Goal: Task Accomplishment & Management: Manage account settings

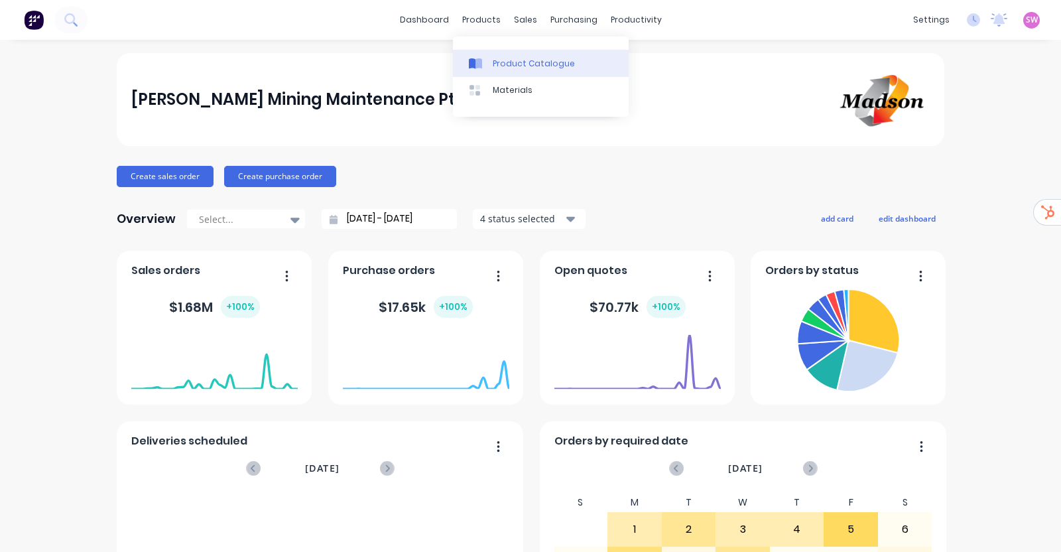
click at [501, 60] on div "Product Catalogue" at bounding box center [534, 64] width 82 height 12
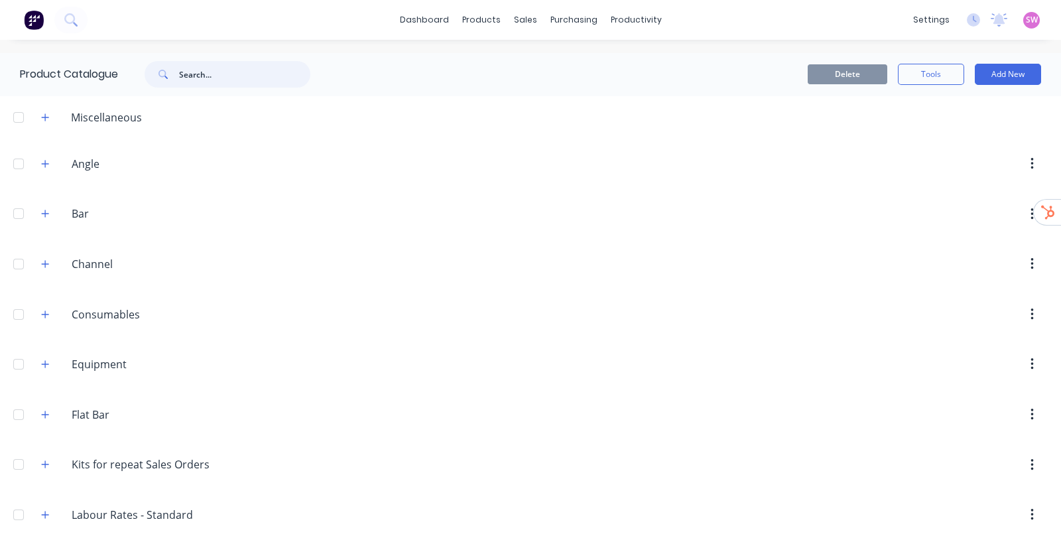
click at [243, 83] on input "text" at bounding box center [244, 74] width 131 height 27
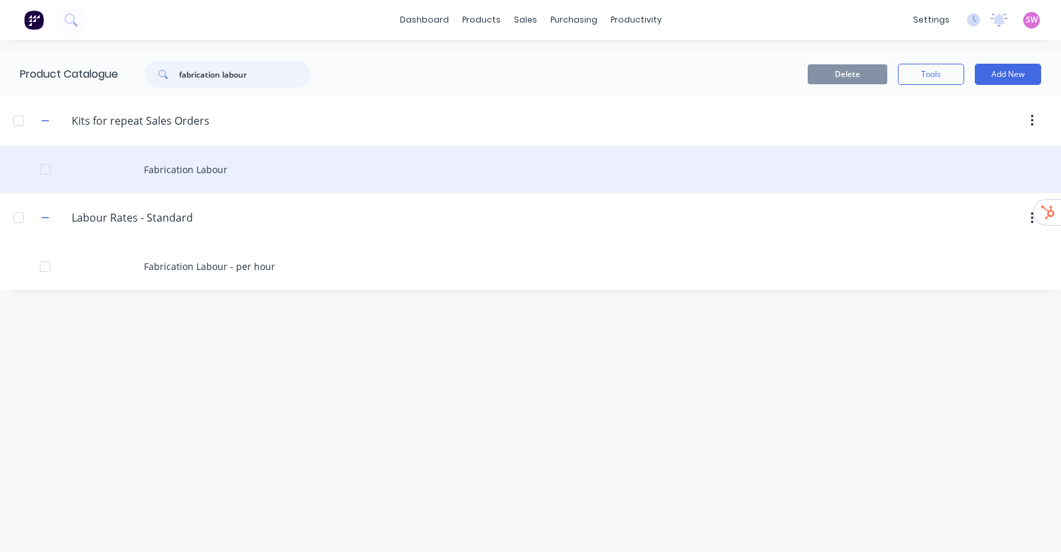
type input "fabrication labour"
click at [209, 174] on div "Fabrication Labour" at bounding box center [530, 169] width 1061 height 47
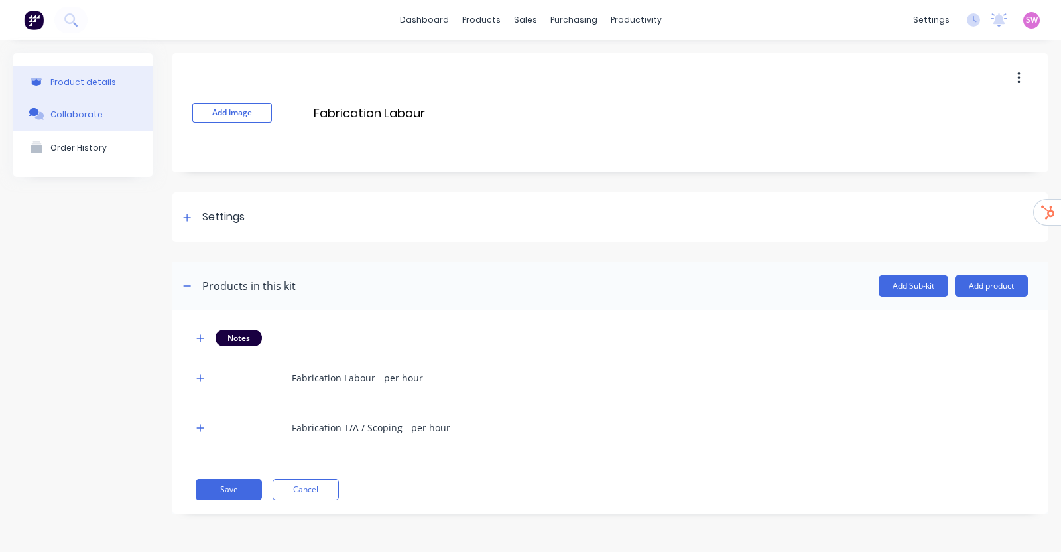
click at [80, 111] on div "Collaborate" at bounding box center [76, 114] width 52 height 10
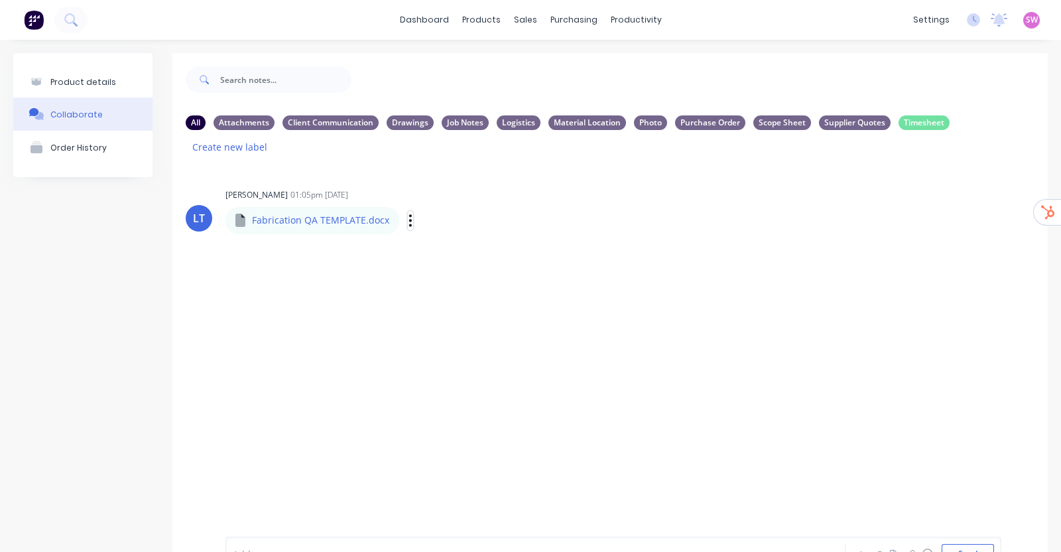
click at [409, 217] on icon "button" at bounding box center [411, 220] width 4 height 15
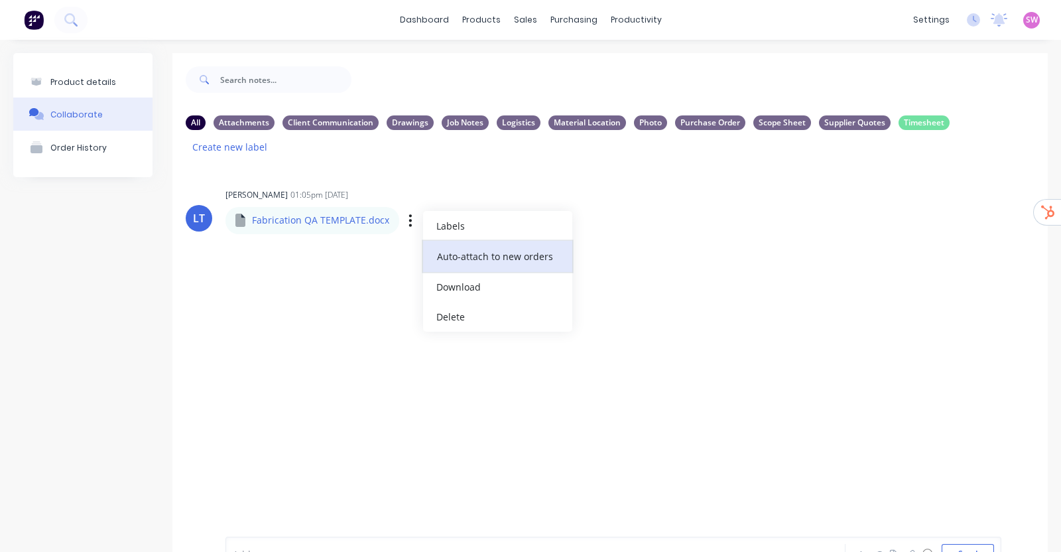
click at [471, 255] on button "Auto-attach to new orders" at bounding box center [497, 256] width 149 height 31
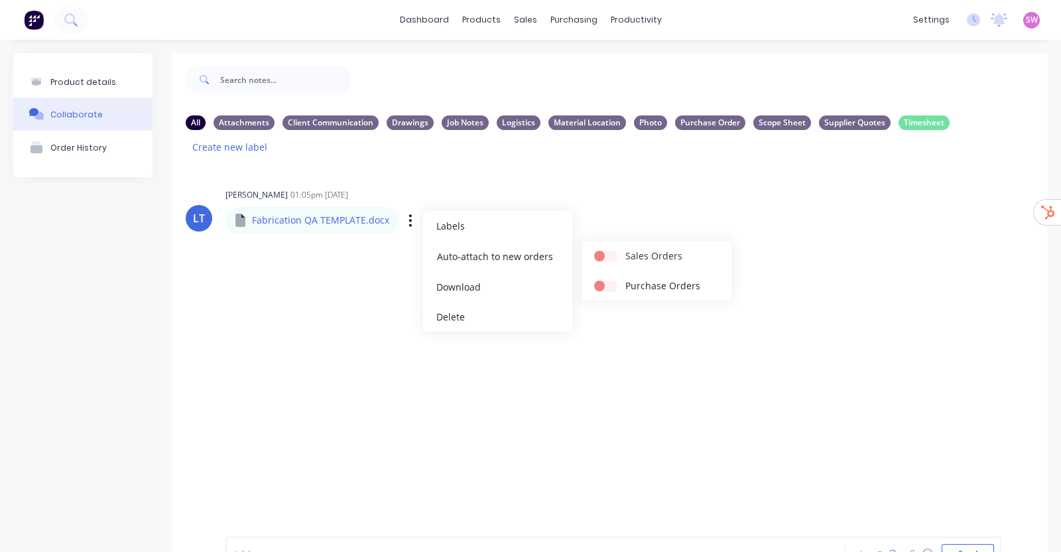
click at [625, 249] on label at bounding box center [625, 249] width 0 height 0
click at [605, 257] on input "checkbox" at bounding box center [599, 255] width 11 height 13
checkbox input "true"
click at [315, 419] on div "LT Leya Thompson 01:05pm 08/09/25 Fabrication QA TEMPLATE.docx Fabrication QA T…" at bounding box center [610, 341] width 876 height 352
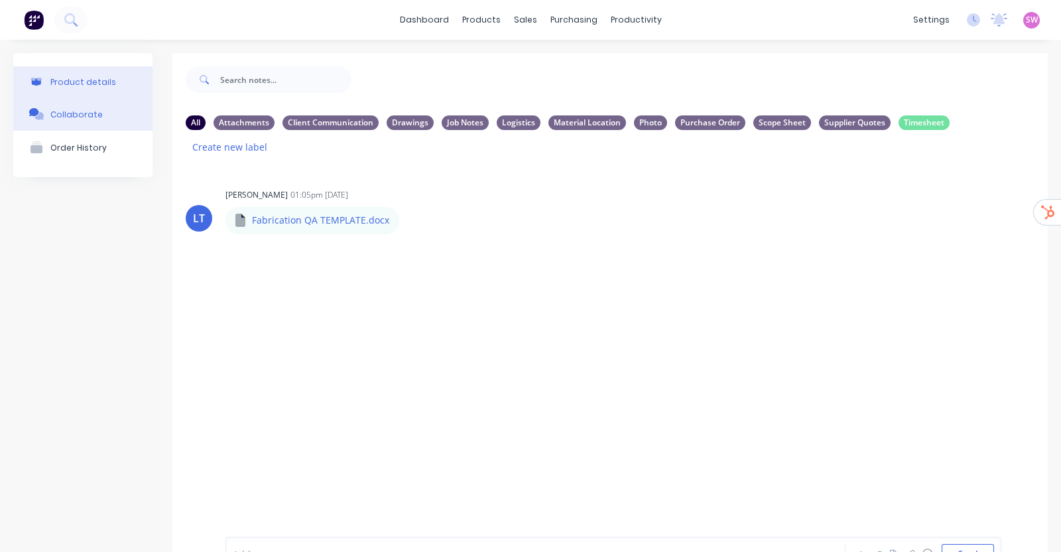
click at [96, 82] on div "Product details" at bounding box center [83, 82] width 66 height 10
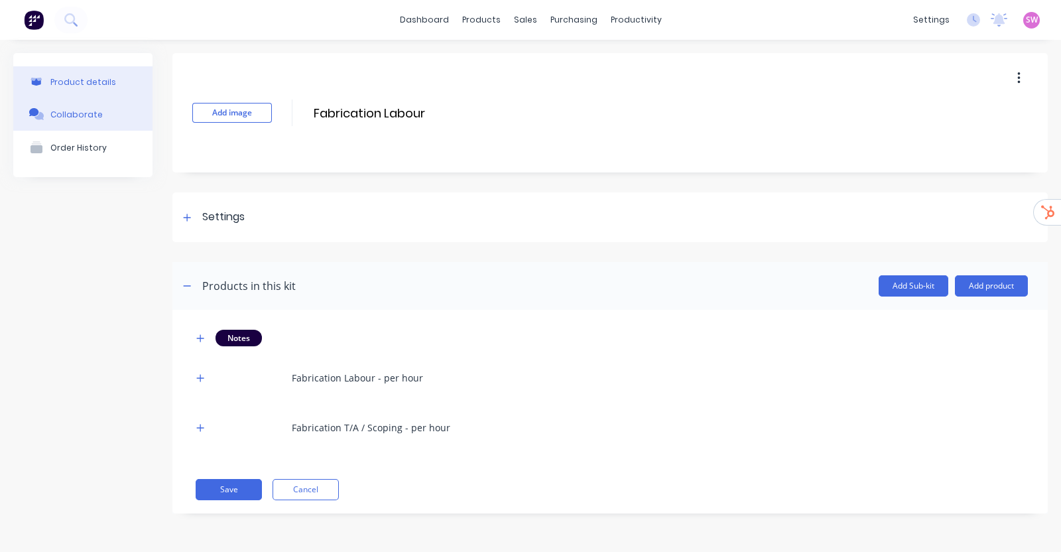
click at [94, 115] on div "Collaborate" at bounding box center [76, 114] width 52 height 10
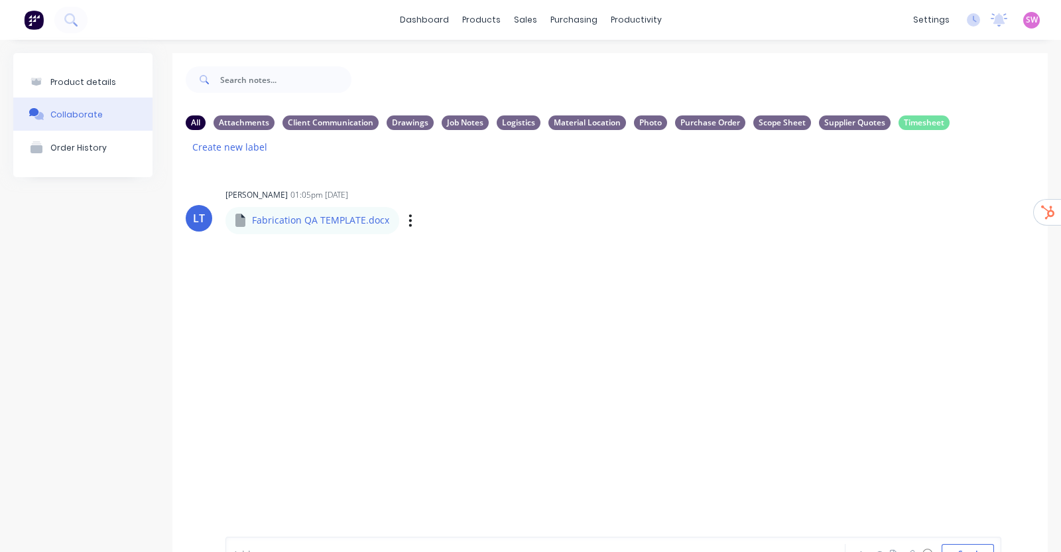
click at [293, 219] on p "Fabrication QA TEMPLATE.docx" at bounding box center [320, 220] width 137 height 13
click at [409, 215] on icon "button" at bounding box center [411, 220] width 4 height 15
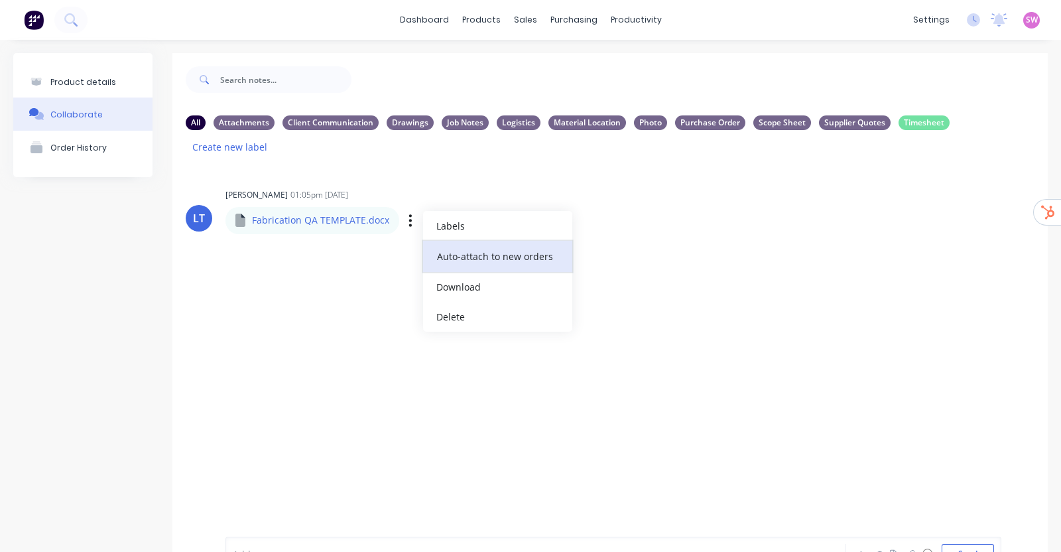
click at [458, 253] on button "Auto-attach to new orders" at bounding box center [497, 256] width 149 height 31
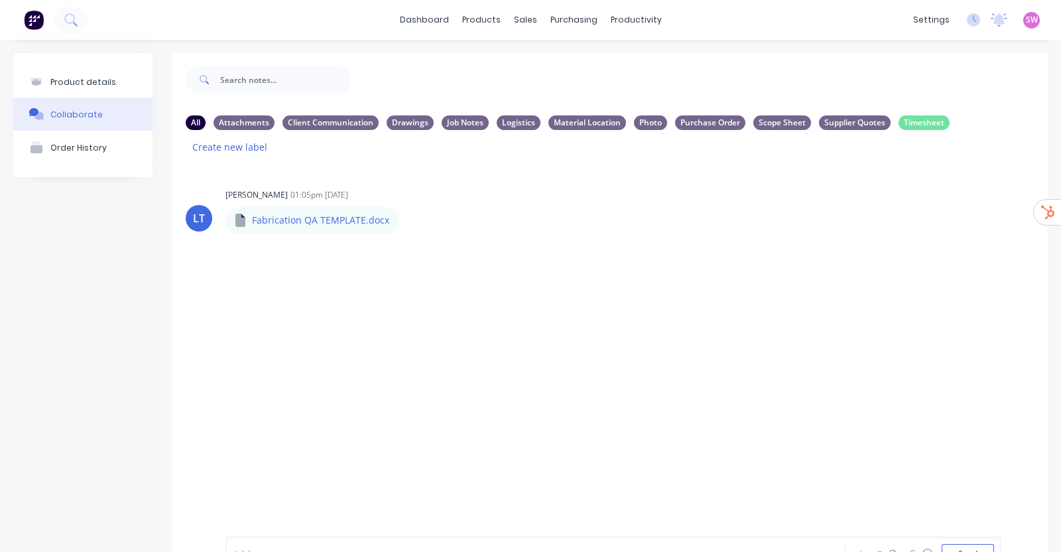
click at [202, 369] on div "LT Leya Thompson 01:05pm 08/09/25 Fabrication QA TEMPLATE.docx Fabrication QA T…" at bounding box center [610, 341] width 876 height 352
click at [508, 66] on div "Product Catalogue" at bounding box center [534, 64] width 82 height 12
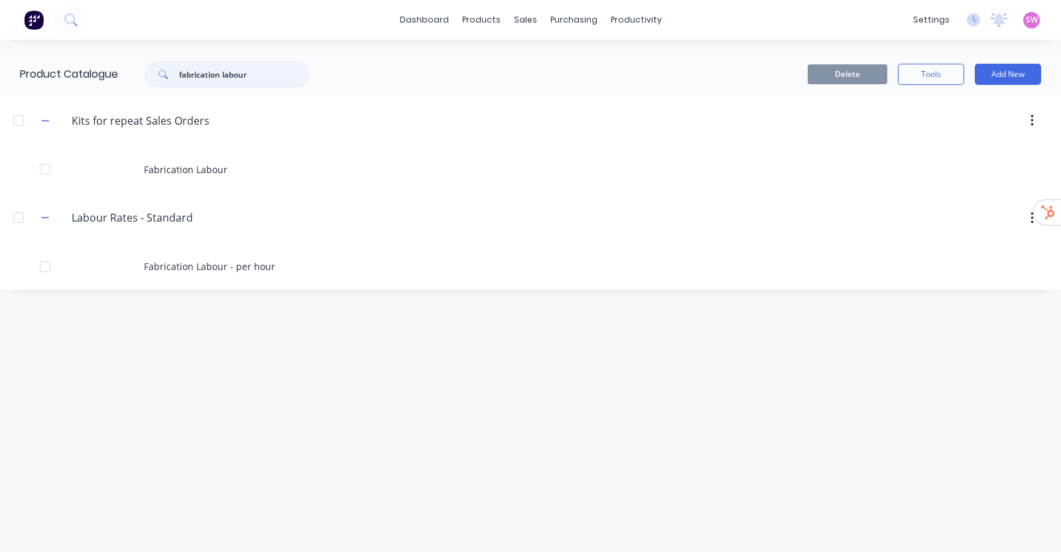
drag, startPoint x: 257, startPoint y: 71, endPoint x: 0, endPoint y: 37, distance: 259.6
click at [0, 37] on div "dashboard products sales purchasing productivity dashboard products Product Cat…" at bounding box center [530, 276] width 1061 height 552
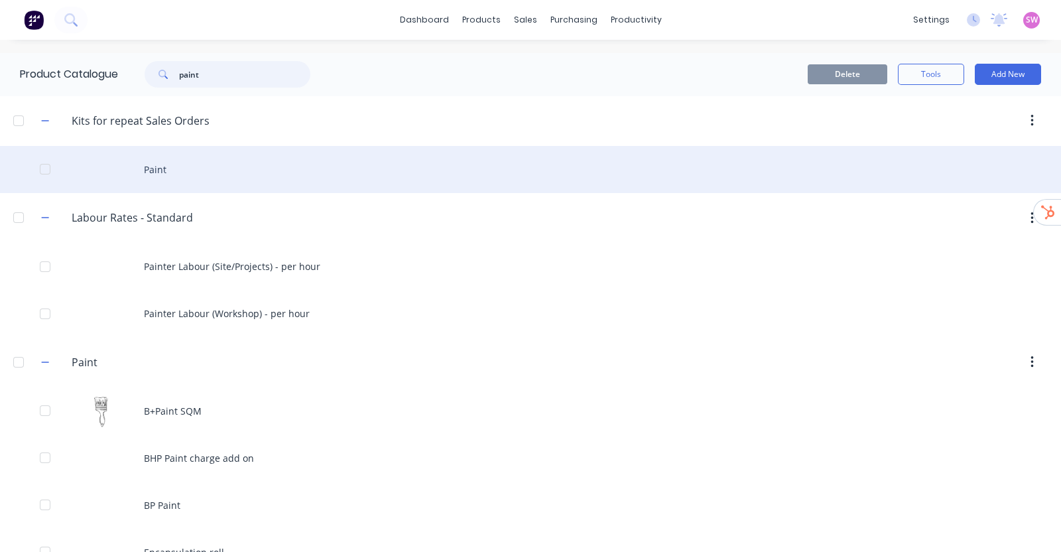
type input "paint"
click at [222, 172] on div "Paint" at bounding box center [530, 169] width 1061 height 47
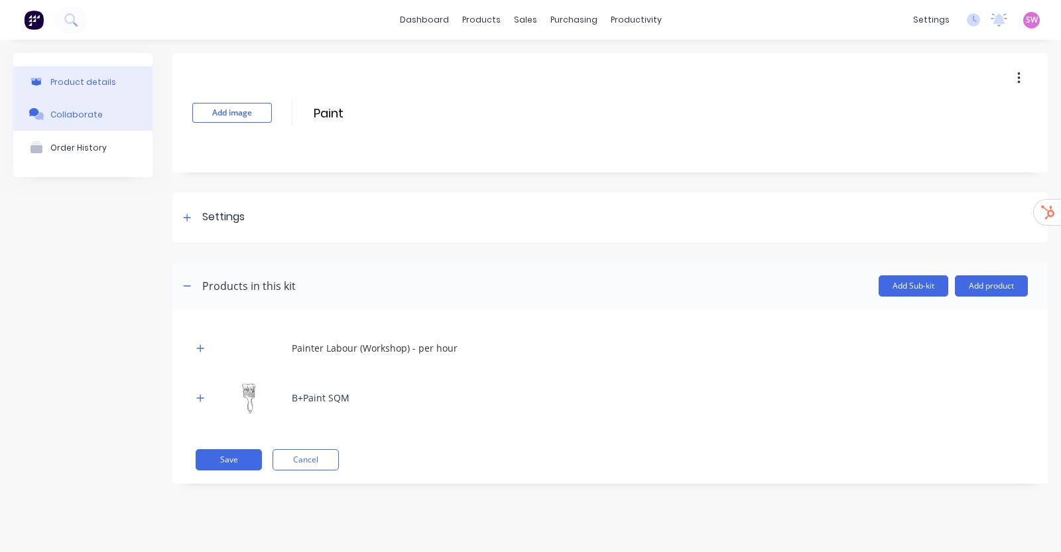
click at [103, 111] on button "Collaborate" at bounding box center [82, 114] width 139 height 33
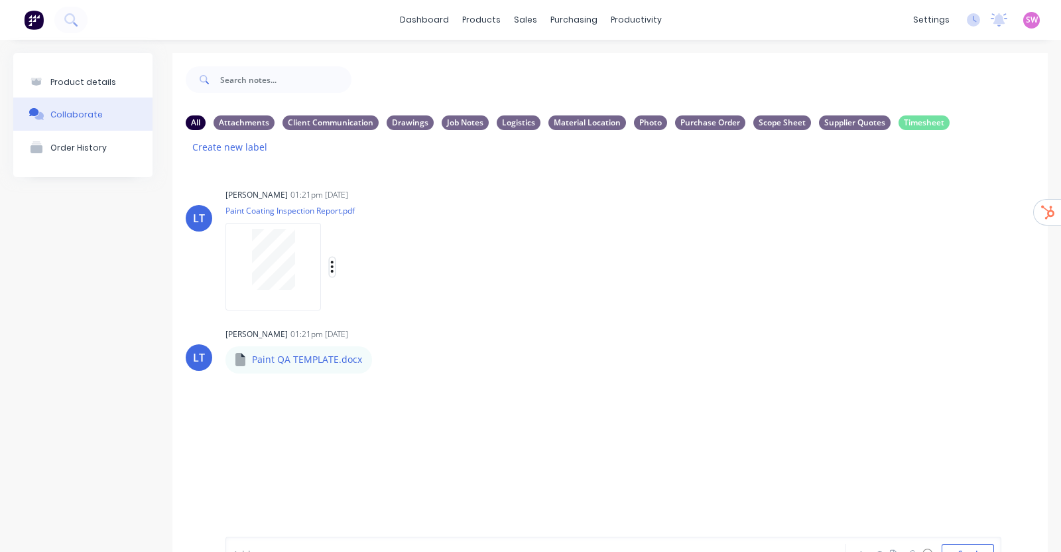
click at [334, 261] on button "button" at bounding box center [332, 266] width 5 height 19
click at [413, 299] on button "Auto-attach to new orders" at bounding box center [419, 302] width 149 height 31
click at [547, 295] on label at bounding box center [547, 295] width 0 height 0
click at [527, 300] on input "checkbox" at bounding box center [521, 301] width 11 height 13
checkbox input "true"
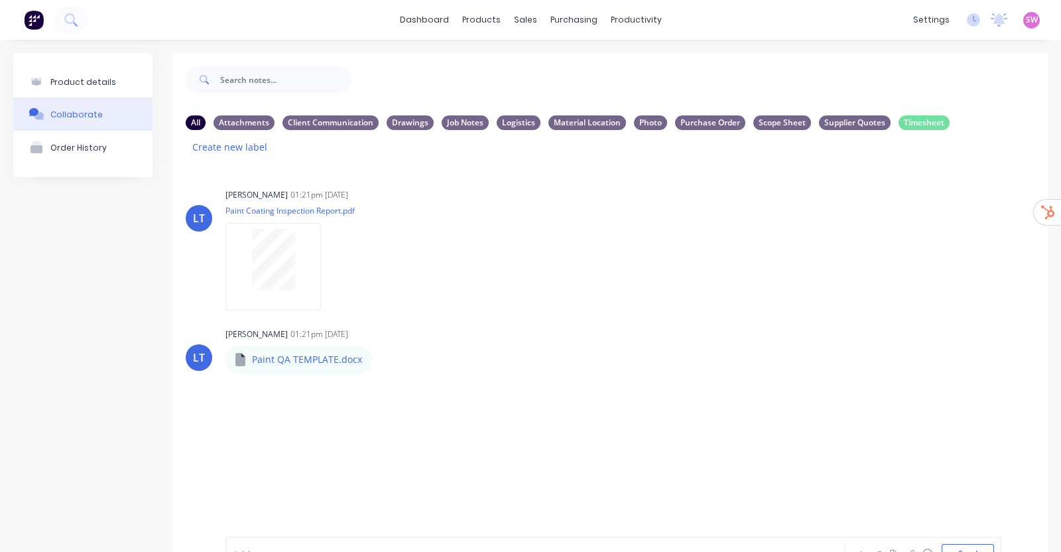
click at [584, 164] on div "All Attachments Client Communication Drawings Job Notes Logistics Material Loca…" at bounding box center [610, 135] width 876 height 59
click at [332, 267] on icon "button" at bounding box center [332, 267] width 3 height 12
click at [383, 297] on button "Auto-attach to new orders" at bounding box center [419, 302] width 149 height 31
click at [564, 203] on div "Leya Thompson 01:21pm 08/09/25 Paint Coating Inspection Report.pdf Labels Auto-…" at bounding box center [433, 244] width 415 height 119
click at [377, 359] on div "Labels Auto-attach to new orders Sales Orders Purchase Orders Download Delete" at bounding box center [451, 359] width 149 height 19
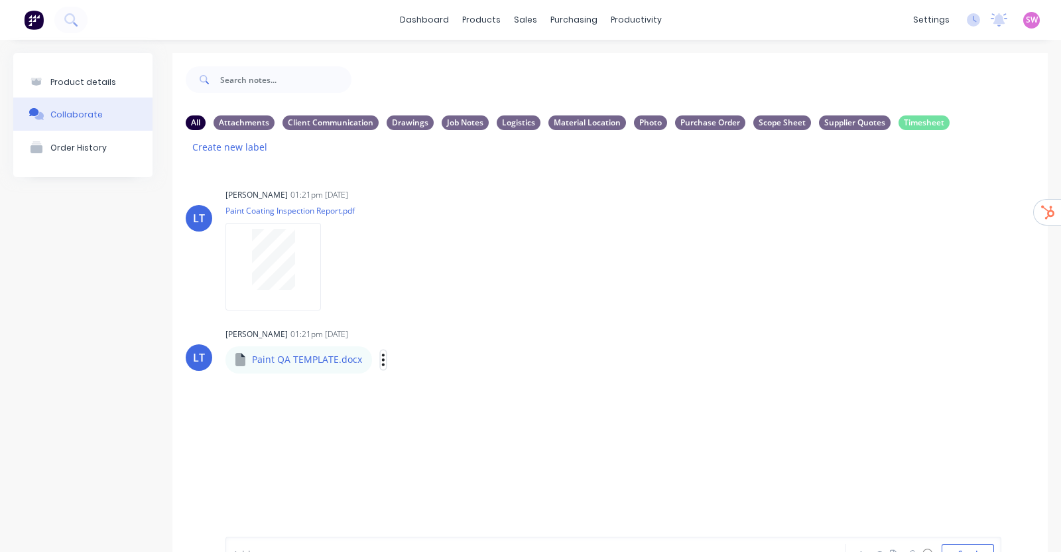
click at [382, 354] on icon "button" at bounding box center [383, 360] width 3 height 12
click at [424, 388] on button "Auto-attach to new orders" at bounding box center [470, 395] width 149 height 31
click at [598, 388] on label at bounding box center [598, 388] width 0 height 0
click at [577, 396] on input "checkbox" at bounding box center [572, 394] width 11 height 13
checkbox input "true"
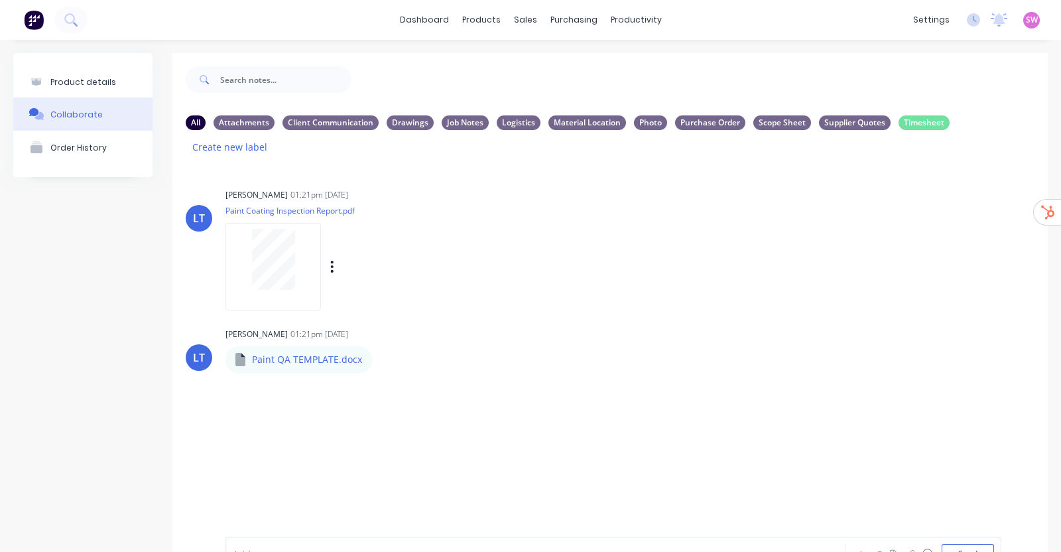
click at [634, 280] on div "Leya Thompson 01:21pm 08/09/25 Paint Coating Inspection Report.pdf Labels Auto-…" at bounding box center [433, 244] width 415 height 119
click at [382, 363] on button "button" at bounding box center [383, 359] width 5 height 19
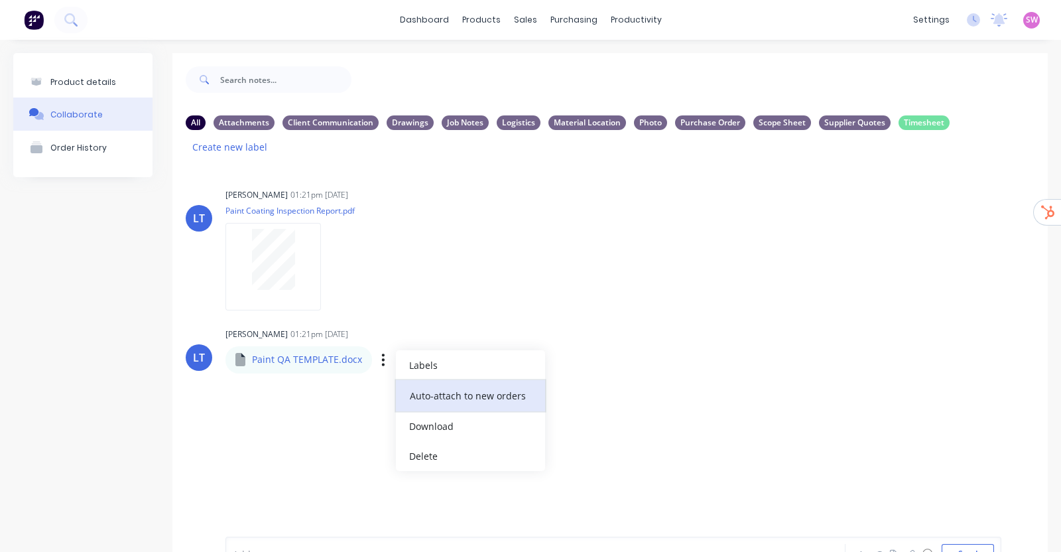
click at [426, 403] on button "Auto-attach to new orders" at bounding box center [470, 395] width 149 height 31
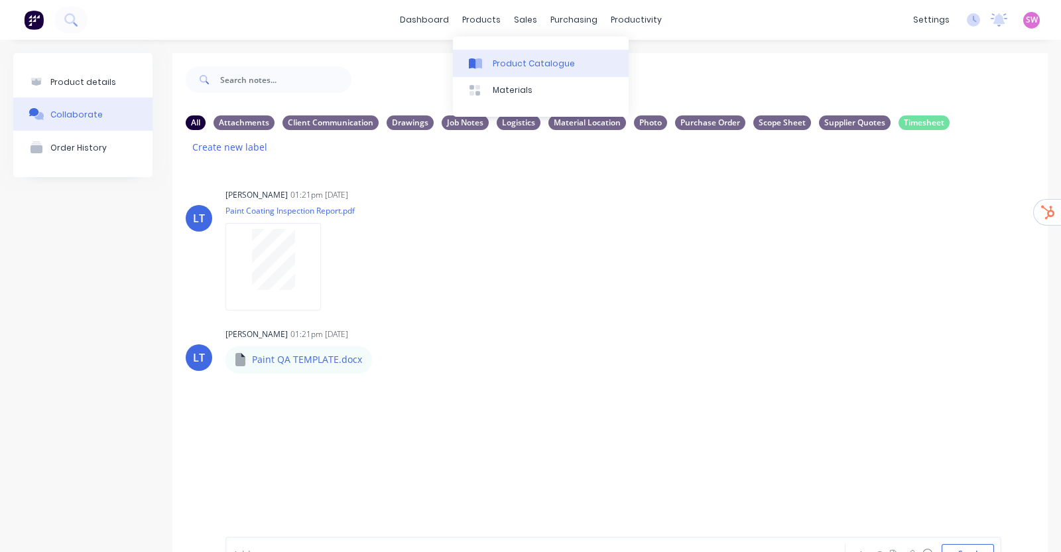
click at [507, 54] on link "Product Catalogue" at bounding box center [541, 63] width 176 height 27
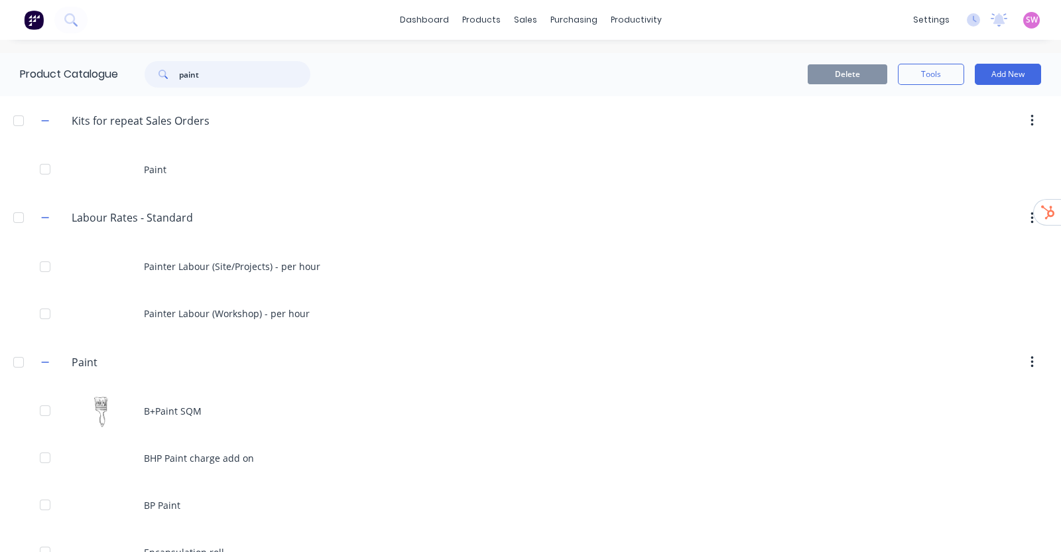
drag, startPoint x: 291, startPoint y: 66, endPoint x: 121, endPoint y: 53, distance: 171.0
click at [122, 53] on div "Product Catalogue paint" at bounding box center [172, 74] width 344 height 42
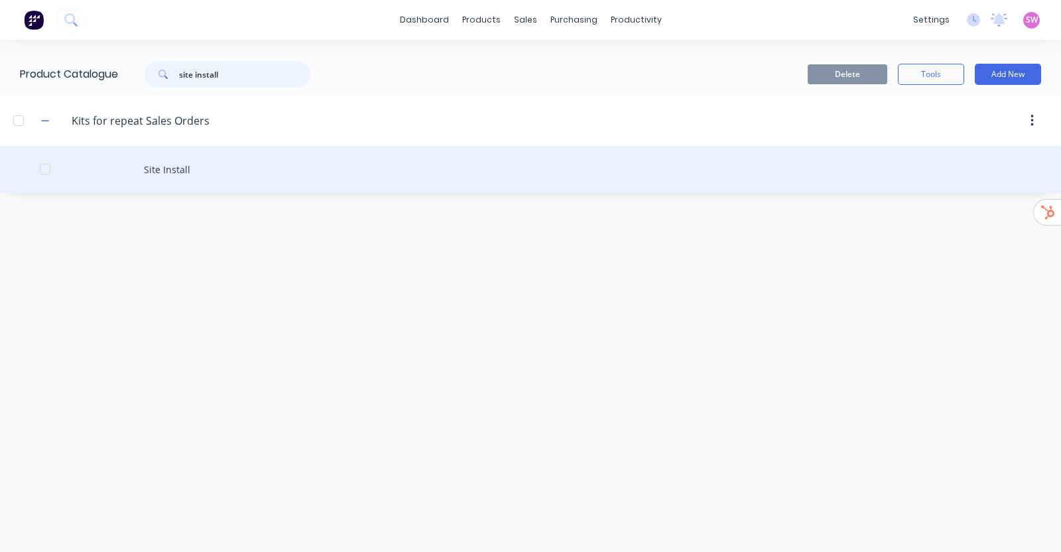
type input "site install"
click at [229, 166] on div "Site Install" at bounding box center [530, 169] width 1061 height 47
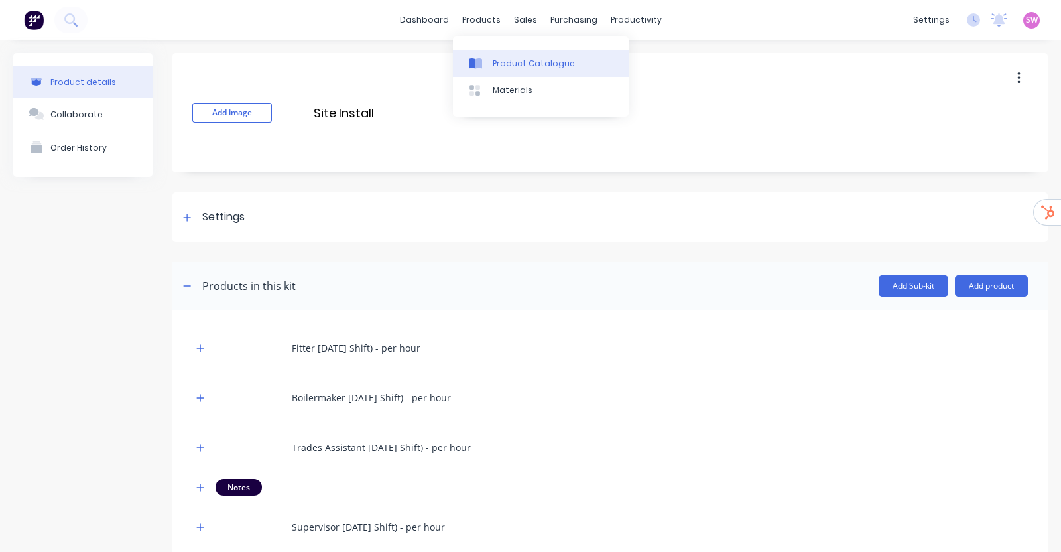
click at [516, 61] on div "Product Catalogue" at bounding box center [534, 64] width 82 height 12
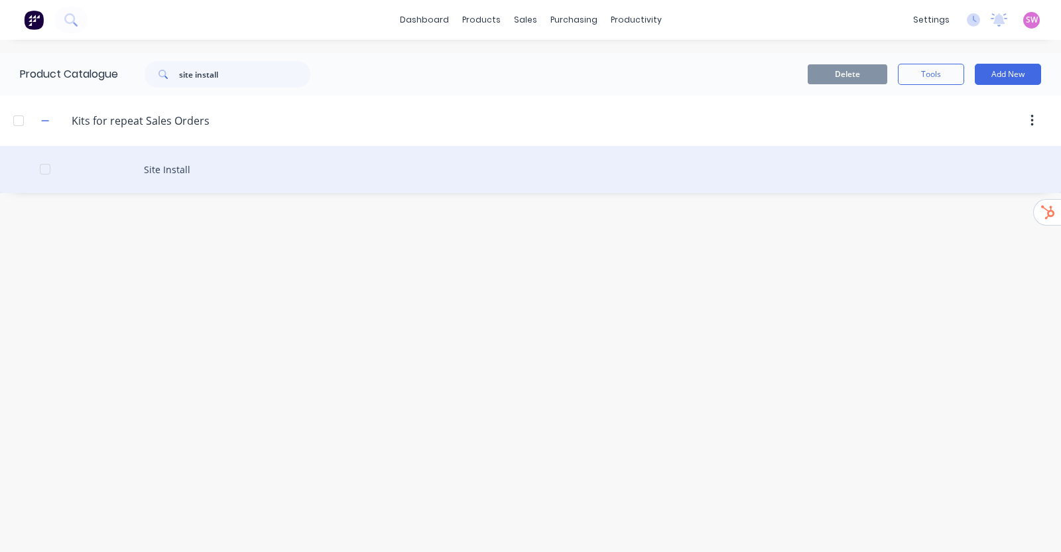
click at [189, 172] on div "Site Install" at bounding box center [530, 169] width 1061 height 47
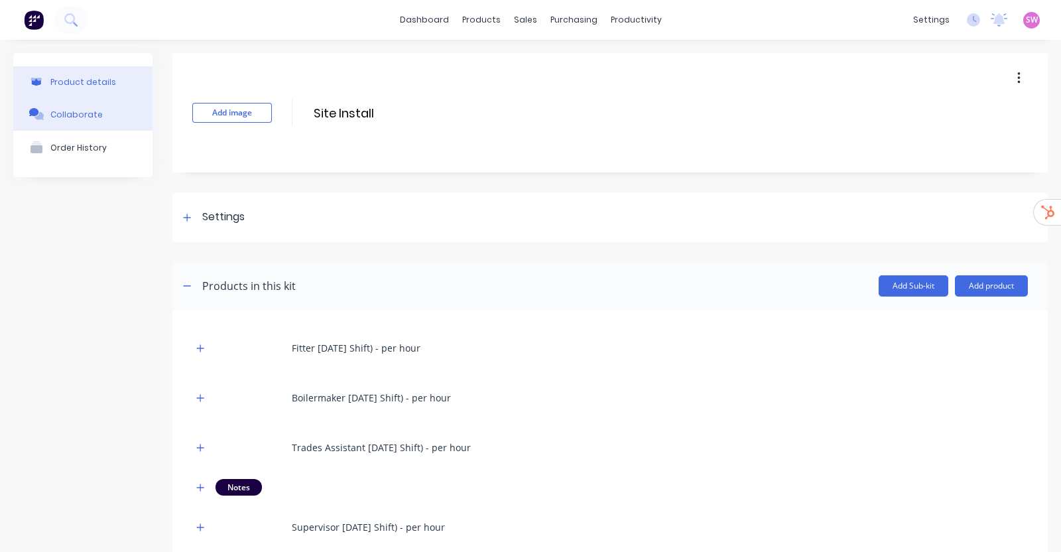
click at [86, 111] on div "Collaborate" at bounding box center [76, 114] width 52 height 10
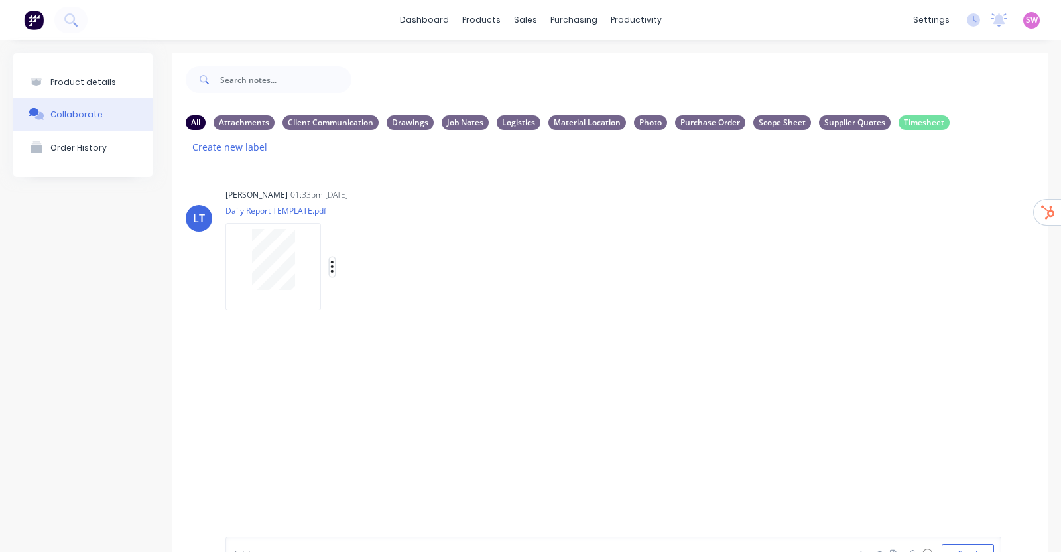
click at [332, 263] on icon "button" at bounding box center [332, 266] width 4 height 15
click at [396, 300] on button "Auto-attach to new orders" at bounding box center [419, 302] width 149 height 31
click at [547, 295] on label at bounding box center [547, 295] width 0 height 0
click at [518, 303] on input "checkbox" at bounding box center [521, 301] width 11 height 13
checkbox input "true"
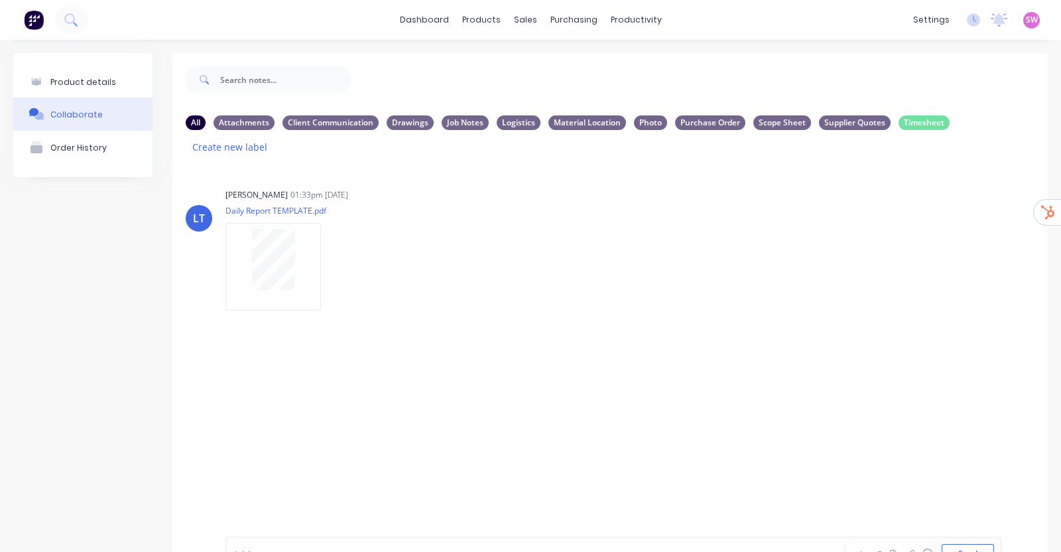
click at [268, 406] on div "LT Leya Thompson 01:33pm 08/09/25 Daily Report TEMPLATE.pdf Labels Auto-attach …" at bounding box center [610, 341] width 876 height 352
click at [475, 10] on div "products" at bounding box center [482, 20] width 52 height 20
click at [430, 23] on link "dashboard" at bounding box center [424, 20] width 62 height 20
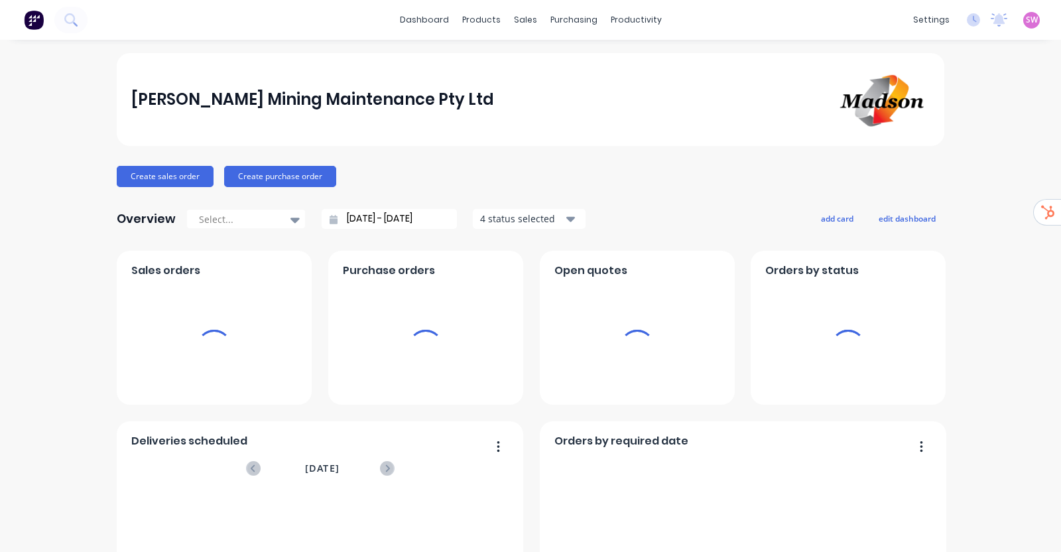
click at [1026, 23] on span "SW" at bounding box center [1032, 20] width 12 height 12
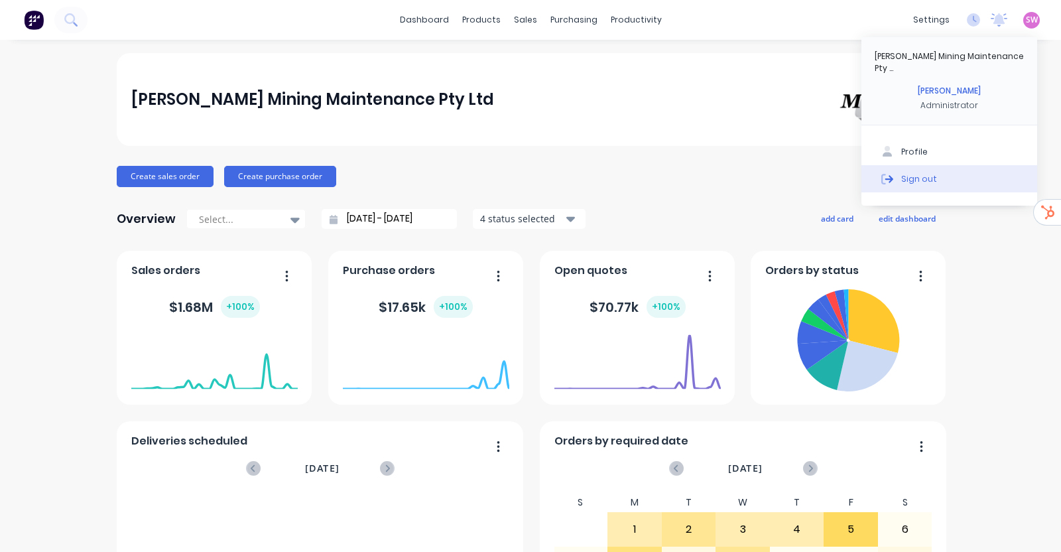
click at [924, 165] on button "Sign out" at bounding box center [950, 178] width 176 height 27
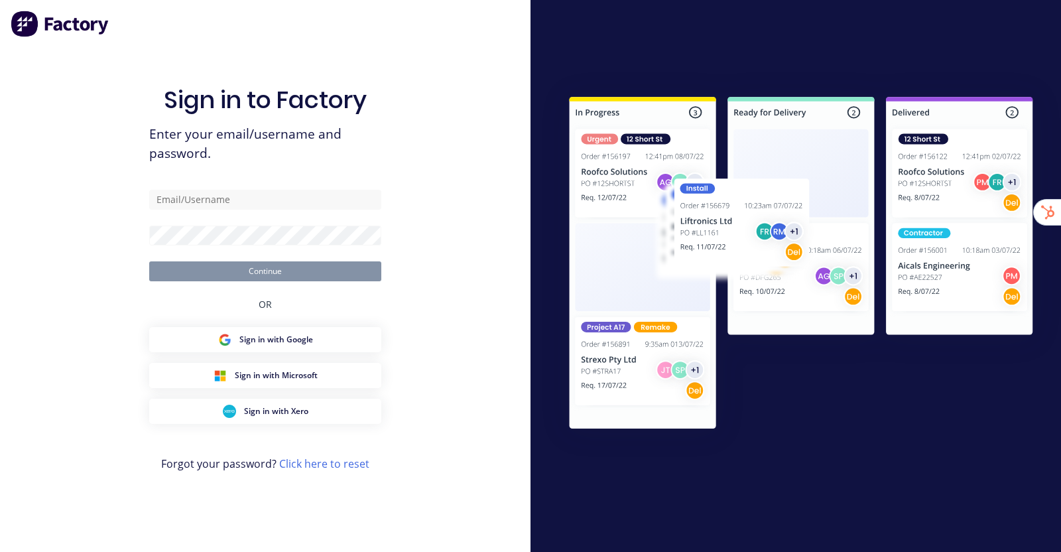
click at [472, 71] on div "Sign in to Factory Enter your email/username and password. Continue OR Sign in …" at bounding box center [265, 276] width 531 height 552
type input "[EMAIL_ADDRESS][DOMAIN_NAME]"
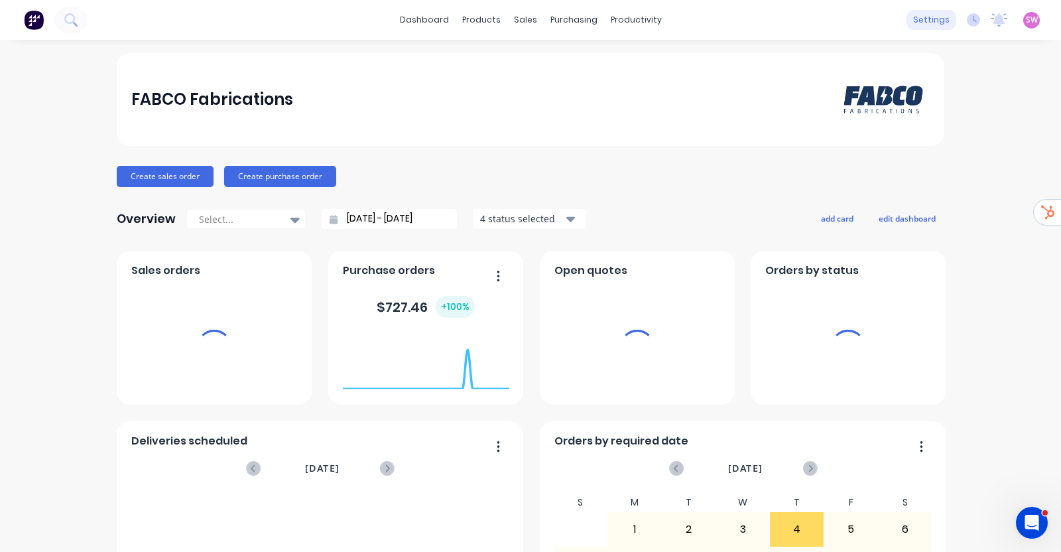
click at [912, 18] on div "settings" at bounding box center [932, 20] width 50 height 20
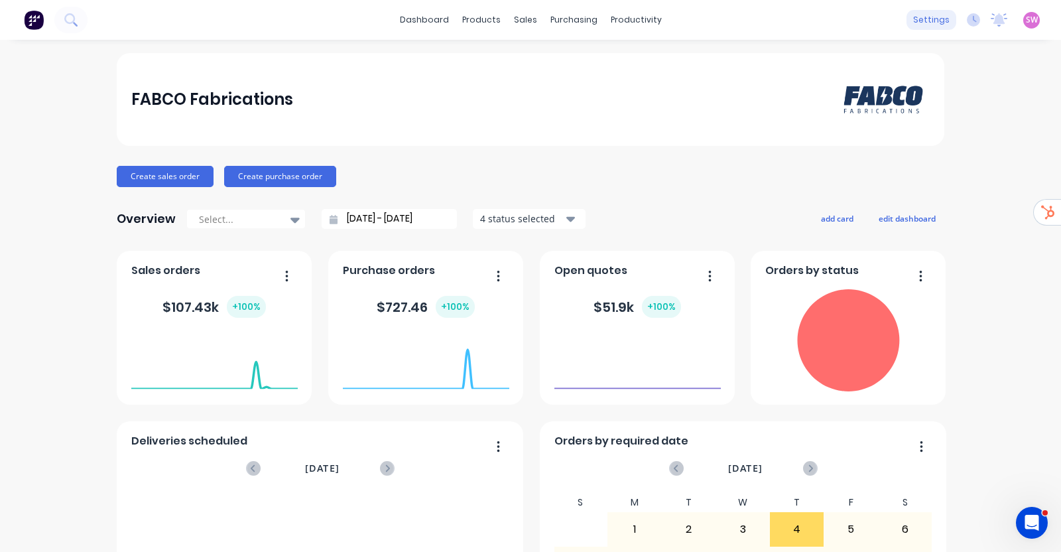
click at [935, 15] on div "settings" at bounding box center [932, 20] width 50 height 20
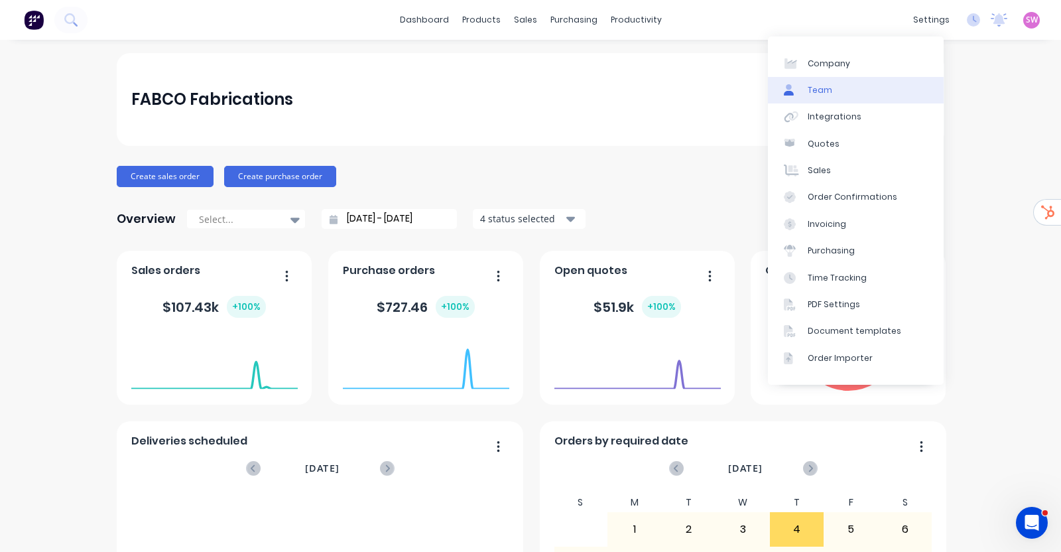
drag, startPoint x: 836, startPoint y: 84, endPoint x: 867, endPoint y: 91, distance: 31.2
click at [857, 90] on link "Team" at bounding box center [856, 90] width 176 height 27
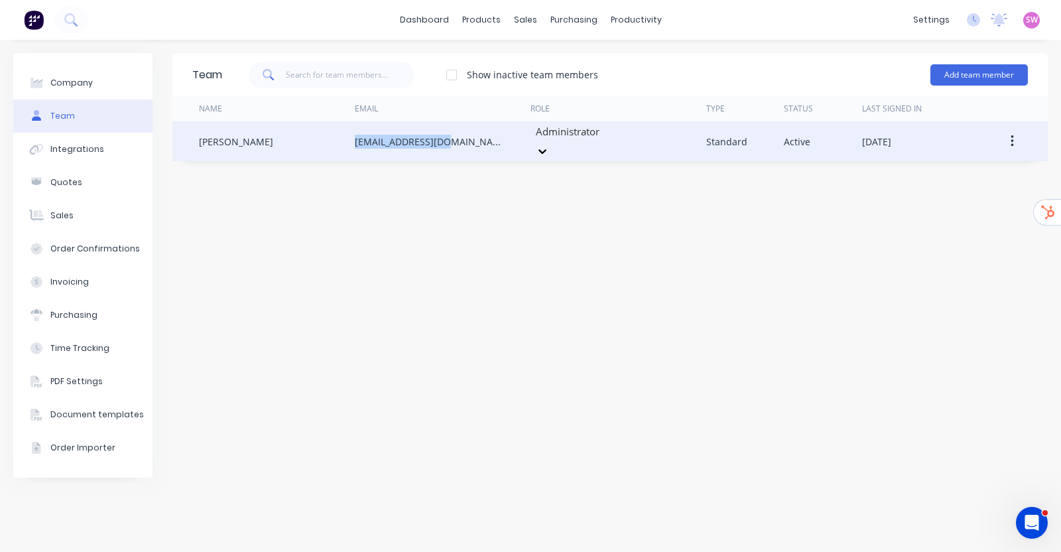
drag, startPoint x: 358, startPoint y: 135, endPoint x: 450, endPoint y: 135, distance: 92.2
click at [450, 135] on div "admin@fabco.net.au" at bounding box center [443, 141] width 176 height 40
copy div "admin@fabco.net.au"
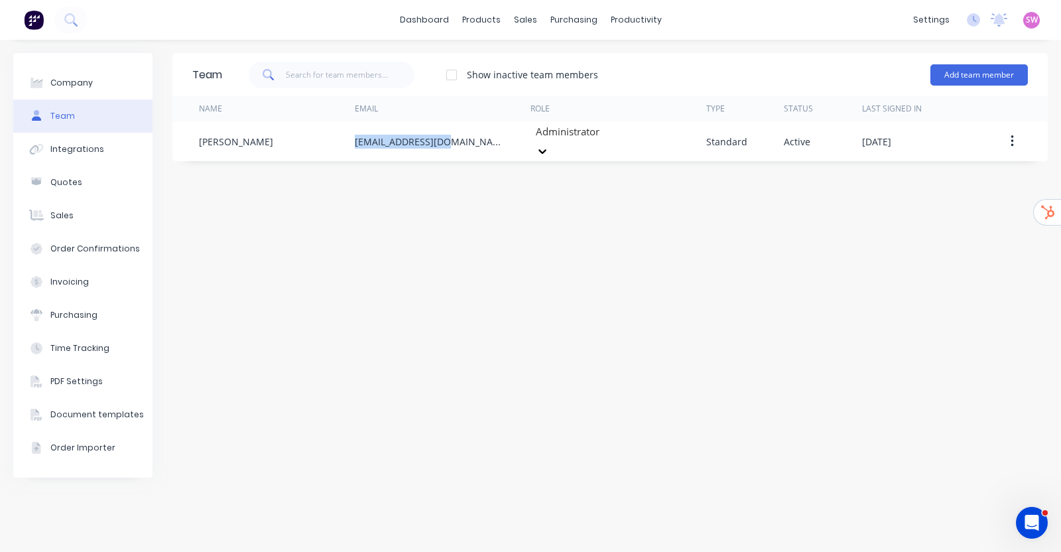
click at [501, 188] on div "Team Show inactive team members Add team member Name Email Role Type Status Las…" at bounding box center [610, 296] width 876 height 486
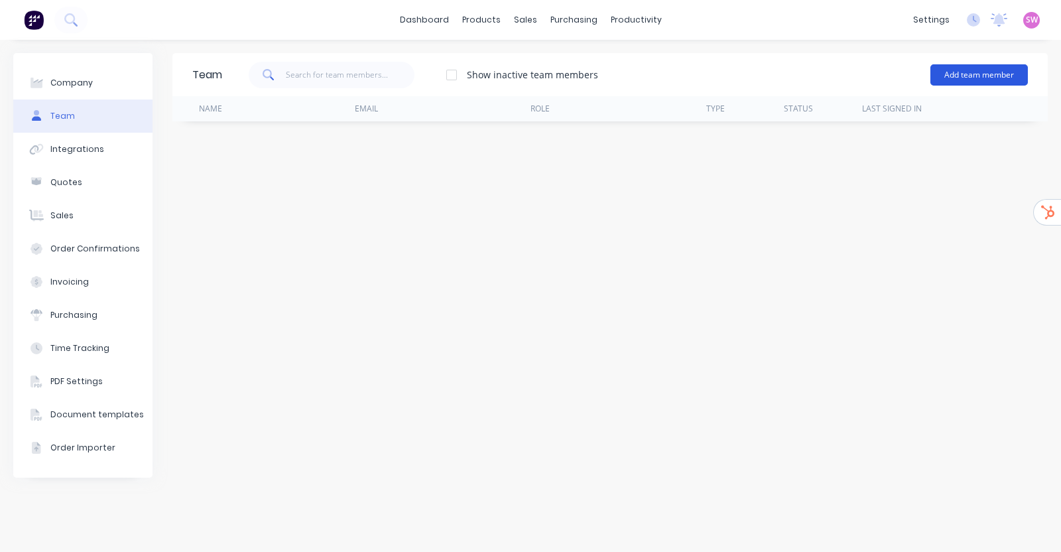
click at [986, 80] on button "Add team member" at bounding box center [980, 74] width 98 height 21
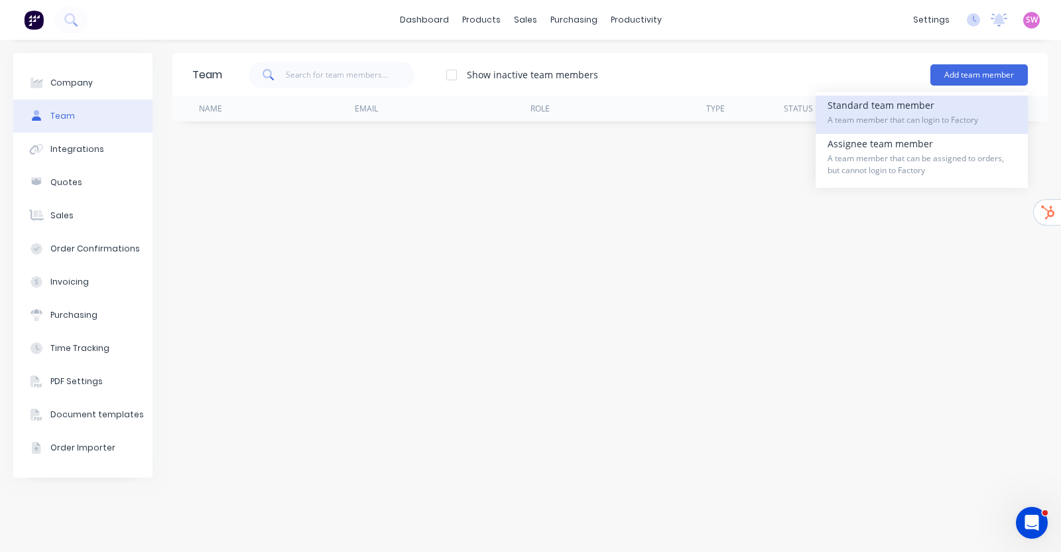
click at [919, 109] on div "Standard team member A team member that can login to Factory" at bounding box center [922, 115] width 188 height 38
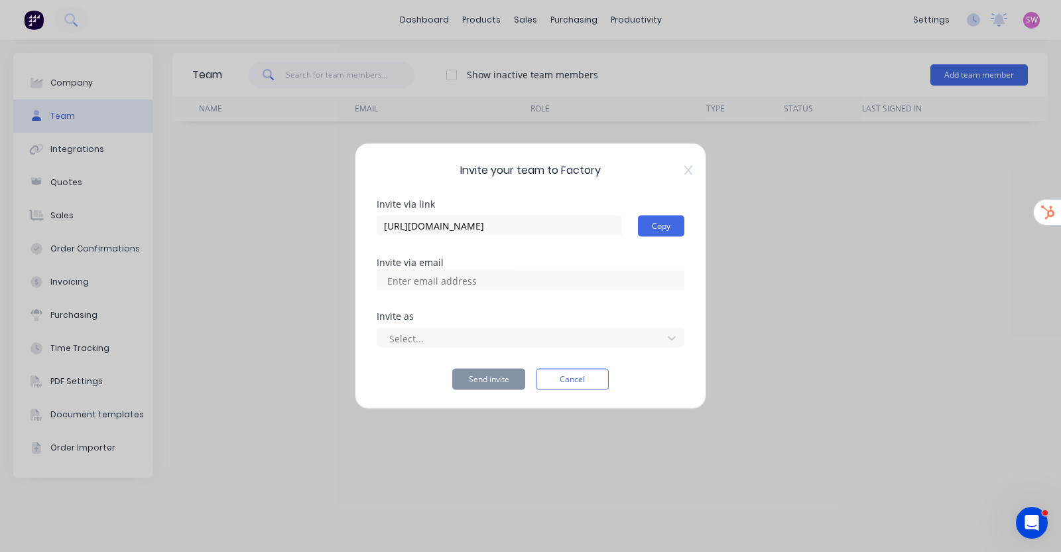
click at [446, 276] on input at bounding box center [446, 281] width 133 height 20
paste input "[EMAIL_ADDRESS][DOMAIN_NAME]"
type input "[EMAIL_ADDRESS][DOMAIN_NAME]"
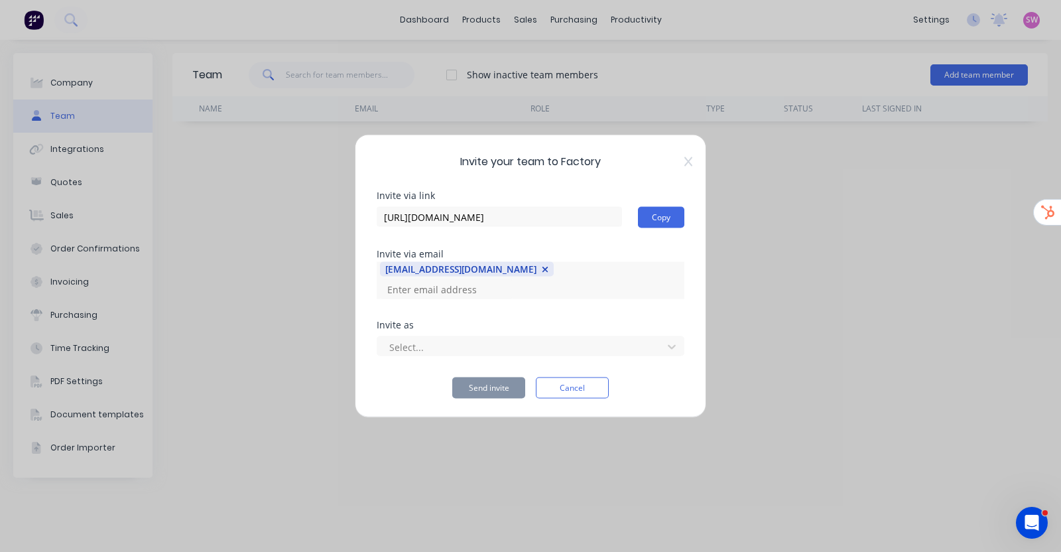
click at [474, 333] on div "Select..." at bounding box center [531, 344] width 308 height 23
click at [478, 338] on div at bounding box center [522, 346] width 268 height 17
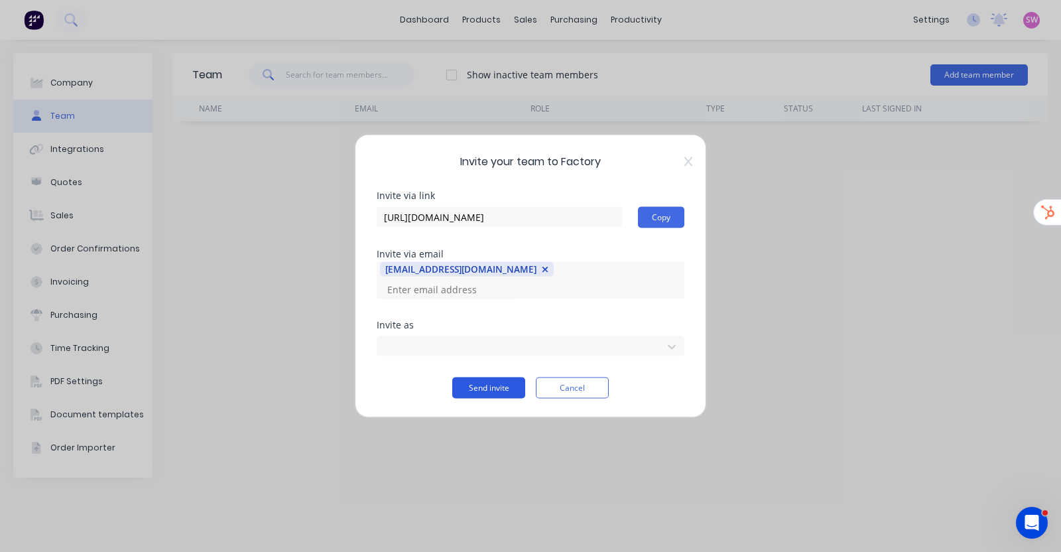
click at [492, 377] on button "Send invite" at bounding box center [488, 387] width 73 height 21
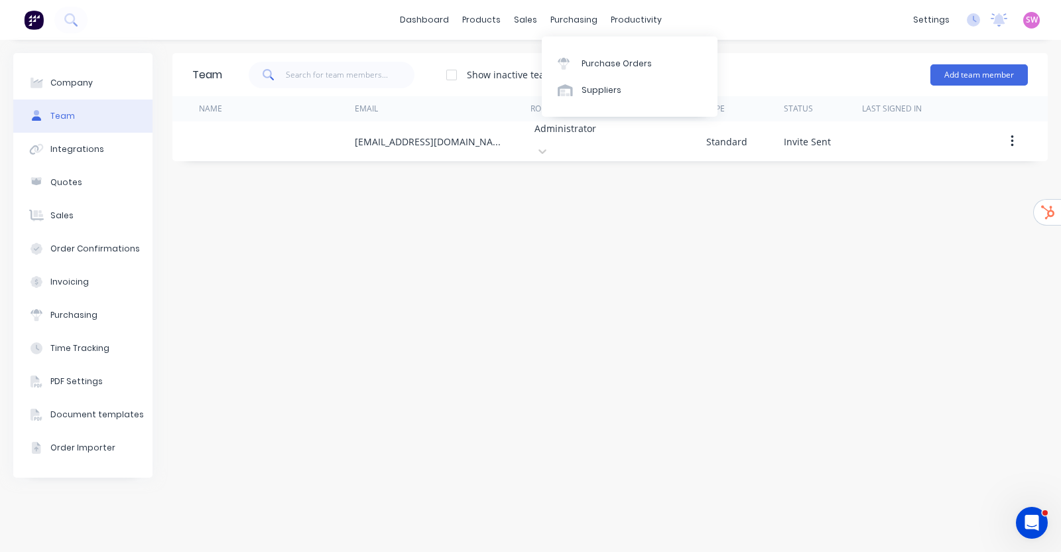
click at [635, 230] on div "Team Show inactive team members Add team member Name Email Role Type Status Las…" at bounding box center [610, 296] width 876 height 486
click at [539, 224] on div "Team Show inactive team members Add team member Name Email Role Type Status Las…" at bounding box center [610, 296] width 876 height 486
click at [588, 214] on div "Team Show inactive team members Add team member Name Email Role Type Status Las…" at bounding box center [610, 296] width 876 height 486
click at [501, 62] on div "Product Catalogue" at bounding box center [540, 64] width 82 height 12
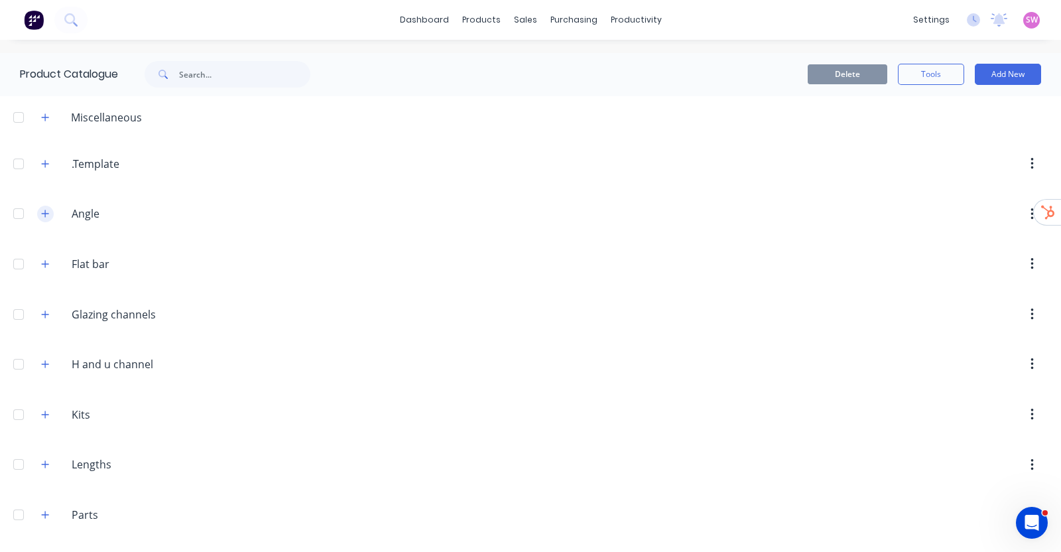
click at [48, 214] on icon "button" at bounding box center [45, 213] width 8 height 9
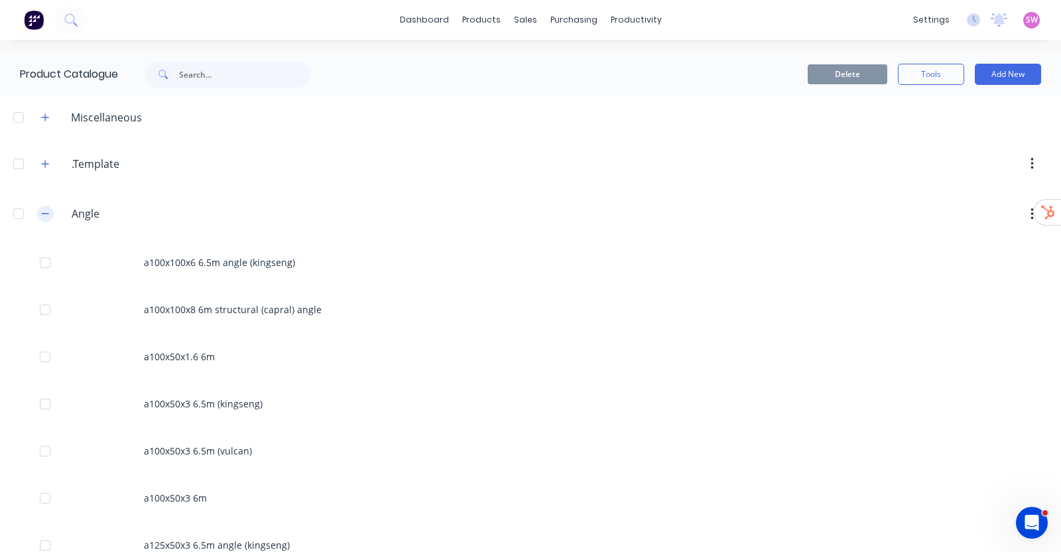
click at [48, 214] on icon "button" at bounding box center [45, 213] width 8 height 9
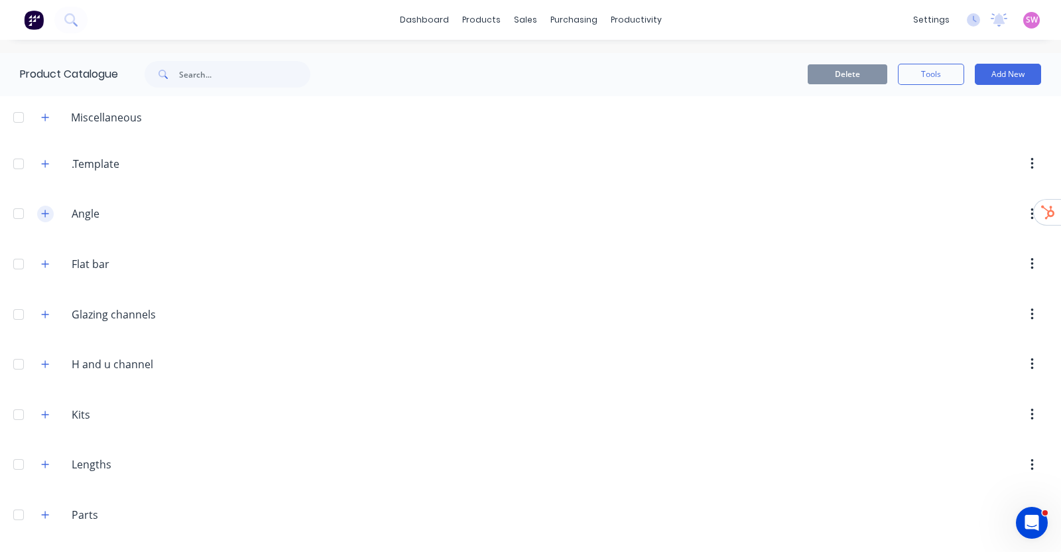
click at [46, 213] on icon "button" at bounding box center [45, 213] width 7 height 7
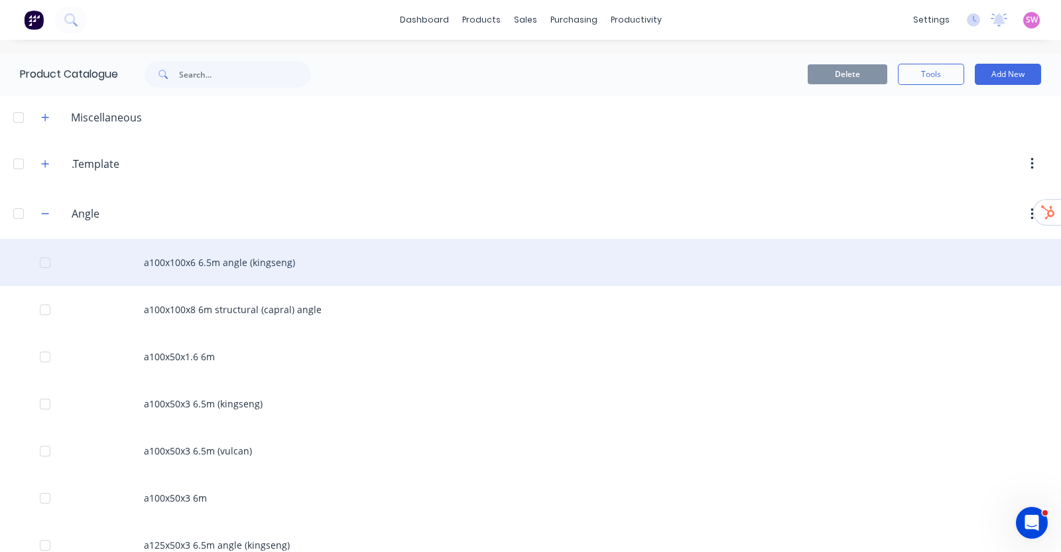
click at [252, 269] on div "a100x100x6 6.5m angle (kingseng)" at bounding box center [530, 262] width 1061 height 47
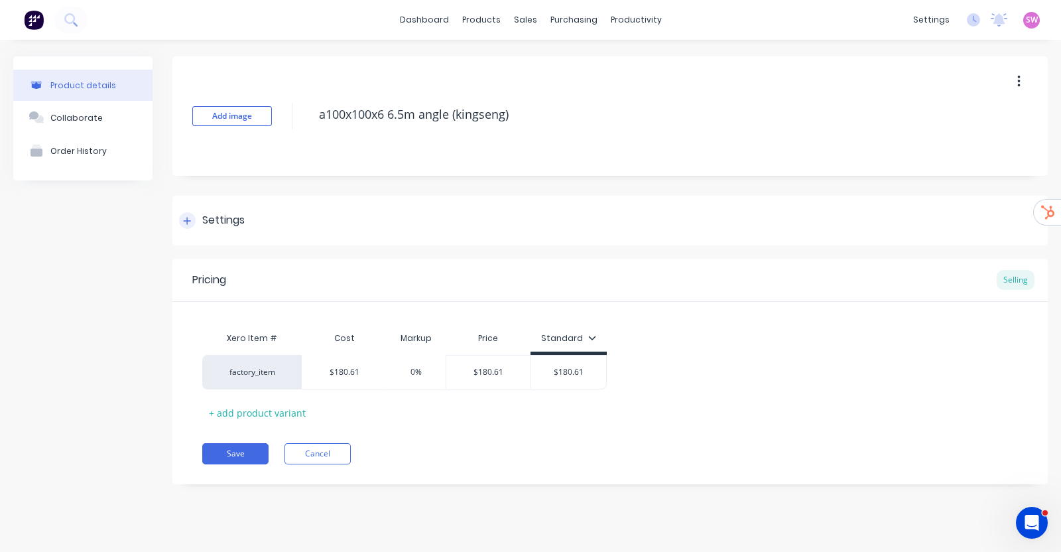
click at [188, 214] on div at bounding box center [187, 220] width 17 height 17
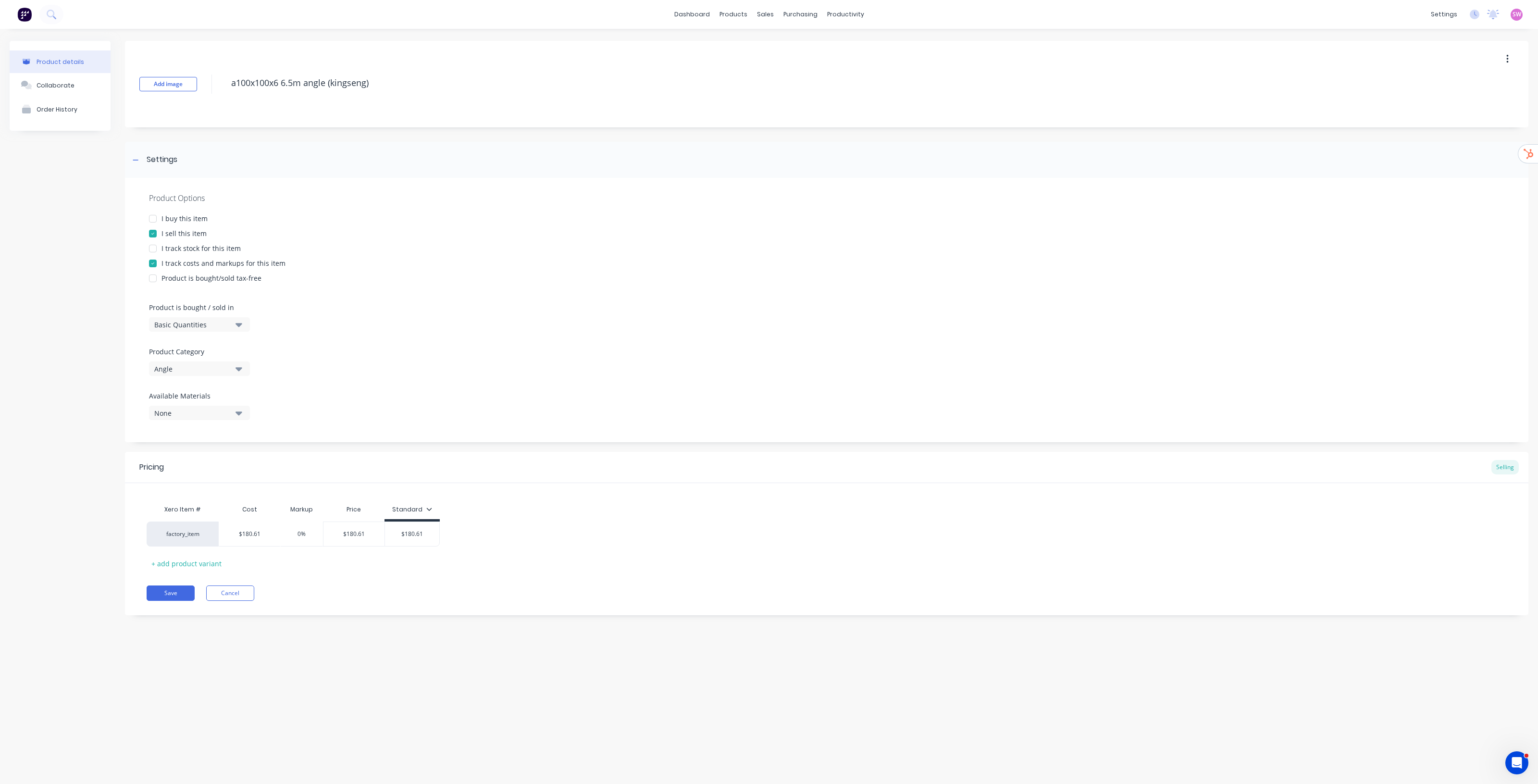
click at [154, 222] on div at bounding box center [153, 219] width 20 height 20
click at [160, 249] on div at bounding box center [153, 249] width 20 height 20
click at [244, 399] on button "None" at bounding box center [199, 520] width 101 height 14
click at [220, 399] on input "text" at bounding box center [228, 549] width 102 height 20
type input "king"
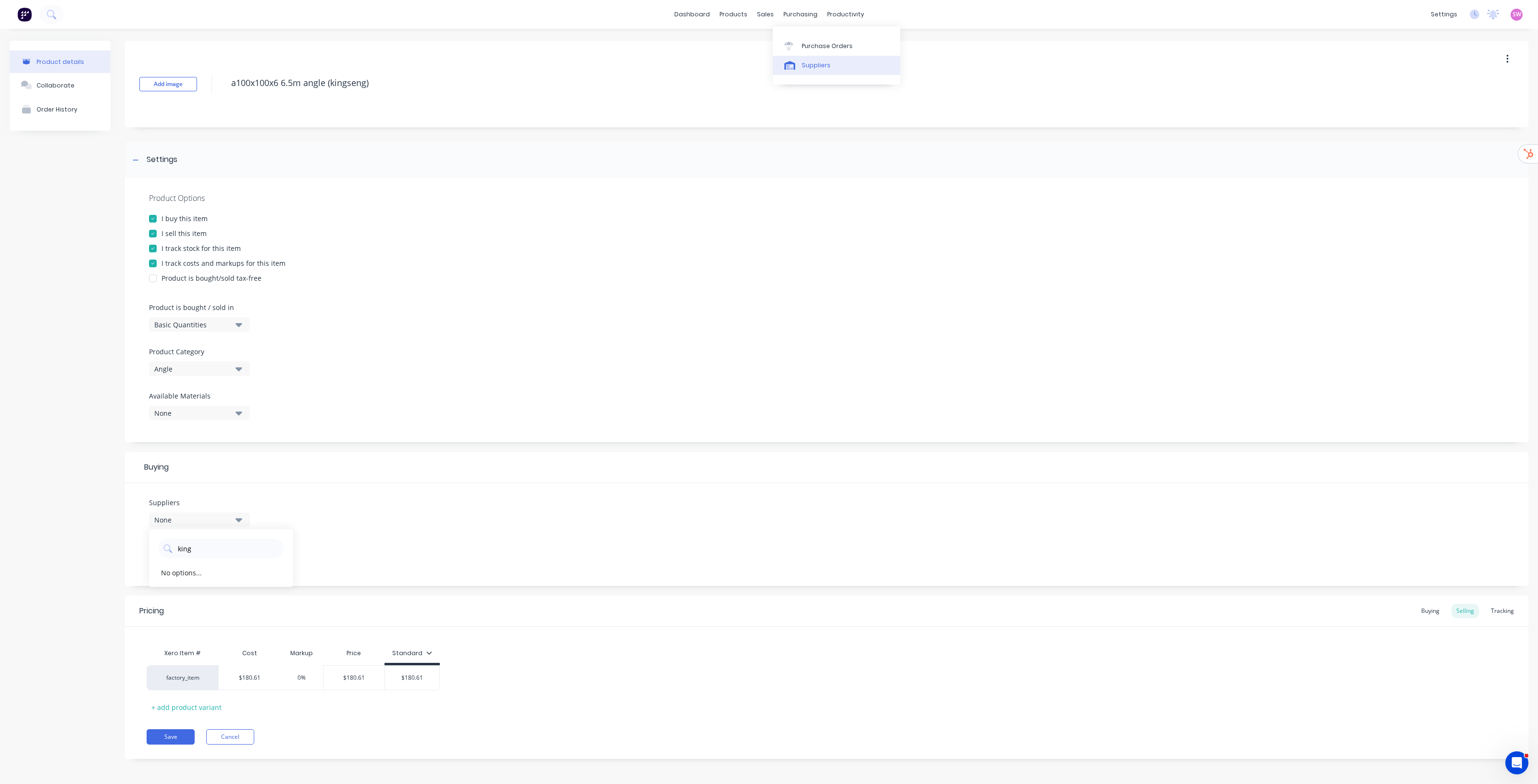
click at [769, 61] on div "Suppliers" at bounding box center [816, 65] width 29 height 9
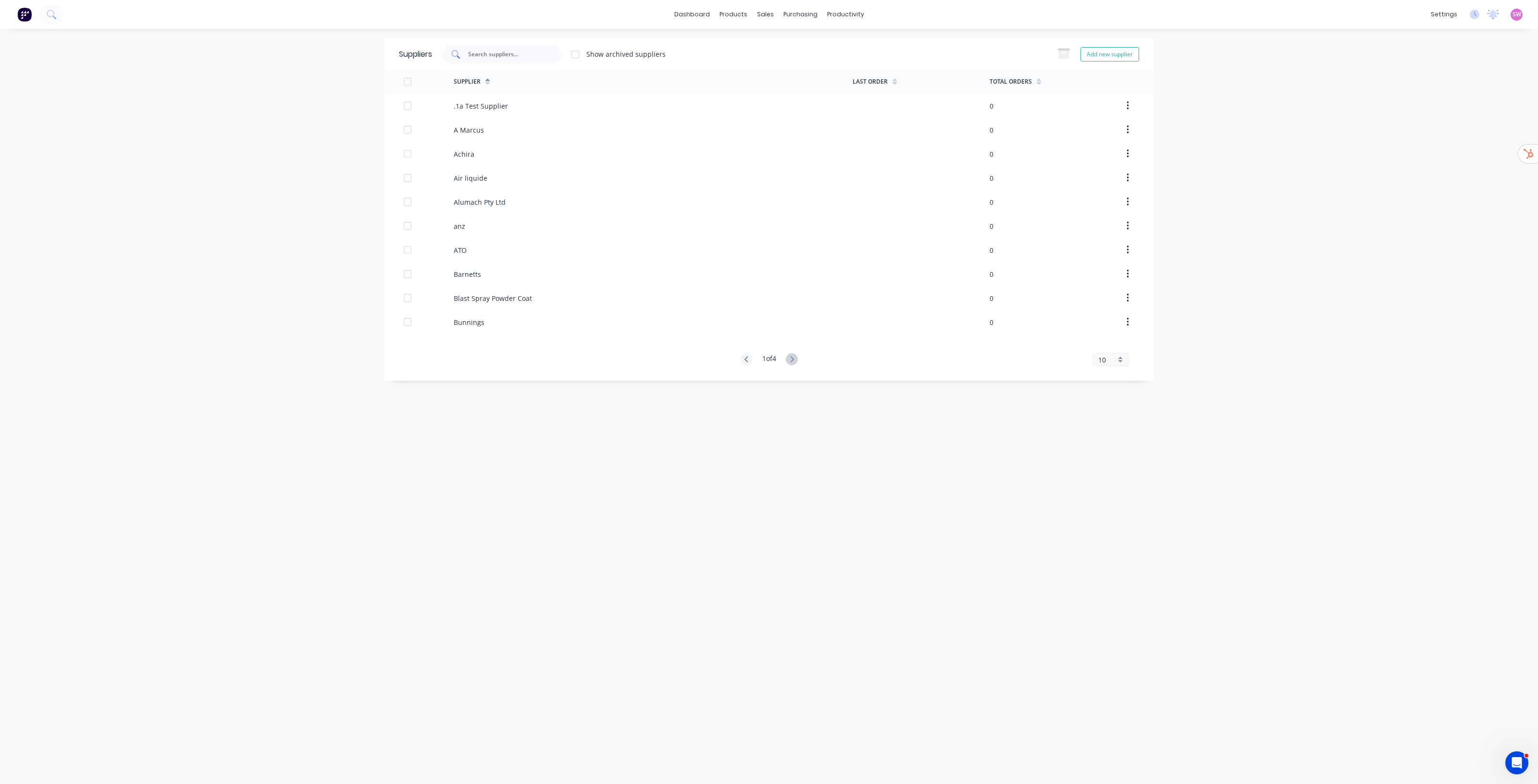
click at [522, 58] on input "text" at bounding box center [507, 54] width 80 height 9
type input "k"
click at [769, 43] on div "Sales Orders" at bounding box center [801, 46] width 39 height 9
click at [282, 55] on div at bounding box center [291, 54] width 54 height 15
click at [290, 51] on icon "button" at bounding box center [292, 54] width 9 height 7
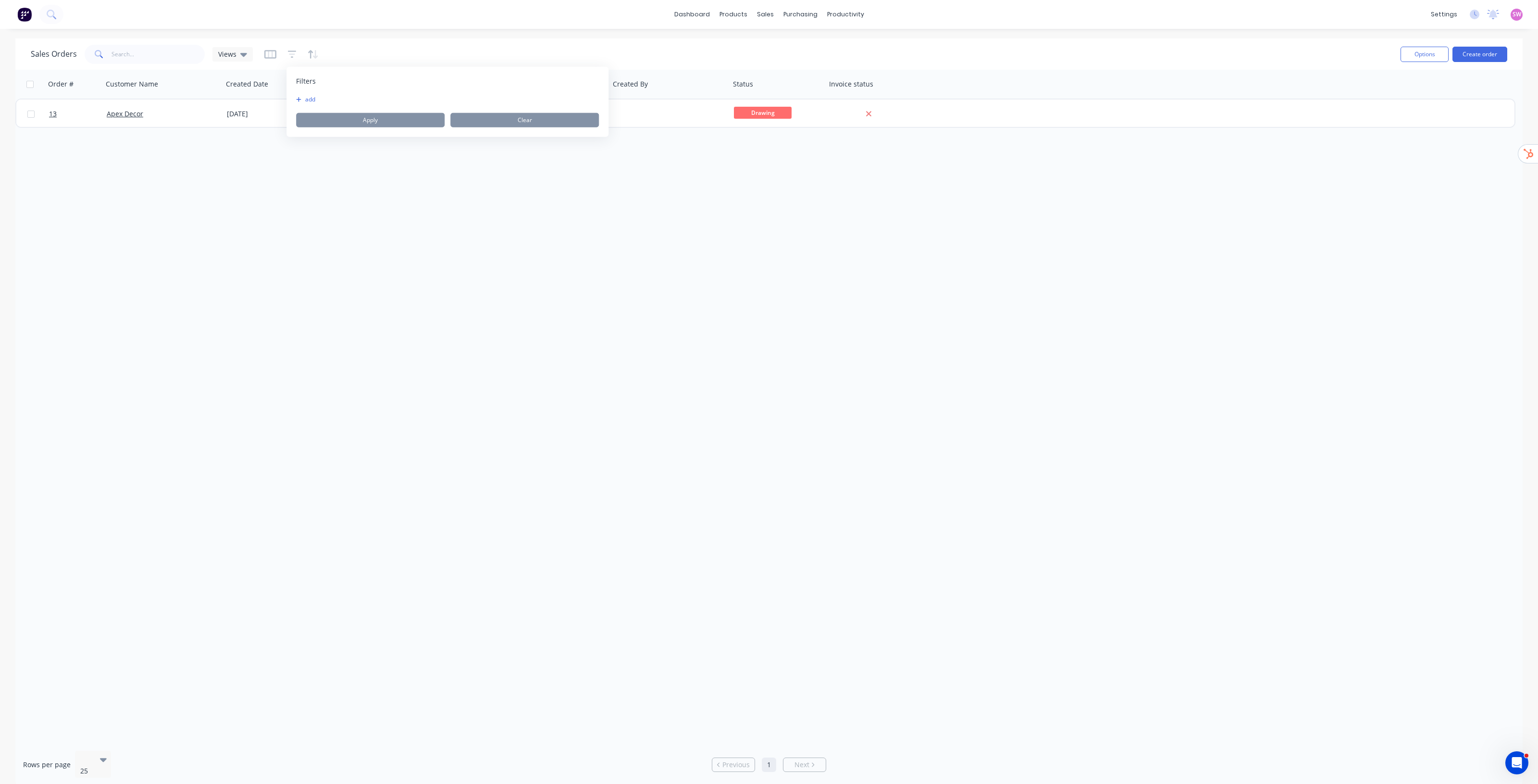
click at [299, 100] on icon "button" at bounding box center [299, 99] width 5 height 6
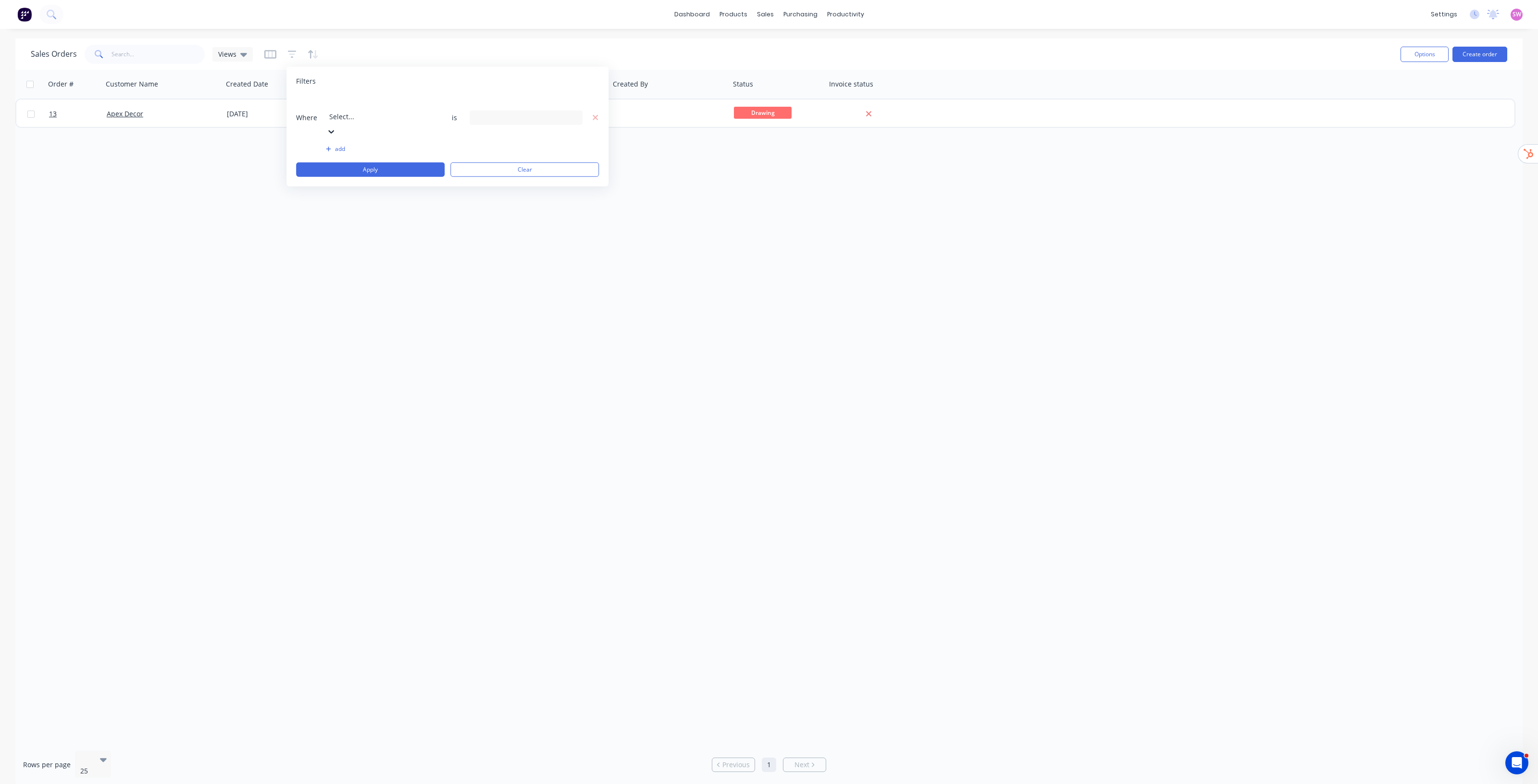
click at [357, 104] on div at bounding box center [398, 104] width 138 height 12
type input "statu"
click at [357, 399] on div "Status" at bounding box center [769, 799] width 1538 height 10
click at [515, 112] on div "17 Status selected" at bounding box center [518, 117] width 87 height 10
click at [503, 159] on div "All" at bounding box center [557, 157] width 115 height 10
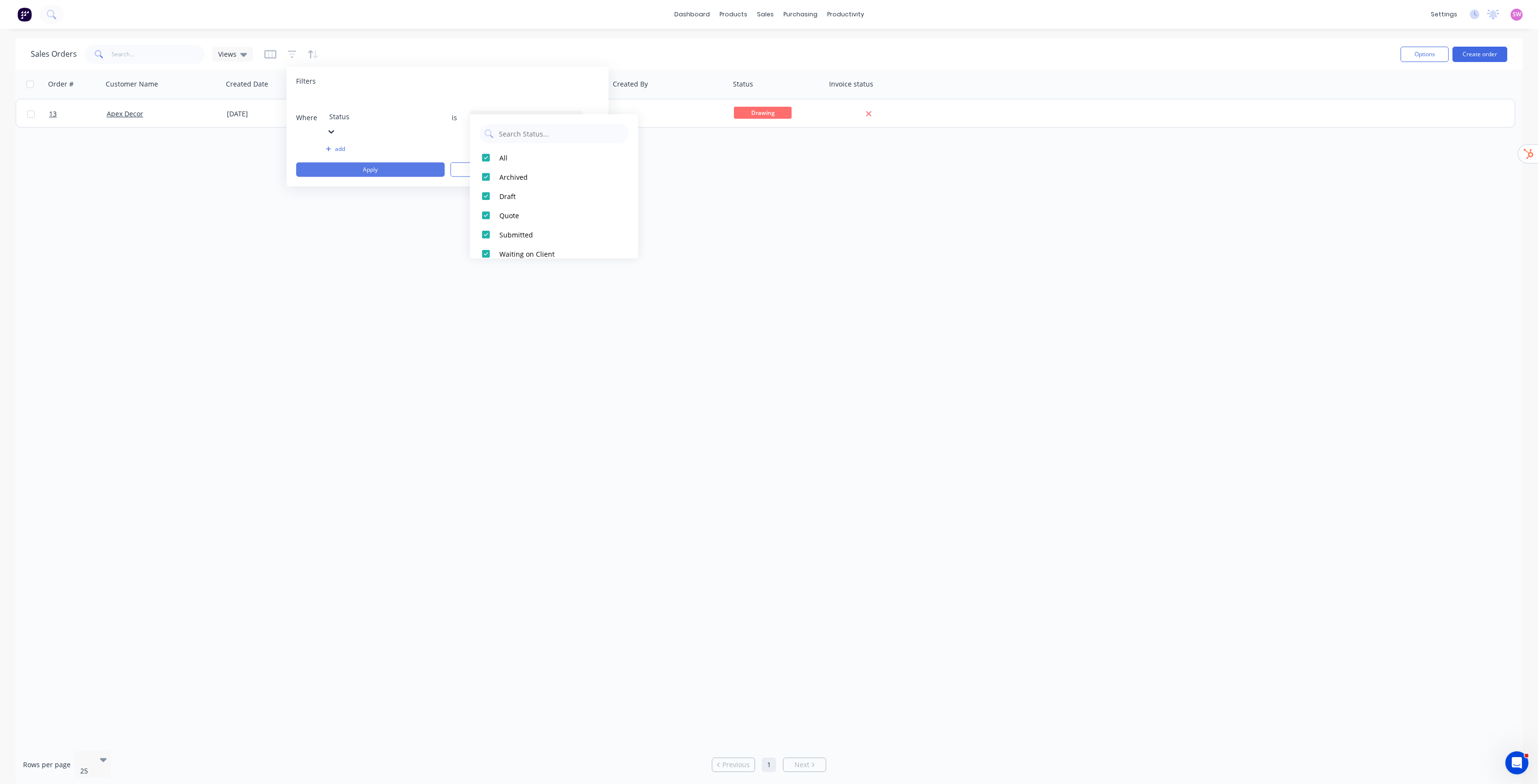
click at [407, 162] on button "Apply" at bounding box center [370, 170] width 149 height 14
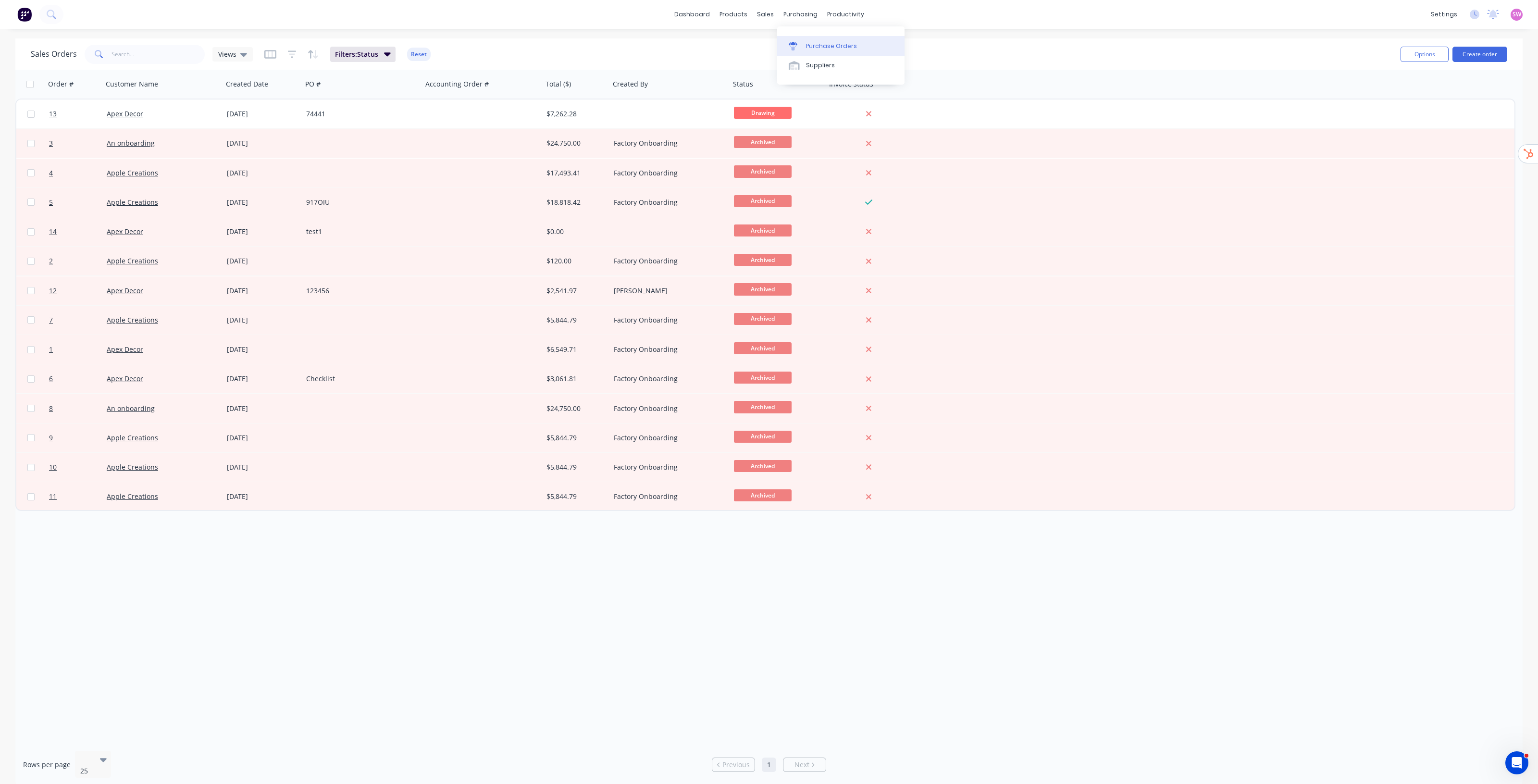
click at [769, 47] on div "Purchase Orders" at bounding box center [831, 46] width 51 height 9
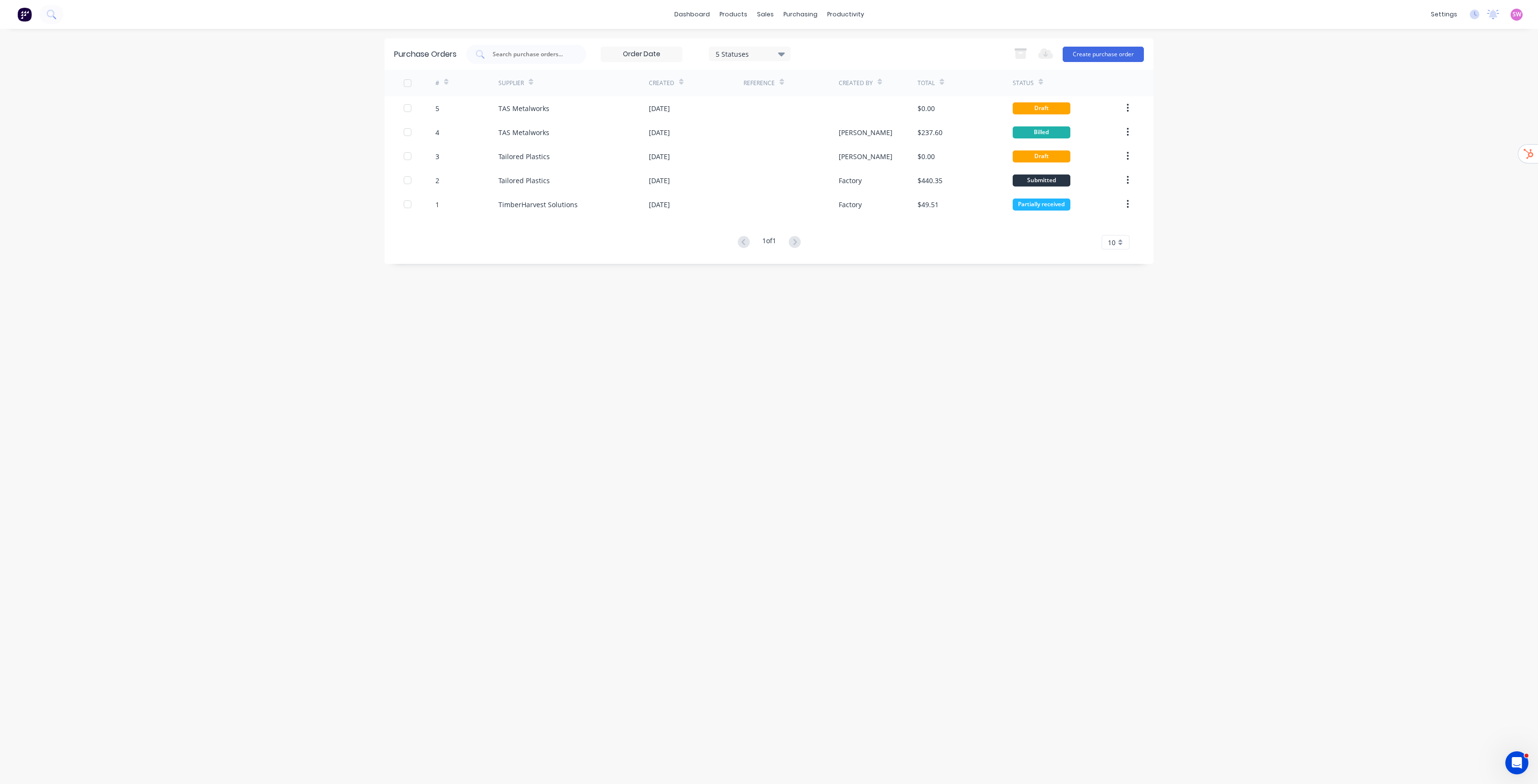
click at [769, 54] on div "5 Statuses" at bounding box center [750, 54] width 69 height 10
drag, startPoint x: 751, startPoint y: 82, endPoint x: 756, endPoint y: 86, distance: 6.4
click at [751, 82] on div "All" at bounding box center [761, 78] width 77 height 10
click at [769, 196] on div "dashboard products sales purchasing productivity dashboard products Product Cat…" at bounding box center [769, 392] width 1538 height 784
click at [769, 136] on div "dashboard products sales purchasing productivity dashboard products Product Cat…" at bounding box center [769, 392] width 1538 height 784
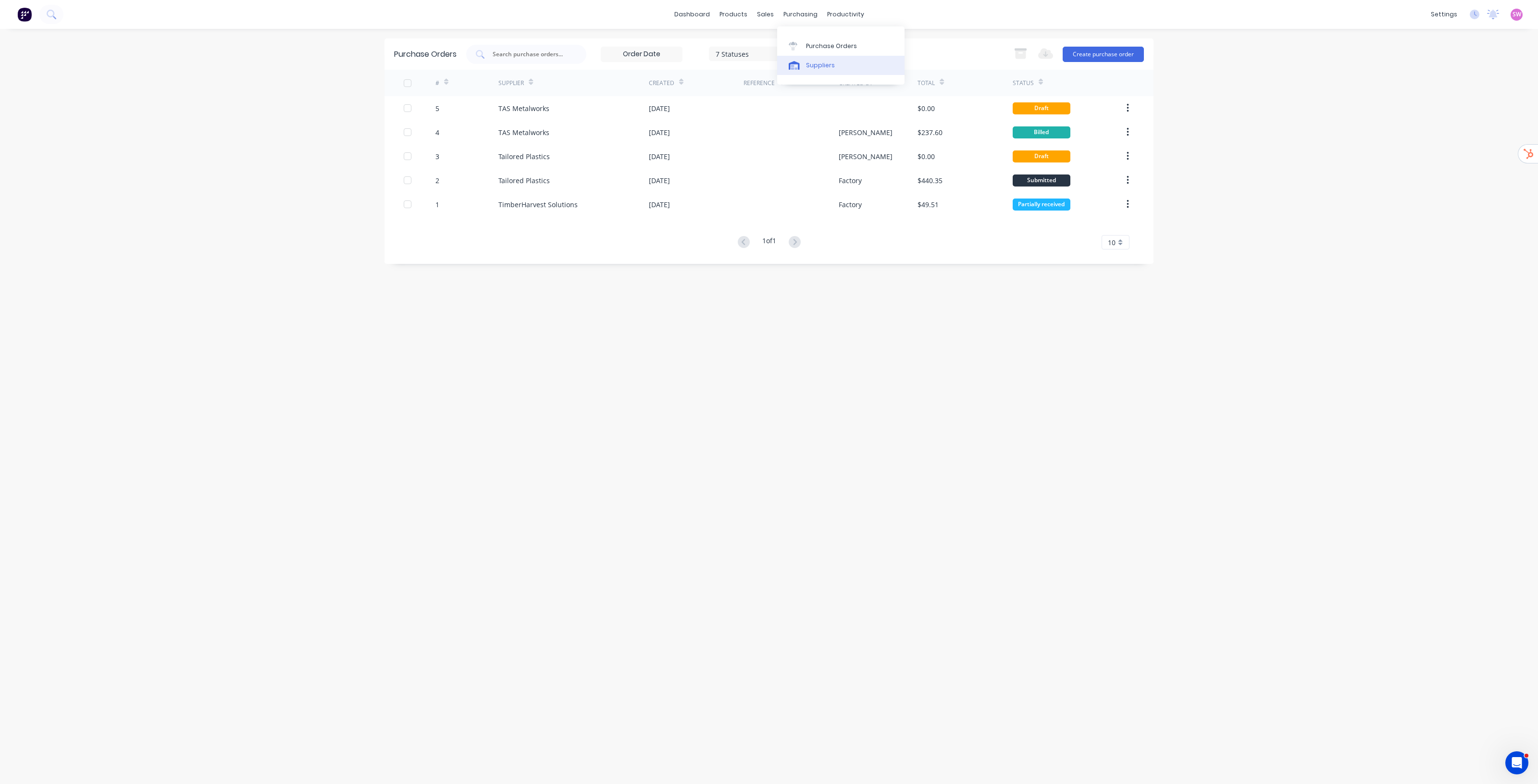
click at [769, 62] on div "Suppliers" at bounding box center [820, 65] width 29 height 9
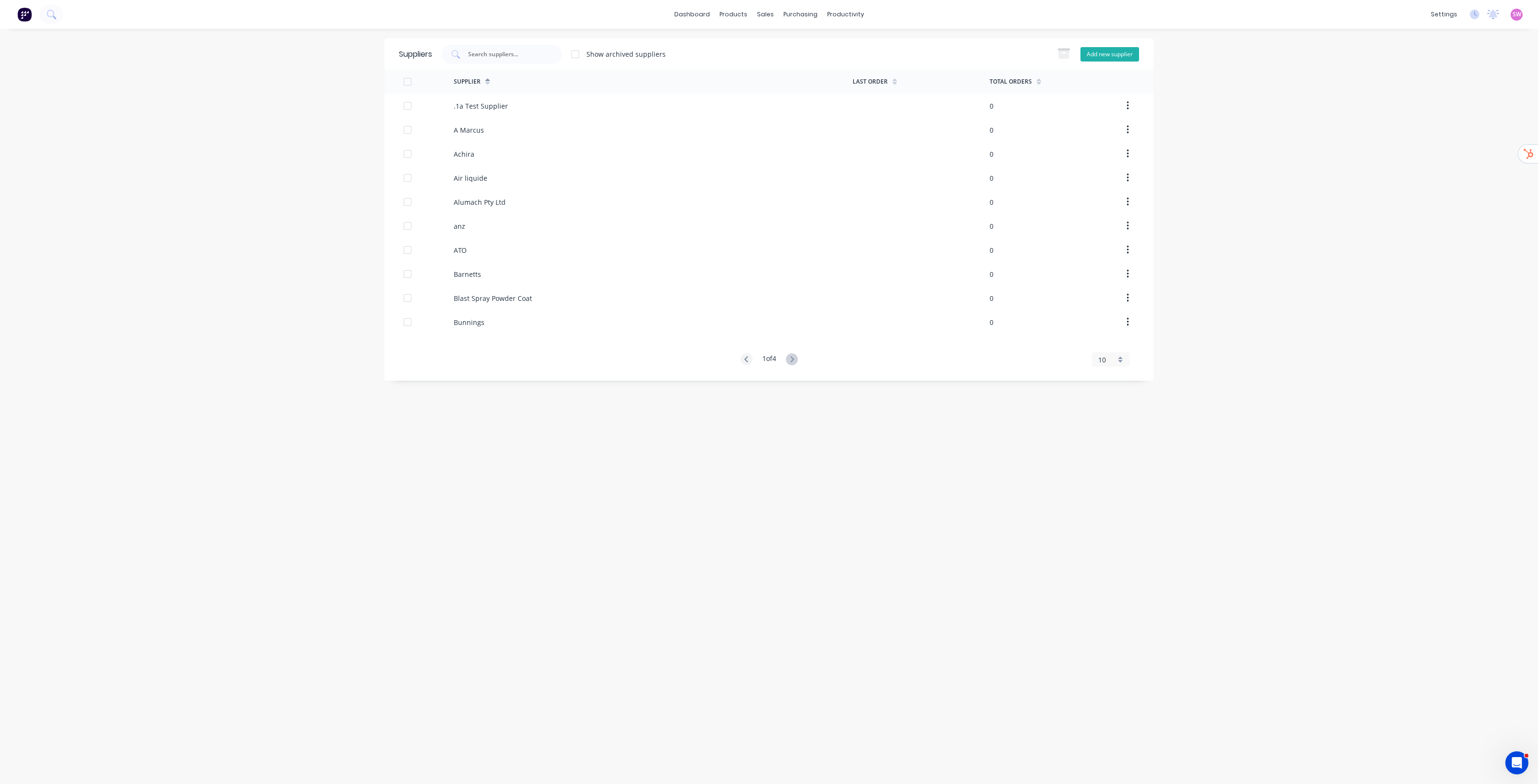
click at [769, 57] on button "Add new supplier" at bounding box center [1110, 54] width 59 height 14
select select "AU"
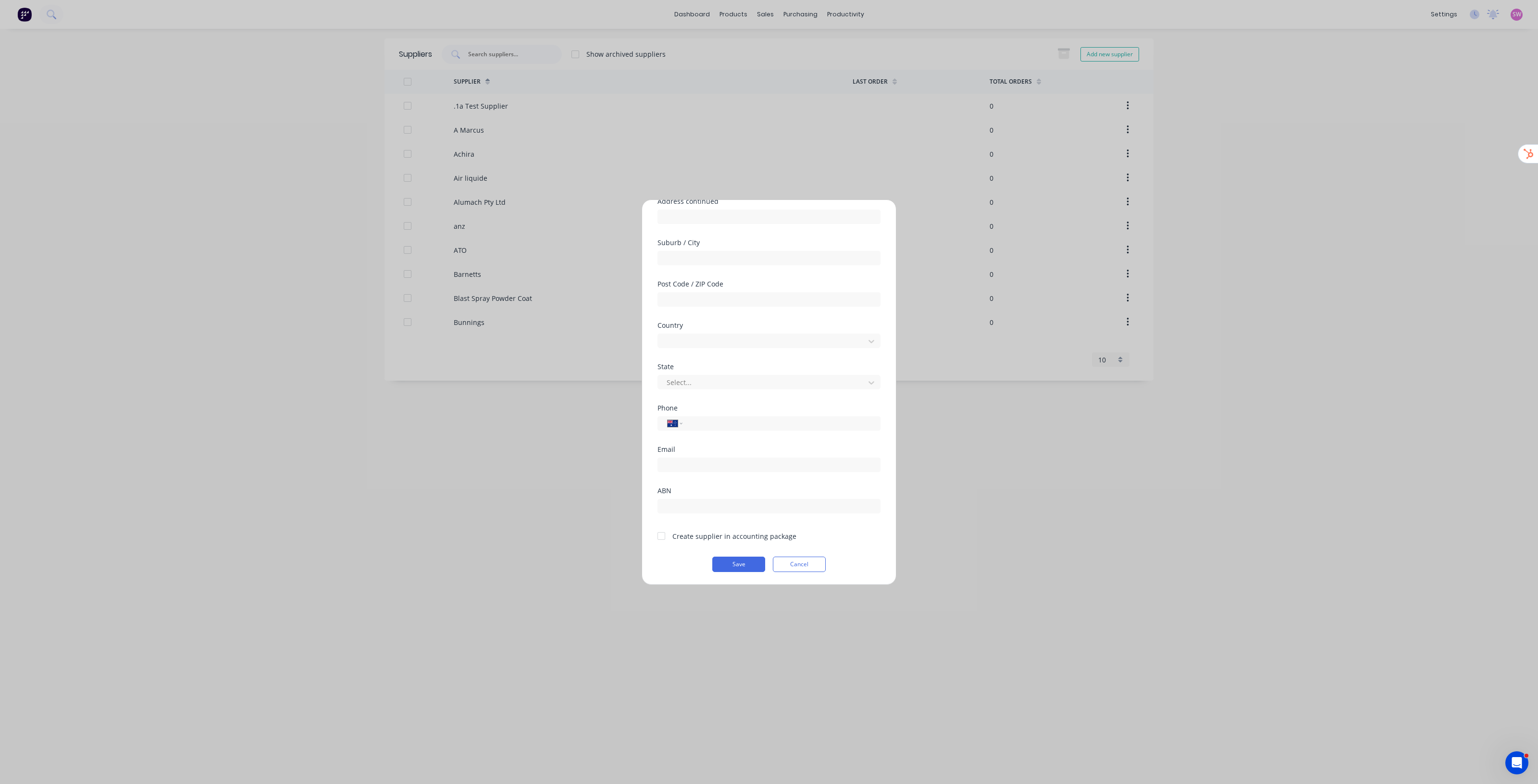
scroll to position [125, 0]
click at [659, 399] on div at bounding box center [661, 535] width 20 height 20
drag, startPoint x: 673, startPoint y: 533, endPoint x: 805, endPoint y: 538, distance: 132.1
click at [769, 399] on div "Create supplier in accounting package" at bounding box center [769, 534] width 223 height 12
click at [661, 399] on div at bounding box center [661, 535] width 20 height 20
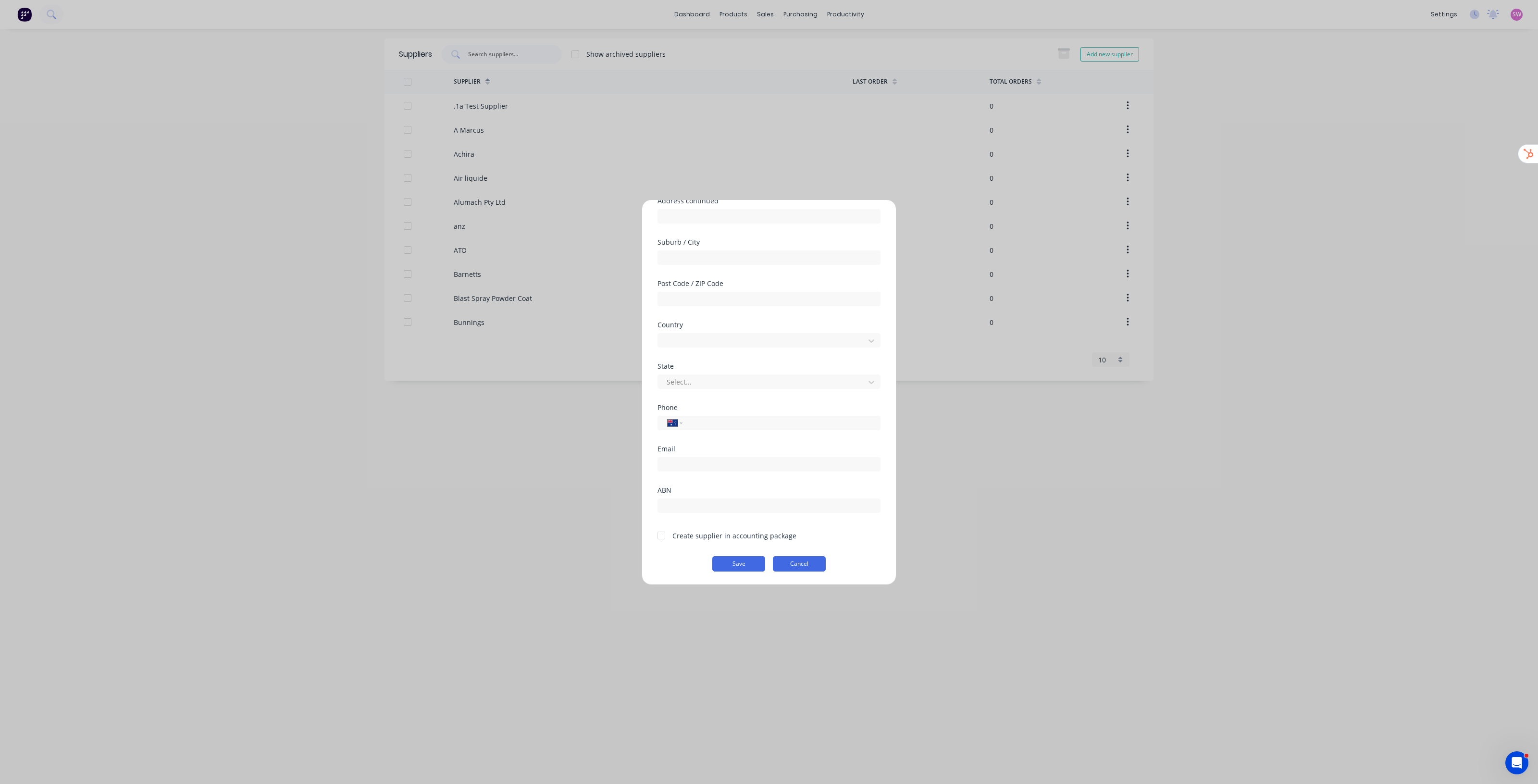
click at [769, 399] on button "Cancel" at bounding box center [799, 563] width 53 height 15
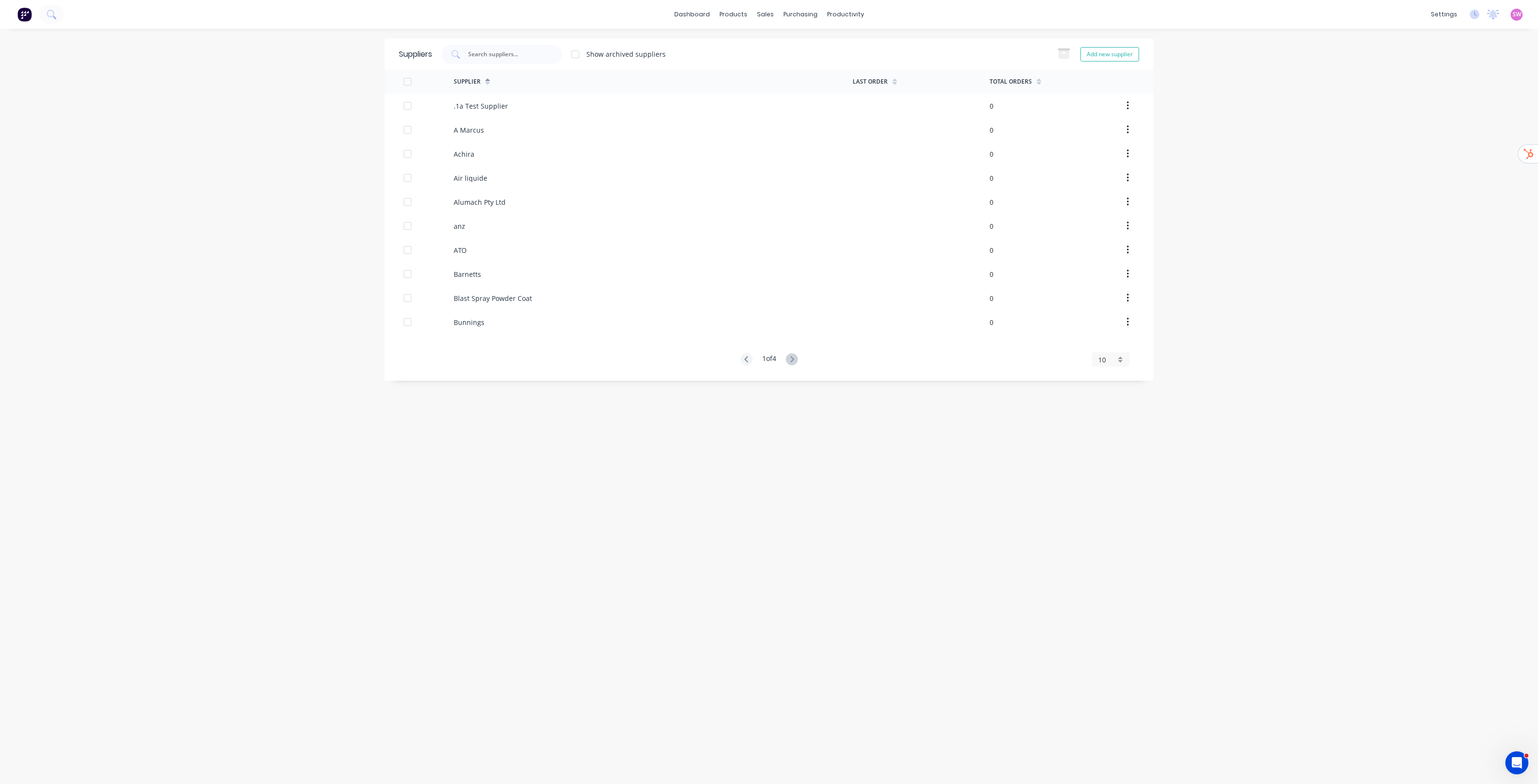
click at [769, 399] on div "Suppliers Show archived suppliers Add new supplier Supplier Last Order Total Or…" at bounding box center [769, 406] width 769 height 735
click at [769, 89] on link "Integrations" at bounding box center [1399, 84] width 128 height 20
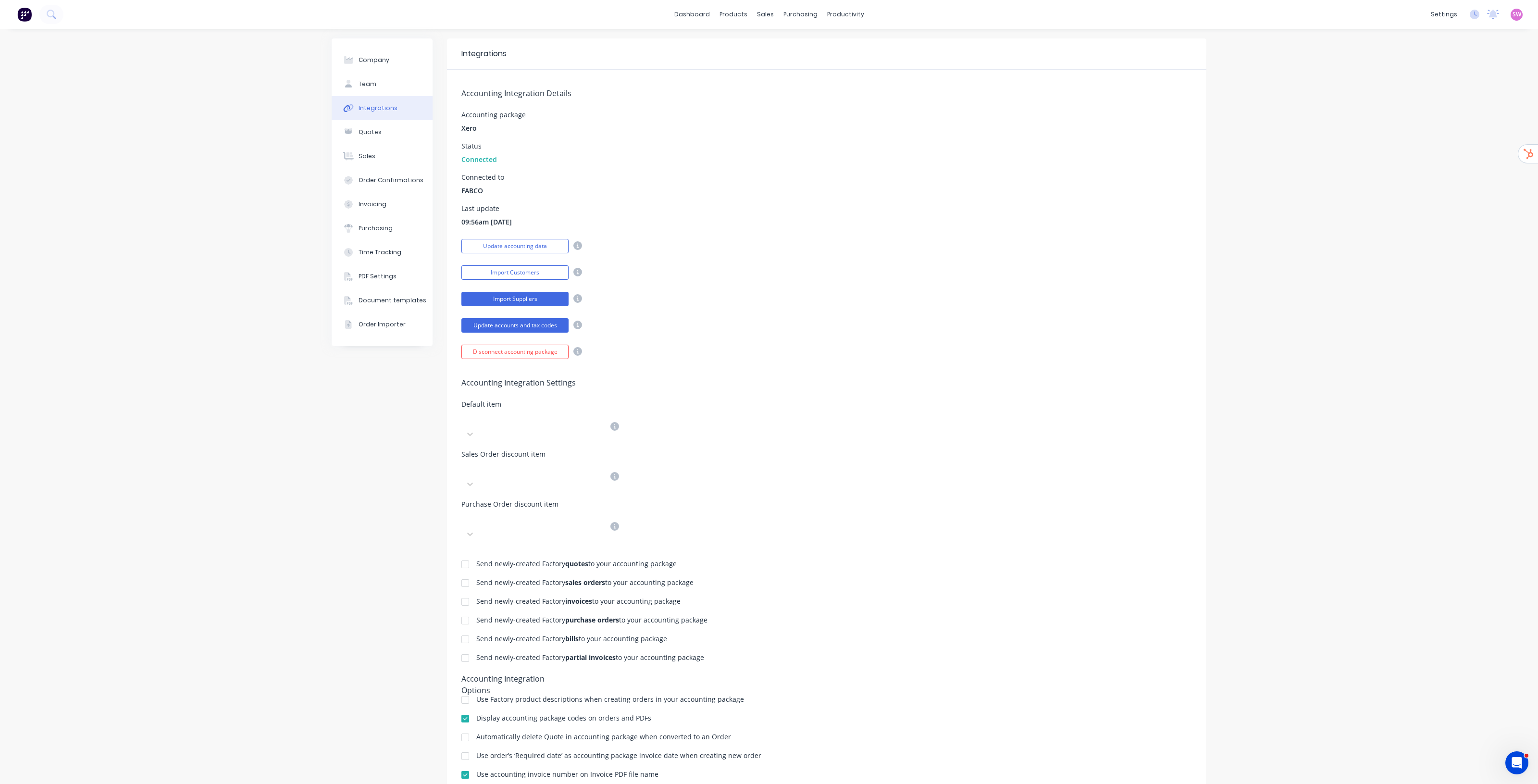
click at [517, 299] on button "Import Suppliers" at bounding box center [515, 299] width 107 height 14
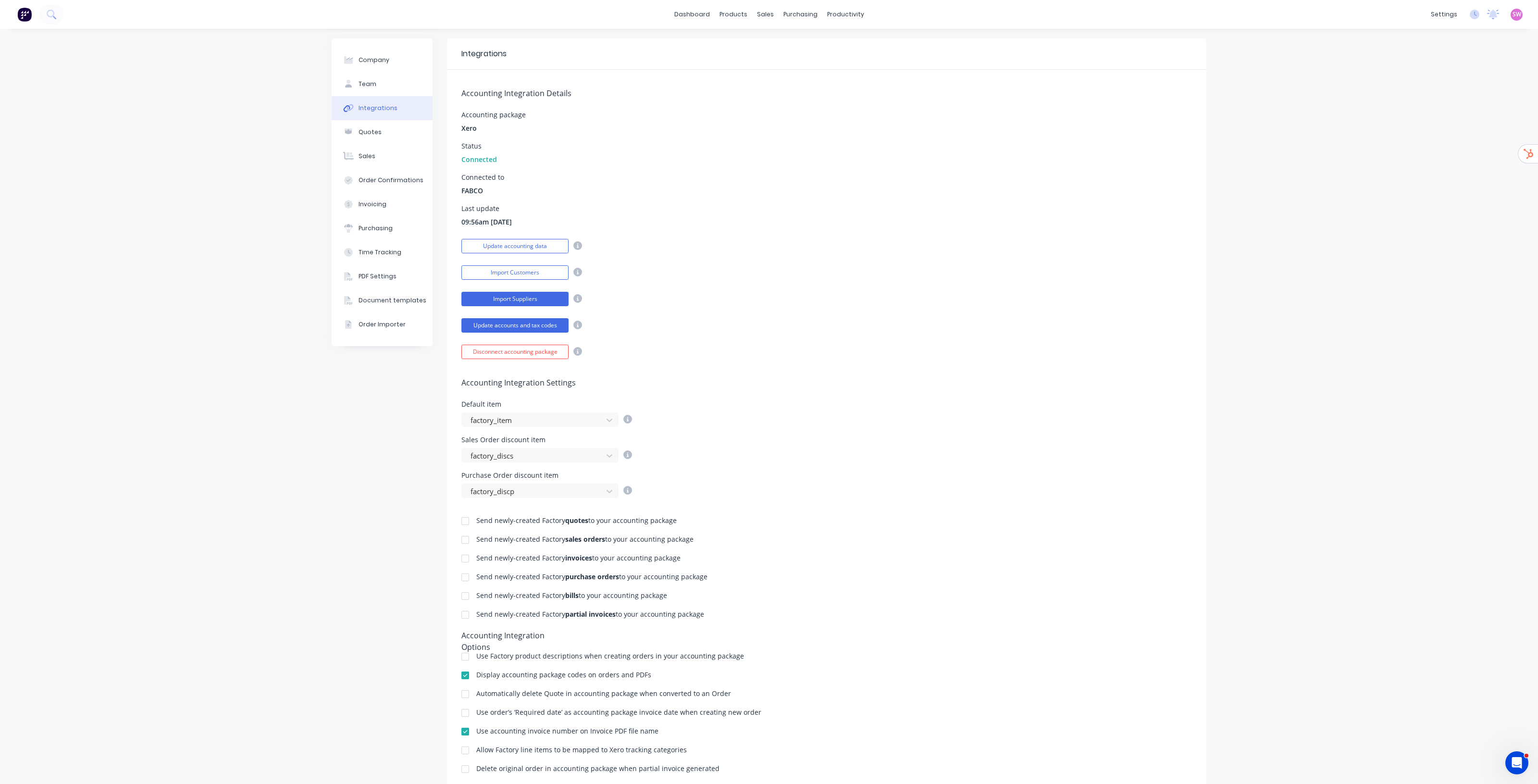
click at [515, 302] on button "Import Suppliers" at bounding box center [515, 299] width 107 height 14
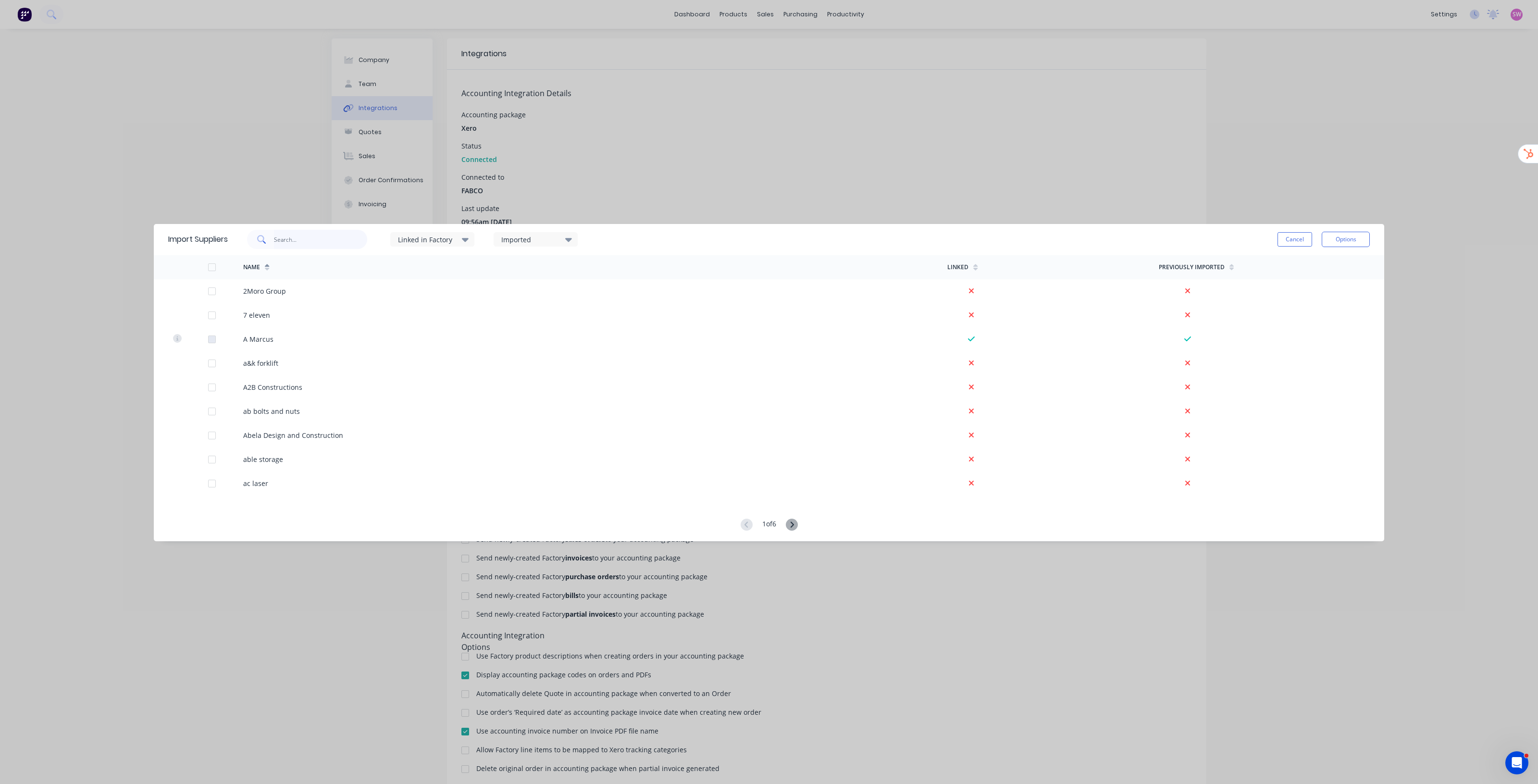
click at [330, 241] on input "text" at bounding box center [320, 239] width 93 height 20
type input "kings"
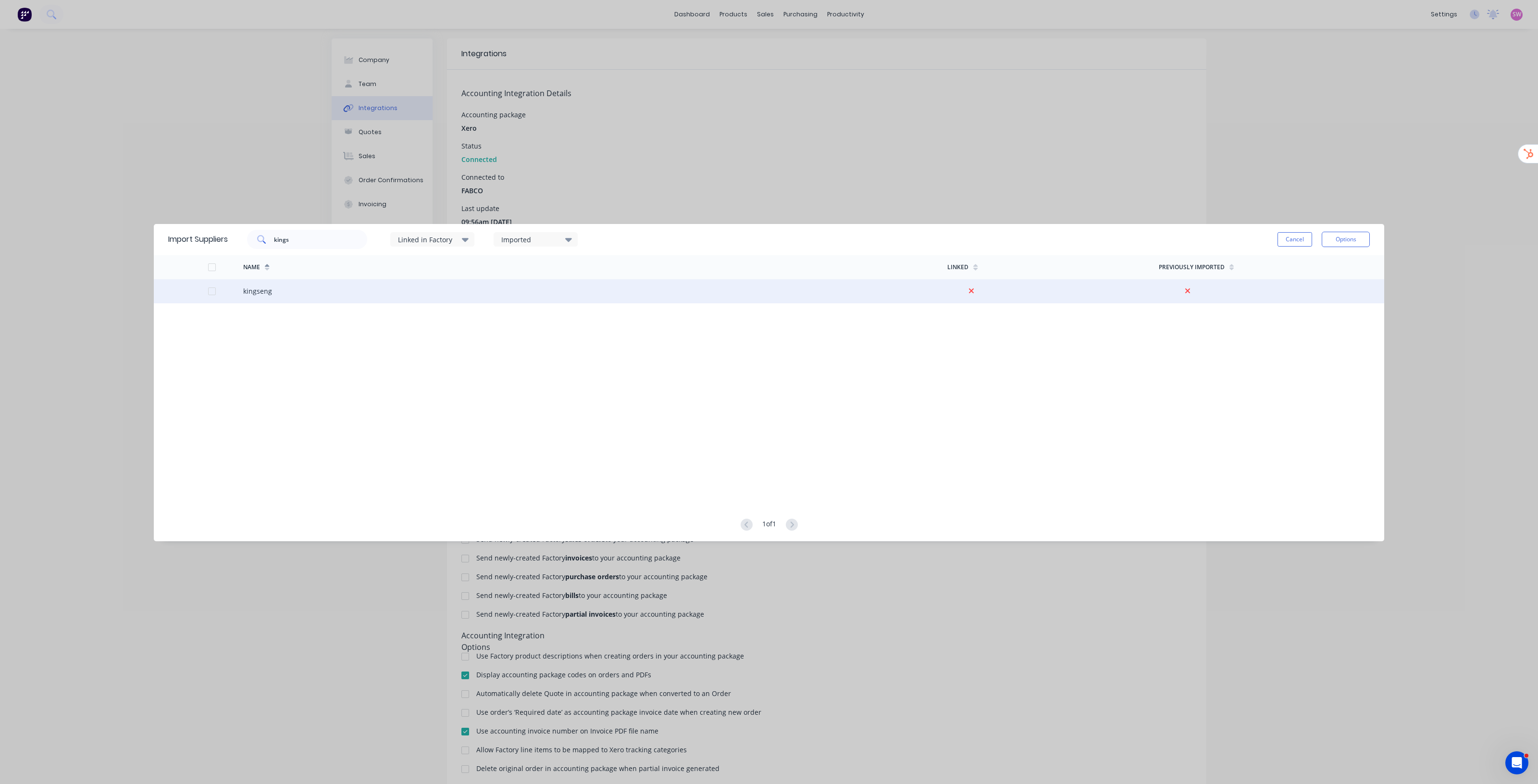
click at [215, 292] on div at bounding box center [212, 291] width 20 height 20
drag, startPoint x: 320, startPoint y: 235, endPoint x: 243, endPoint y: 249, distance: 78.3
click at [244, 246] on div "kings Linked in Factory Imported" at bounding box center [412, 239] width 369 height 29
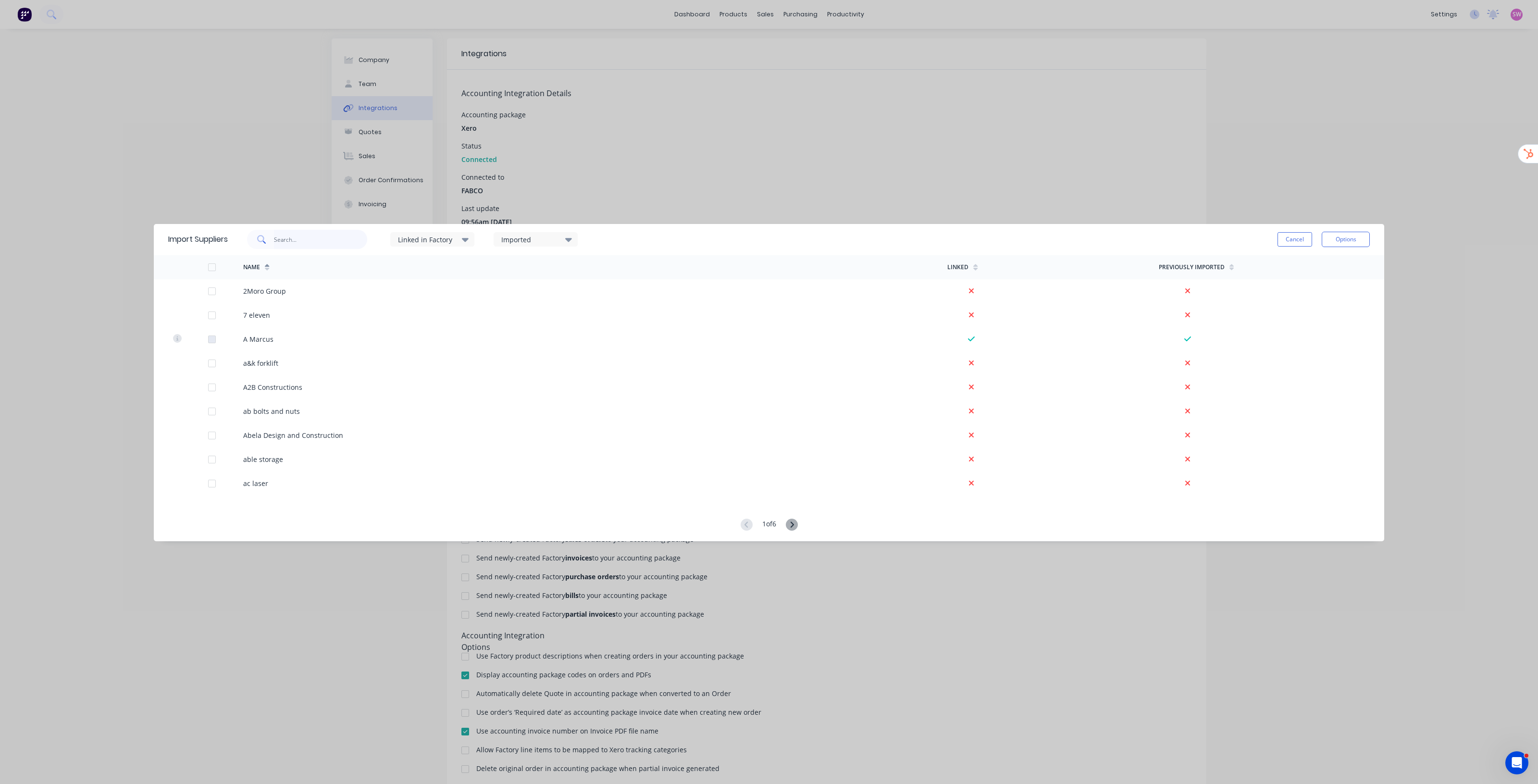
click at [302, 239] on input "text" at bounding box center [320, 239] width 93 height 20
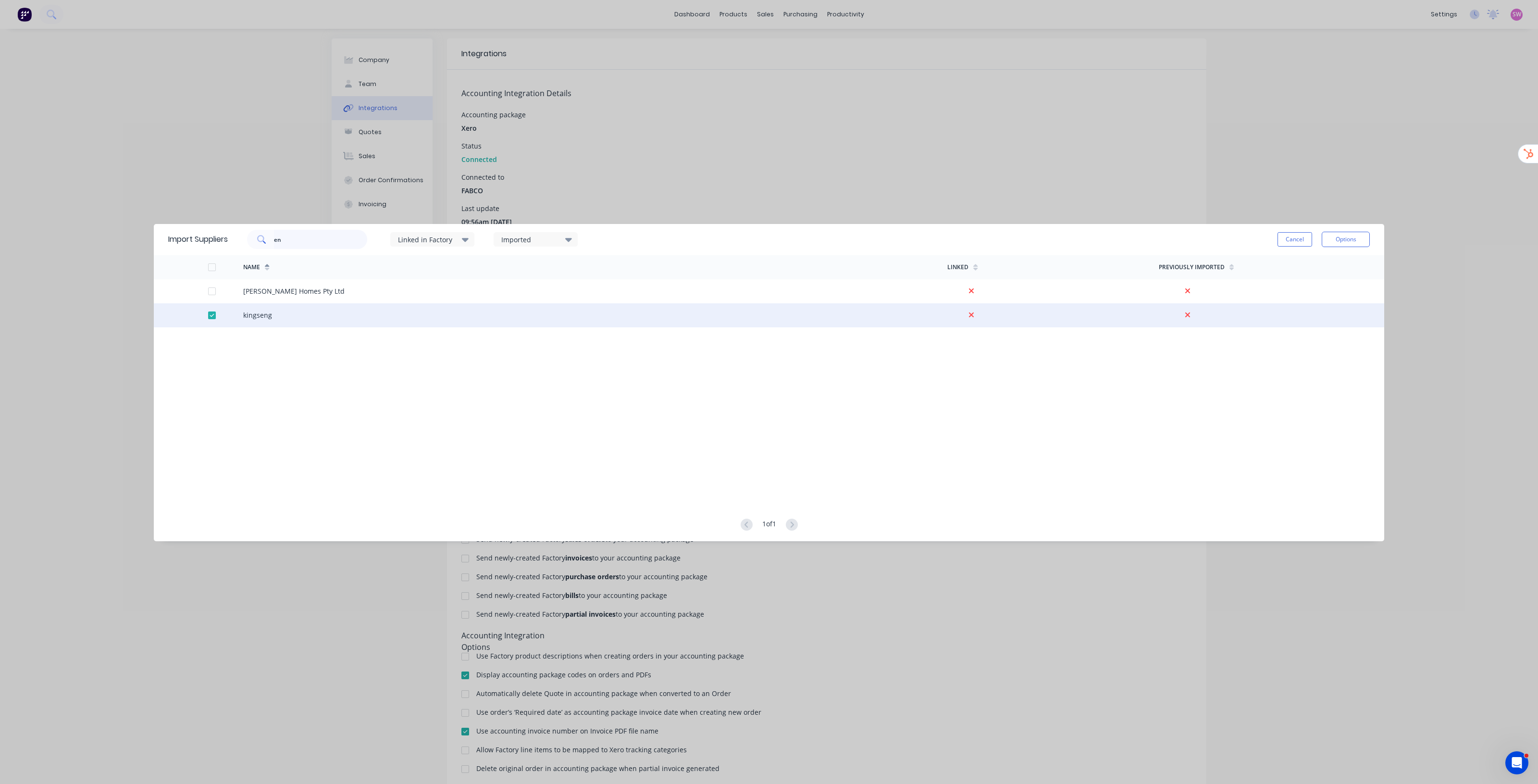
type input "e"
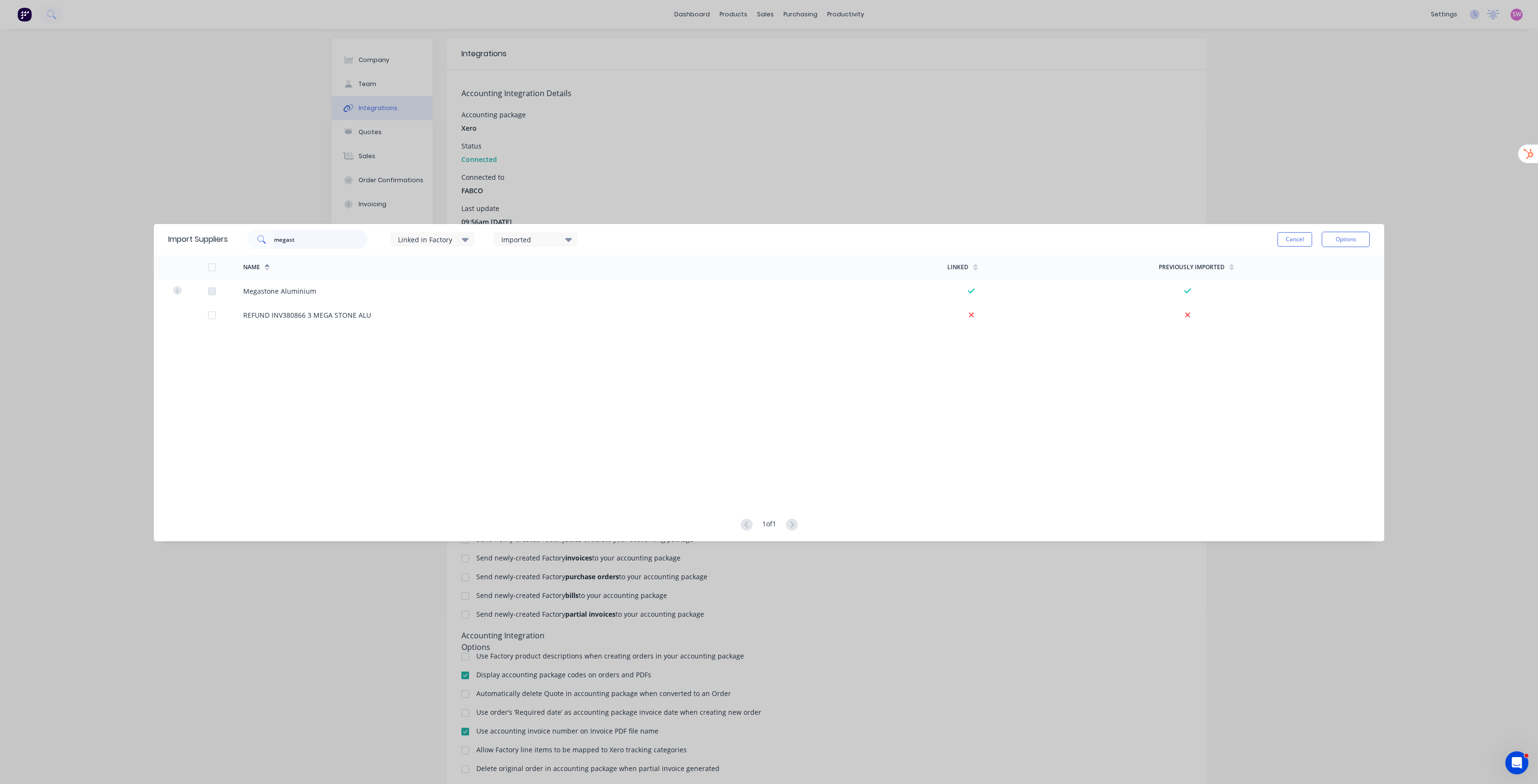
type input "megast"
drag, startPoint x: 349, startPoint y: 236, endPoint x: 230, endPoint y: 233, distance: 119.0
click at [234, 233] on div "megast Linked in Factory Imported" at bounding box center [412, 239] width 369 height 29
type input "apr"
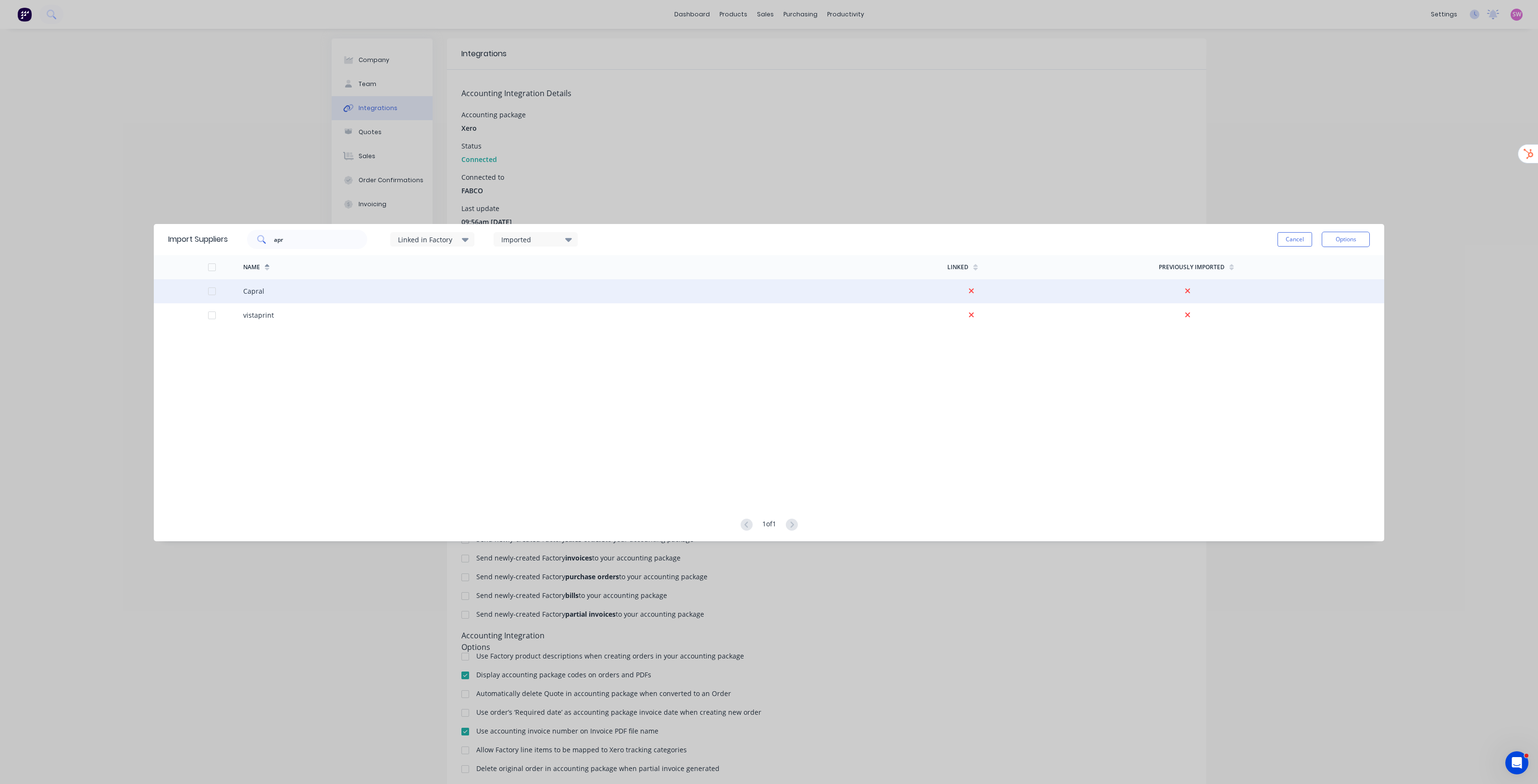
click at [212, 290] on div at bounding box center [212, 291] width 20 height 20
drag, startPoint x: 336, startPoint y: 241, endPoint x: 230, endPoint y: 235, distance: 106.2
click at [232, 235] on div "apr Linked in Factory Imported" at bounding box center [412, 239] width 369 height 29
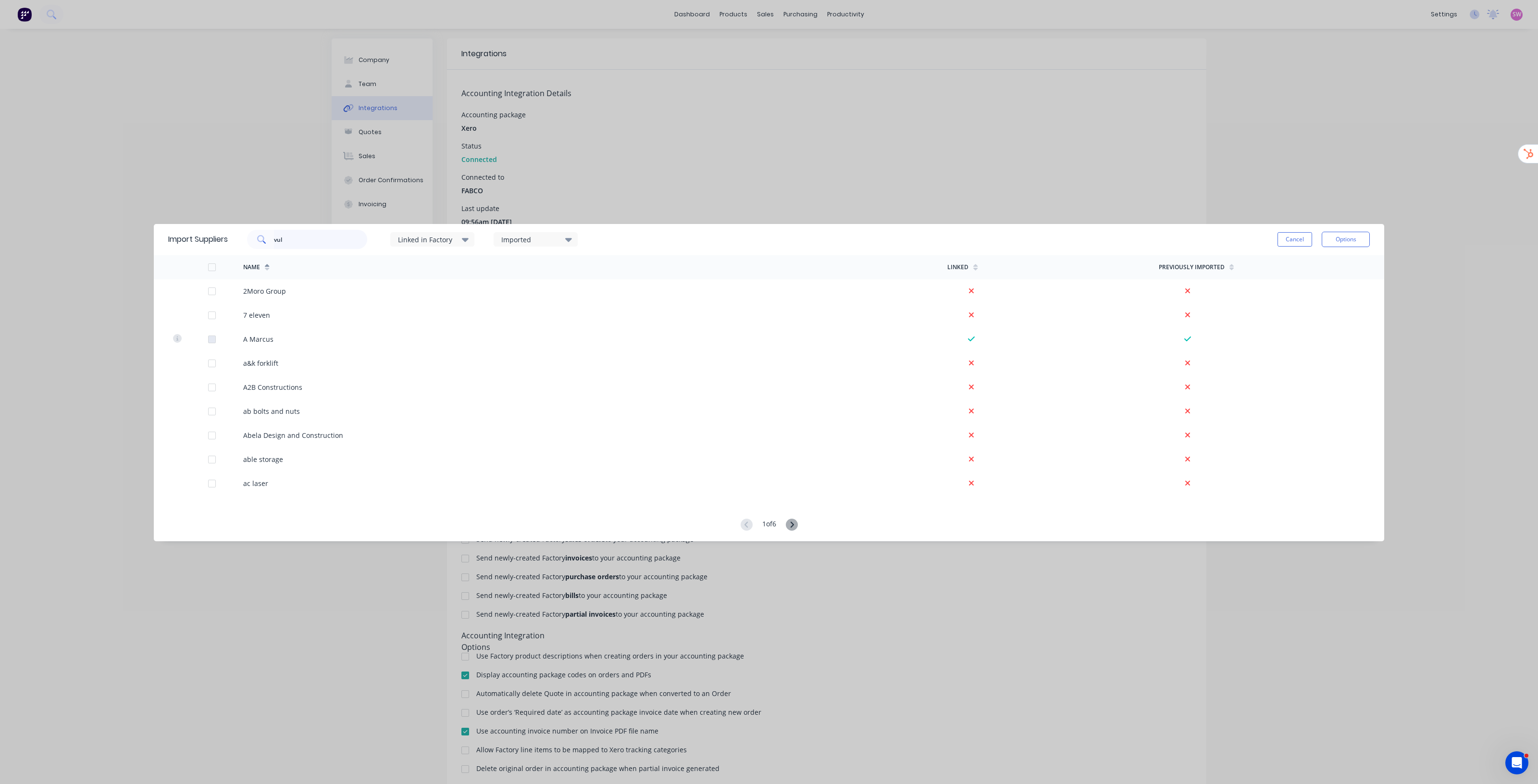
type input "vul"
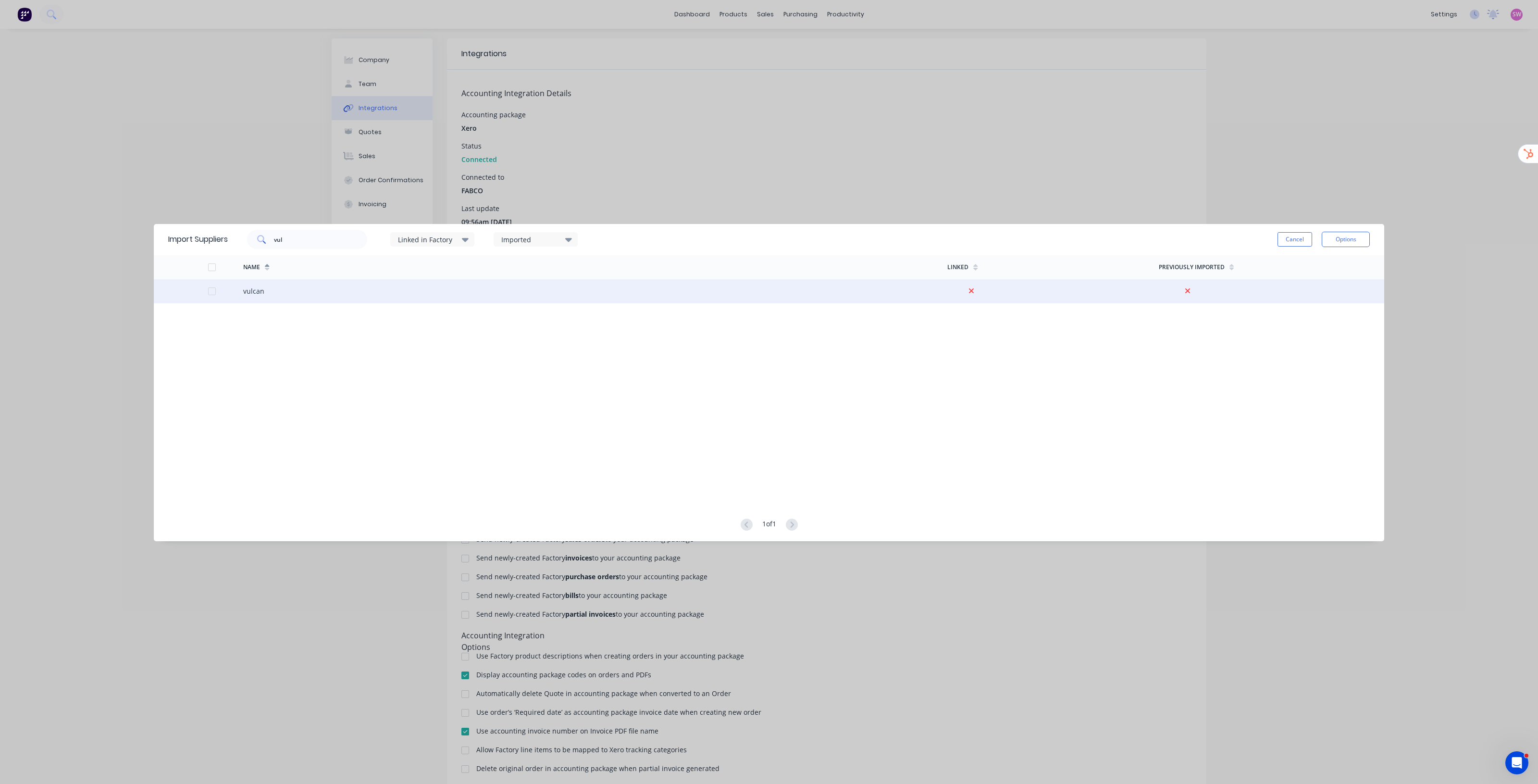
click at [212, 291] on div at bounding box center [212, 291] width 20 height 20
drag, startPoint x: 314, startPoint y: 242, endPoint x: 220, endPoint y: 236, distance: 94.2
click at [221, 236] on div "Import Suppliers vul Linked in Factory Imported Cancel Options" at bounding box center [769, 239] width 1231 height 31
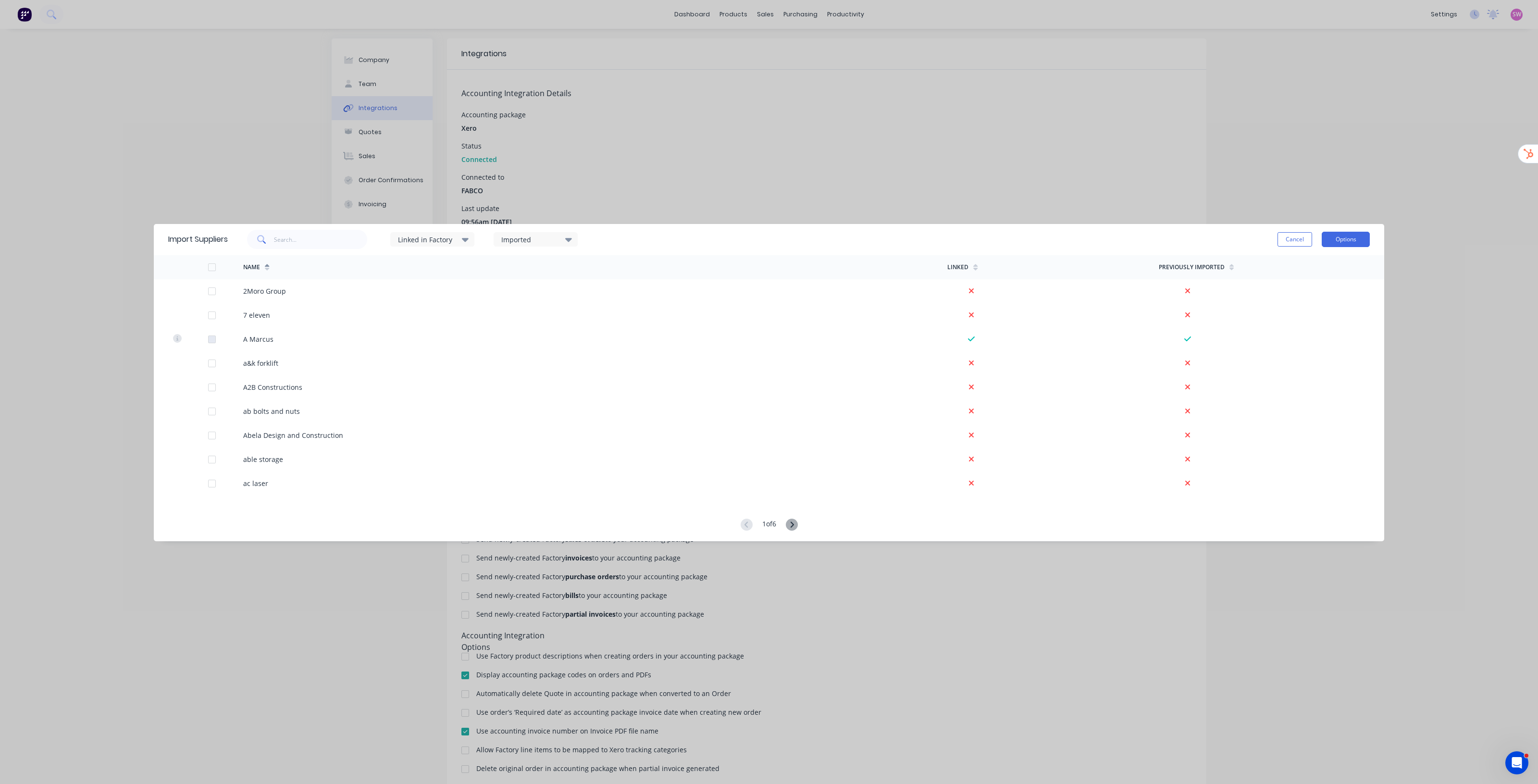
click at [1350, 241] on button "Options" at bounding box center [1346, 239] width 48 height 15
click at [1323, 263] on div "Import selected suppliers" at bounding box center [1324, 266] width 74 height 24
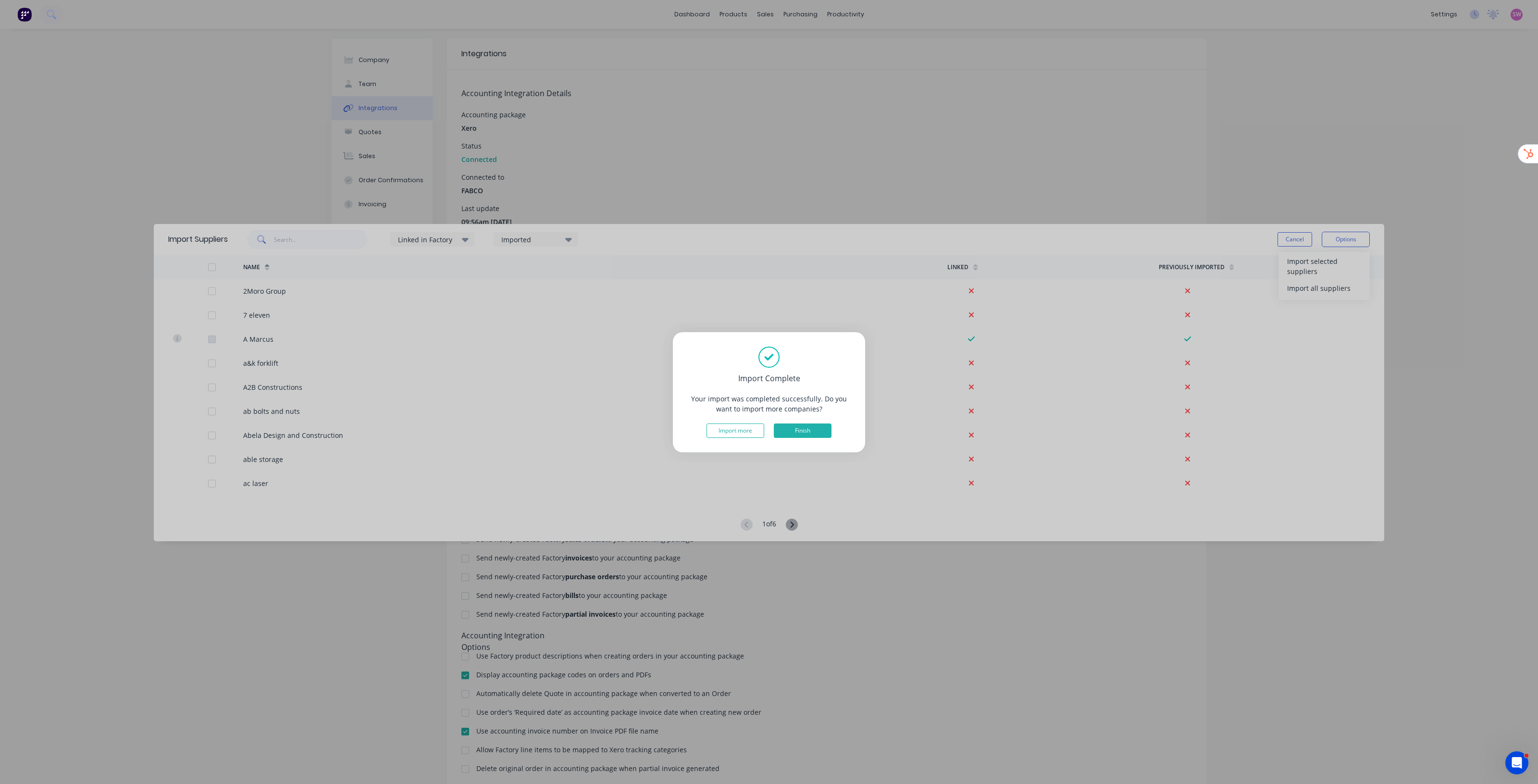
click at [800, 427] on button "Finish" at bounding box center [803, 430] width 58 height 14
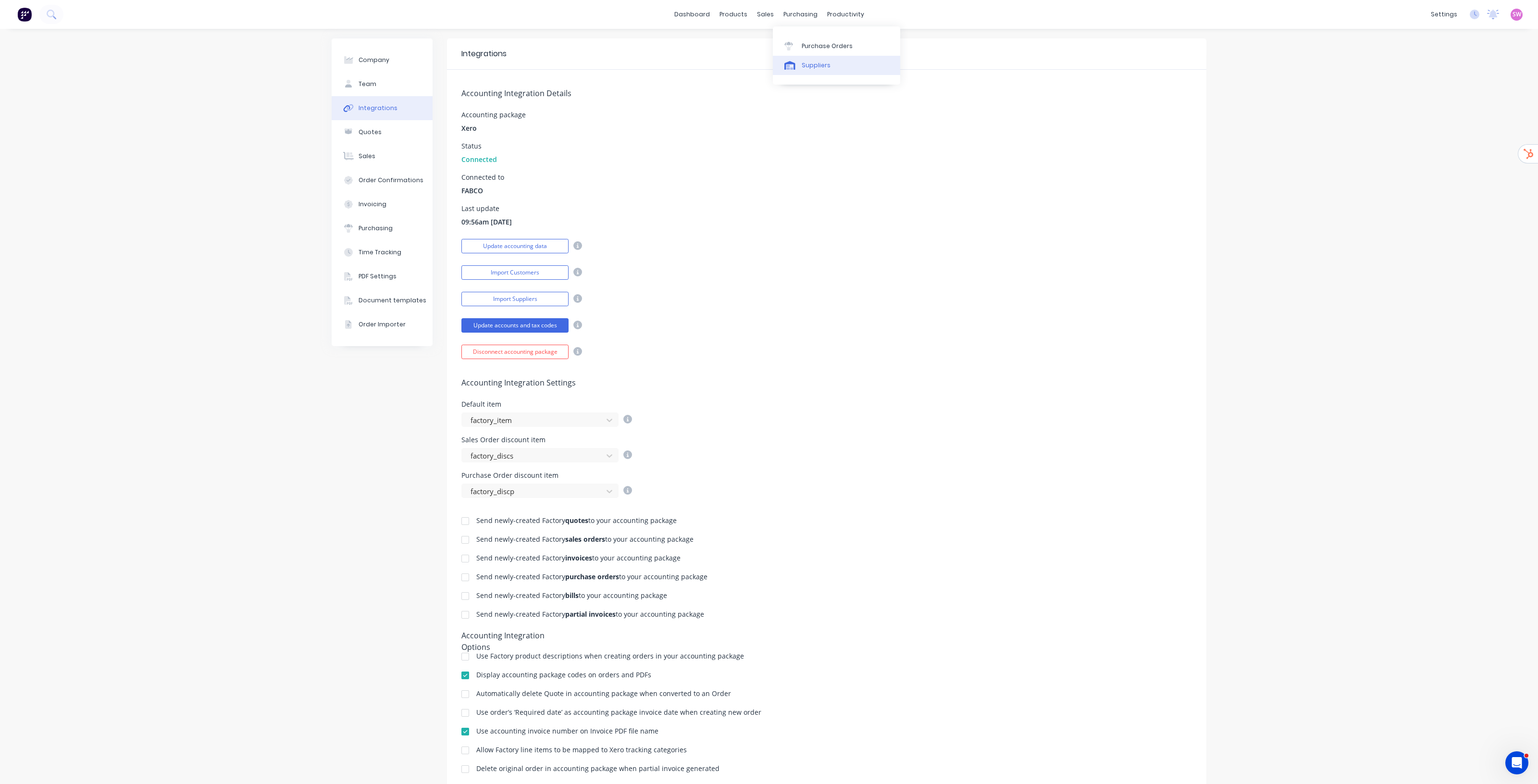
click at [803, 64] on div "Suppliers" at bounding box center [816, 65] width 29 height 9
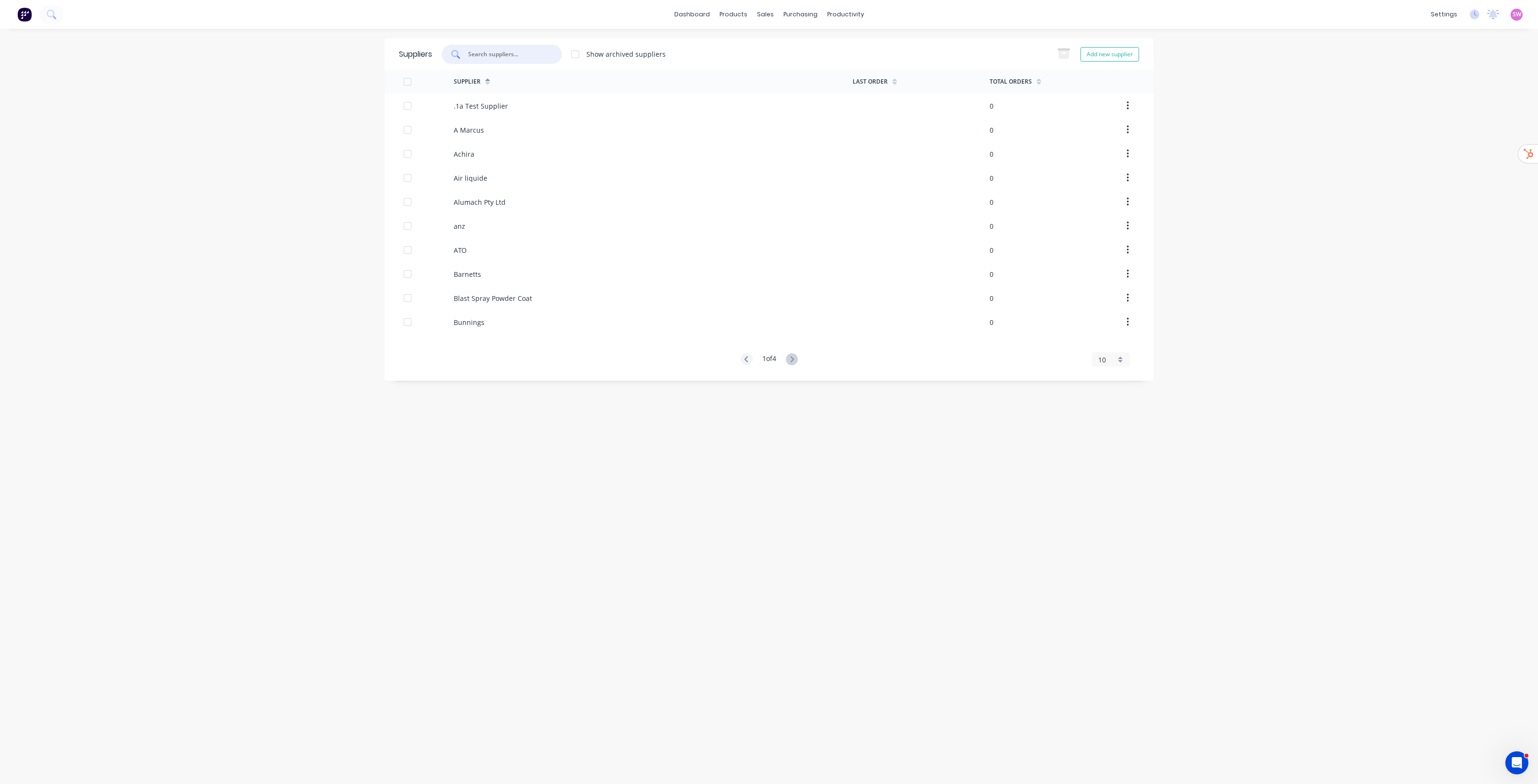
click at [517, 57] on input "text" at bounding box center [507, 54] width 80 height 9
drag, startPoint x: 508, startPoint y: 57, endPoint x: 382, endPoint y: 57, distance: 126.0
click at [398, 57] on div "Suppliers emg Show archived suppliers Add new supplier" at bounding box center [769, 54] width 769 height 31
type input "king"
click at [665, 265] on div "Suppliers king Show archived suppliers Add new supplier Supplier Last Order Tot…" at bounding box center [769, 406] width 769 height 735
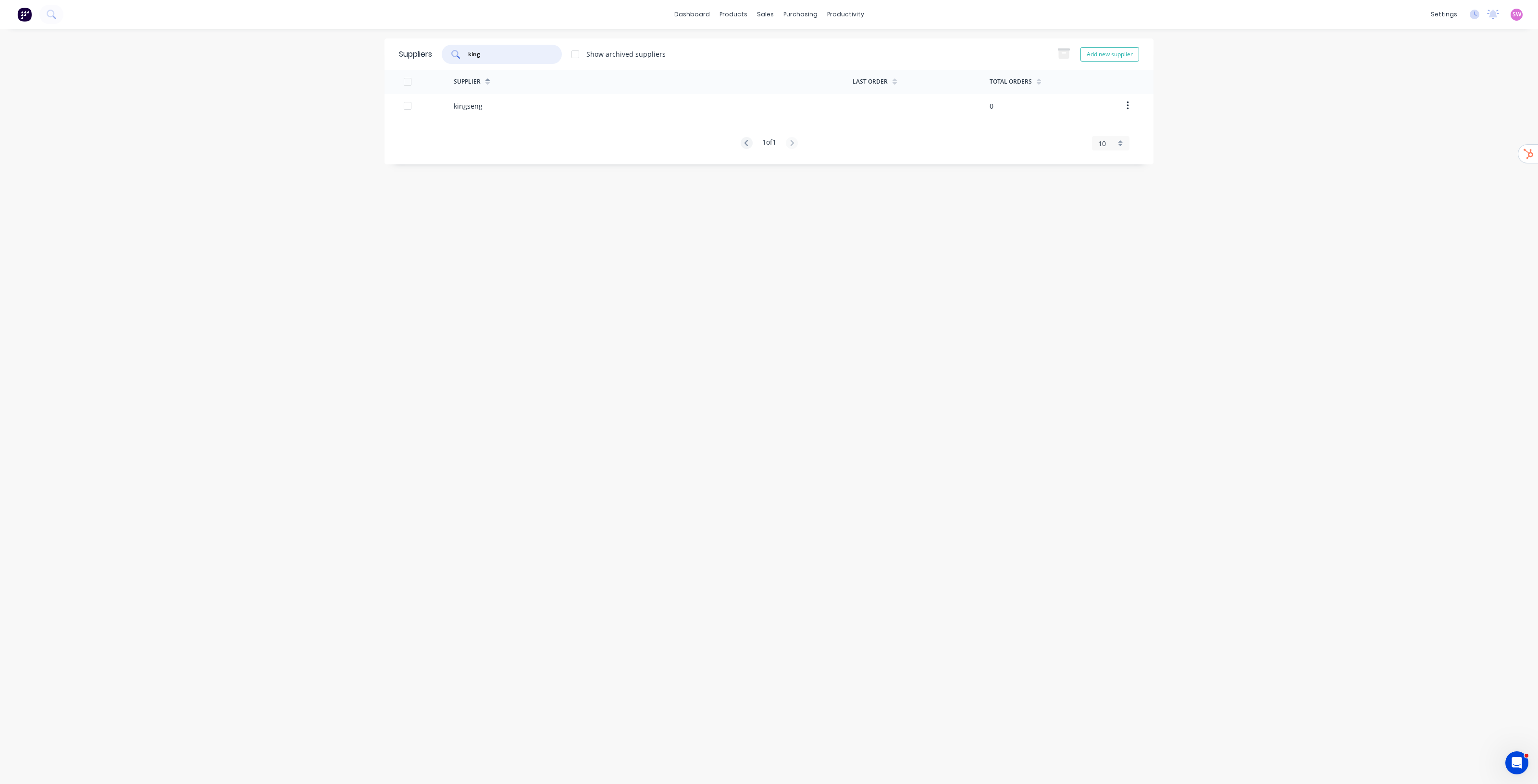
drag, startPoint x: 491, startPoint y: 54, endPoint x: 411, endPoint y: 58, distance: 80.1
click at [415, 57] on div "Suppliers king Show archived suppliers Add new supplier" at bounding box center [769, 54] width 769 height 31
click at [756, 39] on link "Product Catalogue" at bounding box center [781, 46] width 128 height 20
click at [1262, 245] on div "dashboard products sales purchasing productivity dashboard products Product Cat…" at bounding box center [769, 392] width 1538 height 784
click at [810, 64] on div "Suppliers" at bounding box center [820, 65] width 29 height 9
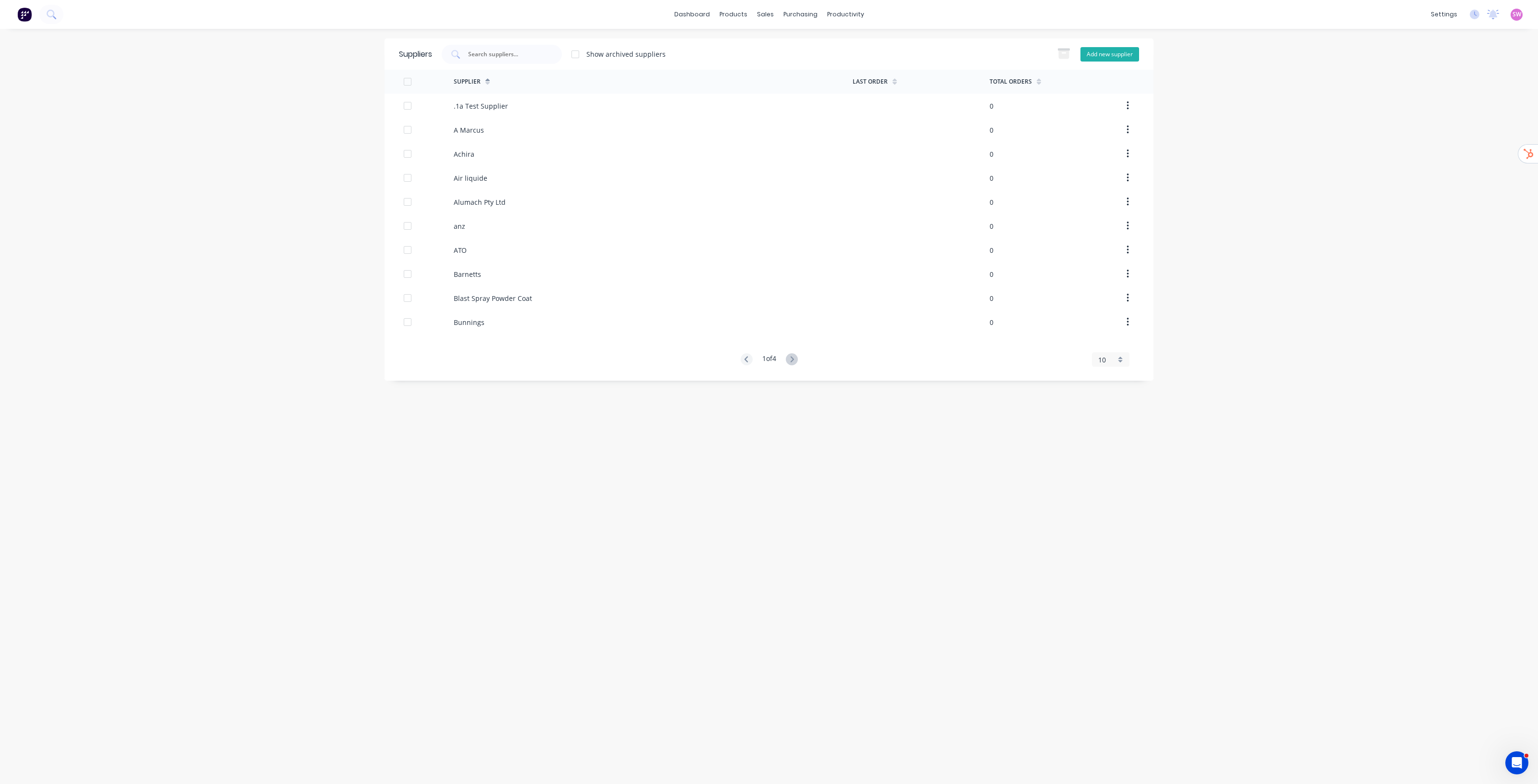
click at [1107, 54] on button "Add new supplier" at bounding box center [1110, 54] width 59 height 14
select select "AU"
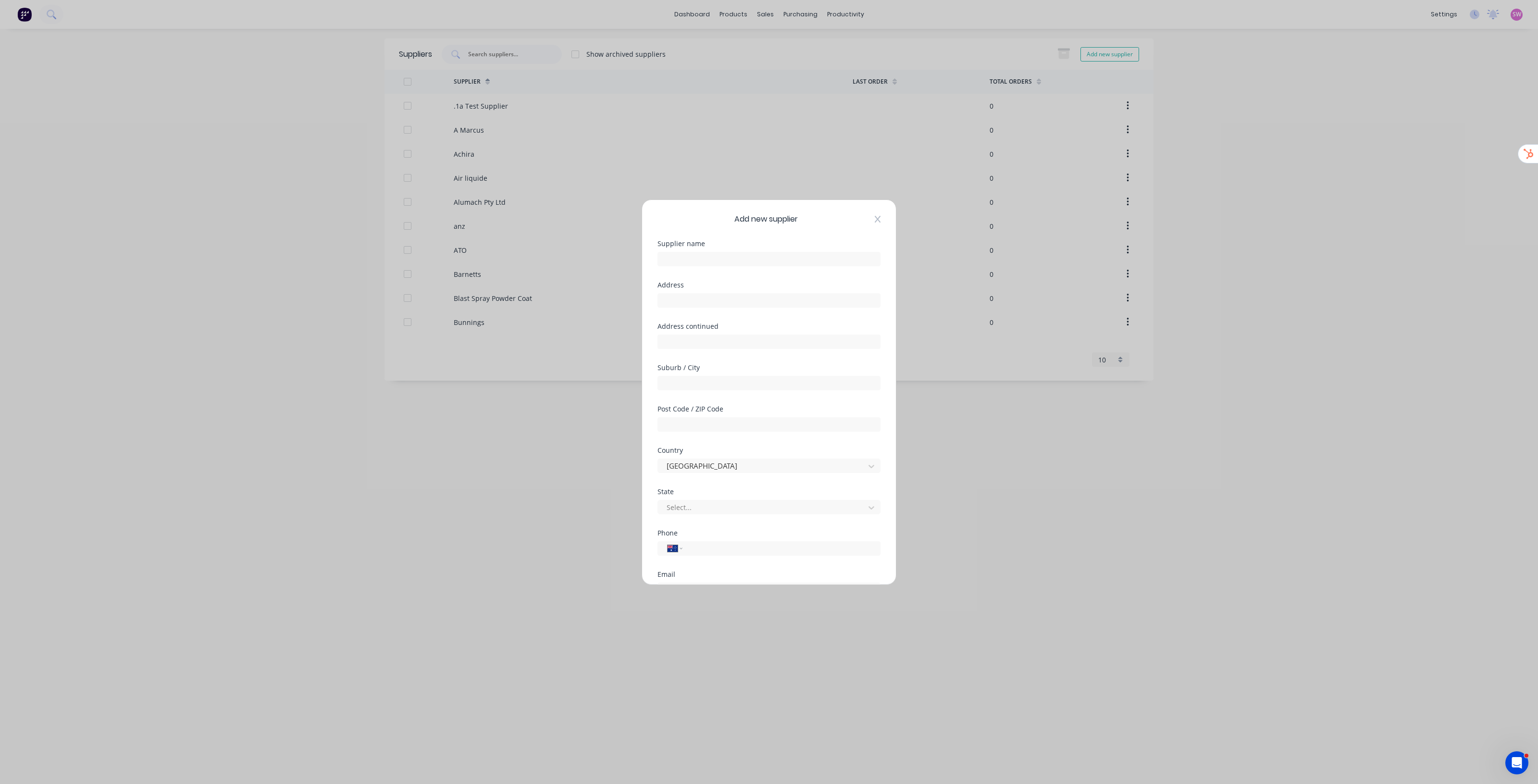
click at [875, 222] on icon at bounding box center [878, 219] width 6 height 8
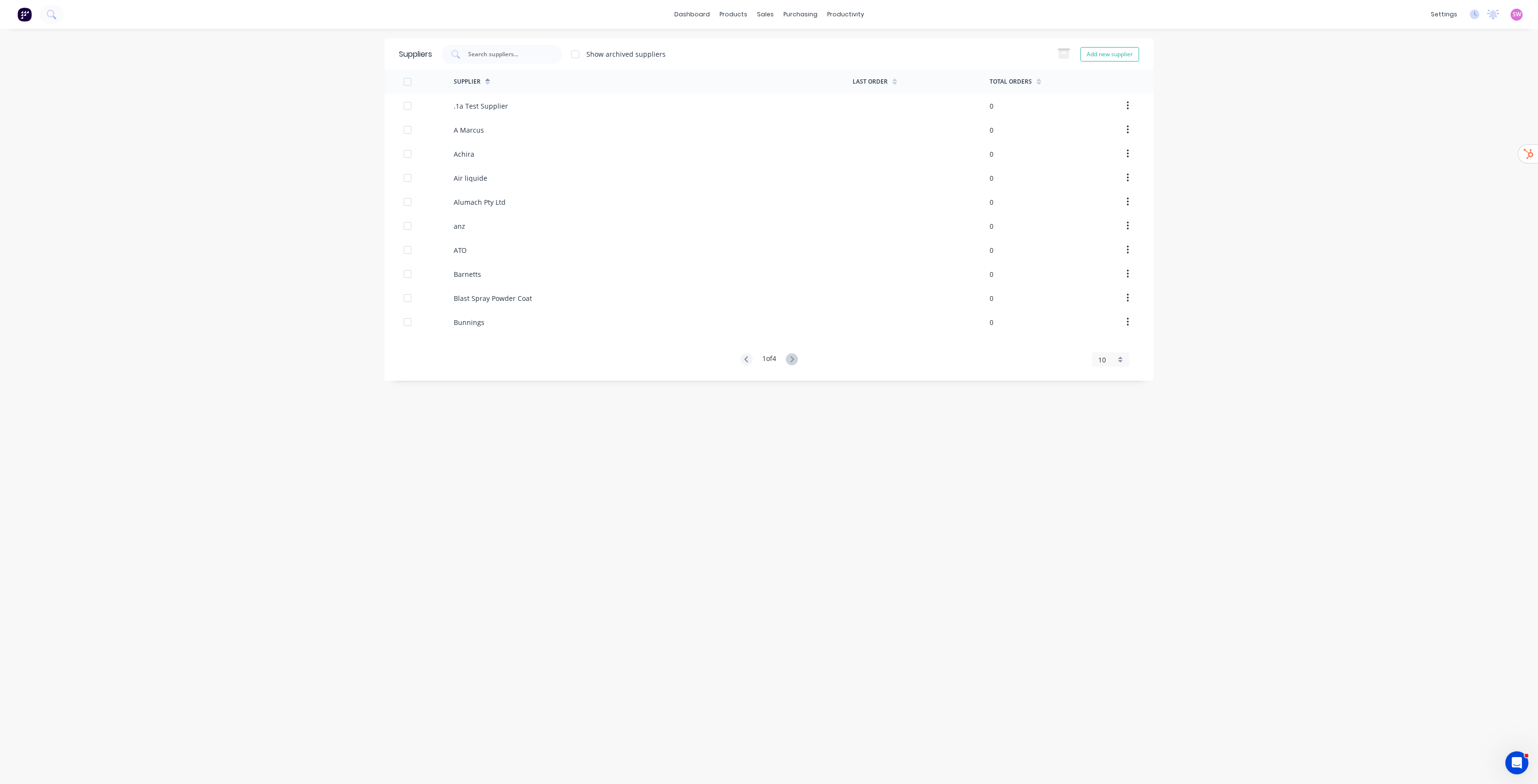
click at [1392, 326] on div "dashboard products sales purchasing productivity dashboard products Product Cat…" at bounding box center [769, 392] width 1538 height 784
click at [1125, 57] on button "Add new supplier" at bounding box center [1110, 54] width 59 height 14
select select "AU"
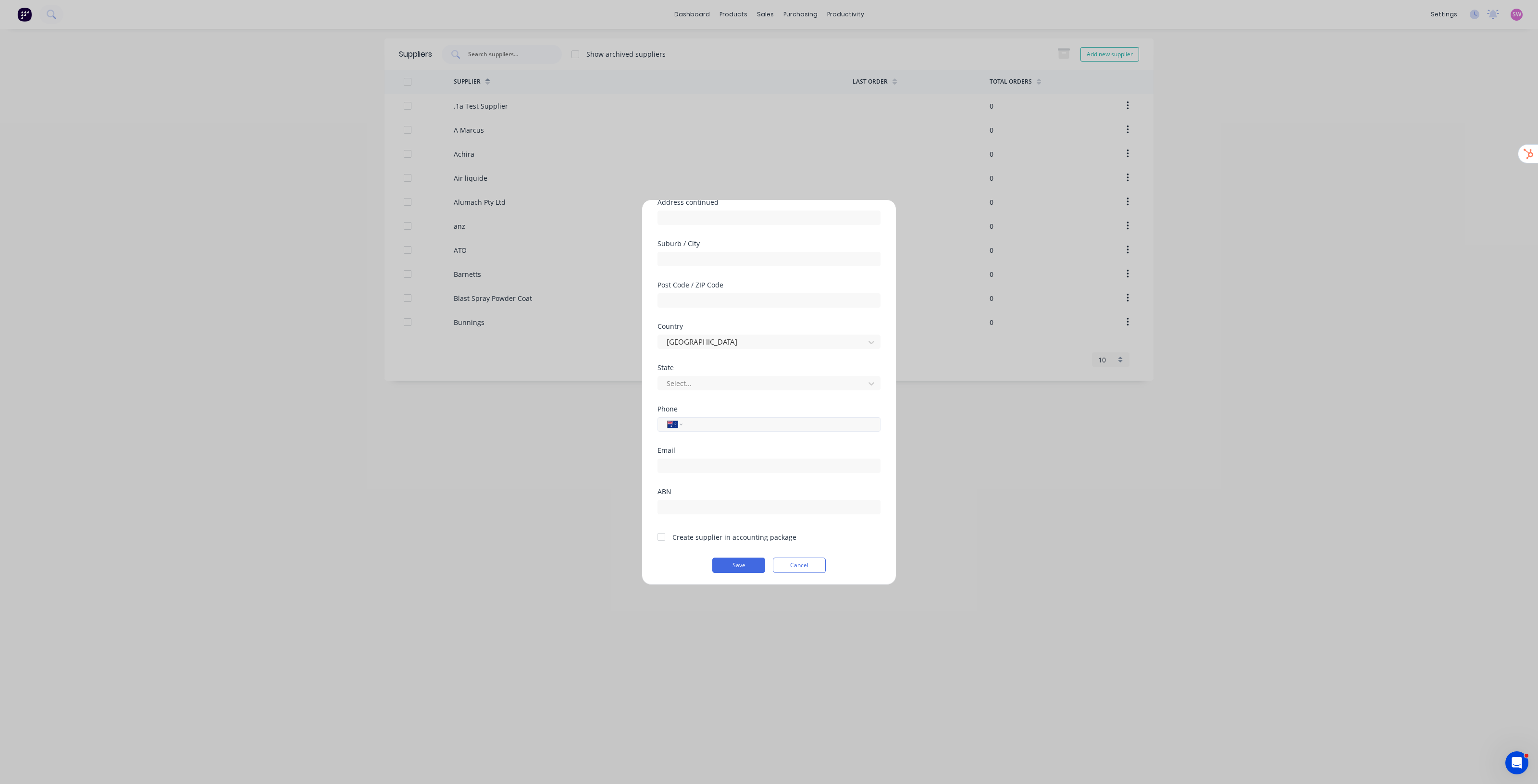
scroll to position [125, 0]
click at [660, 537] on div at bounding box center [661, 535] width 20 height 20
click at [799, 564] on button "Cancel" at bounding box center [799, 563] width 53 height 15
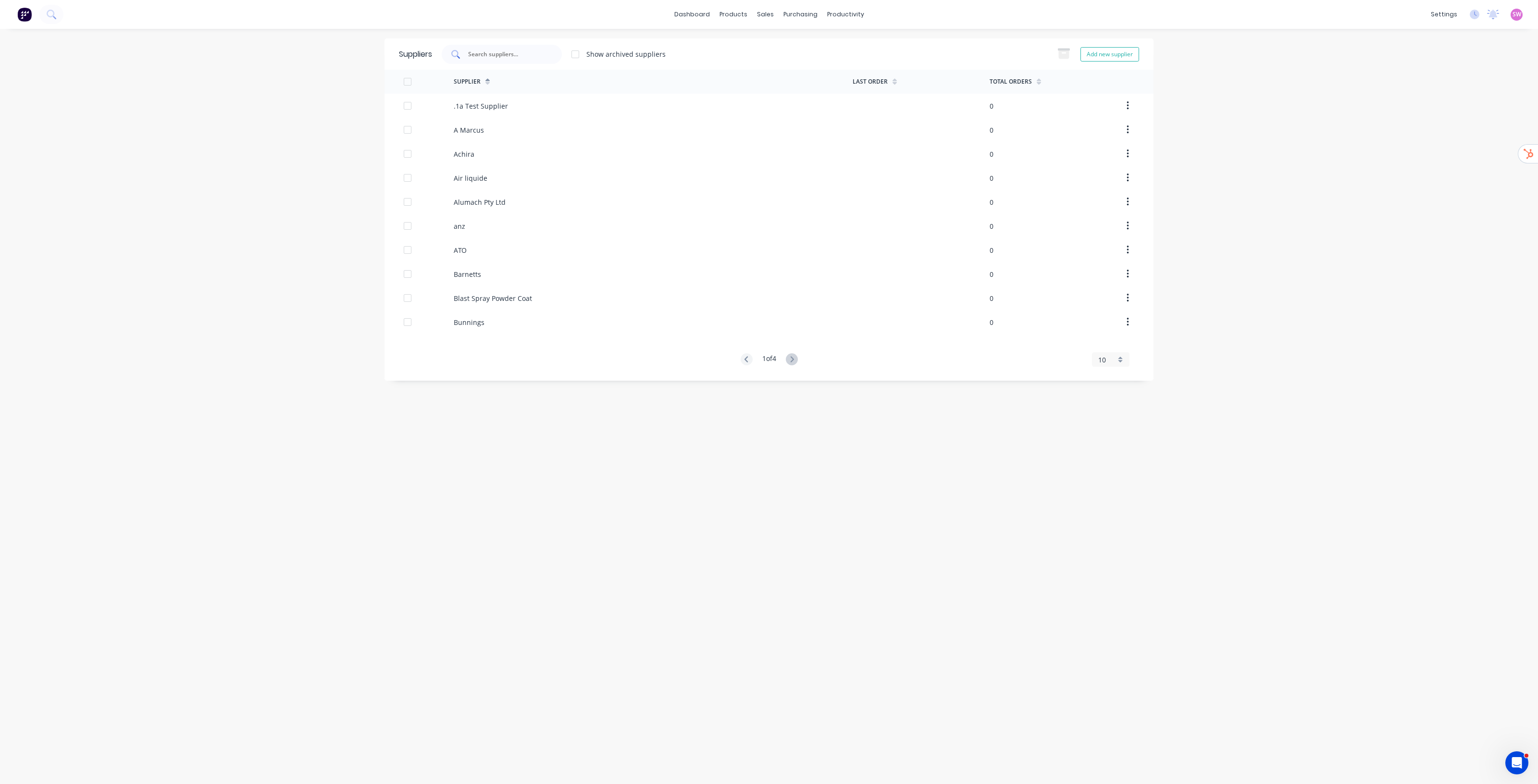
click at [532, 57] on input "text" at bounding box center [507, 54] width 80 height 9
type input "king"
click at [491, 109] on div "kingseng" at bounding box center [653, 105] width 399 height 24
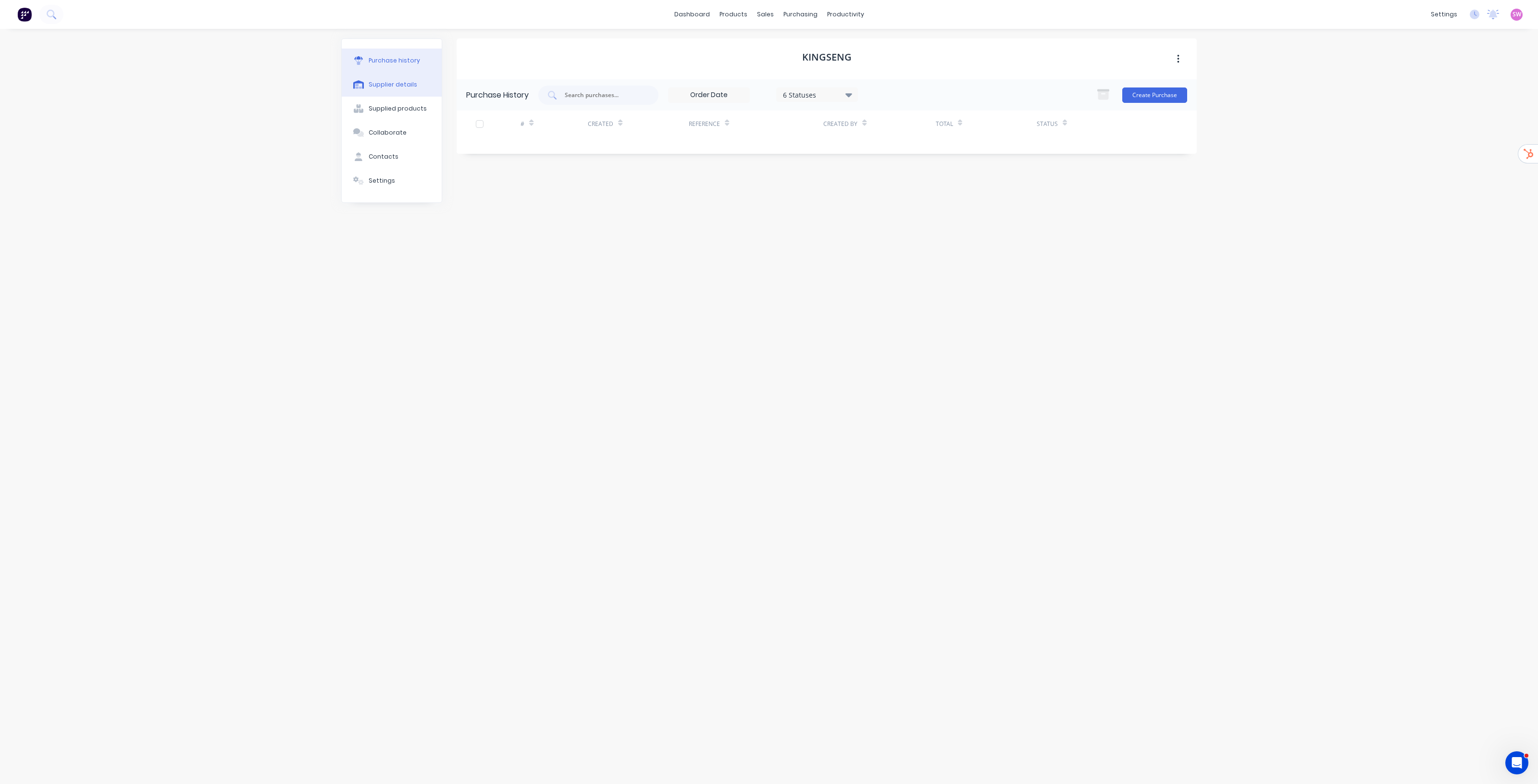
click at [412, 87] on div "Supplier details" at bounding box center [393, 85] width 49 height 9
select select "AU"
click at [385, 109] on div "Supplied products" at bounding box center [398, 109] width 58 height 9
click at [397, 135] on div "Collaborate" at bounding box center [388, 133] width 38 height 9
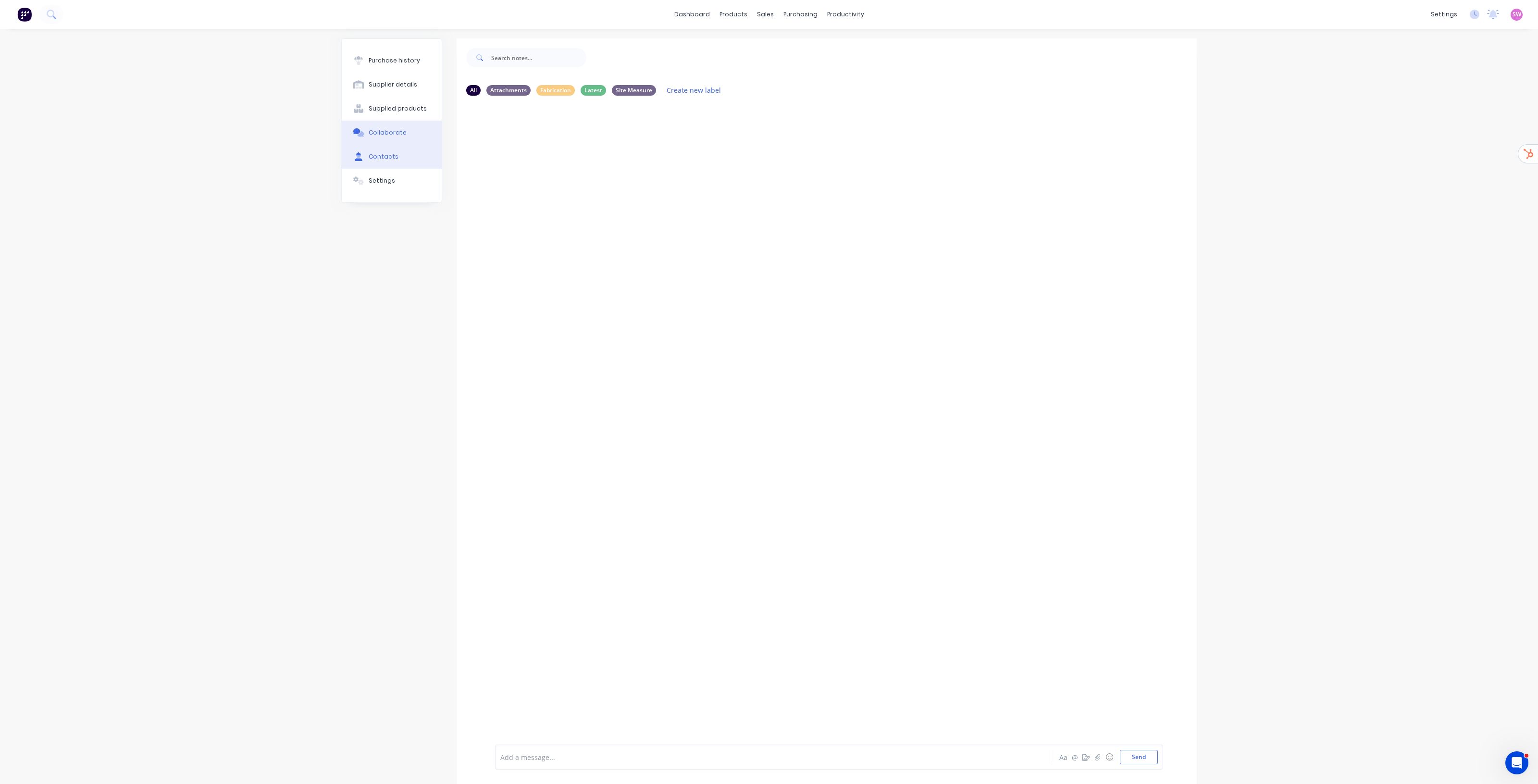
click at [398, 162] on button "Contacts" at bounding box center [392, 157] width 100 height 24
click at [382, 176] on div "Settings" at bounding box center [382, 180] width 26 height 9
click at [546, 340] on div "kingseng Settings Accounting Xero Supplier kingseng Do not send orders to accou…" at bounding box center [826, 401] width 740 height 726
click at [1245, 70] on div "dashboard products sales purchasing productivity dashboard products Product Cat…" at bounding box center [769, 392] width 1538 height 784
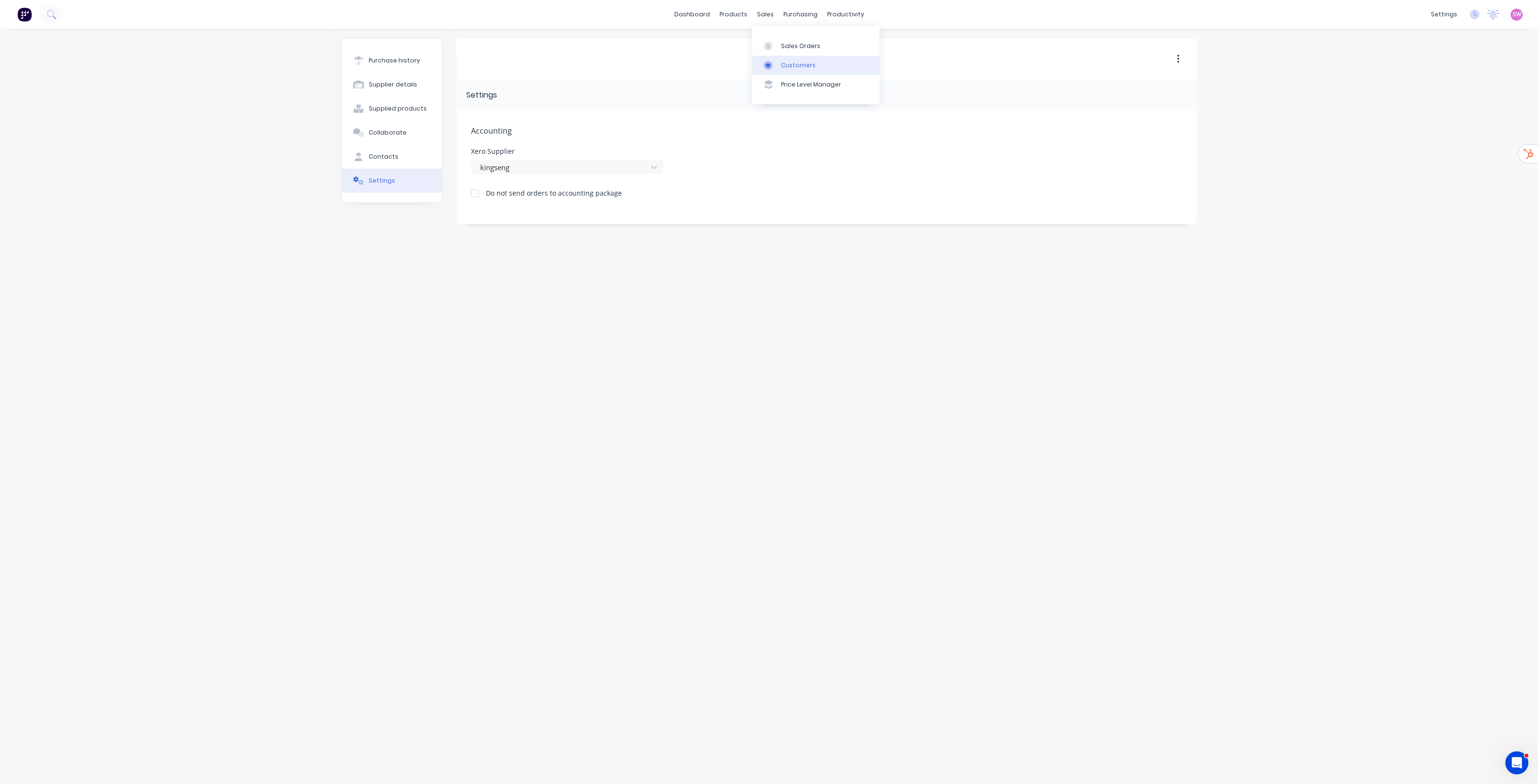
click at [779, 57] on link "Customers" at bounding box center [816, 65] width 128 height 20
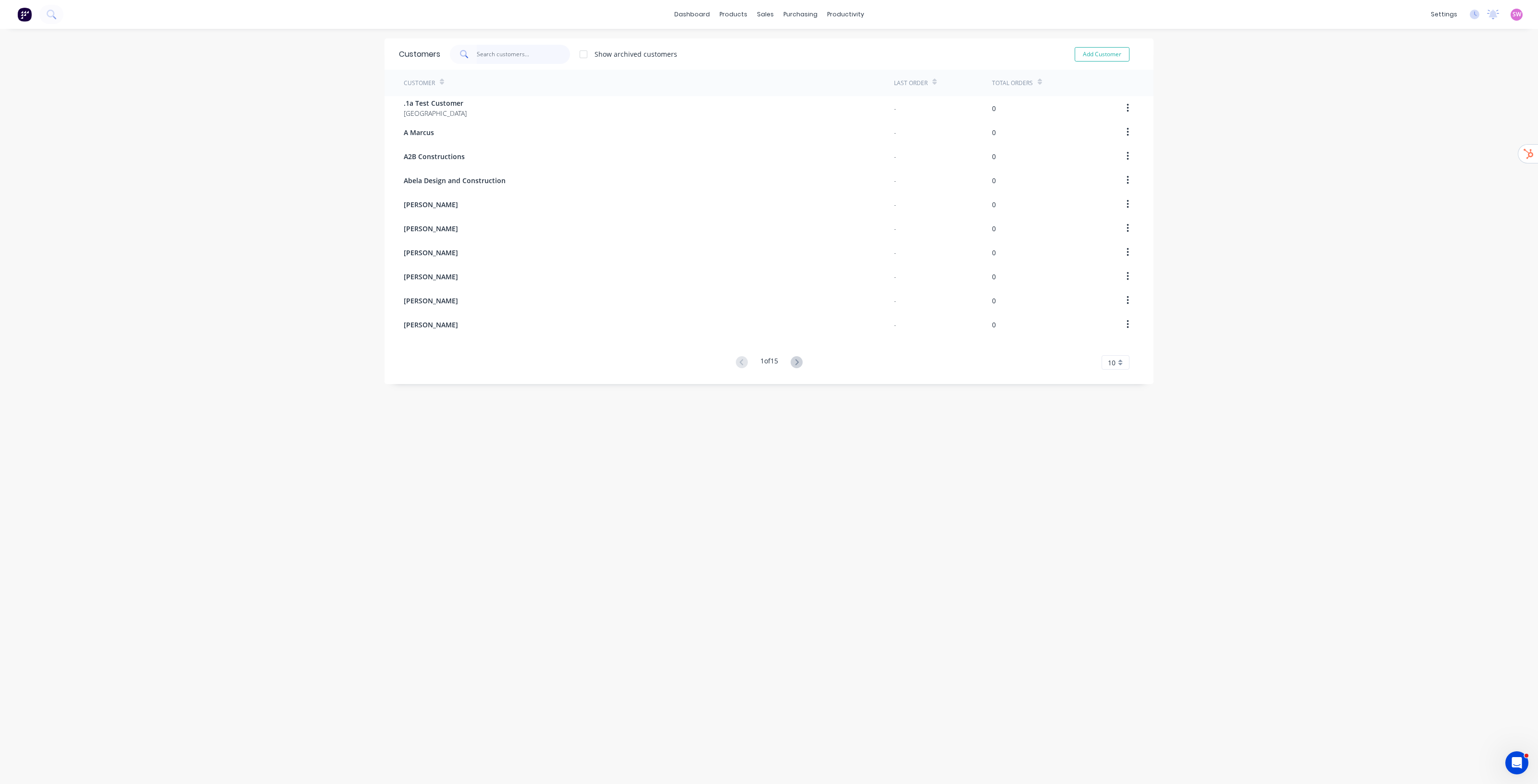
click at [499, 54] on input "text" at bounding box center [523, 54] width 93 height 20
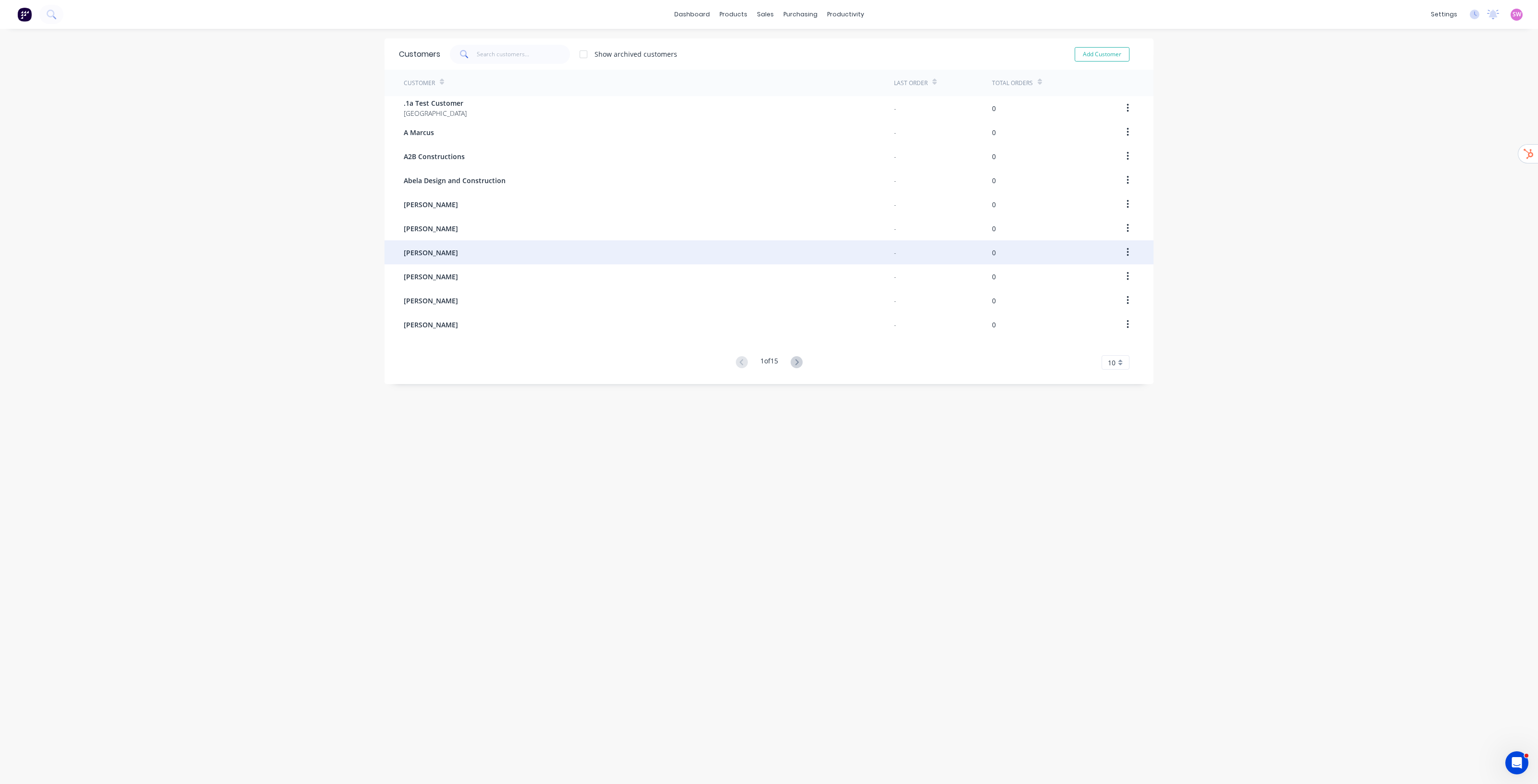
click at [438, 258] on div "Alan Black" at bounding box center [649, 252] width 491 height 24
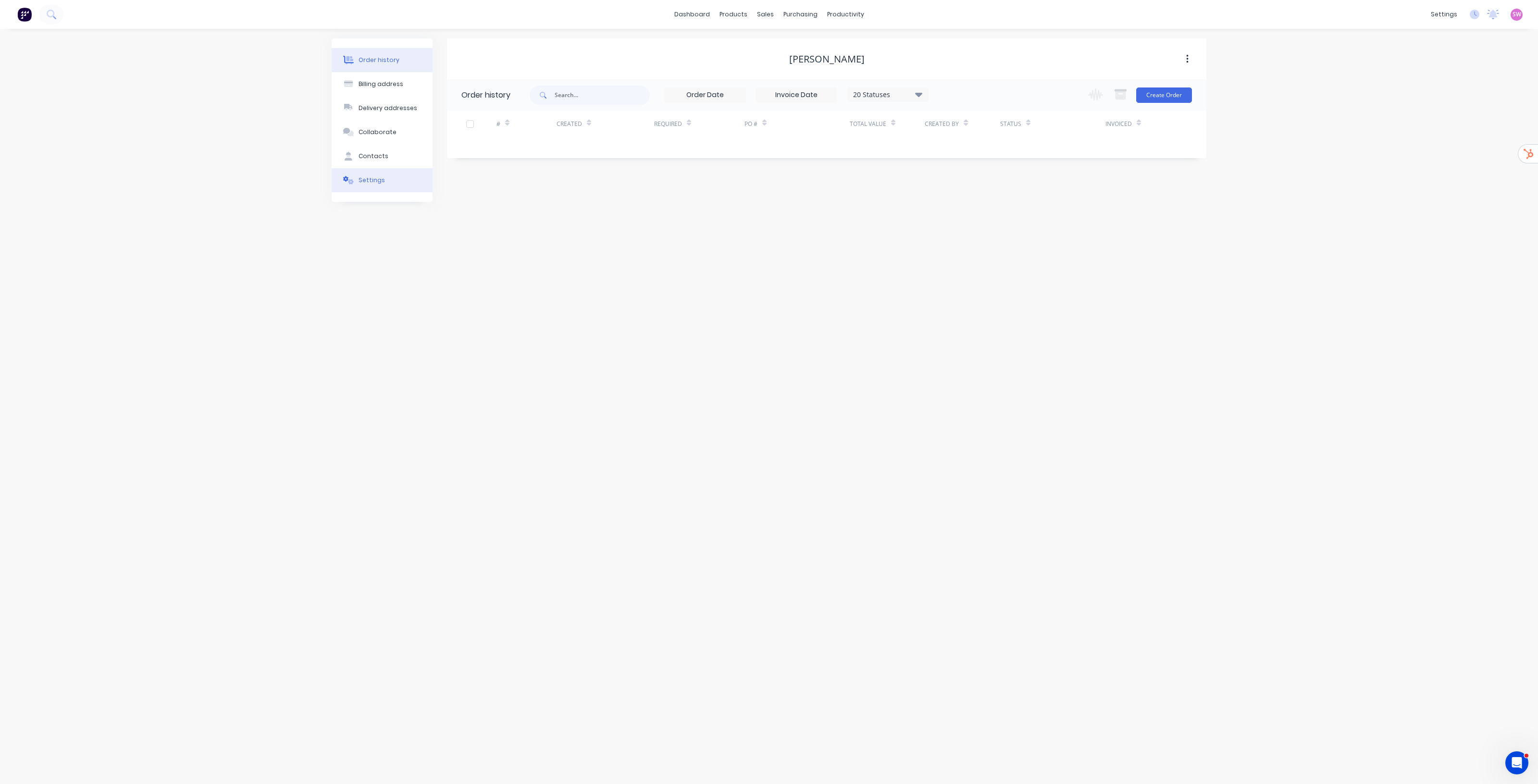
click at [373, 185] on button "Settings" at bounding box center [382, 180] width 101 height 24
click at [373, 155] on div "Contacts" at bounding box center [373, 157] width 30 height 9
click at [380, 99] on button "Delivery addresses" at bounding box center [382, 108] width 101 height 24
click at [367, 83] on div "Billing address" at bounding box center [381, 84] width 45 height 9
click at [370, 61] on div "Order history" at bounding box center [379, 60] width 41 height 9
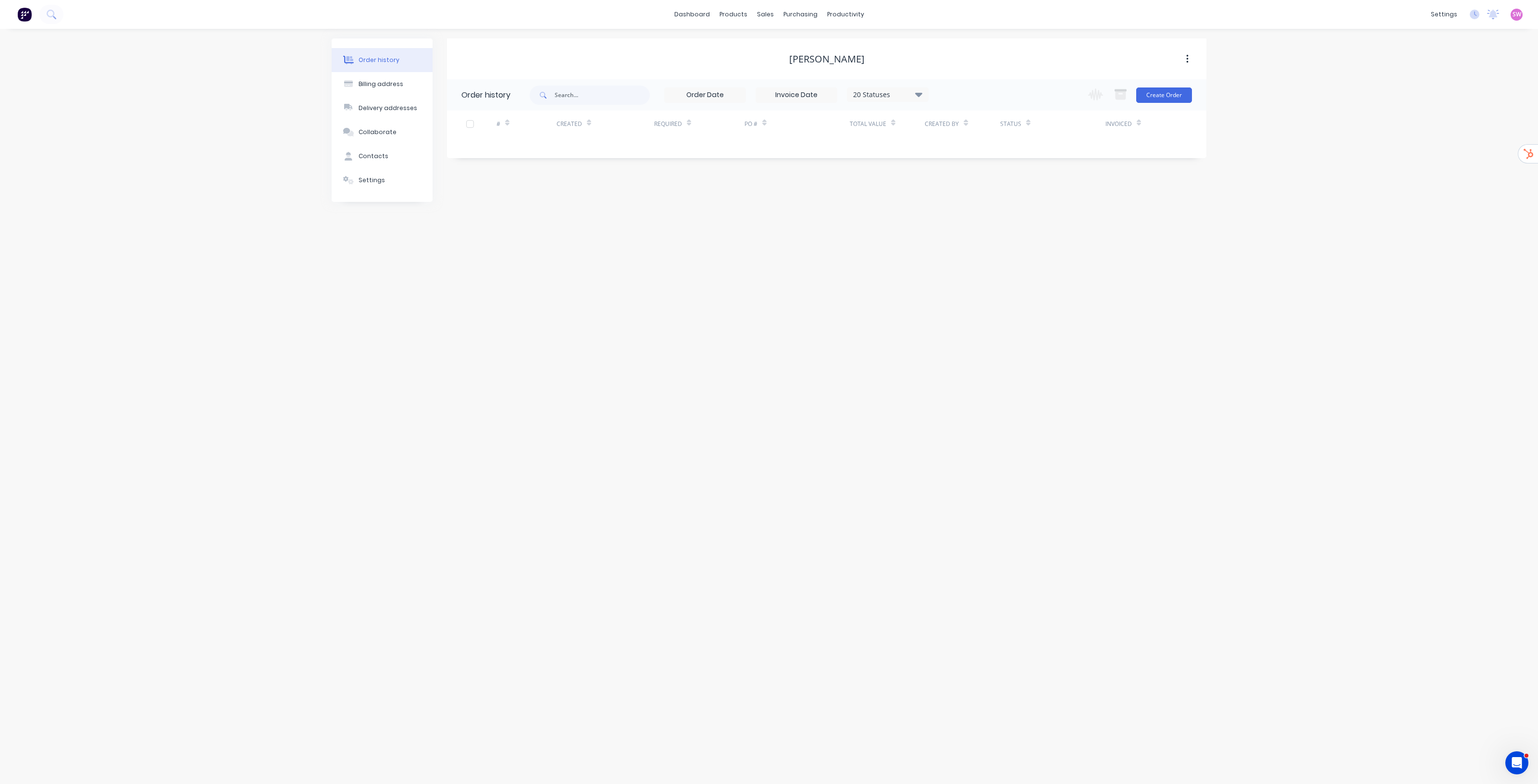
click at [1294, 212] on div "Order history Billing address Delivery addresses Collaborate Contacts Settings …" at bounding box center [769, 406] width 1538 height 755
click at [765, 42] on div "Product Catalogue" at bounding box center [776, 46] width 59 height 9
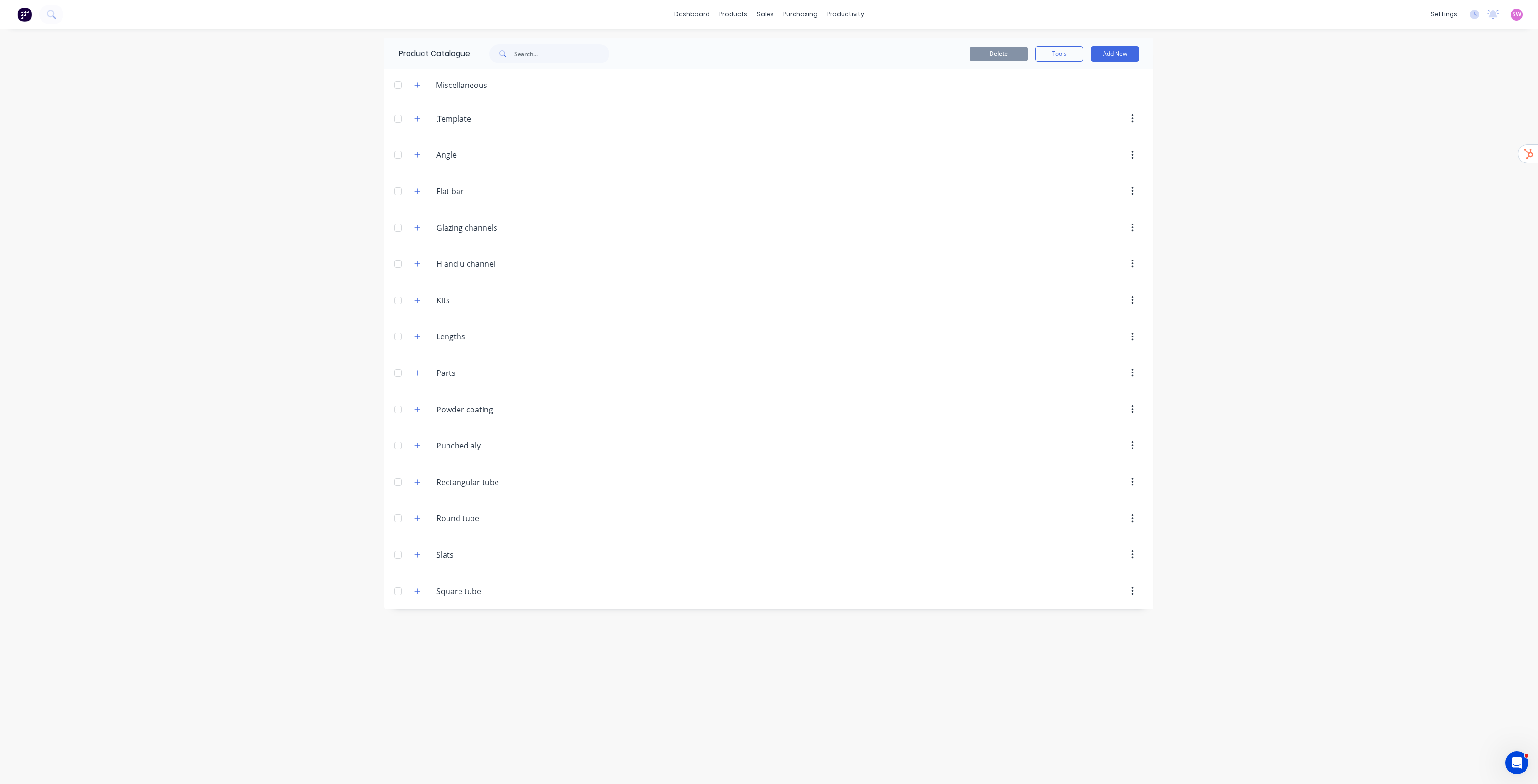
click at [1243, 236] on div "dashboard products sales purchasing productivity dashboard products Product Cat…" at bounding box center [769, 392] width 1538 height 784
click at [1234, 104] on div "dashboard products sales purchasing productivity dashboard products Product Cat…" at bounding box center [769, 392] width 1538 height 784
click at [1413, 39] on link "Company" at bounding box center [1399, 46] width 128 height 20
select select "AU"
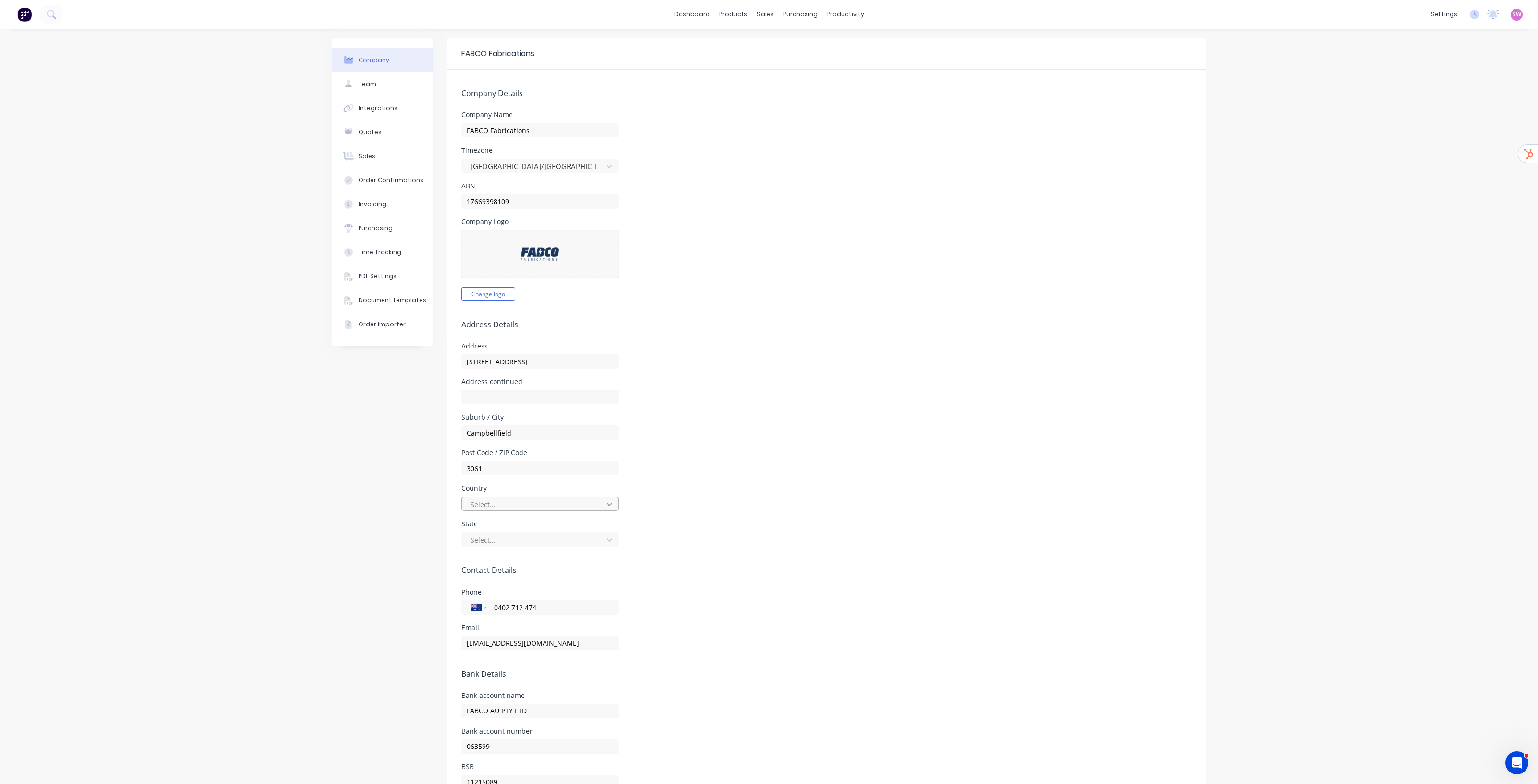
click at [601, 504] on div at bounding box center [610, 504] width 17 height 15
click at [506, 529] on div "Australia" at bounding box center [540, 525] width 157 height 18
click at [579, 537] on div at bounding box center [533, 540] width 128 height 12
click at [518, 667] on div "Victoria" at bounding box center [540, 667] width 157 height 18
click at [753, 344] on div "Address 7/10 Production Drive" at bounding box center [827, 356] width 731 height 26
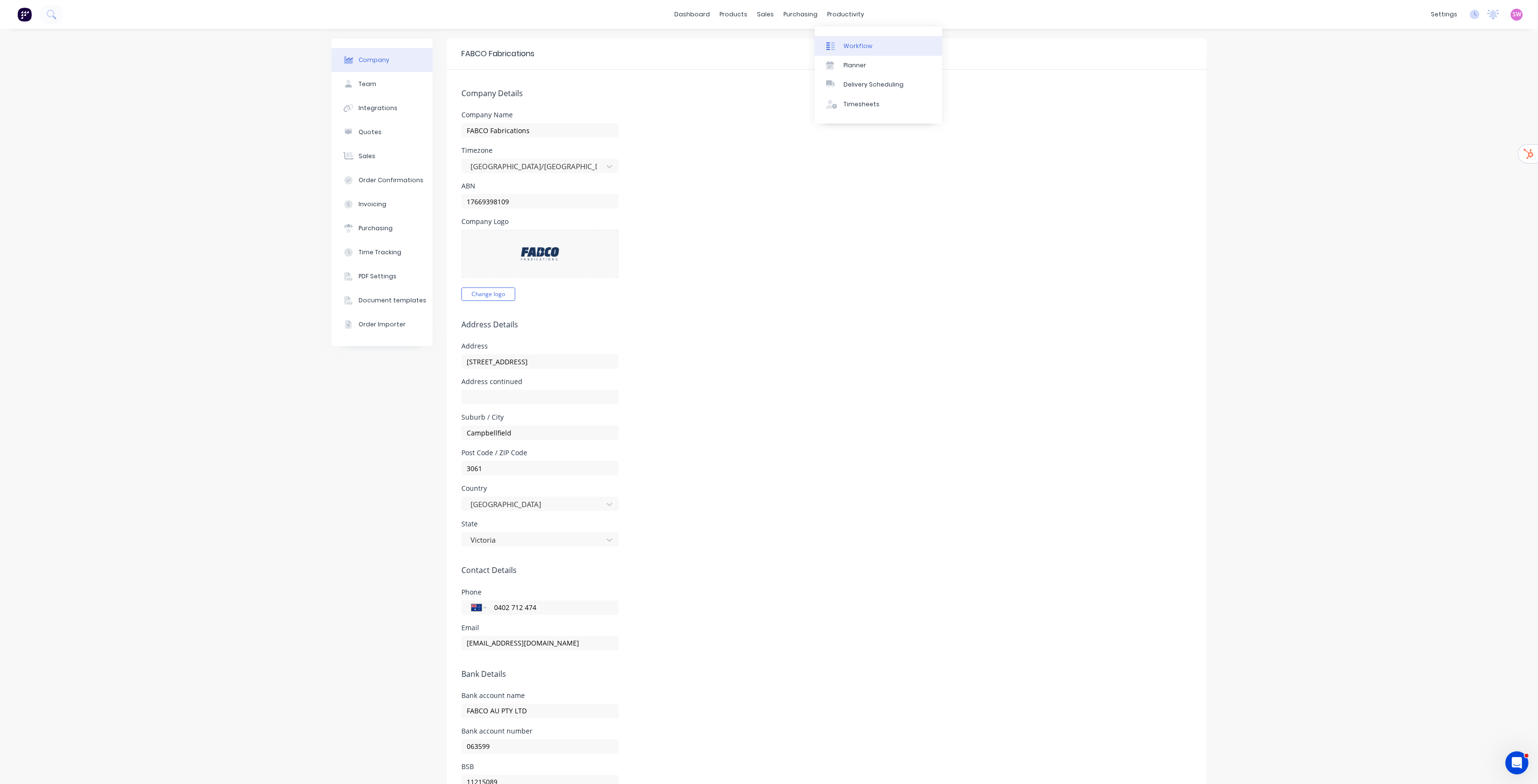
click at [845, 43] on div "Workflow" at bounding box center [858, 46] width 29 height 9
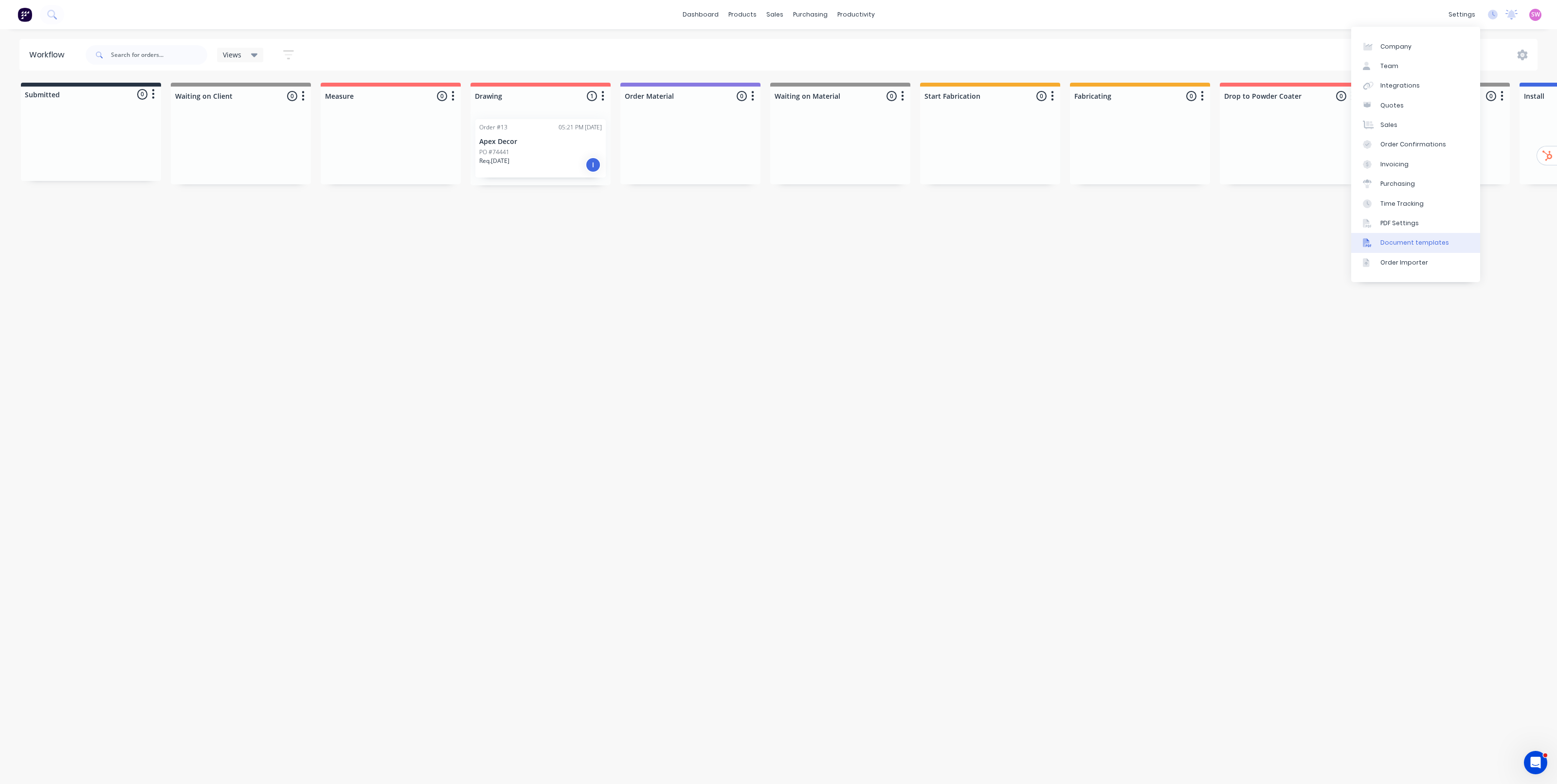
click at [1410, 243] on div "Document templates" at bounding box center [1415, 243] width 69 height 9
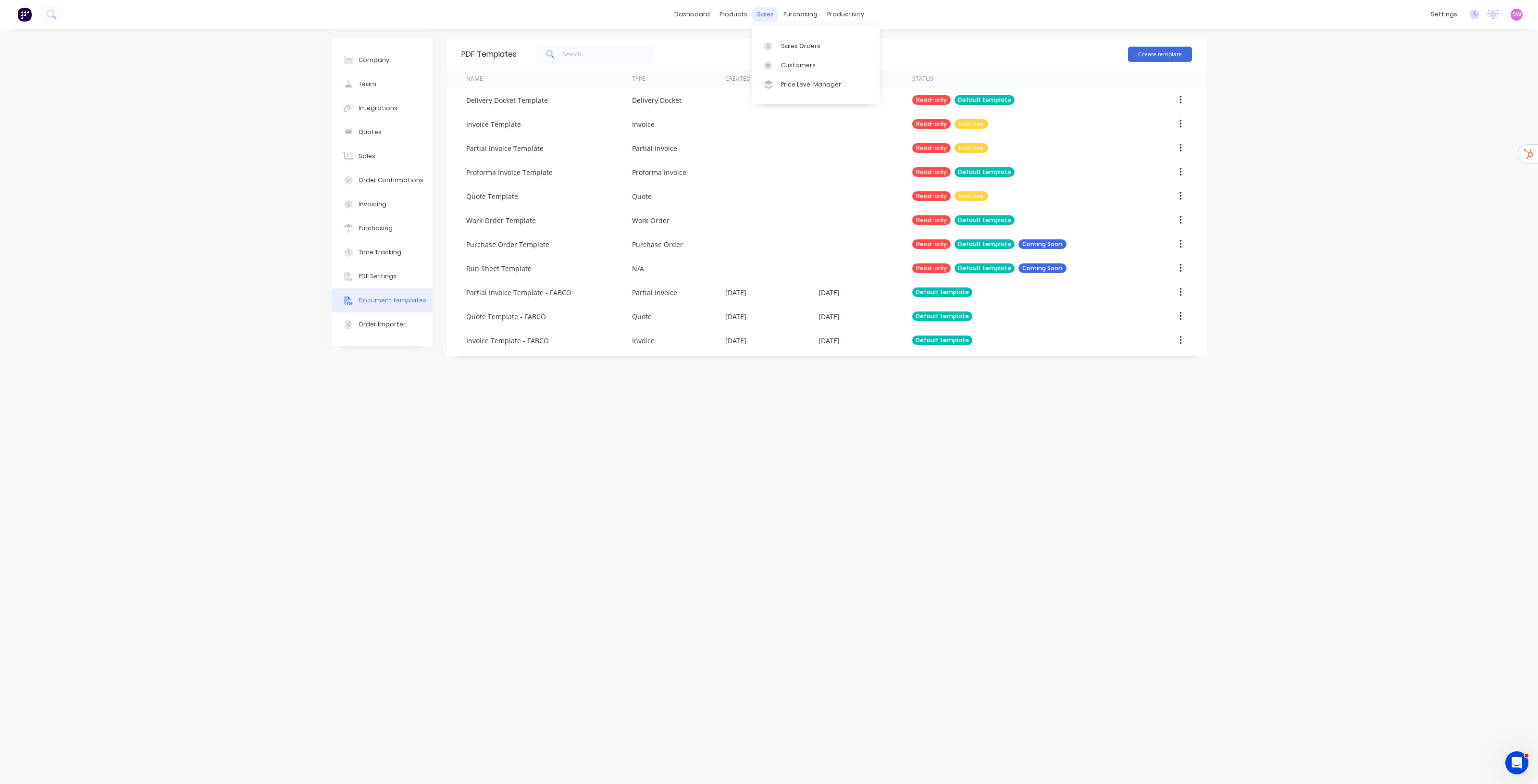
click at [770, 16] on div "sales" at bounding box center [765, 14] width 26 height 14
click at [789, 46] on div "Sales Orders" at bounding box center [801, 46] width 39 height 9
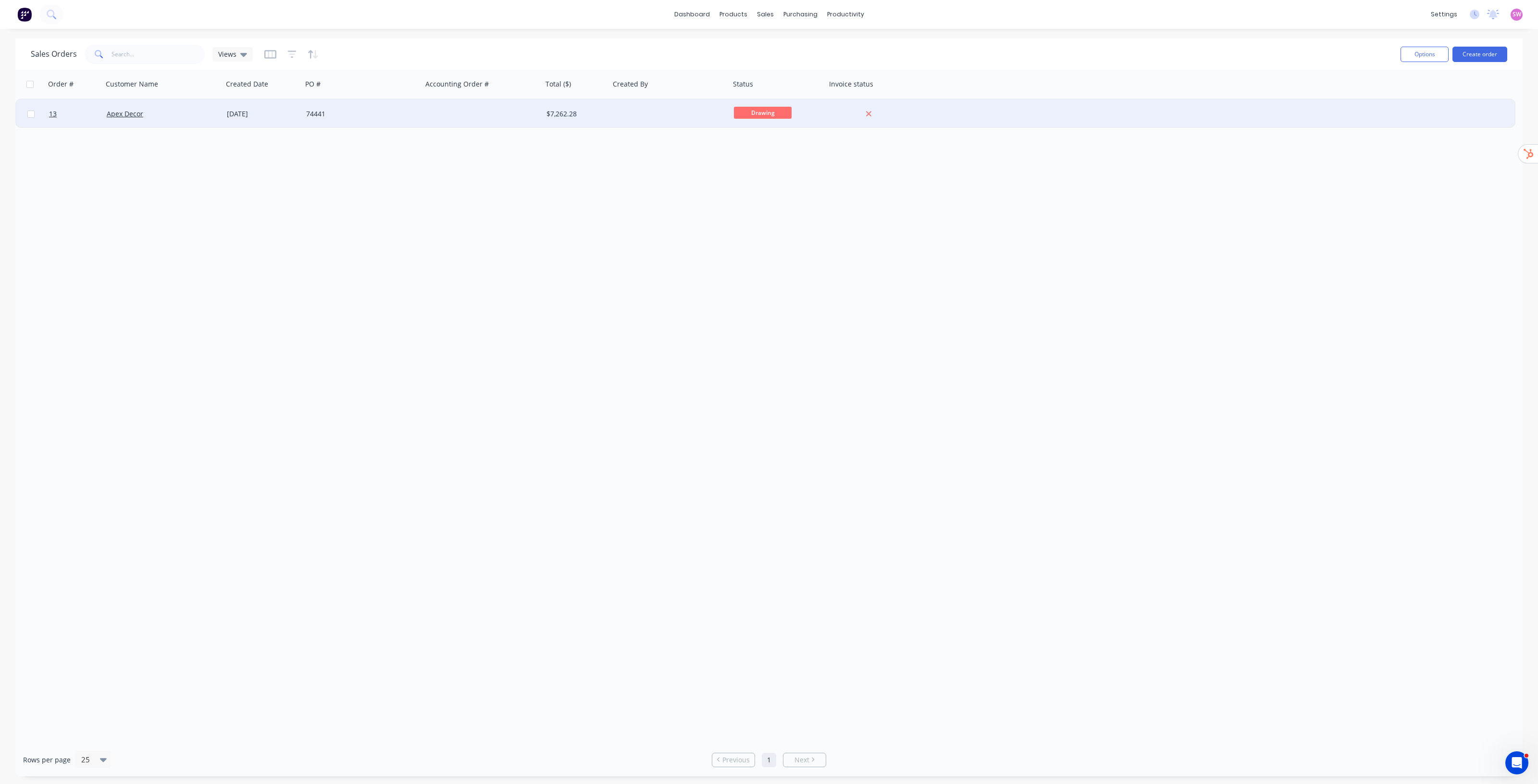
click at [510, 119] on div at bounding box center [483, 114] width 120 height 29
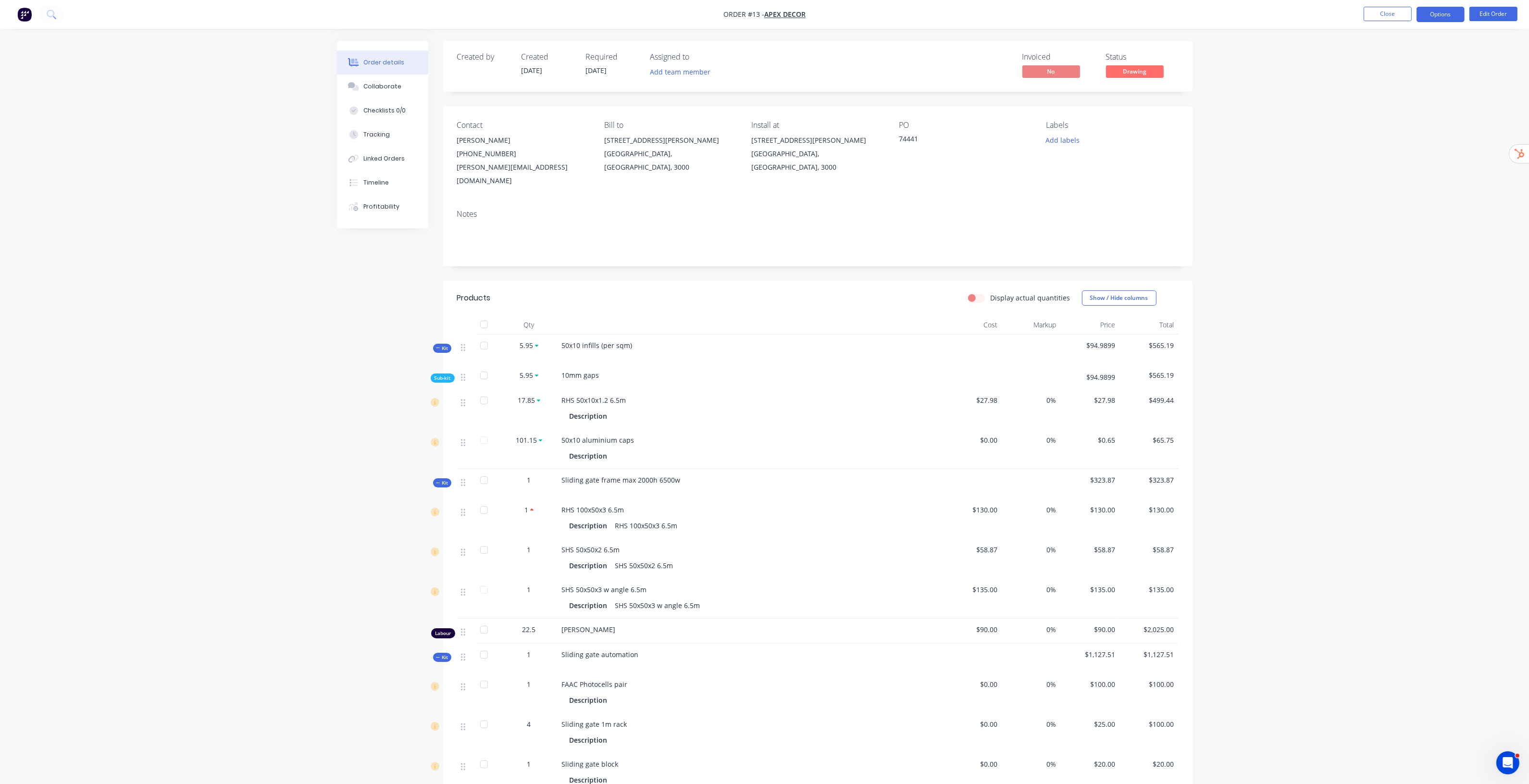
click at [1444, 15] on button "Options" at bounding box center [1441, 14] width 48 height 15
click at [1409, 56] on div "Invoice" at bounding box center [1412, 58] width 88 height 14
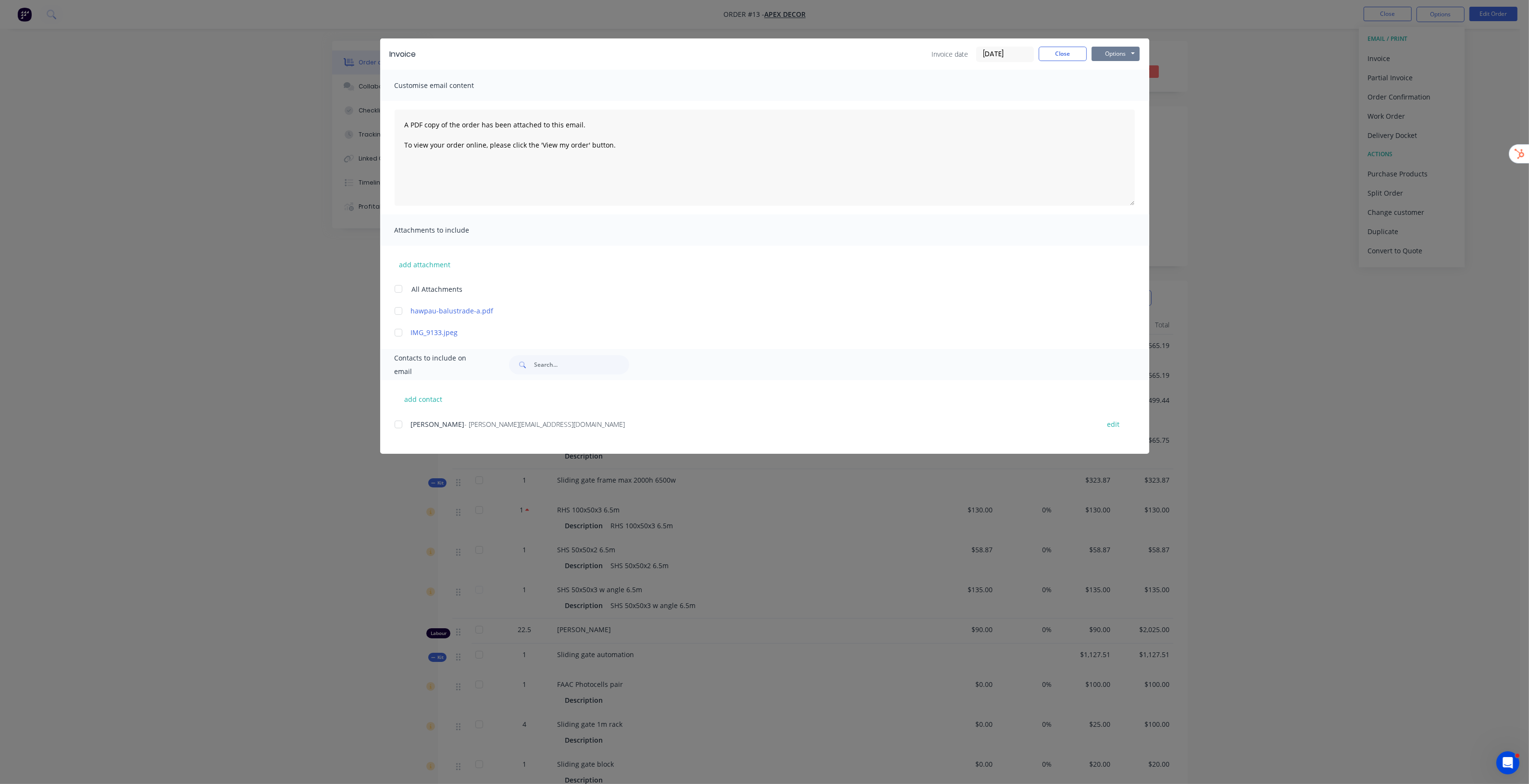
click at [1130, 51] on button "Options" at bounding box center [1115, 54] width 48 height 14
click at [1122, 72] on button "Preview" at bounding box center [1122, 72] width 62 height 16
click at [1061, 57] on button "Close" at bounding box center [1062, 54] width 48 height 14
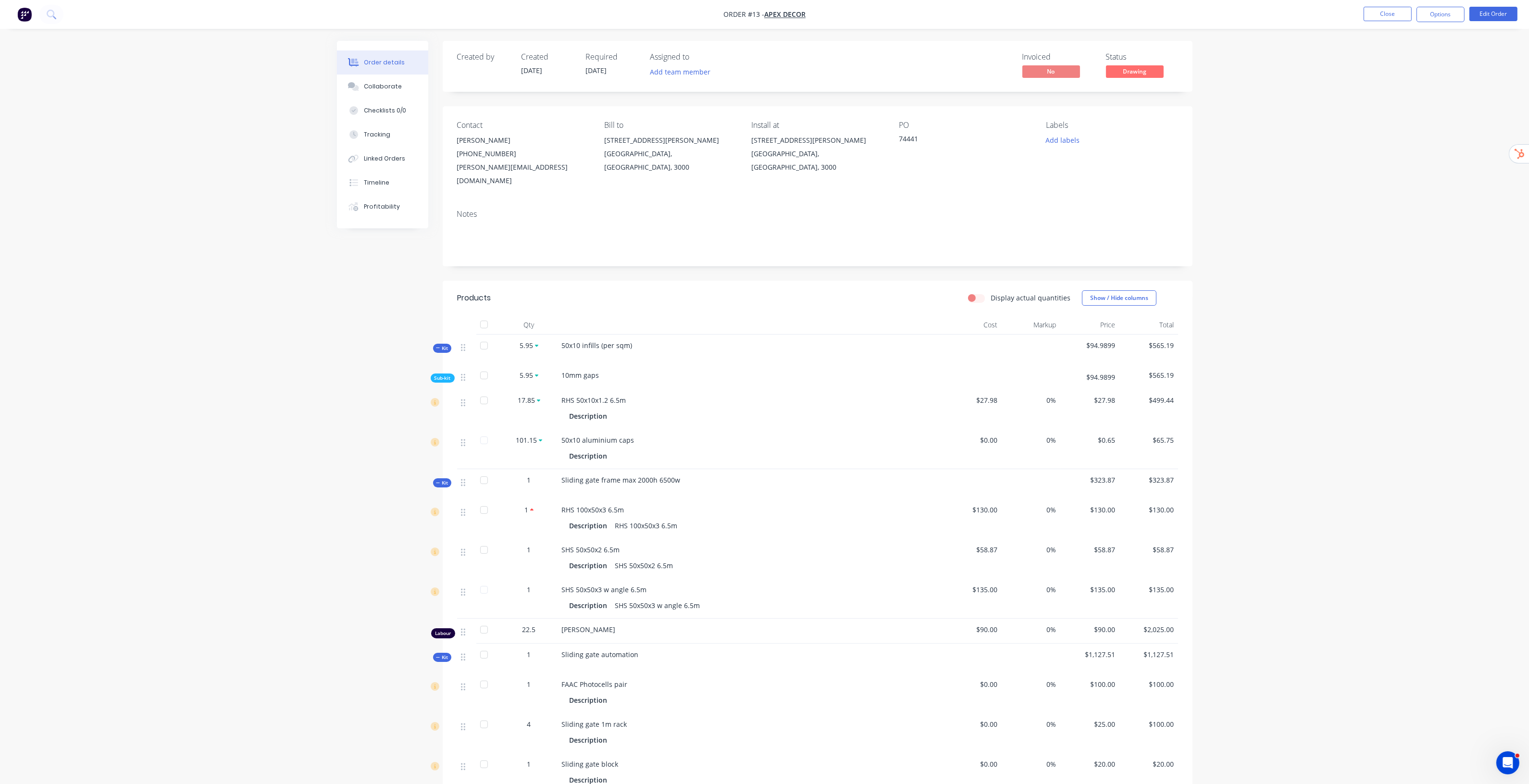
click at [1337, 292] on div "Order details Collaborate Checklists 0/0 Tracking Linked Orders Timeline Profit…" at bounding box center [764, 615] width 1529 height 1230
click at [1395, 13] on button "Close" at bounding box center [1388, 14] width 48 height 14
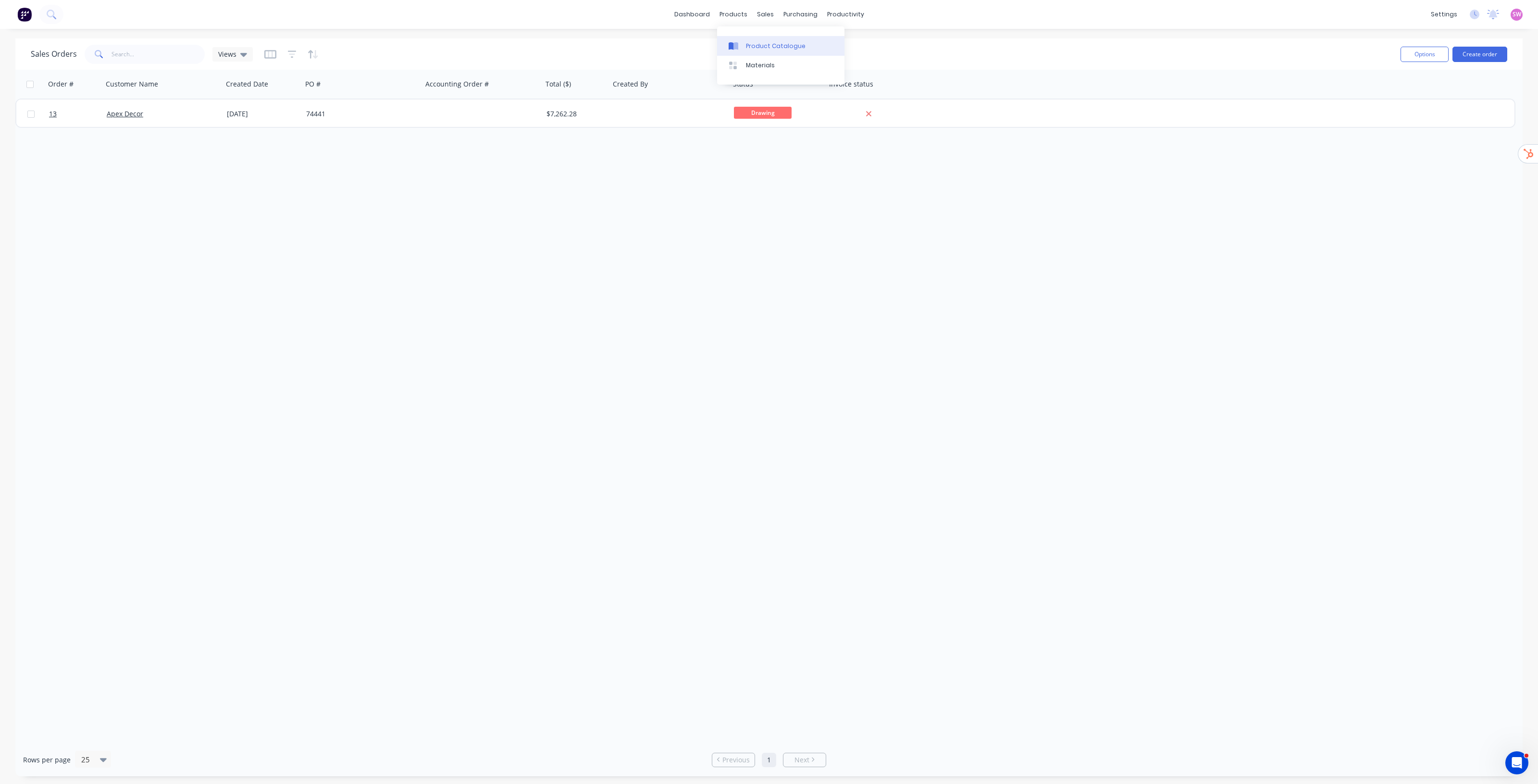
click at [751, 40] on link "Product Catalogue" at bounding box center [781, 46] width 128 height 20
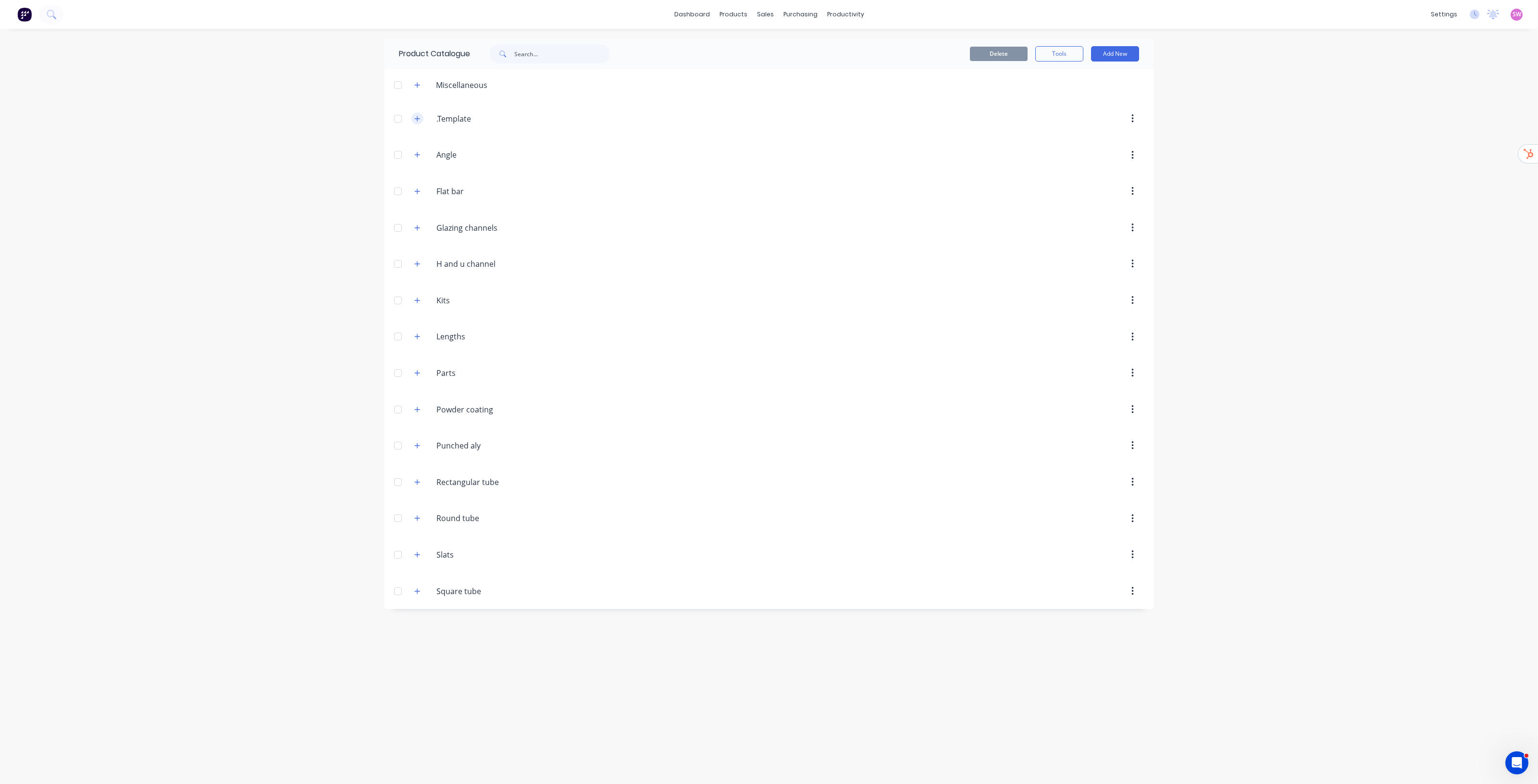
click at [419, 115] on icon "button" at bounding box center [417, 118] width 6 height 7
click at [1255, 191] on div "dashboard products sales purchasing productivity dashboard products Product Cat…" at bounding box center [769, 392] width 1538 height 784
click at [791, 46] on div "Sales Orders" at bounding box center [801, 46] width 39 height 9
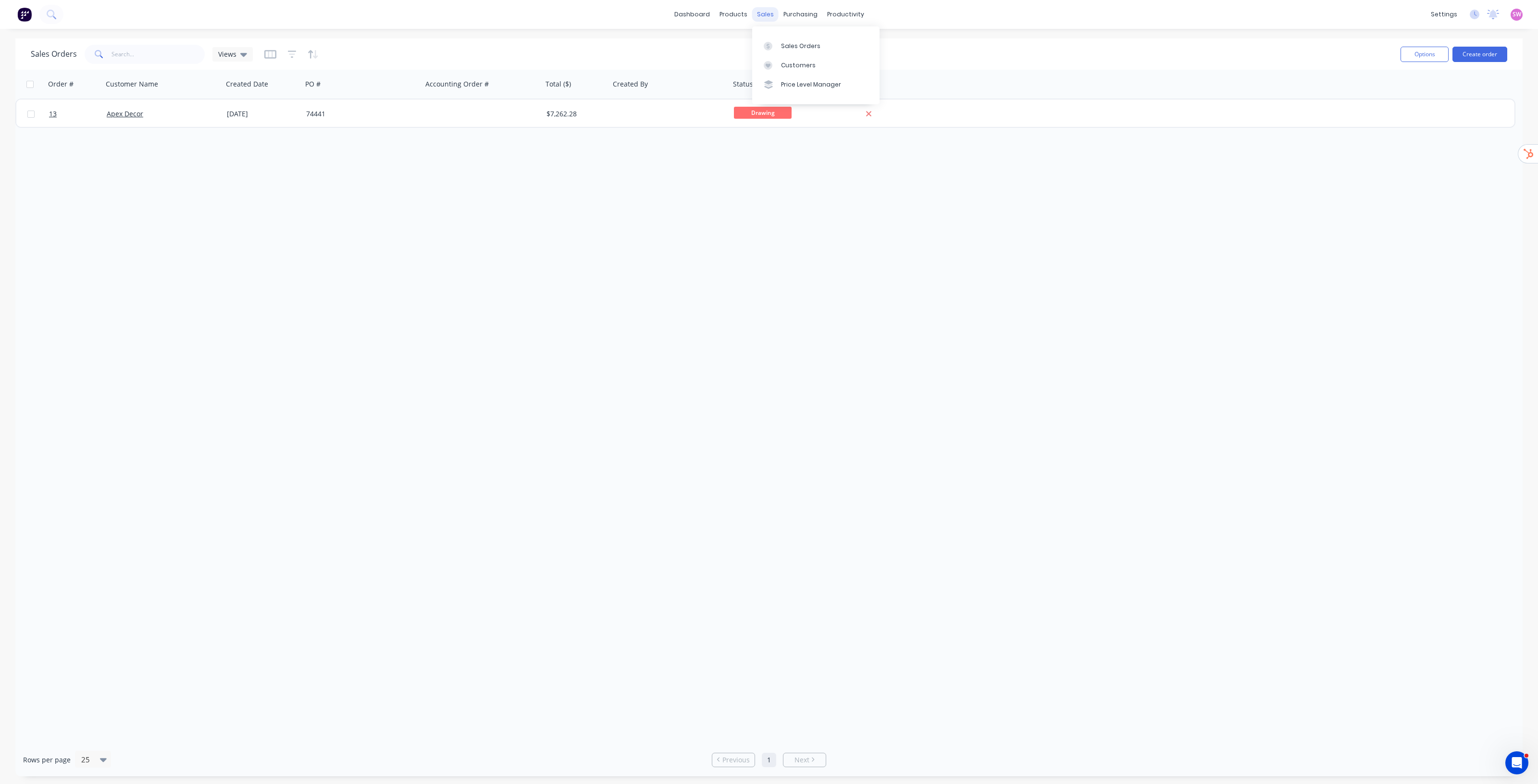
click at [772, 14] on div "sales" at bounding box center [765, 14] width 26 height 14
drag, startPoint x: 772, startPoint y: 14, endPoint x: 1107, endPoint y: 11, distance: 335.0
click at [1107, 11] on div "dashboard products sales purchasing productivity dashboard products Product Cat…" at bounding box center [769, 14] width 1538 height 29
click at [474, 251] on div "Order # Customer Name Created Date PO # Accounting Order # Total ($) Created By…" at bounding box center [769, 406] width 1508 height 673
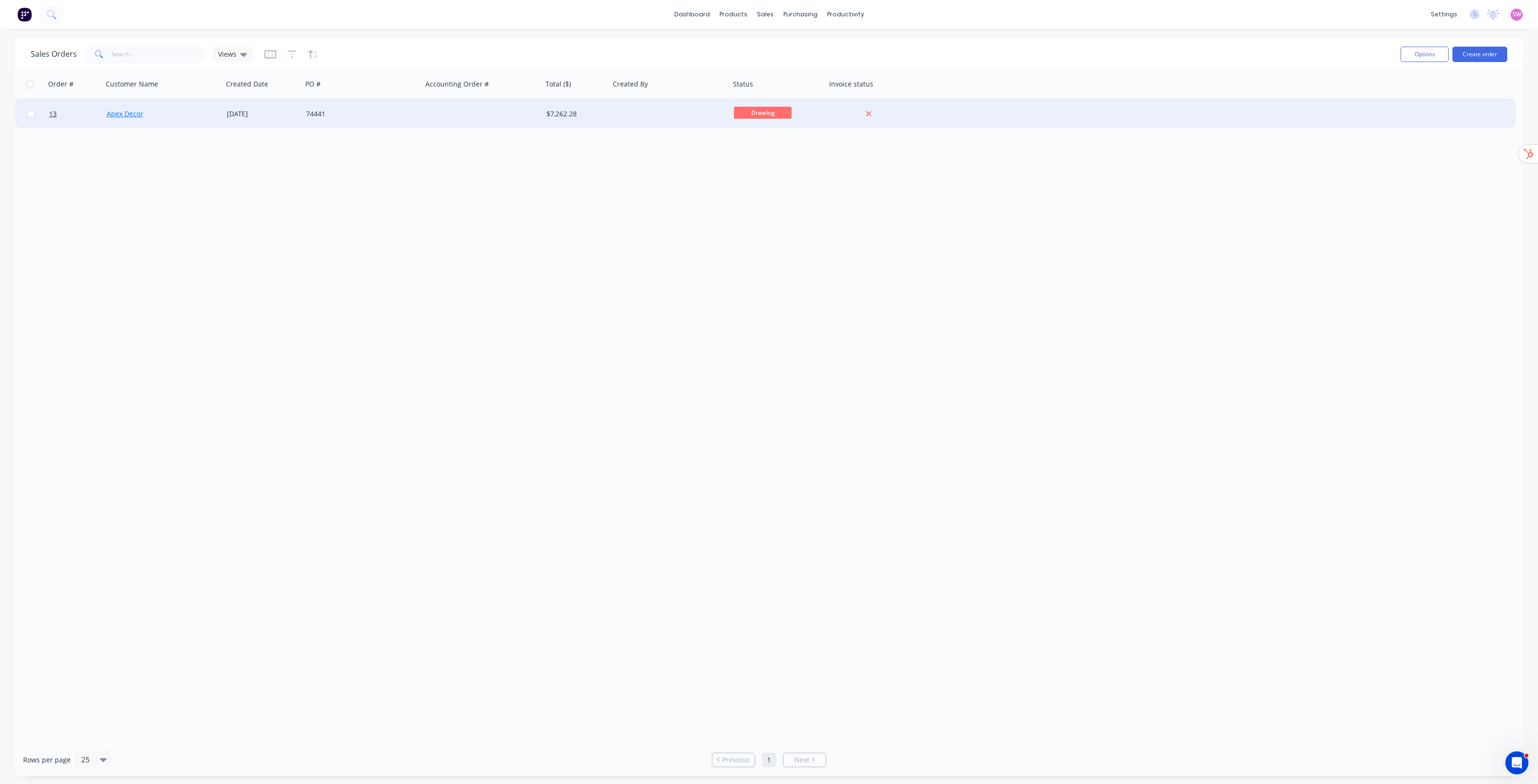
click at [121, 114] on link "Apex Decor" at bounding box center [125, 114] width 36 height 9
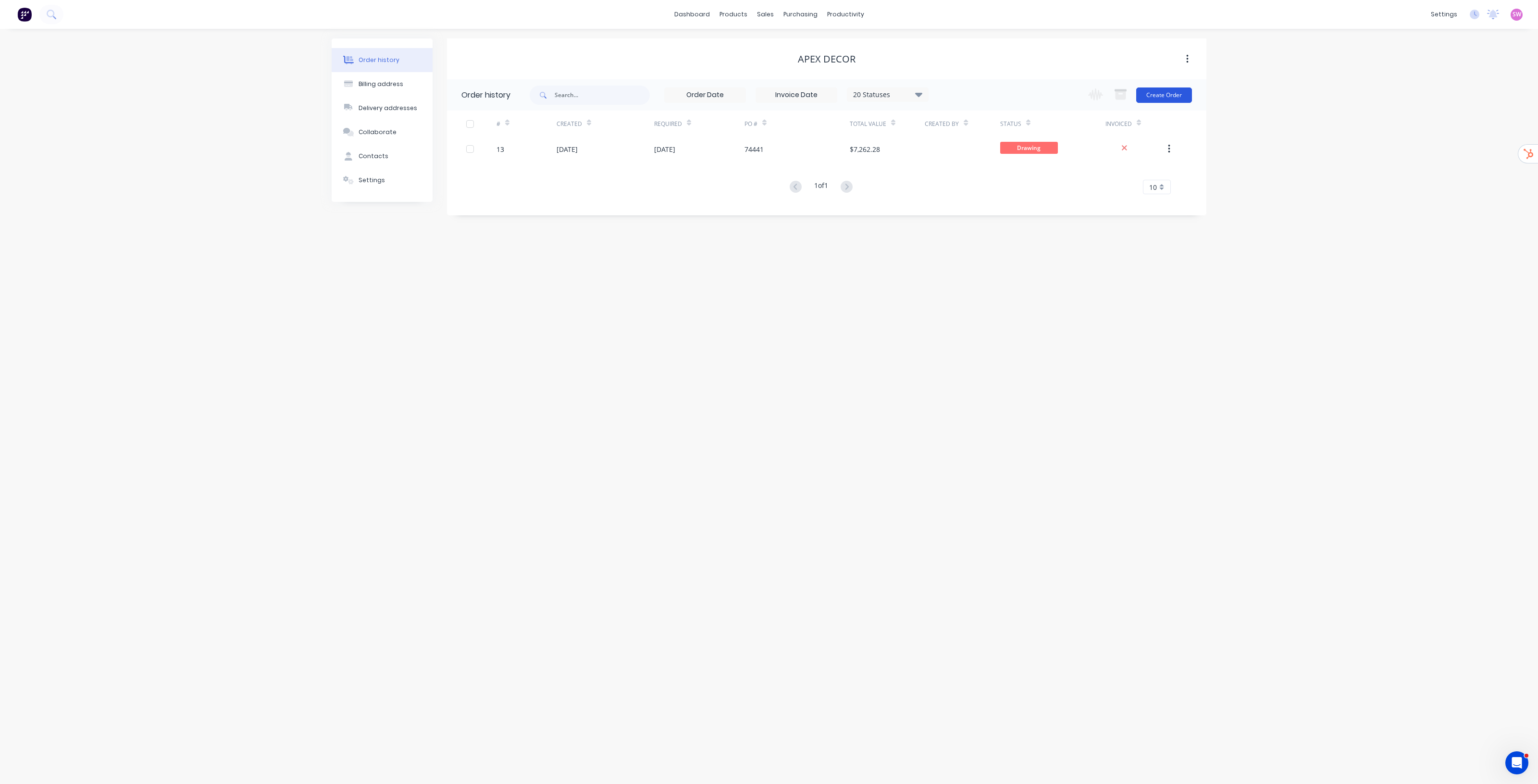
click at [1171, 98] on button "Create Order" at bounding box center [1164, 95] width 56 height 15
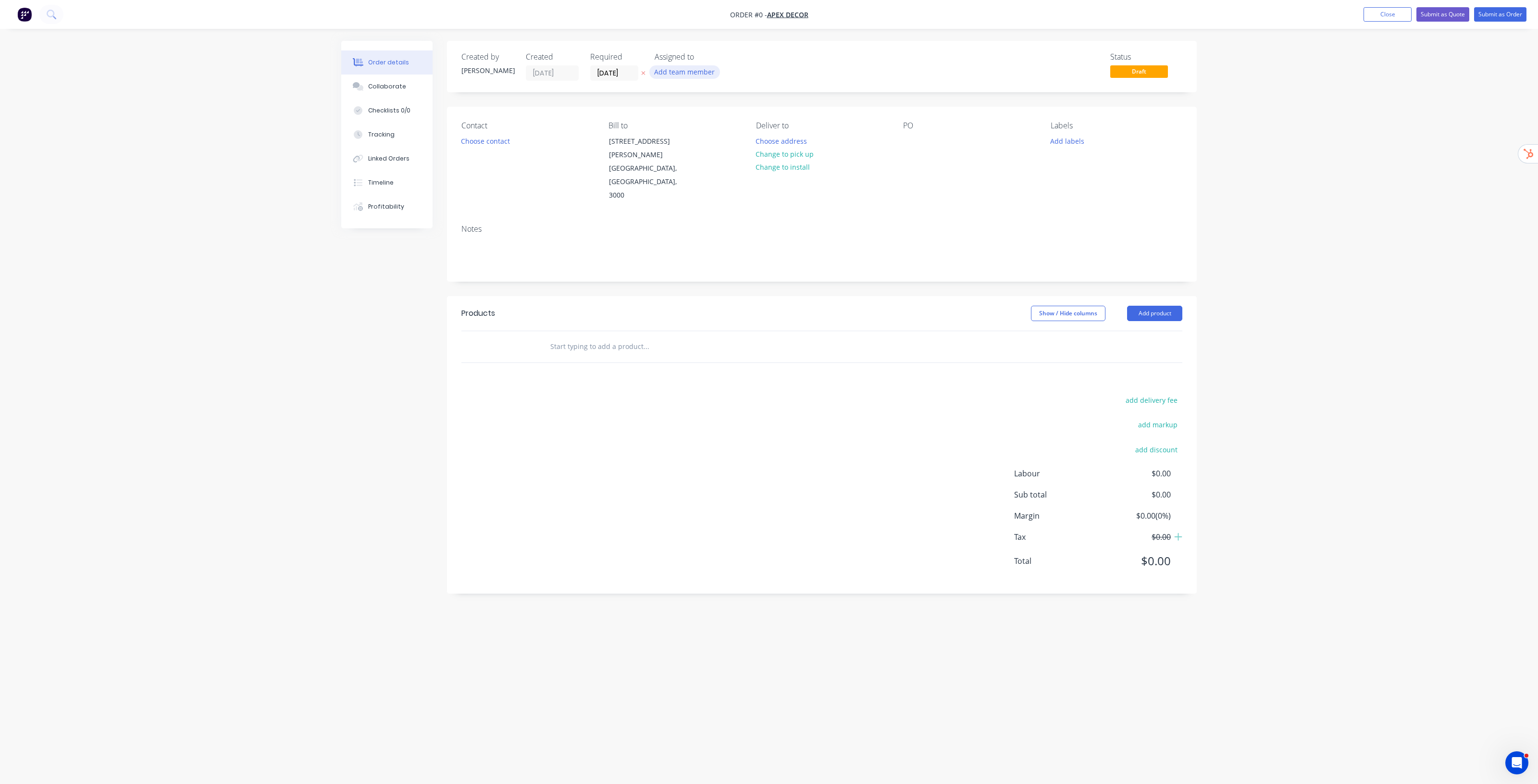
click at [703, 72] on button "Add team member" at bounding box center [685, 72] width 71 height 13
click at [780, 57] on div "Status Draft" at bounding box center [967, 66] width 432 height 28
click at [611, 65] on label "[DATE]" at bounding box center [615, 72] width 48 height 15
click at [611, 66] on input "[DATE]" at bounding box center [614, 73] width 47 height 14
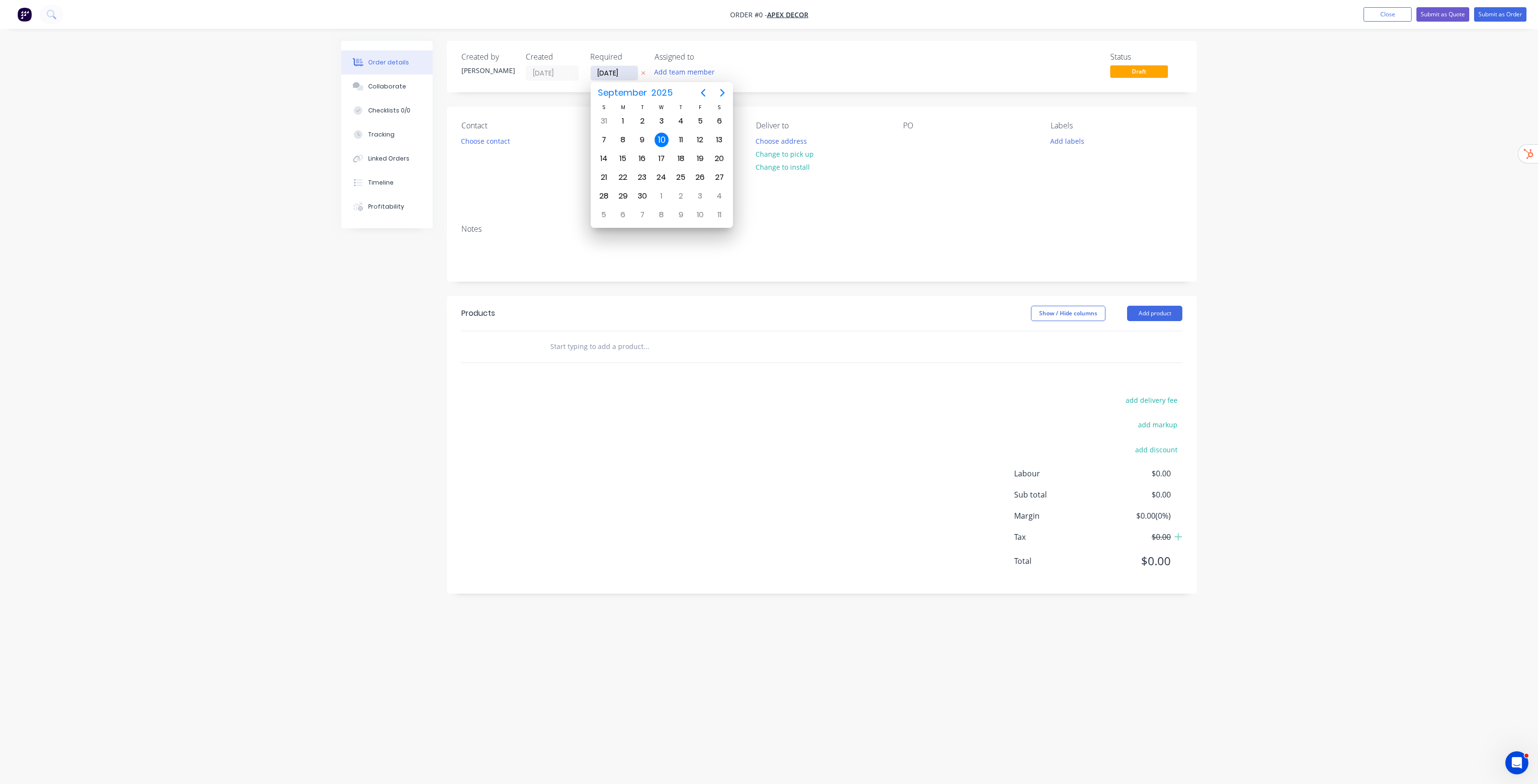
click at [616, 78] on input "[DATE]" at bounding box center [614, 73] width 47 height 14
click at [638, 195] on div "30" at bounding box center [643, 196] width 14 height 14
type input "30/09/25"
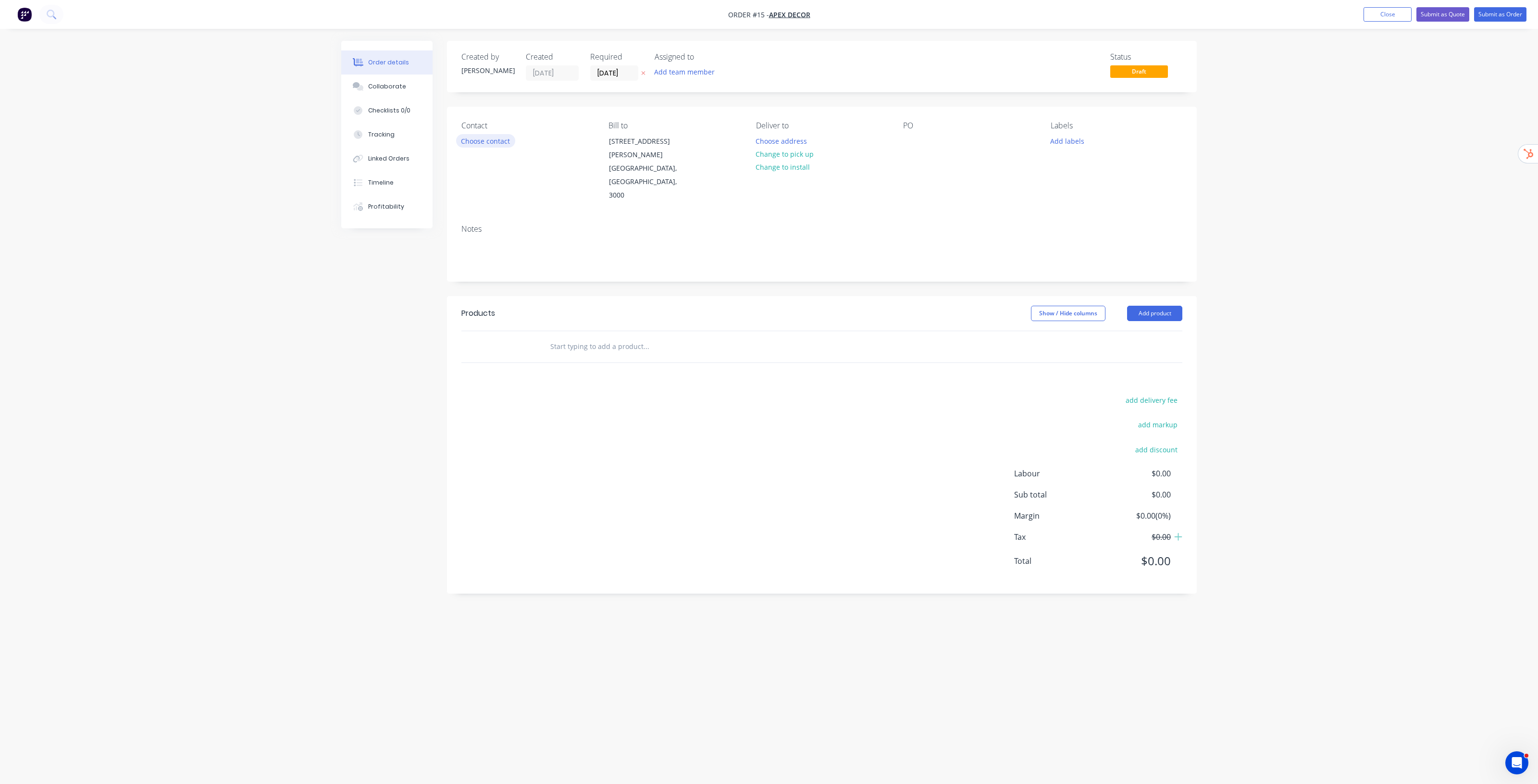
click at [491, 141] on button "Choose contact" at bounding box center [486, 141] width 59 height 13
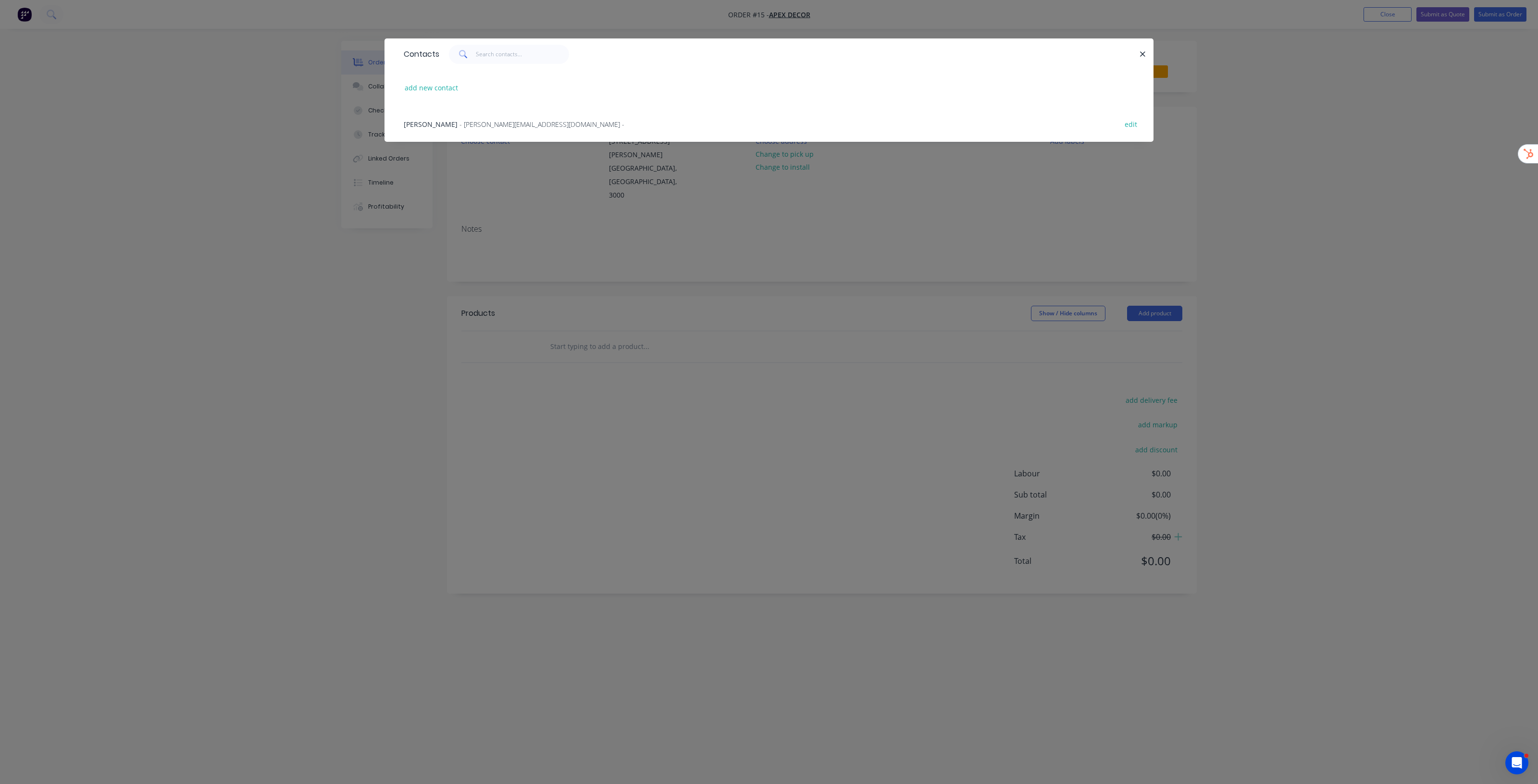
click at [464, 121] on span "- david@prestigedecor.com.au -" at bounding box center [542, 124] width 165 height 9
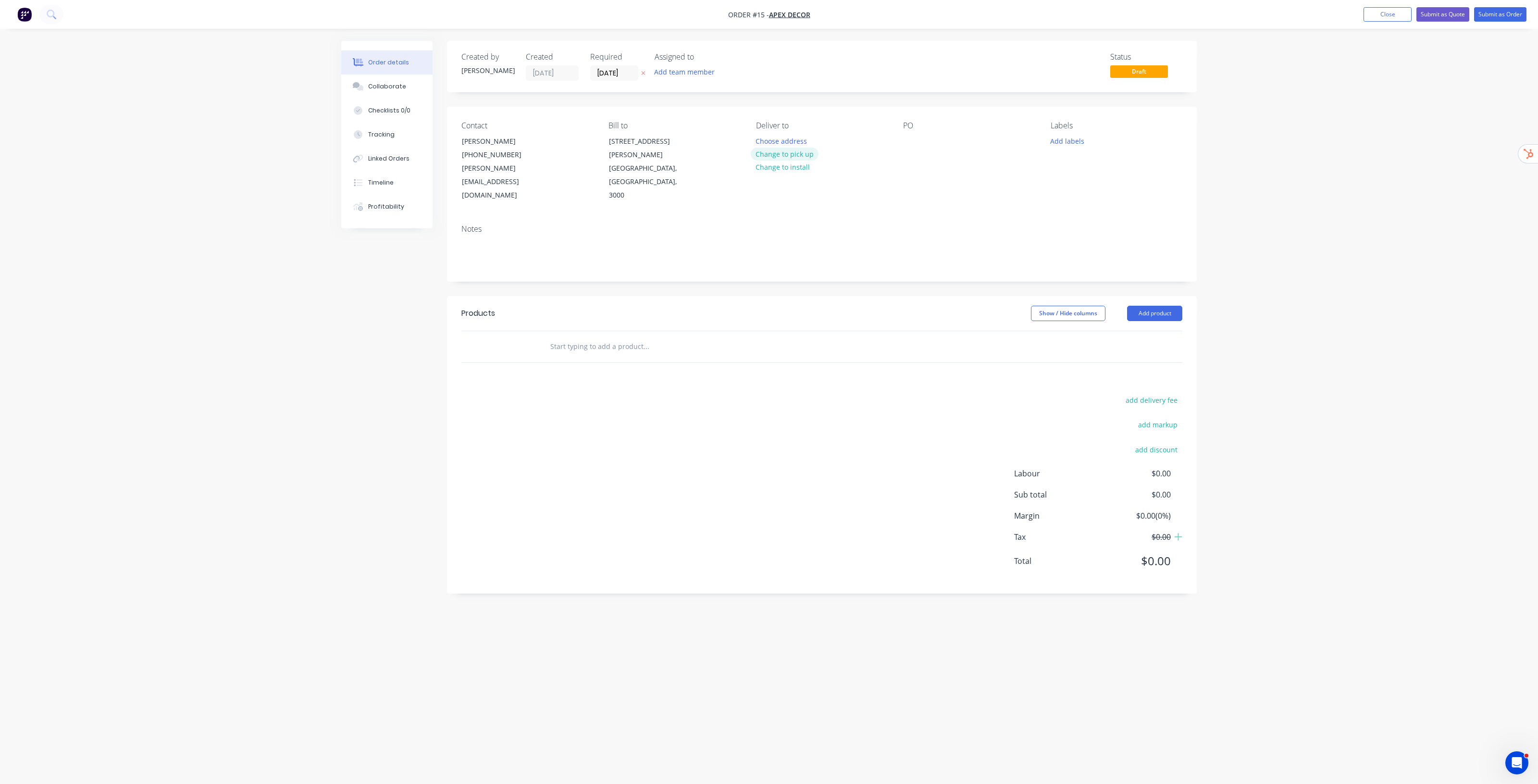
click at [799, 154] on button "Change to pick up" at bounding box center [785, 154] width 68 height 13
click at [917, 140] on div at bounding box center [910, 141] width 15 height 14
click at [1202, 214] on div "Order details Collaborate Checklists 0/0 Tracking Linked Orders Timeline Profit…" at bounding box center [769, 373] width 875 height 666
click at [607, 337] on input "text" at bounding box center [646, 346] width 192 height 20
click at [1168, 306] on button "Add product" at bounding box center [1155, 313] width 55 height 15
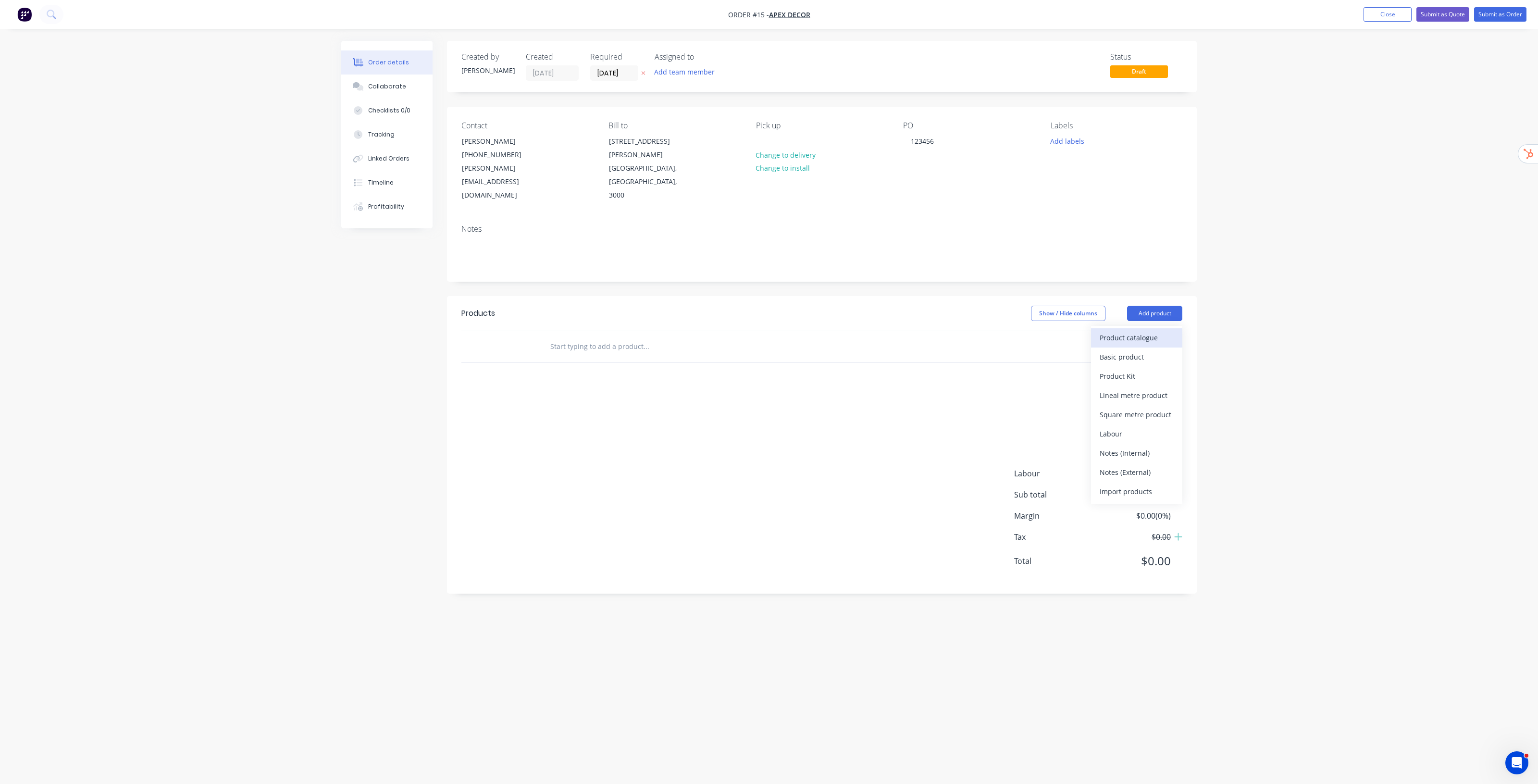
click at [1134, 330] on div "Product catalogue" at bounding box center [1137, 337] width 74 height 14
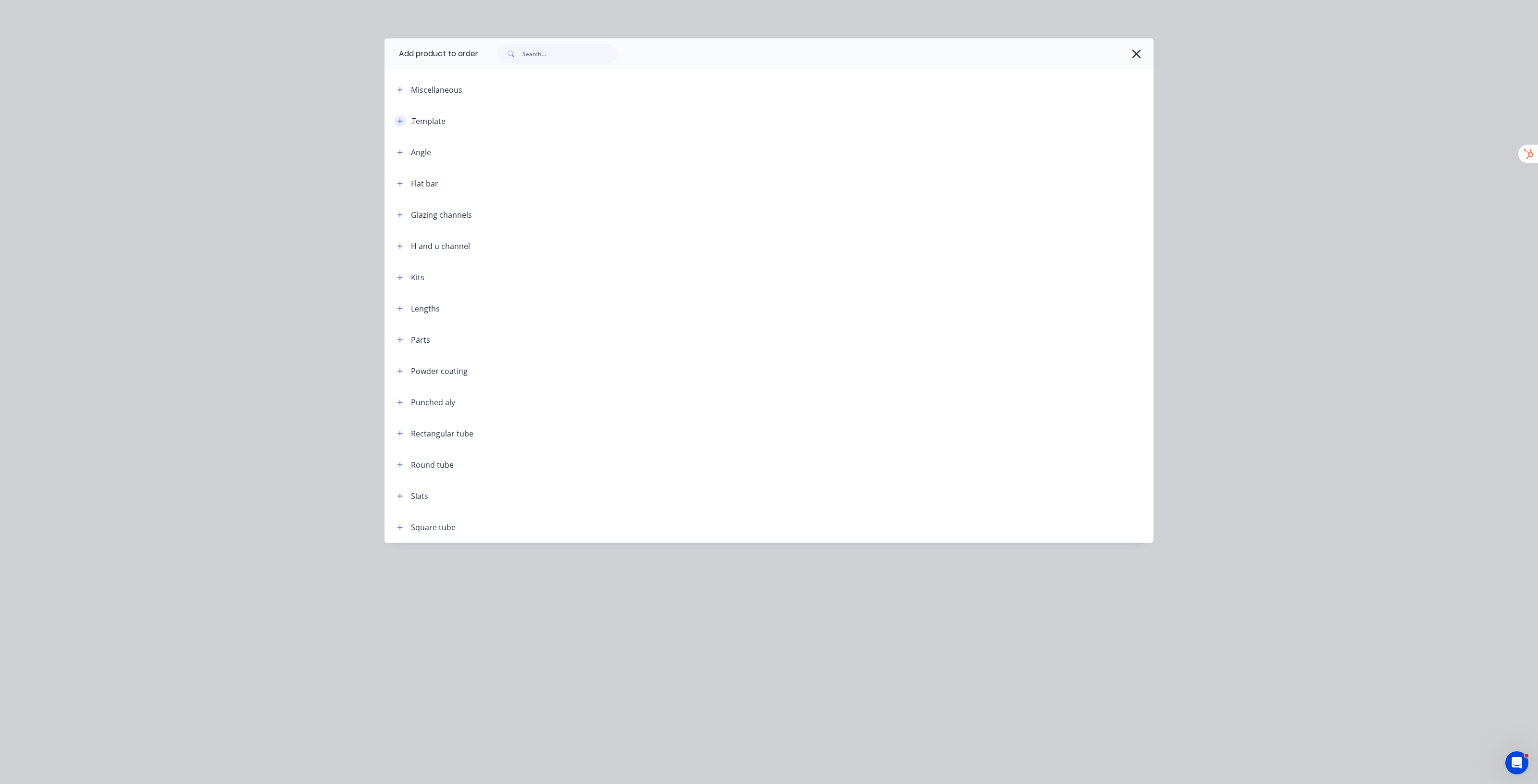
click at [401, 122] on icon "button" at bounding box center [400, 121] width 6 height 7
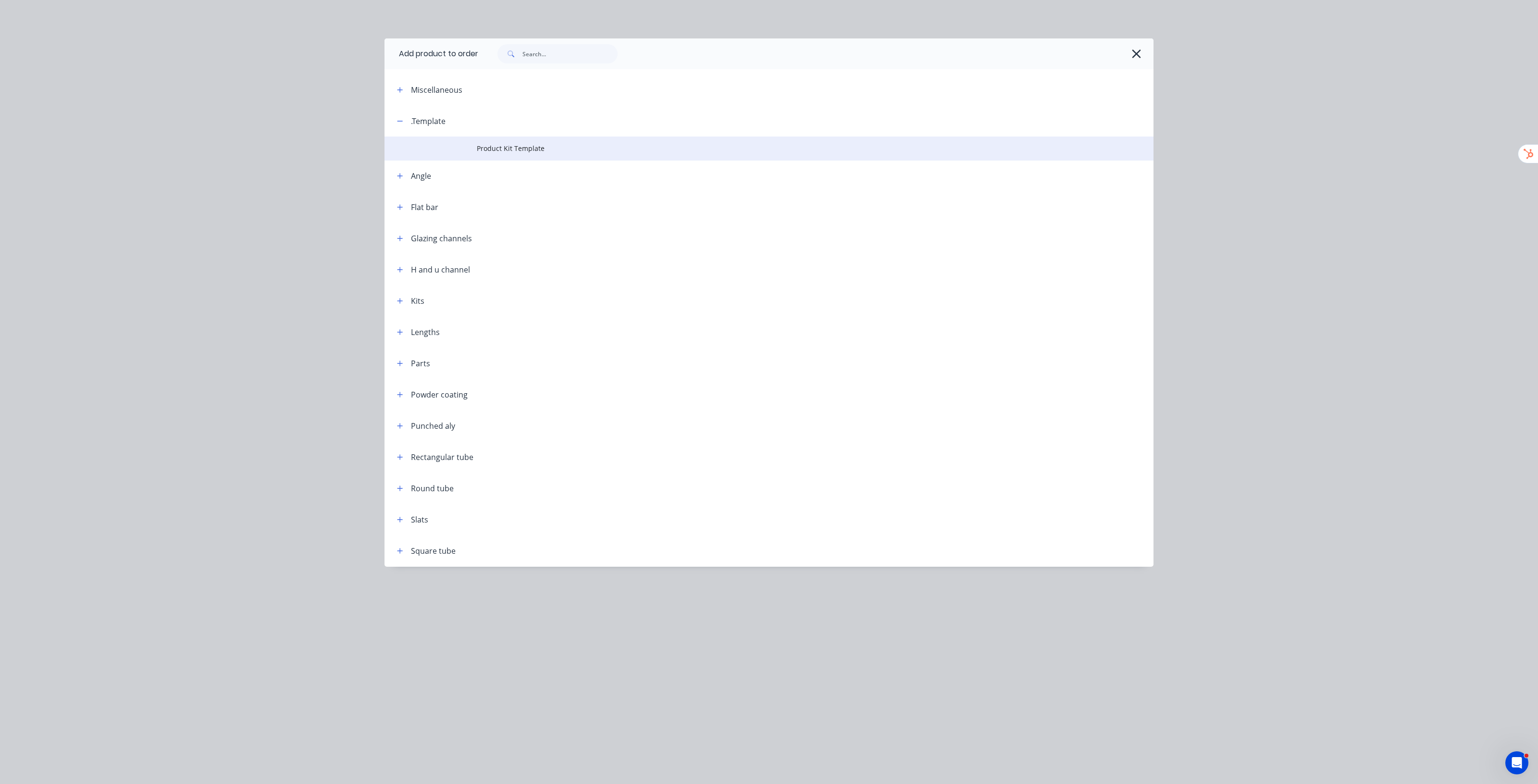
click at [513, 146] on span "Product Kit Template" at bounding box center [747, 149] width 541 height 10
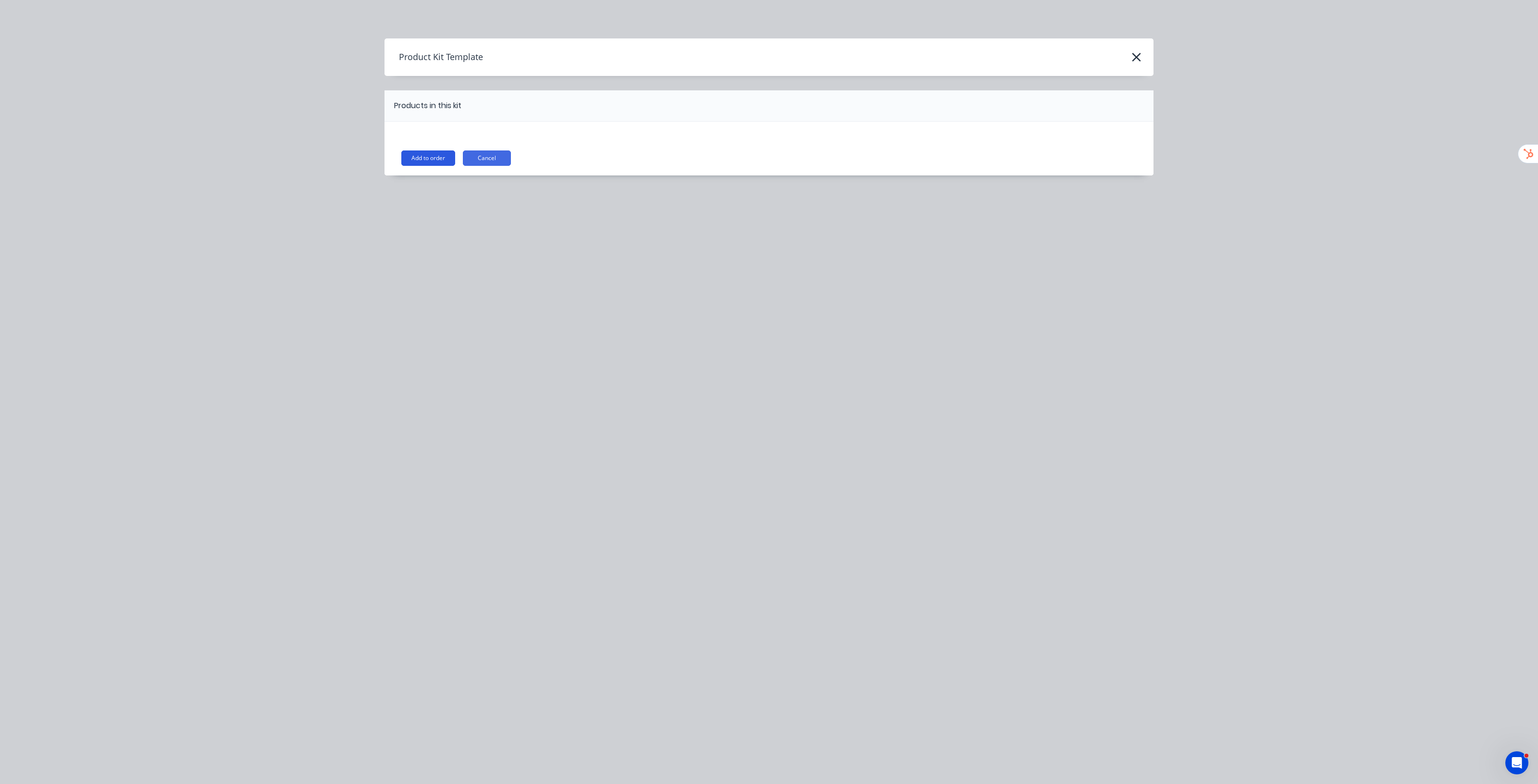
click at [433, 161] on button "Add to order" at bounding box center [428, 158] width 54 height 15
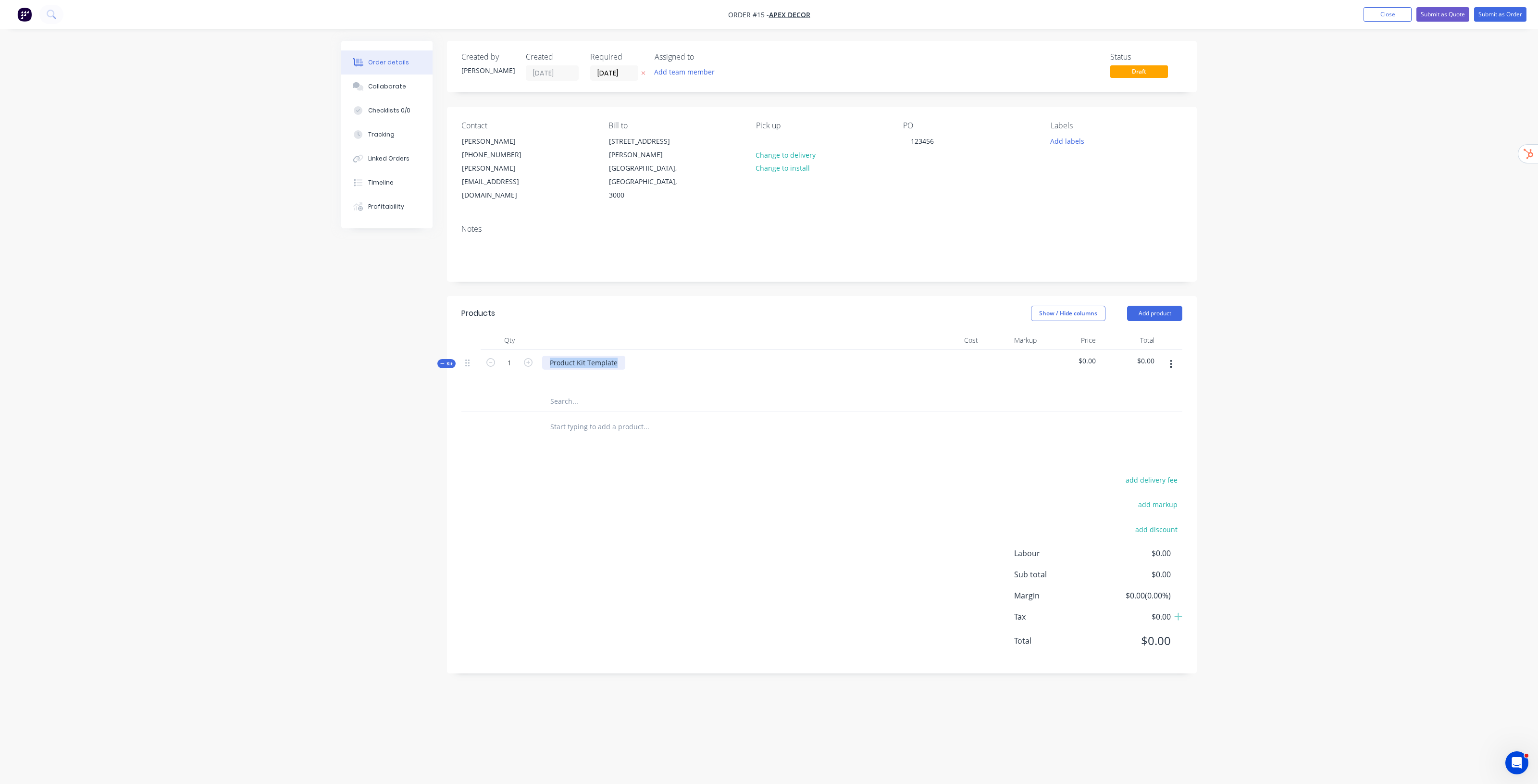
drag, startPoint x: 549, startPoint y: 335, endPoint x: 645, endPoint y: 336, distance: 96.0
click at [645, 350] on div "Product Kit Template" at bounding box center [731, 371] width 385 height 42
paste div
click at [565, 364] on div "Aluminium blade fence to front of property and matching sliding gate." at bounding box center [731, 371] width 385 height 42
click at [561, 370] on div at bounding box center [557, 376] width 15 height 14
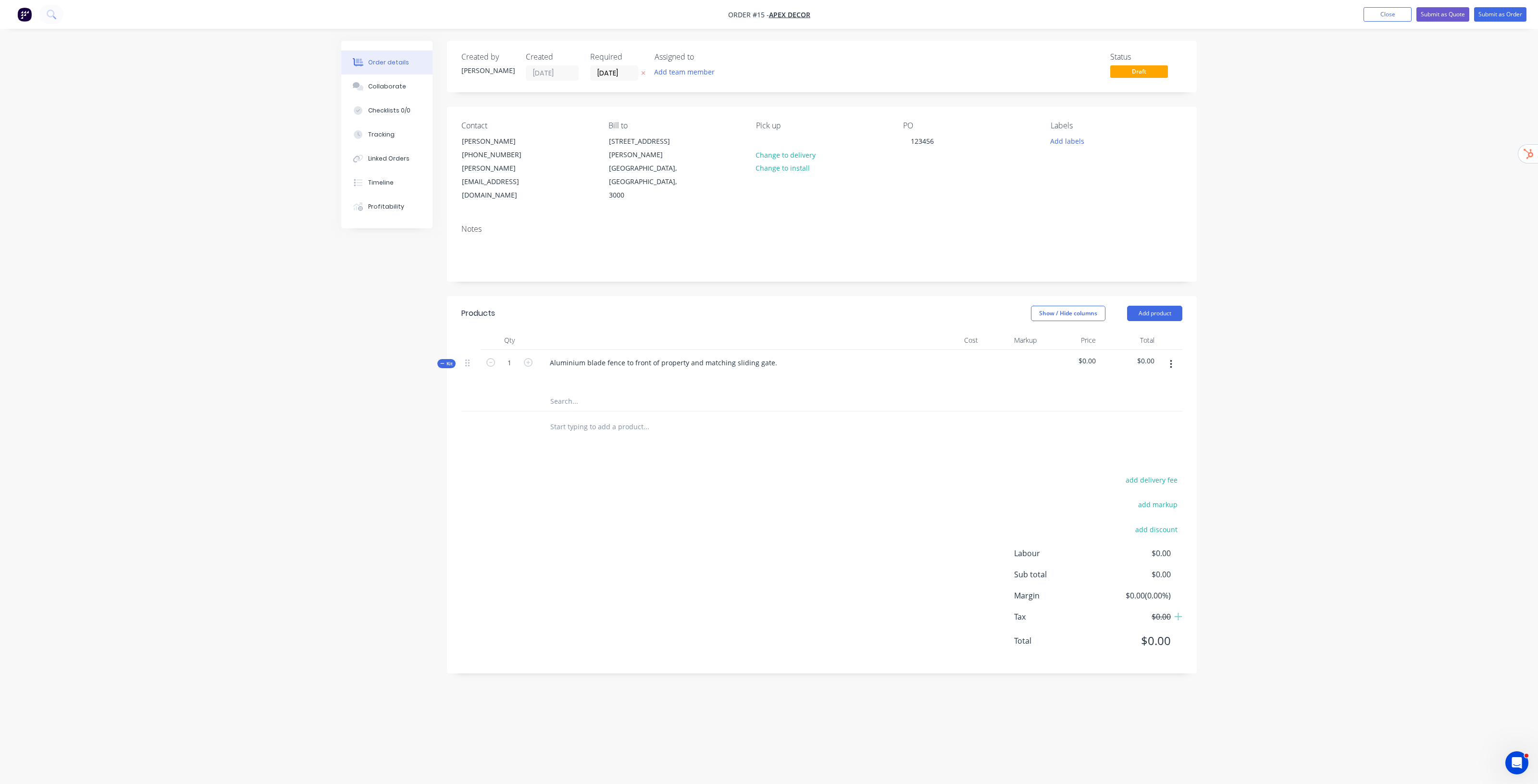
click at [557, 359] on div "Aluminium blade fence to front of property and matching sliding gate." at bounding box center [731, 371] width 385 height 42
click at [559, 370] on div at bounding box center [557, 376] width 15 height 14
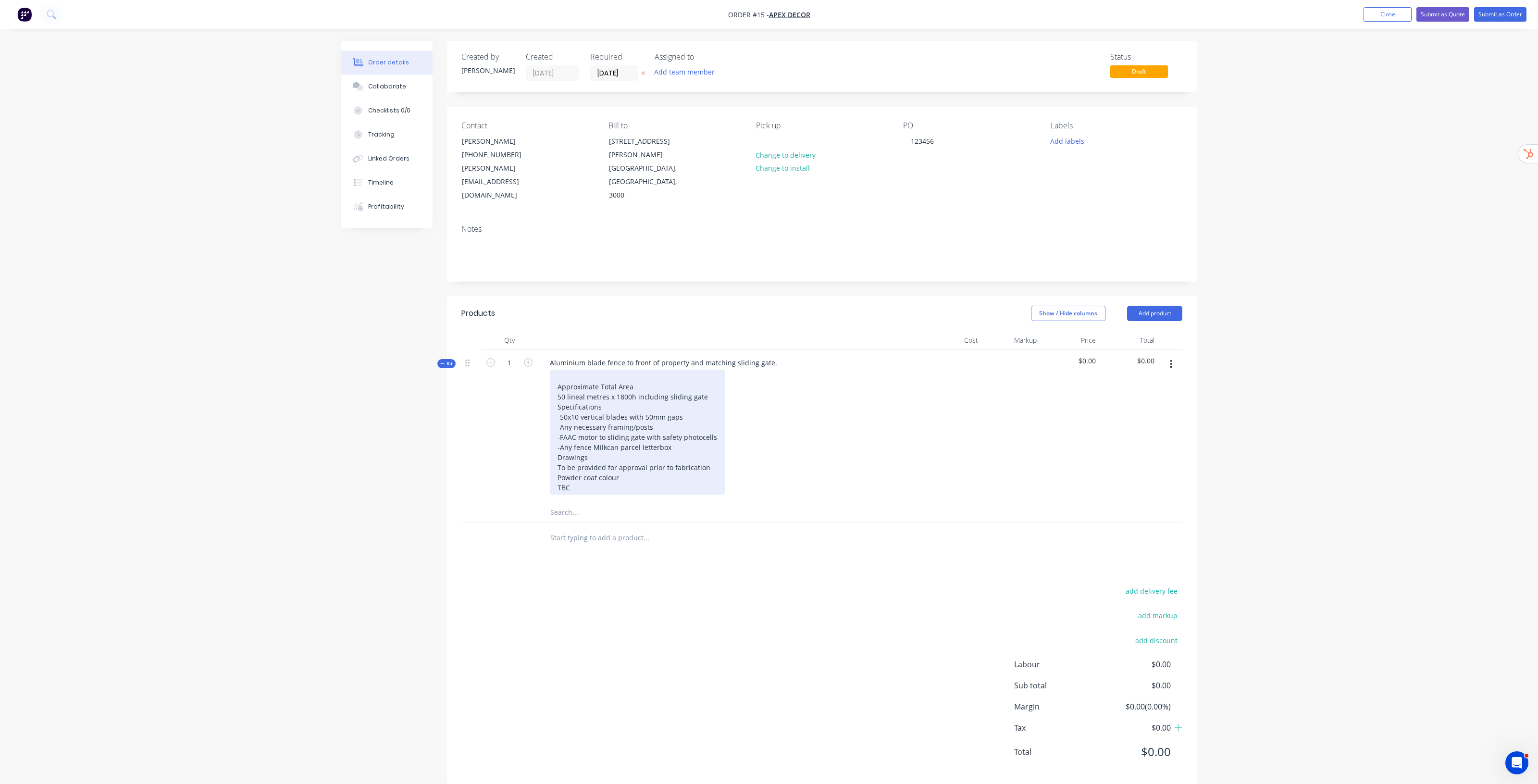
click at [624, 370] on div "Approximate Total Area 50 lineal metres x 1800h including sliding gate Specific…" at bounding box center [637, 432] width 175 height 125
click at [707, 370] on div "Approximate Total Area 50 lineal metres x 1800h including sliding gate Specific…" at bounding box center [637, 427] width 175 height 115
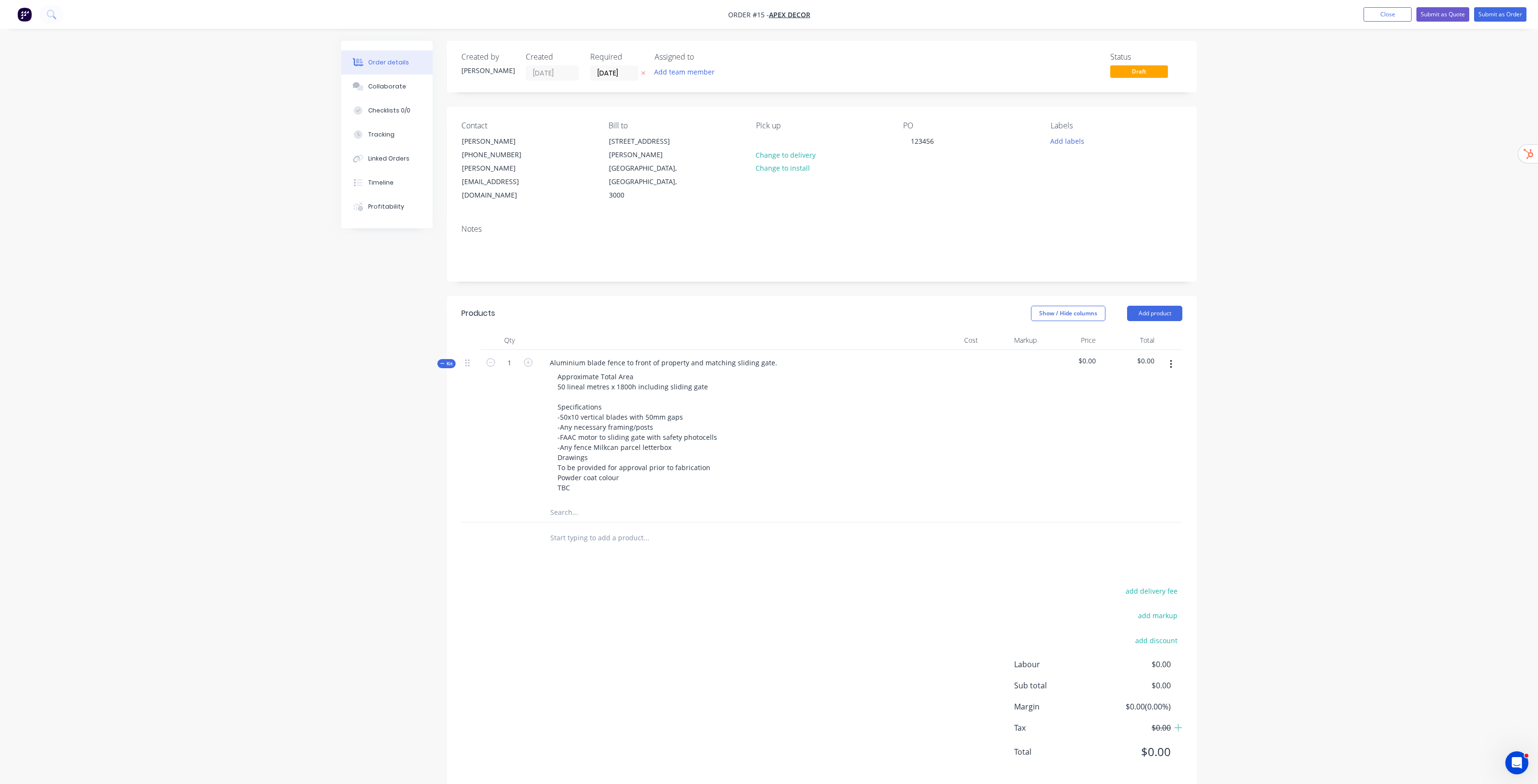
click at [1313, 378] on div "Order details Collaborate Checklists 0/0 Tracking Linked Orders Timeline Profit…" at bounding box center [769, 399] width 1538 height 798
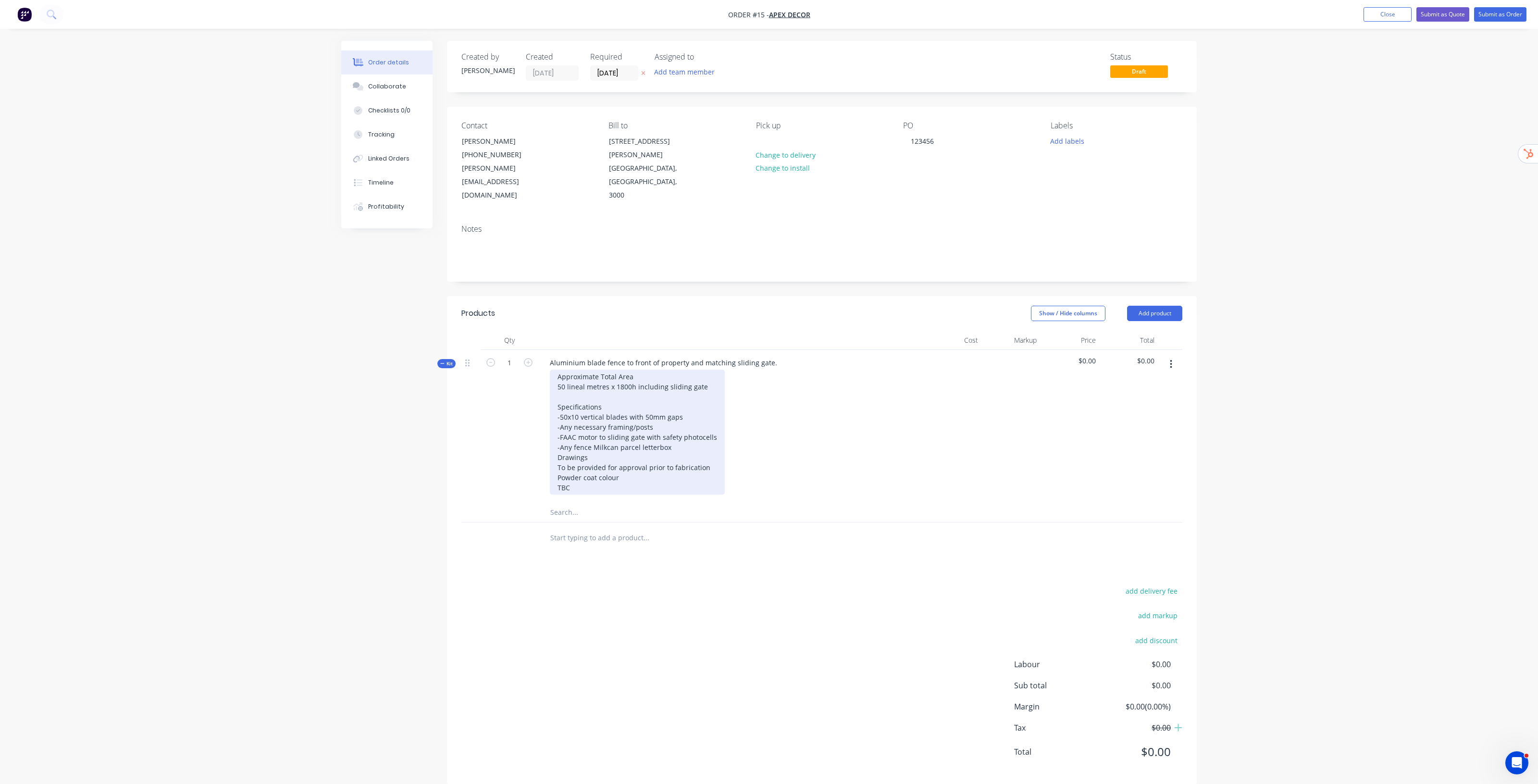
click at [687, 420] on div "Approximate Total Area 50 lineal metres x 1800h including sliding gate Specific…" at bounding box center [637, 432] width 175 height 125
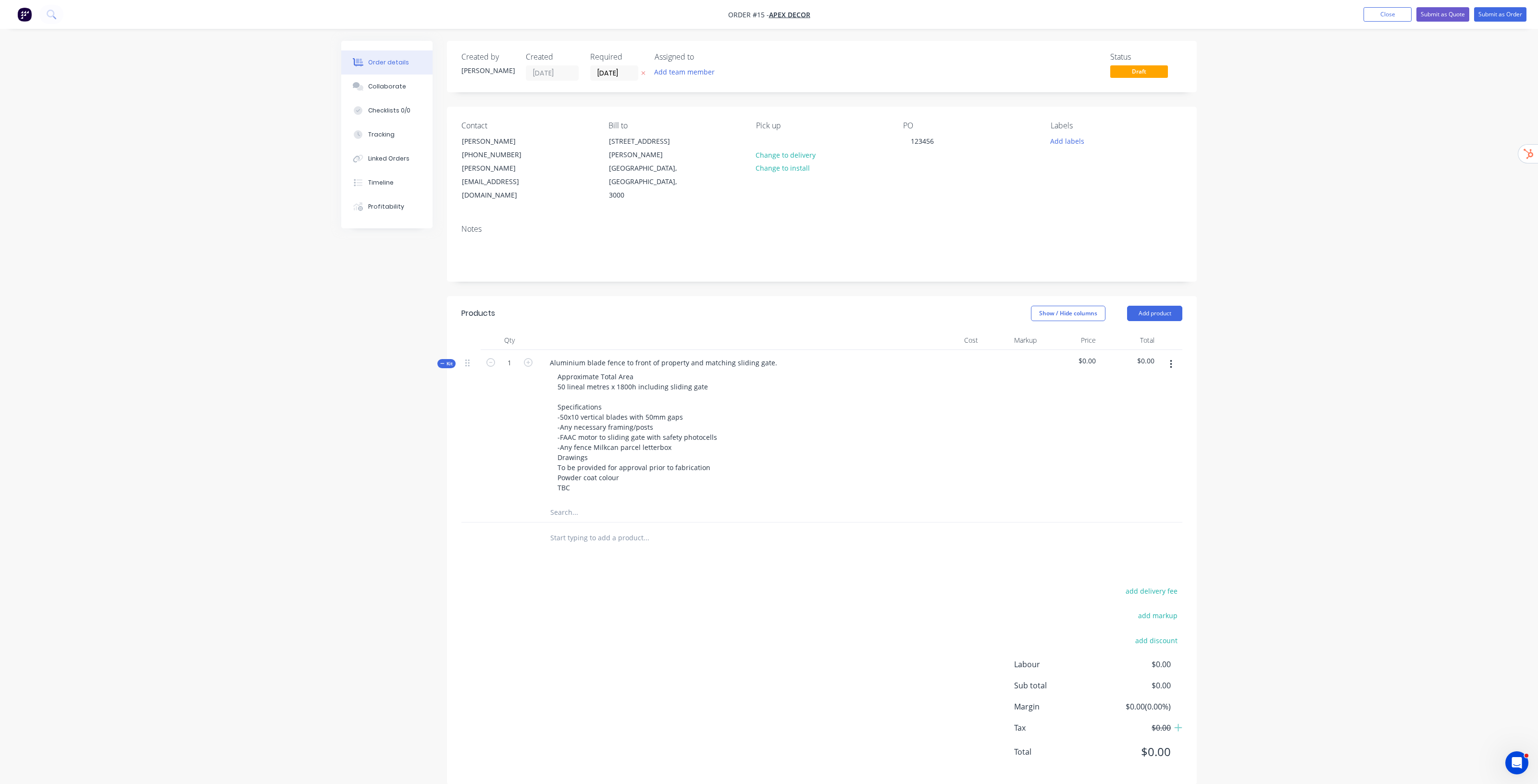
click at [1373, 354] on div "Order details Collaborate Checklists 0/0 Tracking Linked Orders Timeline Profit…" at bounding box center [769, 399] width 1538 height 798
drag, startPoint x: 1082, startPoint y: 335, endPoint x: 1167, endPoint y: 328, distance: 85.3
click at [1167, 350] on div "Kit 1 Aluminium blade fence to front of property and matching sliding gate. App…" at bounding box center [822, 431] width 721 height 163
drag, startPoint x: 586, startPoint y: 498, endPoint x: 594, endPoint y: 501, distance: 8.5
click at [591, 513] on input "text" at bounding box center [646, 522] width 192 height 20
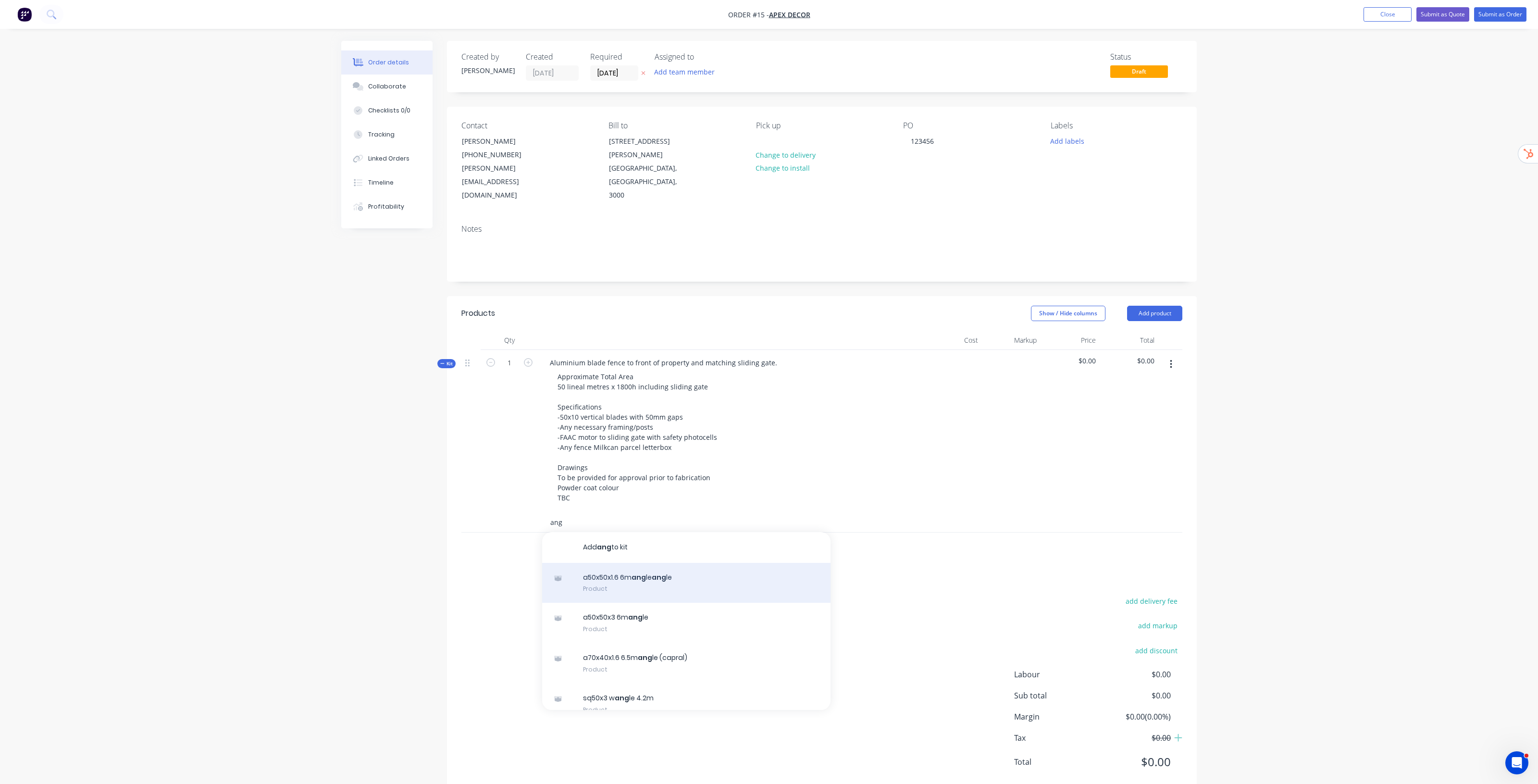
type input "ang"
click at [657, 564] on div "a50x50x1.6 6m ang le ang le Product" at bounding box center [686, 583] width 288 height 41
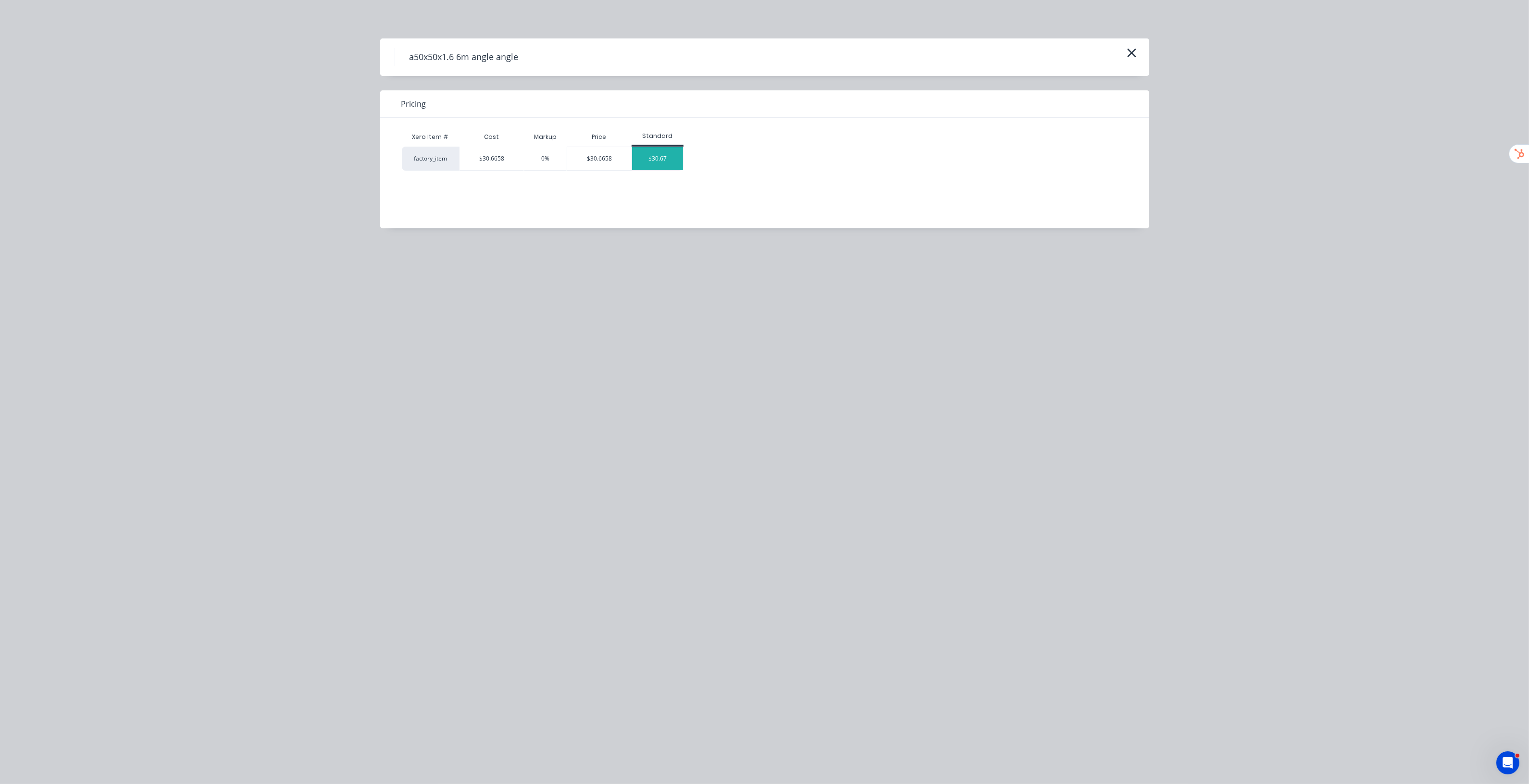
click at [651, 157] on div "$30.67" at bounding box center [657, 159] width 51 height 23
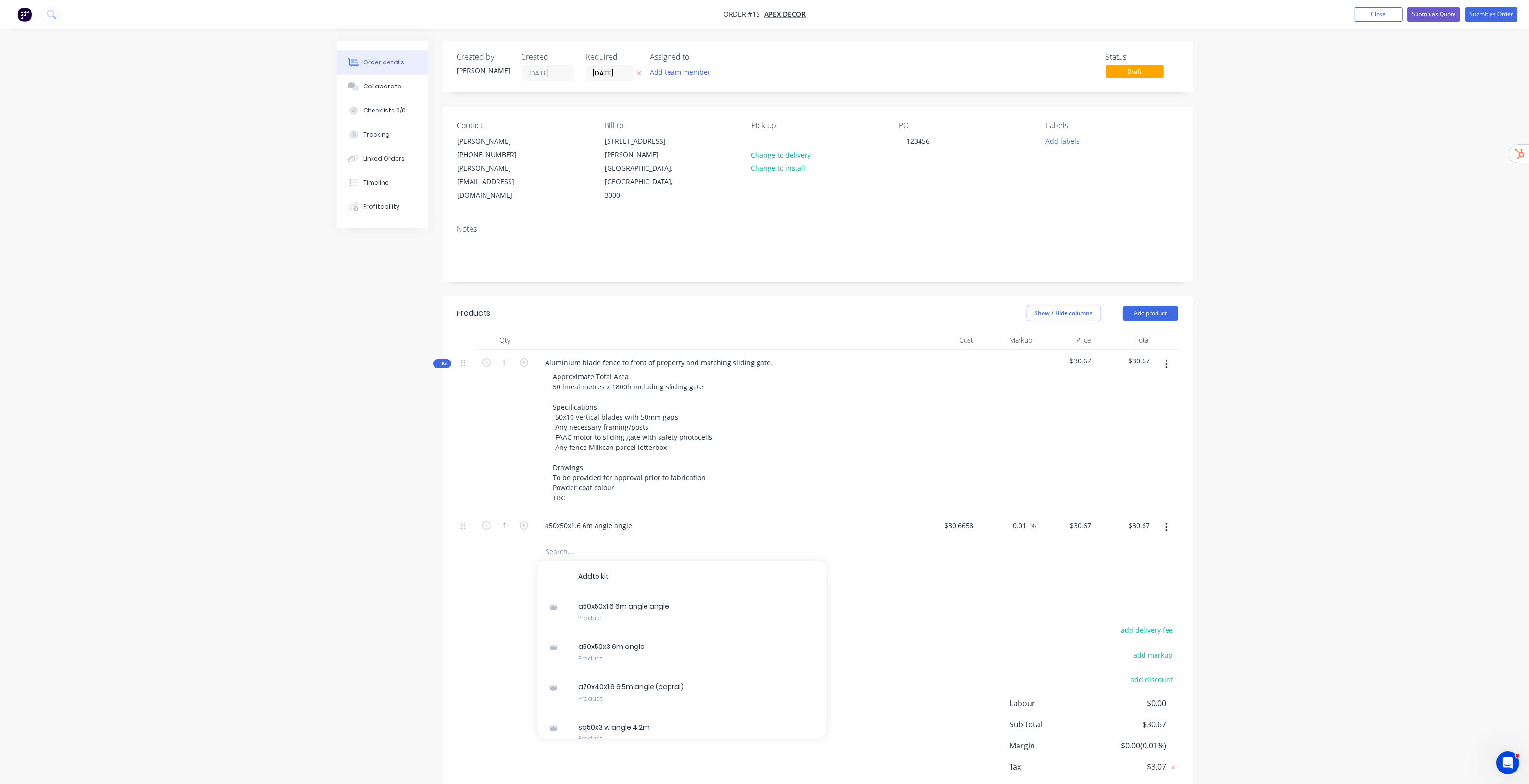
click at [528, 520] on button "button" at bounding box center [523, 525] width 12 height 10
type input "2"
type input "$61.34"
click at [528, 520] on button "button" at bounding box center [523, 525] width 12 height 10
type input "3"
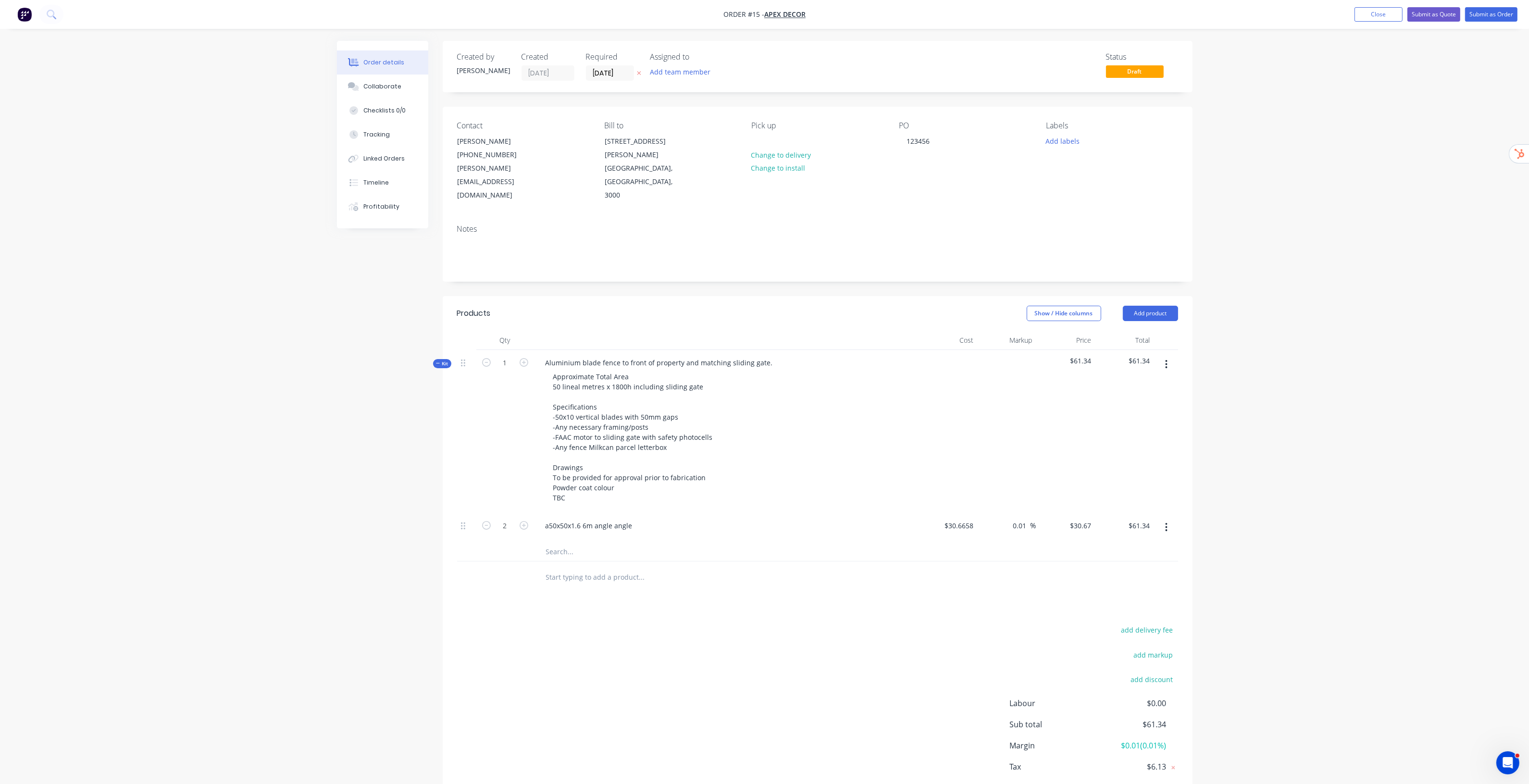
type input "$92.01"
click at [528, 520] on button "button" at bounding box center [523, 525] width 12 height 10
type input "4"
type input "$122.68"
click at [568, 542] on input "text" at bounding box center [641, 551] width 192 height 20
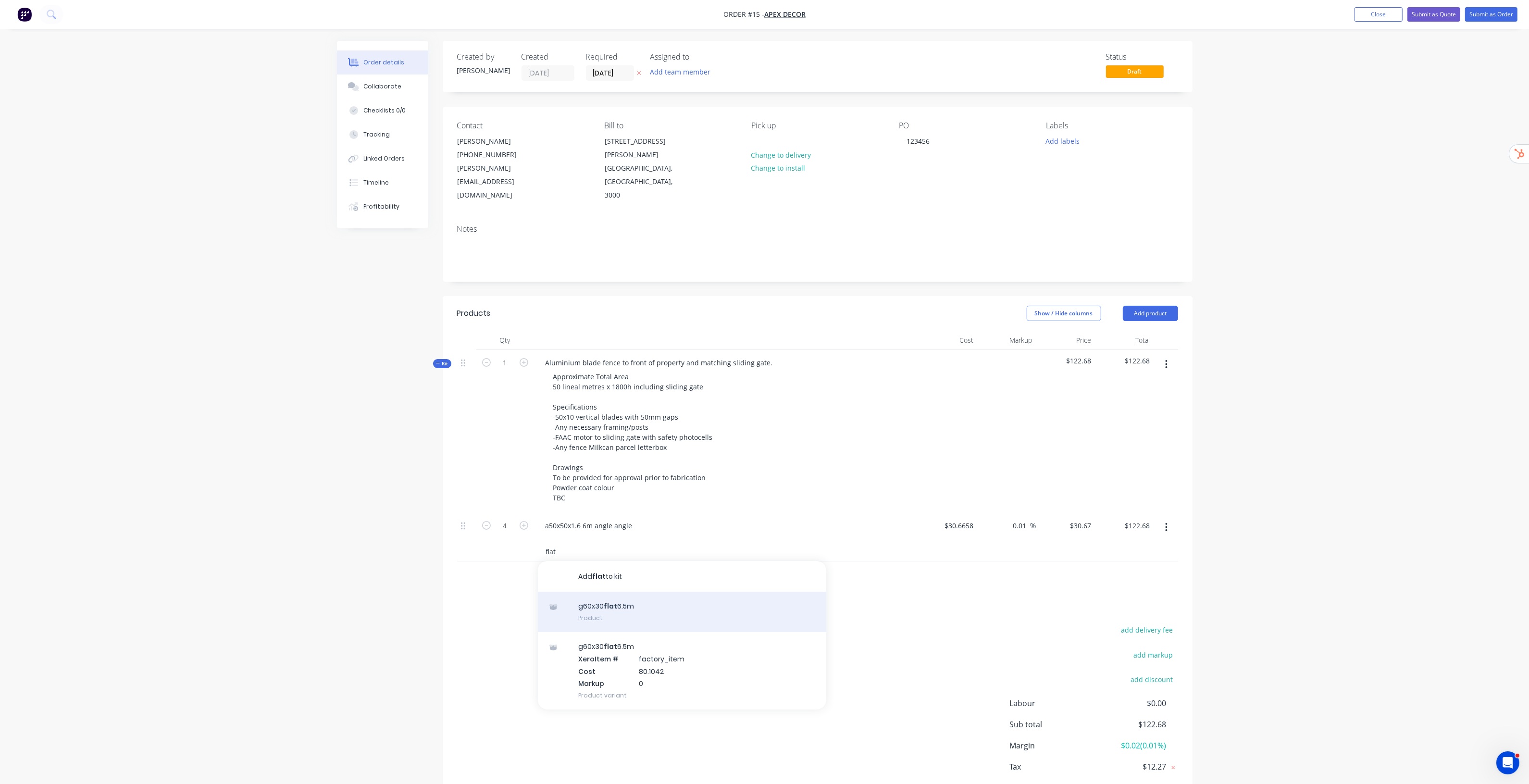
type input "flat"
click at [628, 591] on div "g60x30 flat 6.5m Product" at bounding box center [682, 612] width 288 height 41
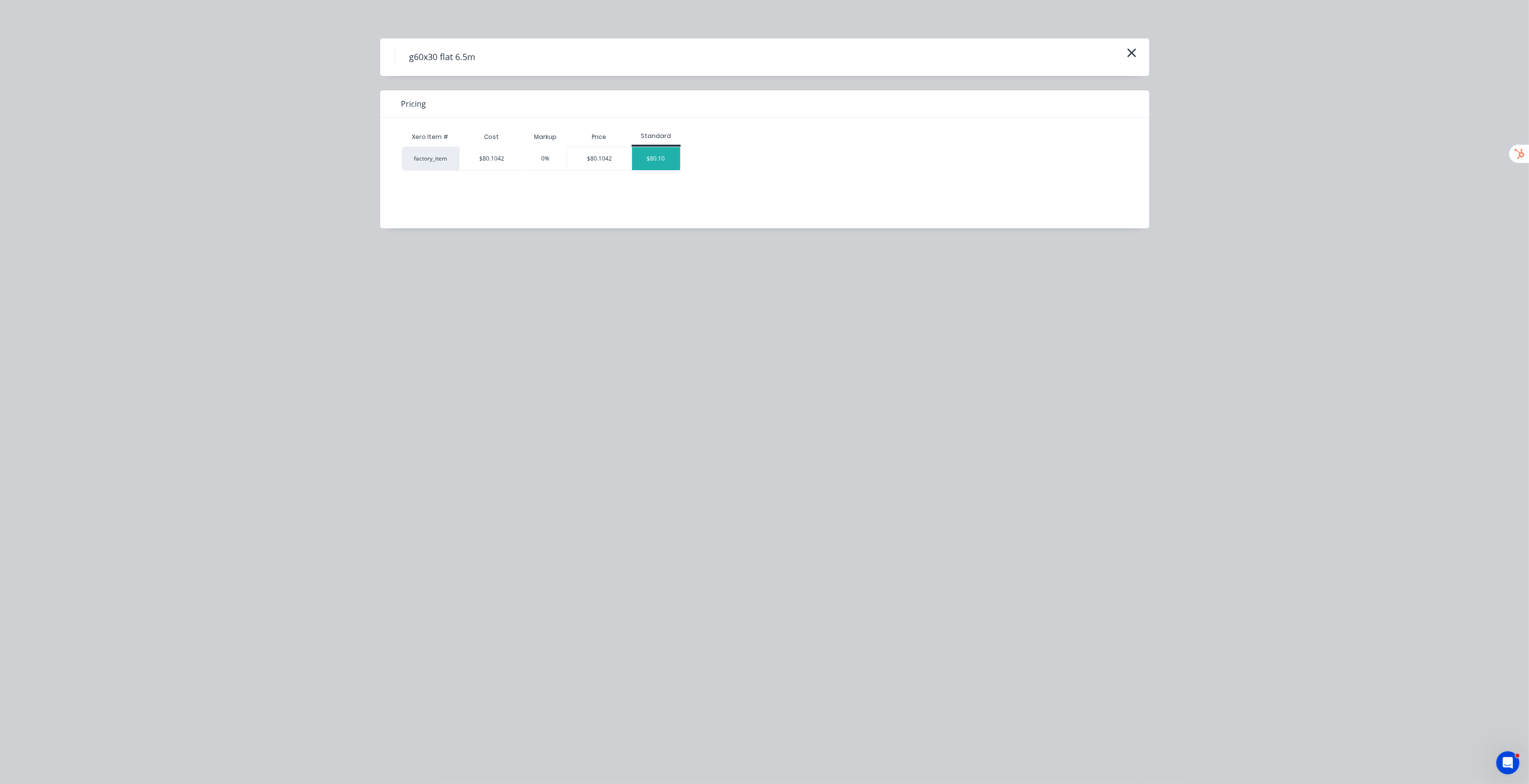
click at [664, 162] on div "$80.10" at bounding box center [656, 159] width 48 height 23
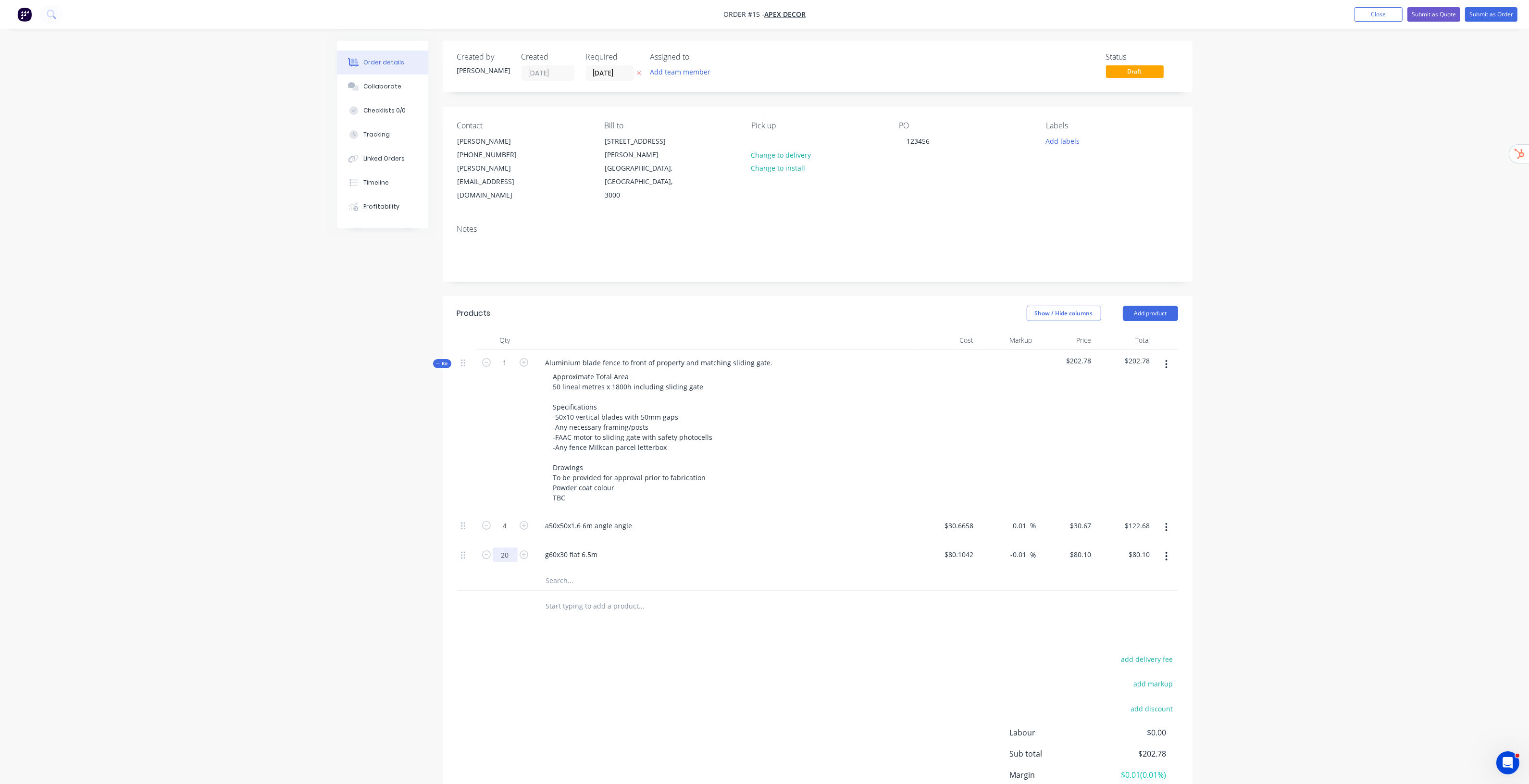
type input "20"
type input "$1,602.00"
click at [1322, 469] on div "Order details Collaborate Checklists 0/0 Tracking Linked Orders Timeline Profit…" at bounding box center [764, 433] width 1529 height 867
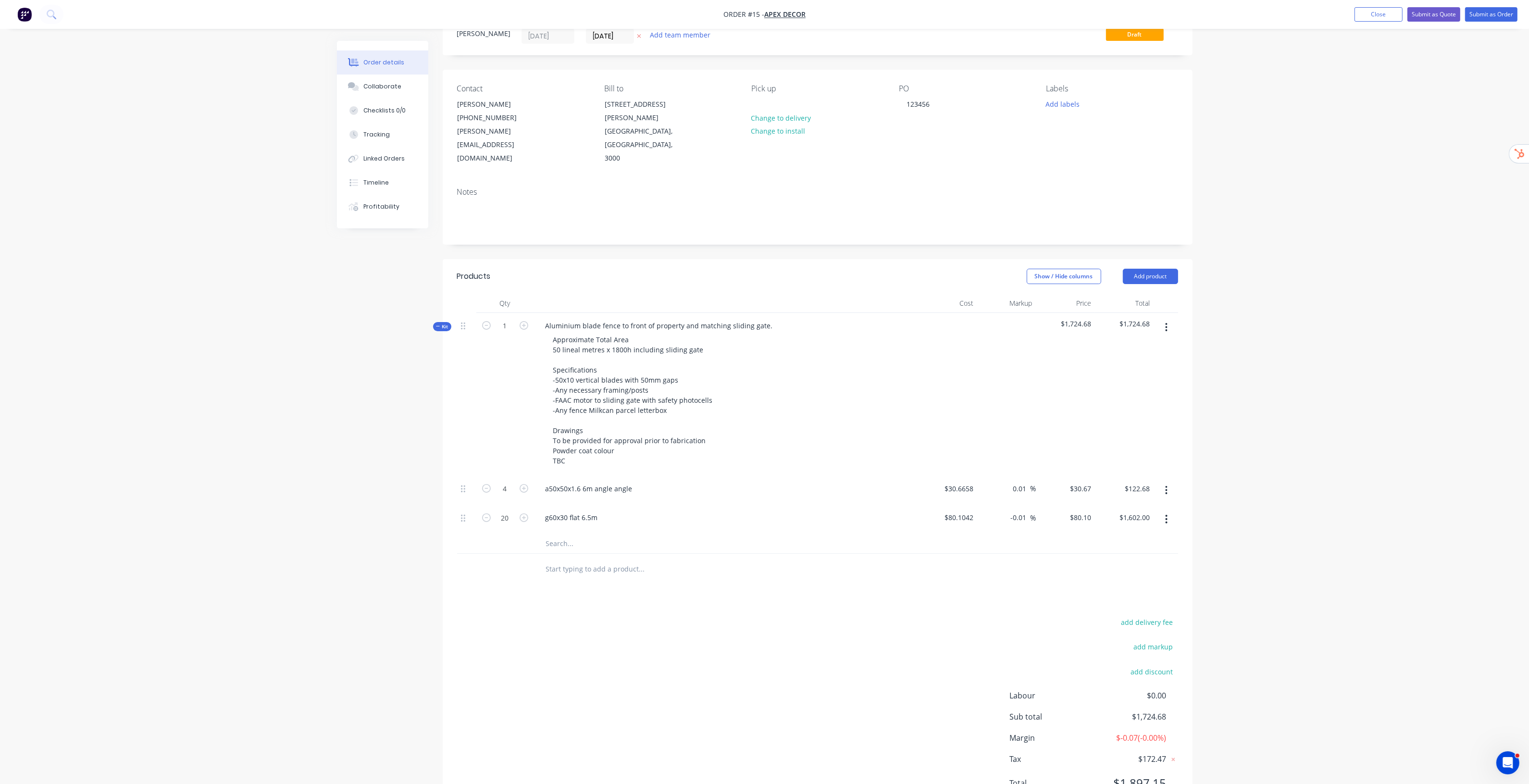
scroll to position [58, 0]
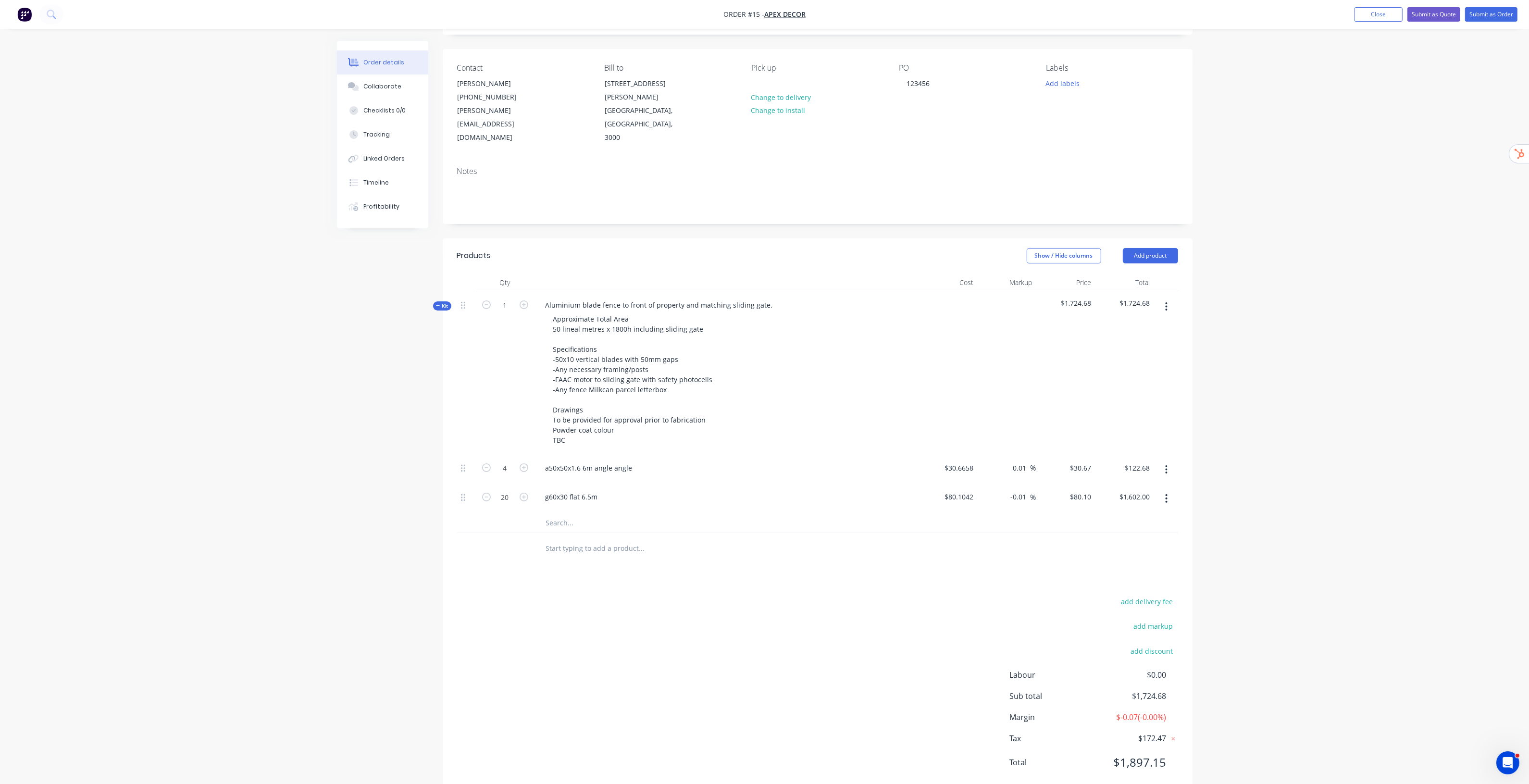
click at [1283, 662] on div "Order details Collaborate Checklists 0/0 Tracking Linked Orders Timeline Profit…" at bounding box center [764, 375] width 1529 height 867
drag, startPoint x: 1095, startPoint y: 690, endPoint x: 1172, endPoint y: 698, distance: 77.4
click at [1172, 698] on div "Labour $0.00 Sub total $1,724.68 Margin $-0.07 ( -0.00 %) Tax $172.47 Total $1,…" at bounding box center [1094, 725] width 168 height 112
click at [1291, 546] on div "Order details Collaborate Checklists 0/0 Tracking Linked Orders Timeline Profit…" at bounding box center [764, 375] width 1529 height 867
click at [1168, 298] on button "button" at bounding box center [1166, 306] width 22 height 17
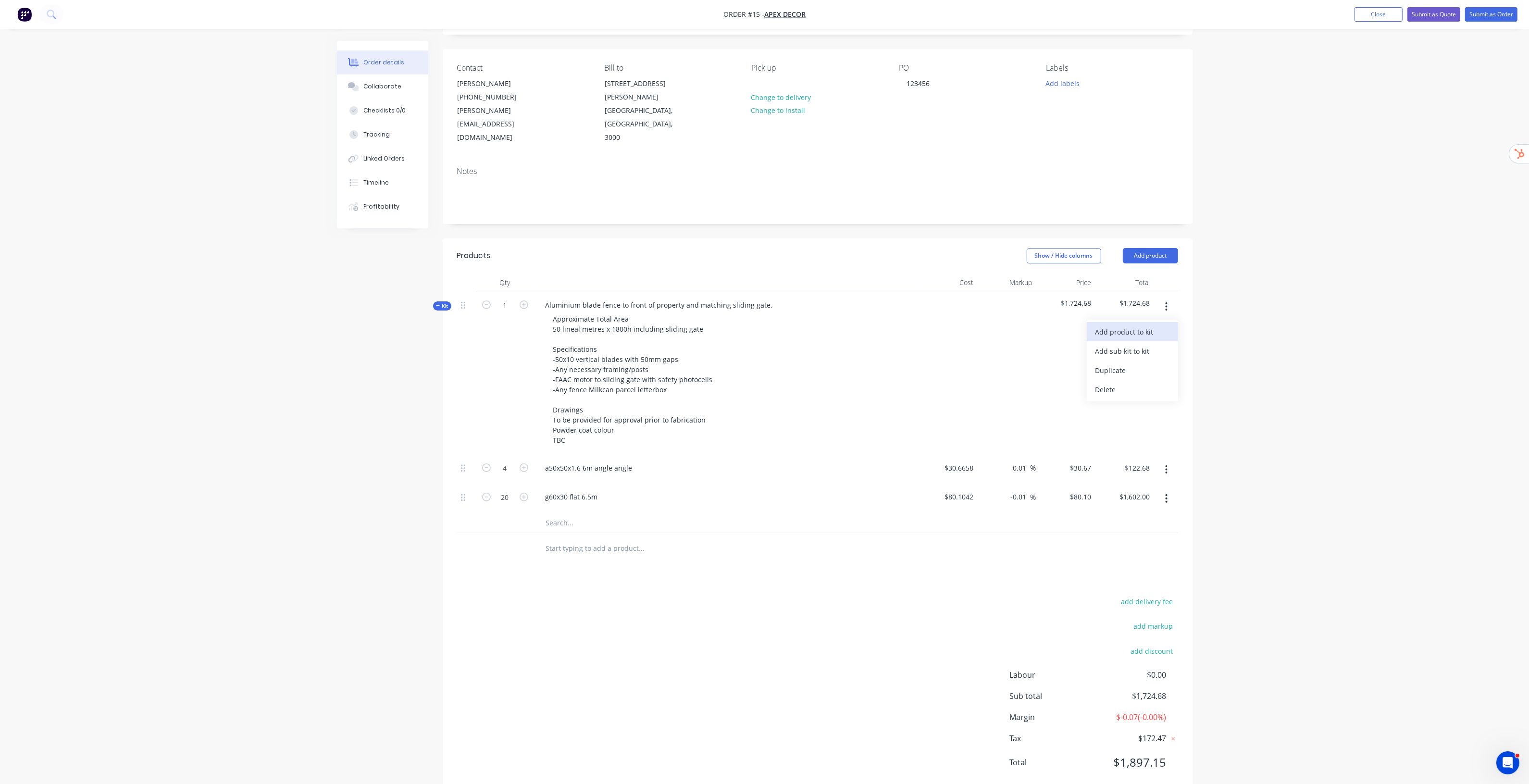
click at [1139, 325] on div "Add product to kit" at bounding box center [1133, 331] width 74 height 14
click at [1117, 441] on div "Labour" at bounding box center [1133, 447] width 74 height 14
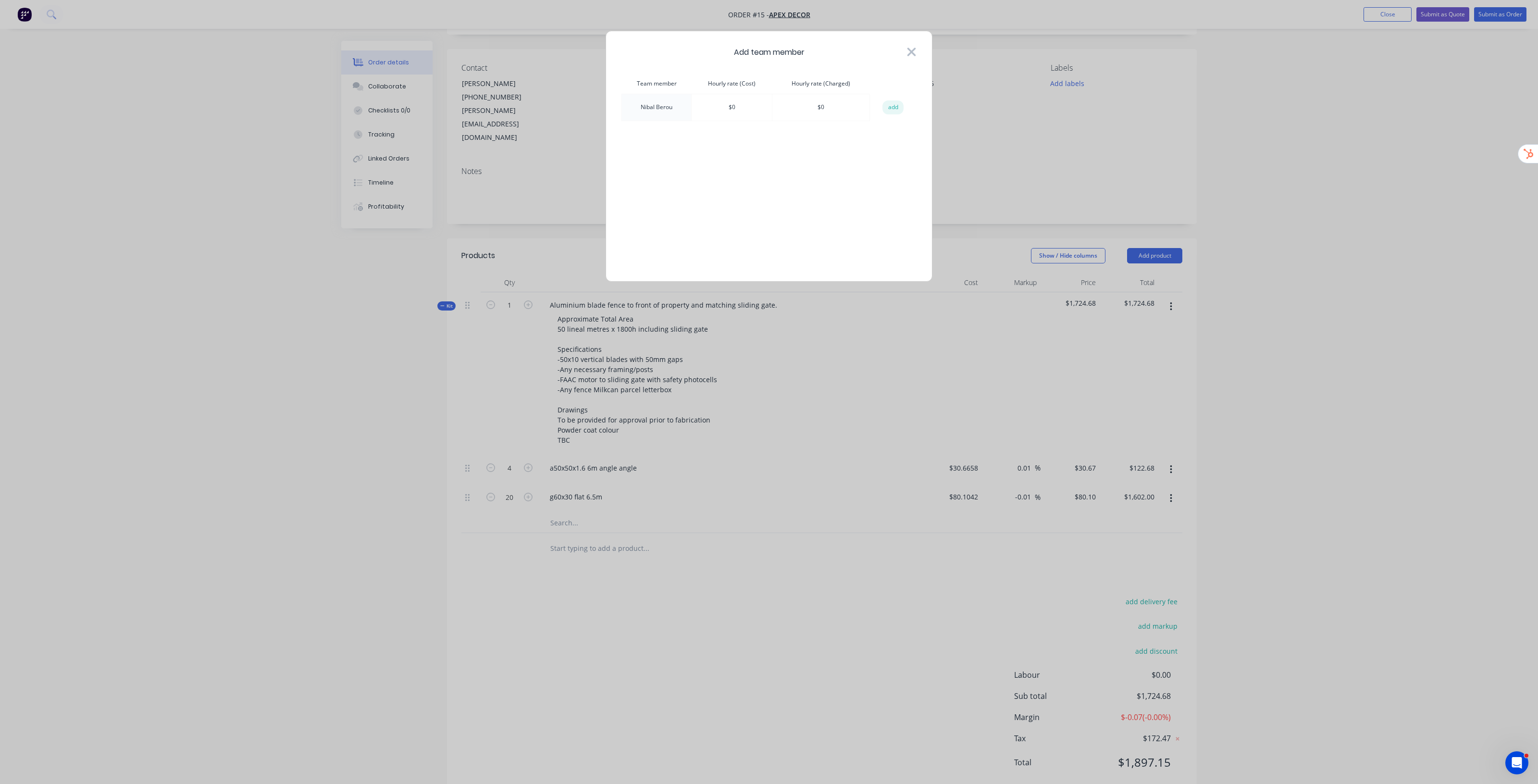
click at [913, 56] on icon at bounding box center [912, 51] width 10 height 14
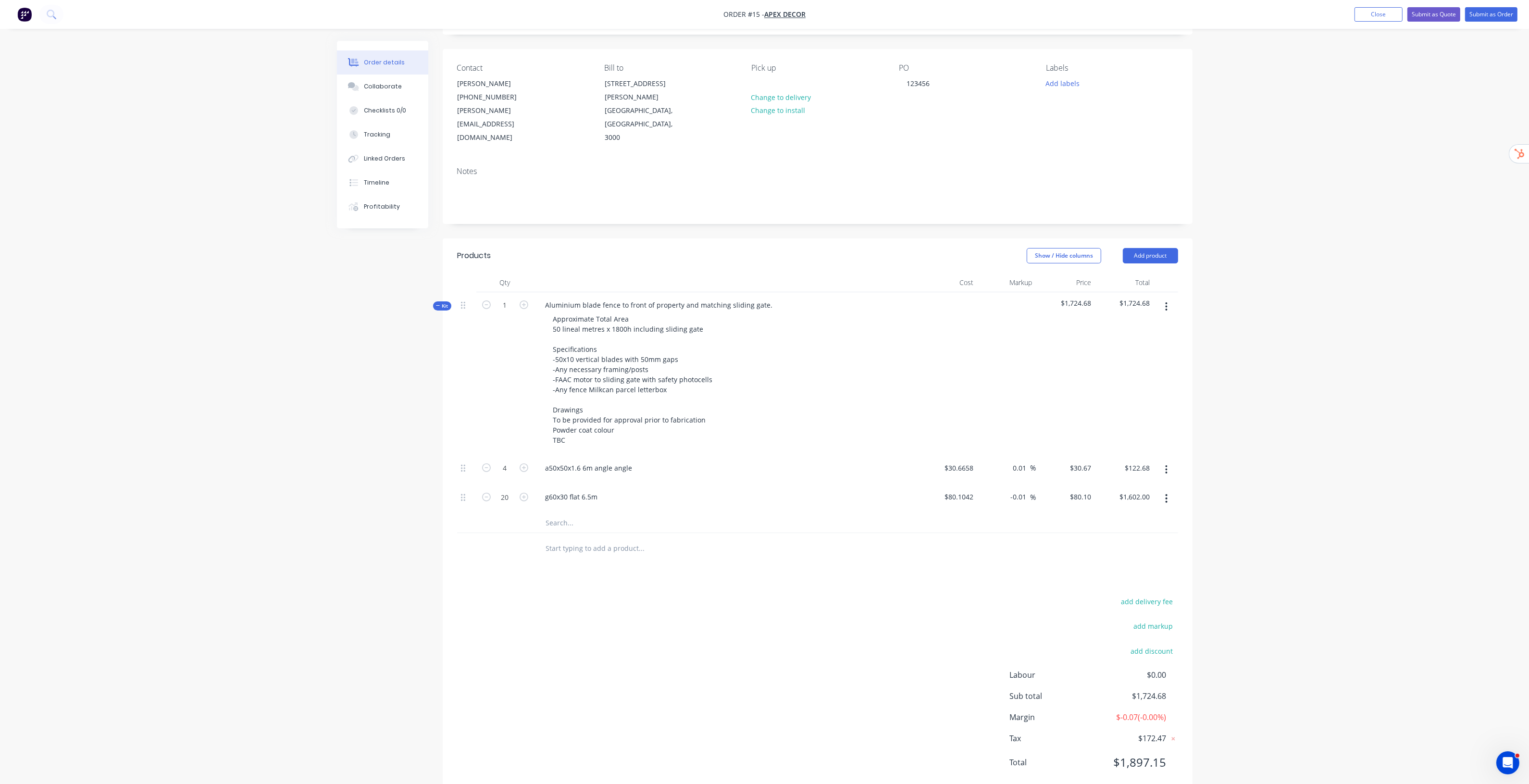
click at [1498, 109] on div "Order details Collaborate Checklists 0/0 Tracking Linked Orders Timeline Profit…" at bounding box center [764, 375] width 1529 height 867
click at [1388, 23] on nav "Order #15 - Apex Decor Add product Close Submit as Quote Submit as Order" at bounding box center [764, 14] width 1529 height 29
click at [1375, 13] on button "Close" at bounding box center [1378, 14] width 48 height 14
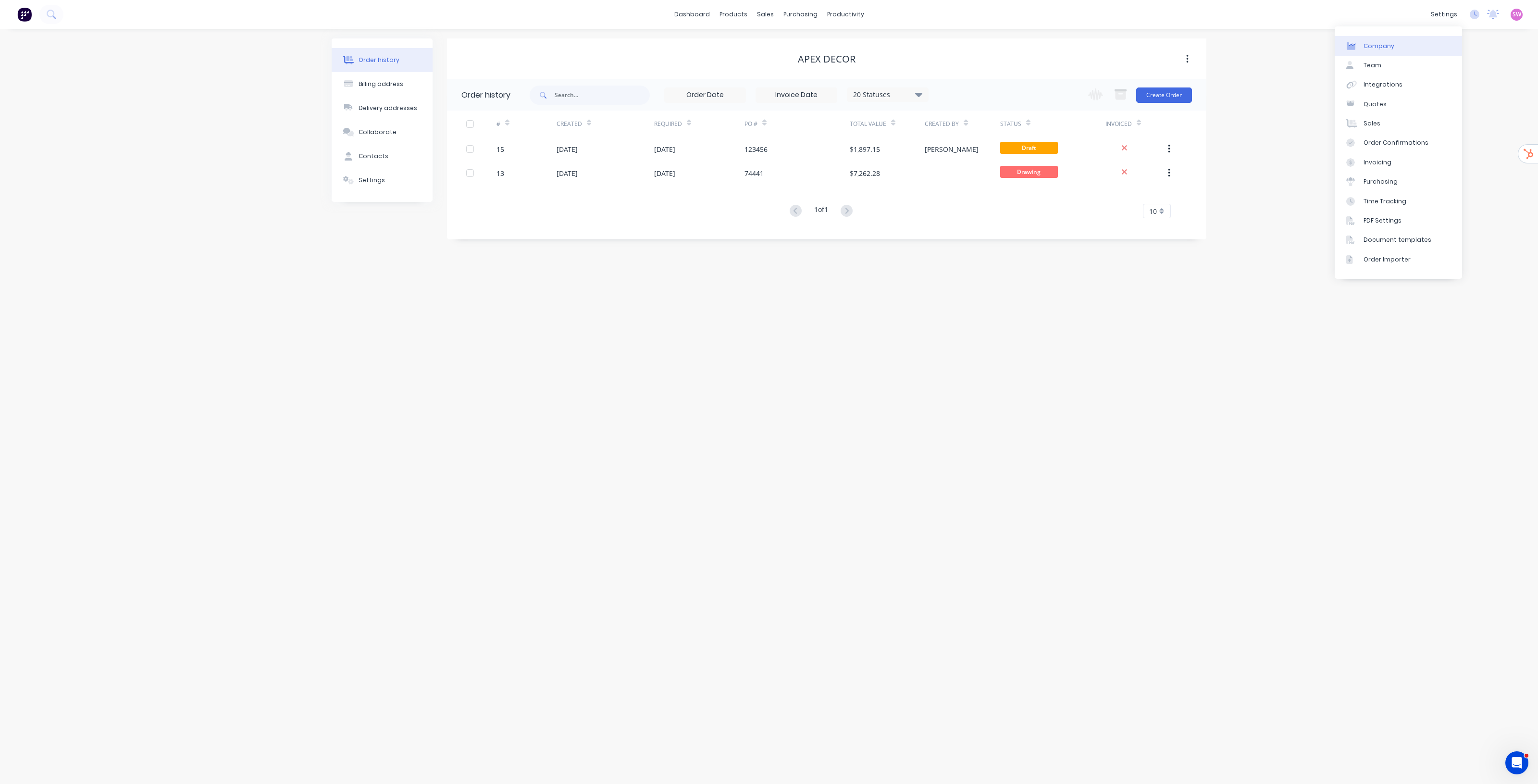
click at [1448, 15] on div "settings" at bounding box center [1445, 14] width 36 height 14
click at [1404, 67] on link "Team" at bounding box center [1399, 65] width 128 height 20
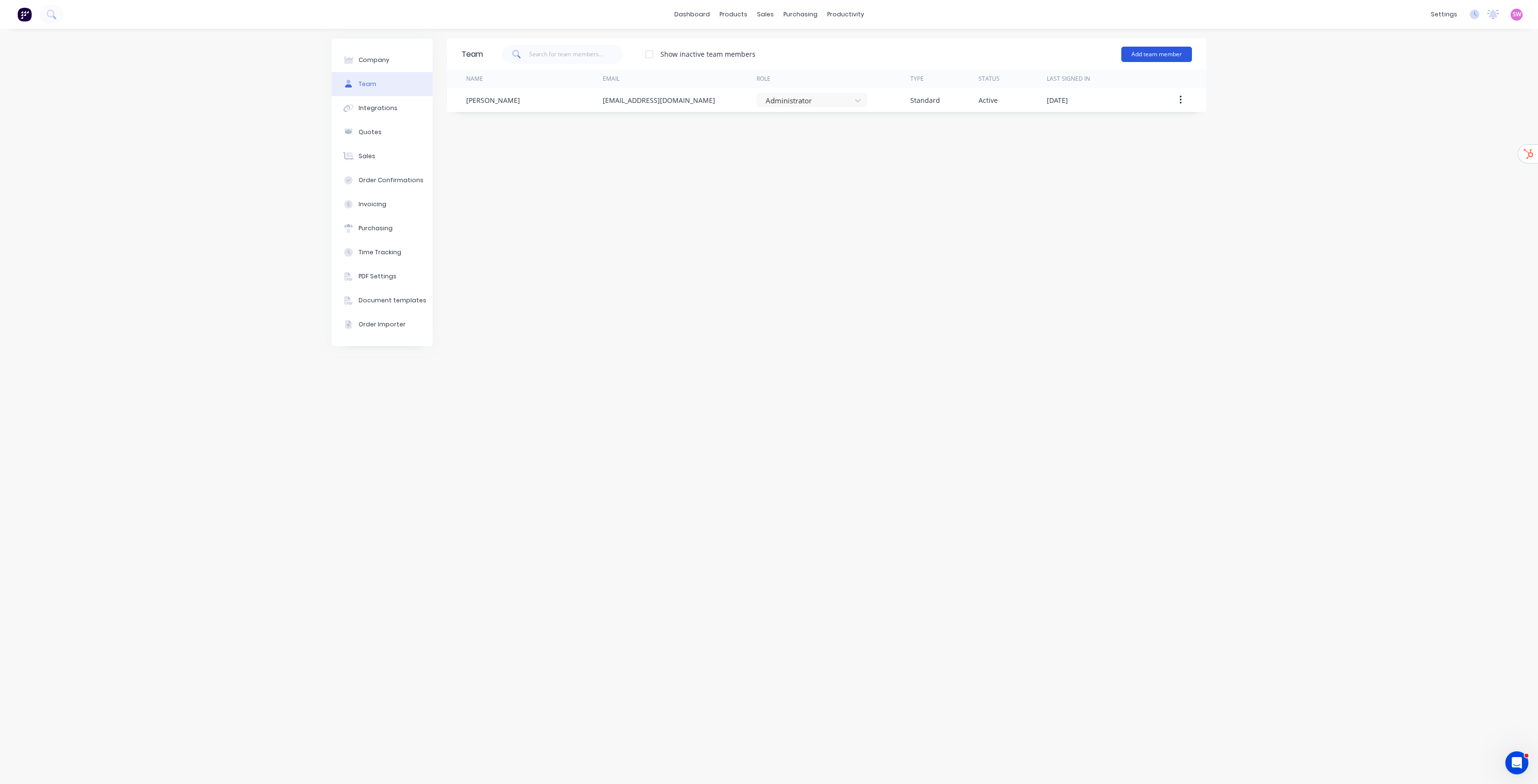
click at [1166, 54] on button "Add team member" at bounding box center [1157, 54] width 71 height 15
click at [1145, 116] on span "A team member that can be assigned to orders, but cannot login to Factory" at bounding box center [1115, 120] width 136 height 17
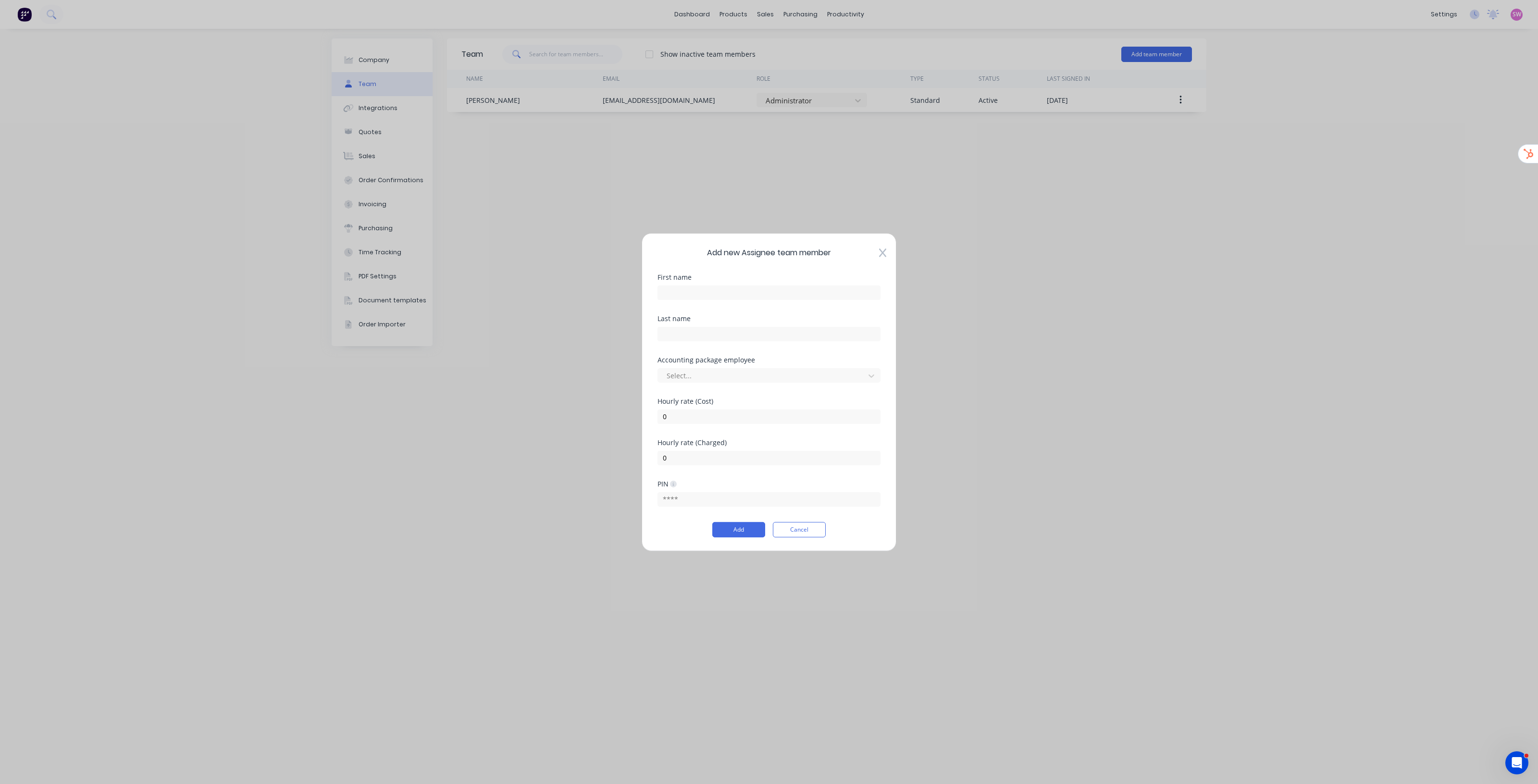
click at [741, 279] on div "First name" at bounding box center [769, 276] width 223 height 7
click at [723, 299] on input "text" at bounding box center [769, 292] width 223 height 14
type input "Labour"
click at [653, 398] on div "Add new Assignee team member First name Labour Last name Accounting package emp…" at bounding box center [769, 391] width 255 height 318
drag, startPoint x: 679, startPoint y: 418, endPoint x: 619, endPoint y: 405, distance: 61.4
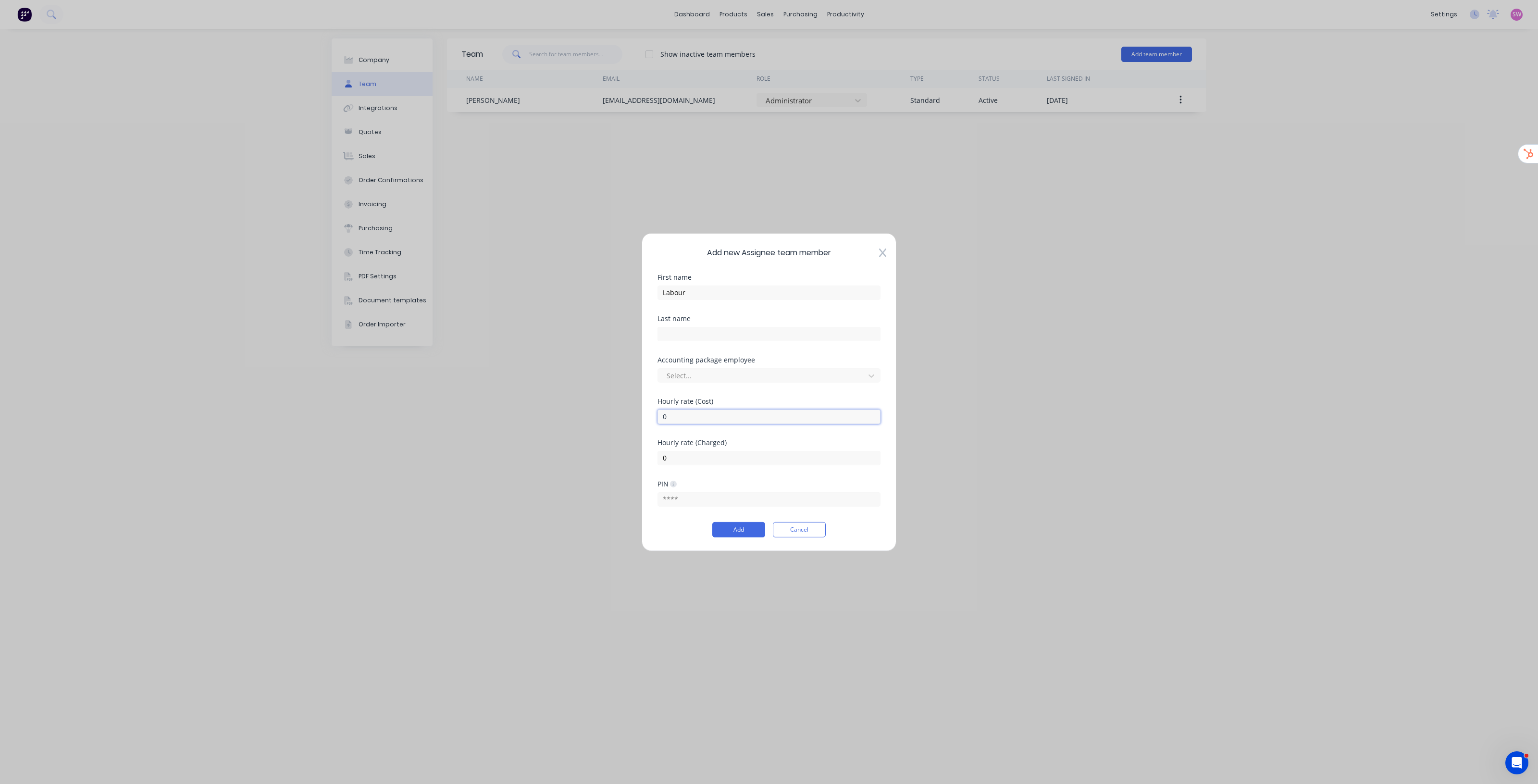
click at [619, 405] on div "Add new Assignee team member First name Labour Last name Accounting package emp…" at bounding box center [769, 392] width 1538 height 784
drag, startPoint x: 743, startPoint y: 457, endPoint x: 625, endPoint y: 450, distance: 118.2
click at [625, 451] on div "Add new Assignee team member First name Labour Last name Accounting package emp…" at bounding box center [769, 392] width 1538 height 784
type input "150"
drag, startPoint x: 686, startPoint y: 419, endPoint x: 659, endPoint y: 419, distance: 27.0
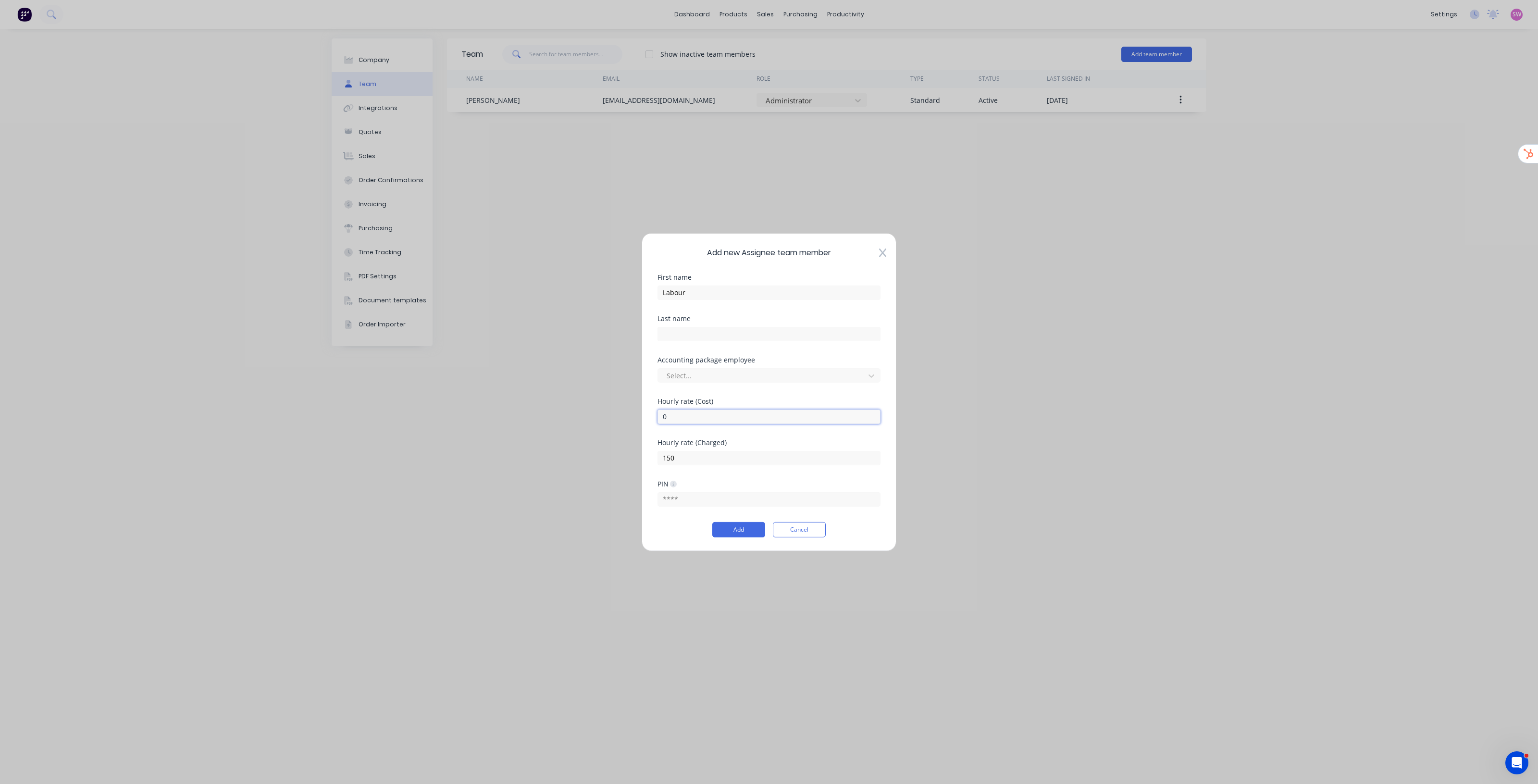
click at [659, 419] on input "0" at bounding box center [769, 416] width 223 height 14
click at [686, 451] on input "150" at bounding box center [769, 457] width 223 height 14
drag, startPoint x: 686, startPoint y: 457, endPoint x: 642, endPoint y: 453, distance: 44.2
click at [642, 453] on div "Add new Assignee team member First name Labour Last name Accounting package emp…" at bounding box center [769, 391] width 255 height 318
drag, startPoint x: 676, startPoint y: 417, endPoint x: 660, endPoint y: 416, distance: 16.0
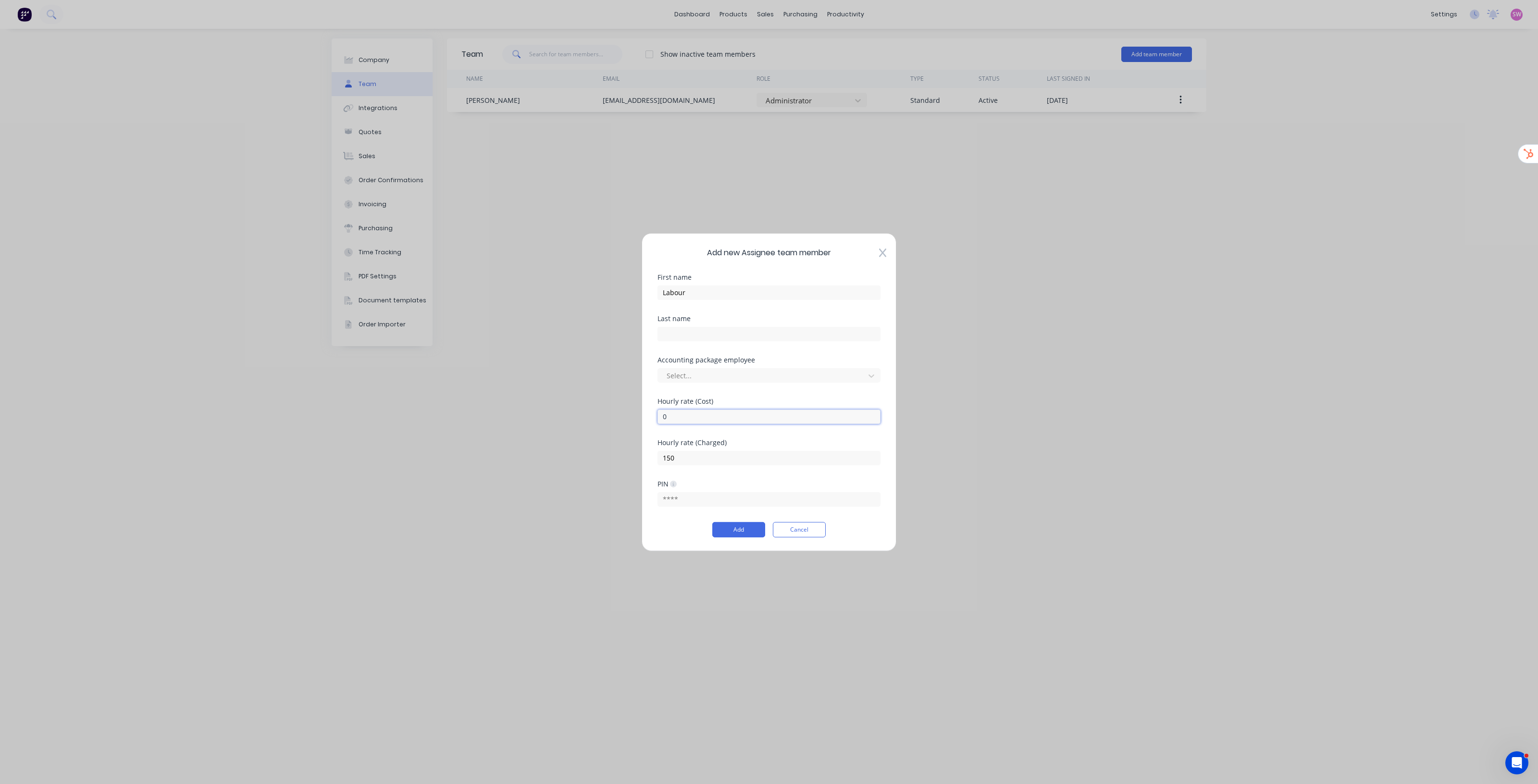
click at [660, 416] on input "0" at bounding box center [769, 416] width 223 height 14
type input "90"
click at [876, 393] on div "Accounting package employee Select..." at bounding box center [769, 376] width 223 height 41
click at [748, 533] on button "Add" at bounding box center [739, 529] width 53 height 15
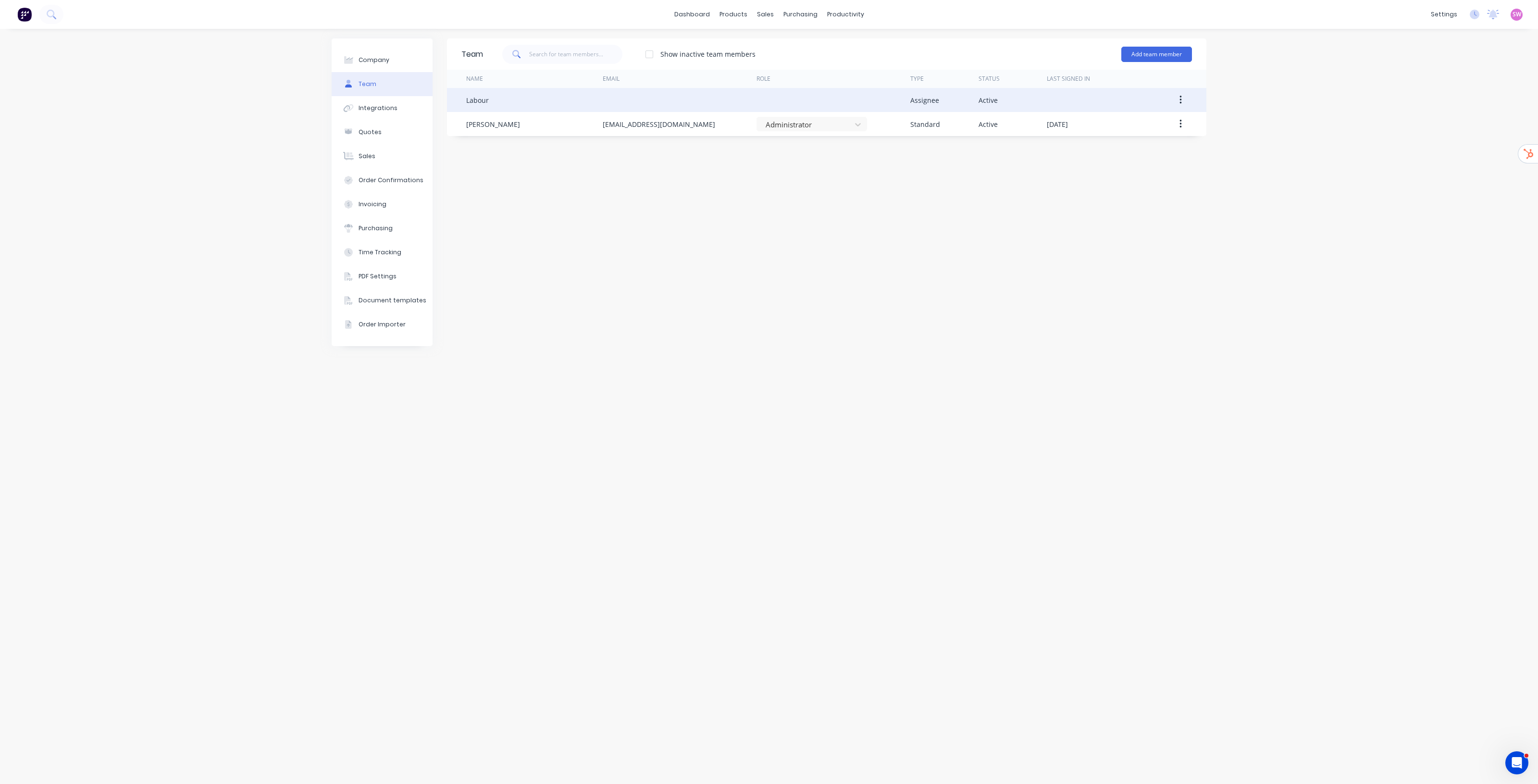
click at [1184, 104] on button "button" at bounding box center [1181, 100] width 22 height 17
click at [1155, 129] on div "Edit" at bounding box center [1147, 125] width 74 height 14
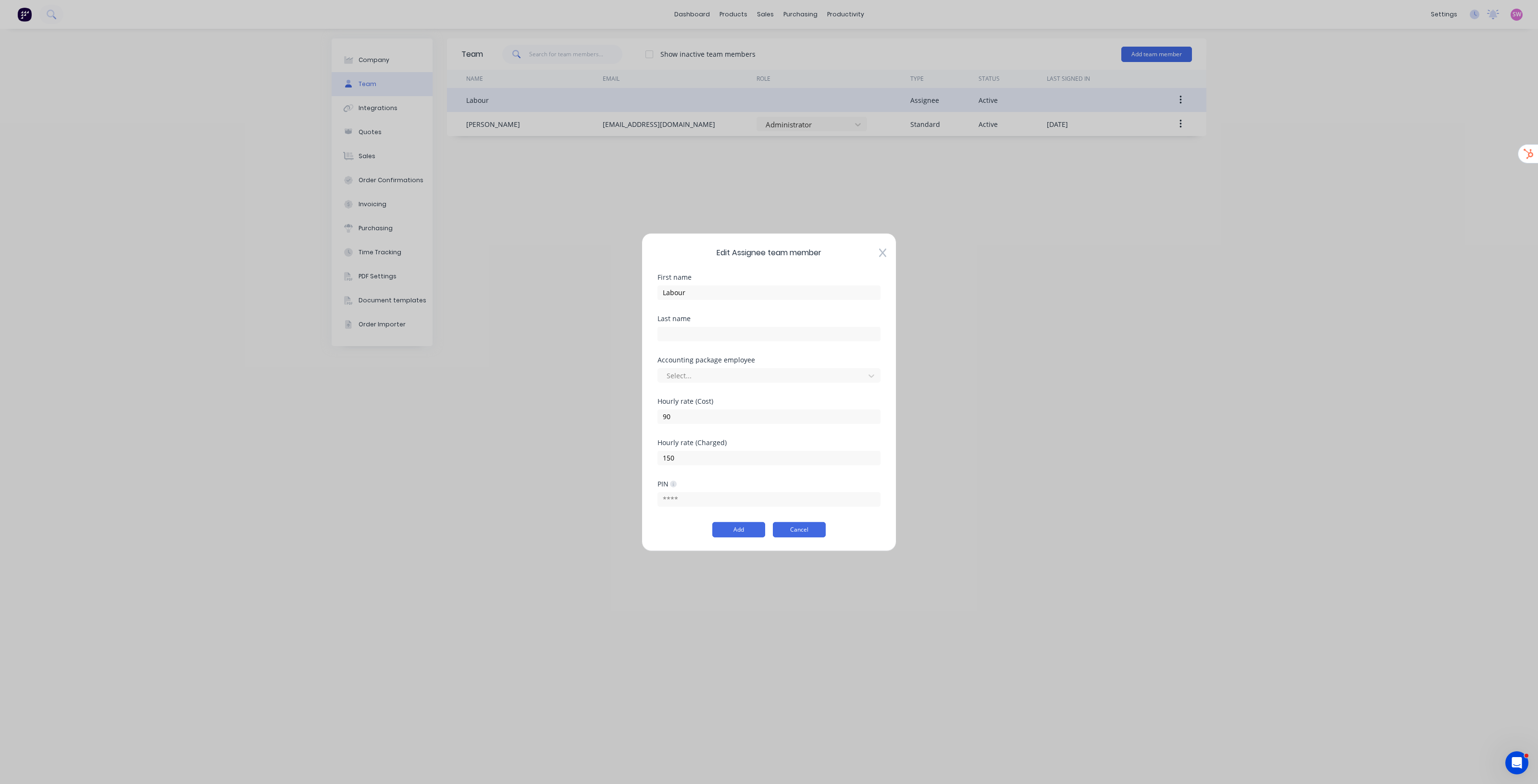
click at [818, 533] on button "Cancel" at bounding box center [799, 529] width 53 height 15
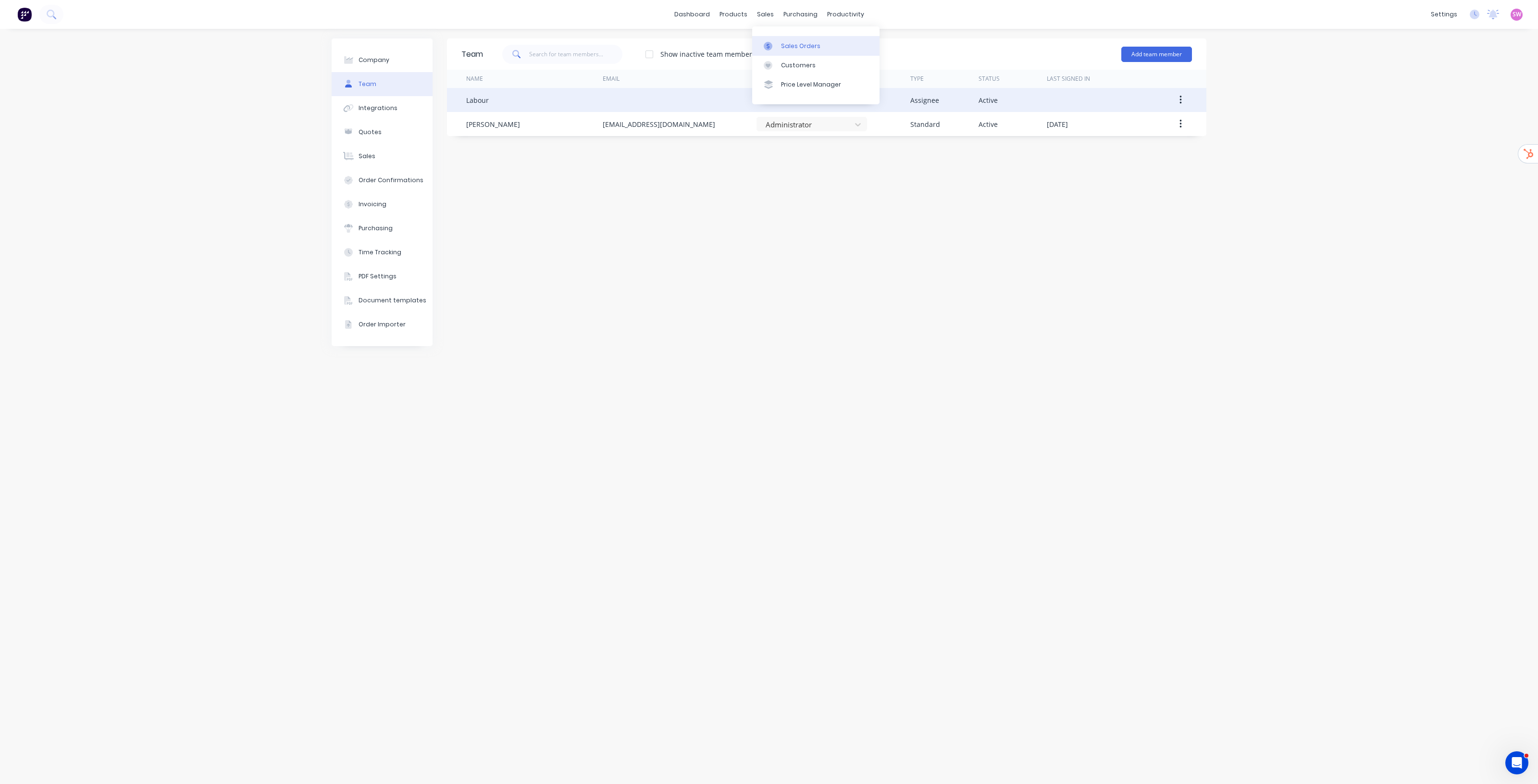
click at [786, 46] on div "Sales Orders" at bounding box center [801, 46] width 39 height 9
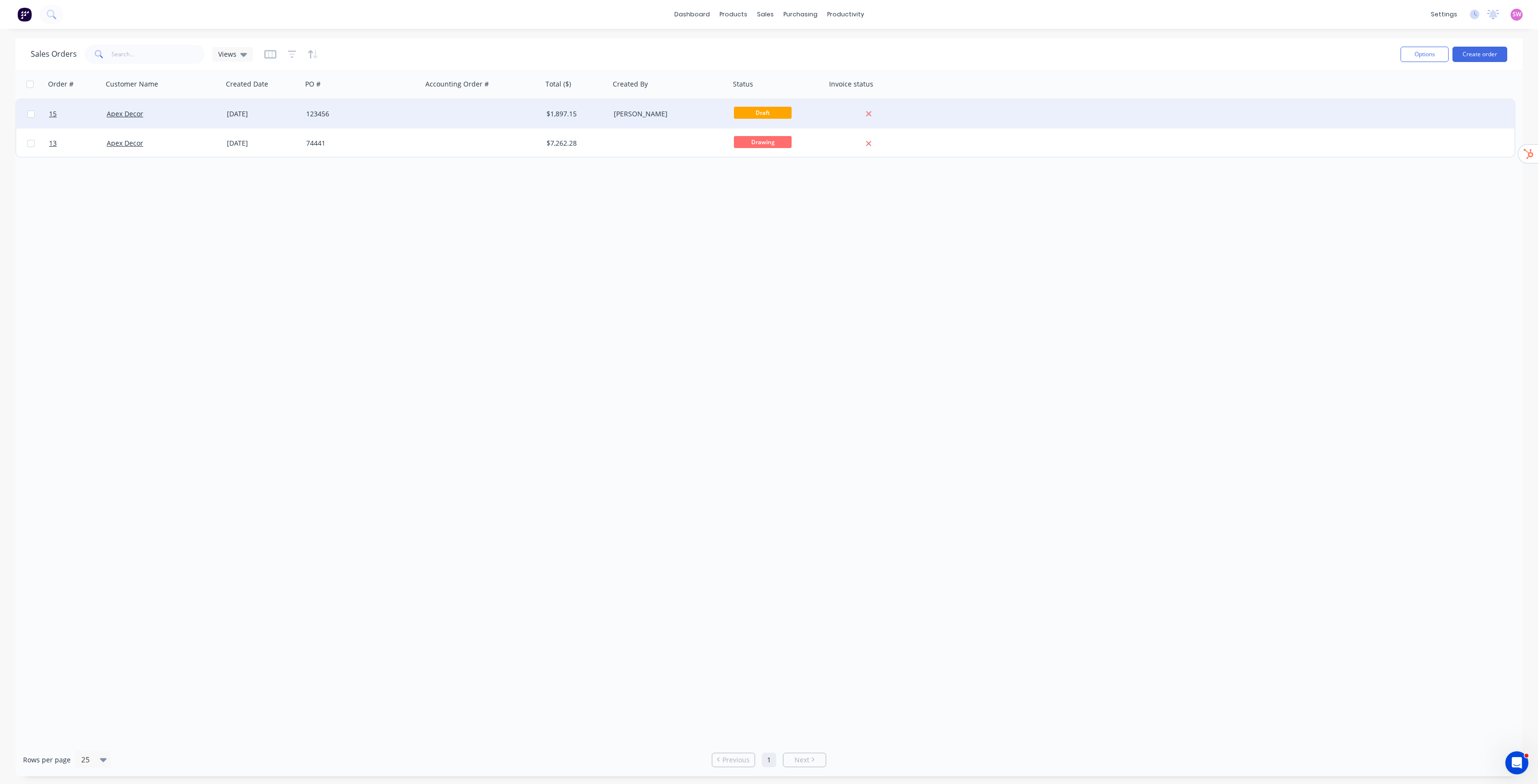
click at [525, 114] on div at bounding box center [483, 114] width 120 height 29
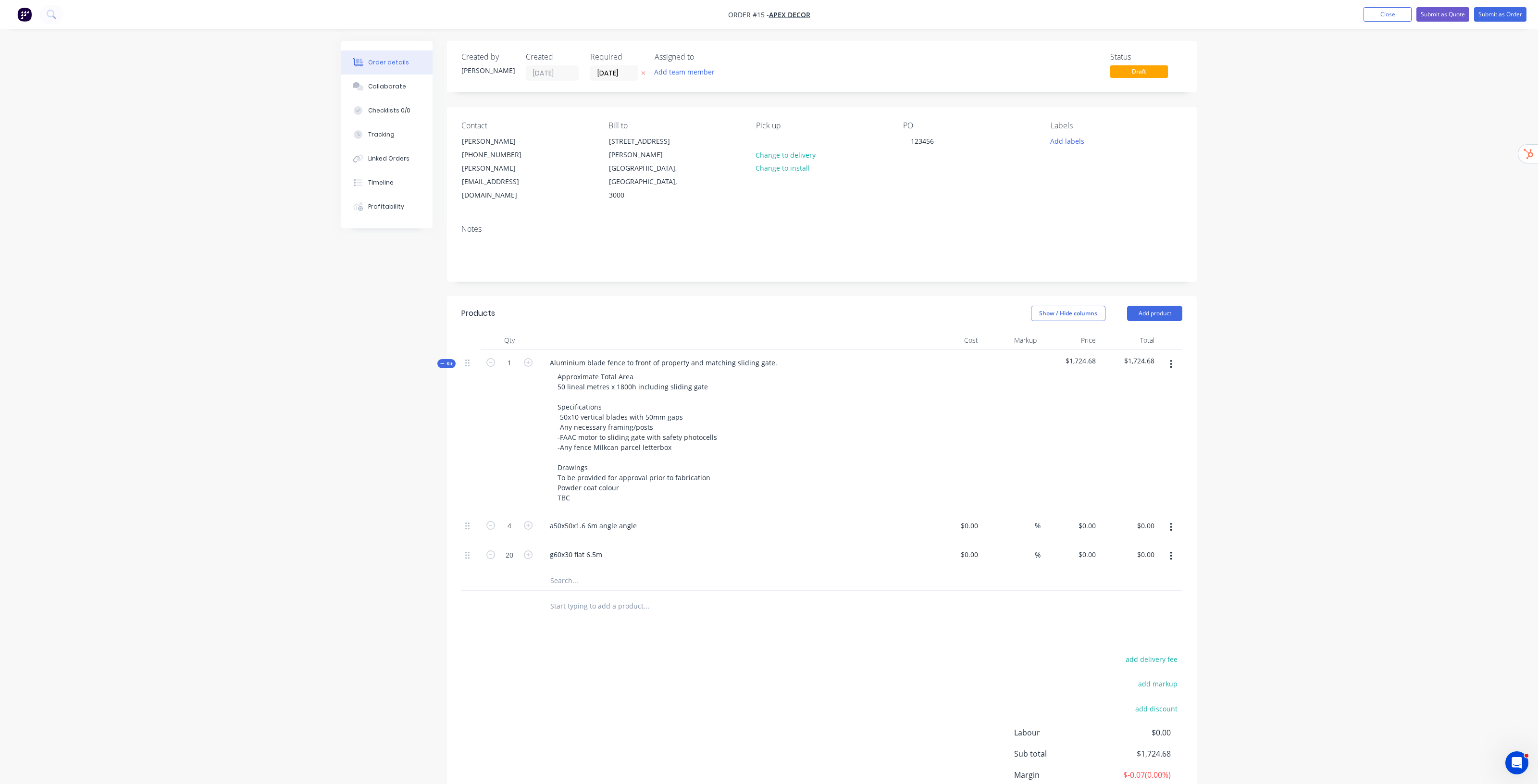
type input "$30.6658"
type input "0.01"
type input "$30.67"
type input "$122.68"
type input "$80.1042"
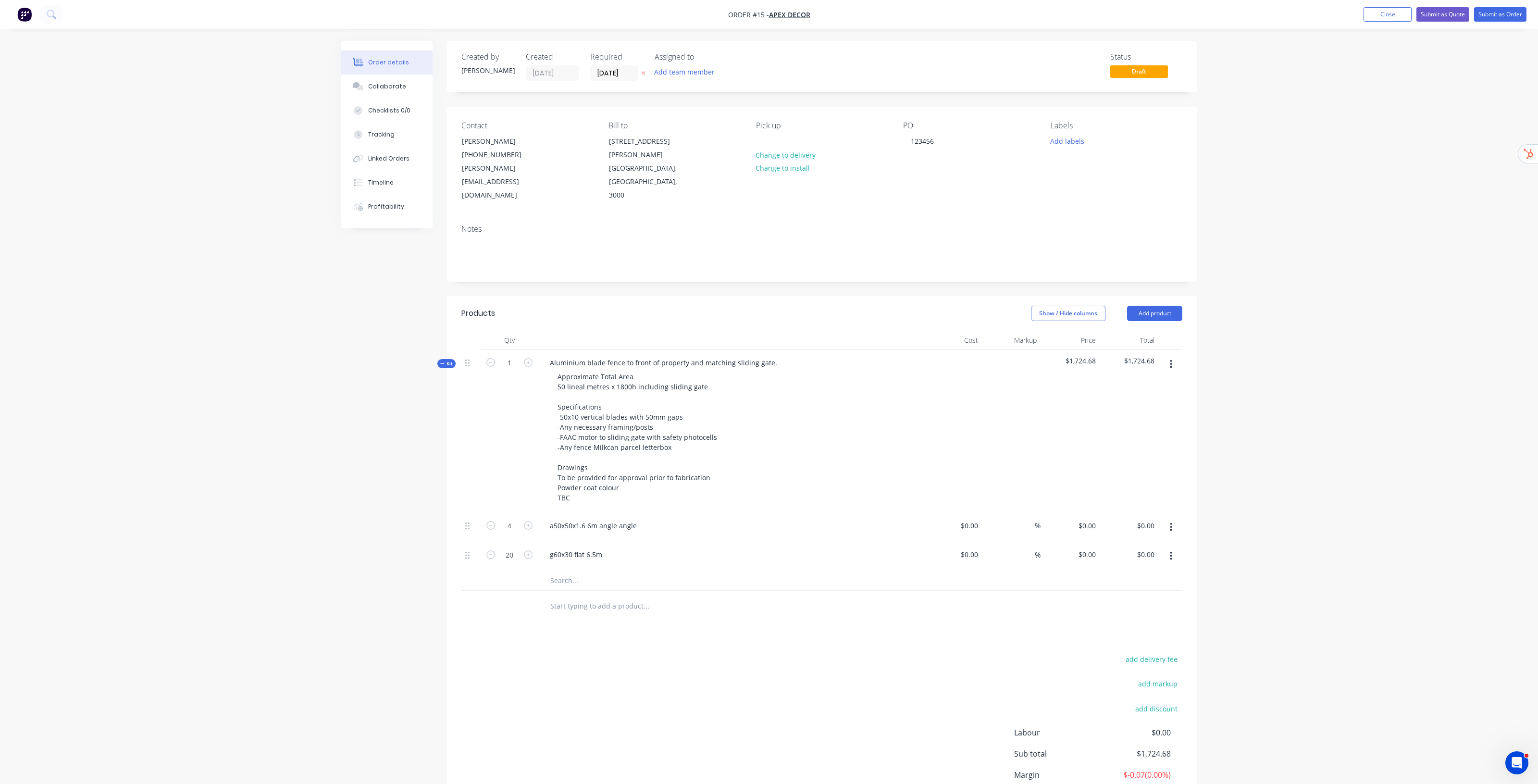
type input "-0.01"
type input "$80.10"
type input "$1,602.00"
click at [1168, 356] on button "button" at bounding box center [1166, 364] width 22 height 17
click at [1134, 383] on div "Add product to kit" at bounding box center [1133, 389] width 74 height 14
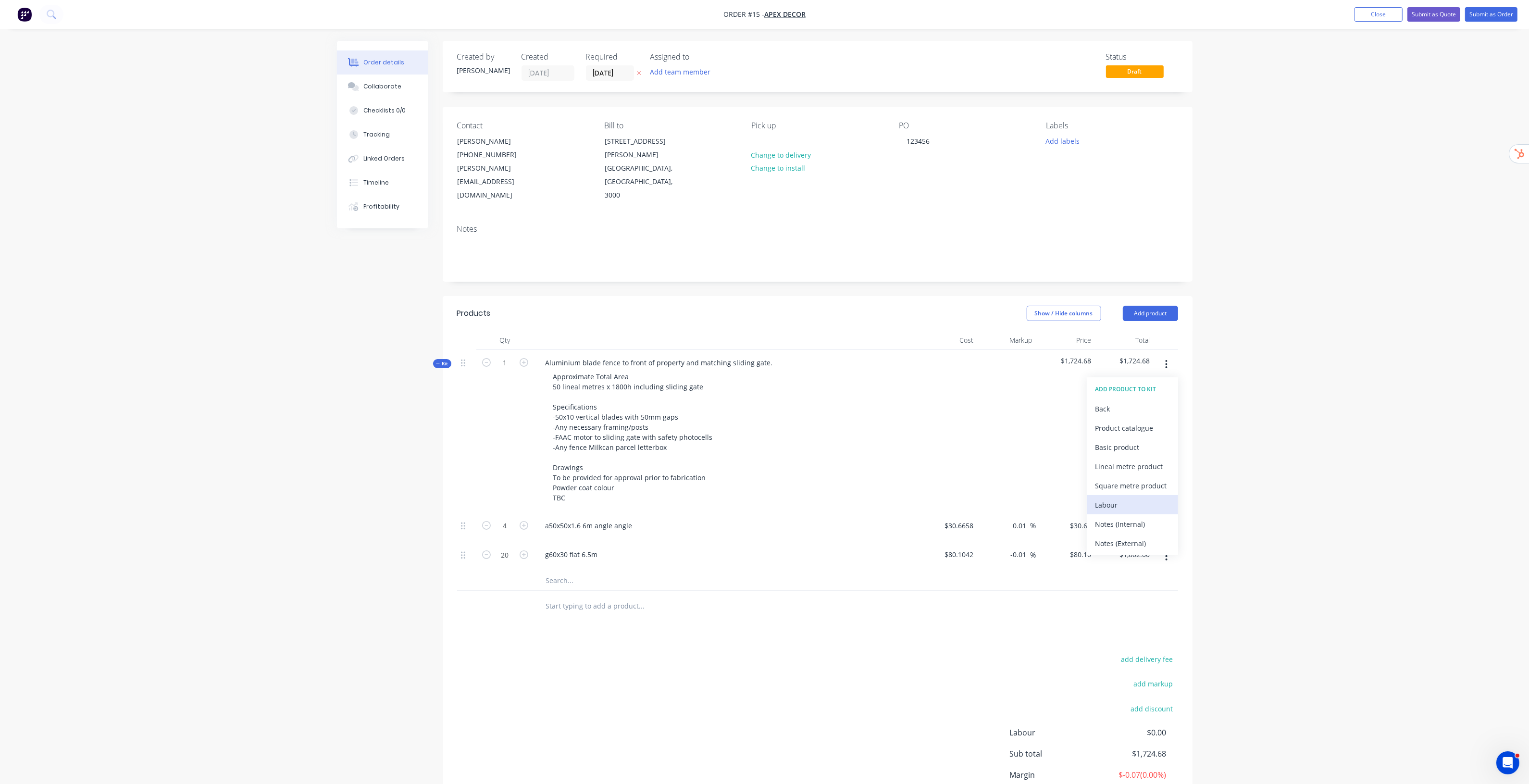
click at [1133, 498] on div "Labour" at bounding box center [1133, 504] width 74 height 14
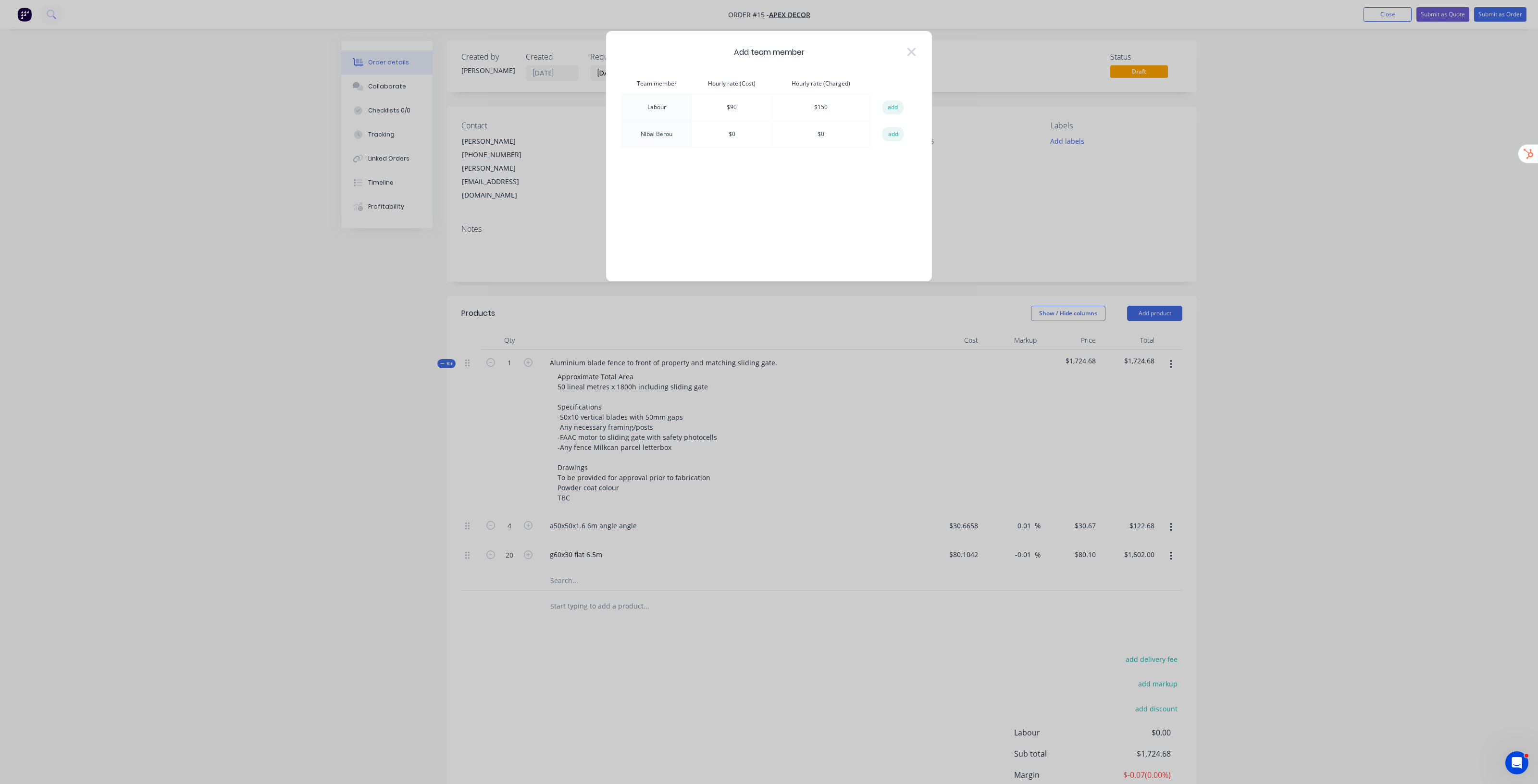
click at [891, 107] on button "add" at bounding box center [893, 108] width 21 height 14
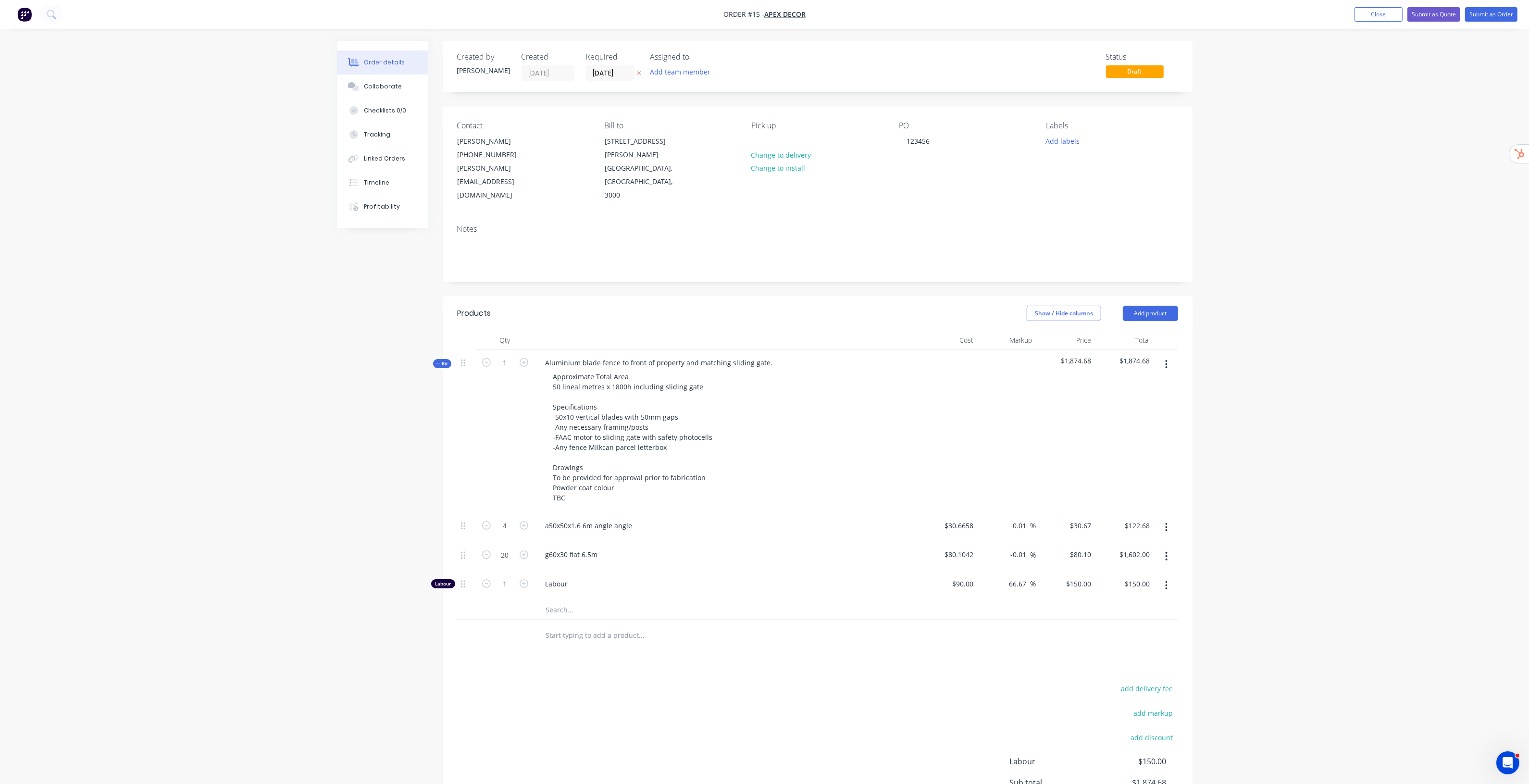
click at [1386, 519] on div "Order details Collaborate Checklists 0/0 Tracking Linked Orders Timeline Profit…" at bounding box center [764, 448] width 1529 height 896
click at [525, 579] on icon "button" at bounding box center [524, 583] width 9 height 9
type input "2"
type input "$300.00"
click at [525, 579] on icon "button" at bounding box center [524, 583] width 9 height 9
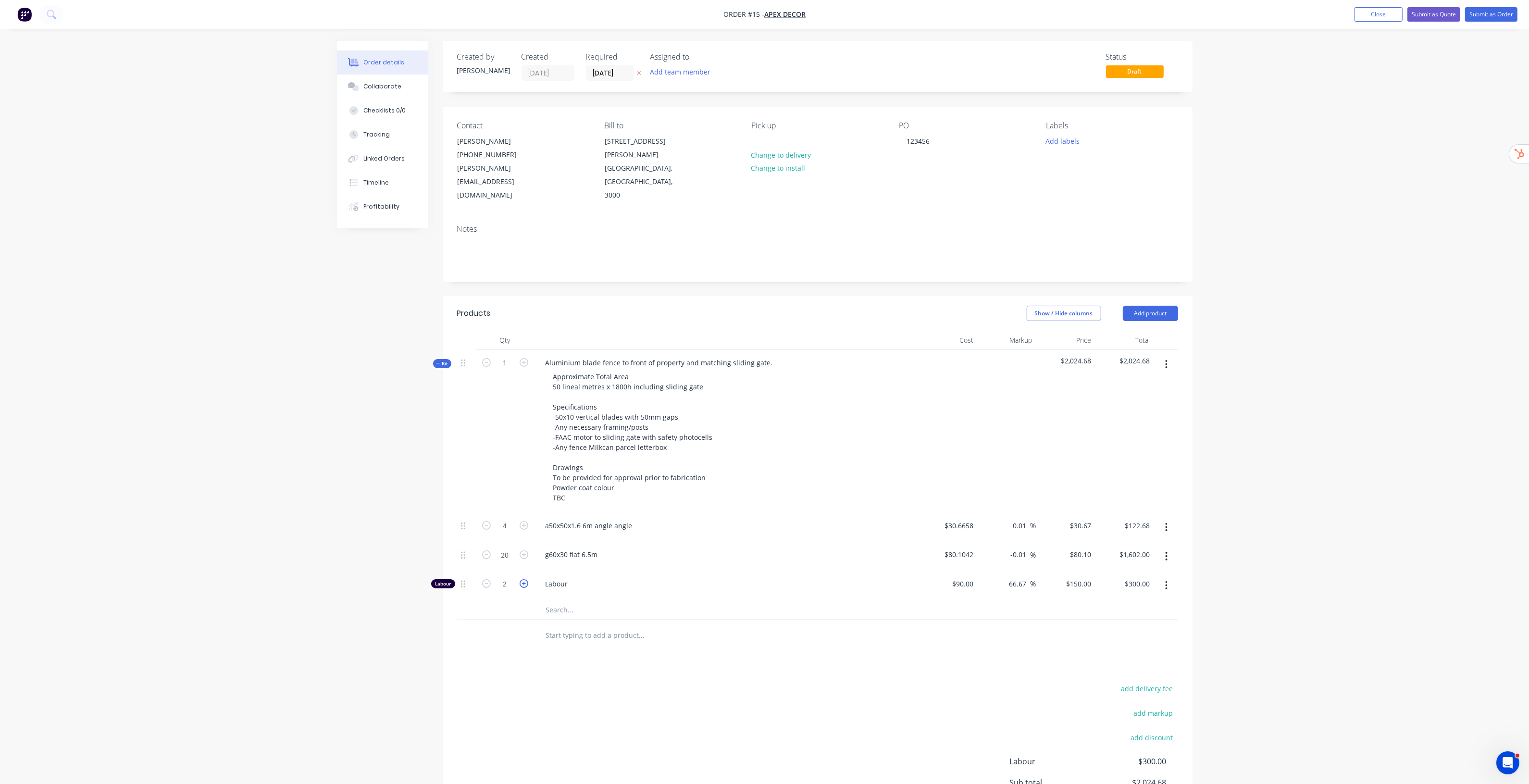
type input "3"
type input "$450.00"
click at [525, 579] on icon "button" at bounding box center [524, 583] width 9 height 9
type input "4"
type input "$600.00"
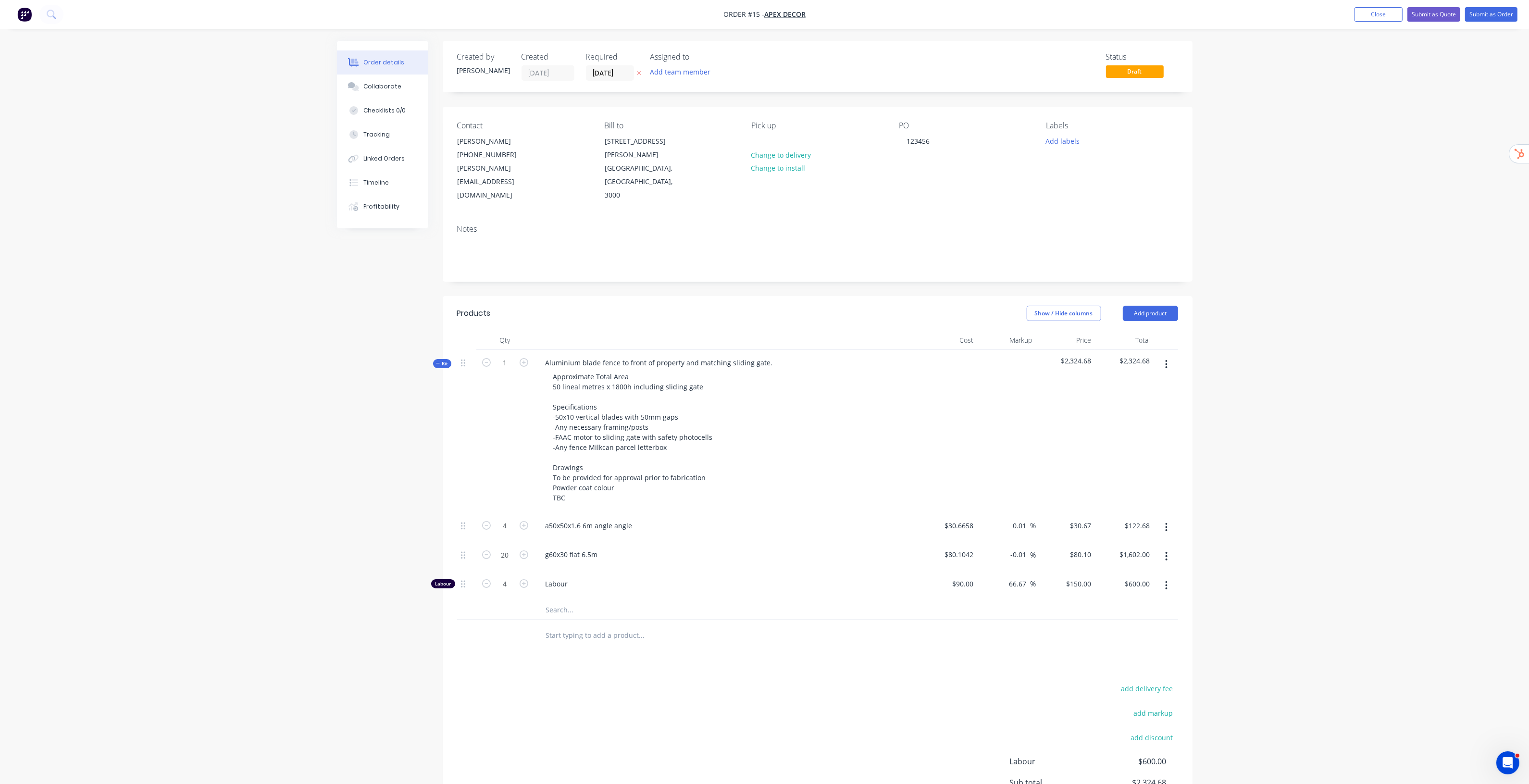
click at [530, 571] on div "4" at bounding box center [505, 585] width 58 height 29
click at [520, 579] on icon "button" at bounding box center [524, 583] width 9 height 9
type input "5"
type input "$750.00"
click at [1279, 430] on div "Order details Collaborate Checklists 0/0 Tracking Linked Orders Timeline Profit…" at bounding box center [764, 448] width 1529 height 896
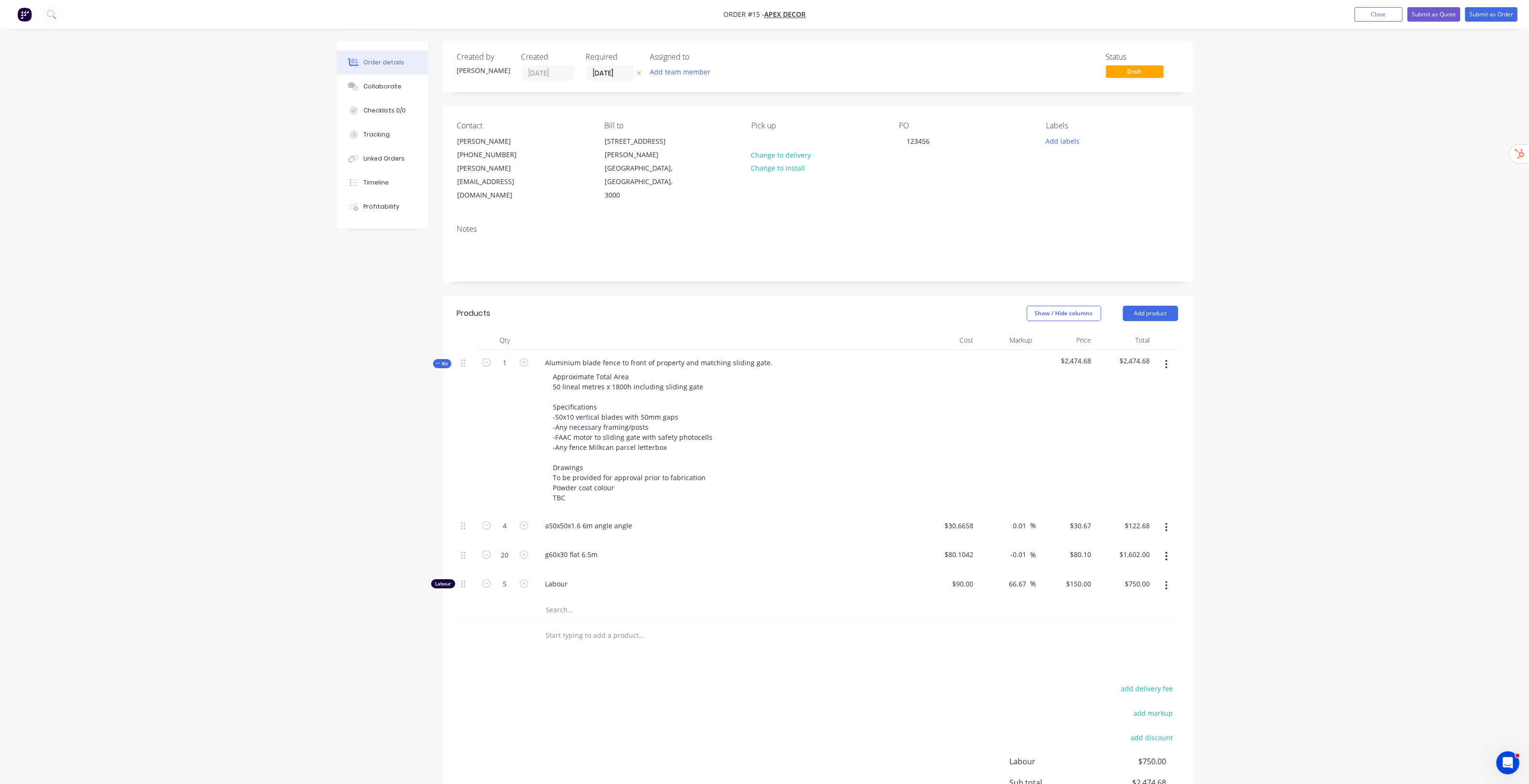
scroll to position [87, 0]
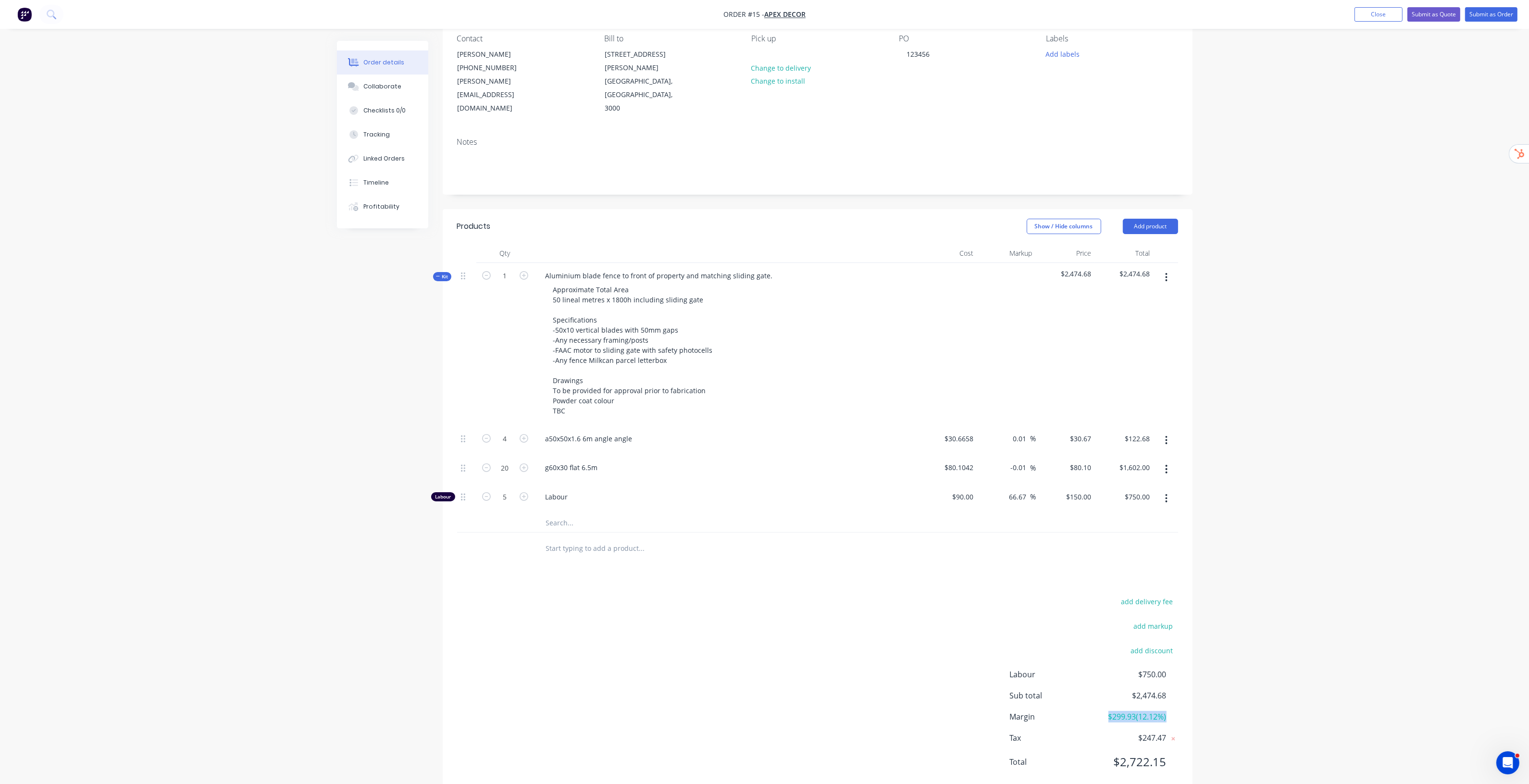
drag, startPoint x: 1122, startPoint y: 688, endPoint x: 1190, endPoint y: 693, distance: 68.2
click at [1190, 693] on div "add delivery fee add markup add discount Labour $750.00 Sub total $2,474.68 Mar…" at bounding box center [817, 687] width 750 height 185
click at [1065, 484] on div "150 150" at bounding box center [1066, 499] width 59 height 29
click at [1065, 484] on div "$150.00 150" at bounding box center [1066, 499] width 59 height 29
click at [1083, 490] on input "150" at bounding box center [1080, 496] width 30 height 14
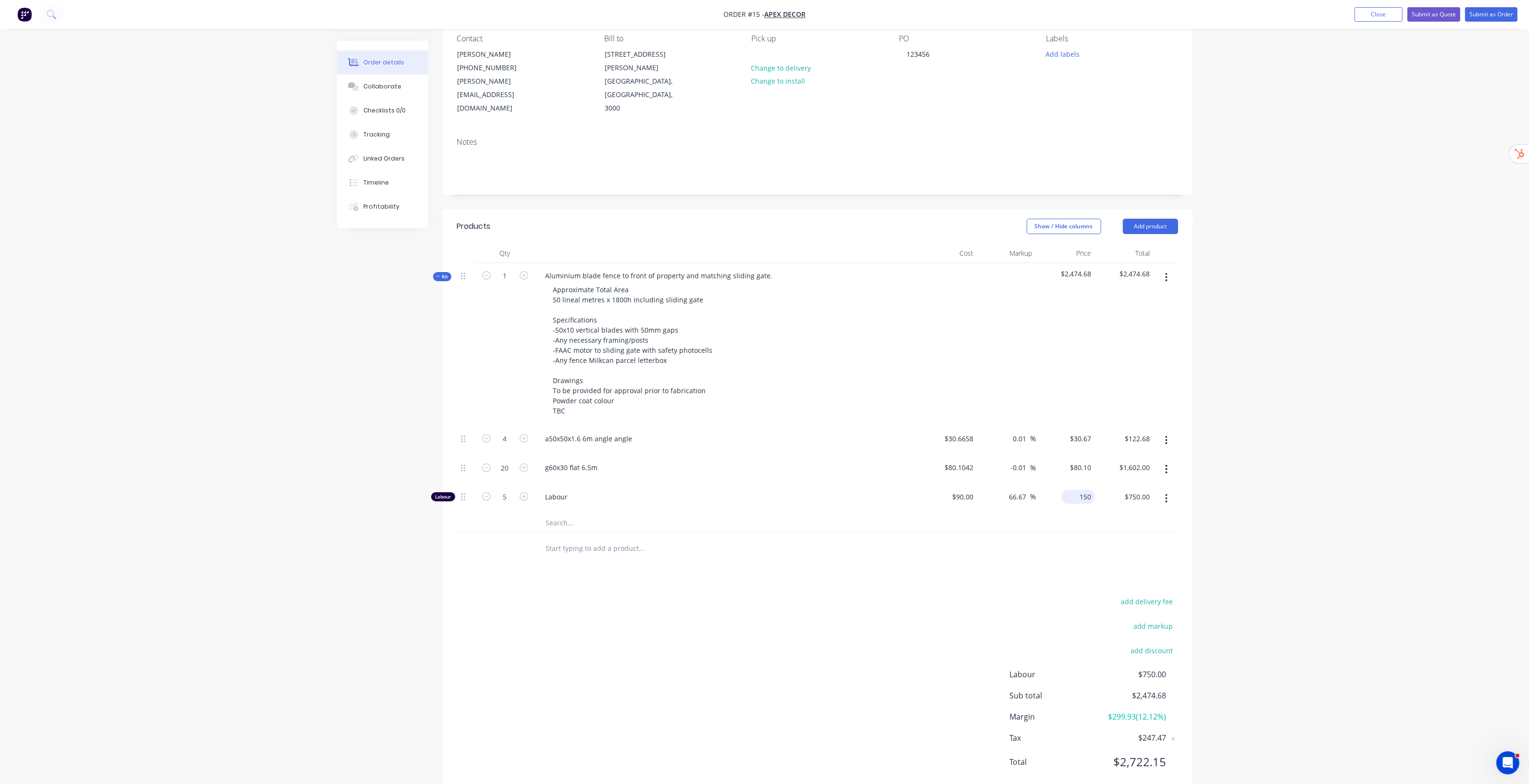
click at [1083, 490] on input "150" at bounding box center [1080, 496] width 30 height 14
type input "200"
type input "122.22"
type input "$200.00"
type input "$1,000.00"
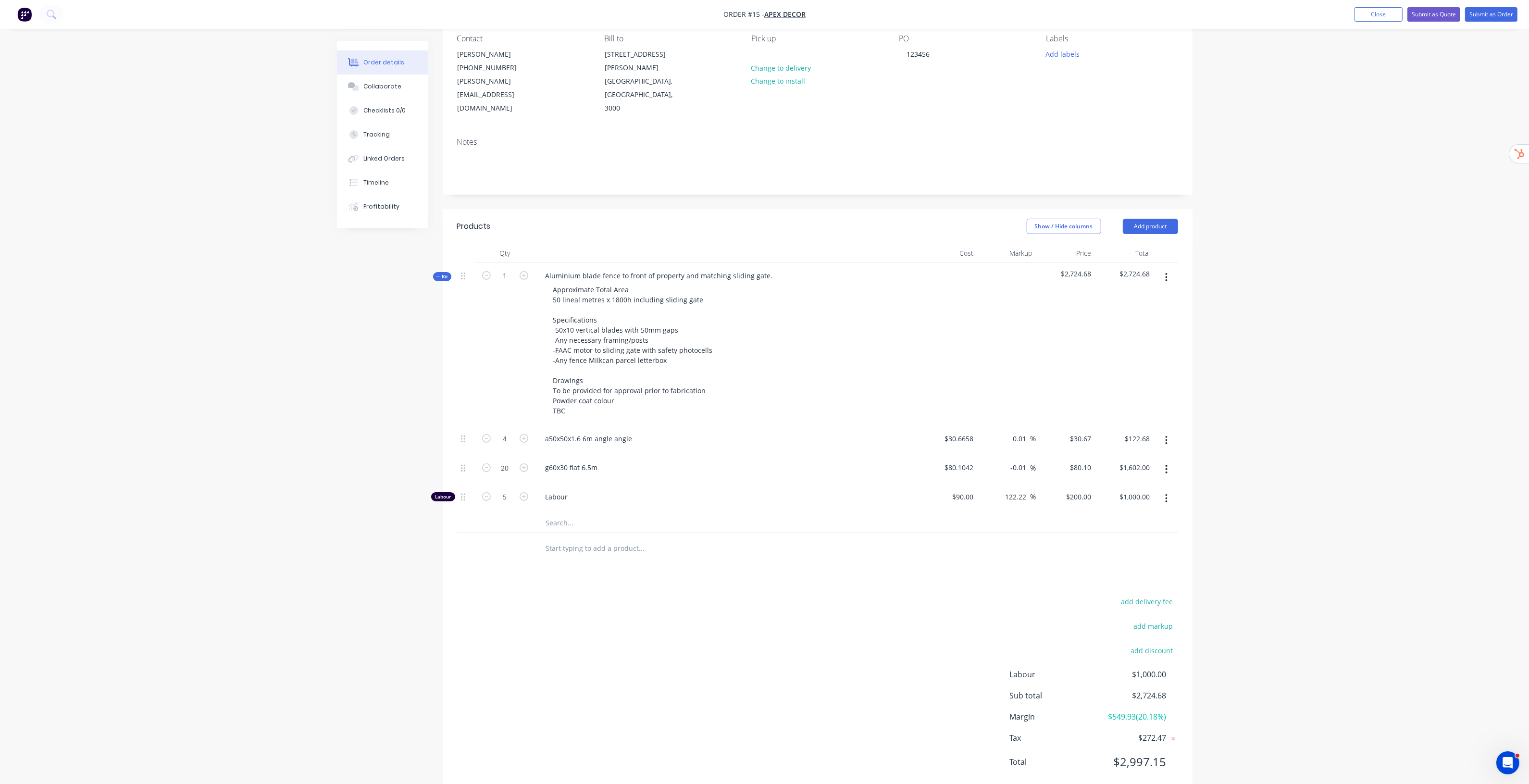
click at [1268, 402] on div "Order details Collaborate Checklists 0/0 Tracking Linked Orders Timeline Profit…" at bounding box center [764, 361] width 1529 height 896
drag, startPoint x: 1100, startPoint y: 691, endPoint x: 1196, endPoint y: 690, distance: 96.0
click at [1196, 690] on div "Order details Collaborate Checklists 0/0 Tracking Linked Orders Timeline Profit…" at bounding box center [764, 381] width 875 height 855
click at [1337, 505] on div "Order details Collaborate Checklists 0/0 Tracking Linked Orders Timeline Profit…" at bounding box center [764, 361] width 1529 height 896
click at [1387, 14] on button "Close" at bounding box center [1378, 14] width 48 height 14
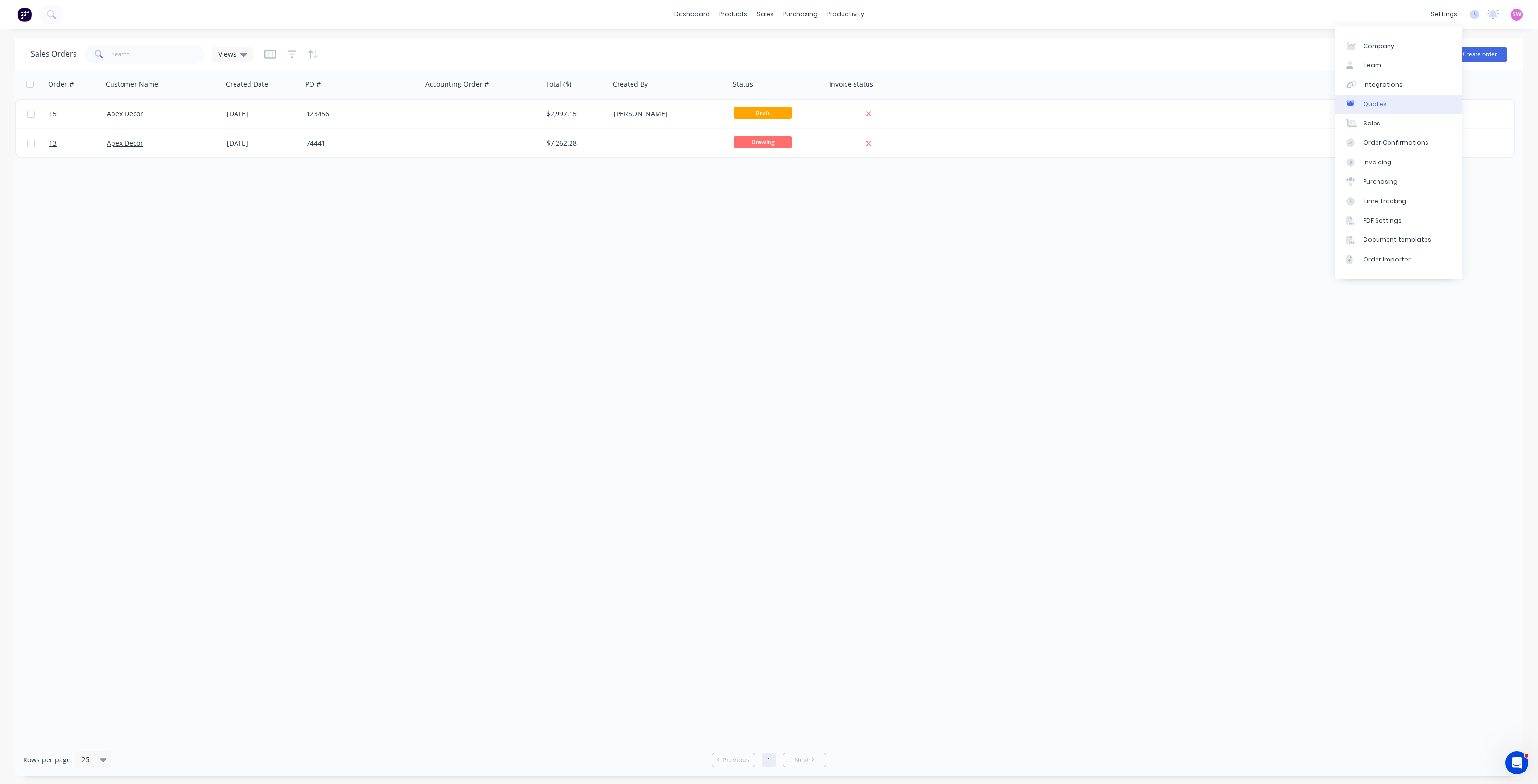
click at [1452, 12] on div "settings" at bounding box center [1445, 14] width 36 height 14
click at [1401, 201] on div "Time Tracking" at bounding box center [1385, 201] width 43 height 9
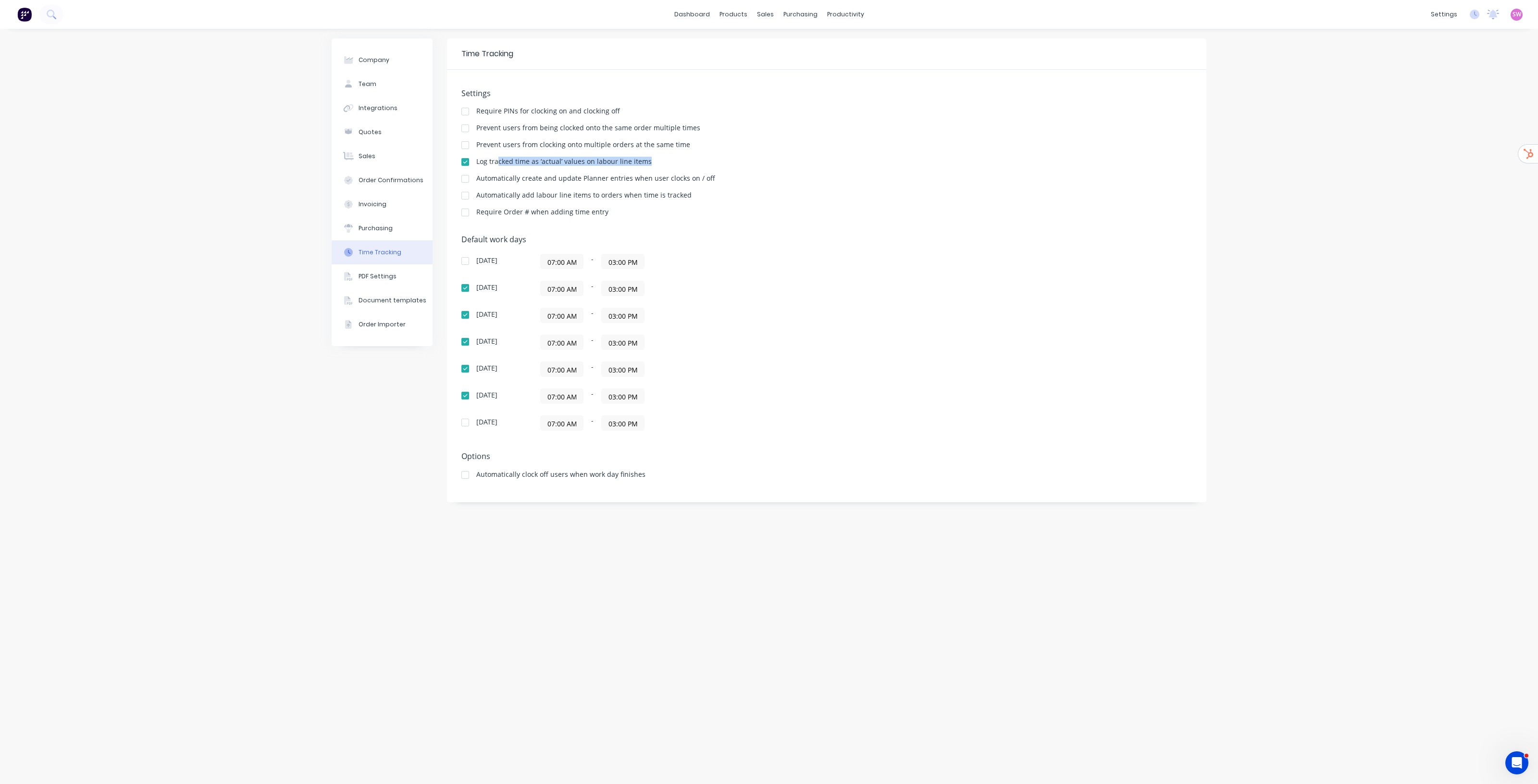
drag, startPoint x: 499, startPoint y: 160, endPoint x: 683, endPoint y: 164, distance: 184.0
click at [683, 164] on div "Log tracked time as ‘actual’ values on labour line items" at bounding box center [827, 162] width 731 height 9
drag, startPoint x: 1419, startPoint y: 147, endPoint x: 1157, endPoint y: 99, distance: 266.4
click at [1417, 146] on div "Company Team Integrations Quotes Sales Order Confirmations Invoicing Purchasing…" at bounding box center [769, 406] width 1538 height 755
click at [803, 49] on div "Sales Orders" at bounding box center [801, 46] width 39 height 9
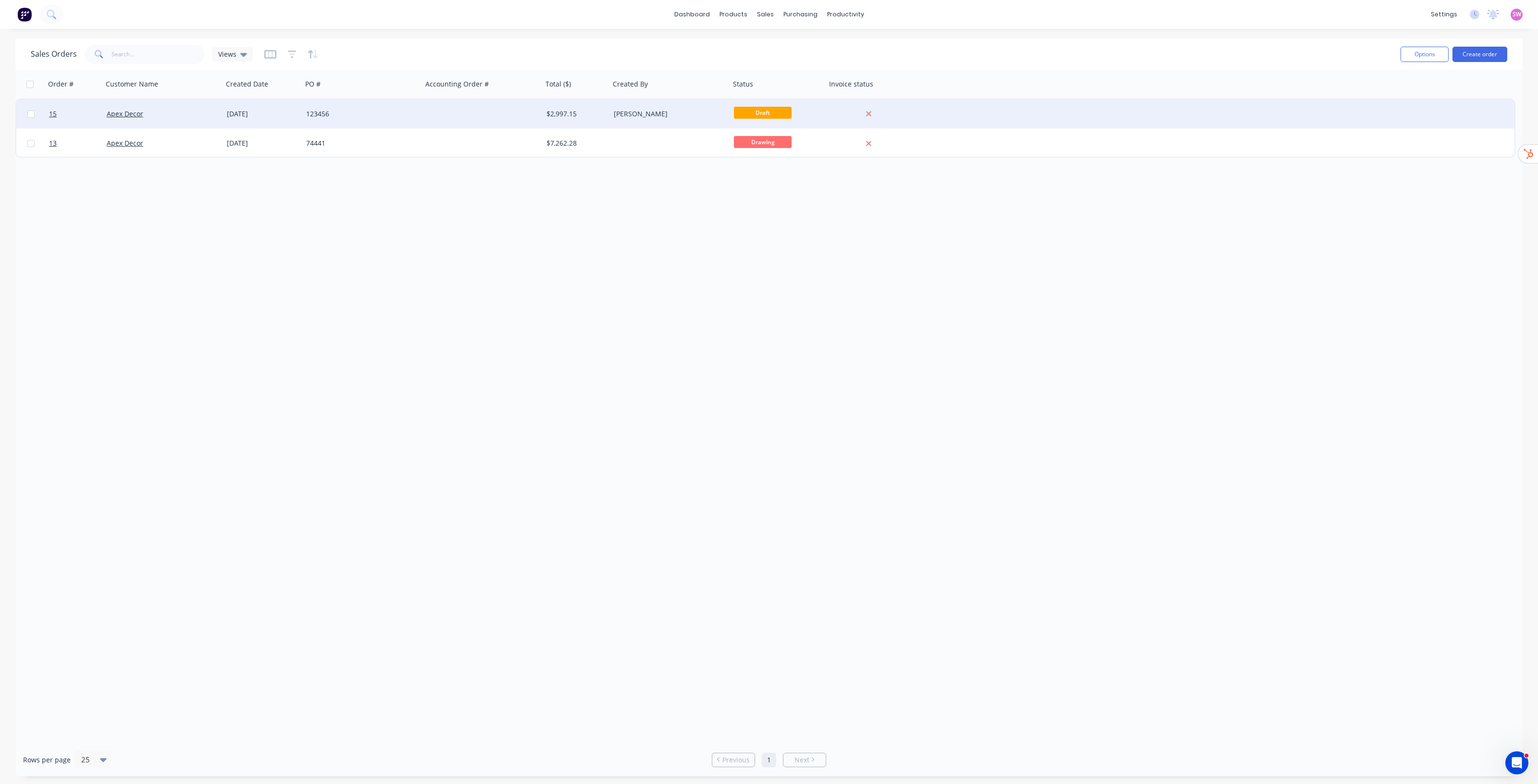
click at [686, 119] on div "Stuart Wheatley" at bounding box center [670, 114] width 120 height 29
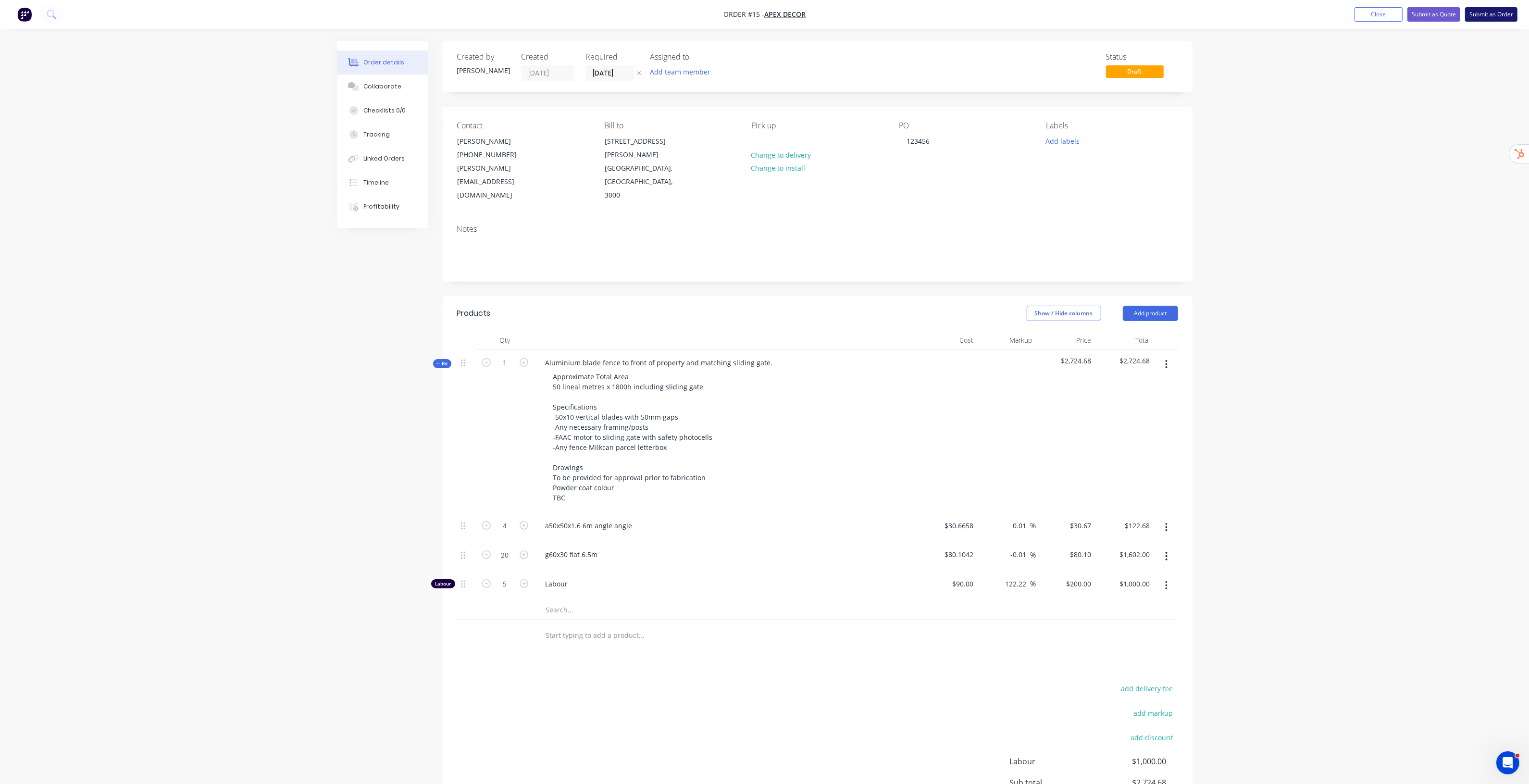
click at [1501, 15] on button "Submit as Order" at bounding box center [1491, 14] width 52 height 14
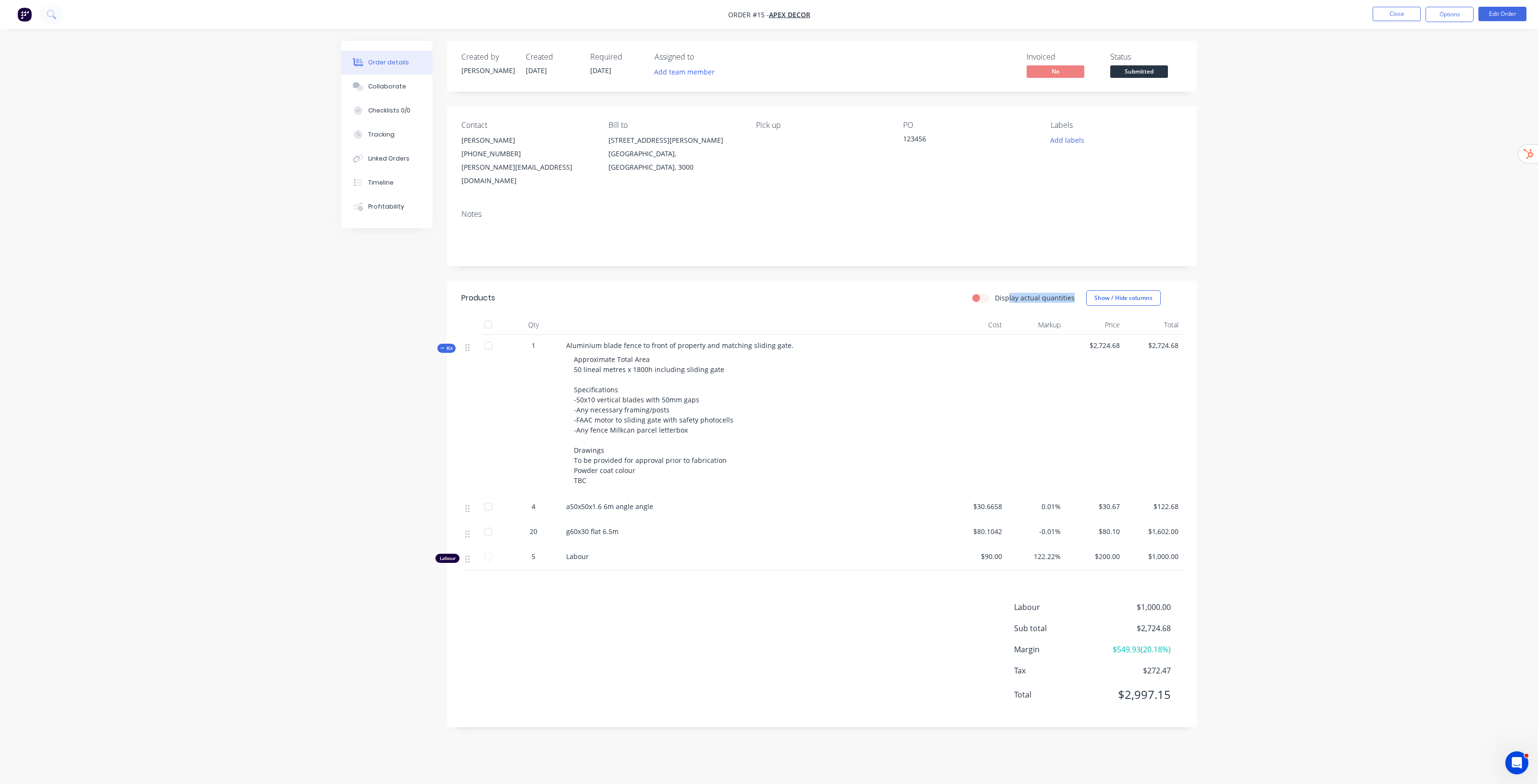
drag, startPoint x: 1027, startPoint y: 282, endPoint x: 1077, endPoint y: 282, distance: 50.0
click at [1077, 291] on div "Display actual quantities Show / Hide columns" at bounding box center [898, 298] width 568 height 15
click at [1037, 293] on label "Display actual quantities" at bounding box center [1035, 298] width 80 height 10
click at [980, 293] on input "Display actual quantities" at bounding box center [976, 297] width 8 height 9
click at [995, 293] on label "Display actual quantities" at bounding box center [1035, 298] width 80 height 10
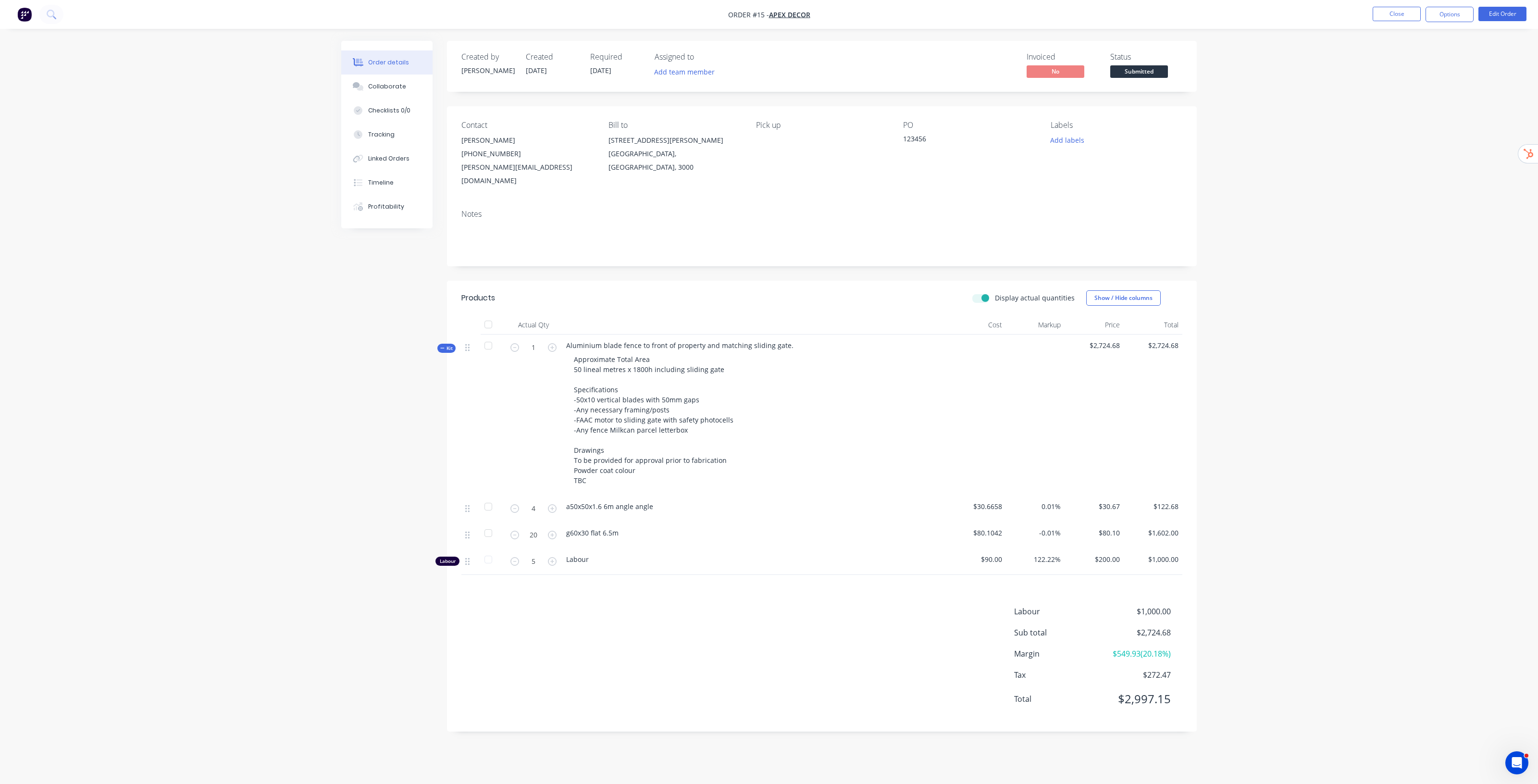
click at [980, 293] on input "Display actual quantities" at bounding box center [976, 297] width 8 height 9
click at [995, 293] on label "Display actual quantities" at bounding box center [1035, 298] width 80 height 10
click at [978, 293] on input "Display actual quantities" at bounding box center [976, 297] width 8 height 9
checkbox input "true"
drag, startPoint x: 568, startPoint y: 496, endPoint x: 675, endPoint y: 491, distance: 107.1
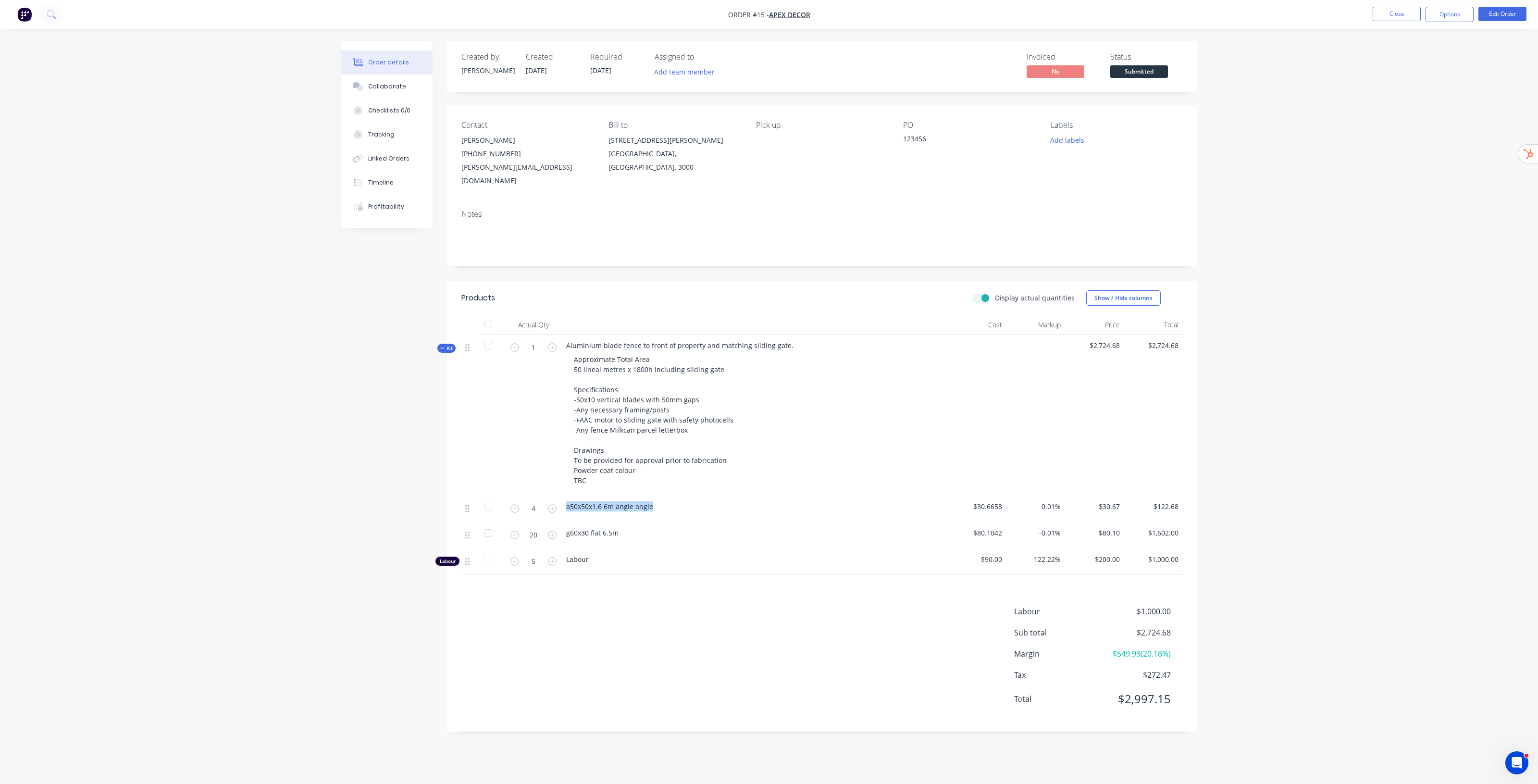
click at [675, 501] on div "a50x50x1.6 6m angle angle" at bounding box center [755, 506] width 377 height 10
click at [550, 504] on icon "button" at bounding box center [552, 509] width 9 height 9
type input "5"
click at [995, 293] on label "Display actual quantities" at bounding box center [1035, 298] width 80 height 10
click at [980, 293] on input "Display actual quantities" at bounding box center [976, 297] width 8 height 9
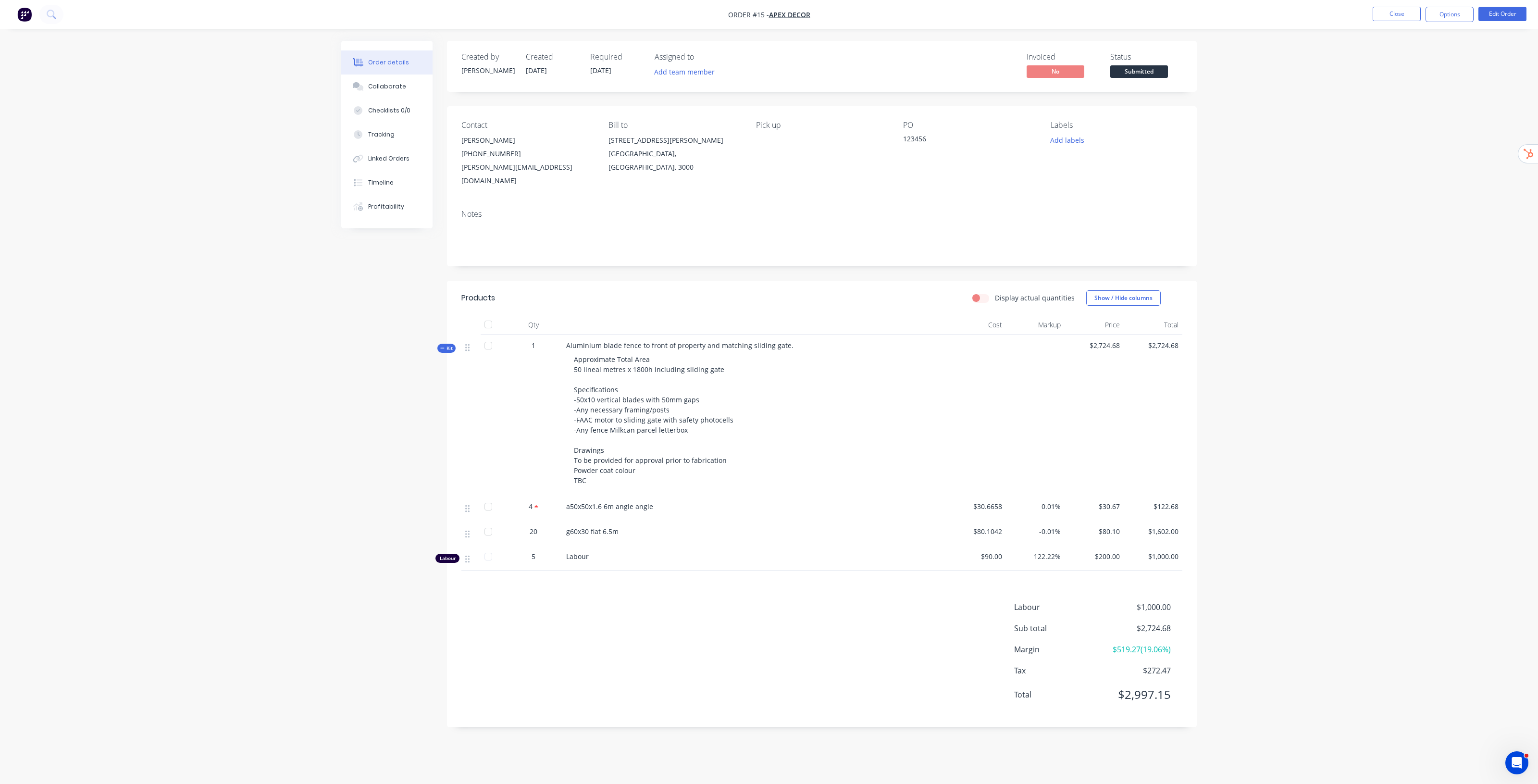
click at [998, 293] on div "Display actual quantities" at bounding box center [1023, 298] width 102 height 10
click at [995, 293] on label "Display actual quantities" at bounding box center [1035, 298] width 80 height 10
click at [980, 293] on input "Display actual quantities" at bounding box center [976, 297] width 8 height 9
checkbox input "true"
click at [513, 504] on icon "button" at bounding box center [515, 509] width 9 height 9
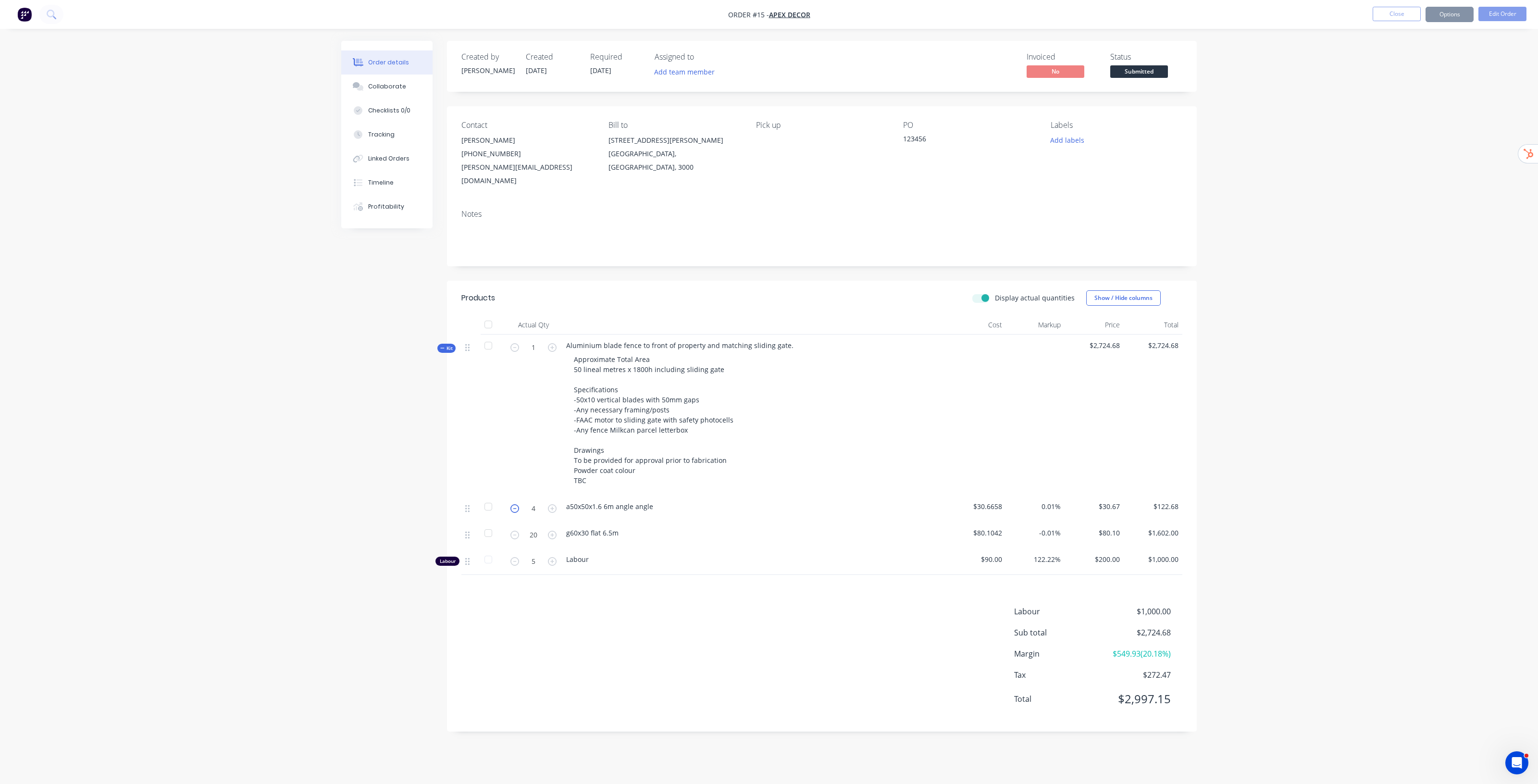
click at [513, 504] on icon "button" at bounding box center [515, 509] width 9 height 9
type input "3"
click at [995, 293] on label "Display actual quantities" at bounding box center [1035, 298] width 80 height 10
click at [980, 293] on input "Display actual quantities" at bounding box center [976, 297] width 8 height 9
click at [995, 293] on label "Display actual quantities" at bounding box center [1035, 298] width 80 height 10
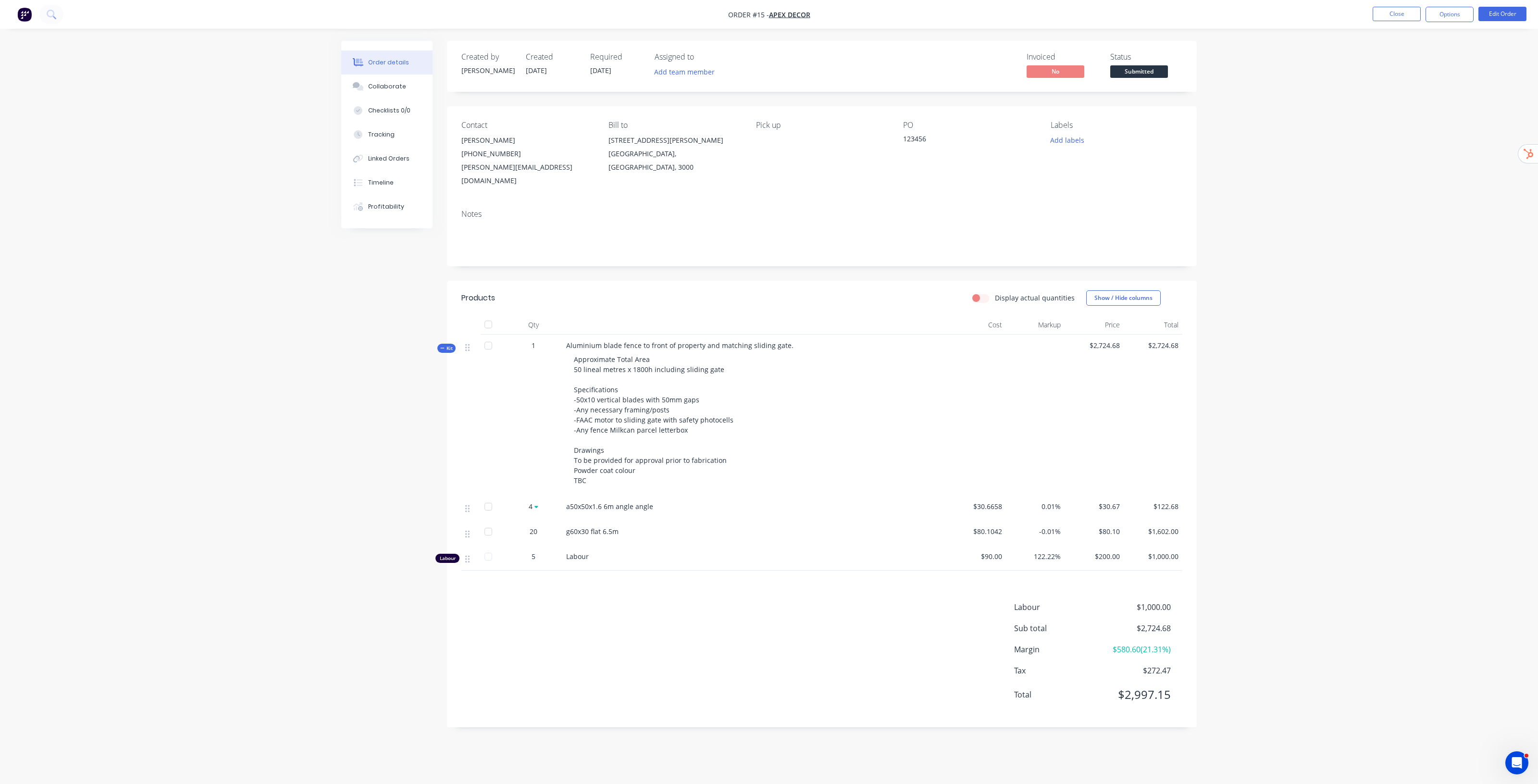
click at [980, 293] on input "Display actual quantities" at bounding box center [976, 297] width 8 height 9
click at [995, 293] on label "Display actual quantities" at bounding box center [1035, 298] width 80 height 10
click at [980, 293] on input "Display actual quantities" at bounding box center [976, 297] width 8 height 9
checkbox input "false"
drag, startPoint x: 560, startPoint y: 544, endPoint x: 602, endPoint y: 549, distance: 42.3
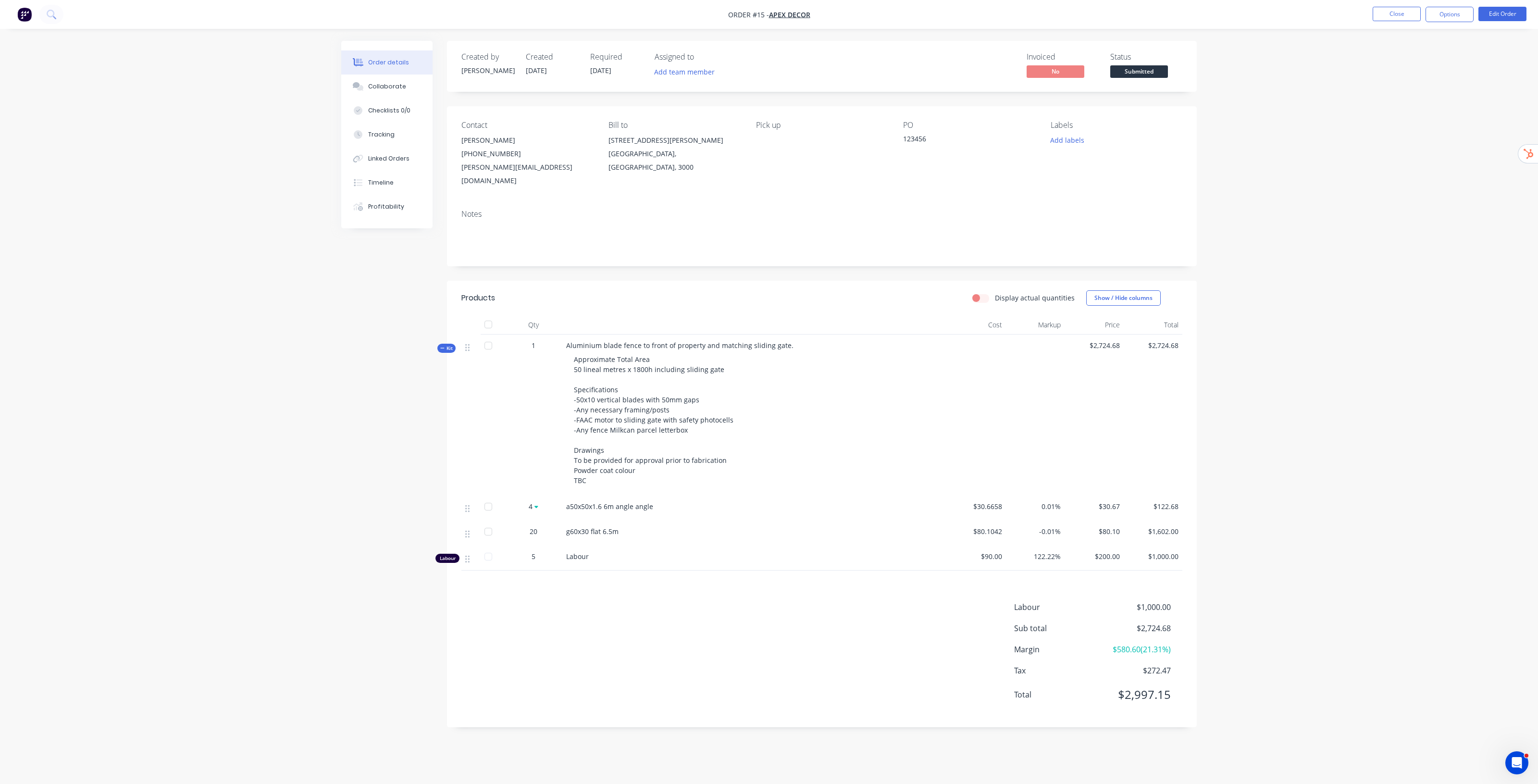
click at [602, 549] on div "Labour 5 Labour $90.00 122.22% $200.00 $1,000.00" at bounding box center [822, 558] width 721 height 25
click at [392, 138] on div "Tracking" at bounding box center [381, 135] width 26 height 9
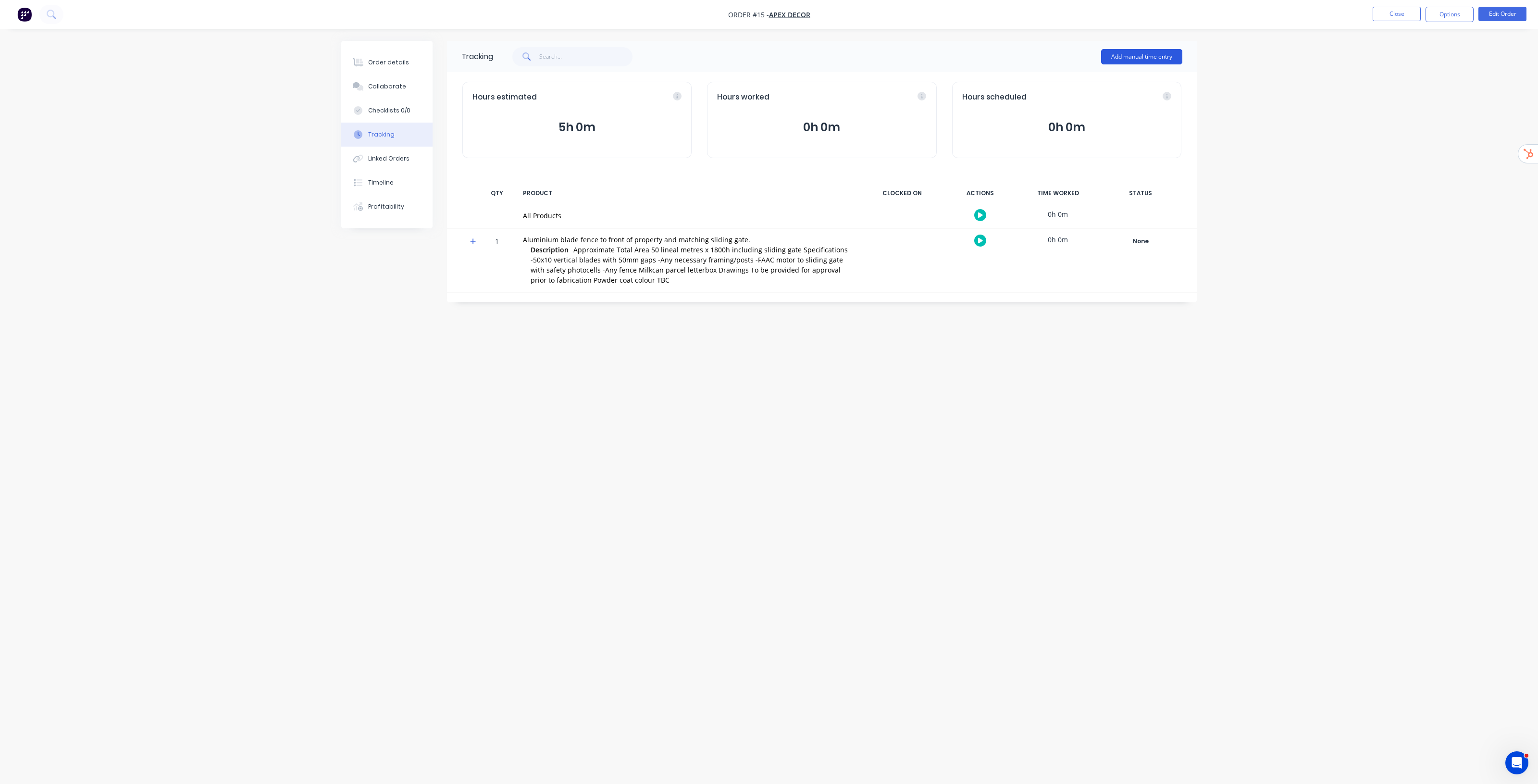
click at [1133, 57] on button "Add manual time entry" at bounding box center [1142, 57] width 81 height 15
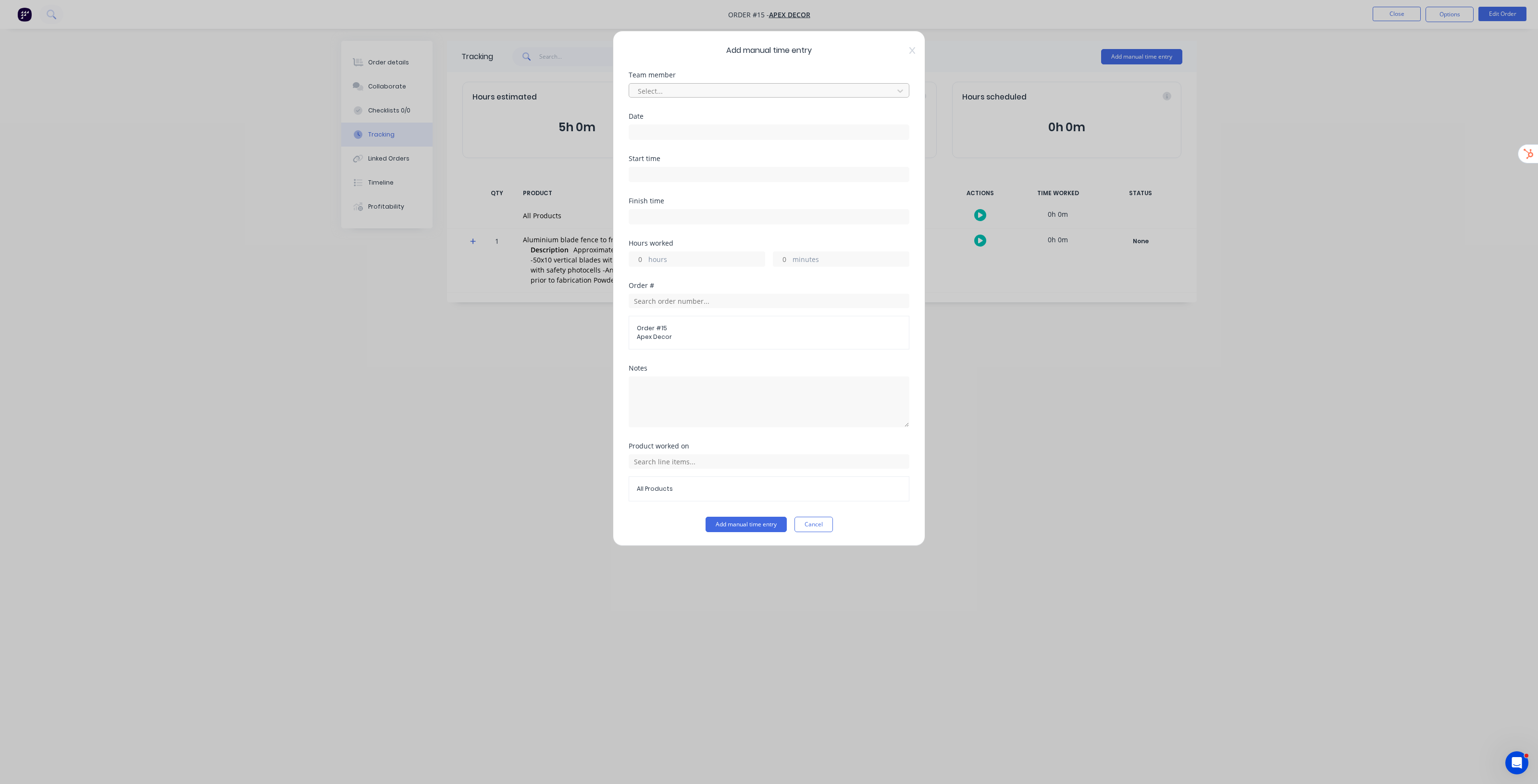
click at [744, 89] on div at bounding box center [763, 91] width 252 height 12
click at [683, 133] on div "Nibal Berou" at bounding box center [769, 130] width 280 height 18
click at [673, 128] on input at bounding box center [769, 132] width 280 height 14
click at [684, 198] on div "9" at bounding box center [681, 199] width 14 height 14
type input "09/09/2025"
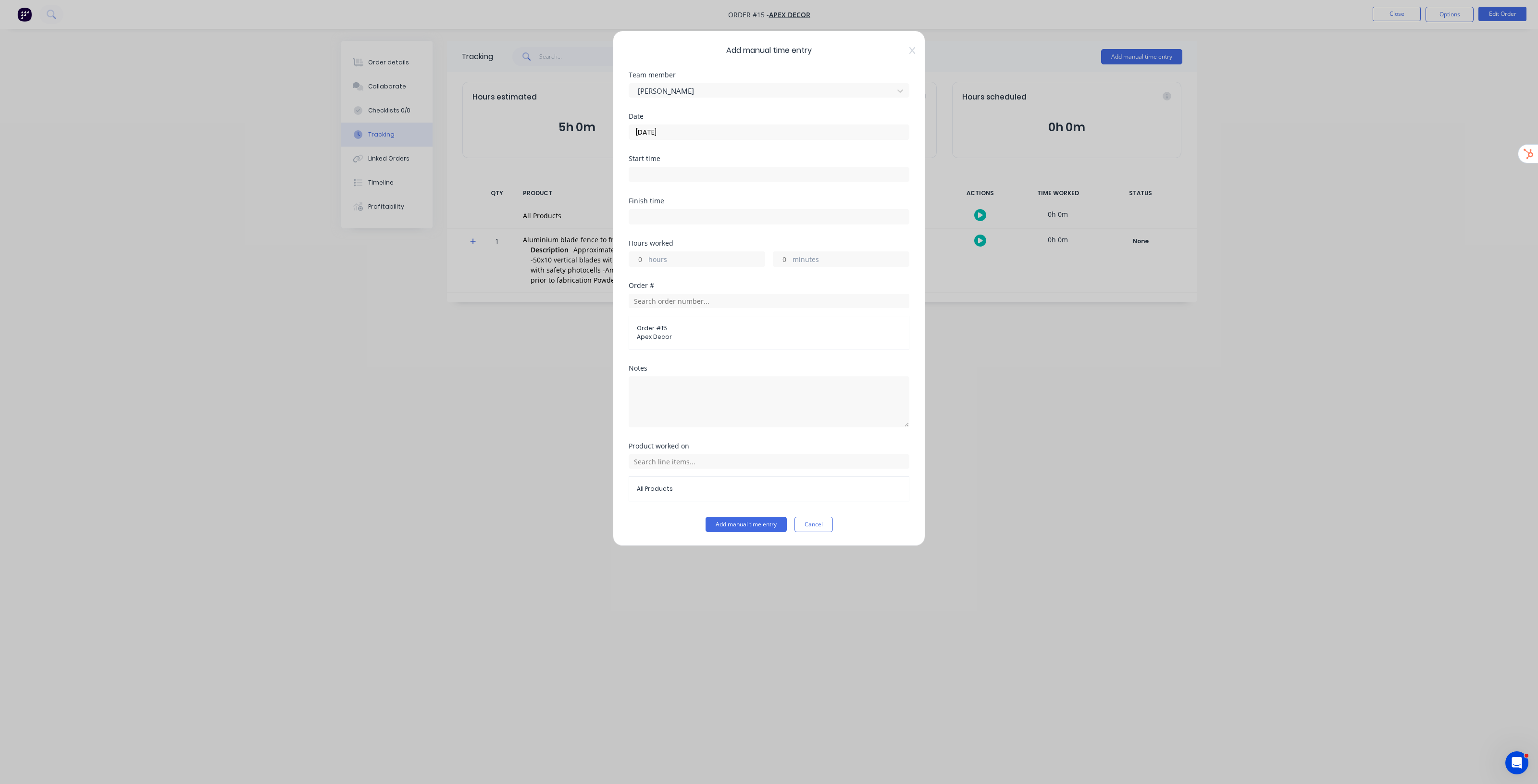
click at [640, 257] on input "hours" at bounding box center [637, 259] width 17 height 14
type input "2"
click at [696, 465] on input "text" at bounding box center [769, 462] width 280 height 14
click at [642, 508] on span at bounding box center [641, 510] width 9 height 9
click at [663, 441] on span "Labour" at bounding box center [776, 438] width 250 height 9
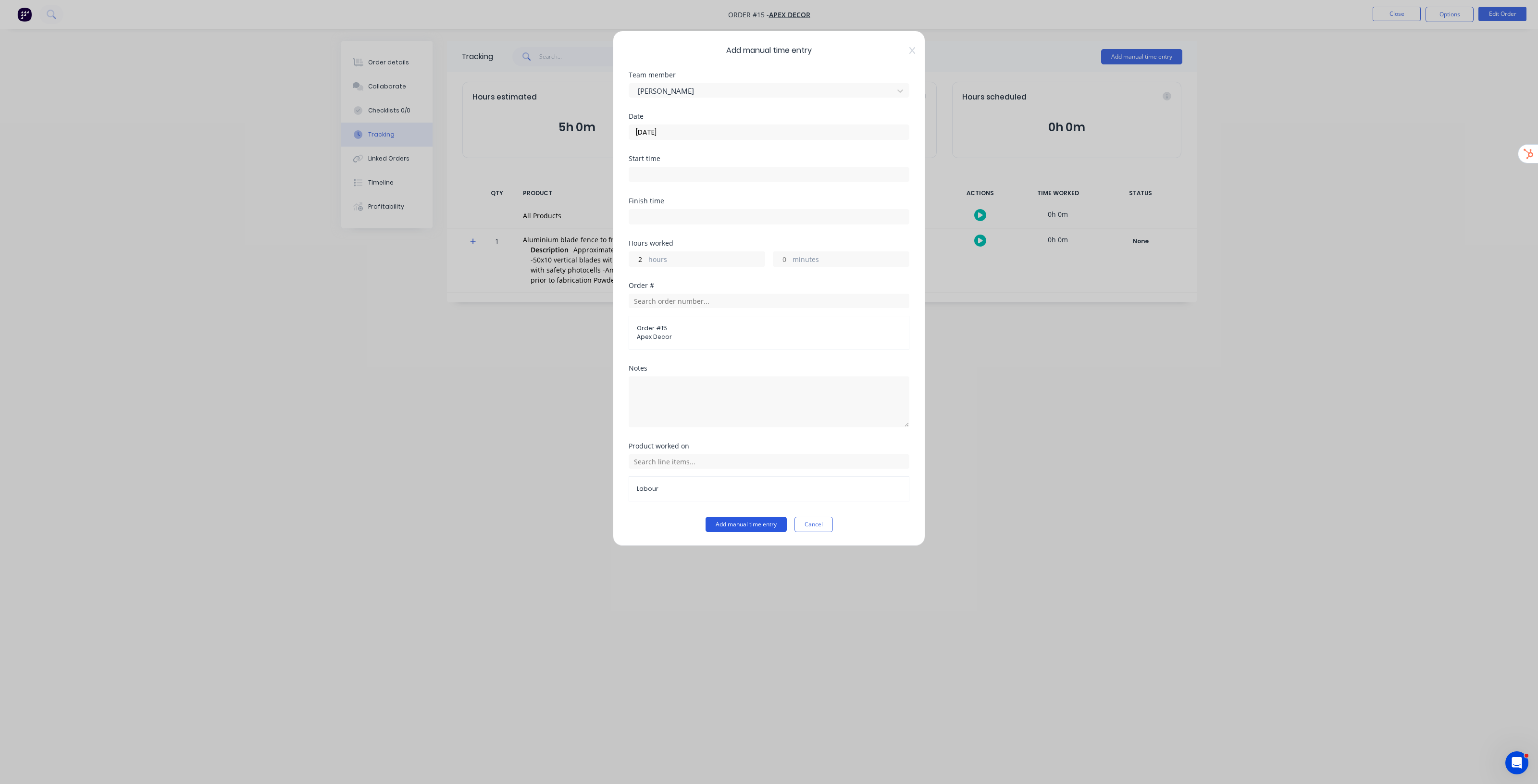
click at [748, 520] on button "Add manual time entry" at bounding box center [747, 524] width 81 height 15
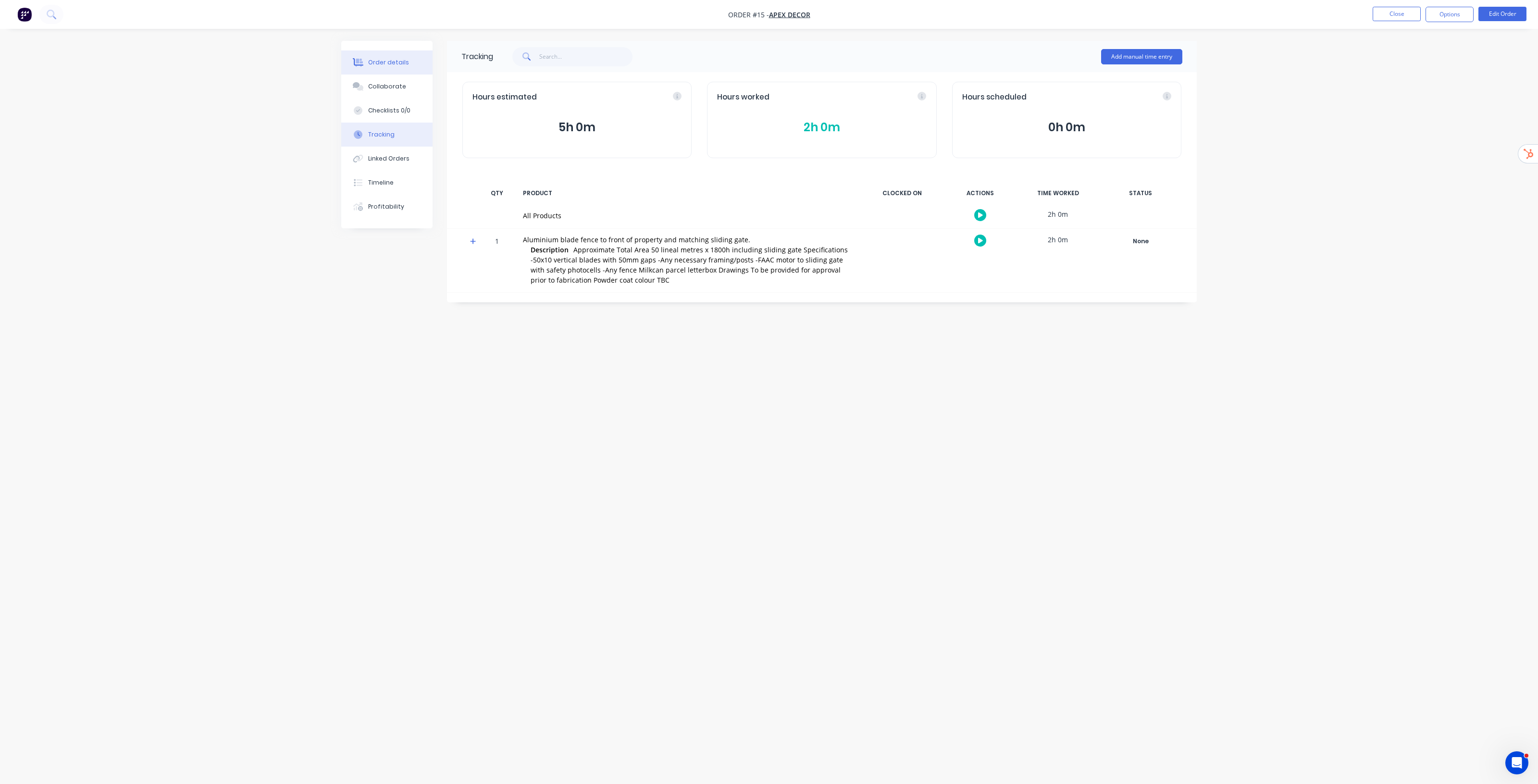
click at [386, 57] on button "Order details" at bounding box center [387, 62] width 91 height 24
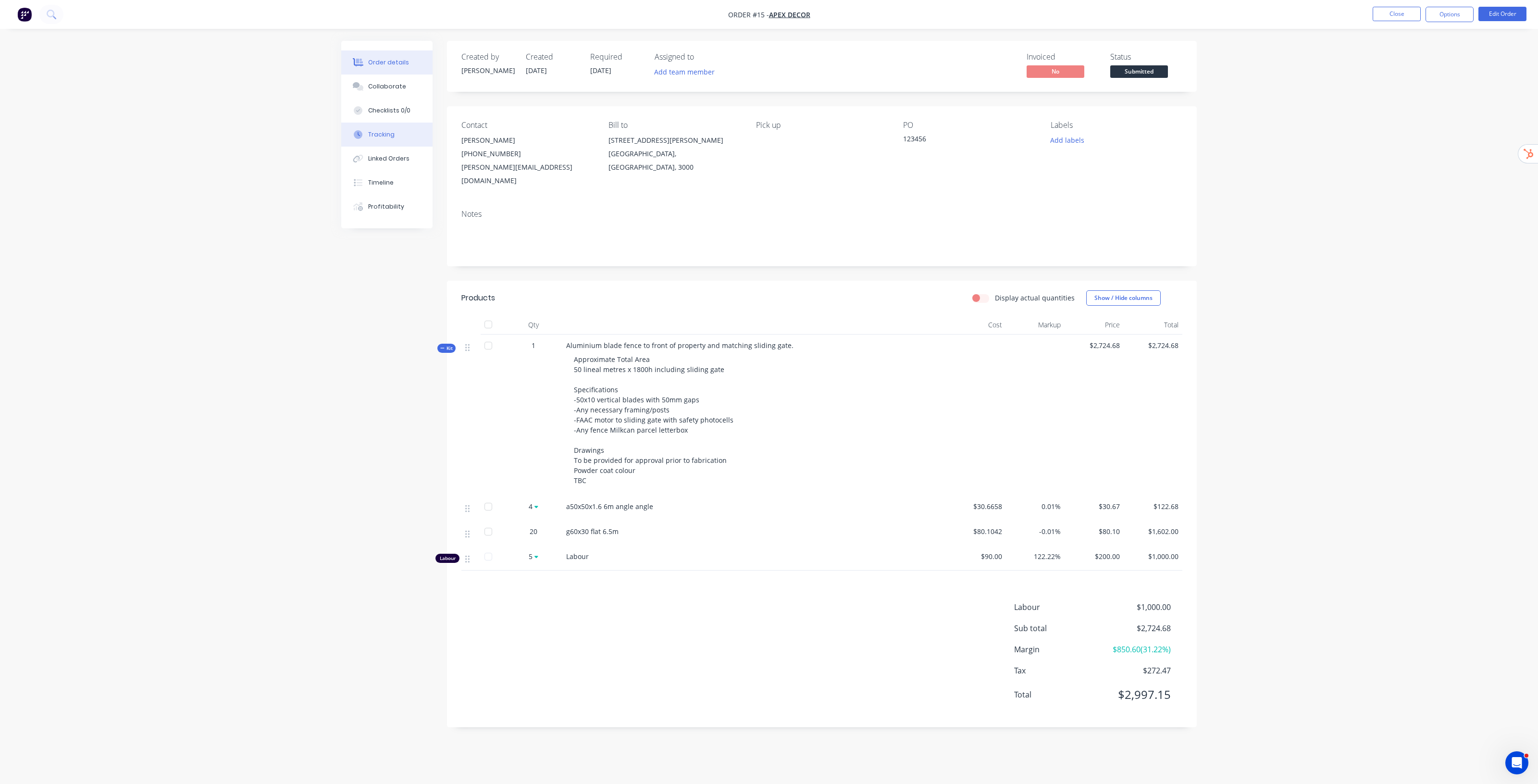
click at [404, 141] on button "Tracking" at bounding box center [387, 134] width 91 height 24
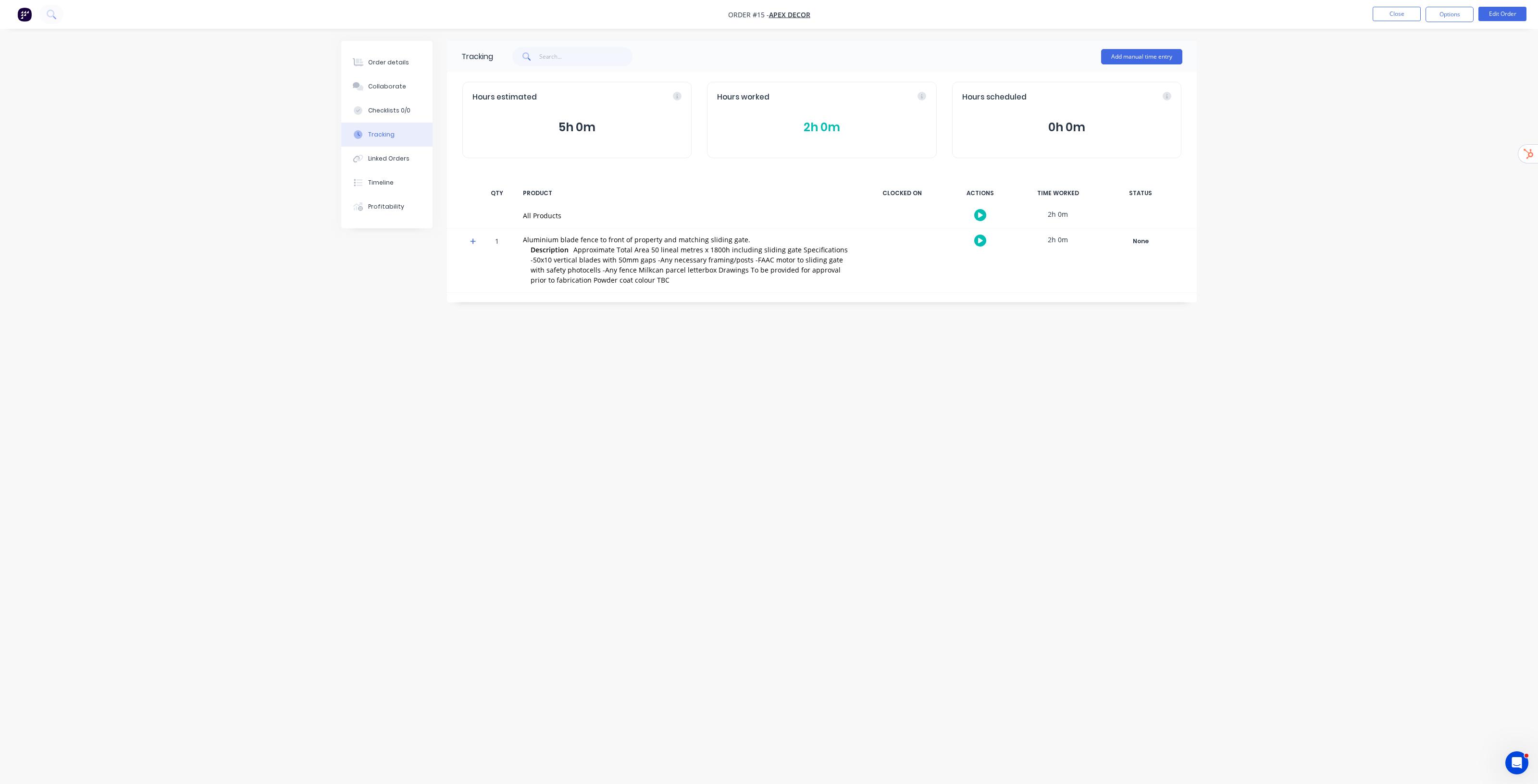
click at [472, 241] on icon at bounding box center [473, 241] width 7 height 7
drag, startPoint x: 549, startPoint y: 358, endPoint x: 637, endPoint y: 351, distance: 88.3
click at [568, 358] on div "Labour" at bounding box center [689, 356] width 332 height 10
drag, startPoint x: 1046, startPoint y: 354, endPoint x: 1080, endPoint y: 354, distance: 34.0
click at [1080, 354] on div "2h 0m" at bounding box center [1057, 354] width 72 height 22
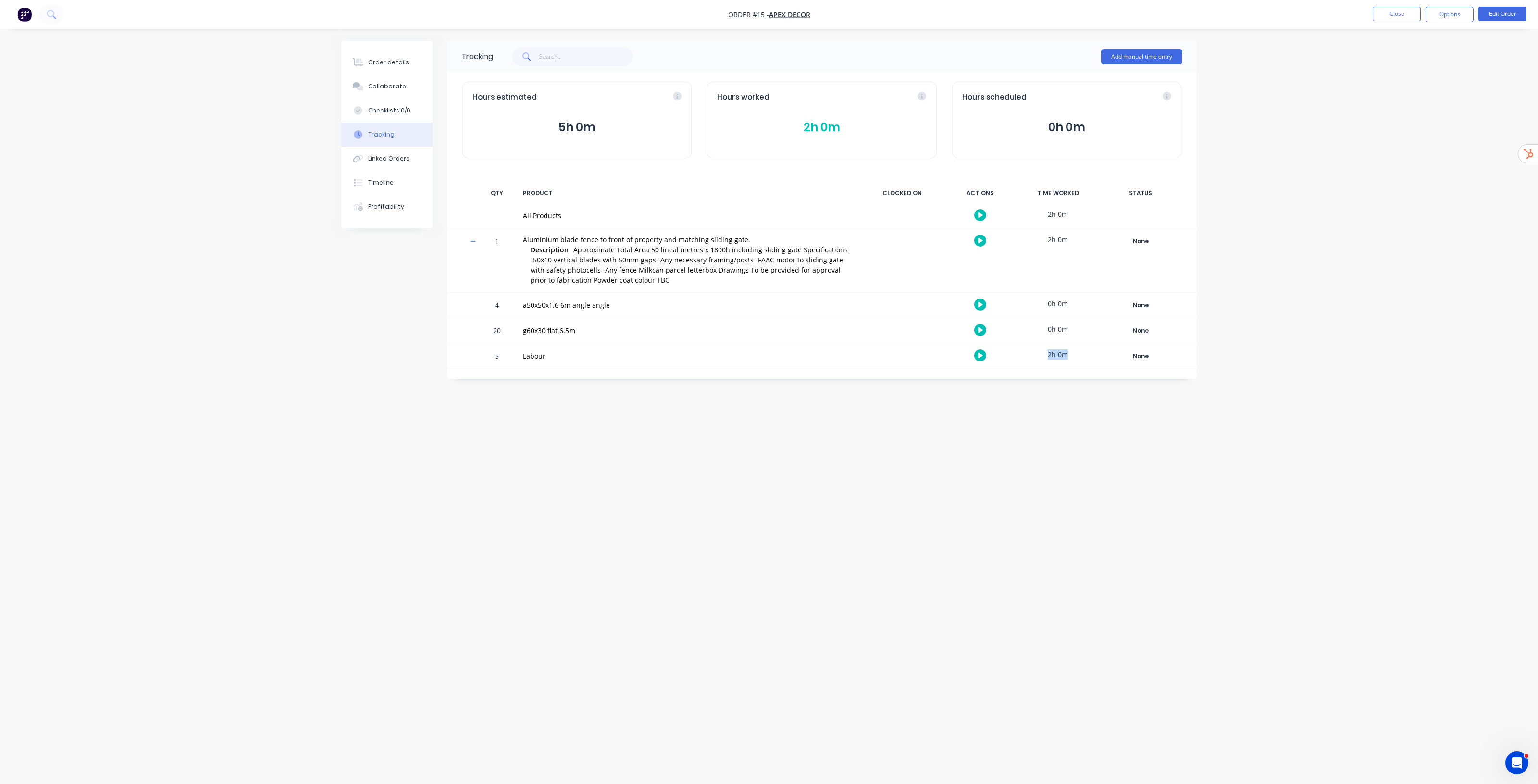
click at [826, 126] on button "2h 0m" at bounding box center [822, 127] width 209 height 18
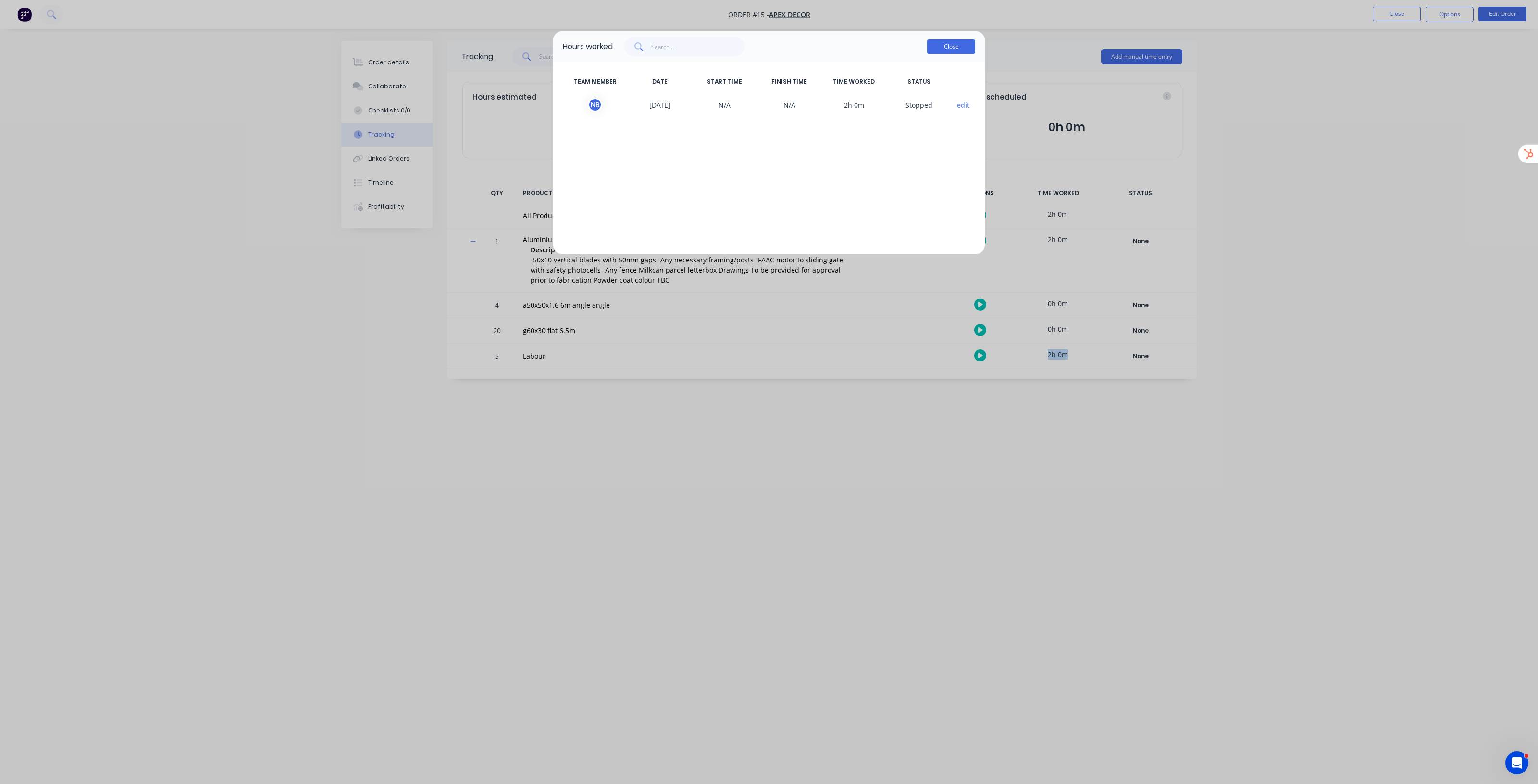
click at [934, 51] on button "Close" at bounding box center [951, 46] width 48 height 14
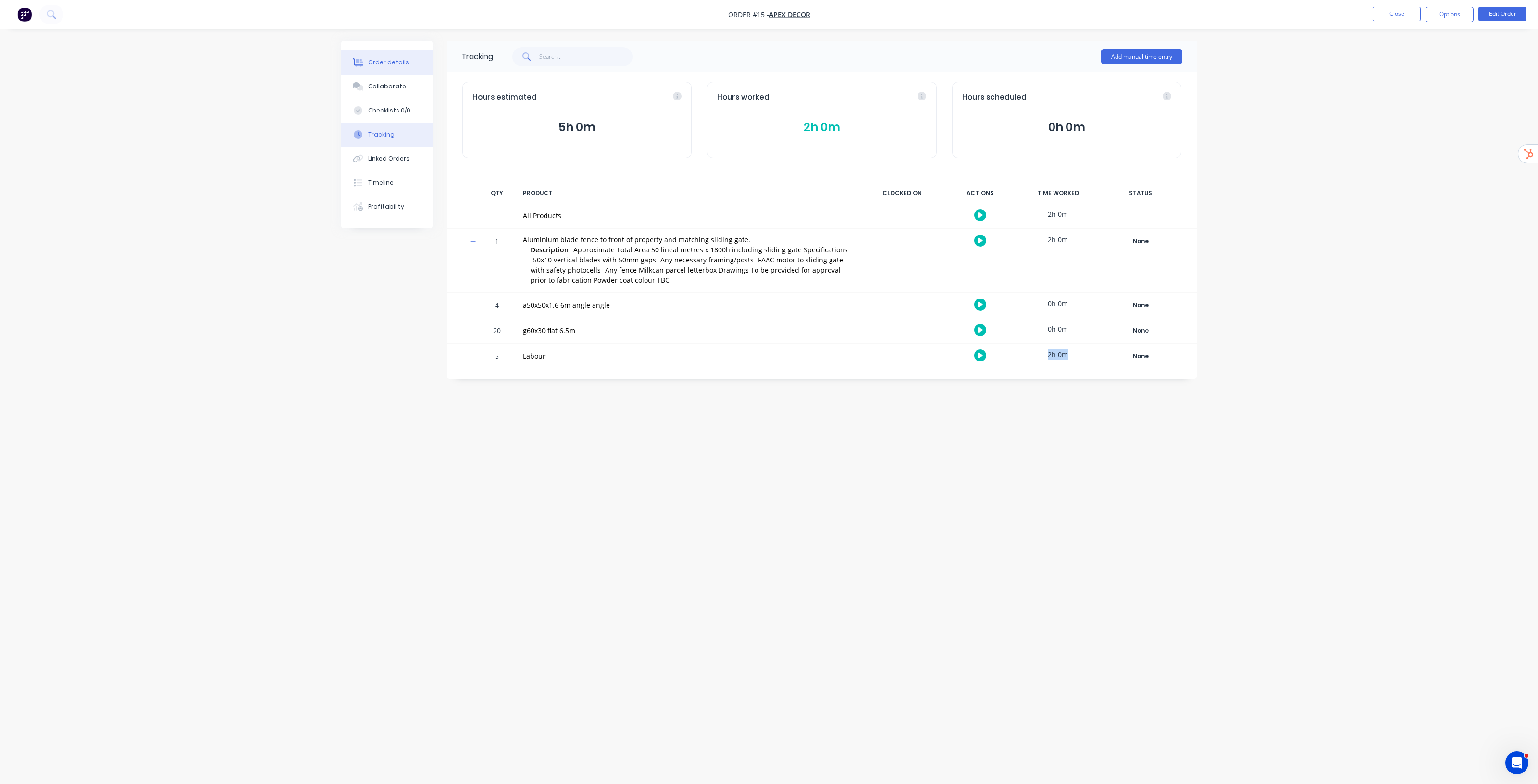
click at [385, 55] on button "Order details" at bounding box center [387, 62] width 91 height 24
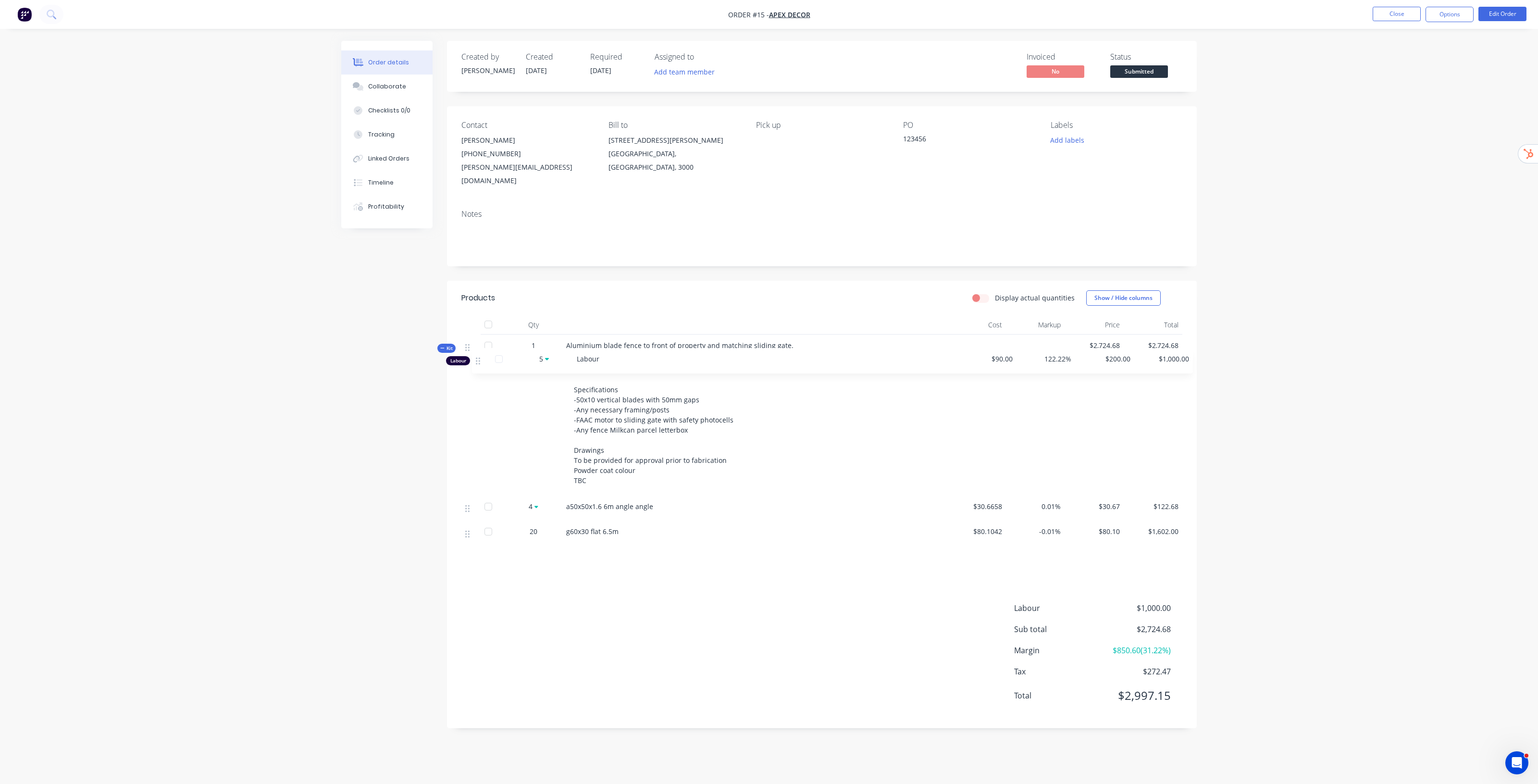
drag, startPoint x: 467, startPoint y: 546, endPoint x: 478, endPoint y: 354, distance: 192.3
click at [478, 354] on div "Kit 1 Aluminium blade fence to front of property and matching sliding gate. App…" at bounding box center [822, 453] width 721 height 237
click at [1352, 500] on div "Order details Collaborate Checklists 0/0 Tracking Linked Orders Timeline Profit…" at bounding box center [769, 392] width 1538 height 784
click at [1314, 357] on div "Order details Collaborate Checklists 0/0 Tracking Linked Orders Timeline Profit…" at bounding box center [769, 392] width 1538 height 784
click at [1502, 5] on nav "Order #15 - Apex Decor Close Options Edit Order" at bounding box center [769, 14] width 1538 height 29
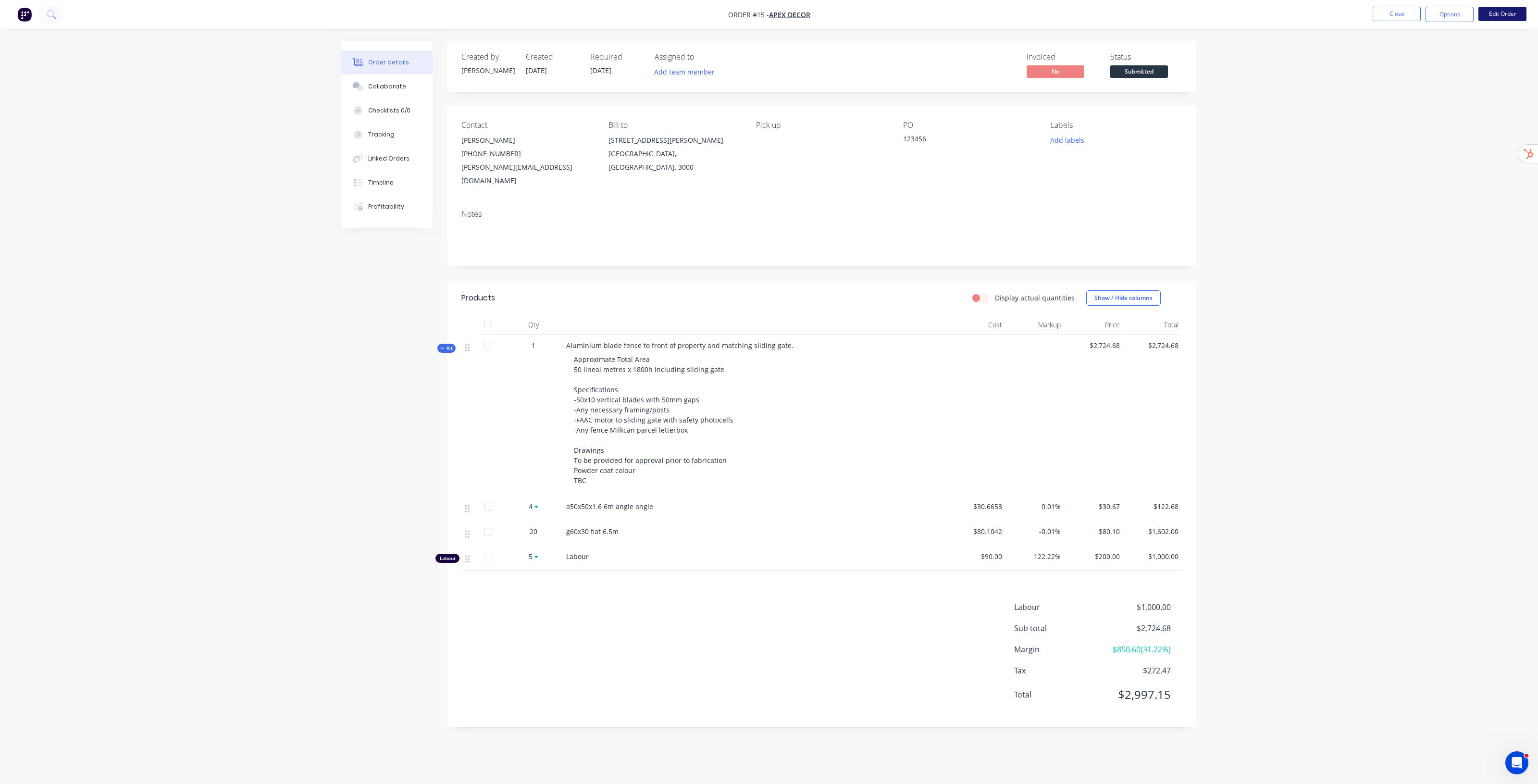
click at [1502, 10] on button "Edit Order" at bounding box center [1502, 14] width 48 height 14
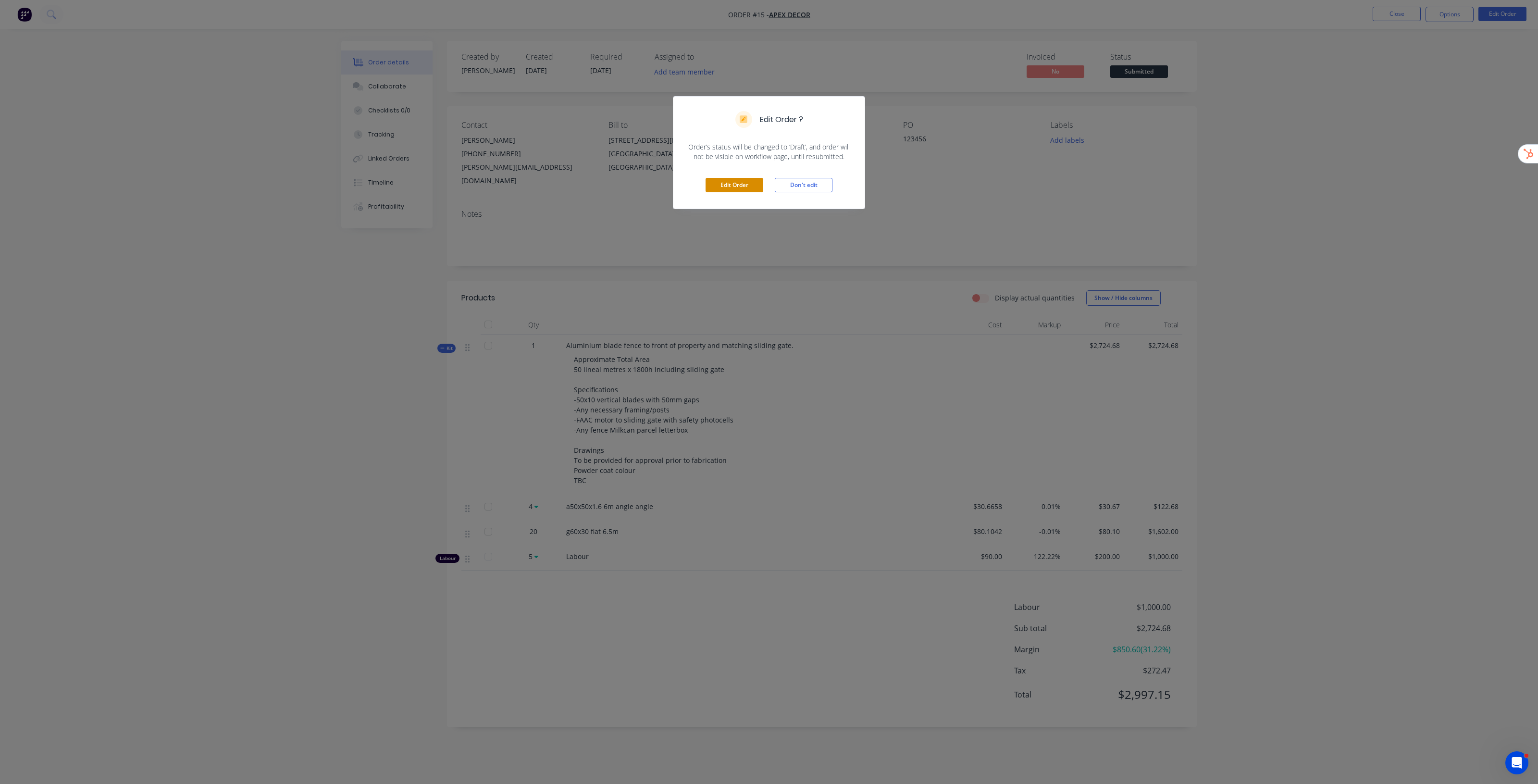
click at [725, 191] on button "Edit Order" at bounding box center [735, 185] width 58 height 14
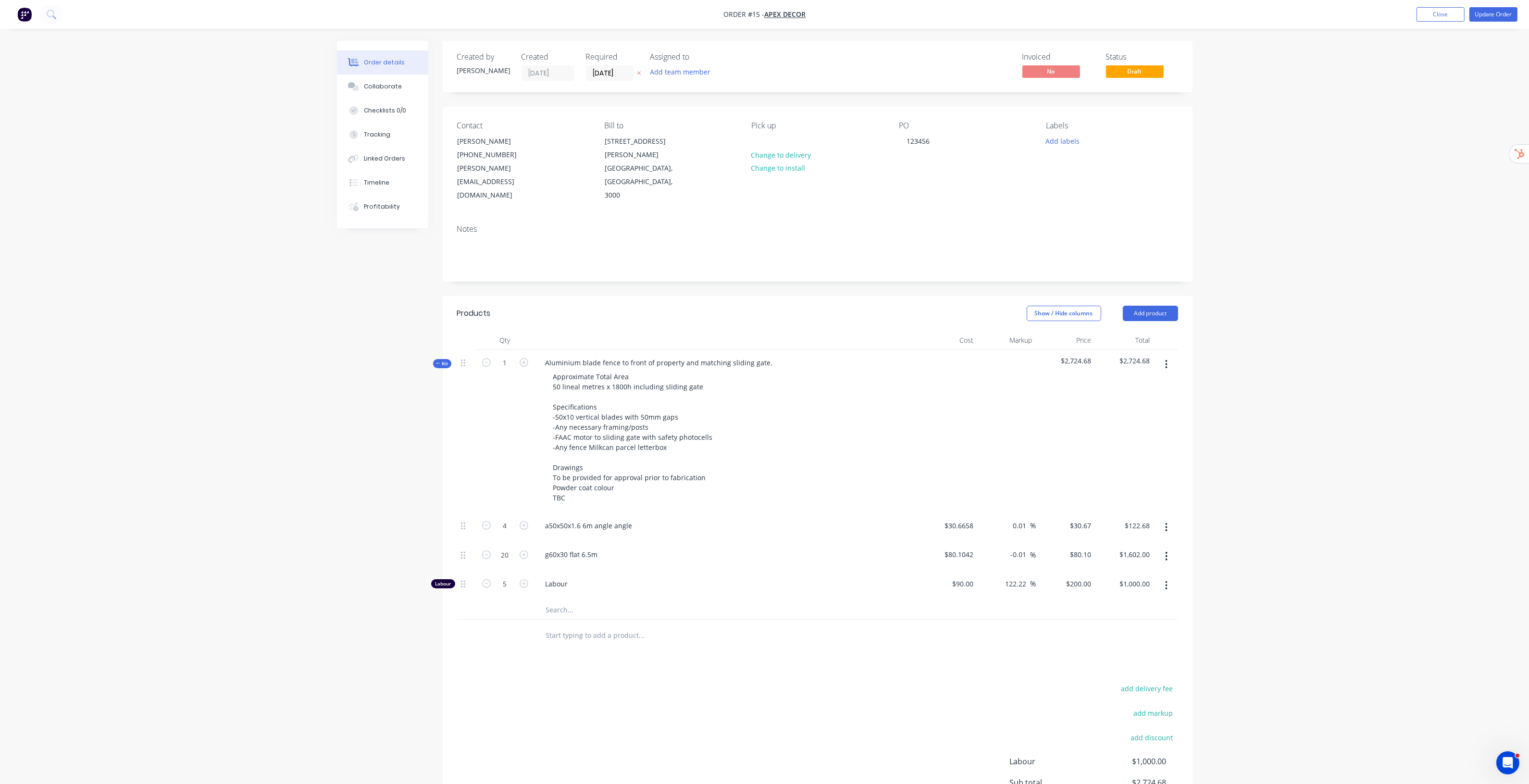
click at [1262, 309] on div "Order details Collaborate Checklists 0/0 Tracking Linked Orders Timeline Profit…" at bounding box center [764, 448] width 1529 height 896
click at [1367, 102] on div "Order details Collaborate Checklists 0/0 Tracking Linked Orders Timeline Profit…" at bounding box center [764, 448] width 1529 height 896
click at [1515, 10] on button "Update Order" at bounding box center [1493, 14] width 48 height 14
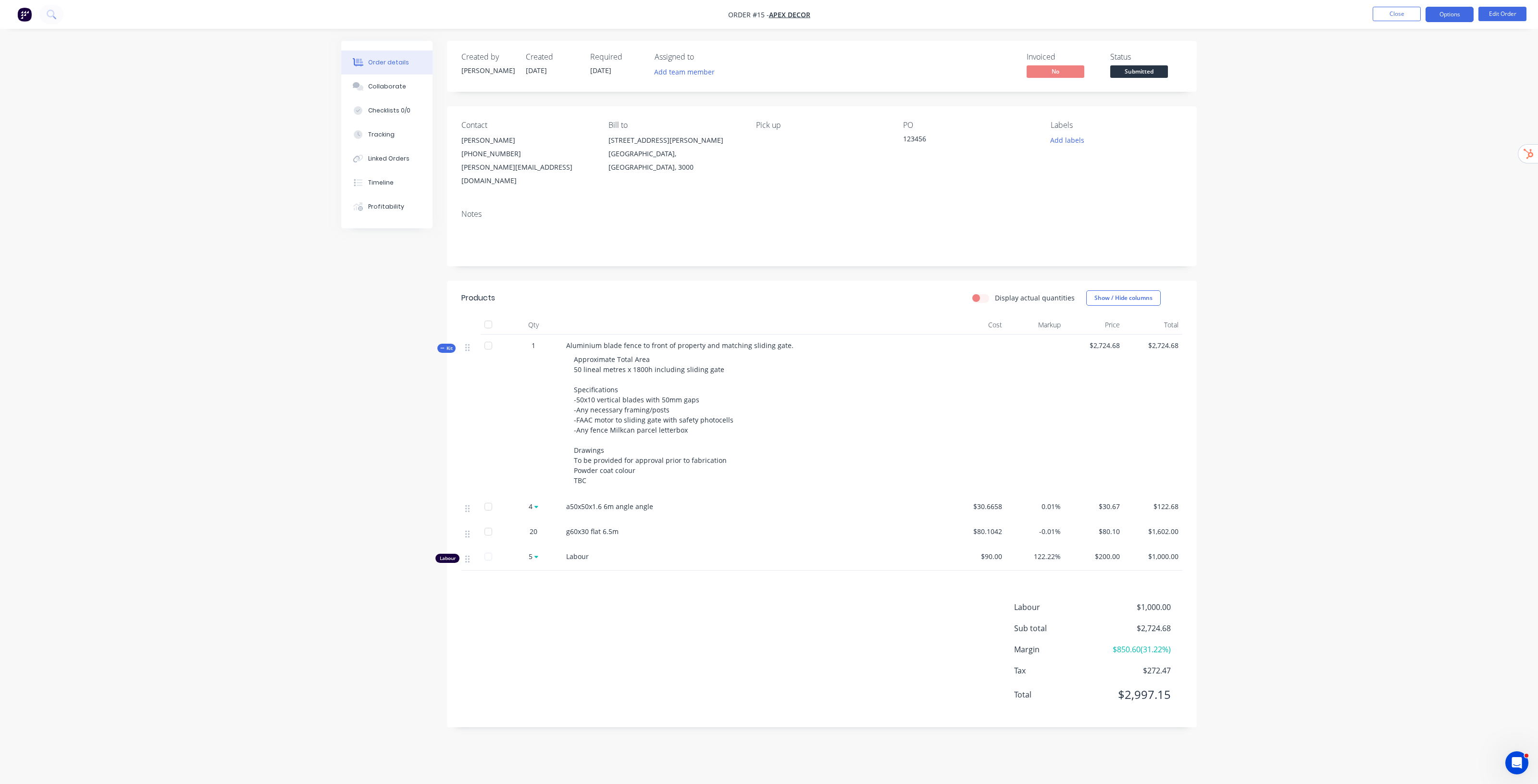
click at [1455, 14] on button "Options" at bounding box center [1450, 14] width 48 height 15
click at [1389, 59] on div "Invoice" at bounding box center [1421, 58] width 88 height 14
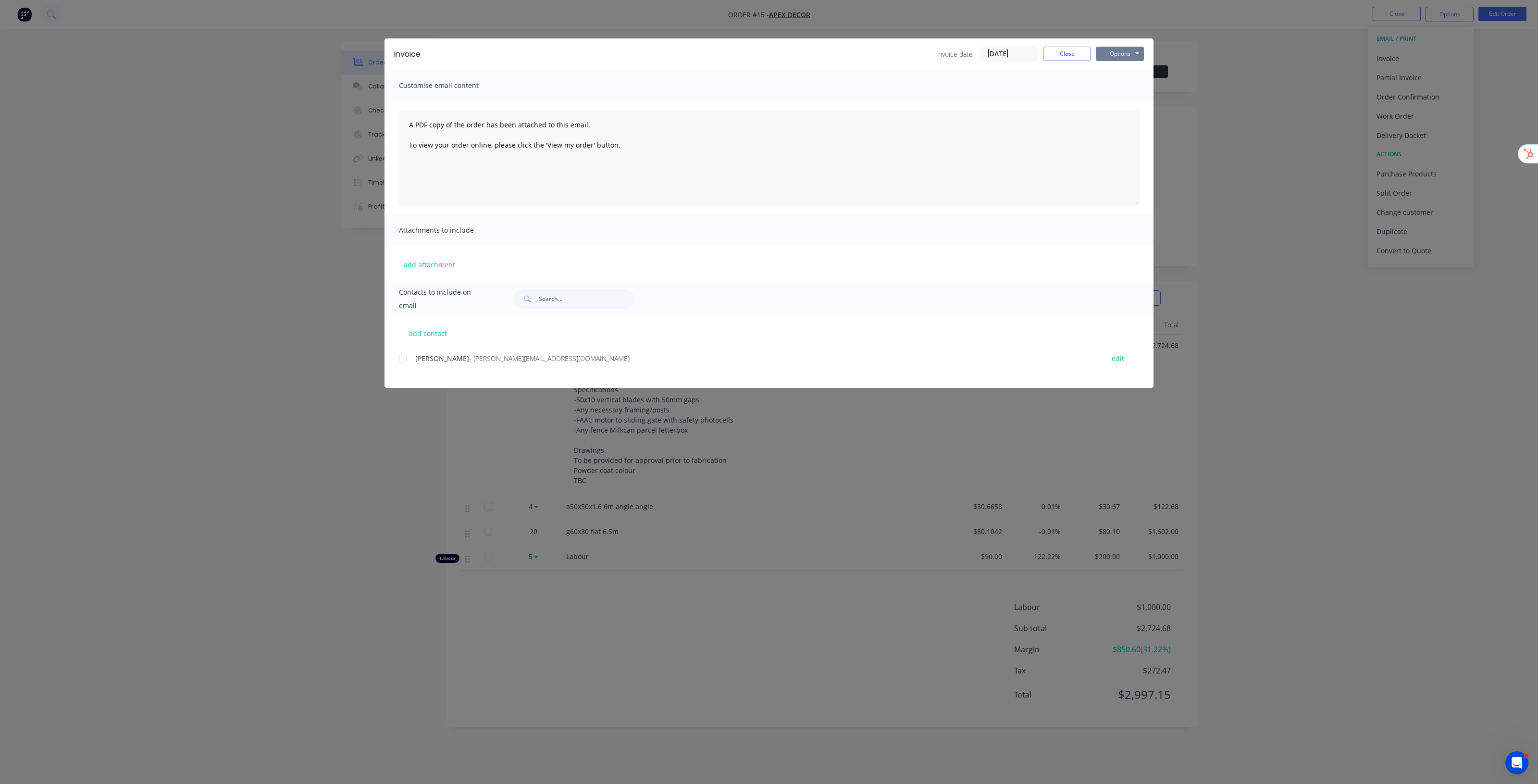
click at [1126, 48] on button "Options" at bounding box center [1120, 54] width 48 height 14
click at [1119, 71] on button "Preview" at bounding box center [1126, 72] width 62 height 16
click at [1077, 54] on button "Close" at bounding box center [1067, 54] width 48 height 14
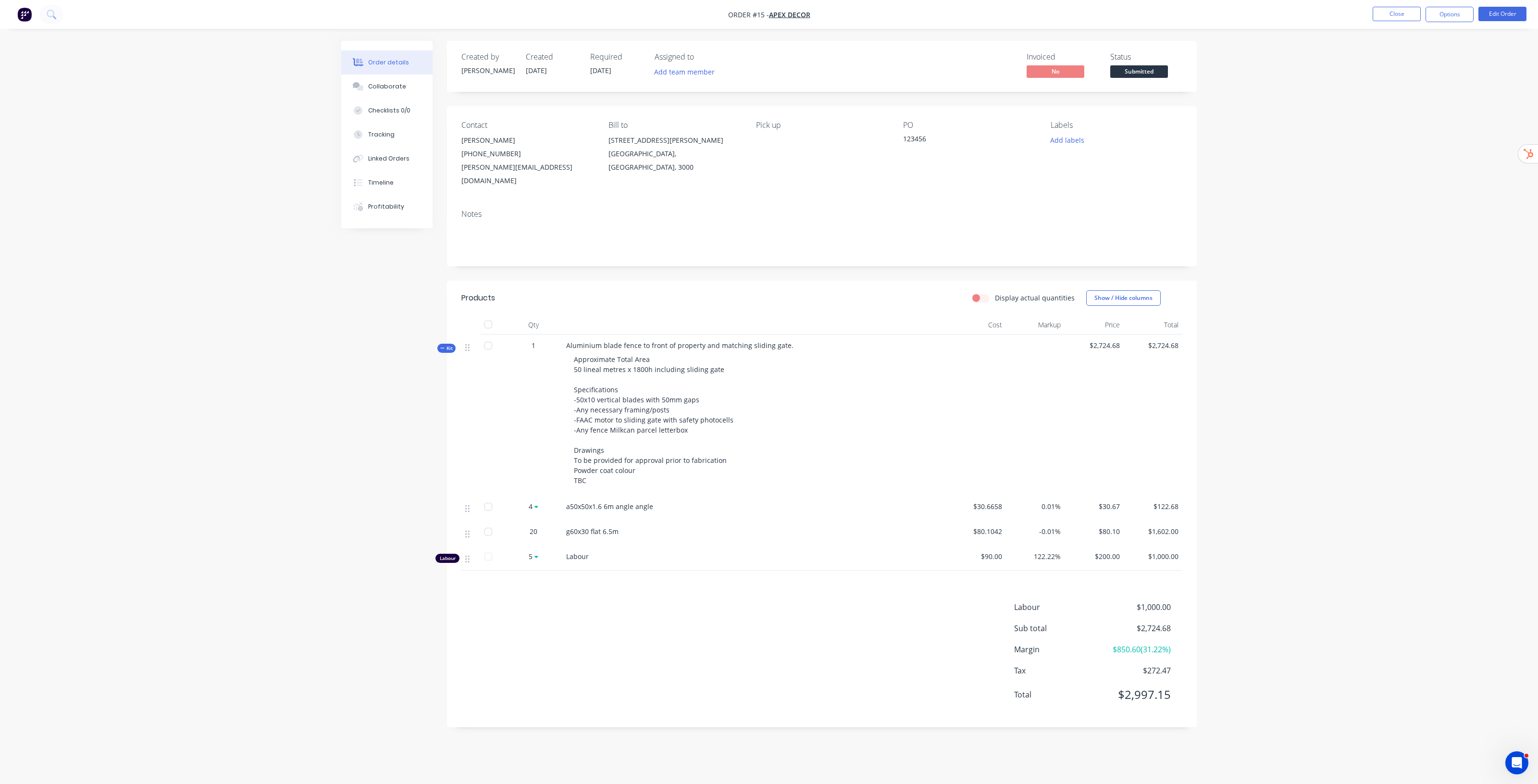
drag, startPoint x: 1431, startPoint y: 476, endPoint x: 1395, endPoint y: 479, distance: 36.1
click at [1427, 477] on div "Order details Collaborate Checklists 0/0 Tracking Linked Orders Timeline Profit…" at bounding box center [769, 392] width 1538 height 784
click at [995, 293] on label "Display actual quantities" at bounding box center [1035, 298] width 80 height 10
click at [980, 293] on input "Display actual quantities" at bounding box center [976, 297] width 8 height 9
click at [995, 293] on label "Display actual quantities" at bounding box center [1035, 298] width 80 height 10
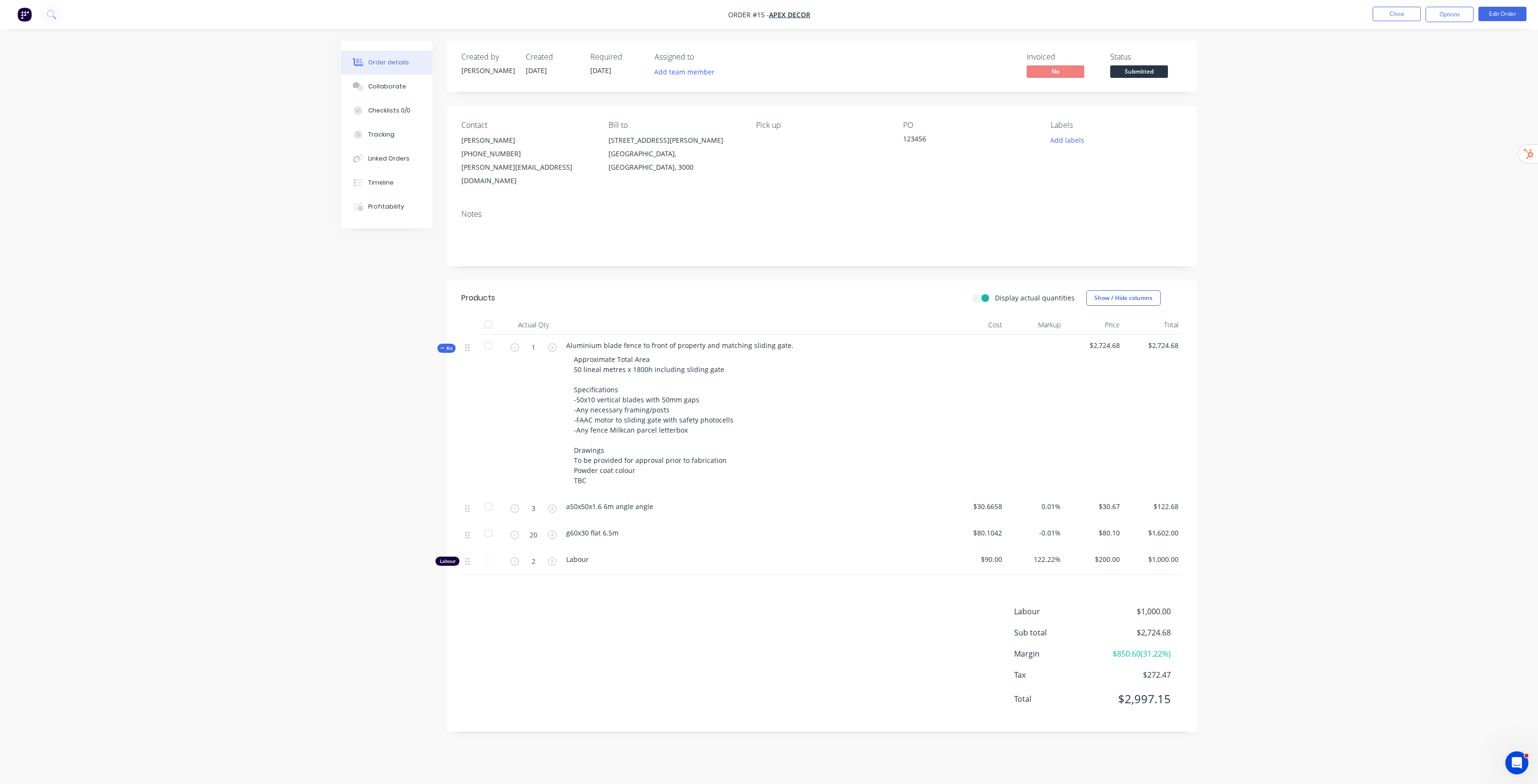
click at [980, 293] on input "Display actual quantities" at bounding box center [976, 297] width 8 height 9
checkbox input "false"
click at [1387, 10] on button "Close" at bounding box center [1397, 14] width 48 height 14
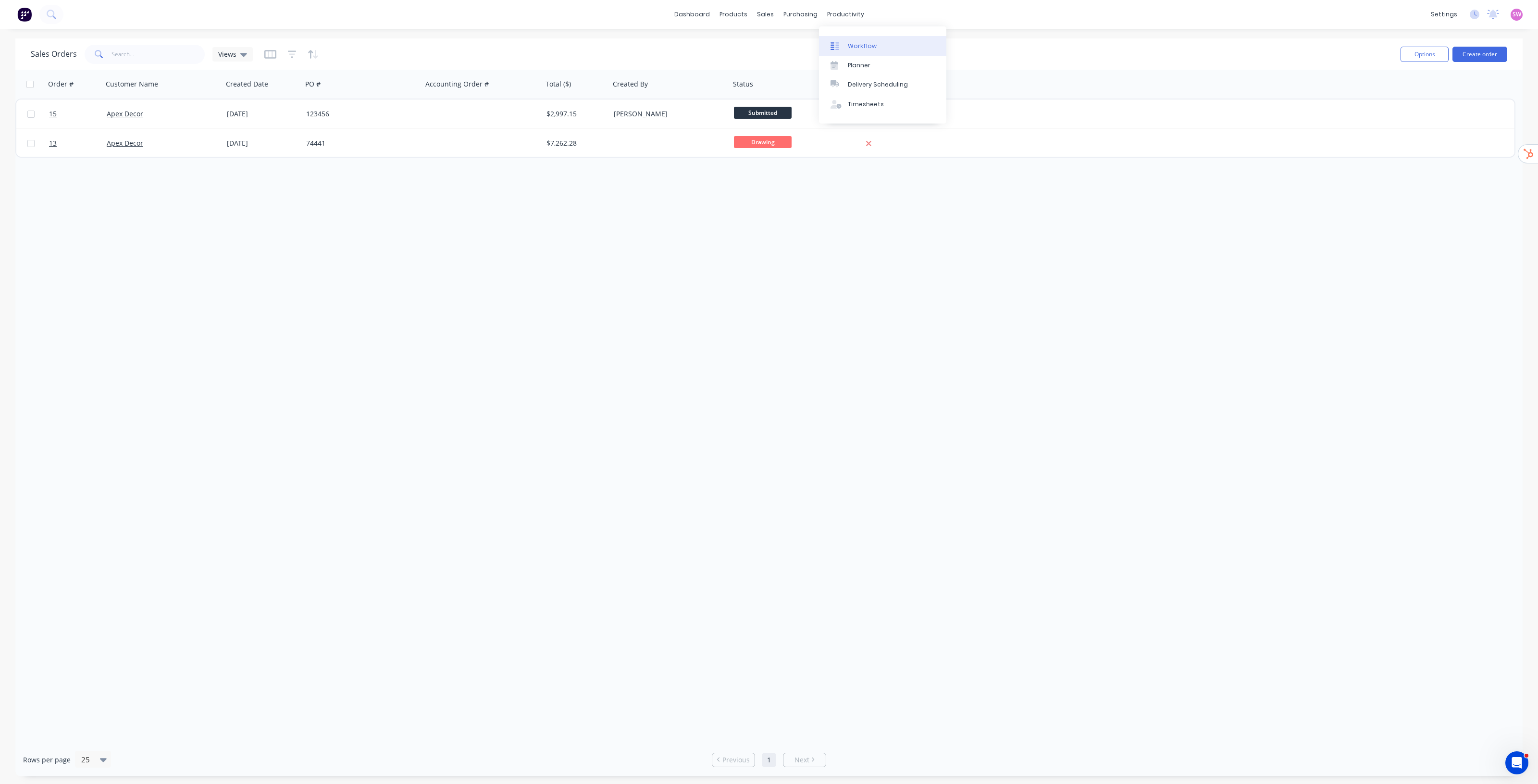
click at [859, 53] on link "Workflow" at bounding box center [883, 46] width 128 height 20
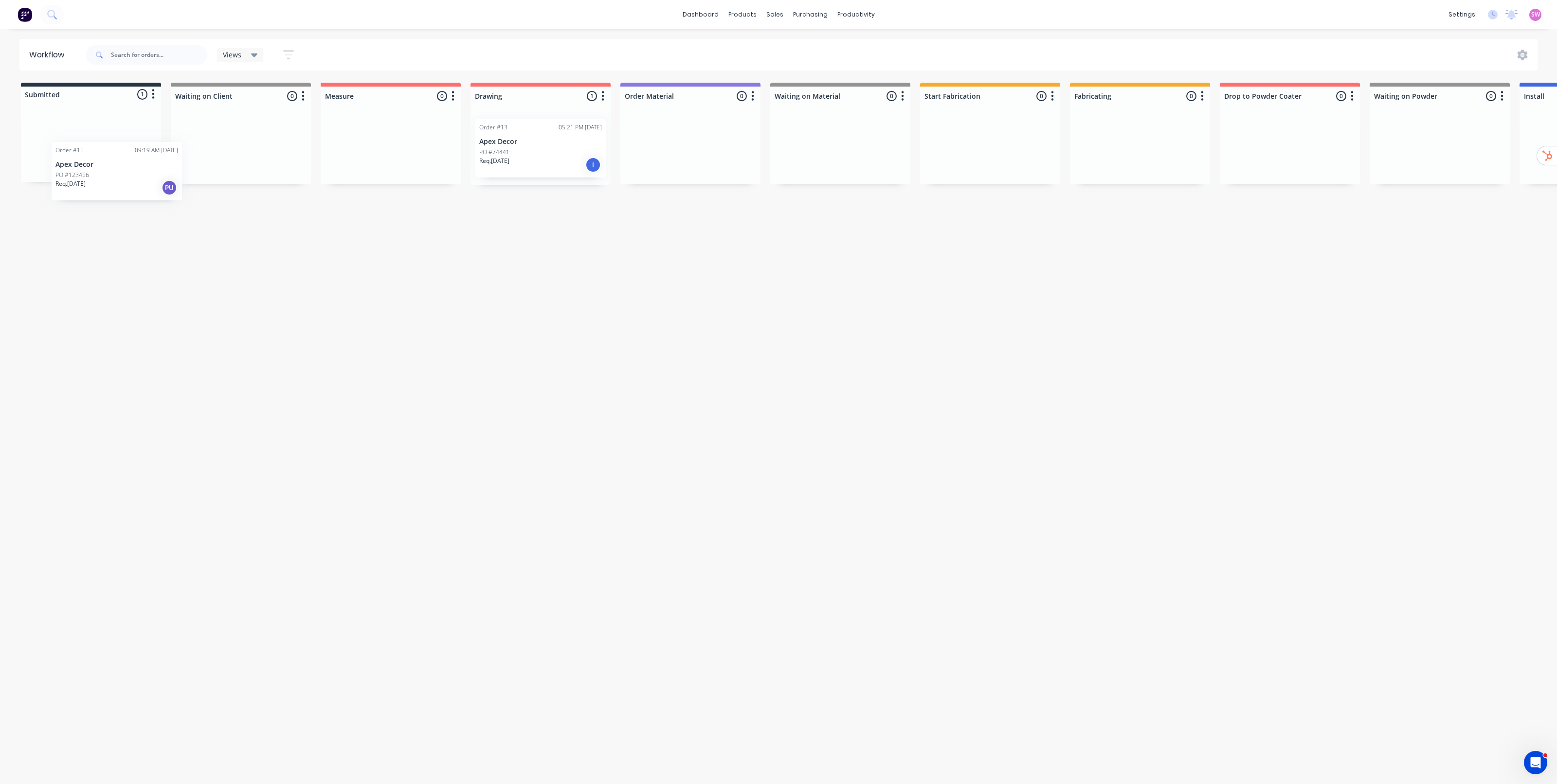
drag, startPoint x: 118, startPoint y: 167, endPoint x: 105, endPoint y: 148, distance: 23.0
click at [106, 150] on div "Order #15 09:19 AM 10/09/25 Apex Decor PO #123456 Req. 30/09/25 PU" at bounding box center [91, 144] width 140 height 74
click at [815, 234] on div "Workflow Views Save new view None (Default) edit Show/Hide statuses Show line i…" at bounding box center [778, 402] width 1557 height 726
drag, startPoint x: 94, startPoint y: 141, endPoint x: 235, endPoint y: 144, distance: 141.0
click at [235, 144] on div "Submitted 1 Status colour #273444 hex #273444 Save Cancel Summaries Total order…" at bounding box center [1086, 134] width 2187 height 103
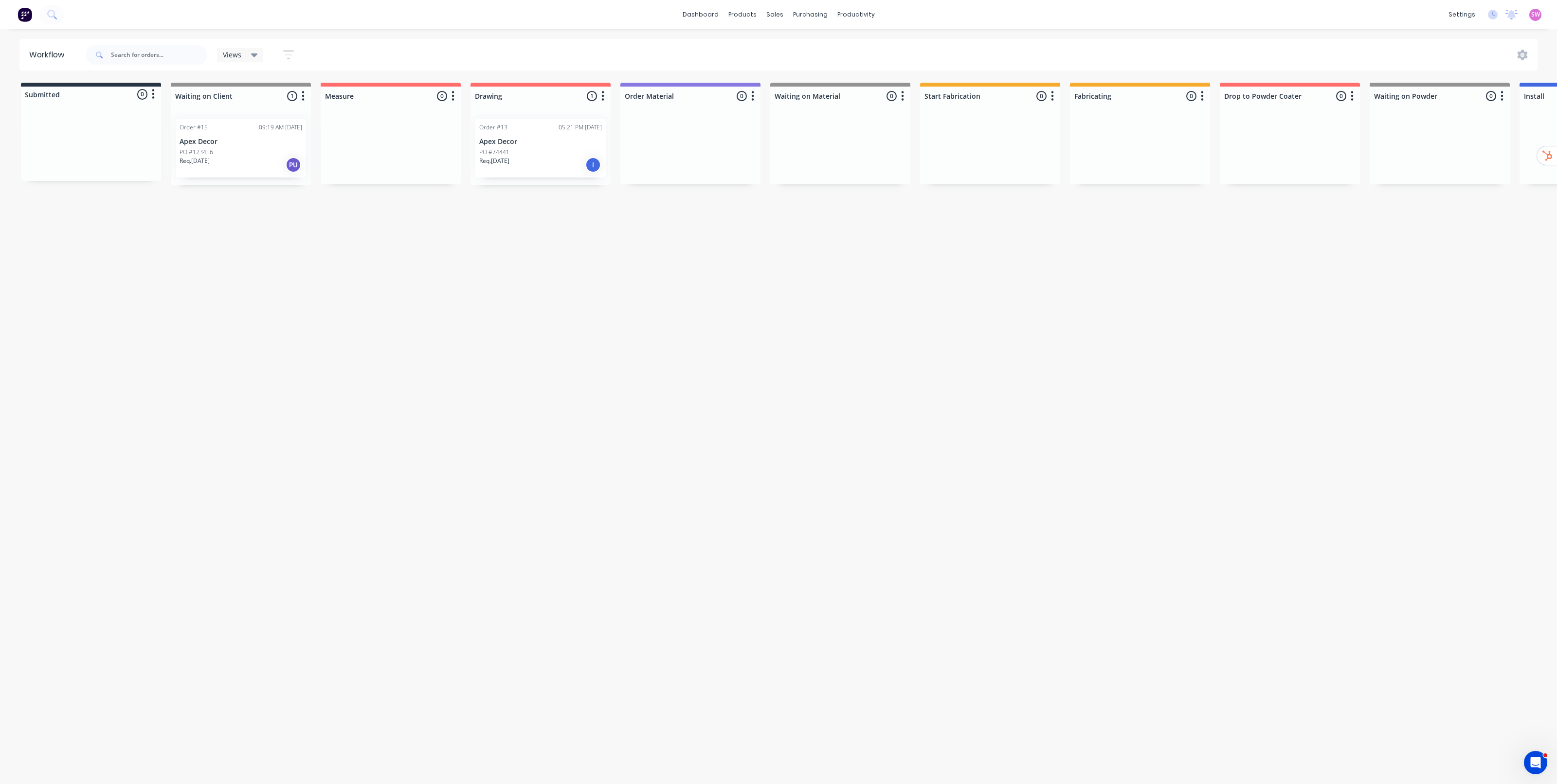
click at [255, 148] on div "PO #123456" at bounding box center [241, 153] width 123 height 9
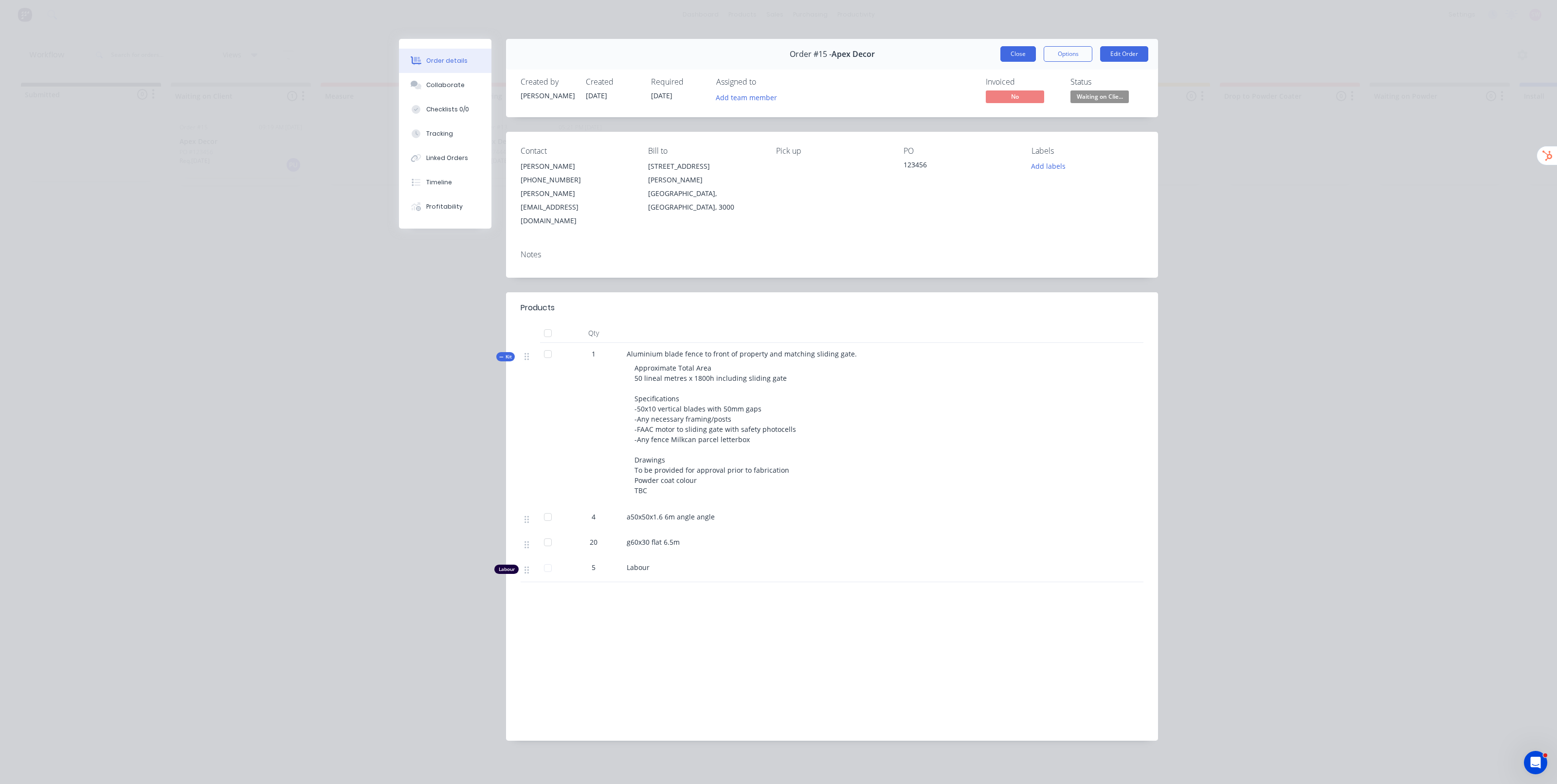
click at [1018, 50] on button "Close" at bounding box center [1018, 54] width 35 height 15
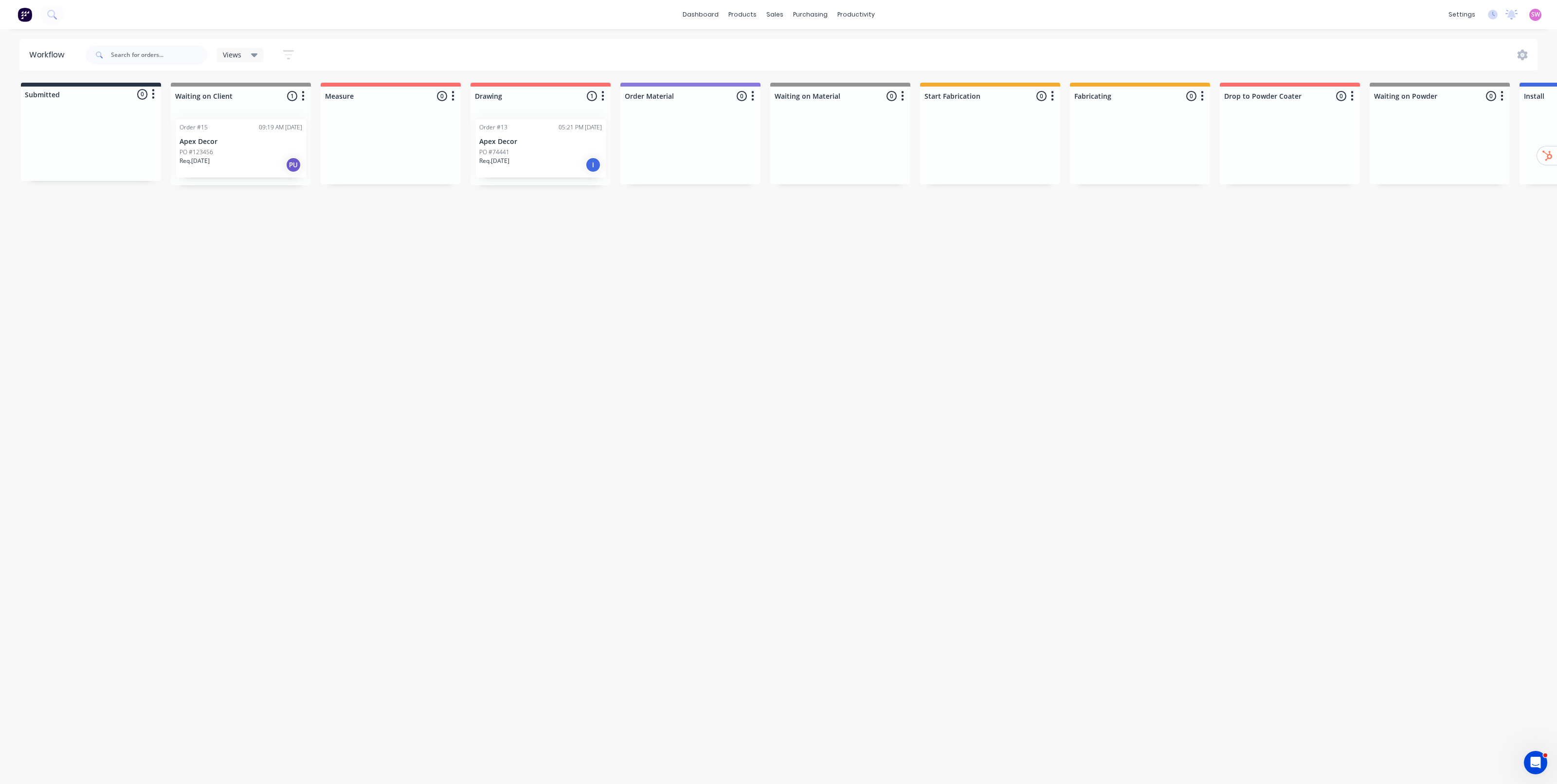
click at [270, 147] on div "Order #15 09:19 AM 10/09/25 Apex Decor PO #123456 Req. 30/09/25 PU" at bounding box center [241, 149] width 131 height 59
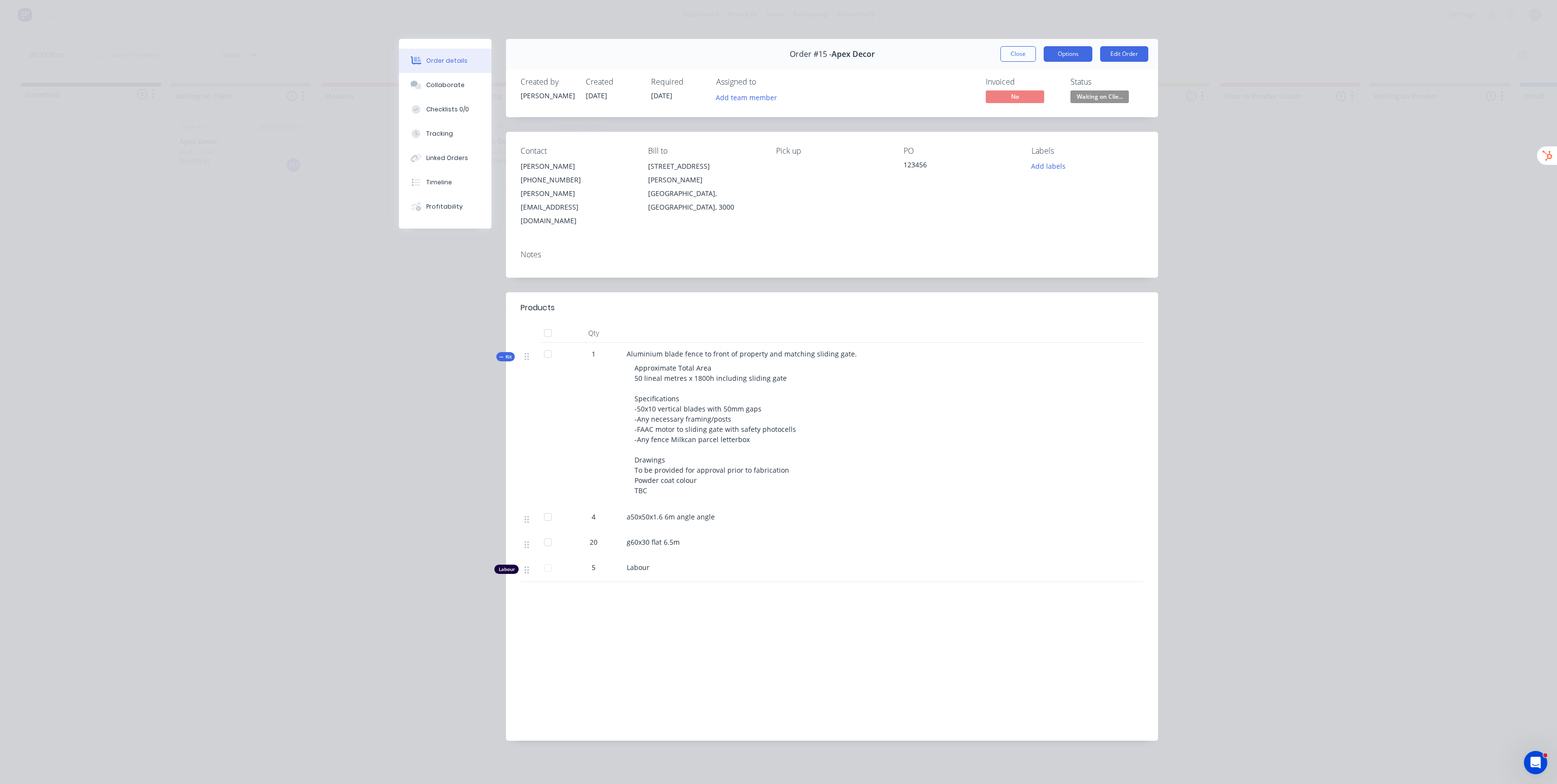
click at [1079, 59] on button "Options" at bounding box center [1068, 54] width 48 height 15
click at [929, 74] on div "Created by Stuart Created 10/09/25 Required 30/09/25 Assigned to Add team membe…" at bounding box center [832, 92] width 652 height 51
drag, startPoint x: 1007, startPoint y: 52, endPoint x: 978, endPoint y: 62, distance: 30.7
click at [1008, 52] on button "Close" at bounding box center [1018, 54] width 35 height 15
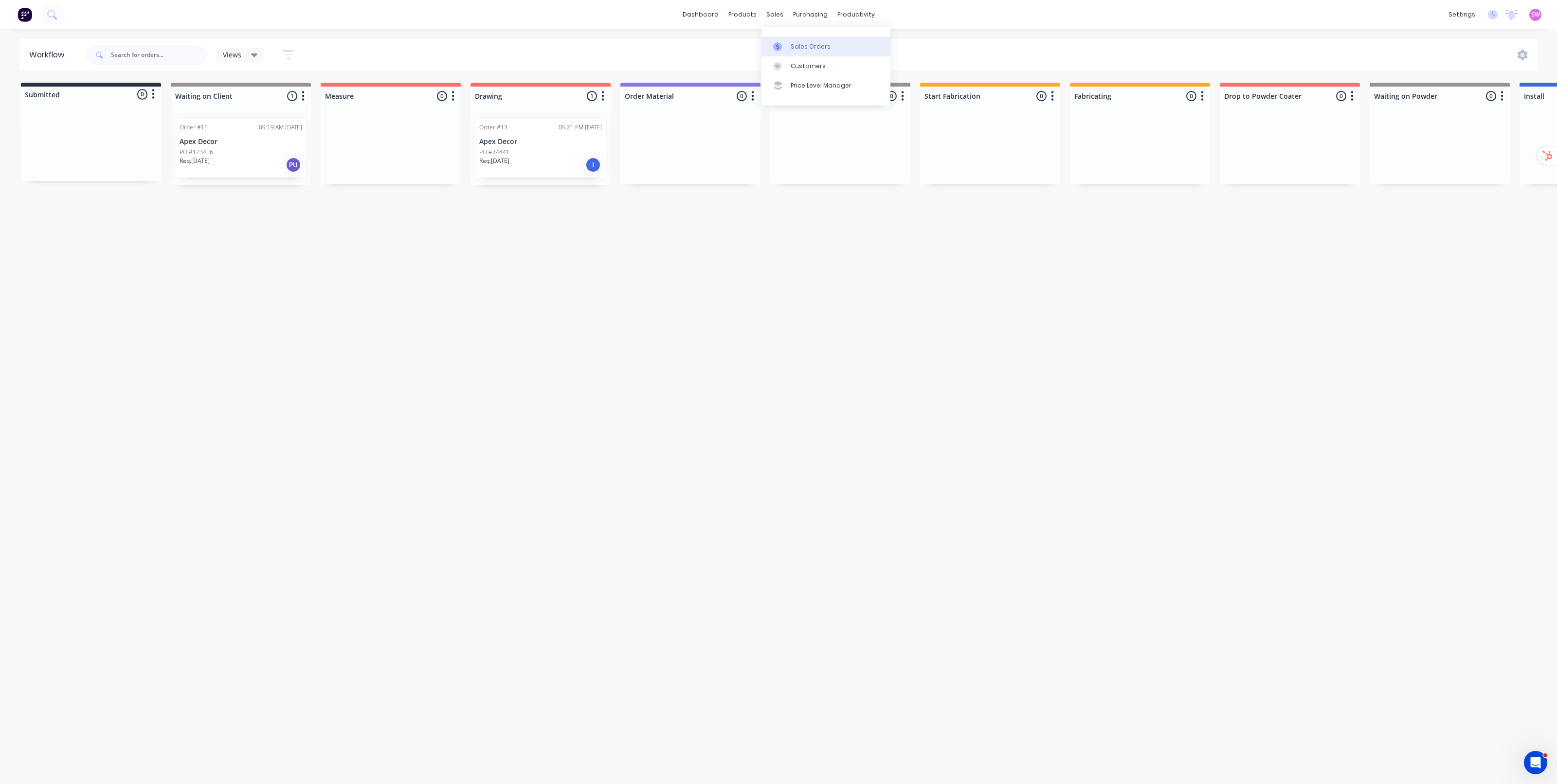
click at [777, 45] on g at bounding box center [778, 47] width 9 height 9
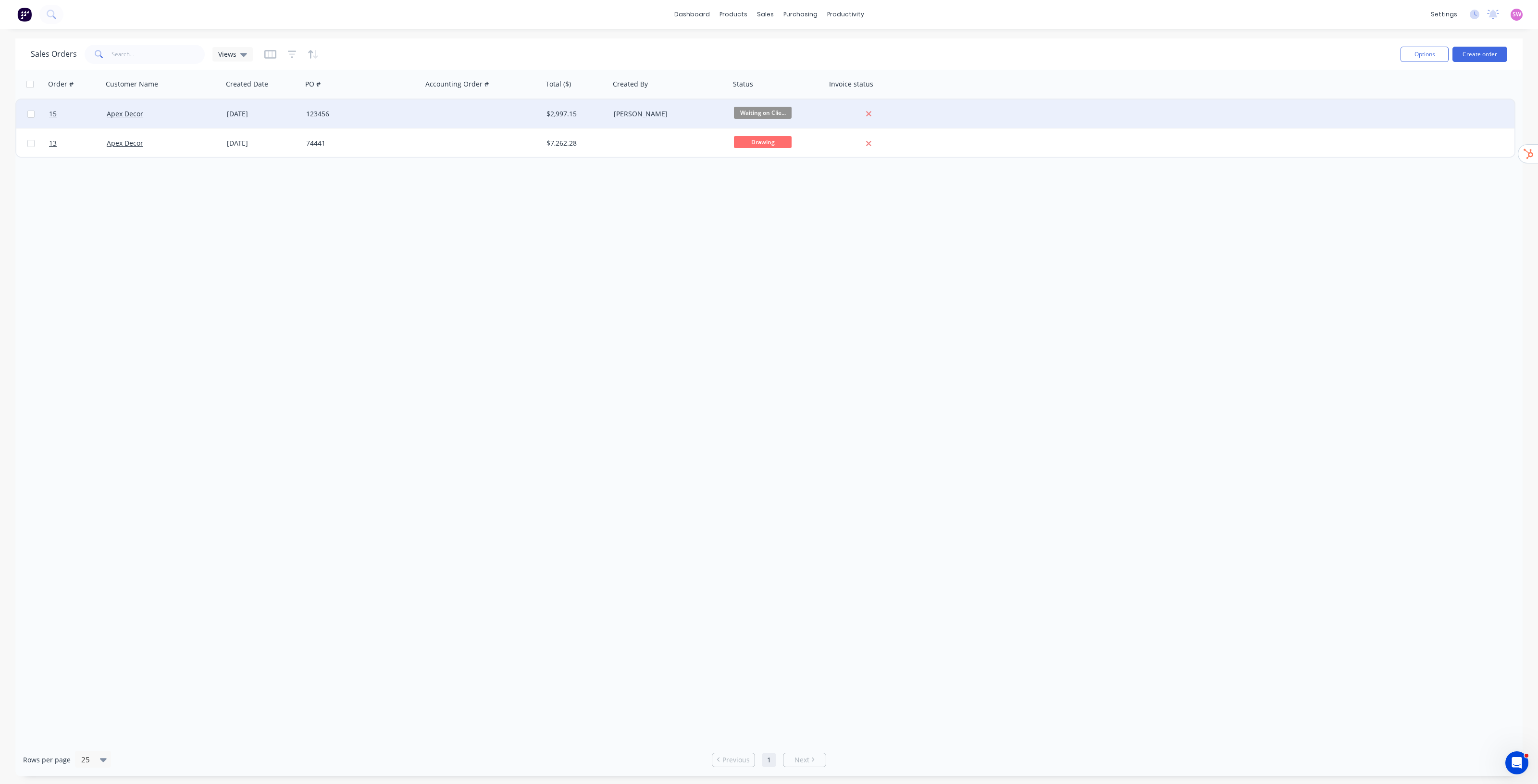
click at [429, 107] on div at bounding box center [483, 114] width 120 height 29
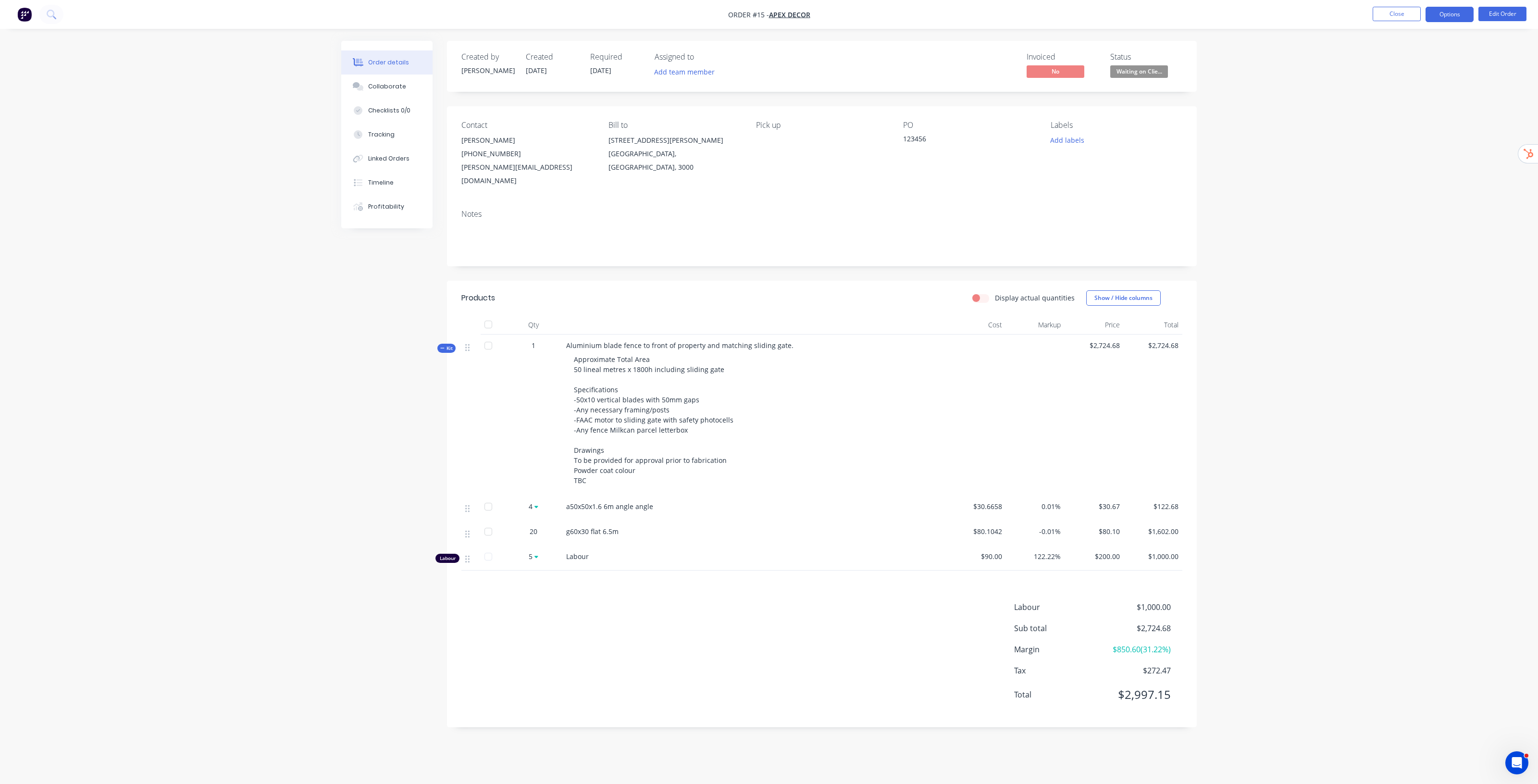
click at [1435, 20] on button "Options" at bounding box center [1450, 14] width 48 height 15
click at [1405, 53] on div "Invoice" at bounding box center [1421, 58] width 88 height 14
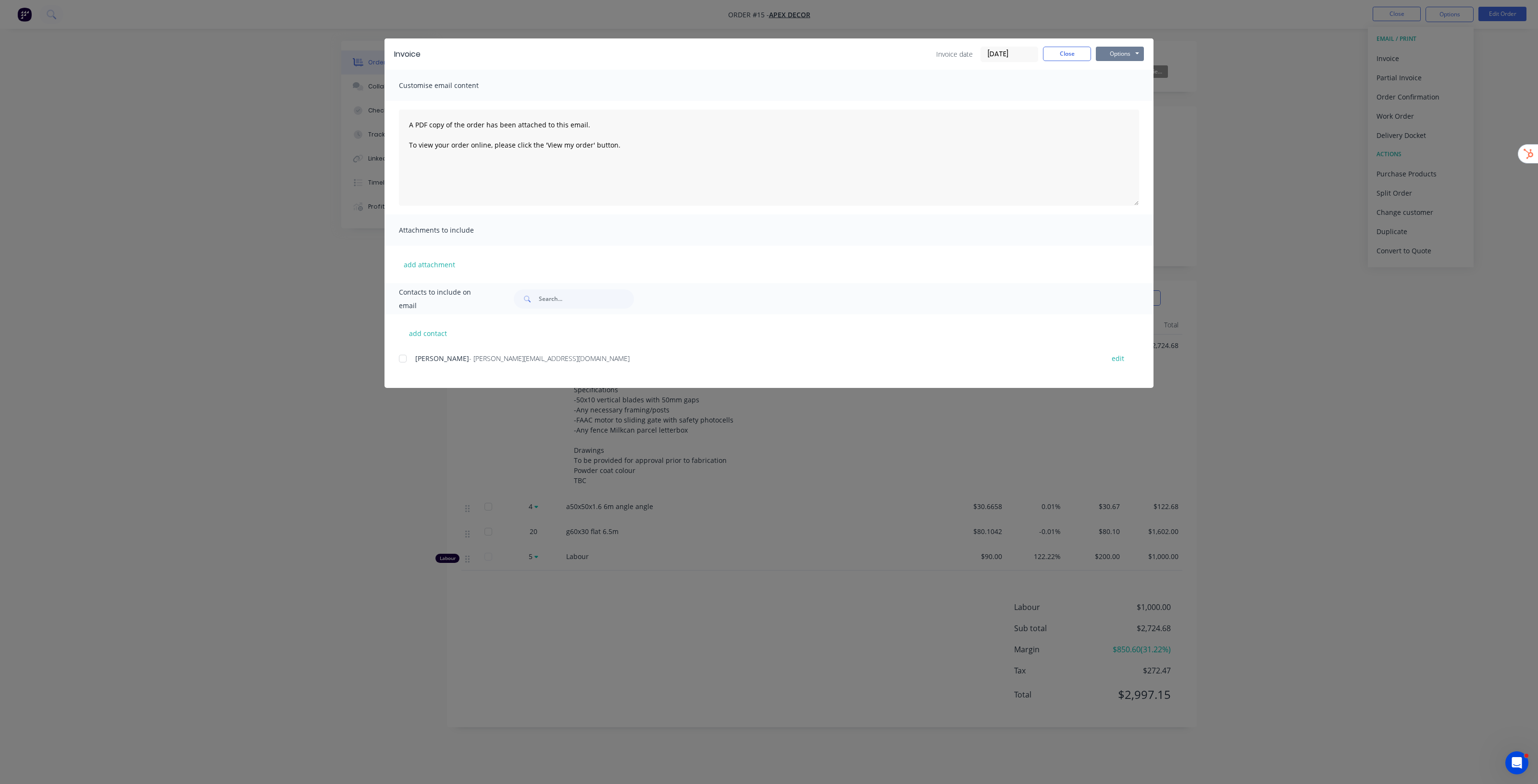
click at [1128, 52] on button "Options" at bounding box center [1120, 54] width 48 height 14
click at [1073, 49] on button "Close" at bounding box center [1067, 54] width 48 height 14
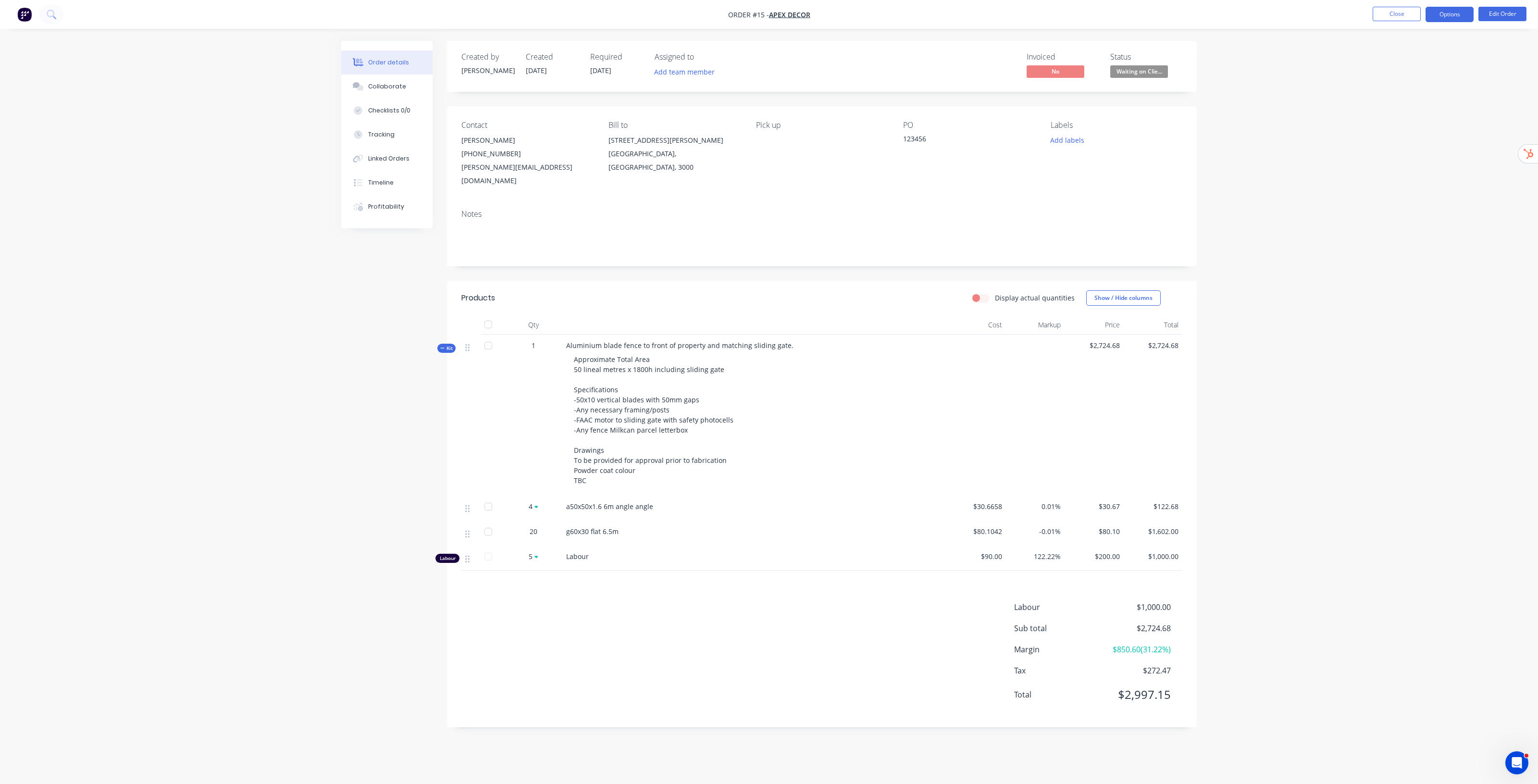
click at [1450, 18] on button "Options" at bounding box center [1450, 14] width 48 height 15
click at [1423, 68] on button "Partial Invoice" at bounding box center [1421, 78] width 106 height 20
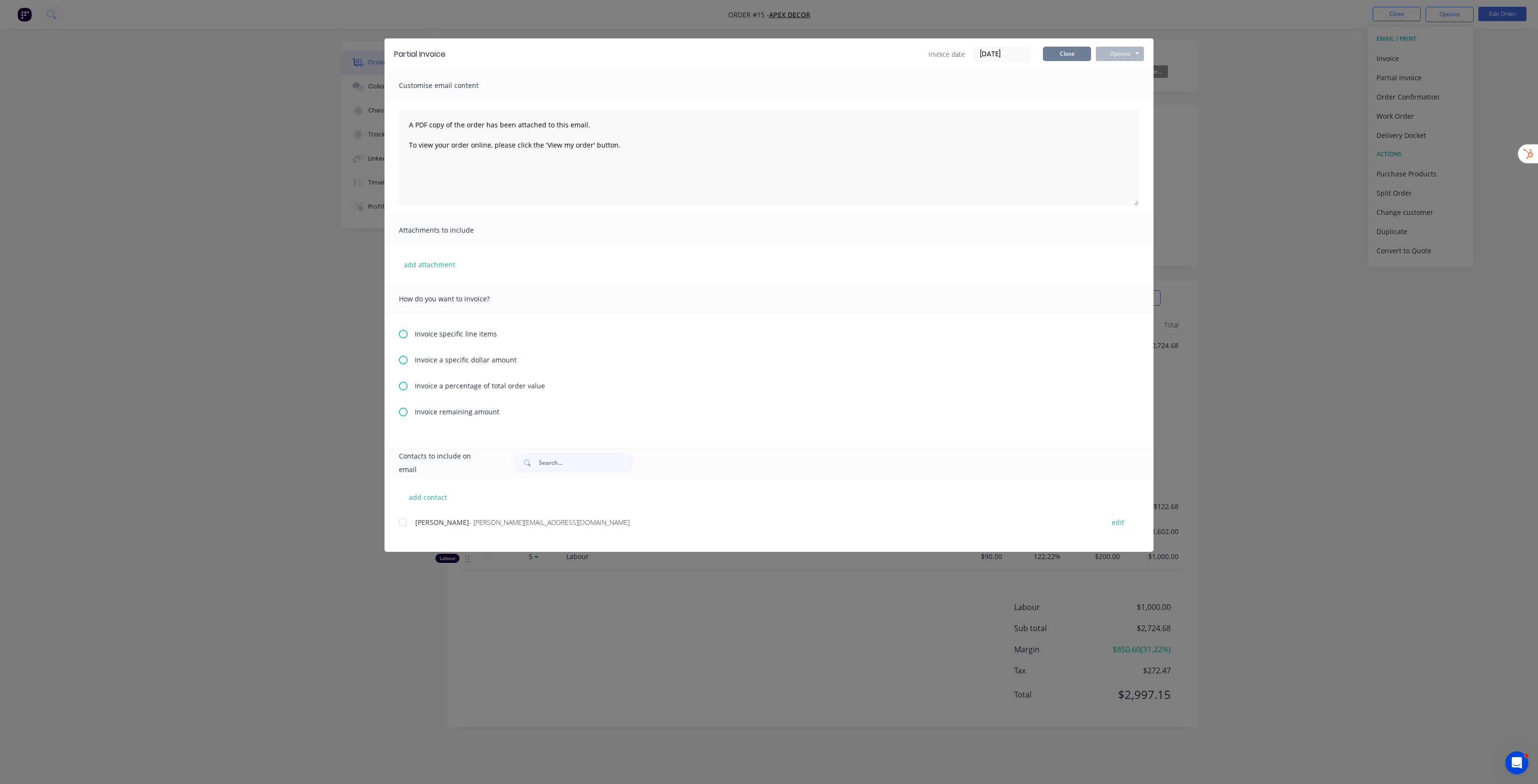
click at [1074, 57] on button "Close" at bounding box center [1067, 54] width 48 height 14
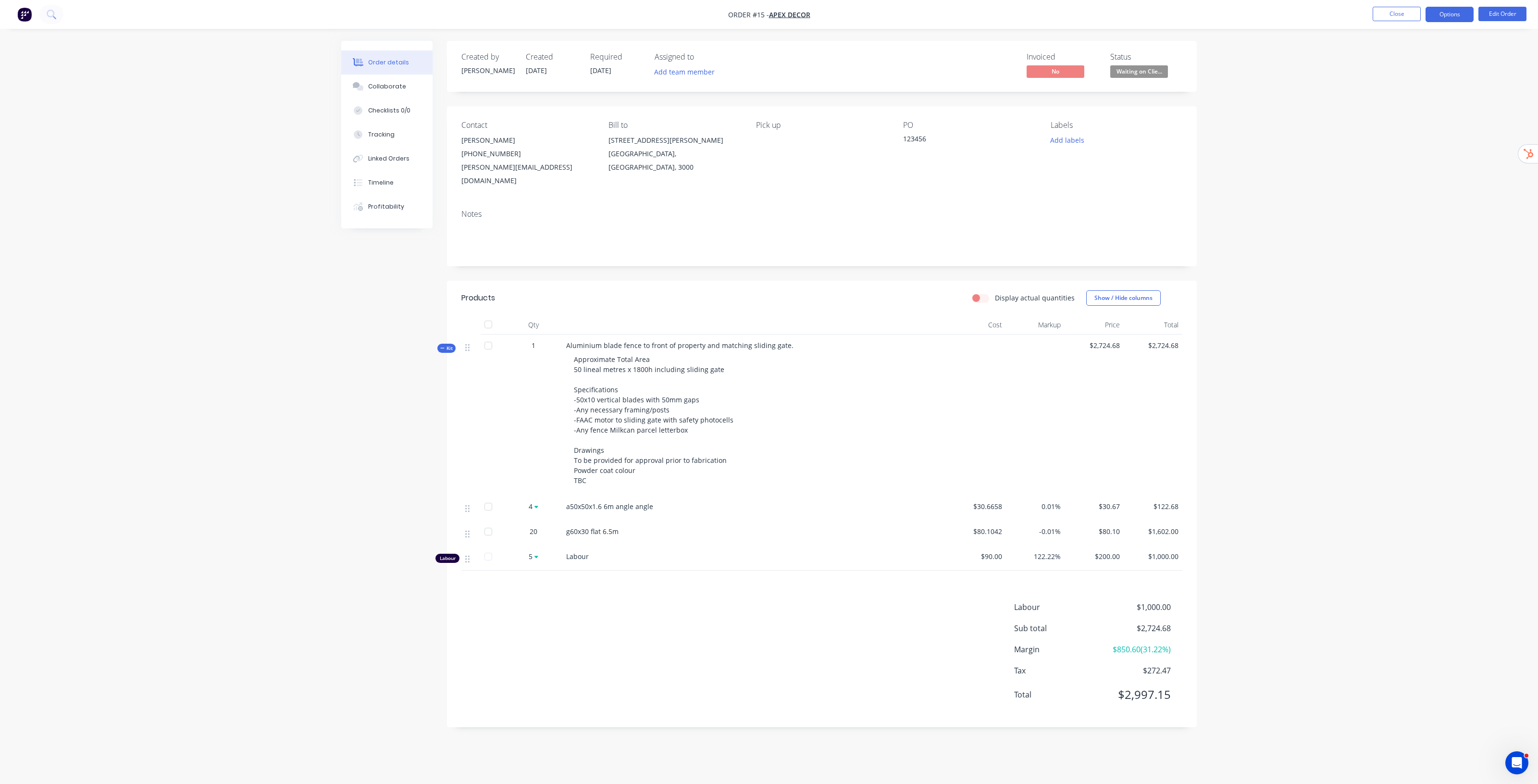
click at [1454, 20] on button "Options" at bounding box center [1450, 14] width 48 height 15
drag, startPoint x: 1315, startPoint y: 149, endPoint x: 1284, endPoint y: 141, distance: 32.0
click at [1315, 148] on div "Order details Collaborate Checklists 0/0 Tracking Linked Orders Timeline Profit…" at bounding box center [769, 392] width 1538 height 784
click at [1121, 71] on span "Waiting on Clie..." at bounding box center [1139, 71] width 58 height 12
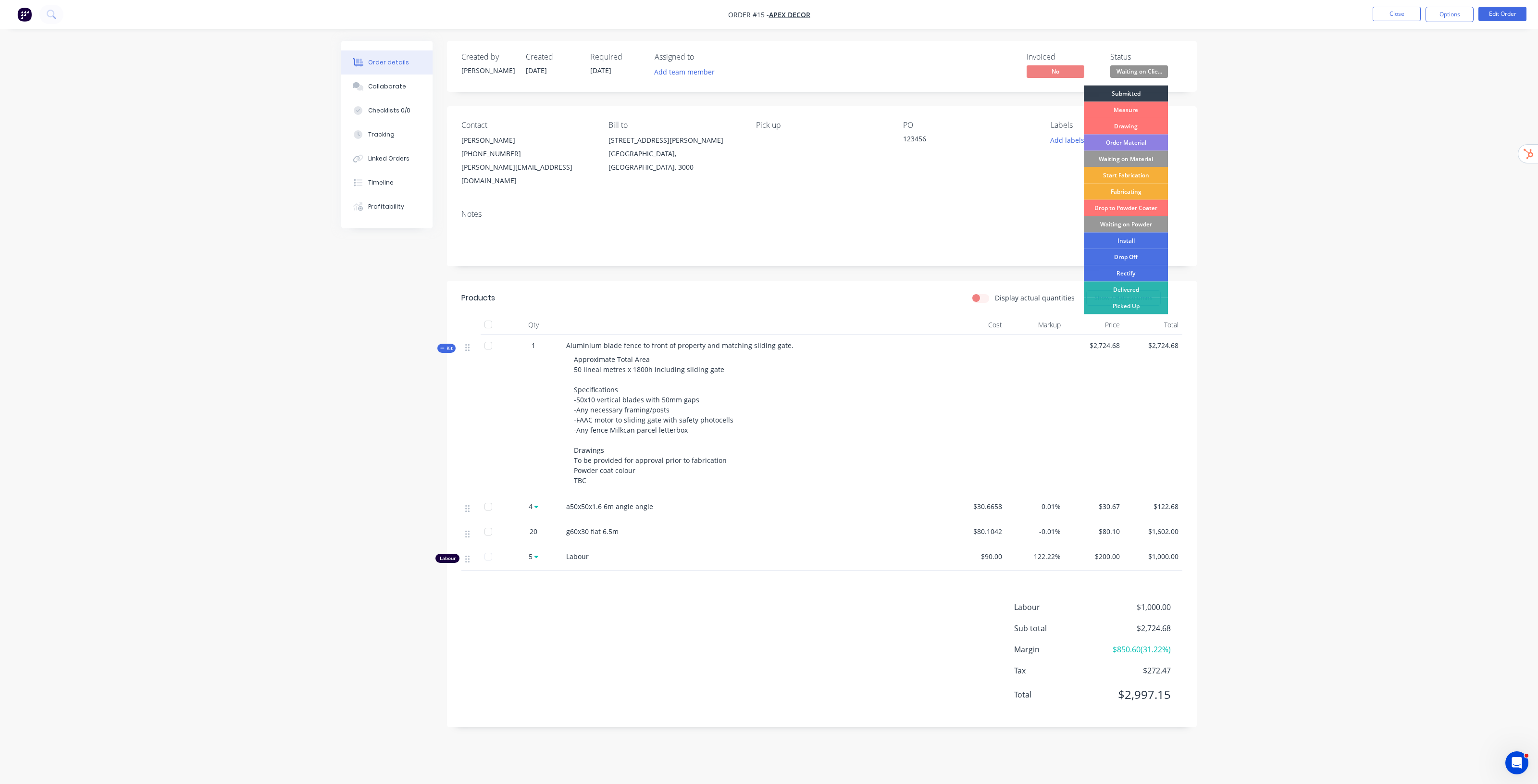
click at [1294, 114] on div "Order details Collaborate Checklists 0/0 Tracking Linked Orders Timeline Profit…" at bounding box center [769, 392] width 1538 height 784
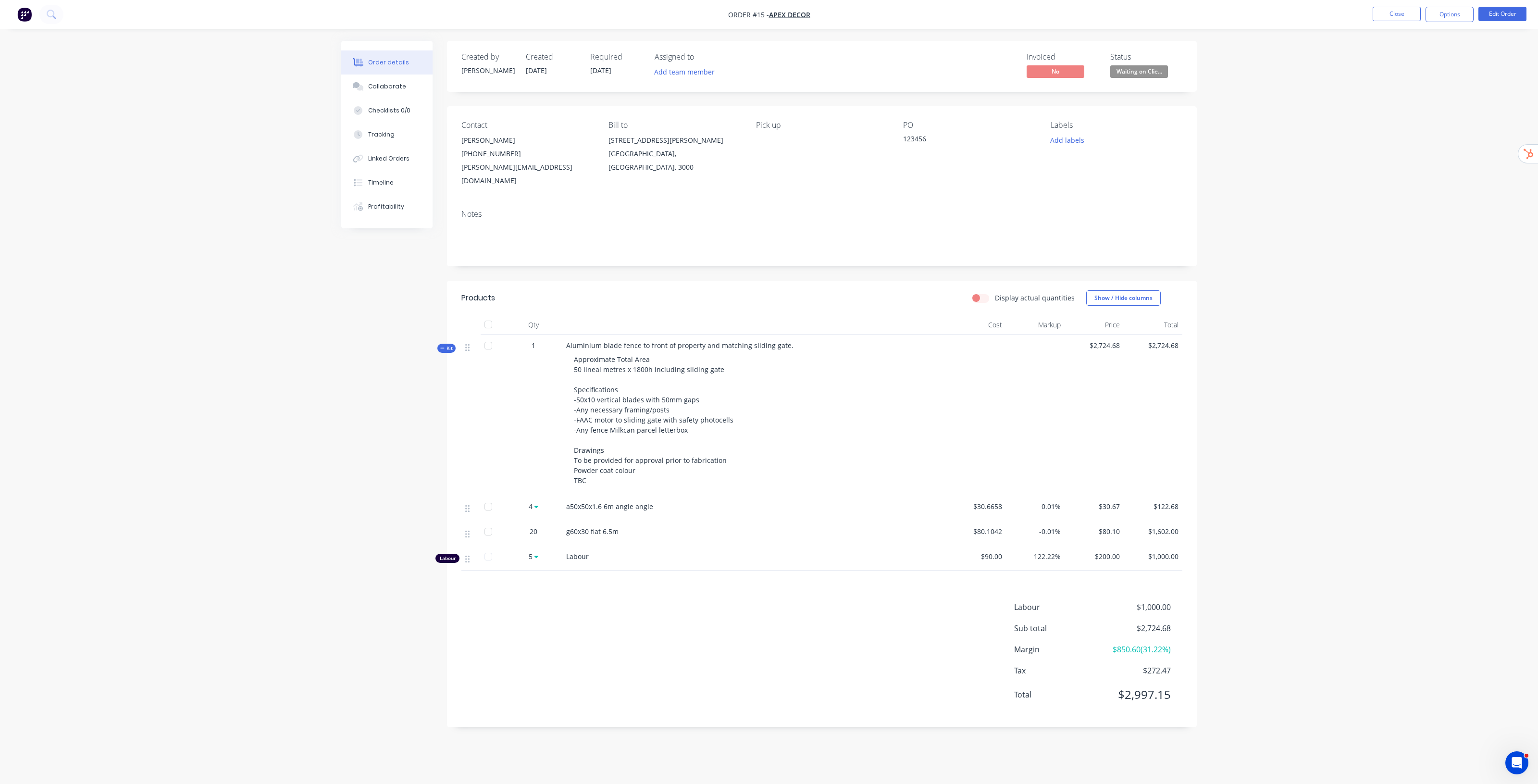
click at [1276, 154] on div "Order details Collaborate Checklists 0/0 Tracking Linked Orders Timeline Profit…" at bounding box center [769, 392] width 1538 height 784
click at [1253, 148] on div "Order details Collaborate Checklists 0/0 Tracking Linked Orders Timeline Profit…" at bounding box center [769, 392] width 1538 height 784
drag, startPoint x: 568, startPoint y: 541, endPoint x: 599, endPoint y: 541, distance: 31.0
click at [599, 551] on div "Labour" at bounding box center [755, 556] width 377 height 10
click at [1263, 441] on div "Order details Collaborate Checklists 0/0 Tracking Linked Orders Timeline Profit…" at bounding box center [769, 392] width 1538 height 784
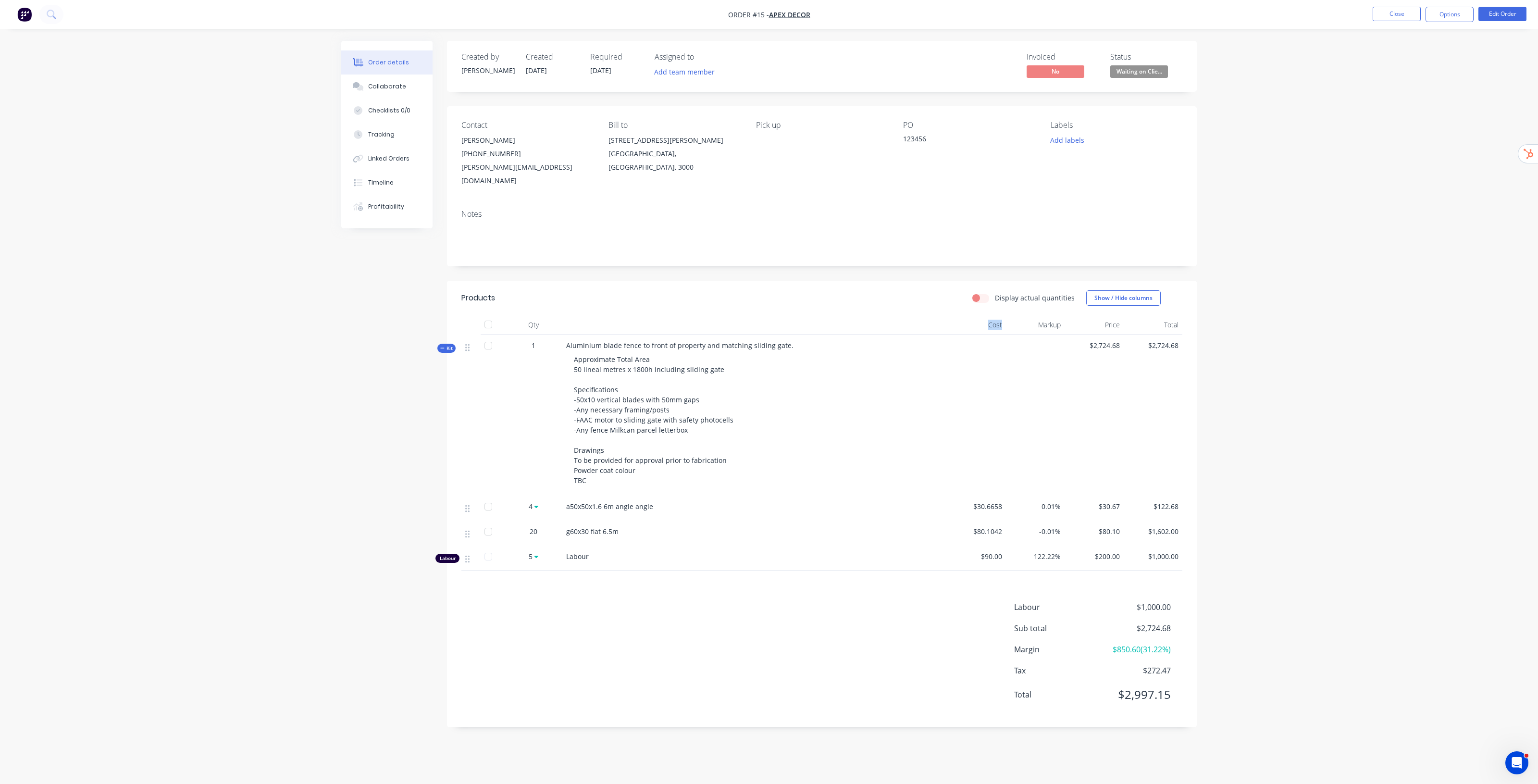
drag, startPoint x: 988, startPoint y: 313, endPoint x: 1004, endPoint y: 312, distance: 16.0
click at [1004, 315] on div "Cost" at bounding box center [977, 325] width 59 height 20
drag, startPoint x: 981, startPoint y: 544, endPoint x: 1013, endPoint y: 543, distance: 32.0
click at [1013, 546] on div "Labour 5 Labour $90.00 122.22% $200.00 $1,000.00" at bounding box center [822, 558] width 721 height 25
drag, startPoint x: 1097, startPoint y: 544, endPoint x: 1128, endPoint y: 544, distance: 31.0
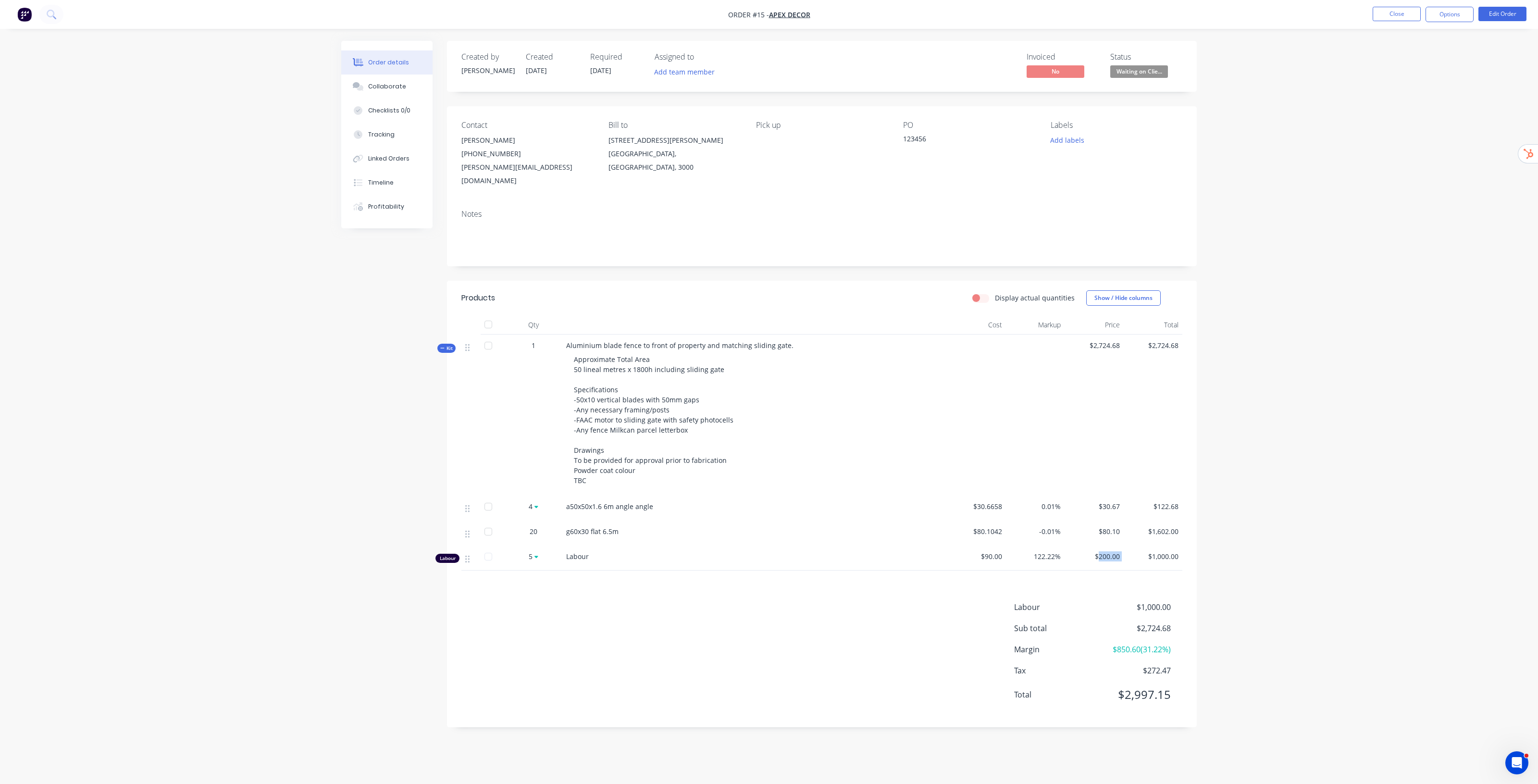
click at [1128, 546] on div "Labour 5 Labour $90.00 122.22% $200.00 $1,000.00" at bounding box center [822, 558] width 721 height 25
click at [1120, 546] on div "$200.00" at bounding box center [1094, 558] width 59 height 25
drag, startPoint x: 1094, startPoint y: 544, endPoint x: 1114, endPoint y: 543, distance: 20.0
click at [1114, 551] on span "$200.00" at bounding box center [1094, 556] width 51 height 10
drag, startPoint x: 977, startPoint y: 546, endPoint x: 1008, endPoint y: 544, distance: 31.1
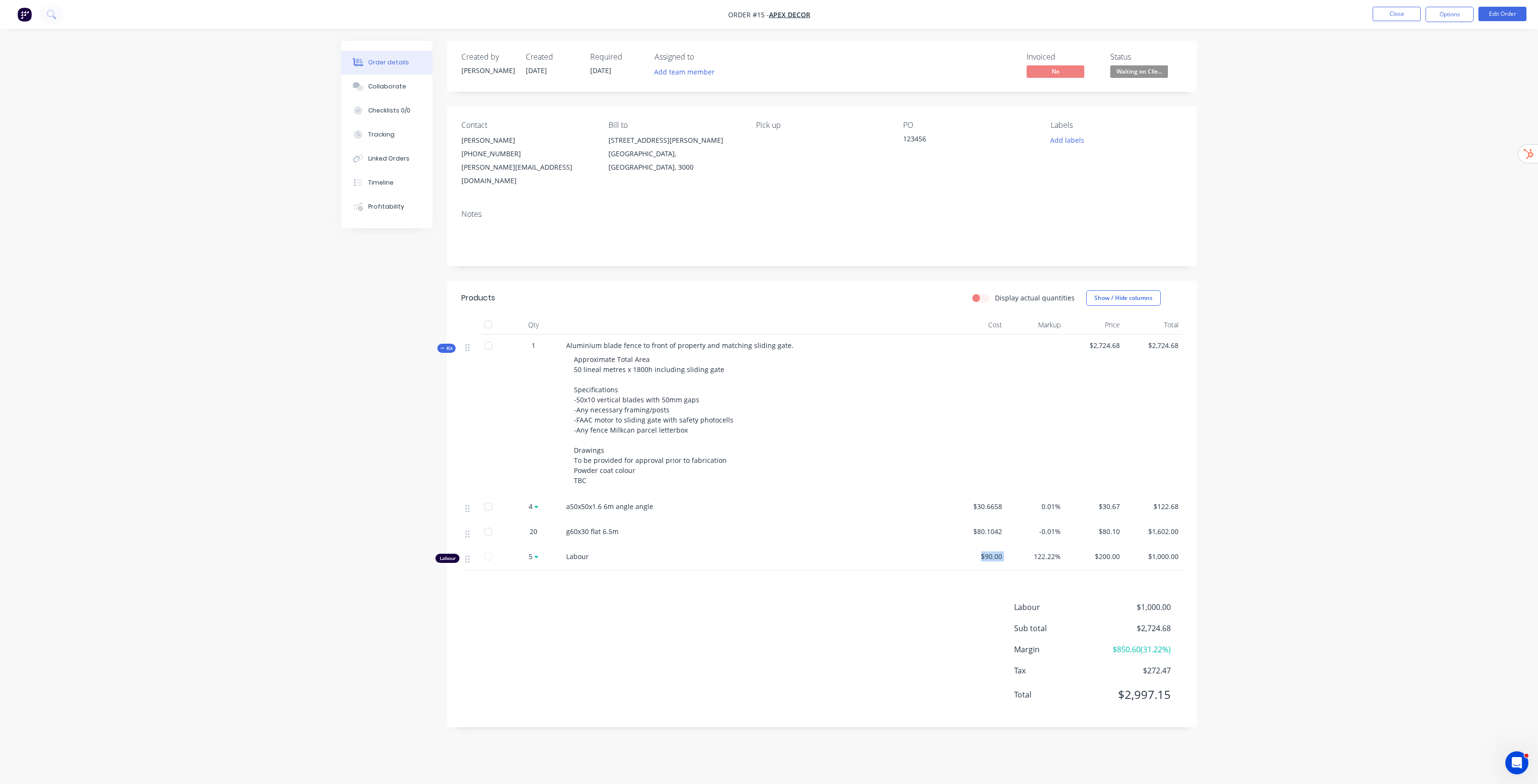
click at [1008, 546] on div "Labour 5 Labour $90.00 122.22% $200.00 $1,000.00" at bounding box center [822, 558] width 721 height 25
drag, startPoint x: 1094, startPoint y: 543, endPoint x: 1128, endPoint y: 540, distance: 34.1
click at [1128, 546] on div "Labour 5 Labour $90.00 122.22% $200.00 $1,000.00" at bounding box center [822, 558] width 721 height 25
drag, startPoint x: 1036, startPoint y: 546, endPoint x: 1070, endPoint y: 541, distance: 34.4
click at [1070, 546] on div "Labour 5 Labour $90.00 122.22% $200.00 $1,000.00" at bounding box center [822, 558] width 721 height 25
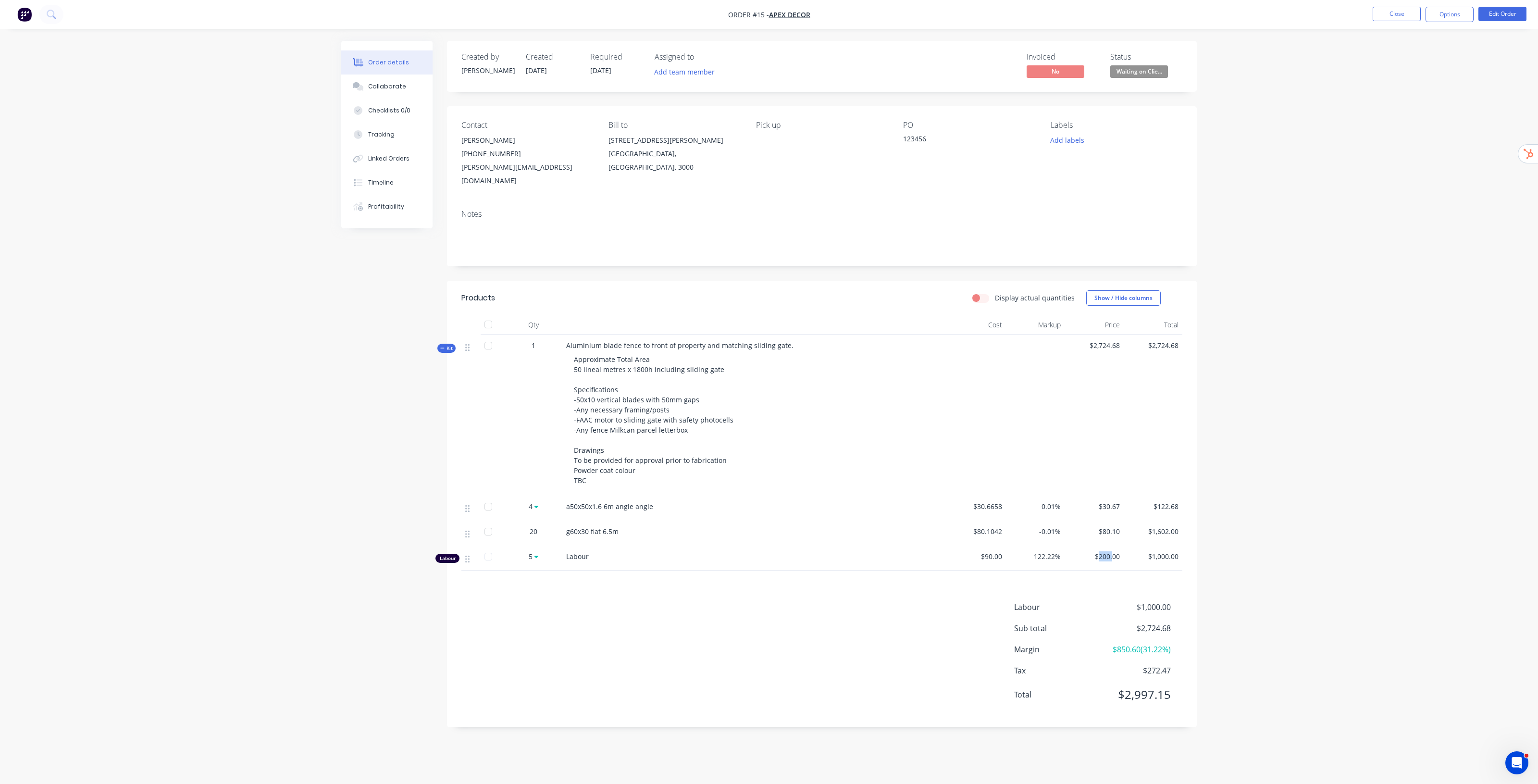
drag, startPoint x: 1100, startPoint y: 543, endPoint x: 1114, endPoint y: 542, distance: 14.0
click at [1114, 551] on span "$200.00" at bounding box center [1094, 556] width 51 height 10
drag, startPoint x: 974, startPoint y: 493, endPoint x: 1006, endPoint y: 491, distance: 32.1
click at [1006, 496] on div "4 a50x50x1.6 6m angle angle $30.6658 0.01% $30.67 $122.68" at bounding box center [822, 508] width 721 height 25
click at [1006, 496] on div "0.01%" at bounding box center [1036, 508] width 59 height 25
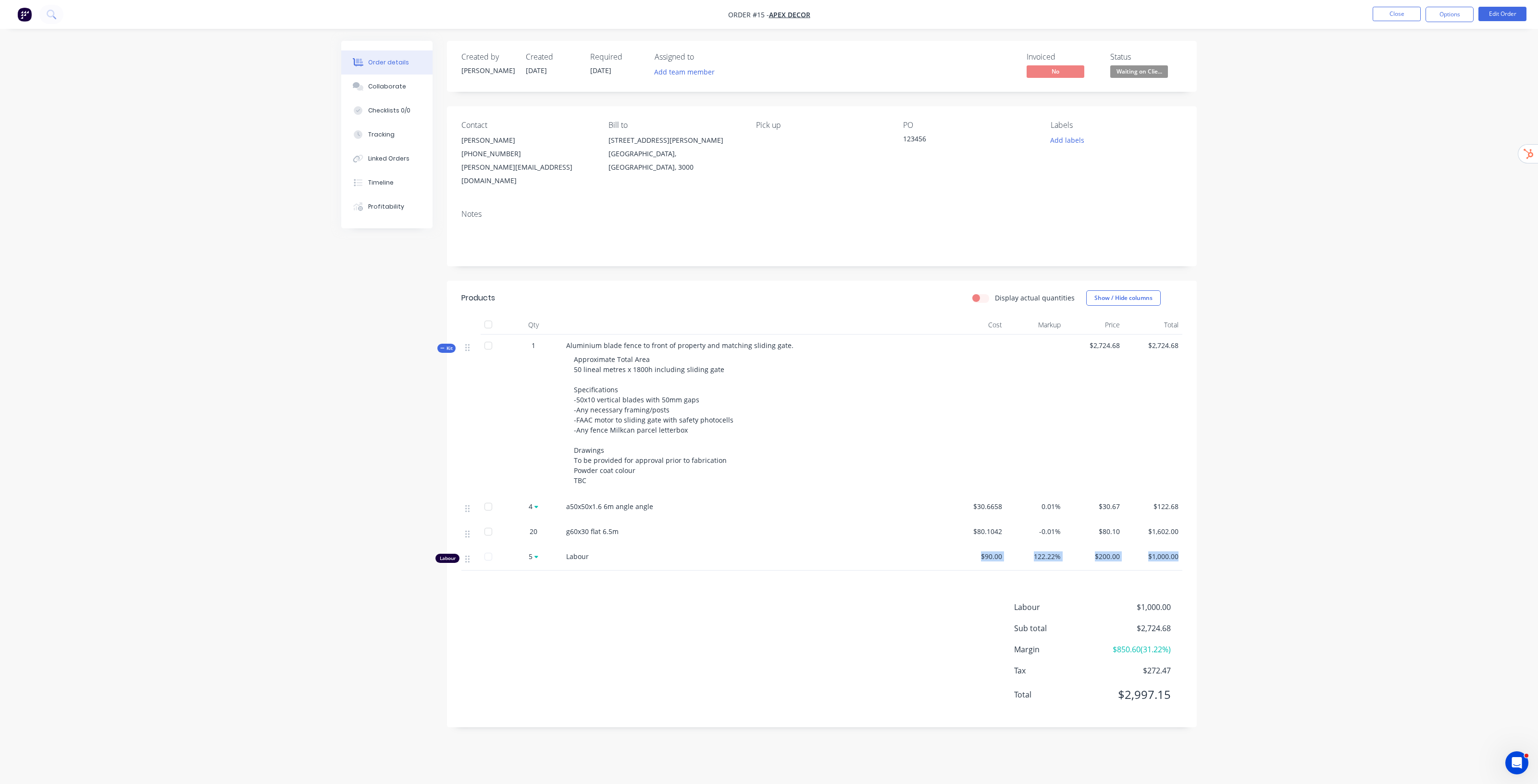
drag, startPoint x: 1021, startPoint y: 546, endPoint x: 1200, endPoint y: 550, distance: 179.0
click at [1200, 550] on div "Order details Collaborate Checklists 0/0 Tracking Linked Orders Timeline Profit…" at bounding box center [769, 391] width 875 height 701
click at [1294, 530] on div "Order details Collaborate Checklists 0/0 Tracking Linked Orders Timeline Profit…" at bounding box center [769, 392] width 1538 height 784
click at [1284, 529] on div "Order details Collaborate Checklists 0/0 Tracking Linked Orders Timeline Profit…" at bounding box center [769, 392] width 1538 height 784
drag, startPoint x: 976, startPoint y: 492, endPoint x: 1012, endPoint y: 488, distance: 36.2
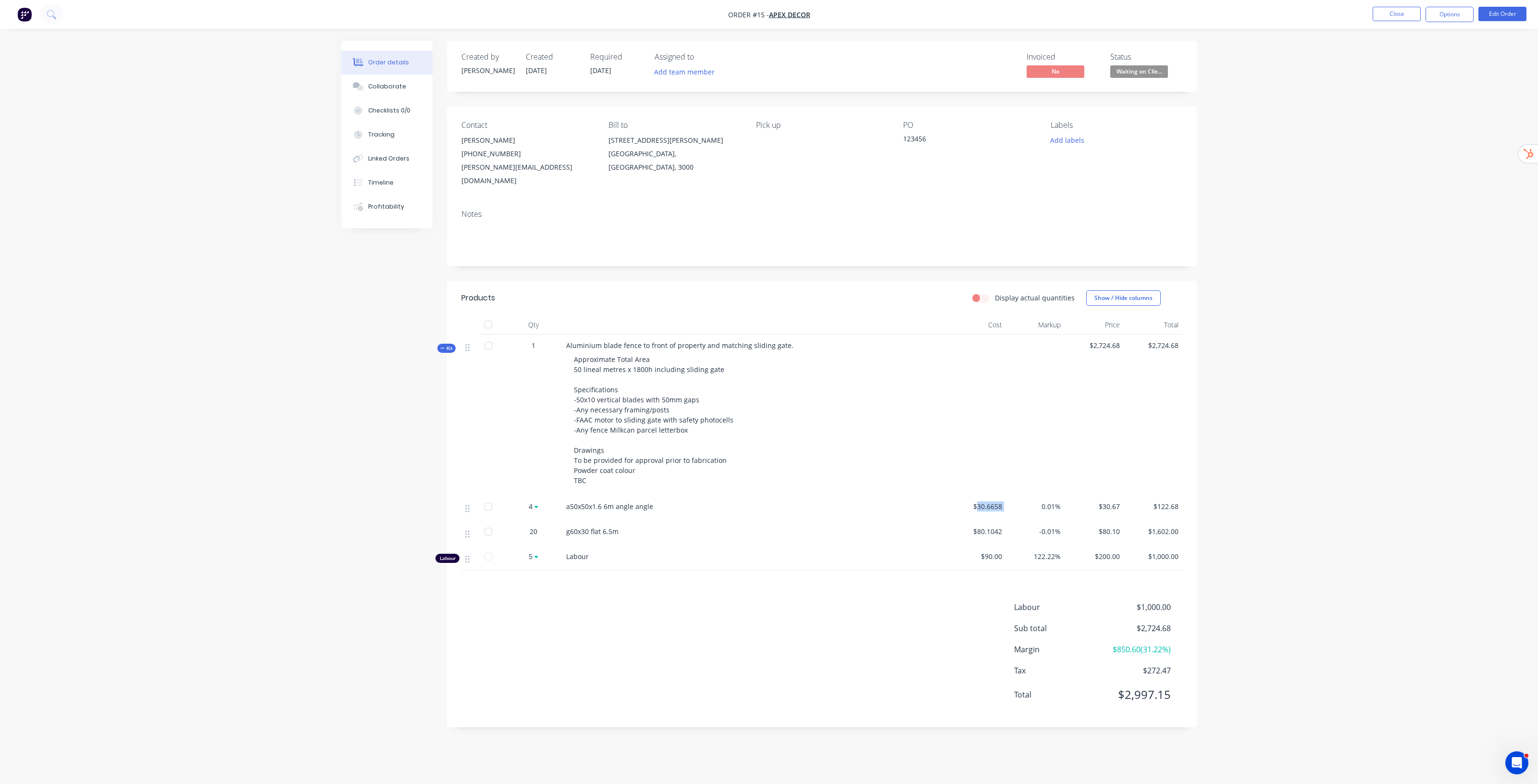
click at [1012, 496] on div "4 a50x50x1.6 6m angle angle $30.6658 0.01% $30.67 $122.68" at bounding box center [822, 508] width 721 height 25
click at [973, 501] on span "$30.6658" at bounding box center [976, 506] width 51 height 10
drag, startPoint x: 973, startPoint y: 493, endPoint x: 1005, endPoint y: 494, distance: 32.0
click at [1005, 496] on div "$30.6658" at bounding box center [977, 508] width 59 height 25
click at [1253, 487] on div "Order details Collaborate Checklists 0/0 Tracking Linked Orders Timeline Profit…" at bounding box center [769, 392] width 1538 height 784
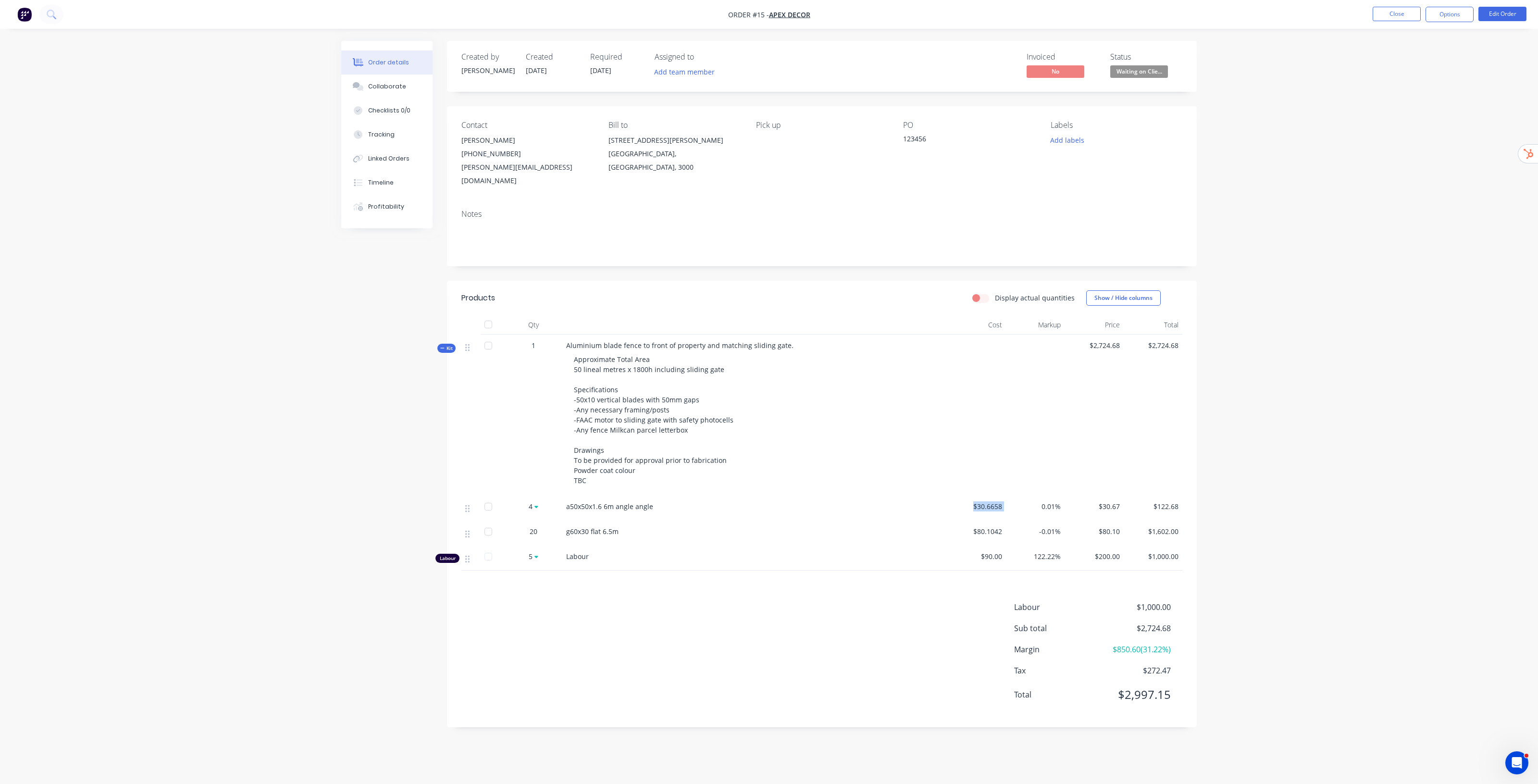
drag, startPoint x: 970, startPoint y: 491, endPoint x: 1020, endPoint y: 493, distance: 50.0
click at [1020, 496] on div "4 a50x50x1.6 6m angle angle $30.6658 0.01% $30.67 $122.68" at bounding box center [822, 508] width 721 height 25
drag, startPoint x: 980, startPoint y: 518, endPoint x: 1020, endPoint y: 520, distance: 40.0
click at [1020, 520] on div "20 g60x30 flat 6.5m $80.1042 -0.01% $80.10 $1,602.00" at bounding box center [822, 533] width 721 height 25
drag, startPoint x: 973, startPoint y: 493, endPoint x: 1005, endPoint y: 493, distance: 32.0
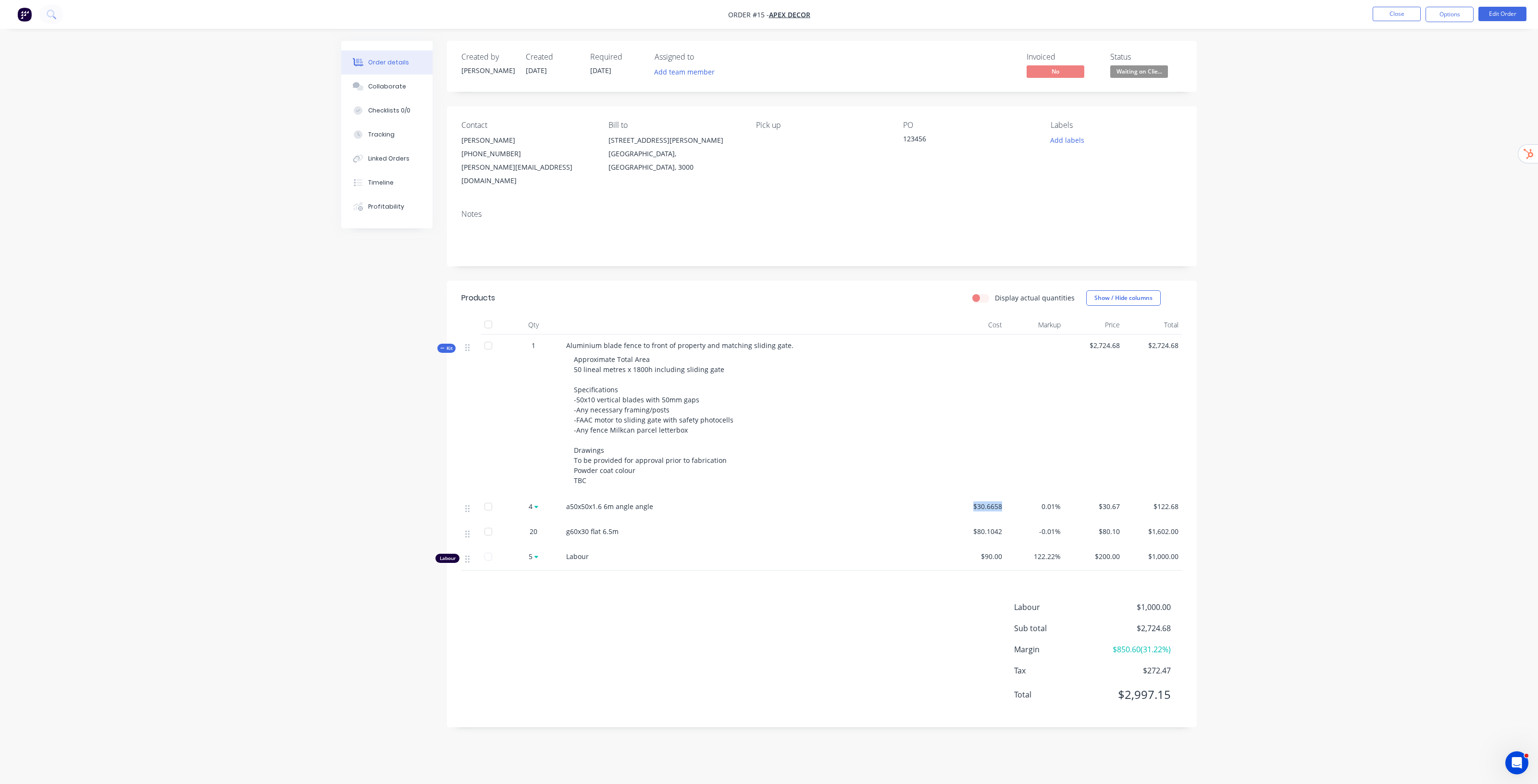
click at [1005, 496] on div "$30.6658" at bounding box center [977, 508] width 59 height 25
drag, startPoint x: 1040, startPoint y: 492, endPoint x: 1060, endPoint y: 493, distance: 20.0
click at [1060, 501] on span "0.01%" at bounding box center [1036, 506] width 51 height 10
drag, startPoint x: 1097, startPoint y: 493, endPoint x: 1137, endPoint y: 493, distance: 40.0
click at [1137, 496] on div "4 a50x50x1.6 6m angle angle $30.6658 0.01% $30.67 $122.68" at bounding box center [822, 508] width 721 height 25
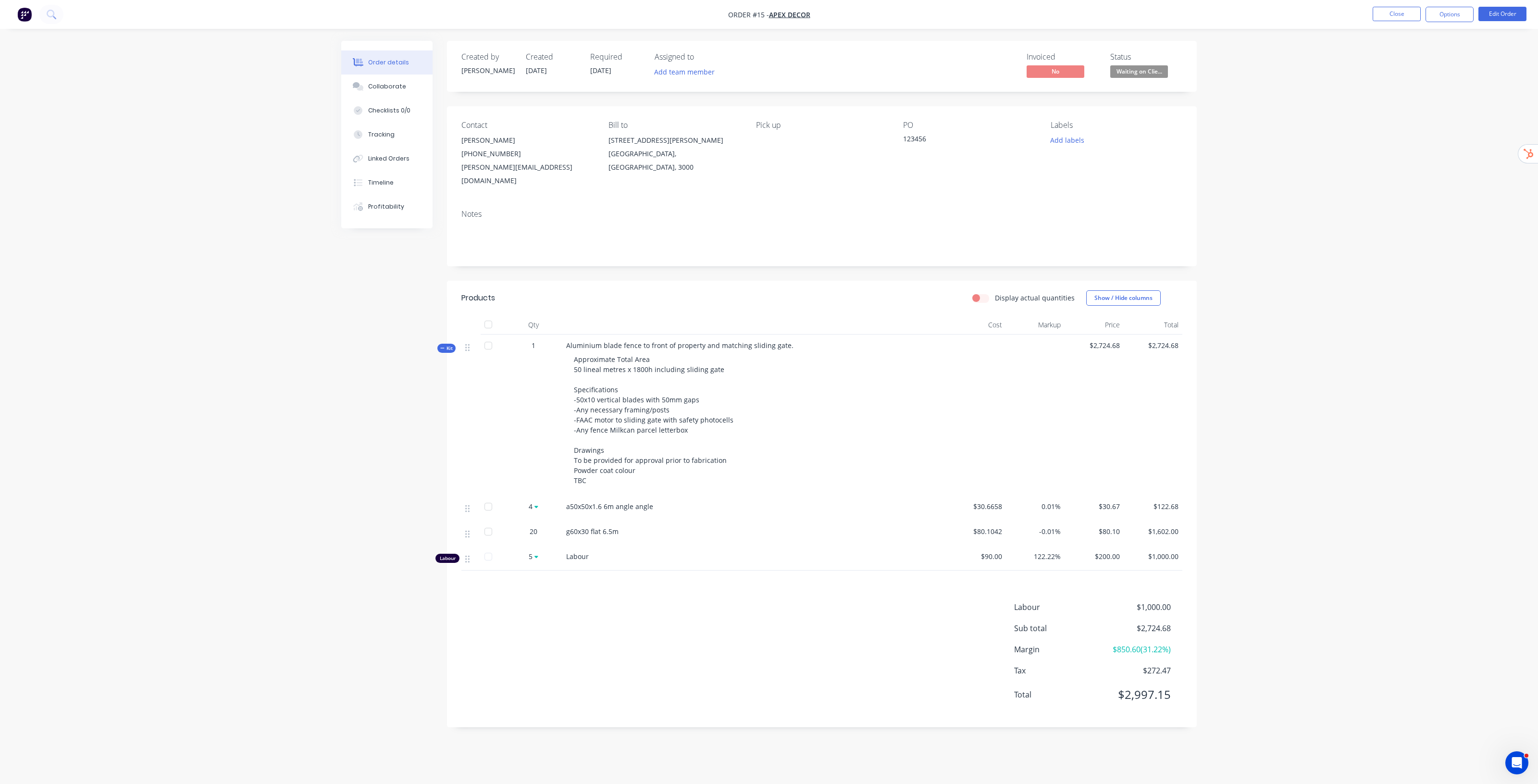
click at [1310, 488] on div "Order details Collaborate Checklists 0/0 Tracking Linked Orders Timeline Profit…" at bounding box center [769, 392] width 1538 height 784
click at [1512, 20] on button "Edit Order" at bounding box center [1502, 14] width 48 height 14
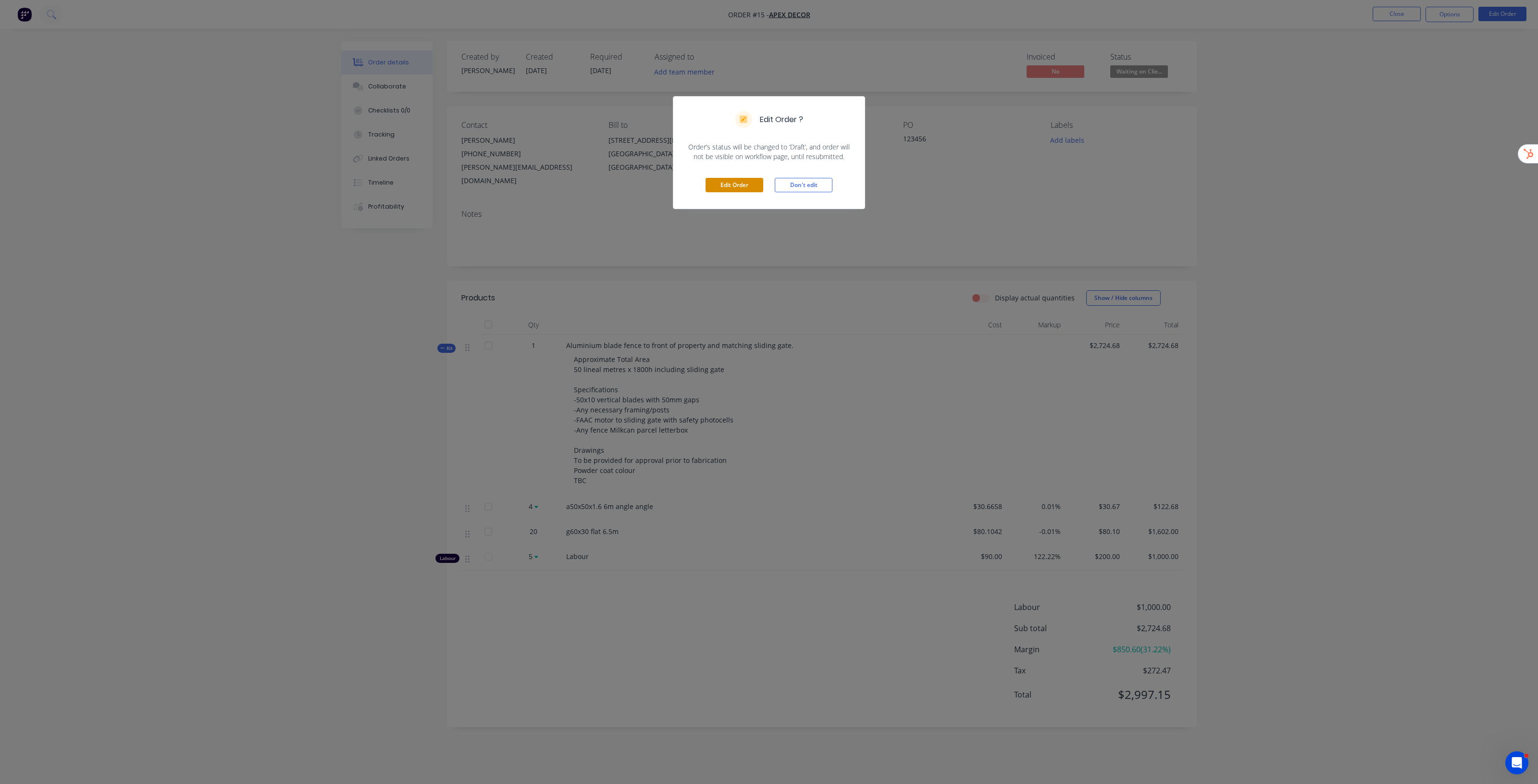
click at [734, 181] on button "Edit Order" at bounding box center [735, 185] width 58 height 14
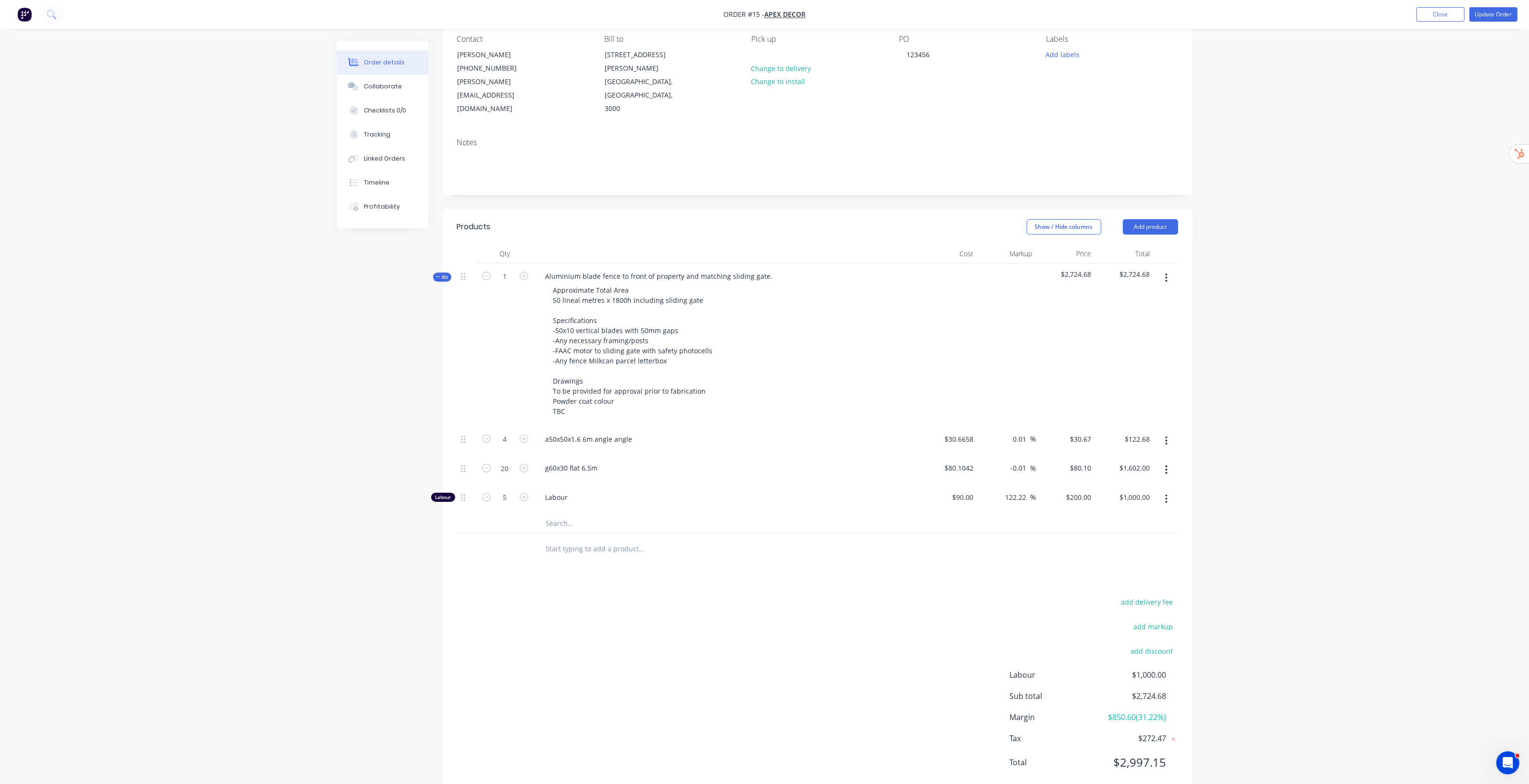
scroll to position [87, 0]
click at [1145, 620] on button "add markup" at bounding box center [1153, 626] width 49 height 13
click at [1137, 622] on input at bounding box center [1141, 629] width 43 height 14
type input "30"
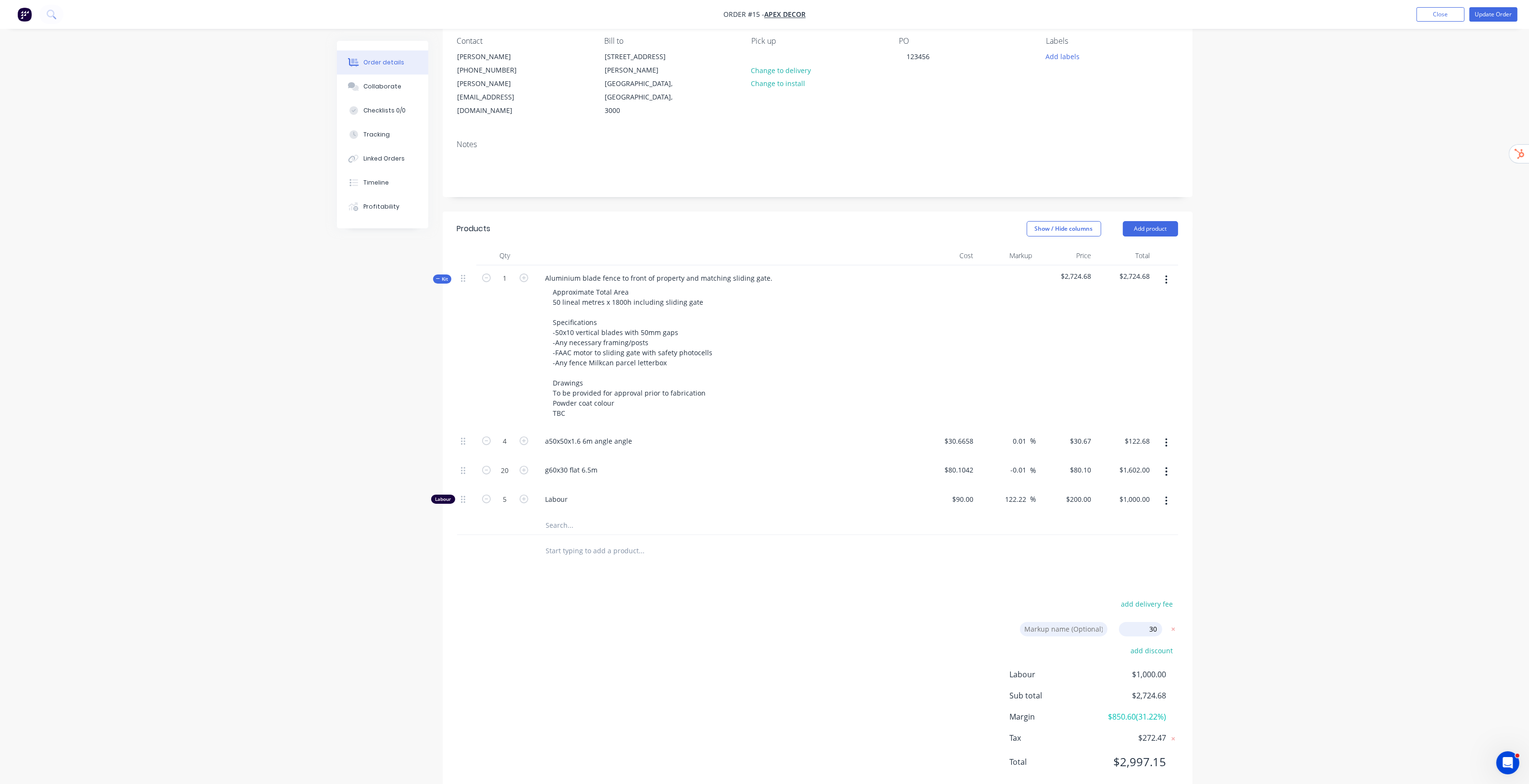
click input "submit" at bounding box center [0, 0] width 0 height 0
type input "30.02"
type input "$39.871"
type input "$159.48"
type input "29.99"
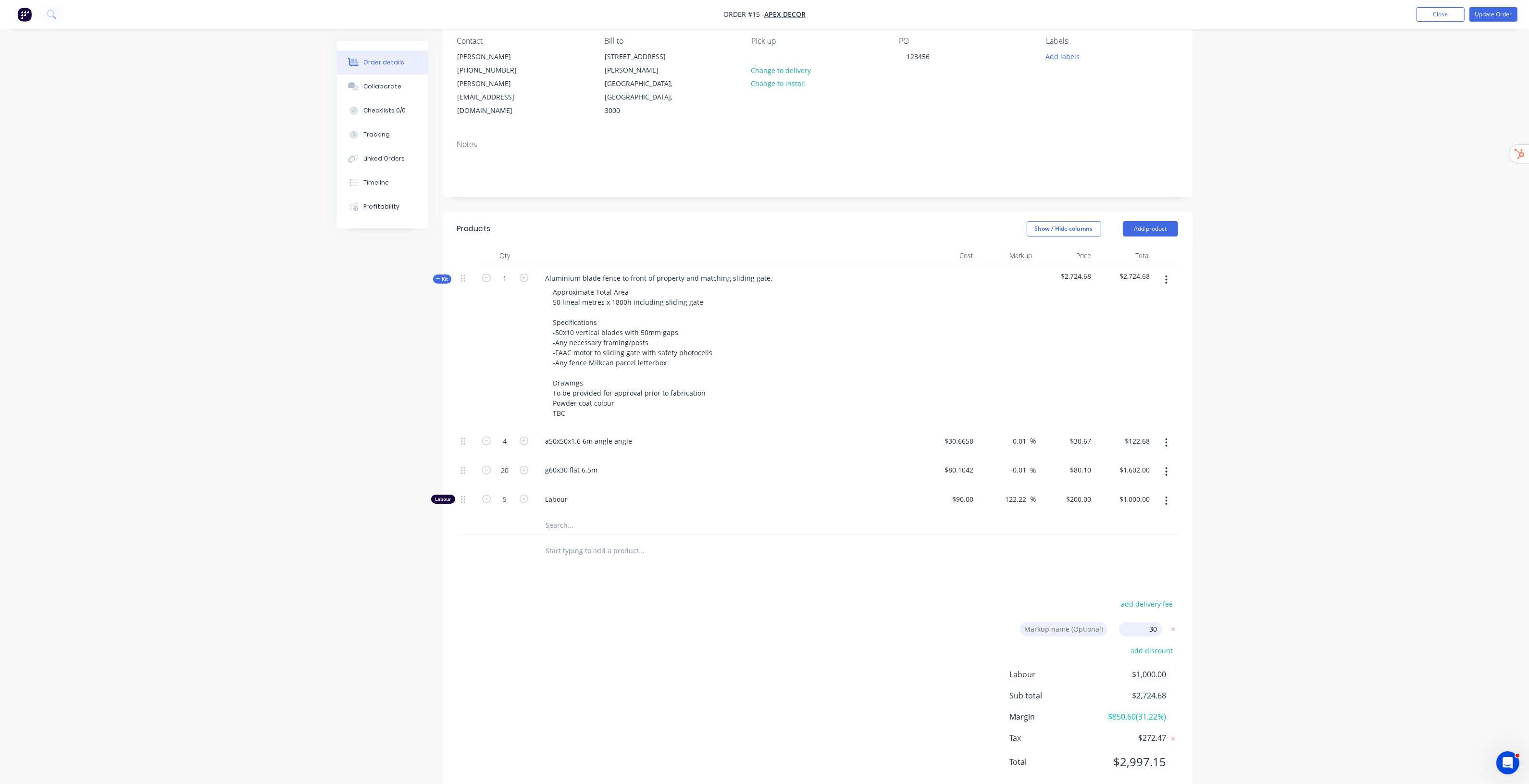
type input "$104.13"
type input "$2,082.60"
type input "188.89"
type input "$260.00"
type input "$1,300.00"
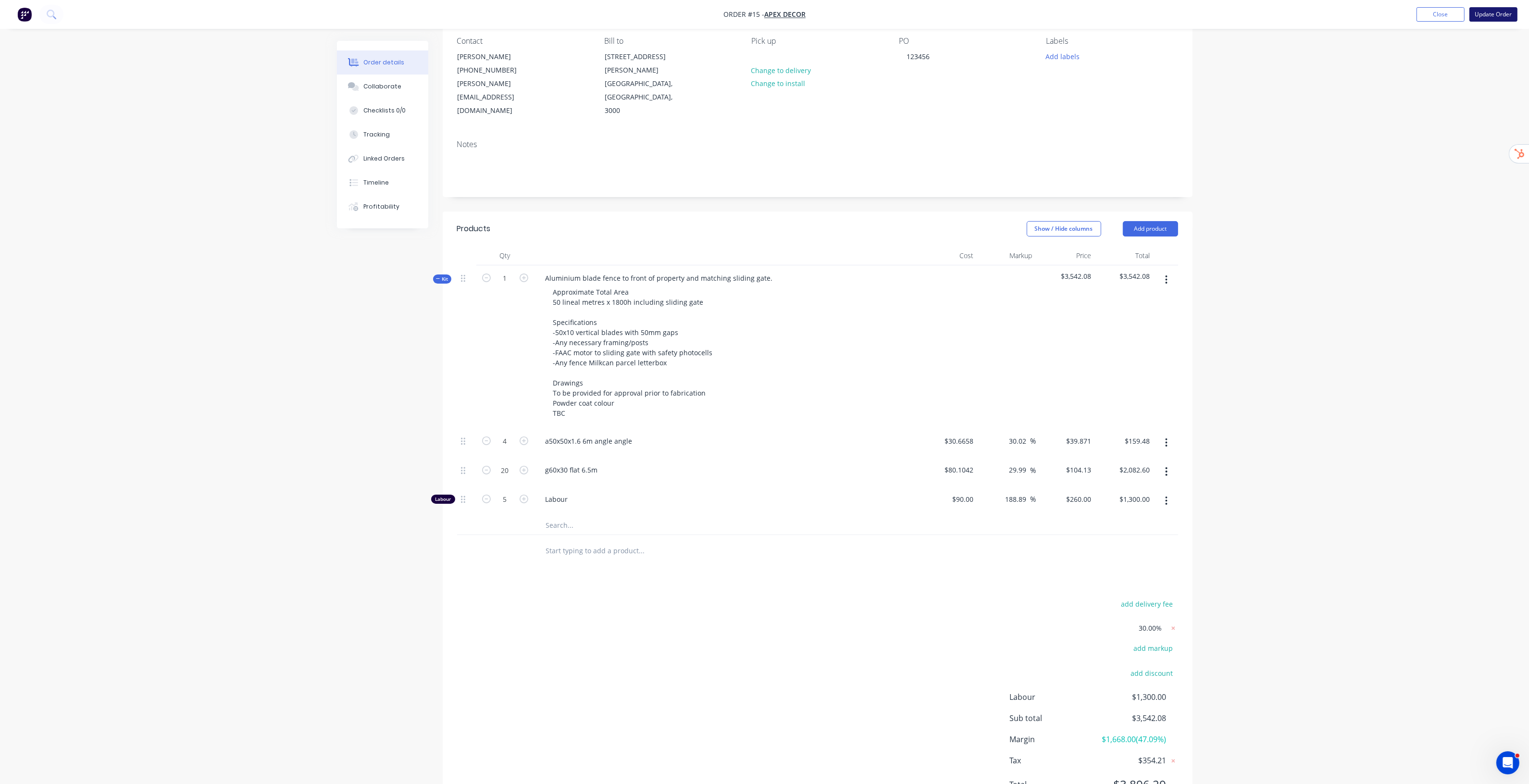
click at [1491, 12] on button "Update Order" at bounding box center [1493, 14] width 48 height 14
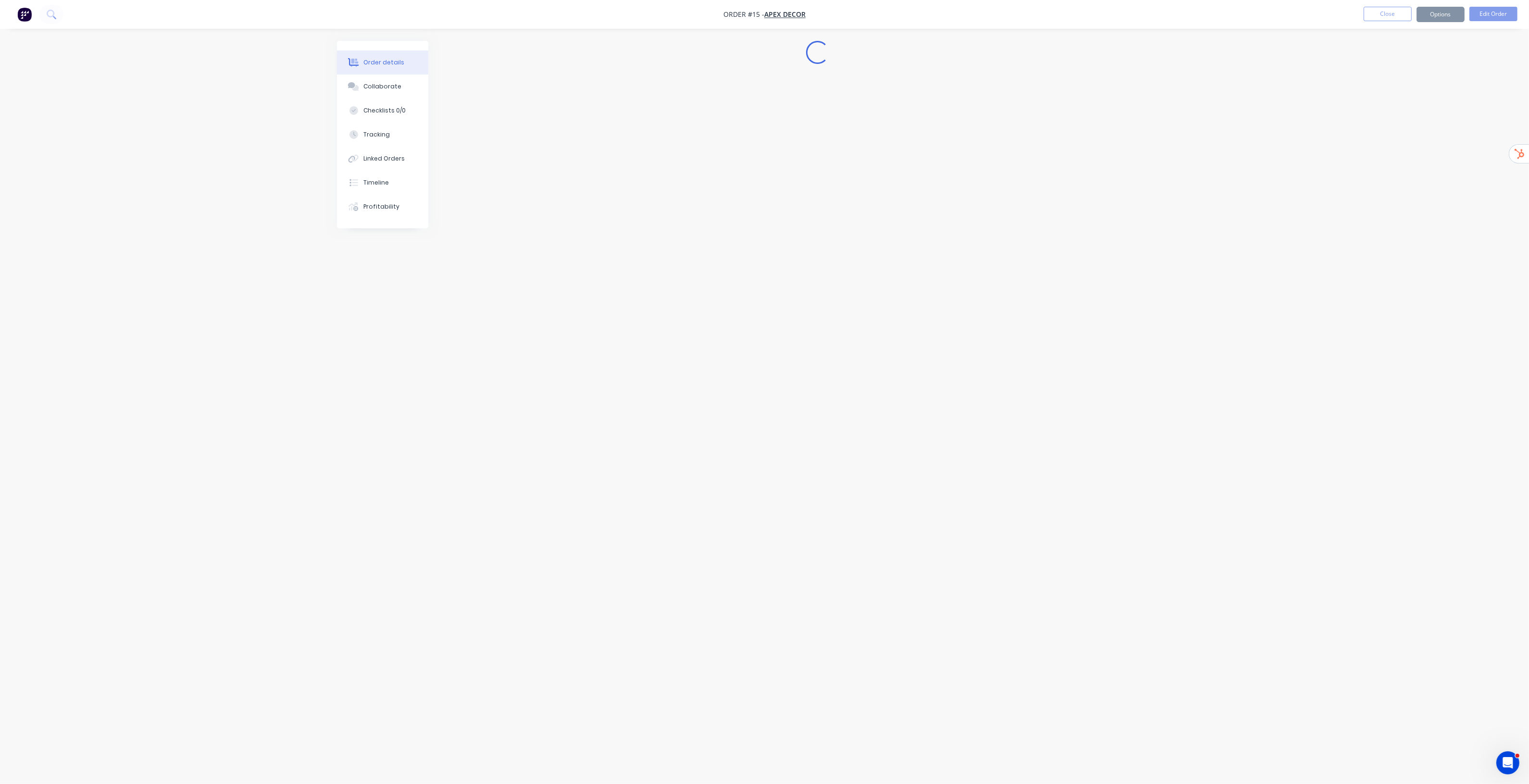
scroll to position [0, 0]
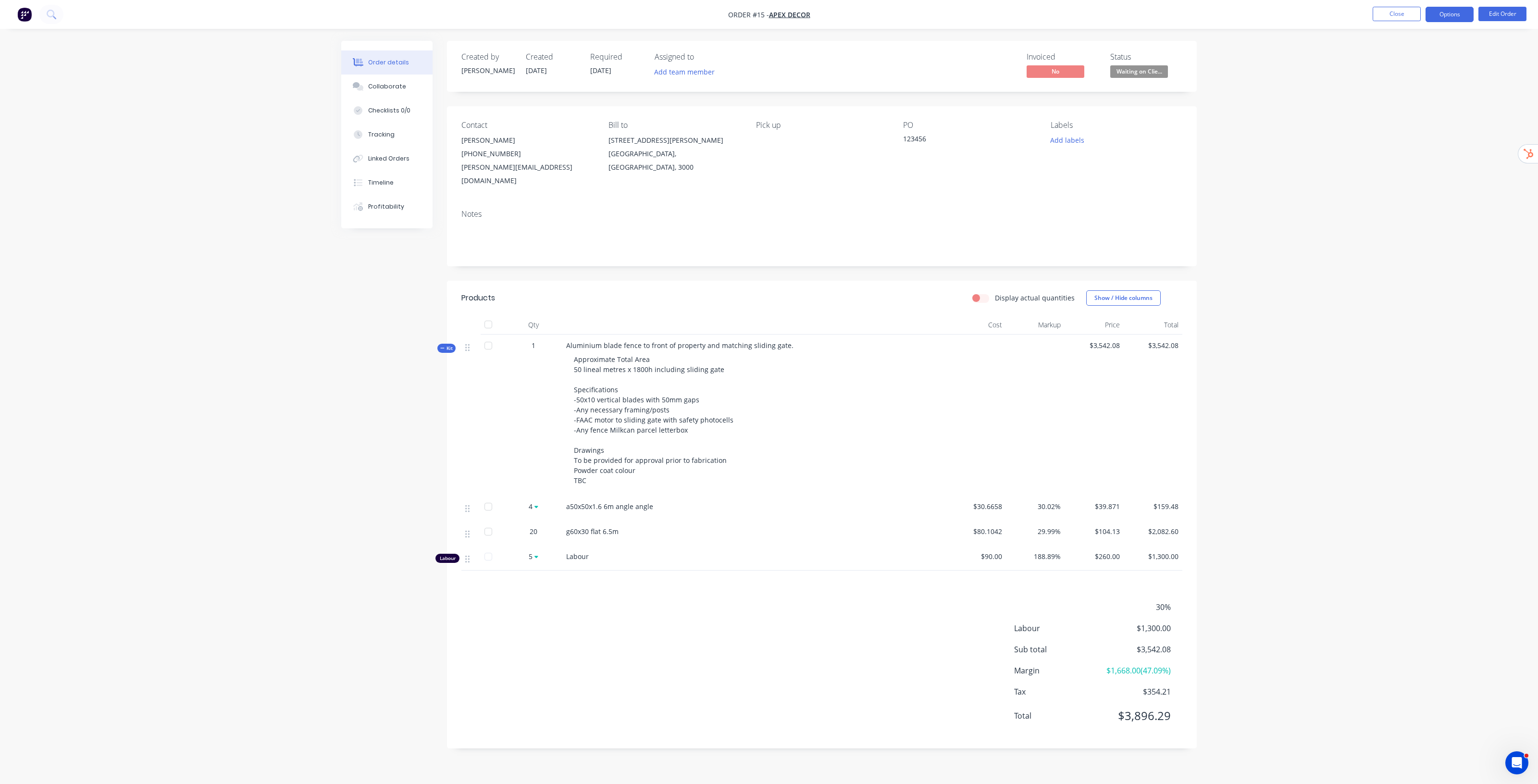
click at [1450, 15] on button "Options" at bounding box center [1450, 14] width 48 height 15
click at [1407, 61] on div "Invoice" at bounding box center [1421, 58] width 88 height 14
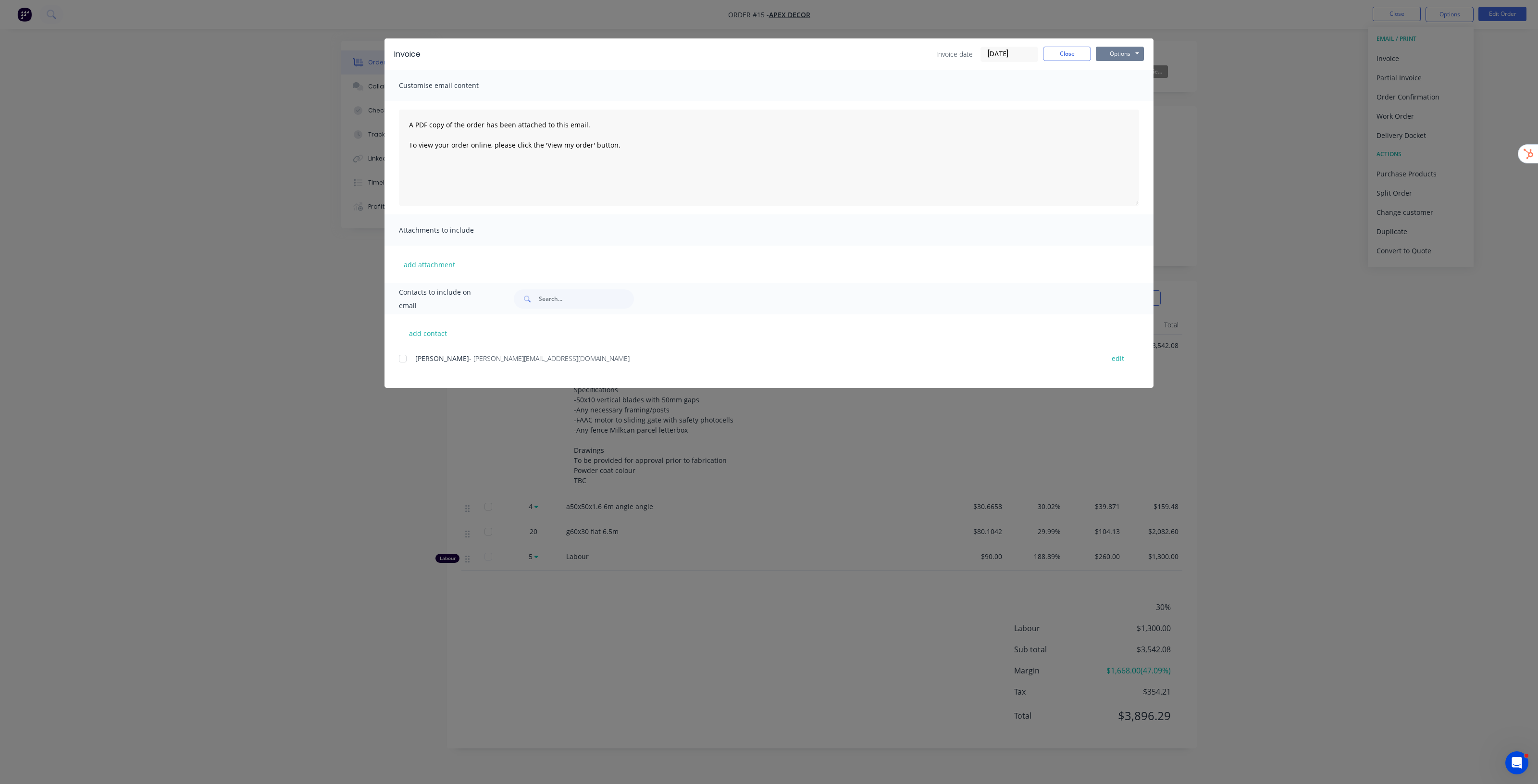
click at [1125, 51] on button "Options" at bounding box center [1120, 54] width 48 height 14
click at [1128, 75] on button "Preview" at bounding box center [1126, 72] width 62 height 16
click at [1055, 59] on button "Close" at bounding box center [1067, 54] width 48 height 14
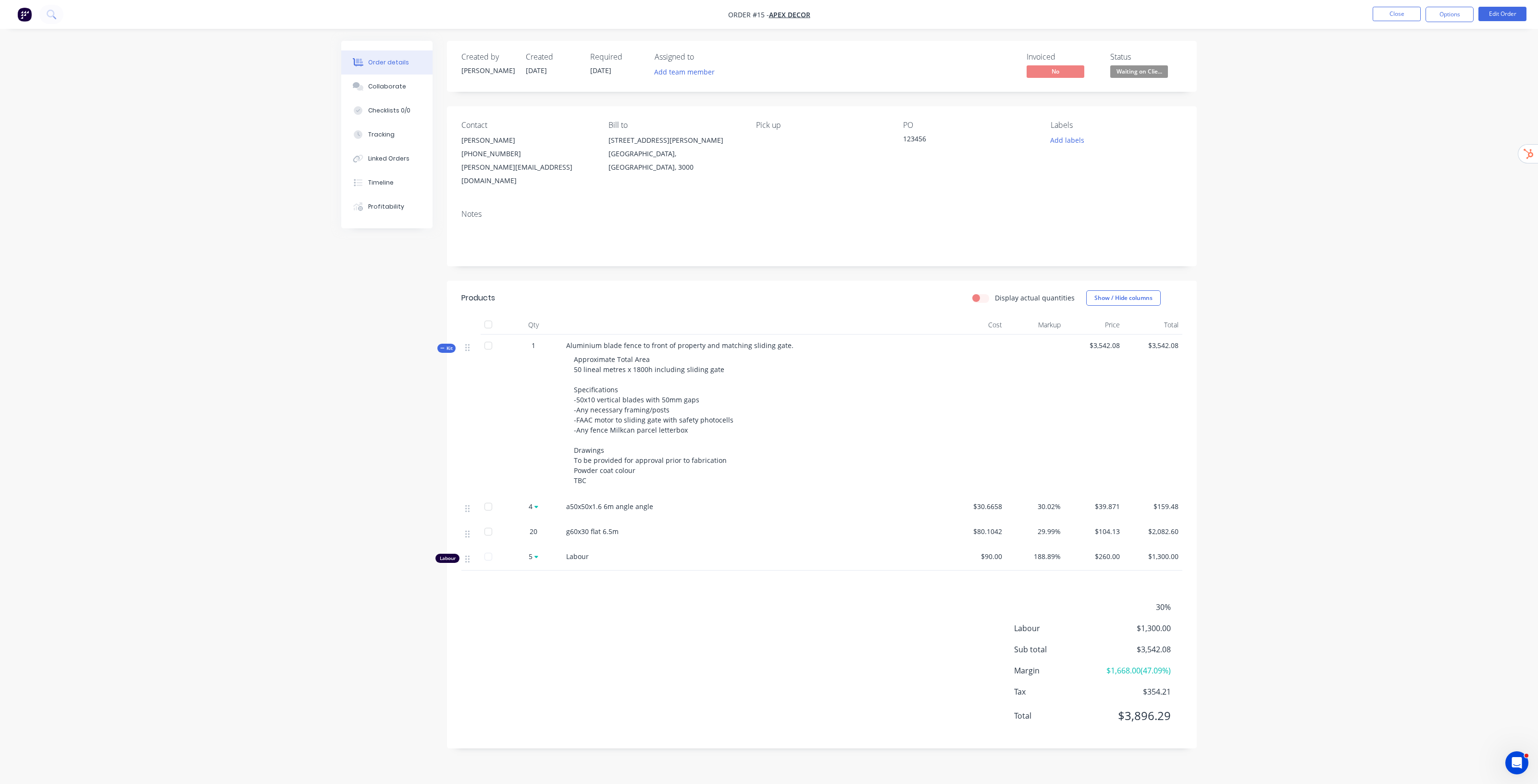
click at [1167, 601] on span "30%" at bounding box center [1136, 607] width 71 height 12
click at [1510, 14] on button "Edit Order" at bounding box center [1502, 14] width 48 height 14
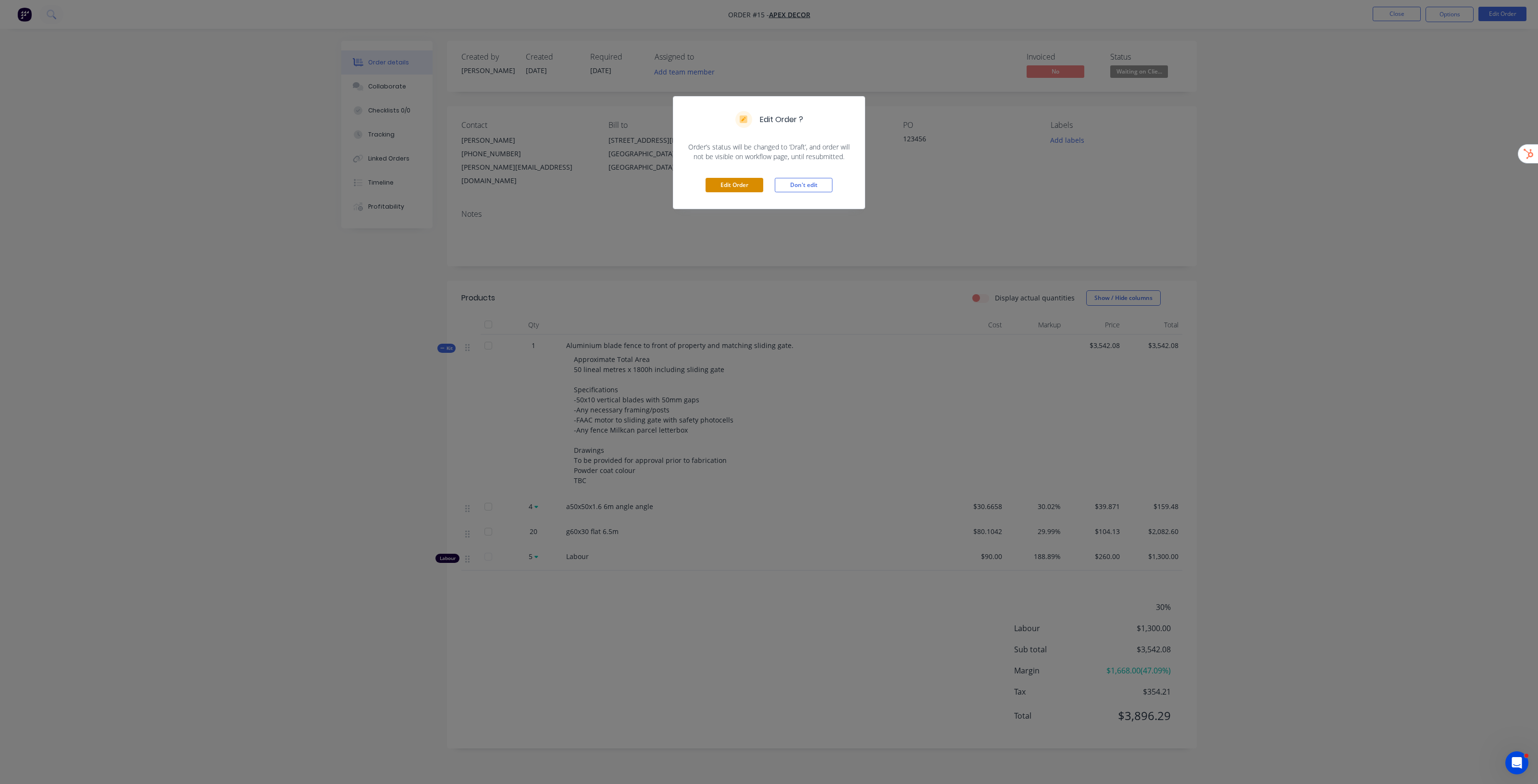
click at [720, 183] on button "Edit Order" at bounding box center [735, 185] width 58 height 14
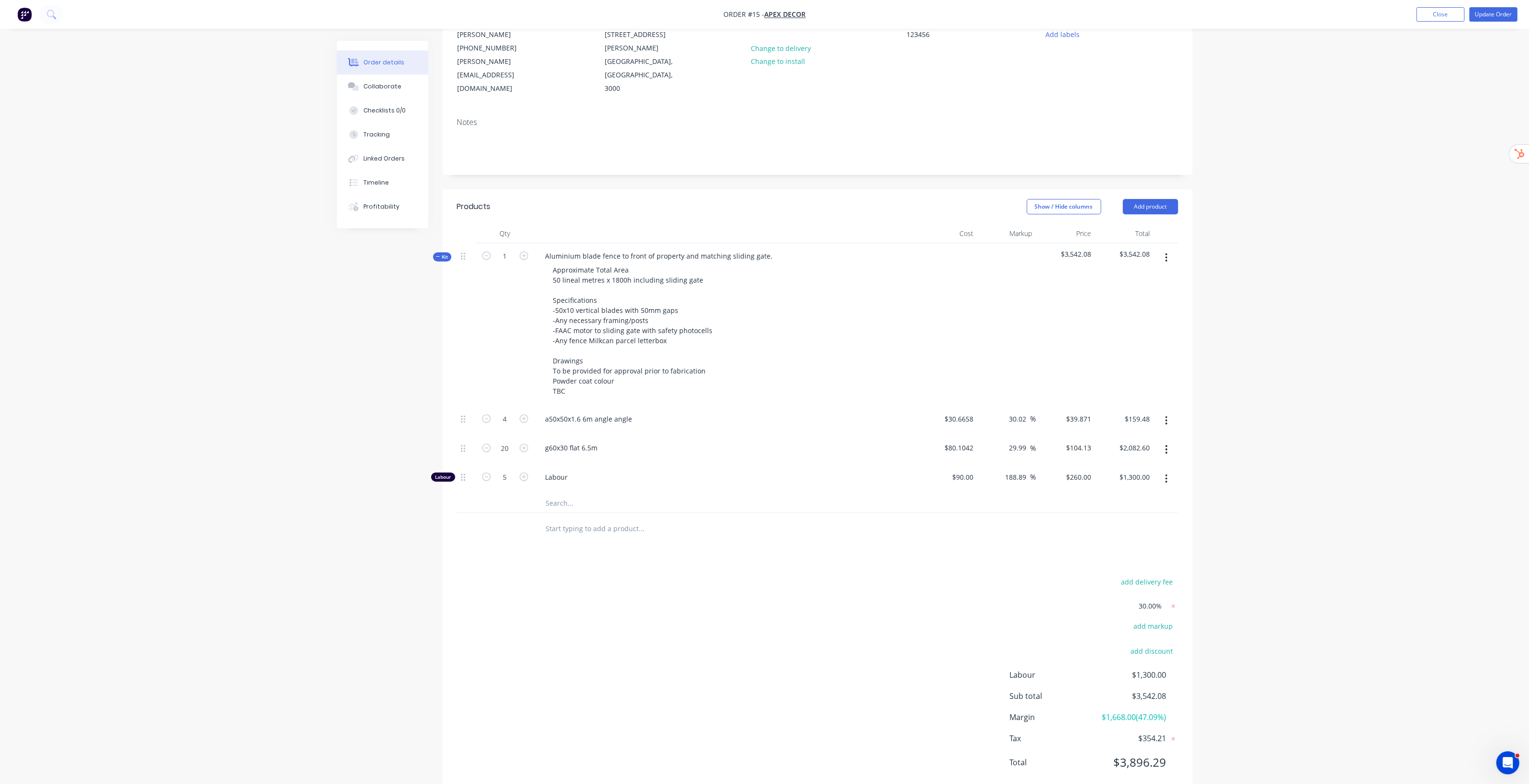
scroll to position [107, 0]
click at [1172, 601] on icon at bounding box center [1172, 605] width 9 height 9
type input "0.01"
type input "$30.67"
type input "$122.68"
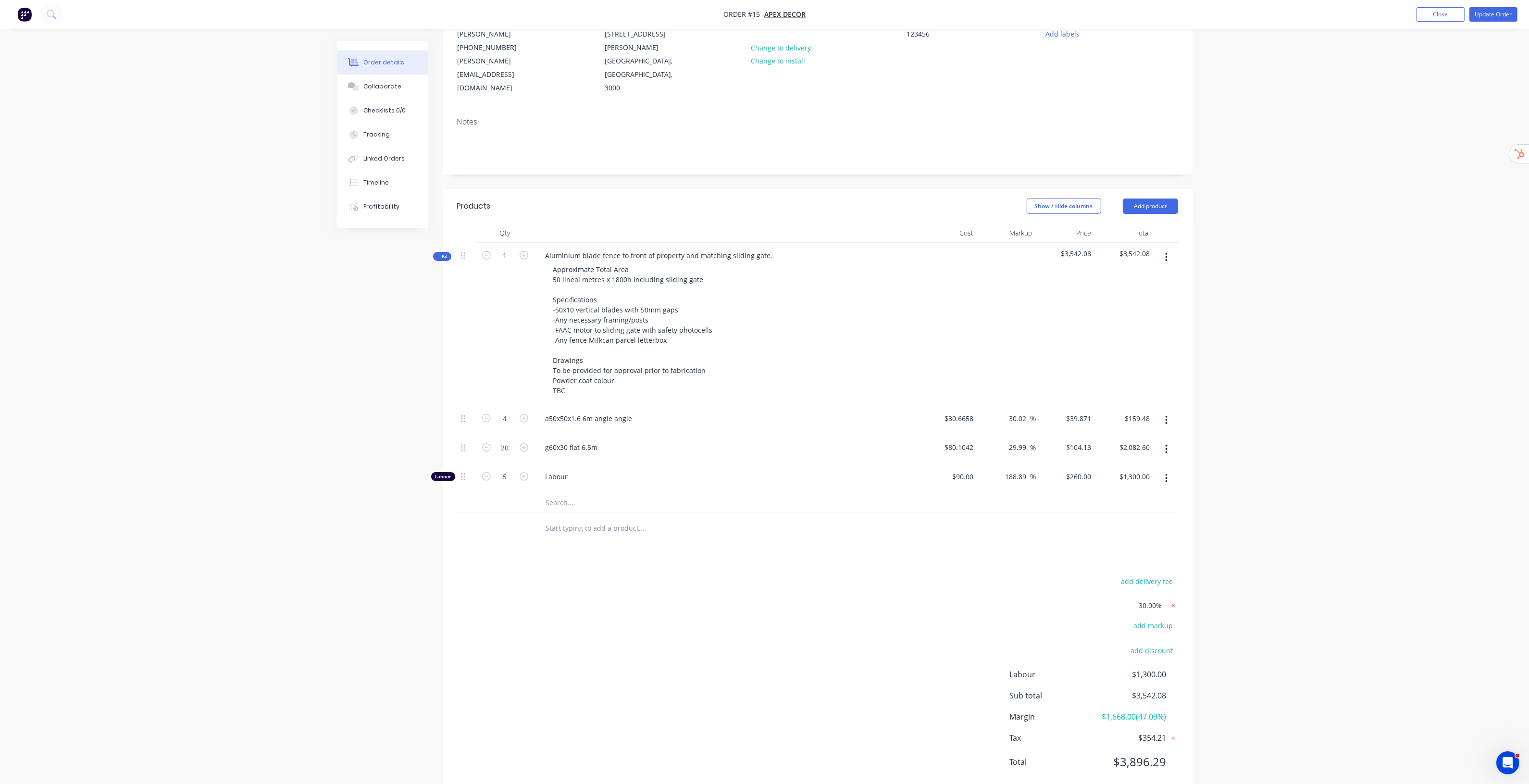
type input "-0.01"
type input "$80.10"
type input "$1,602.00"
type input "122.22"
type input "$200.00"
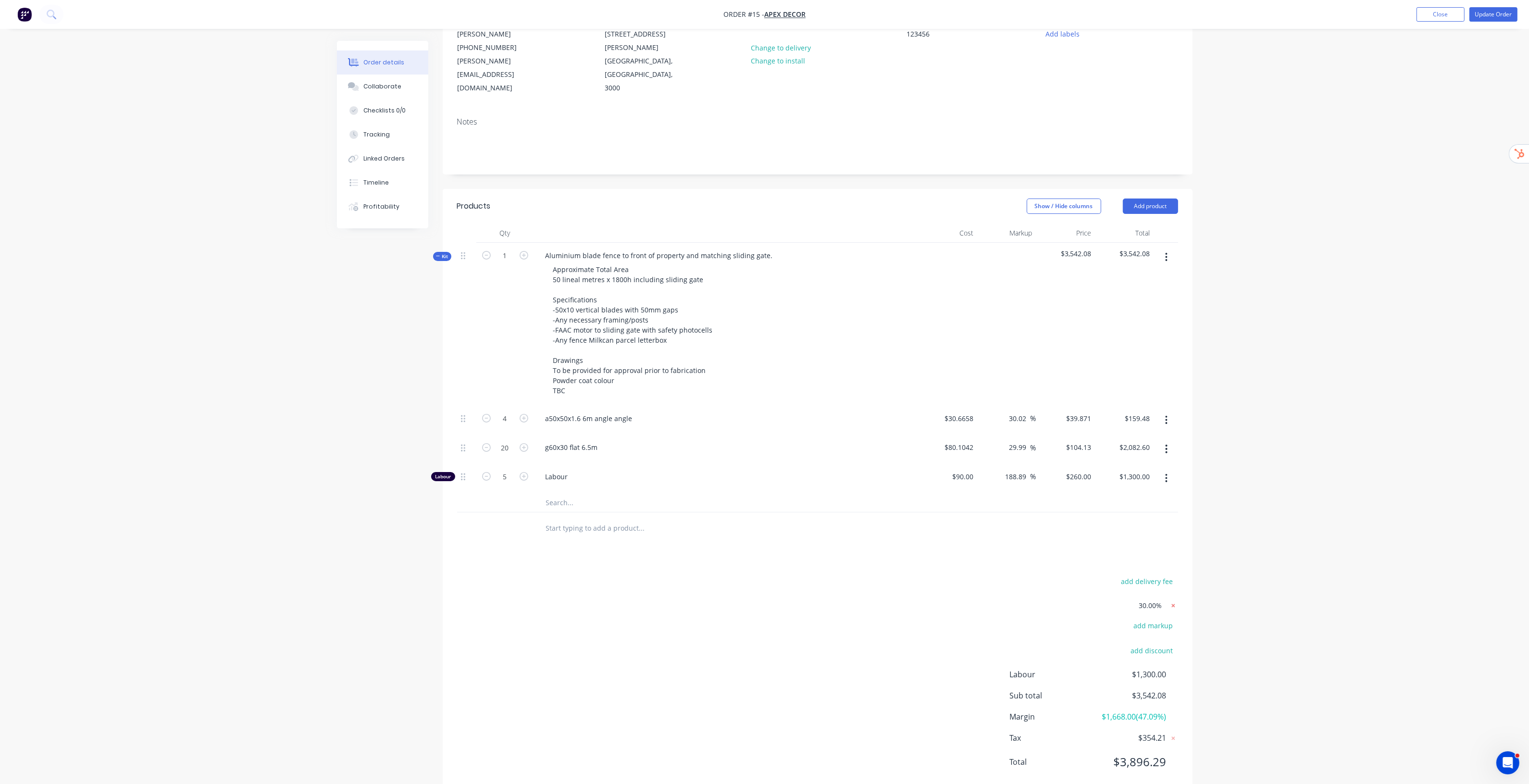
type input "$1,000.00"
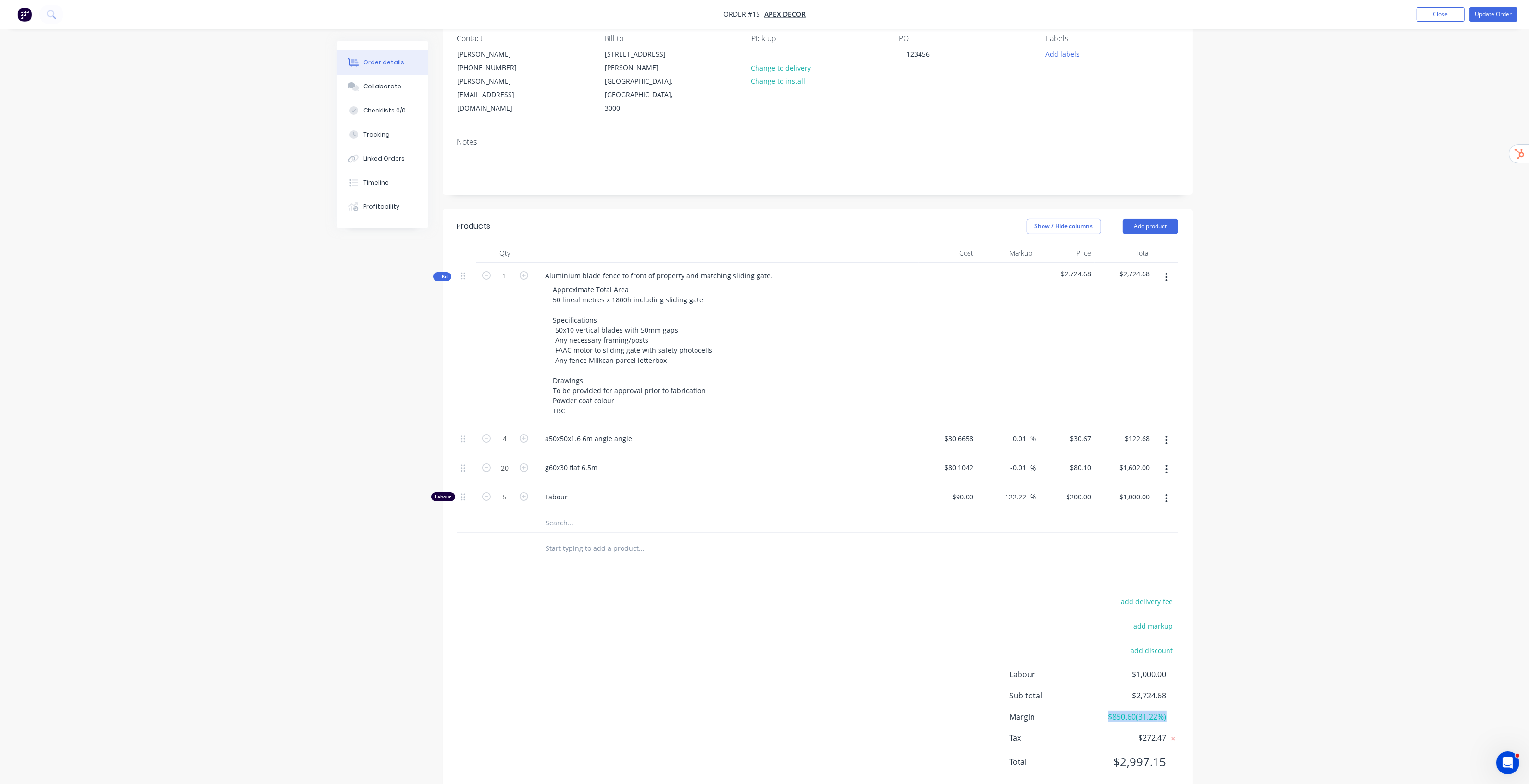
drag, startPoint x: 1107, startPoint y: 688, endPoint x: 1188, endPoint y: 694, distance: 81.2
click at [1188, 694] on div "add delivery fee add markup add discount Labour $1,000.00 Sub total $2,724.68 M…" at bounding box center [817, 687] width 750 height 185
click at [1257, 612] on div "Order details Collaborate Checklists 0/0 Tracking Linked Orders Timeline Profit…" at bounding box center [764, 361] width 1529 height 896
click at [1415, 354] on div "Order details Collaborate Checklists 0/0 Tracking Linked Orders Timeline Profit…" at bounding box center [764, 361] width 1529 height 896
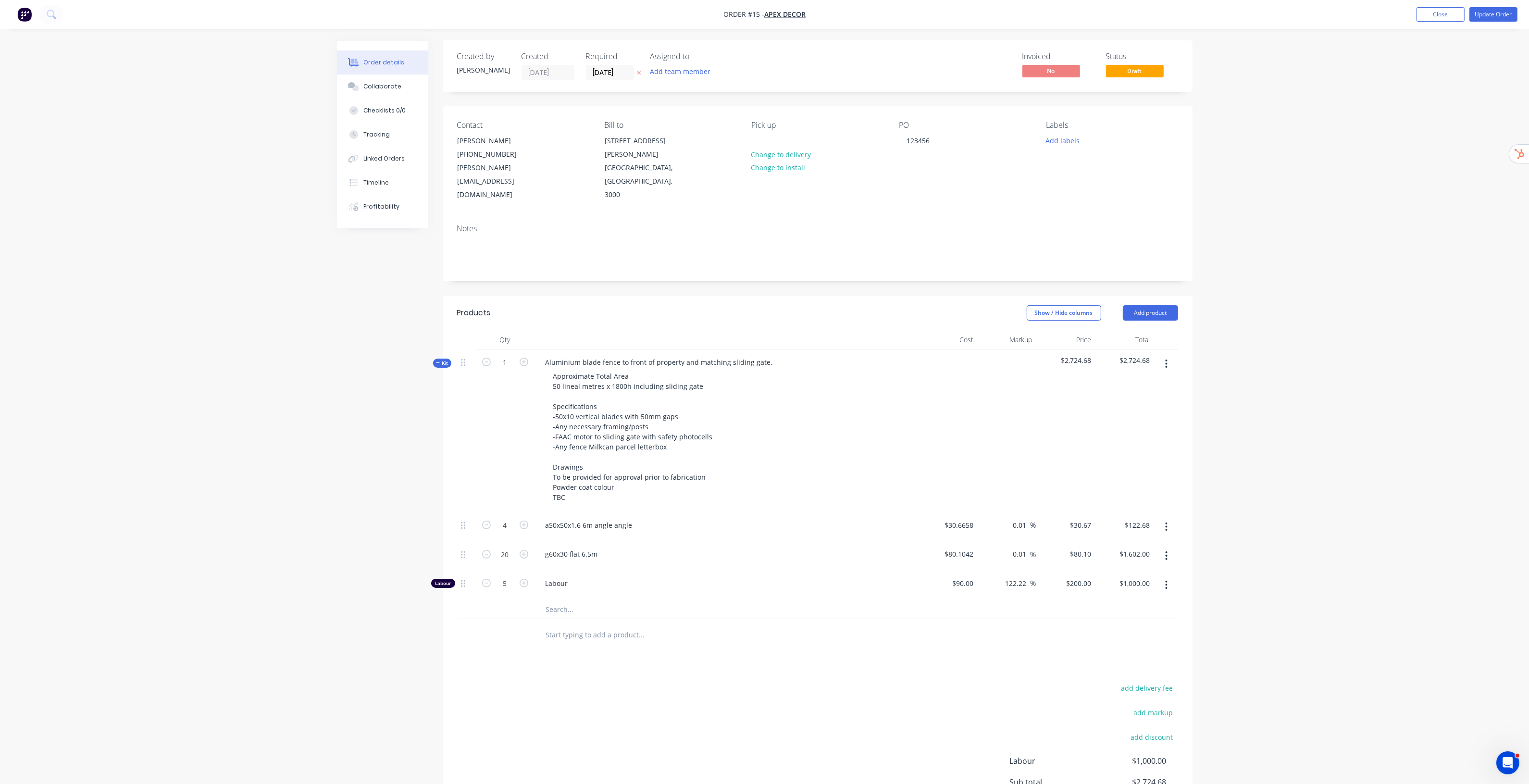
scroll to position [0, 0]
click at [994, 542] on div "-0.01 -0.01 %" at bounding box center [1007, 556] width 59 height 29
drag, startPoint x: 1444, startPoint y: 241, endPoint x: 1428, endPoint y: 111, distance: 131.0
click at [1442, 243] on div "Order details Collaborate Checklists 0/0 Tracking Linked Orders Timeline Profit…" at bounding box center [764, 448] width 1529 height 896
click at [1446, 20] on button "Close" at bounding box center [1441, 14] width 48 height 14
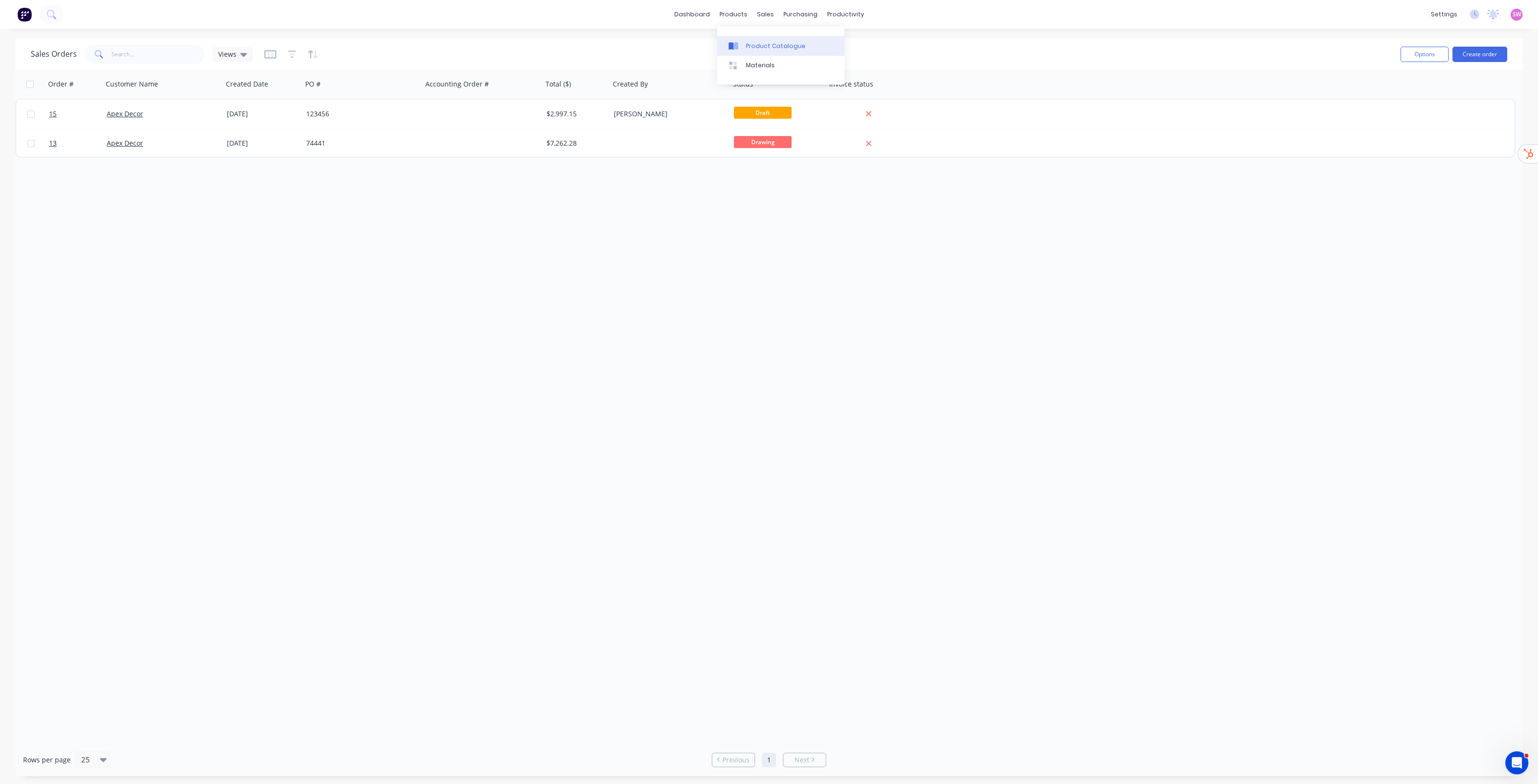
click at [760, 44] on div "Product Catalogue" at bounding box center [776, 46] width 59 height 9
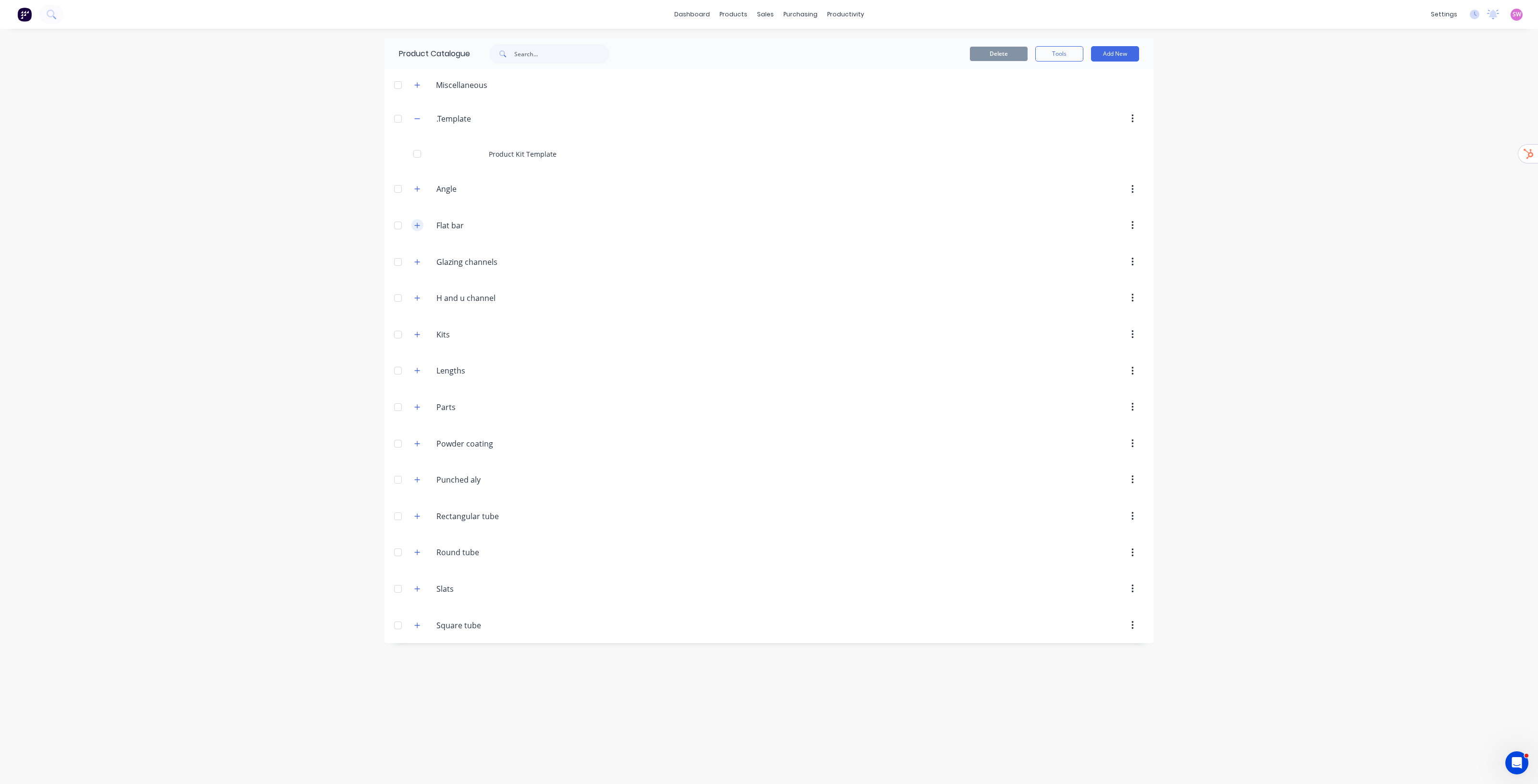
click at [417, 221] on button "button" at bounding box center [417, 225] width 12 height 12
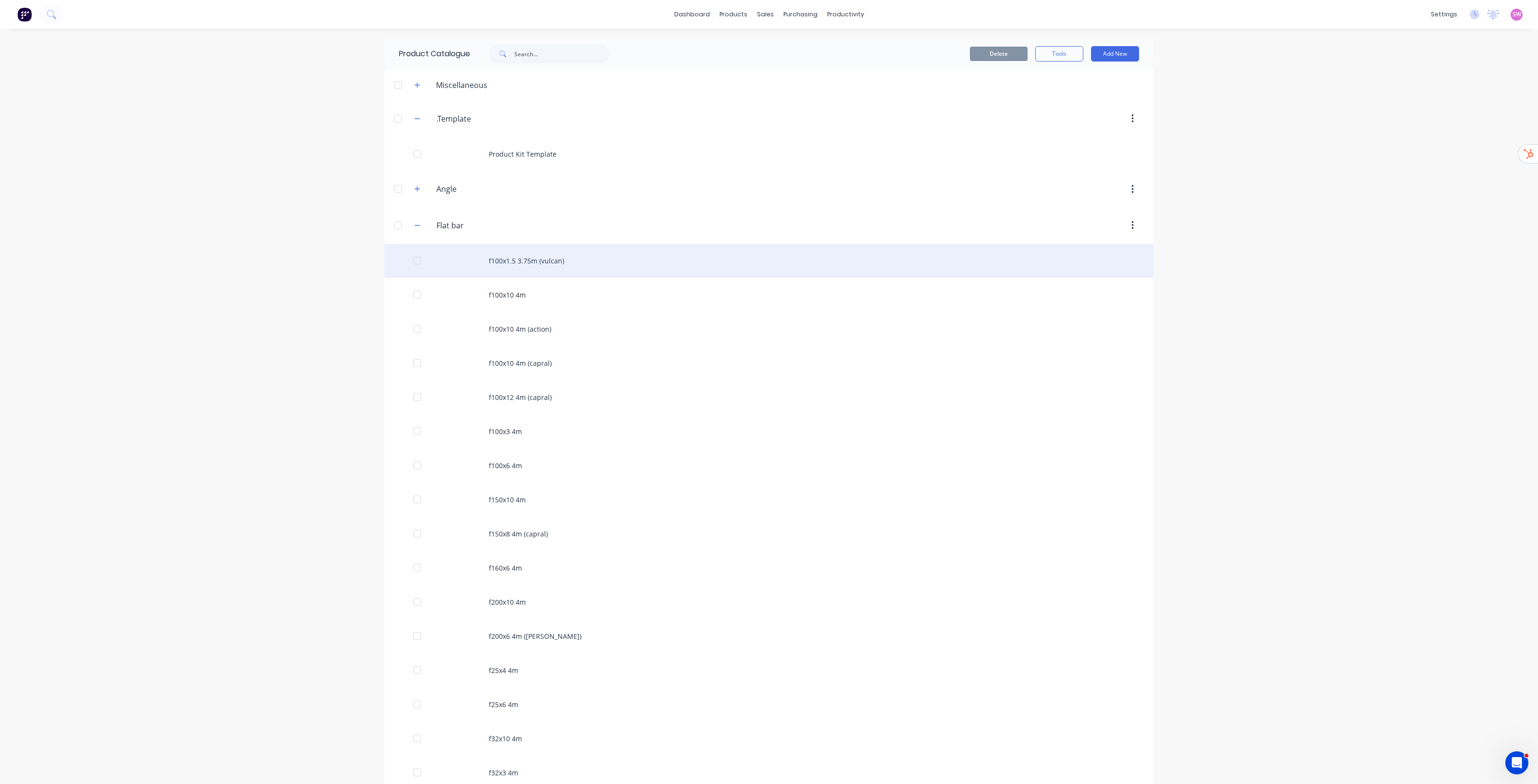
click at [515, 262] on div "f100x1.5 3.75m (vulcan)" at bounding box center [769, 260] width 769 height 34
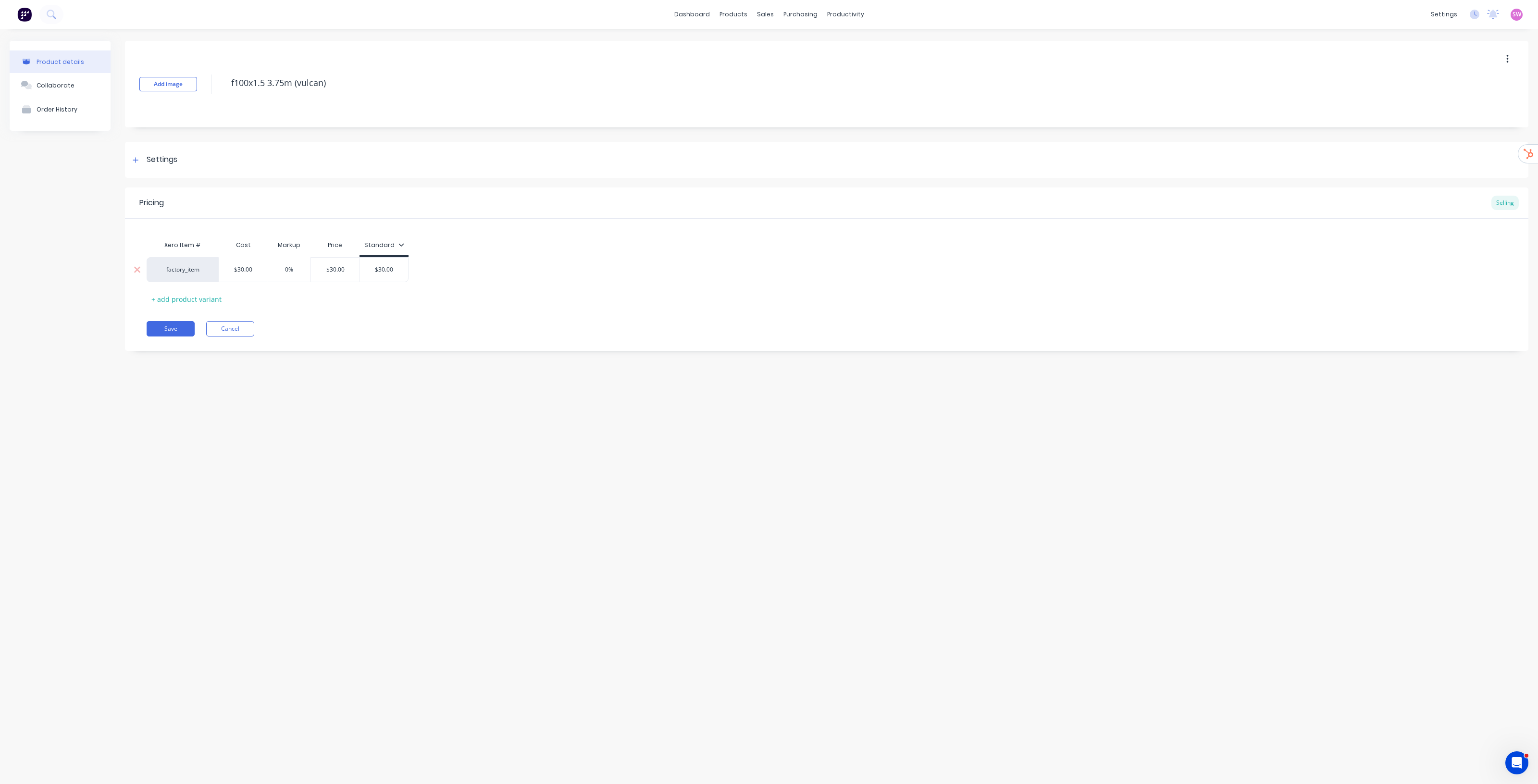
type input "0%"
click at [288, 270] on input "0%" at bounding box center [289, 270] width 48 height 9
click at [286, 270] on input "0%" at bounding box center [289, 270] width 48 height 9
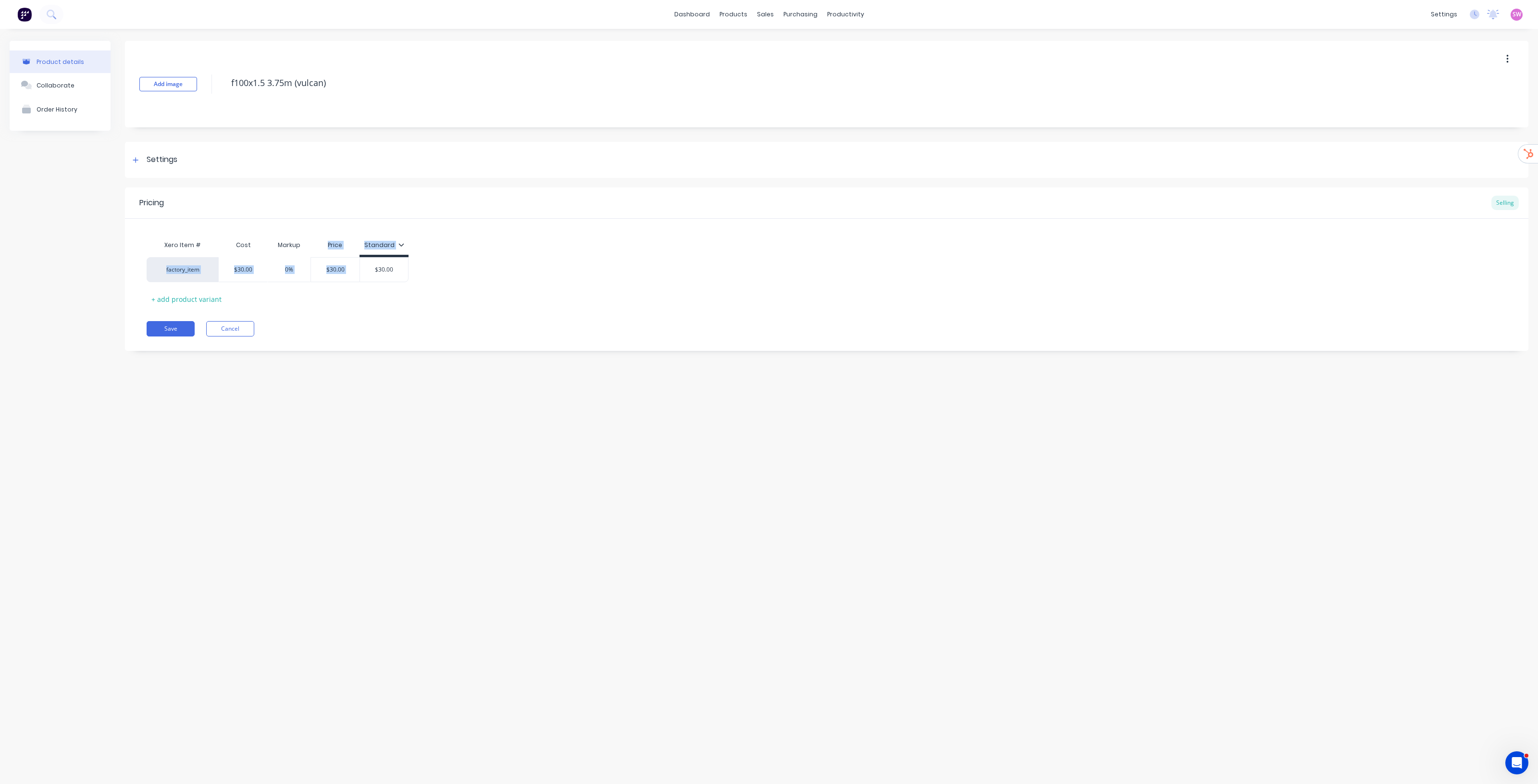
click at [424, 274] on div "Xero Item # Cost Markup Price Standard factory_item $30.00 0% 0% $30.00 $30.00 …" at bounding box center [826, 271] width 1360 height 71
click at [447, 321] on div "Pricing Selling Xero Item # Cost Markup Price Standard factory_item $30.00 0% 0…" at bounding box center [826, 270] width 1404 height 164
click at [296, 270] on input "0%" at bounding box center [289, 270] width 48 height 9
drag, startPoint x: 282, startPoint y: 270, endPoint x: 307, endPoint y: 269, distance: 25.0
click at [307, 269] on input "0%" at bounding box center [289, 270] width 48 height 9
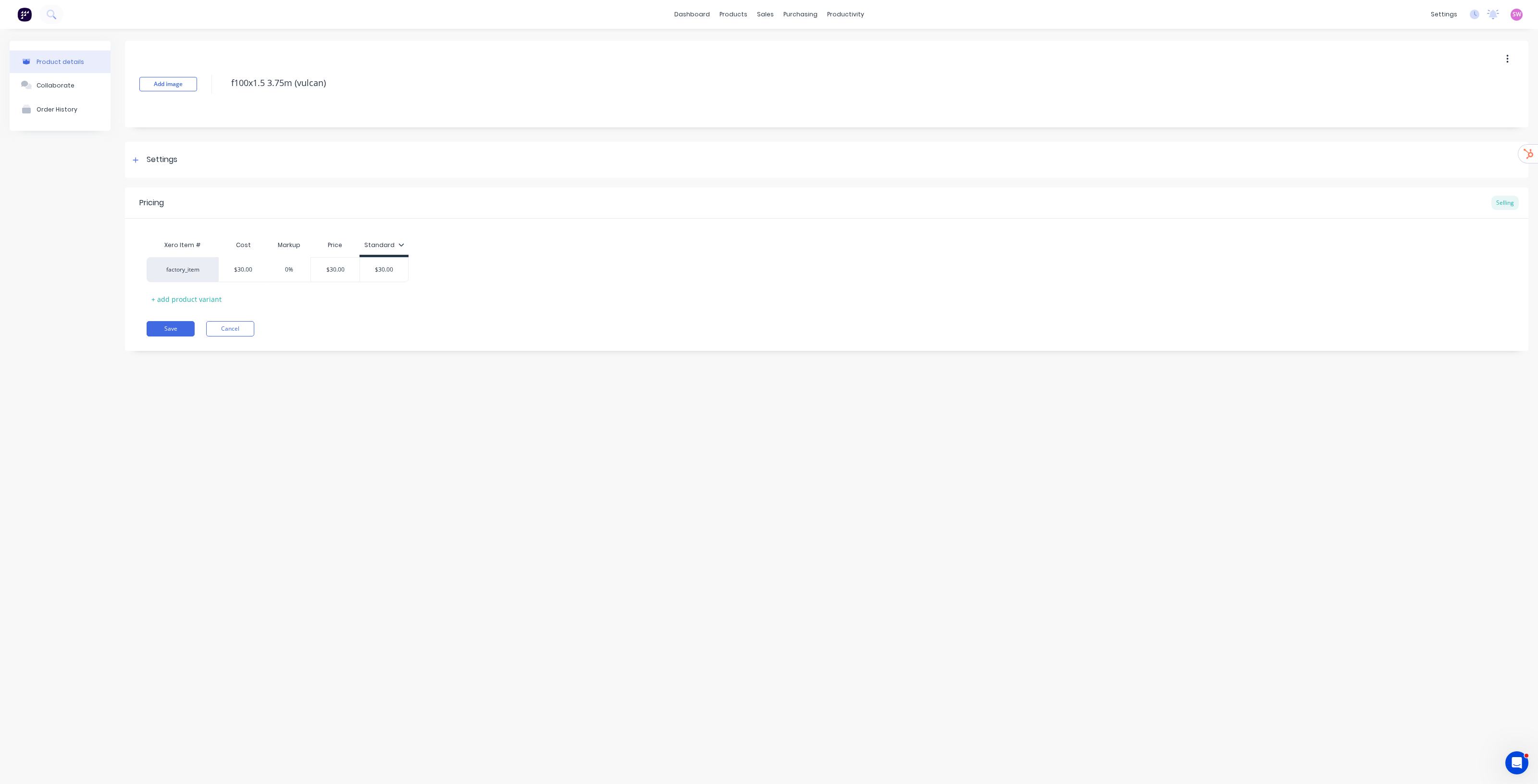
click at [552, 376] on div "Product details Collaborate Order History Add image f100x1.5 3.75m (vulcan) Set…" at bounding box center [769, 396] width 1538 height 735
click at [222, 330] on button "Cancel" at bounding box center [230, 328] width 48 height 15
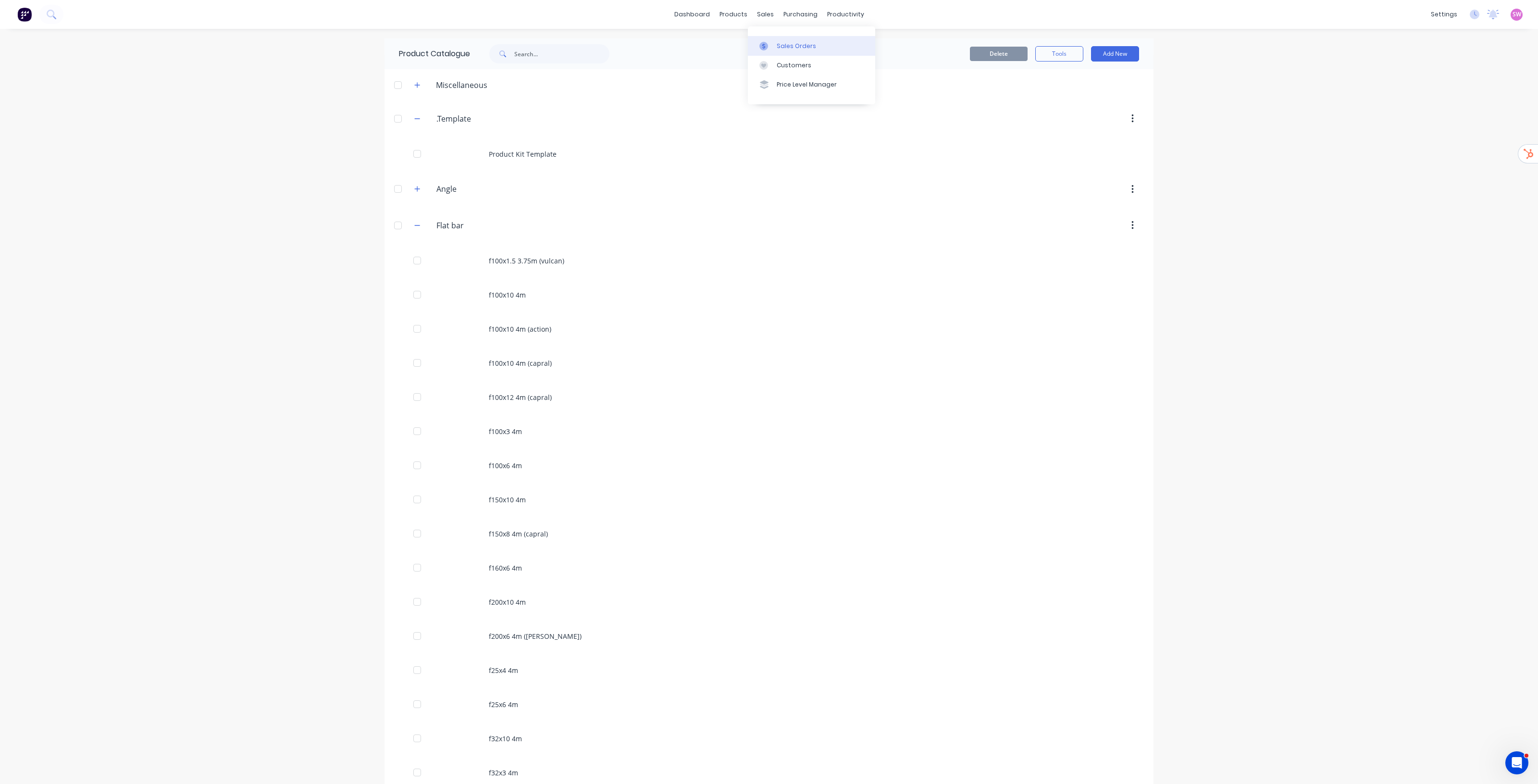
click at [783, 45] on div "Sales Orders" at bounding box center [797, 46] width 39 height 9
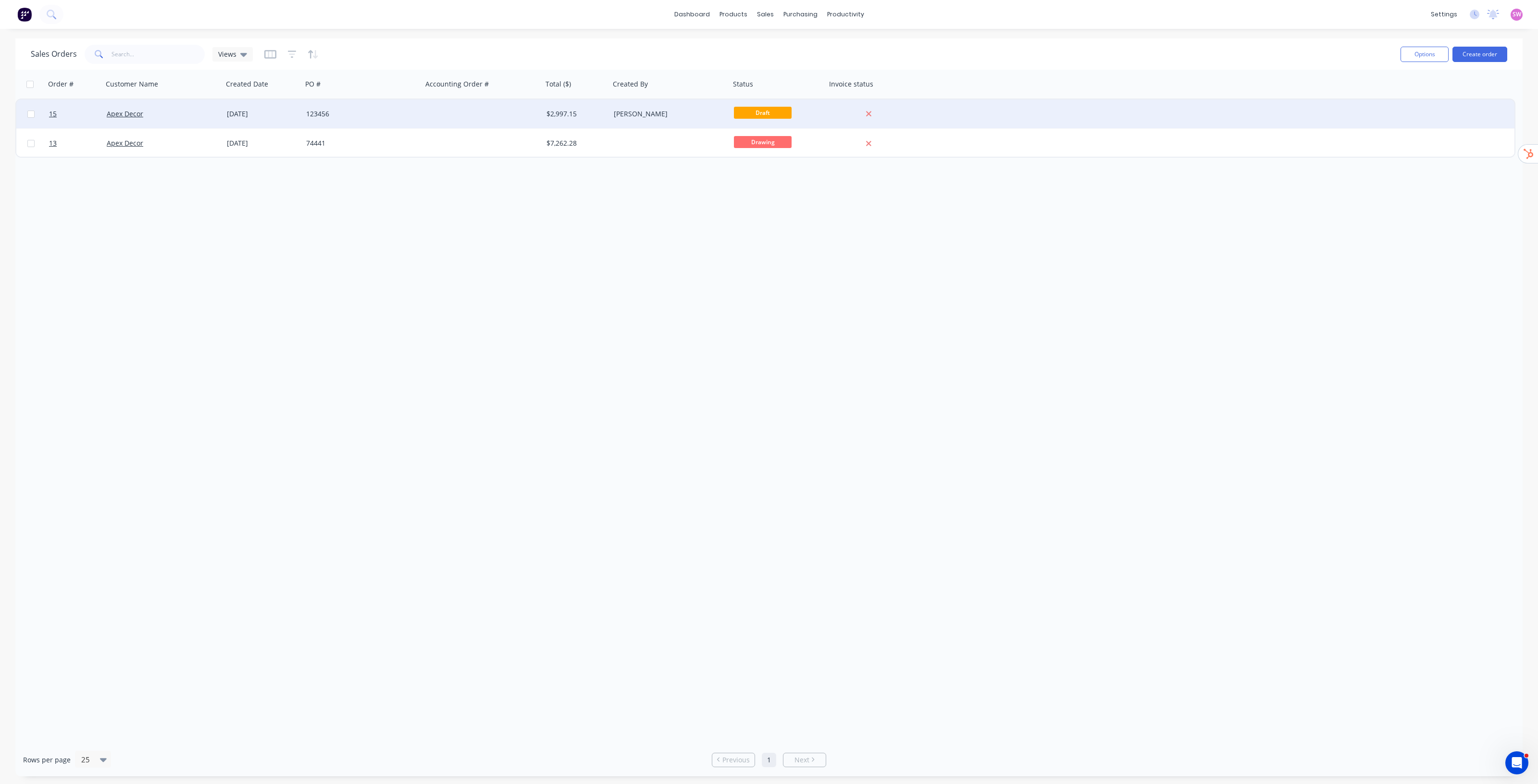
click at [460, 120] on div at bounding box center [483, 114] width 120 height 29
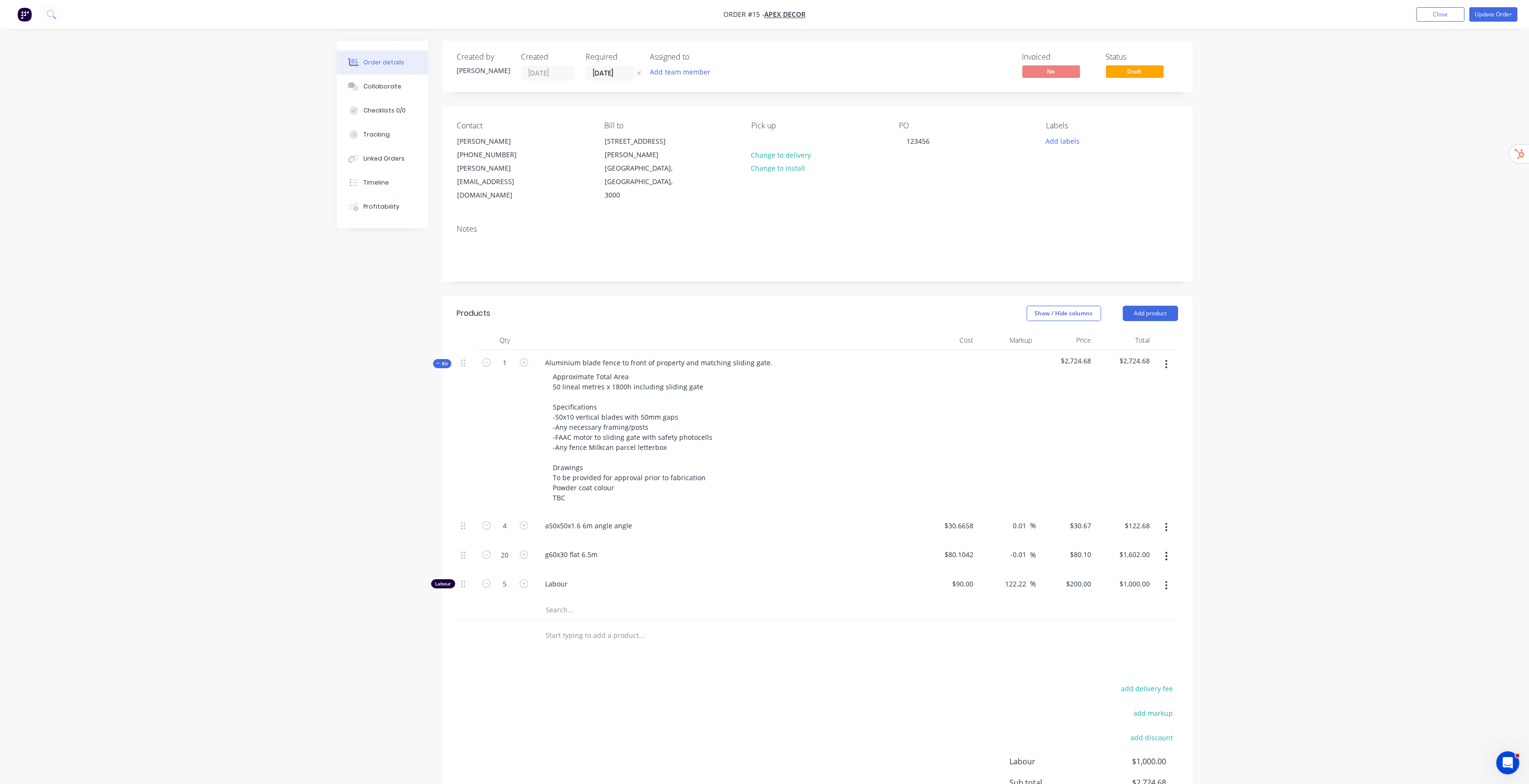
scroll to position [87, 0]
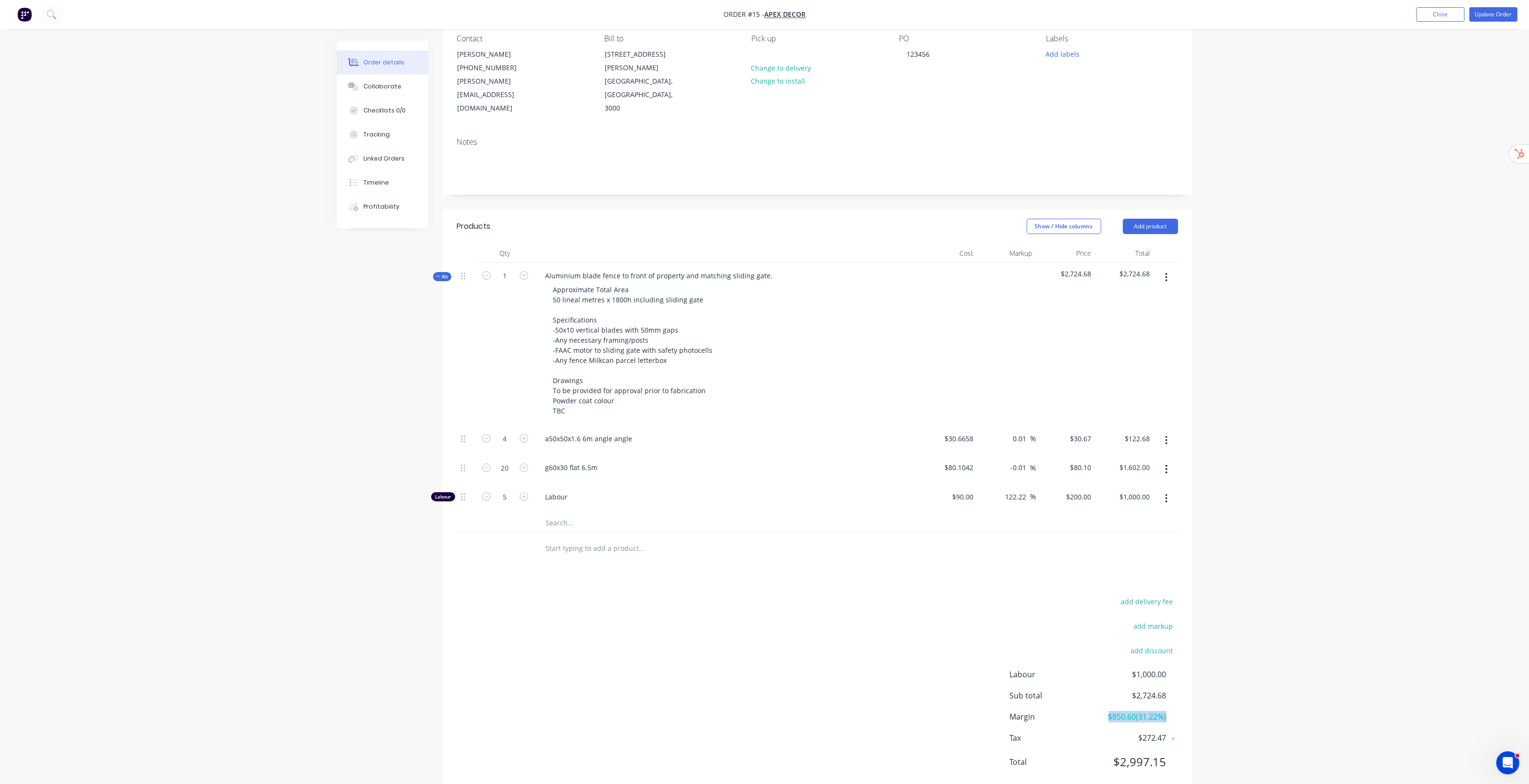
drag, startPoint x: 1100, startPoint y: 686, endPoint x: 1178, endPoint y: 693, distance: 78.3
click at [1178, 693] on div "add delivery fee add markup add discount Labour $1,000.00 Sub total $2,724.68 M…" at bounding box center [817, 687] width 750 height 185
click at [393, 208] on div "Profitability" at bounding box center [381, 207] width 36 height 9
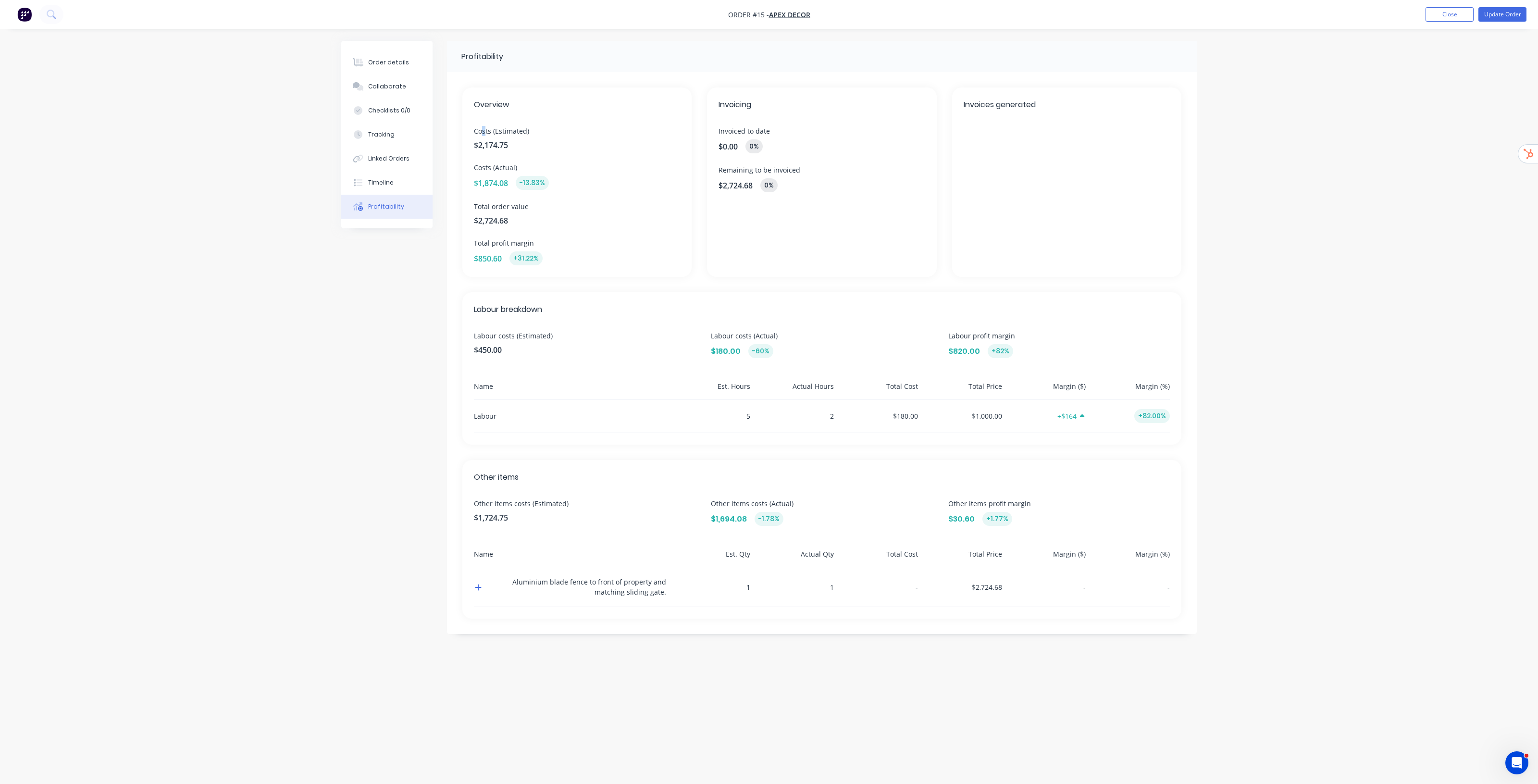
click at [533, 130] on span "Costs (Estimated)" at bounding box center [577, 131] width 207 height 10
drag, startPoint x: 483, startPoint y: 169, endPoint x: 529, endPoint y: 182, distance: 47.8
click at [529, 169] on div "Overview Costs (Estimated) $2,174.75 Costs (Actual) $1,874.08 -13.83% Total ord…" at bounding box center [577, 182] width 229 height 189
drag, startPoint x: 495, startPoint y: 235, endPoint x: 565, endPoint y: 280, distance: 83.2
click at [519, 275] on div "Overview Costs (Estimated) $2,174.75 Costs (Actual) $1,874.08 -13.83% Total ord…" at bounding box center [577, 182] width 229 height 189
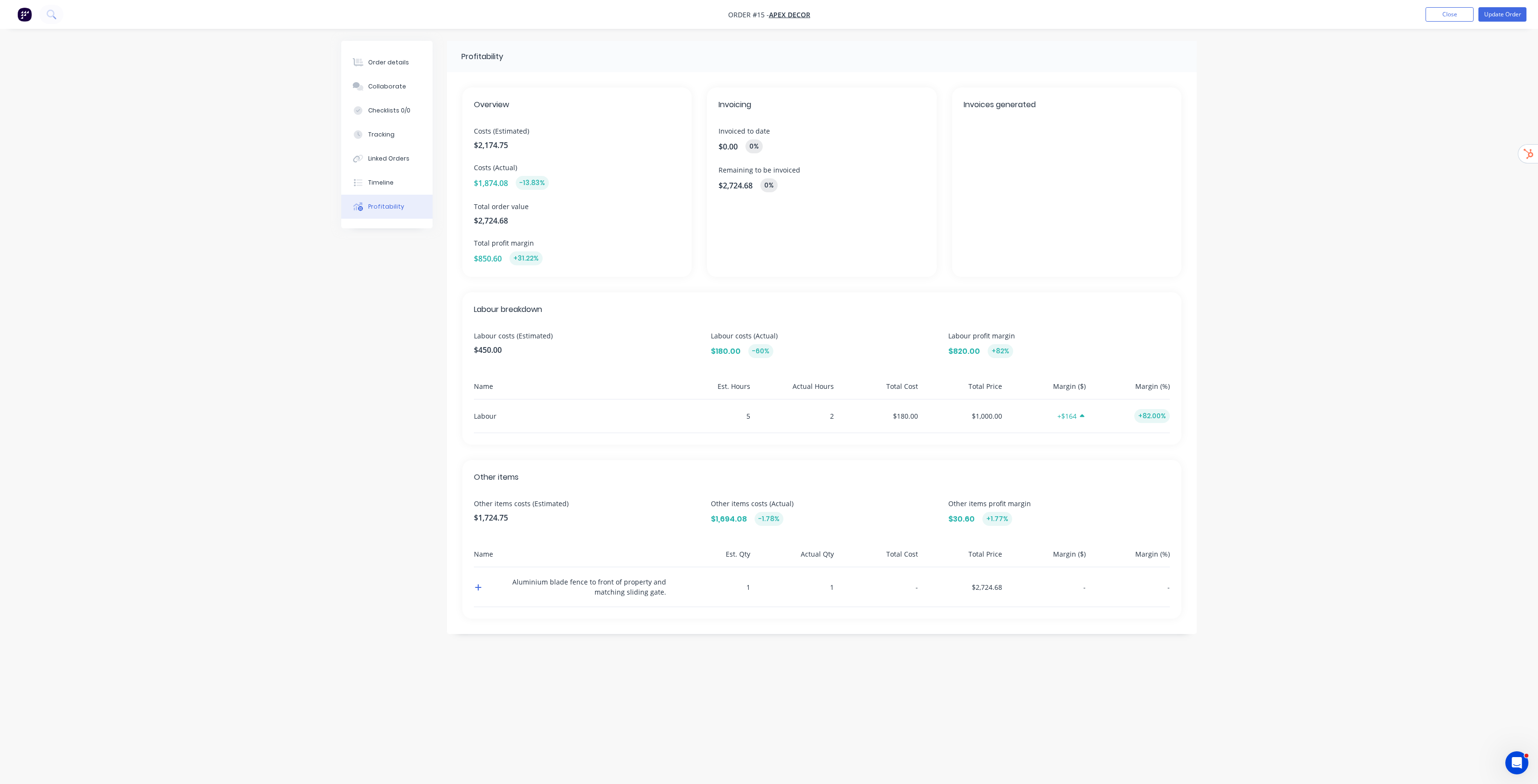
click at [661, 267] on div "Overview Costs (Estimated) $2,174.75 Costs (Actual) $1,874.08 -13.83% Total ord…" at bounding box center [577, 182] width 229 height 189
drag, startPoint x: 482, startPoint y: 307, endPoint x: 579, endPoint y: 313, distance: 97.2
click at [578, 305] on span "Labour breakdown" at bounding box center [822, 309] width 696 height 12
drag, startPoint x: 478, startPoint y: 472, endPoint x: 604, endPoint y: 488, distance: 127.0
click at [592, 480] on span "Other items" at bounding box center [822, 478] width 696 height 12
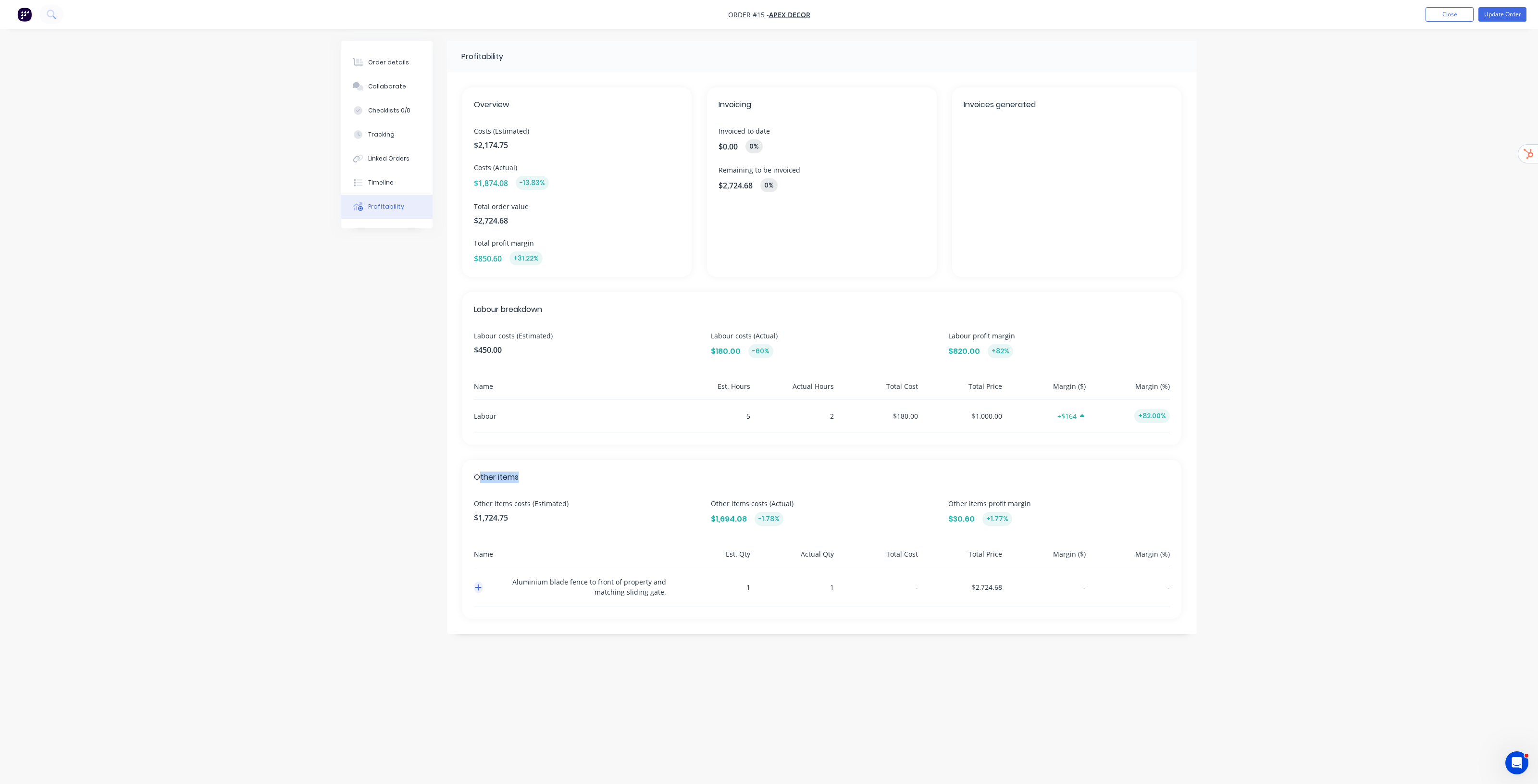
click at [475, 588] on icon "button" at bounding box center [478, 587] width 7 height 8
drag, startPoint x: 830, startPoint y: 624, endPoint x: 973, endPoint y: 629, distance: 143.1
click at [973, 629] on div "a50x50x1.6 6m angle angle 4 3 $92.00 $122.68 +$30.68 +25.01%" at bounding box center [822, 624] width 696 height 33
drag, startPoint x: 1055, startPoint y: 622, endPoint x: 1210, endPoint y: 661, distance: 159.8
click at [1220, 660] on div "Order details Collaborate Checklists 0/0 Tracking Linked Orders Timeline Profit…" at bounding box center [769, 392] width 1538 height 784
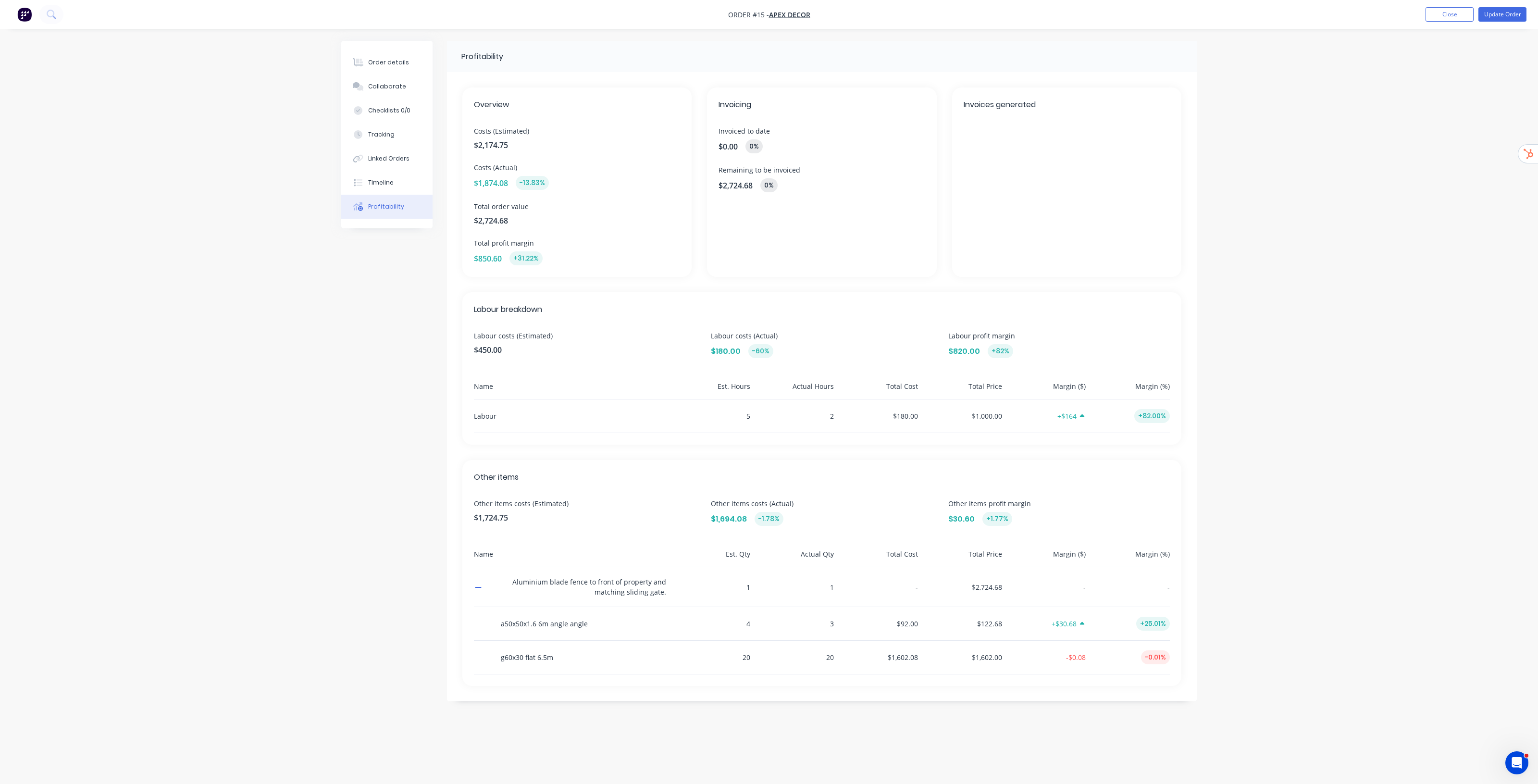
drag, startPoint x: 1352, startPoint y: 585, endPoint x: 1337, endPoint y: 585, distance: 15.0
click at [1352, 585] on div "Order details Collaborate Checklists 0/0 Tracking Linked Orders Timeline Profit…" at bounding box center [769, 392] width 1538 height 784
click at [1292, 565] on div "Order details Collaborate Checklists 0/0 Tracking Linked Orders Timeline Profit…" at bounding box center [769, 392] width 1538 height 784
click at [390, 64] on div "Order details" at bounding box center [388, 62] width 41 height 9
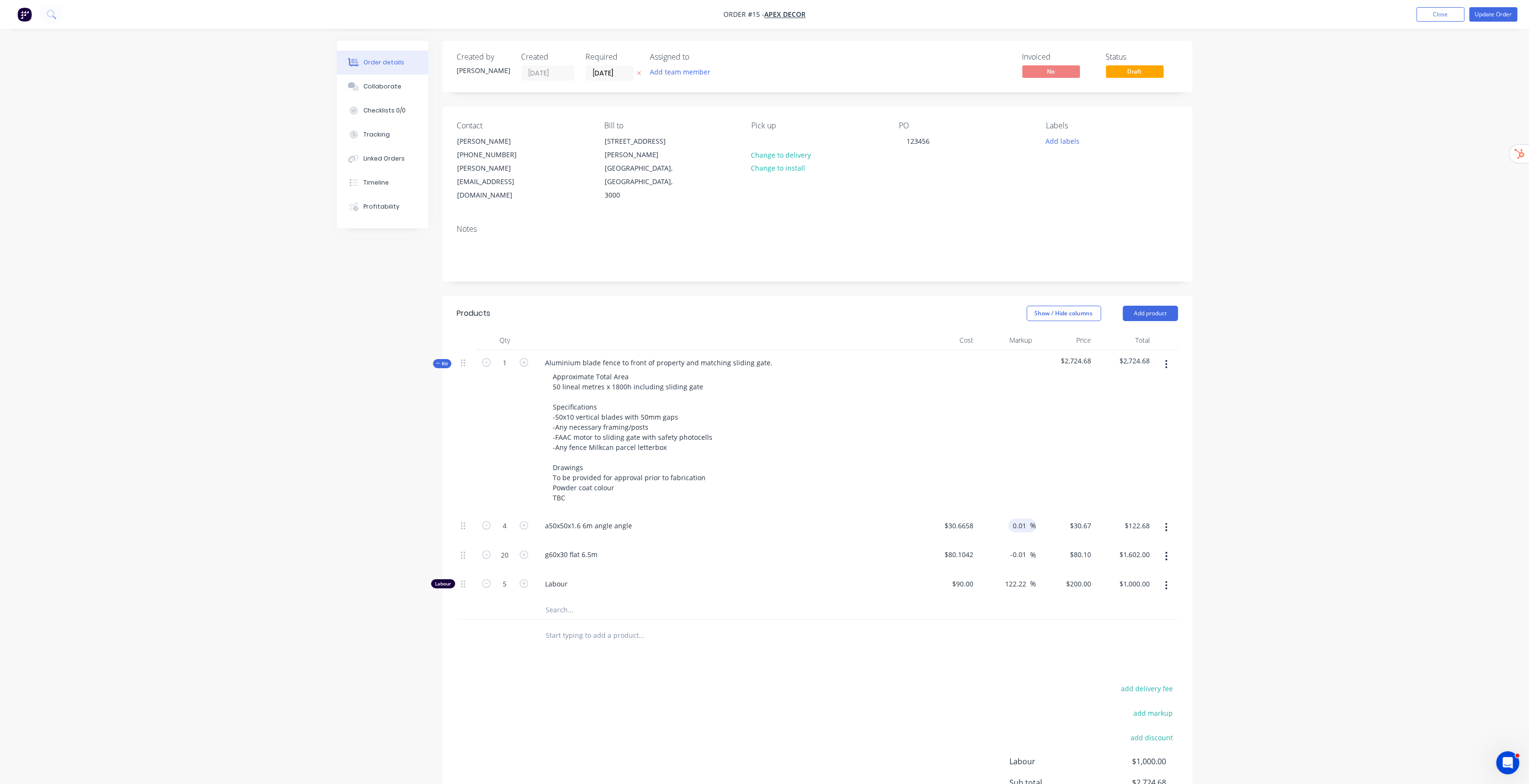
drag, startPoint x: 1013, startPoint y: 501, endPoint x: 1029, endPoint y: 499, distance: 16.1
click at [1029, 519] on input "0.01" at bounding box center [1021, 525] width 18 height 14
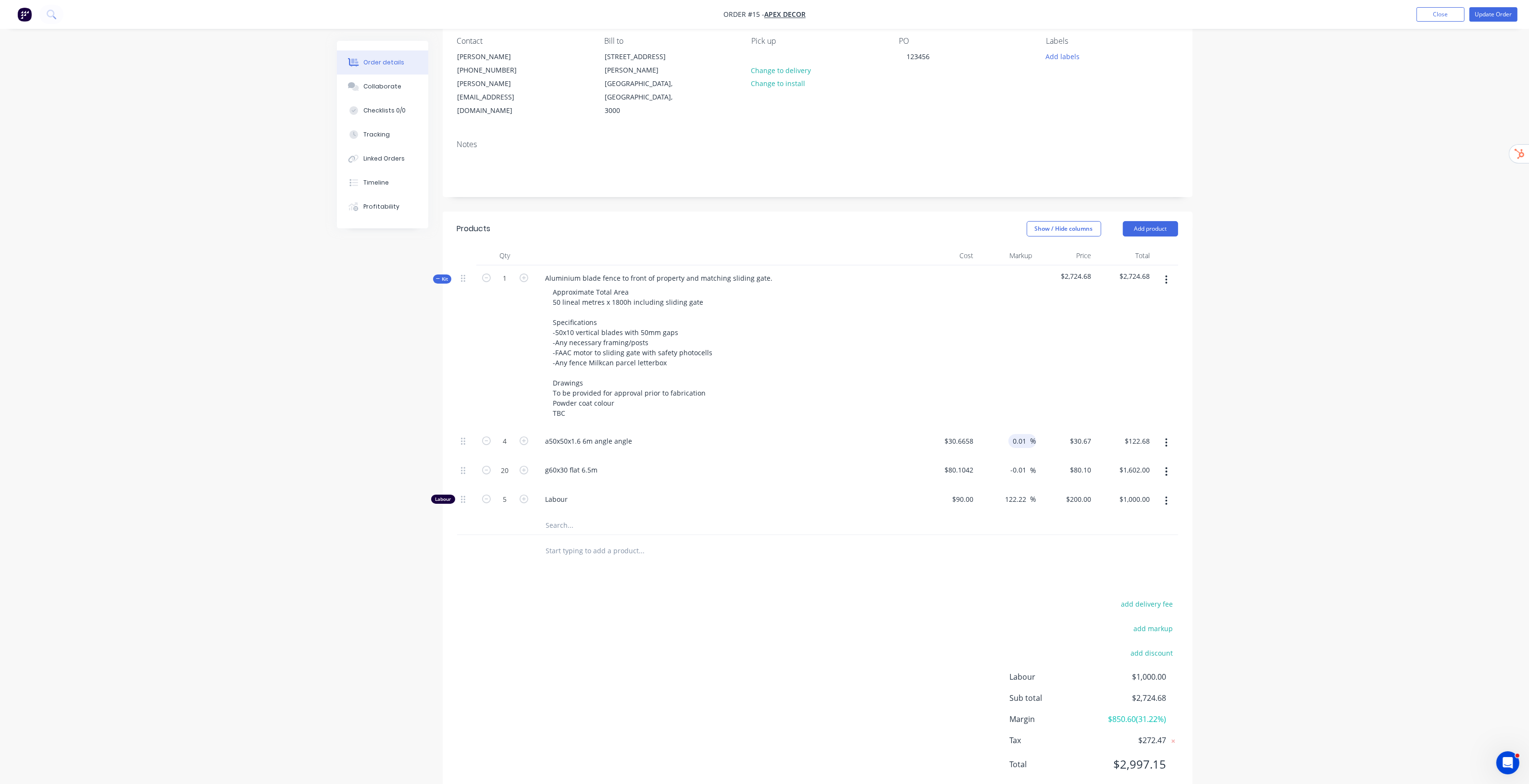
scroll to position [87, 0]
type input "$30.6689"
click at [1154, 620] on button "add markup" at bounding box center [1153, 626] width 49 height 13
click at [1145, 622] on input at bounding box center [1141, 629] width 43 height 14
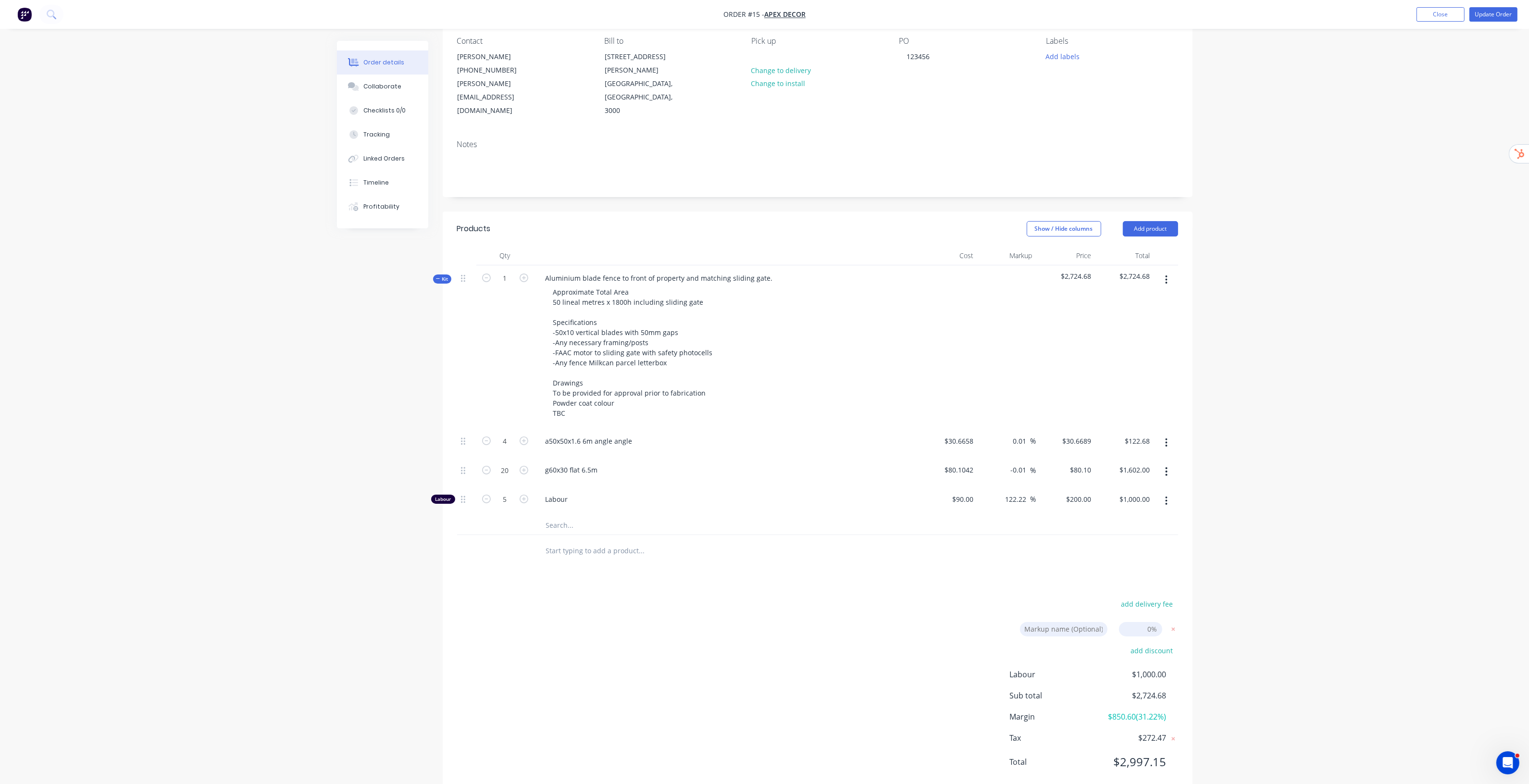
drag, startPoint x: 1262, startPoint y: 520, endPoint x: 1258, endPoint y: 524, distance: 5.7
click at [1262, 520] on div "Order details Collaborate Checklists 0/0 Tracking Linked Orders Timeline Profit…" at bounding box center [764, 362] width 1529 height 893
click at [1172, 625] on icon at bounding box center [1172, 629] width 9 height 9
click at [1200, 542] on div "Order details Collaborate Checklists 0/0 Tracking Linked Orders Timeline Profit…" at bounding box center [764, 384] width 875 height 855
drag, startPoint x: 1010, startPoint y: 413, endPoint x: 1022, endPoint y: 412, distance: 12.0
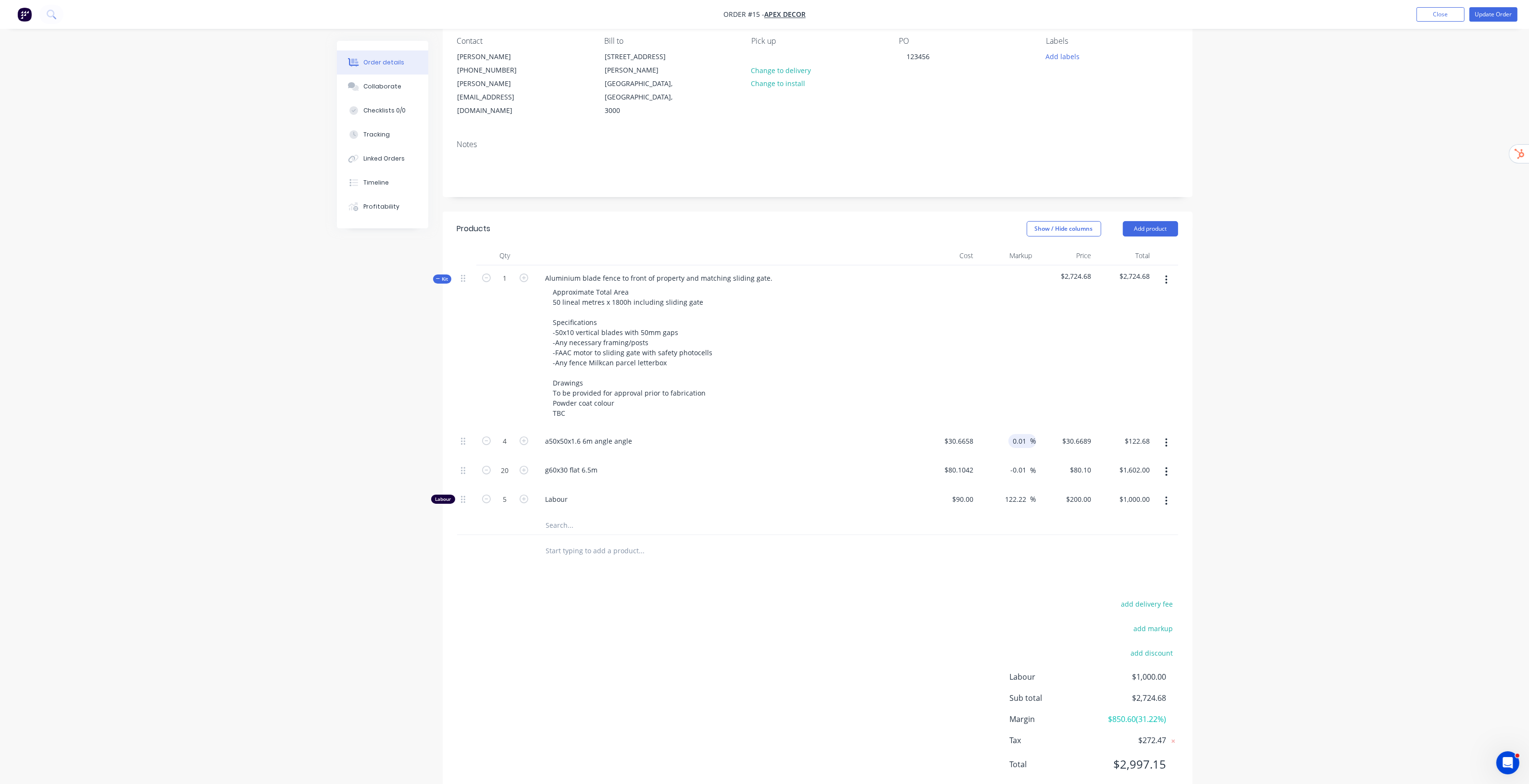
click at [1021, 434] on div "0.01 0.01 %" at bounding box center [1022, 441] width 28 height 14
type input "15"
type input "$35.2657"
type input "$141.06"
click at [1017, 463] on input "-0.01" at bounding box center [1020, 470] width 20 height 14
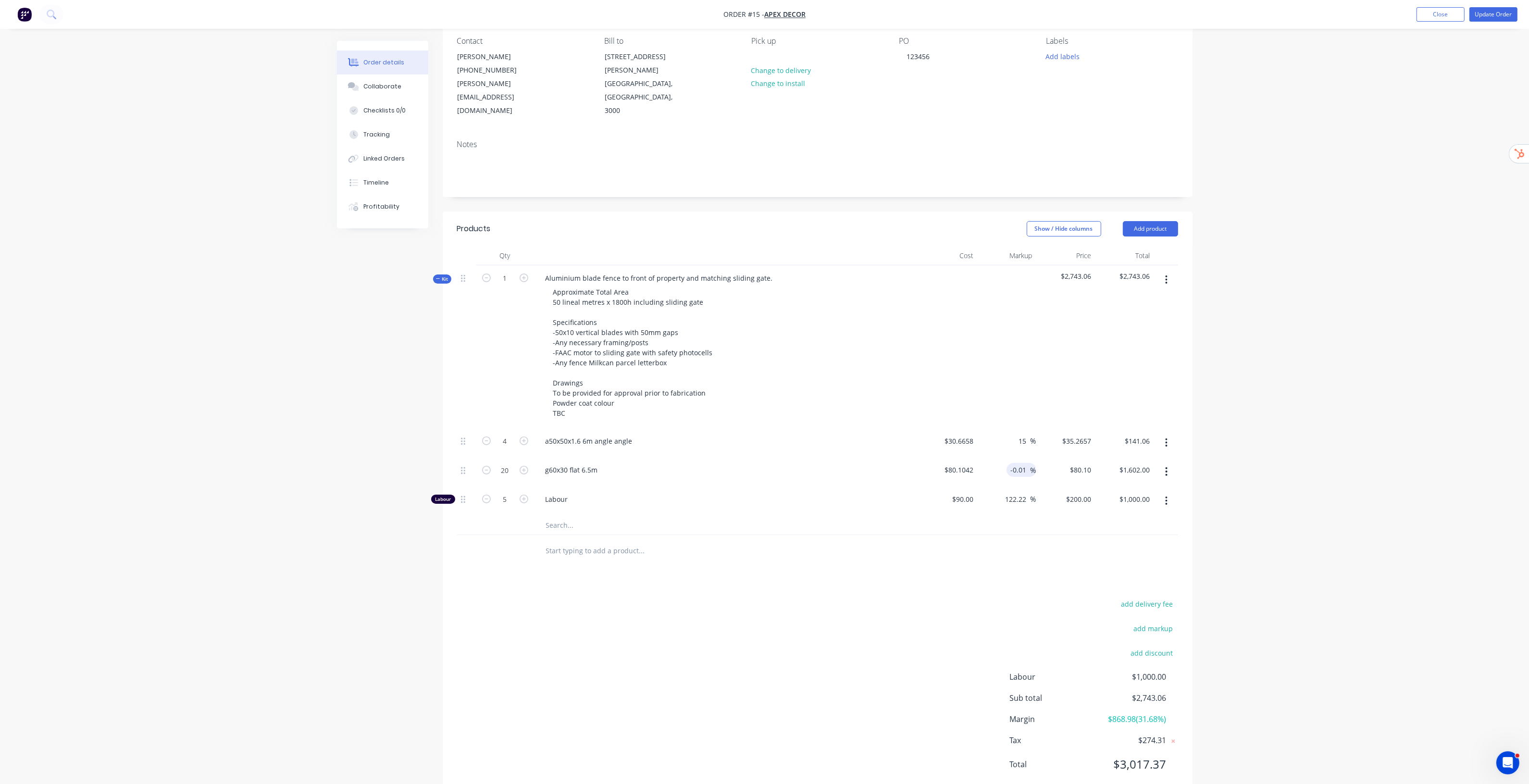
click at [1020, 463] on input "-0.01" at bounding box center [1020, 470] width 20 height 14
type input "-"
type input "15"
type input "$92.1198"
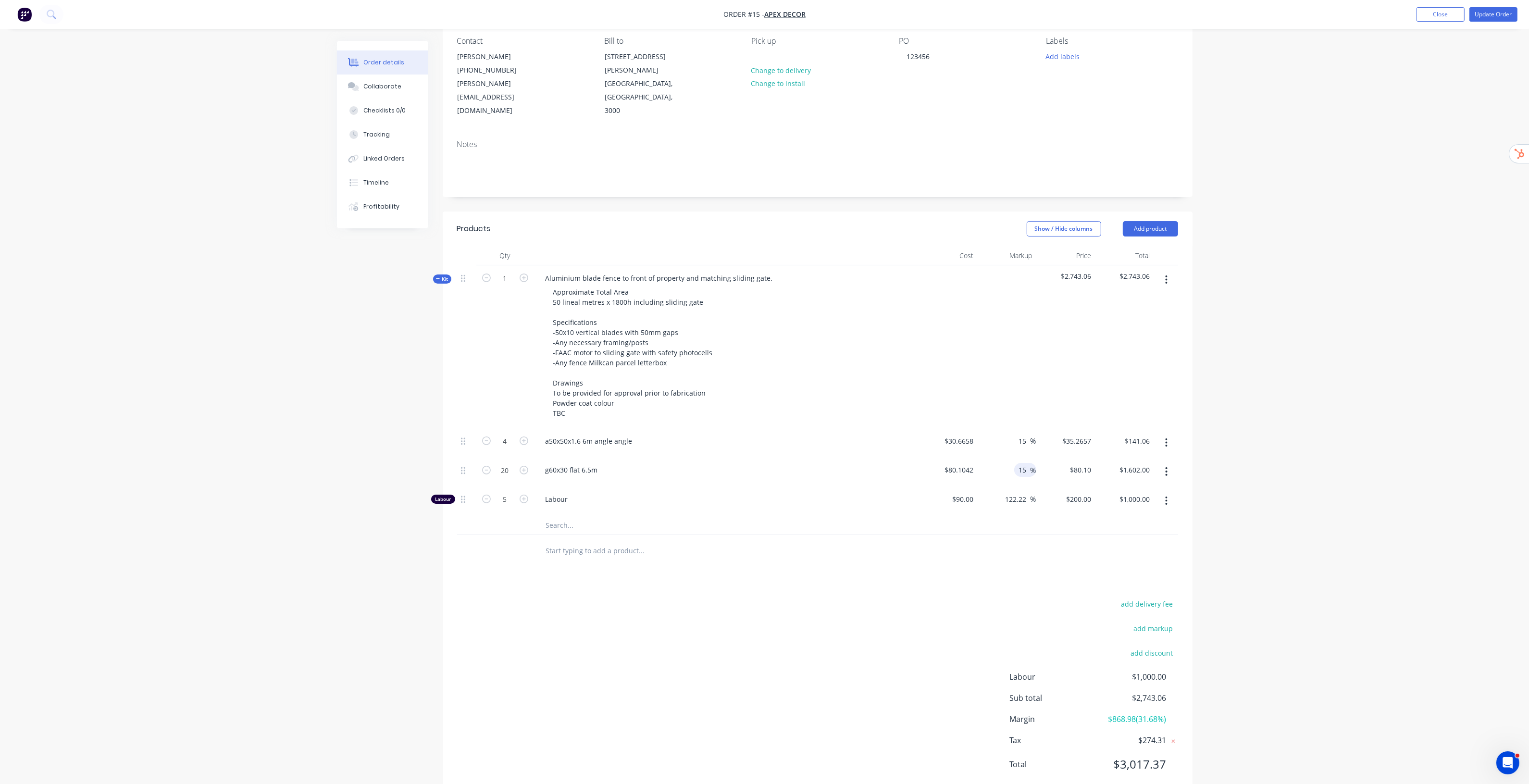
type input "$1,842.40"
click at [1314, 317] on div "Order details Collaborate Checklists 0/0 Tracking Linked Orders Timeline Profit…" at bounding box center [764, 363] width 1529 height 896
click at [1159, 622] on button "add markup" at bounding box center [1153, 628] width 49 height 13
drag, startPoint x: 1146, startPoint y: 603, endPoint x: 1208, endPoint y: 604, distance: 62.0
click at [1208, 604] on div "Order details Collaborate Checklists 0/0 Tracking Linked Orders Timeline Profit…" at bounding box center [764, 362] width 1529 height 893
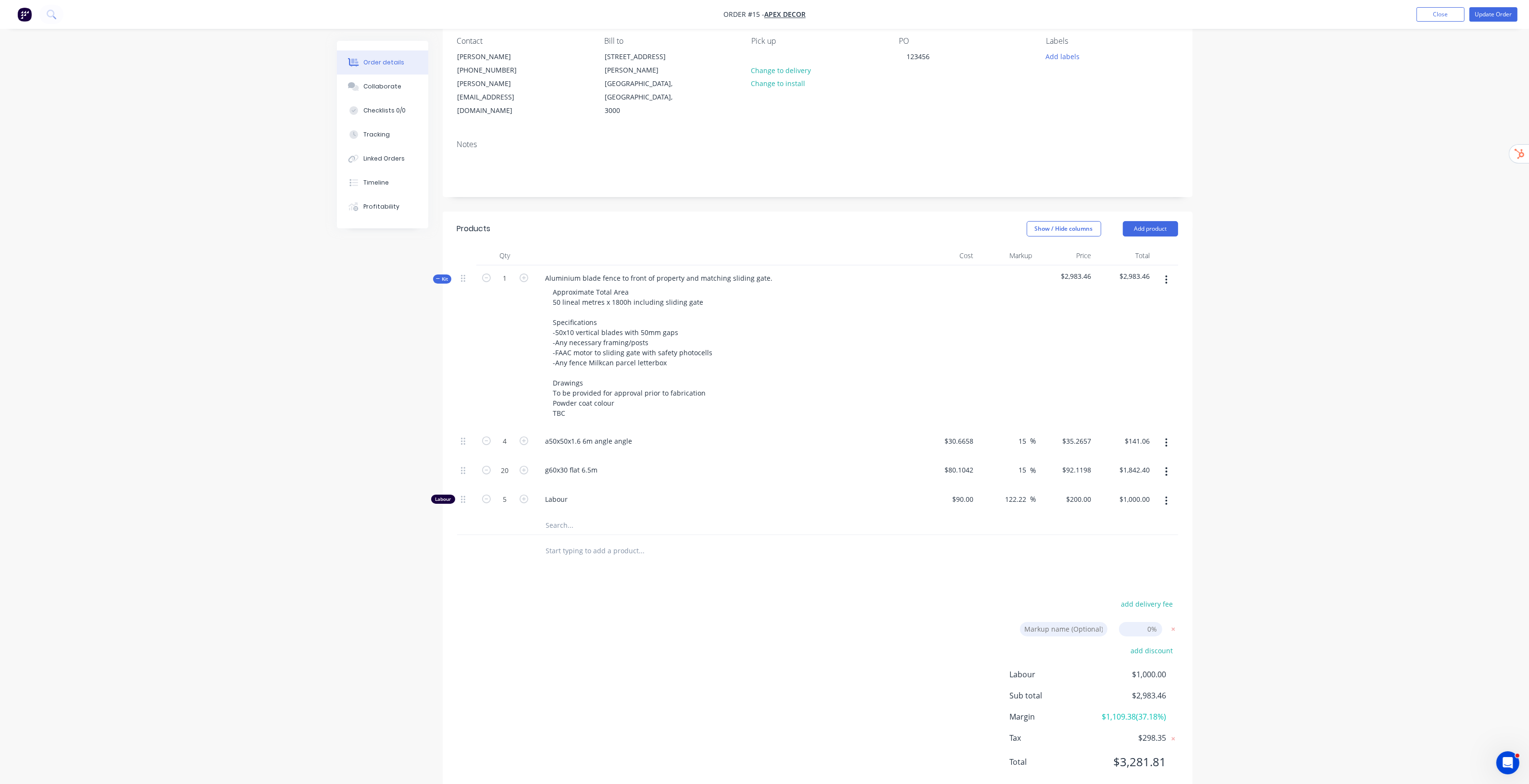
click at [1153, 622] on div "Markup name (Optional) 0%" at bounding box center [1097, 633] width 162 height 22
click at [1154, 622] on input at bounding box center [1141, 629] width 43 height 14
type input "15"
click input "submit" at bounding box center [0, 0] width 0 height 0
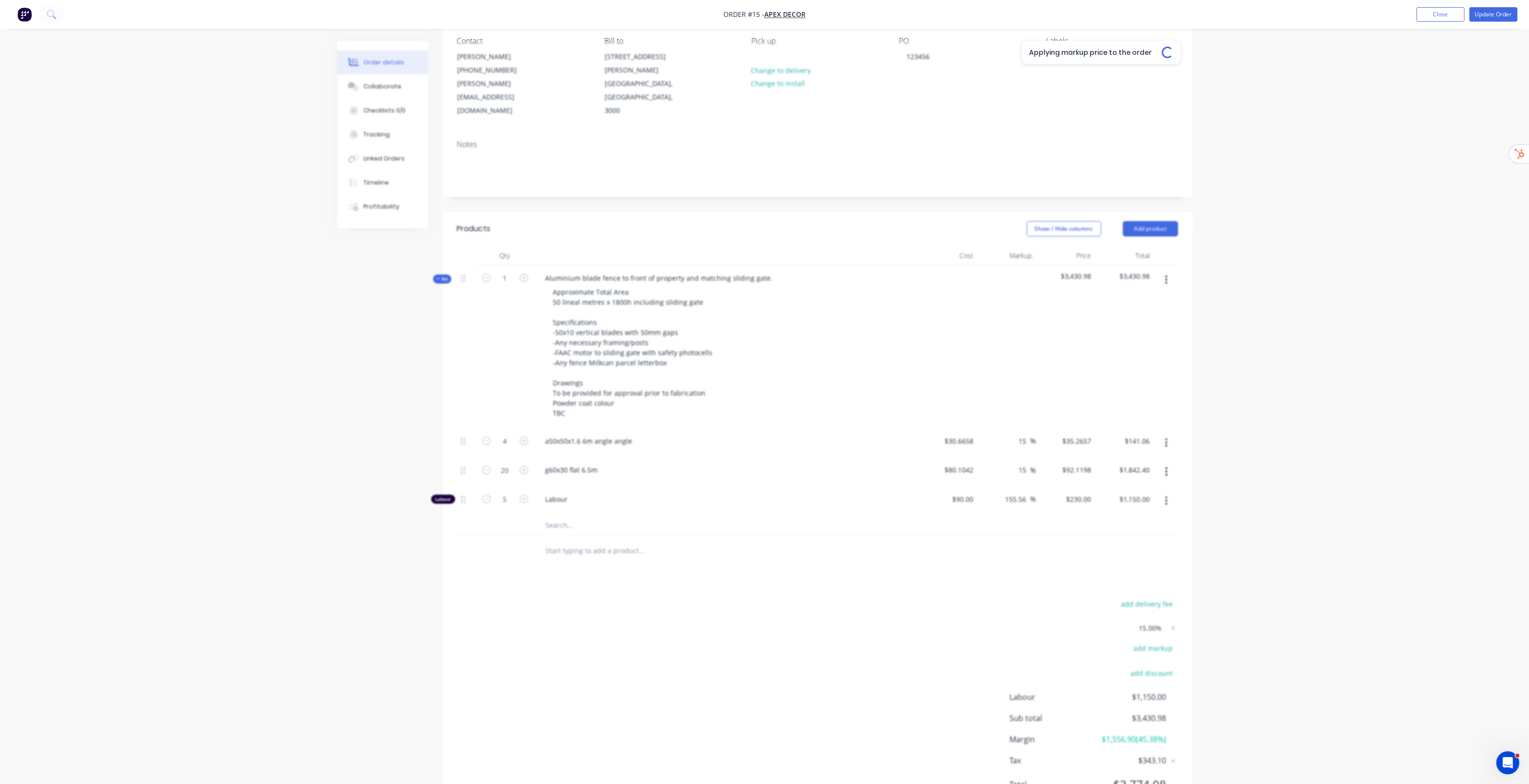
type input "32.25"
type input "$40.5556"
type input "$162.22"
type input "32.25"
type input "$105.9378"
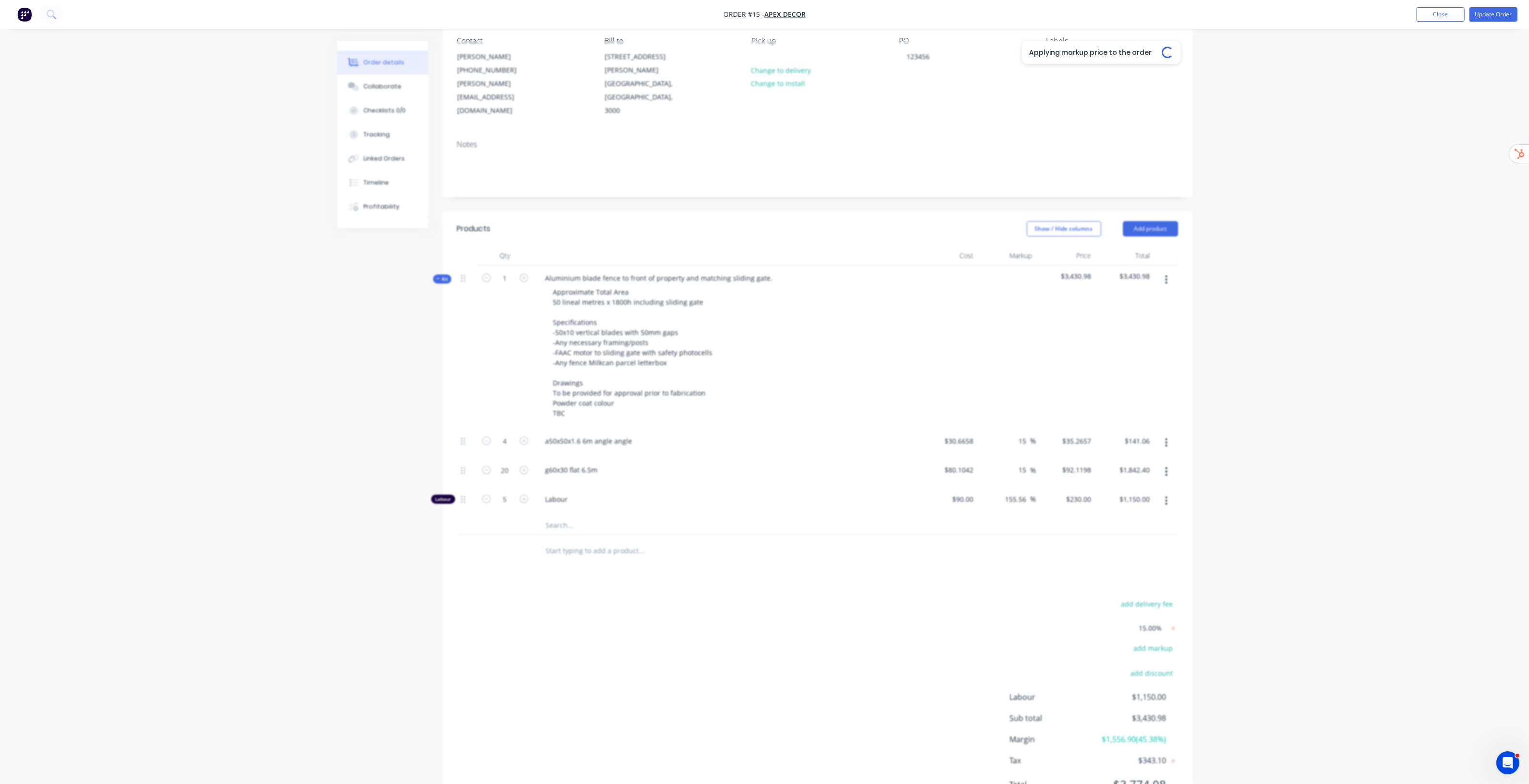
type input "$2,118.76"
type input "155.56"
type input "$230.00"
type input "$1,150.00"
click at [1158, 623] on span "15.00%" at bounding box center [1151, 628] width 23 height 10
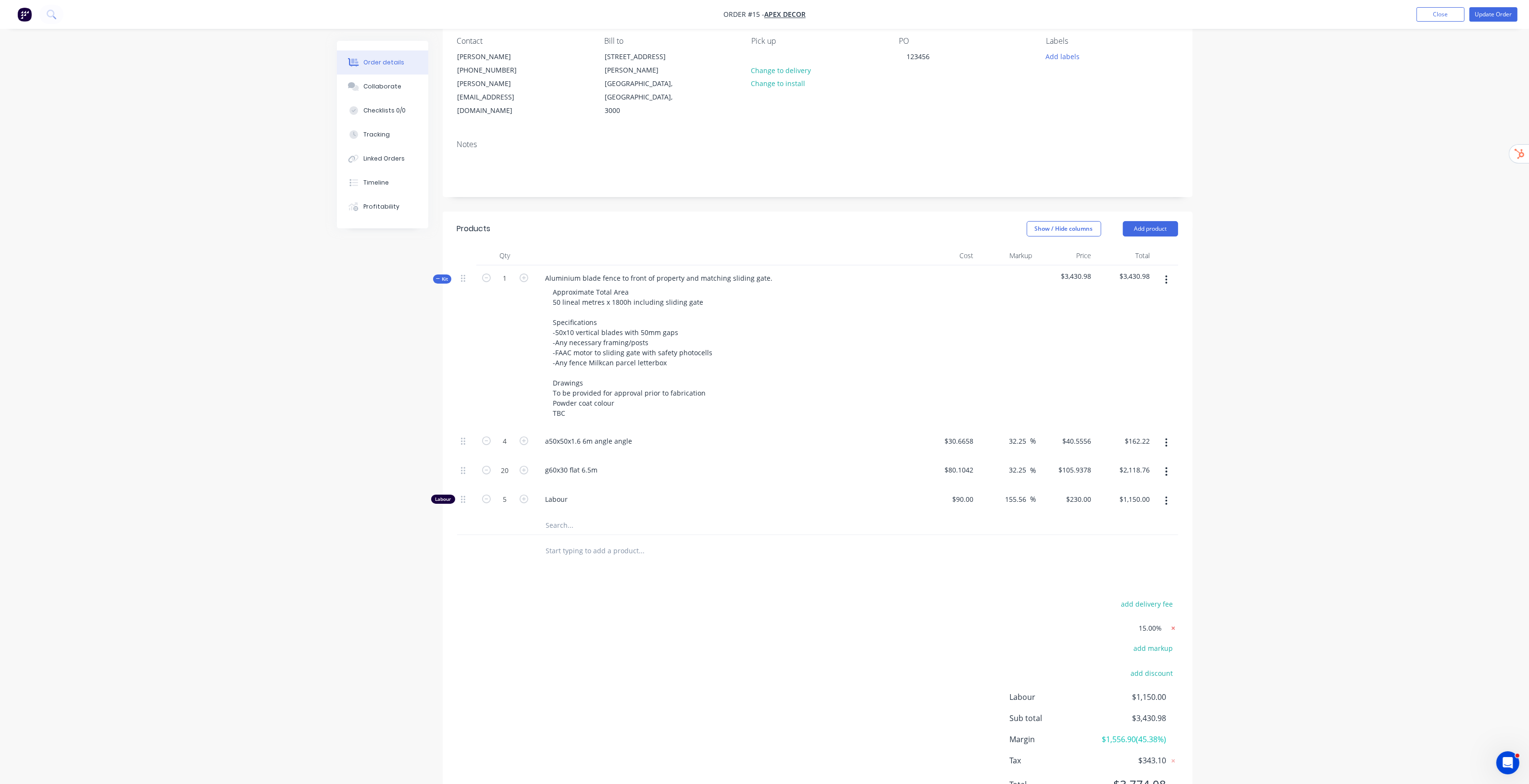
click at [1175, 623] on icon at bounding box center [1172, 627] width 9 height 9
type input "15"
type input "$35.2657"
type input "$141.06"
type input "15"
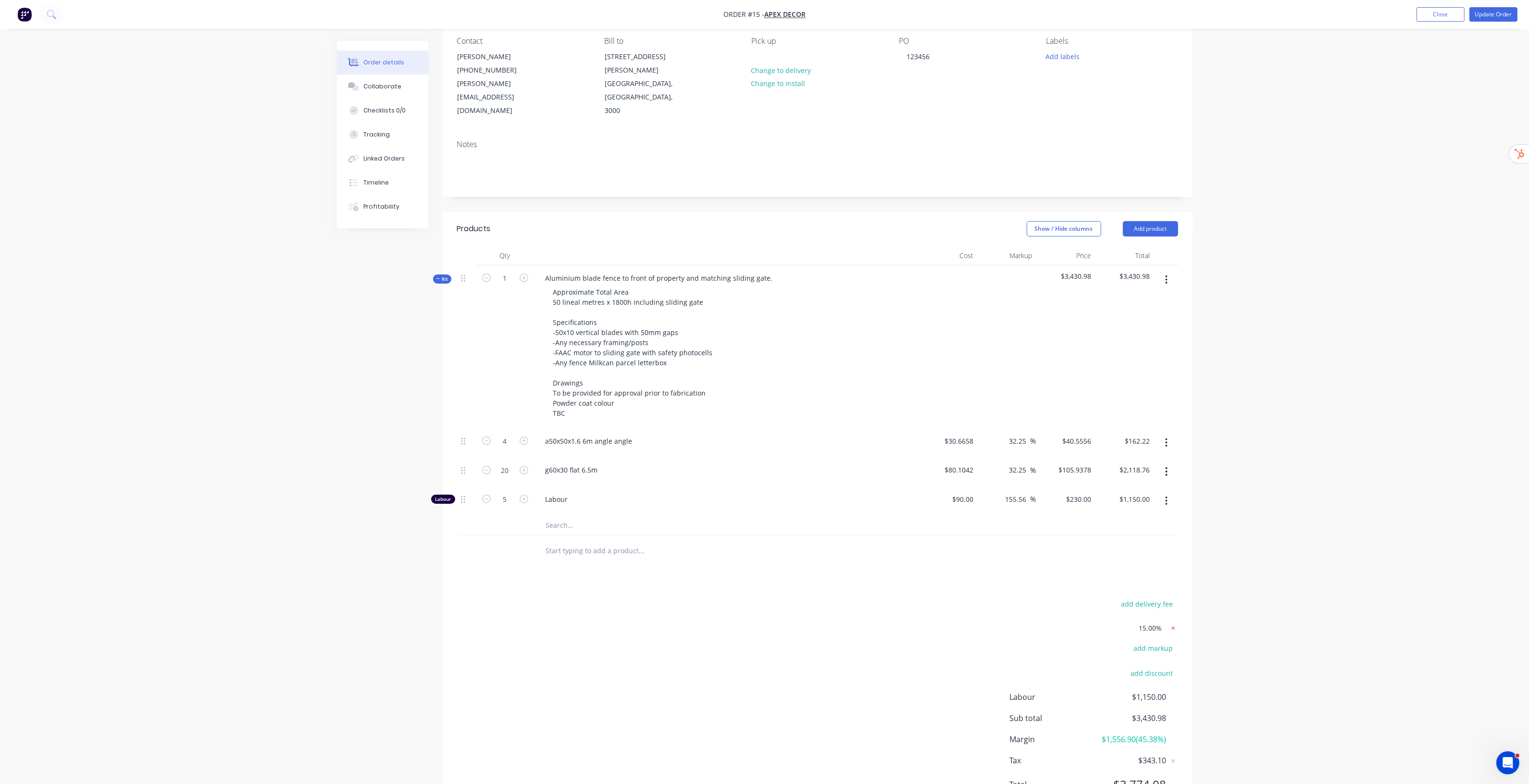
type input "$92.1198"
type input "$1,842.40"
type input "122.22"
type input "$200.00"
type input "$1,000.00"
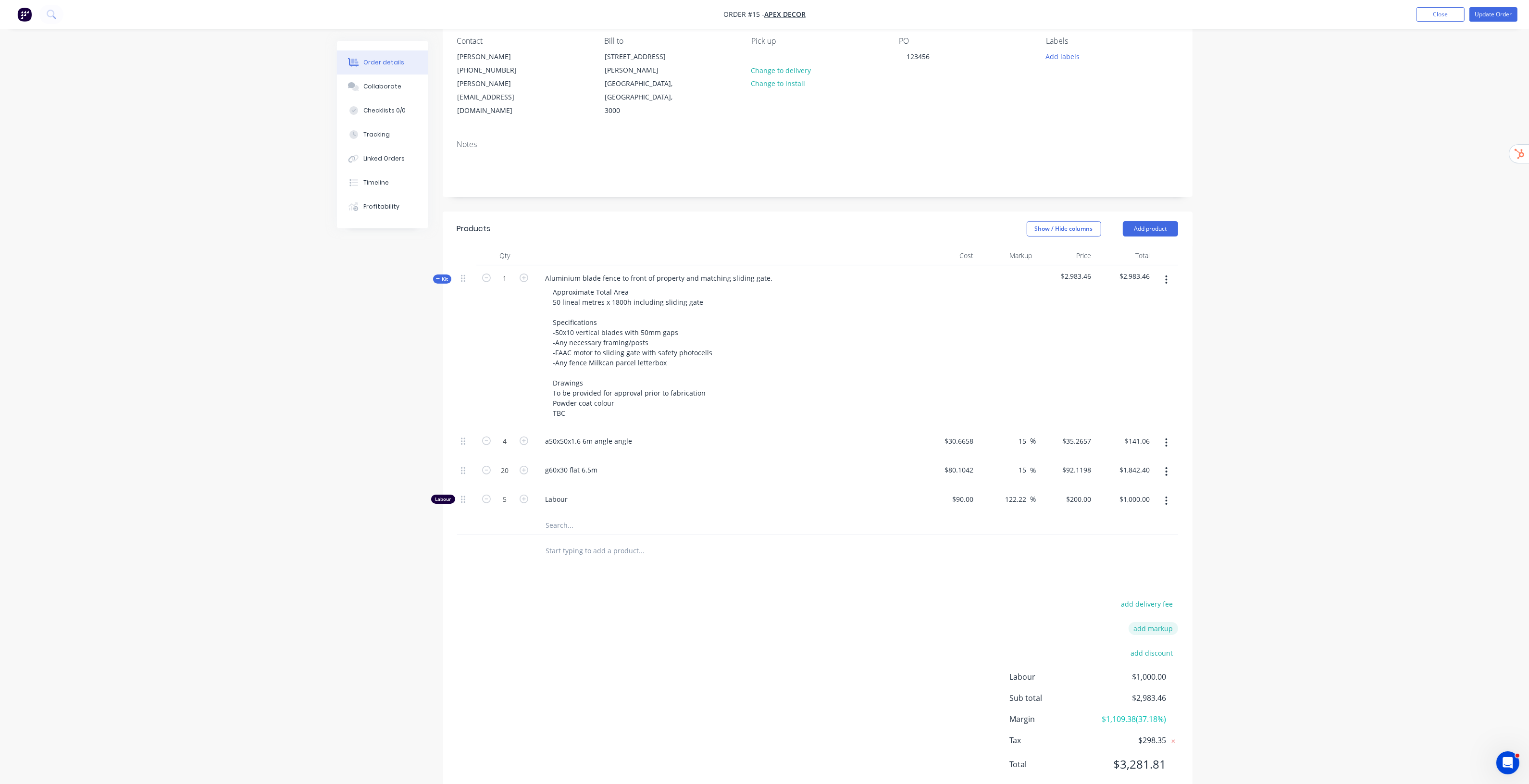
click at [1152, 622] on button "add markup" at bounding box center [1153, 628] width 49 height 13
click at [1107, 644] on div "add discount" at bounding box center [1118, 656] width 120 height 25
click at [1147, 622] on input at bounding box center [1141, 629] width 43 height 14
type input "15"
click at [1173, 625] on icon at bounding box center [1172, 629] width 9 height 9
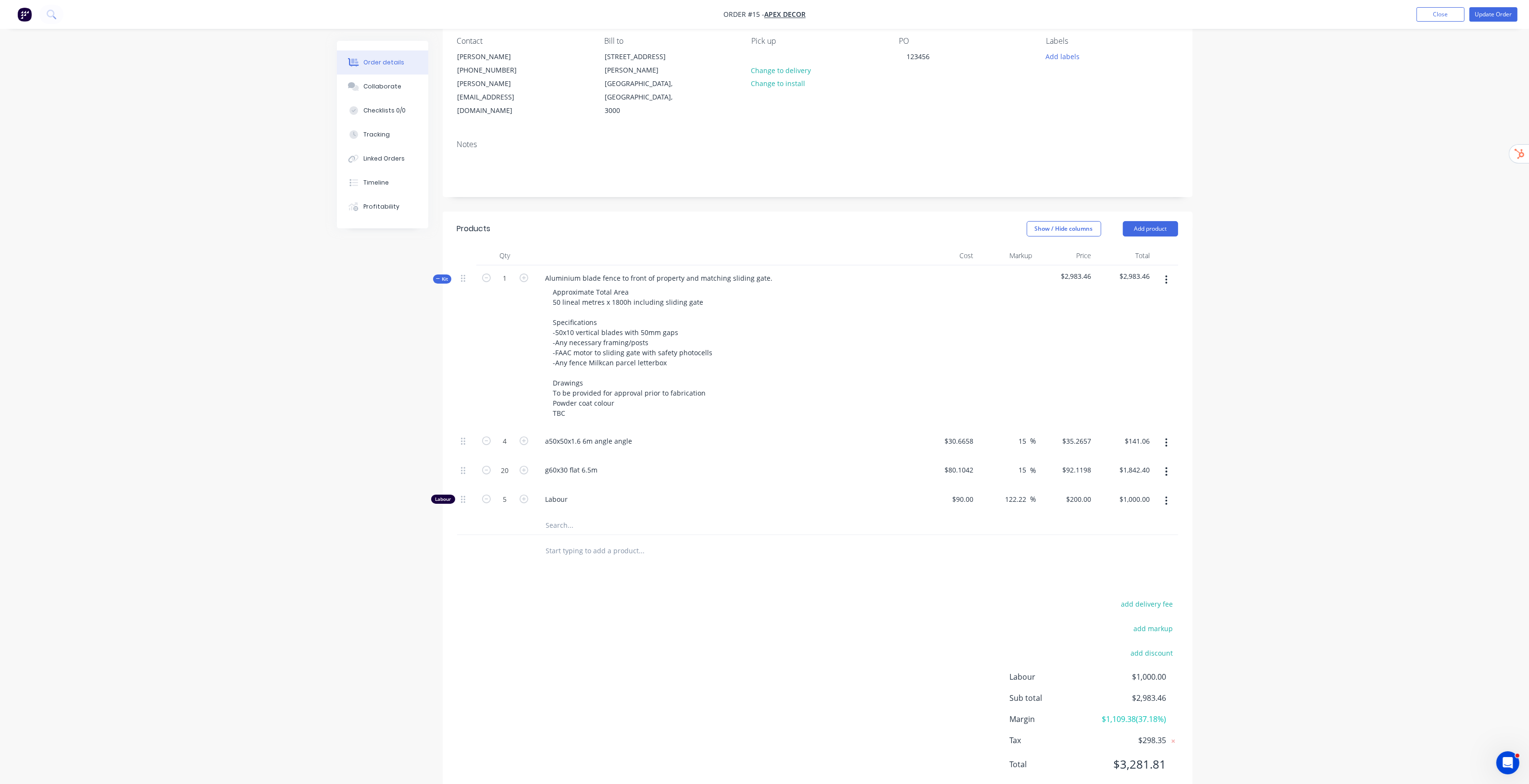
click at [1329, 570] on div "Order details Collaborate Checklists 0/0 Tracking Linked Orders Timeline Profit…" at bounding box center [764, 363] width 1529 height 896
click at [1147, 646] on button "add discount" at bounding box center [1151, 653] width 52 height 13
click at [1146, 646] on input at bounding box center [1141, 654] width 43 height 14
type input "15"
click input "submit" at bounding box center [0, 0] width 0 height 0
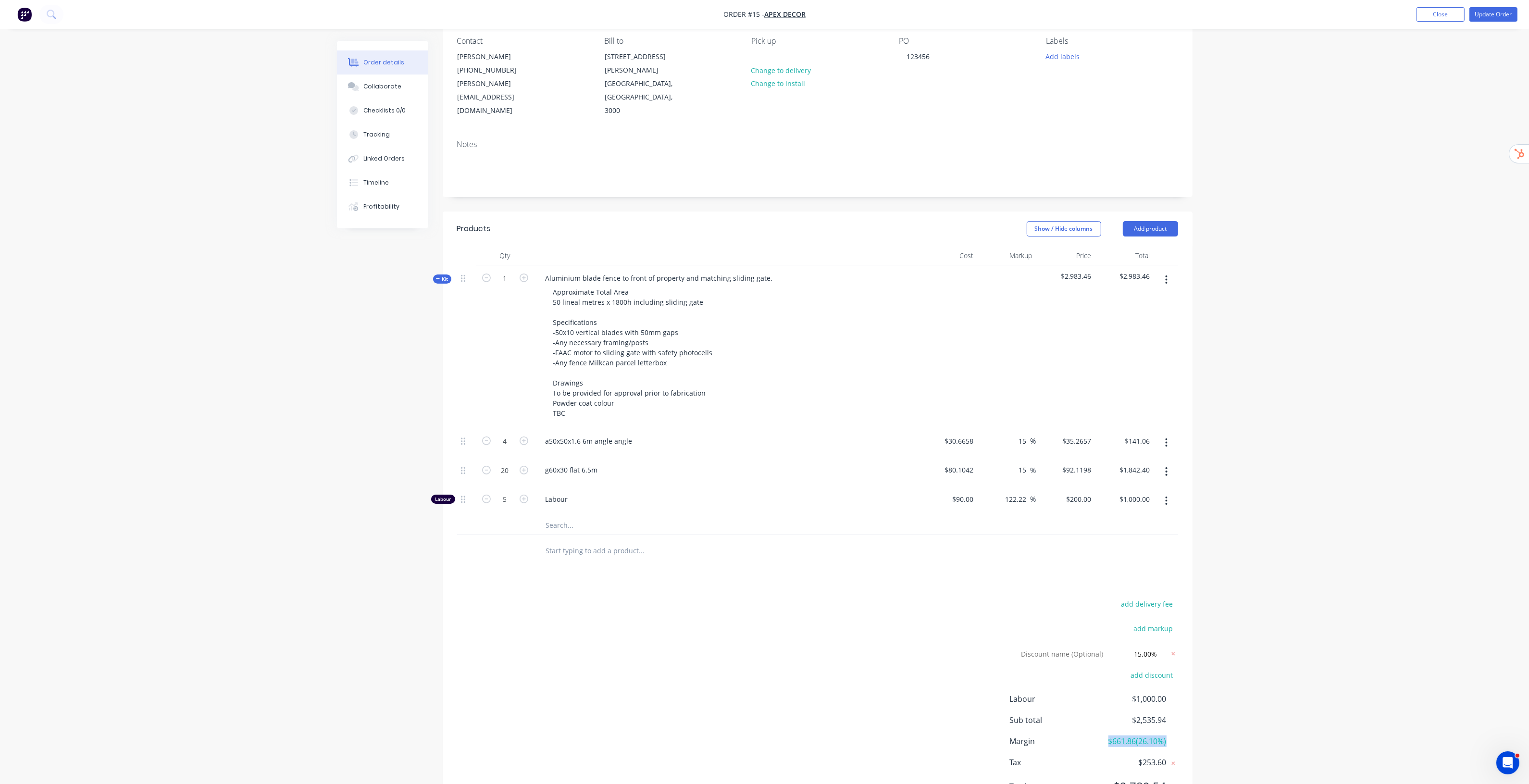
drag, startPoint x: 1107, startPoint y: 712, endPoint x: 1201, endPoint y: 722, distance: 94.5
click at [1201, 722] on div "Order details Collaborate Checklists 0/0 Tracking Linked Orders Timeline Profit…" at bounding box center [764, 395] width 875 height 877
click at [1286, 652] on div "Order details Collaborate Checklists 0/0 Tracking Linked Orders Timeline Profit…" at bounding box center [764, 374] width 1529 height 918
drag, startPoint x: 1104, startPoint y: 714, endPoint x: 1183, endPoint y: 719, distance: 79.2
click at [1183, 719] on div "add delivery fee add markup Discount name (Optional) 15.00% 15.00% 0% add disco…" at bounding box center [817, 701] width 750 height 208
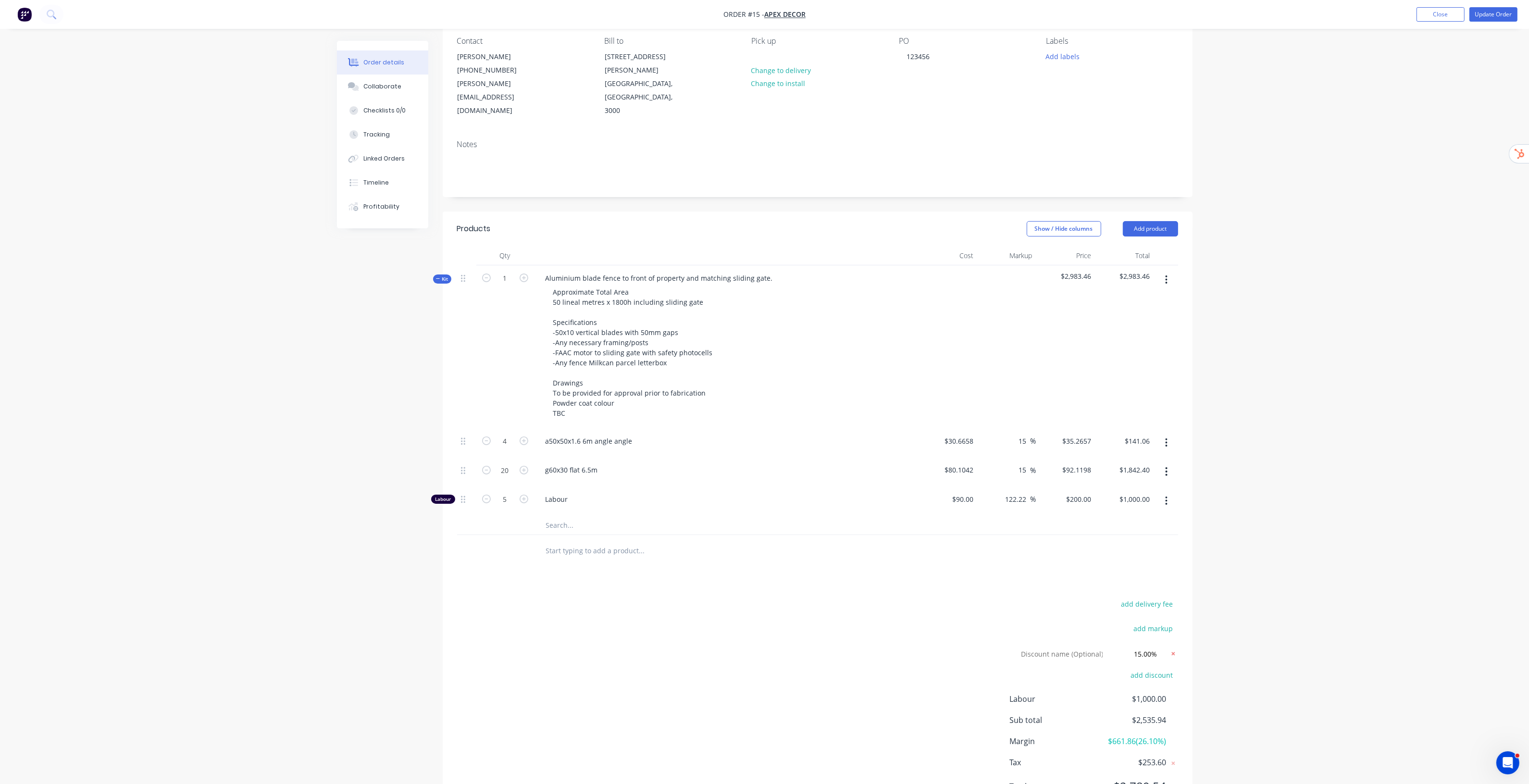
click at [1171, 649] on icon at bounding box center [1172, 653] width 9 height 9
click at [1274, 638] on div "Order details Collaborate Checklists 0/0 Tracking Linked Orders Timeline Profit…" at bounding box center [764, 363] width 1529 height 896
click at [1318, 288] on div "Order details Collaborate Checklists 0/0 Tracking Linked Orders Timeline Profit…" at bounding box center [764, 363] width 1529 height 896
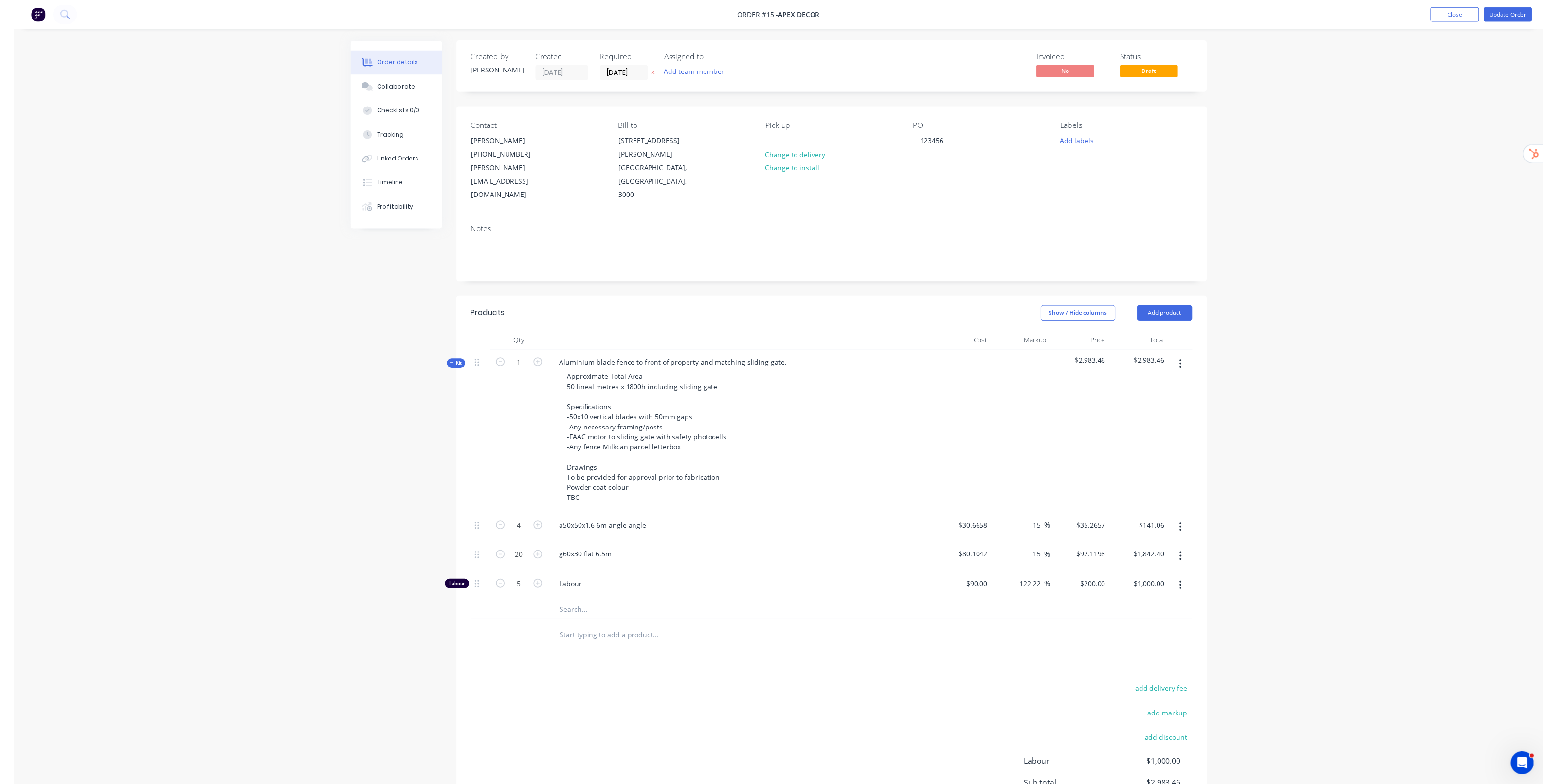
scroll to position [0, 0]
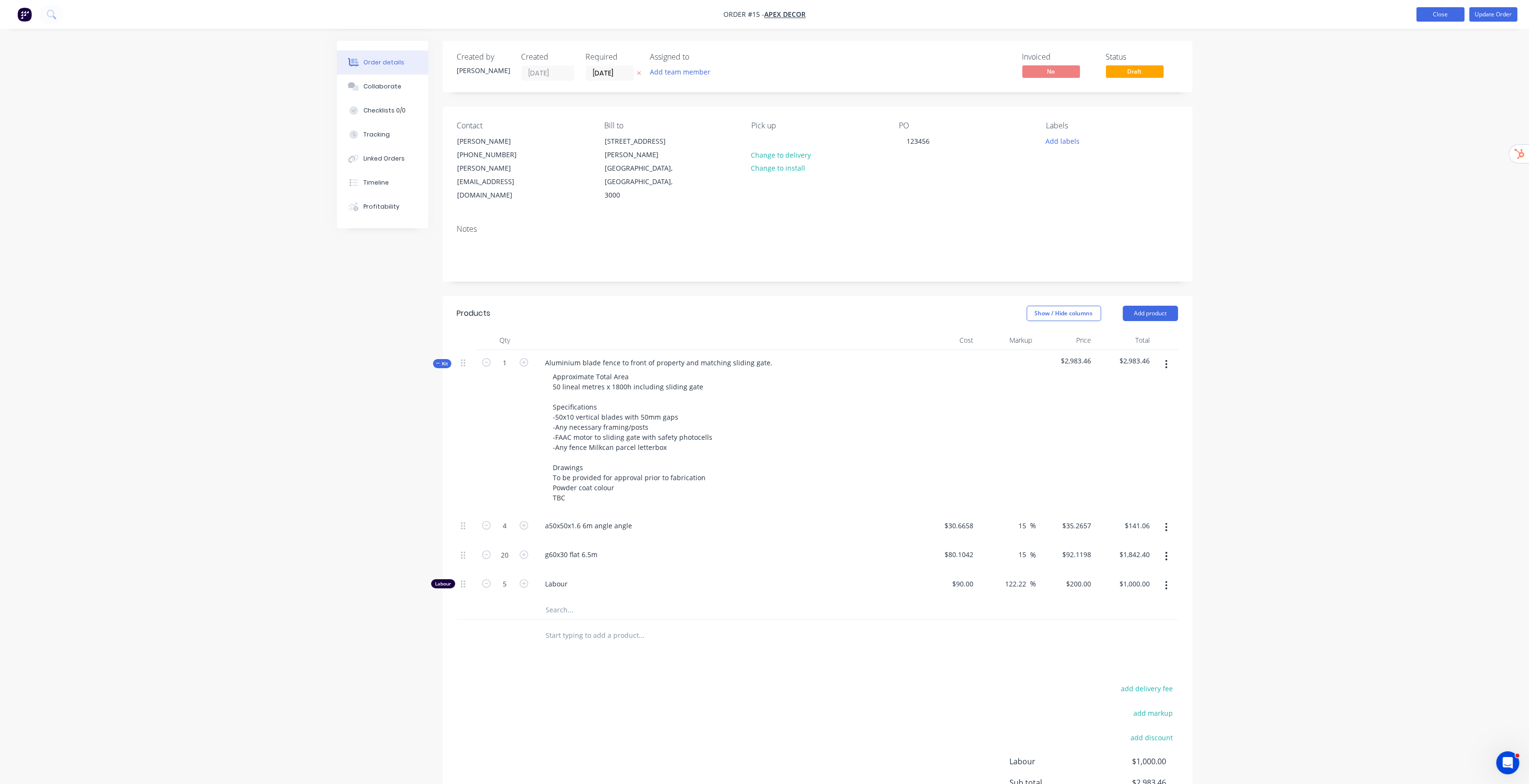
click at [1451, 17] on button "Close" at bounding box center [1441, 14] width 48 height 14
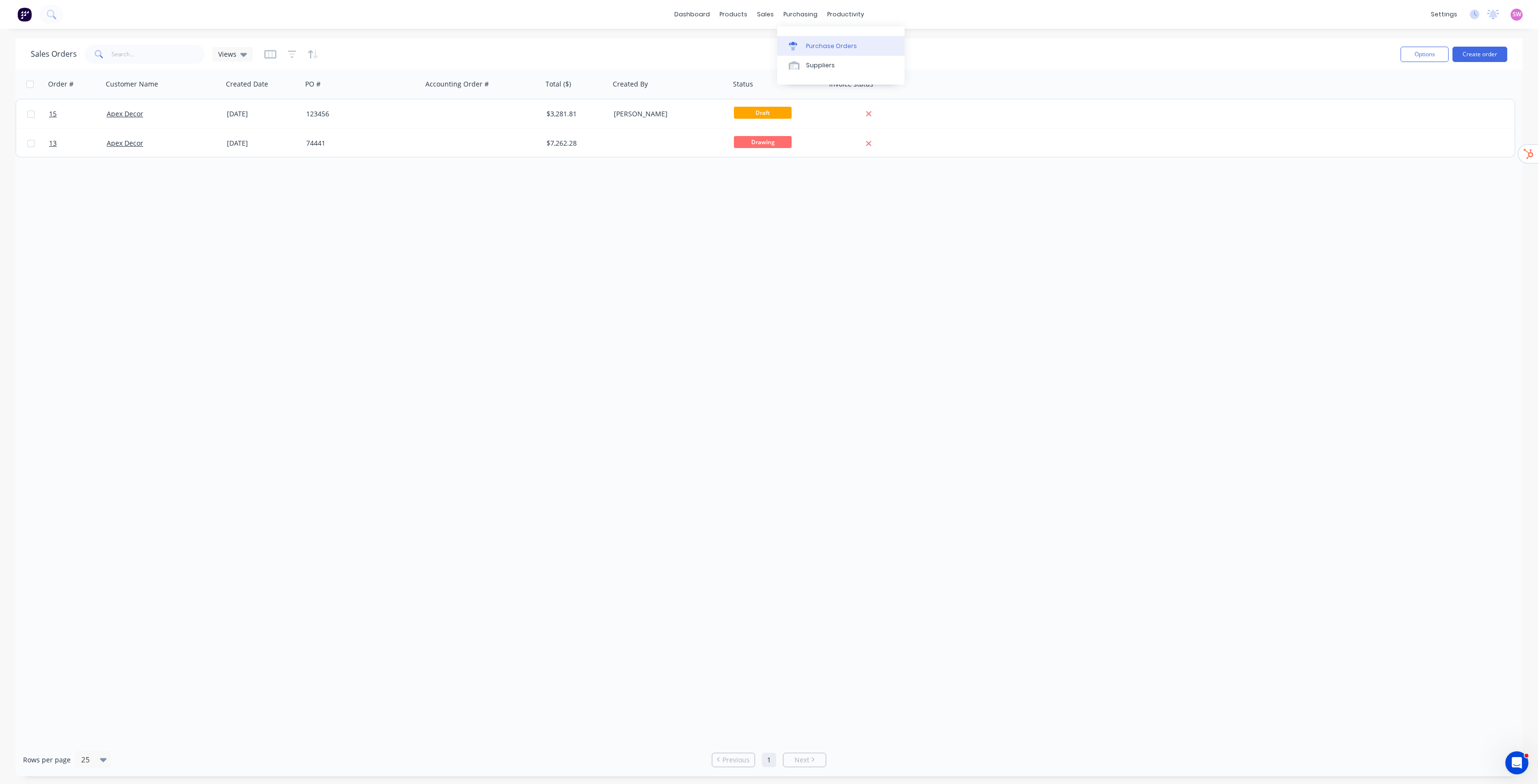
click at [811, 46] on div "Purchase Orders" at bounding box center [831, 46] width 51 height 9
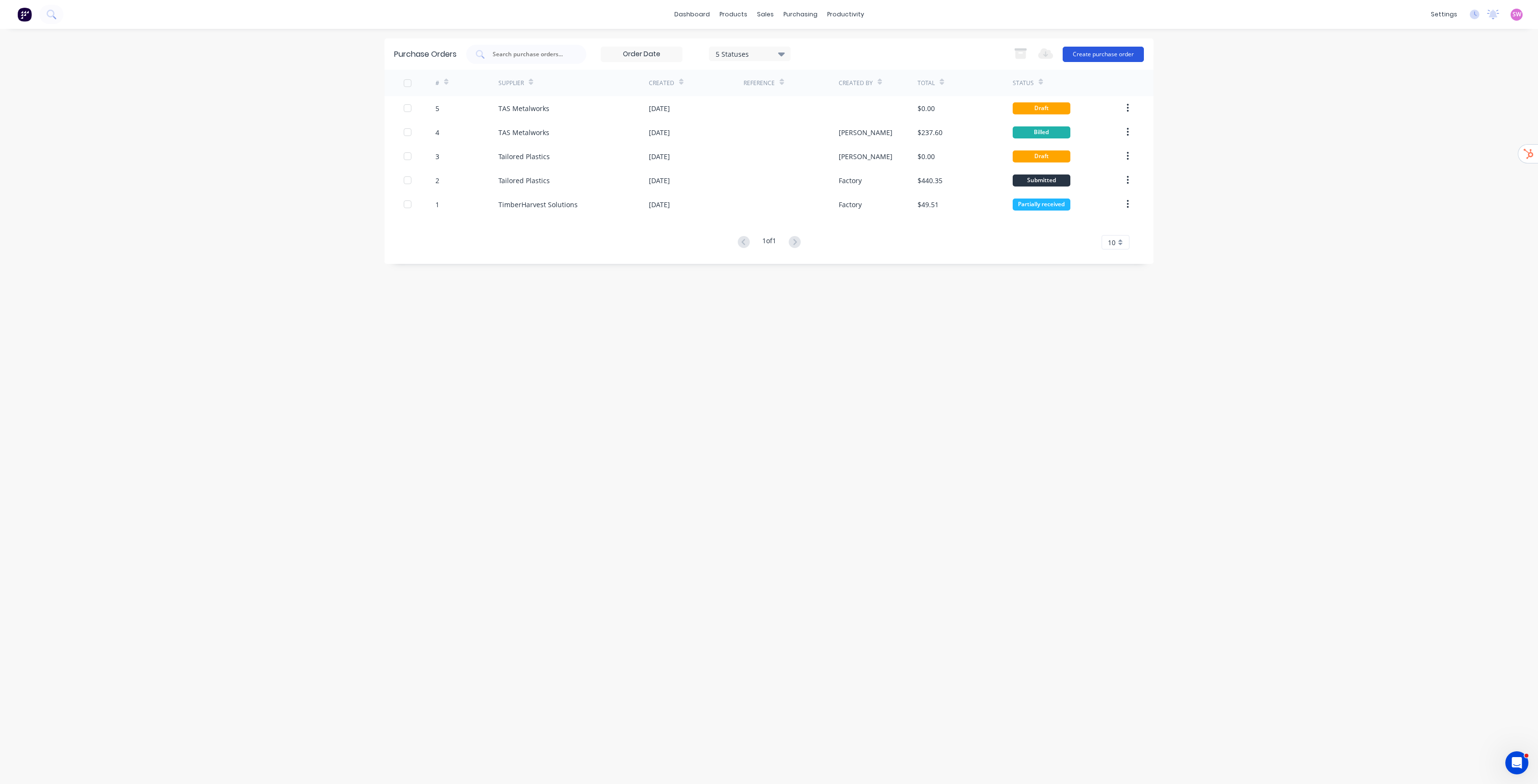
click at [1103, 57] on button "Create purchase order" at bounding box center [1103, 54] width 81 height 15
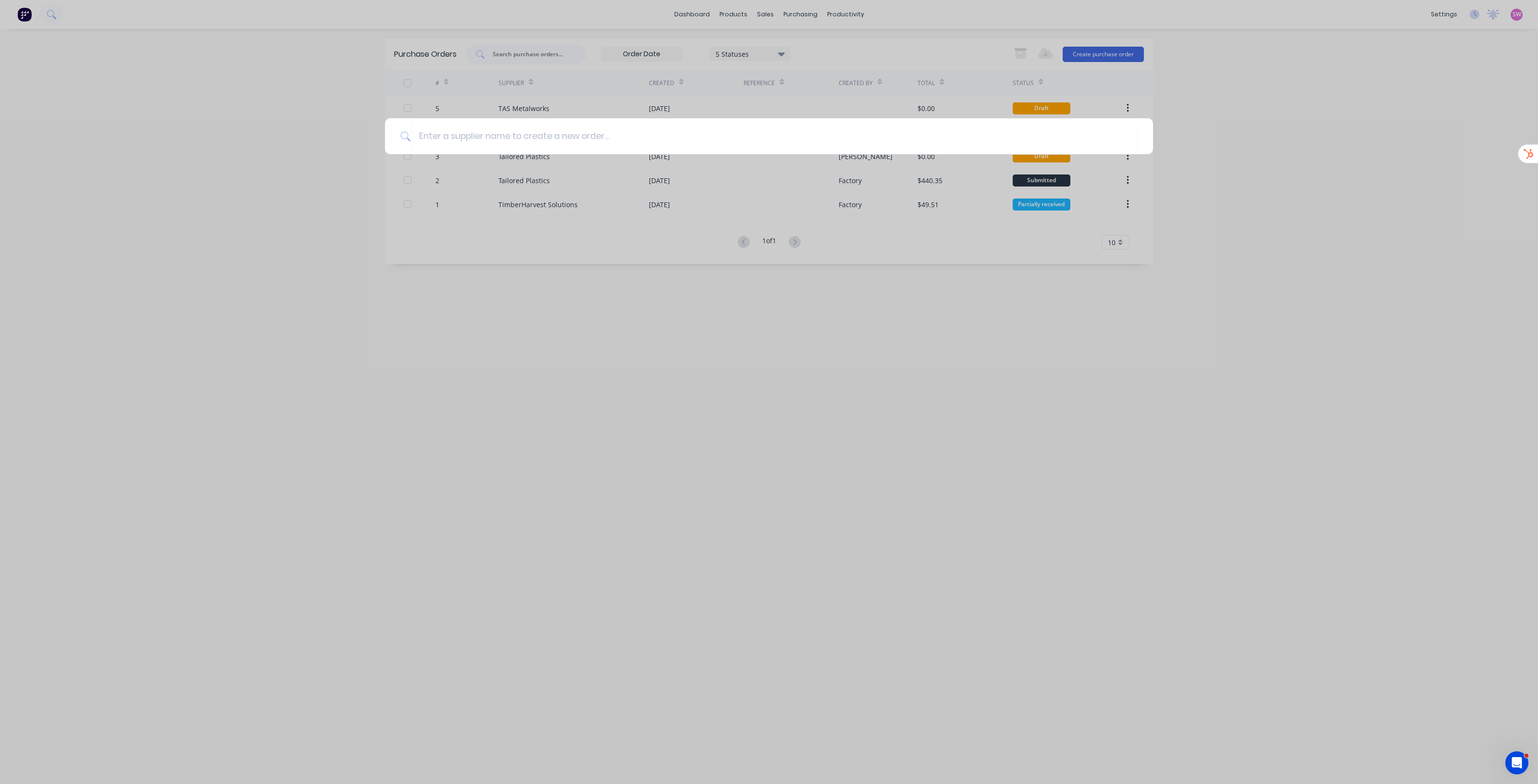
click at [1268, 118] on div at bounding box center [769, 392] width 1538 height 784
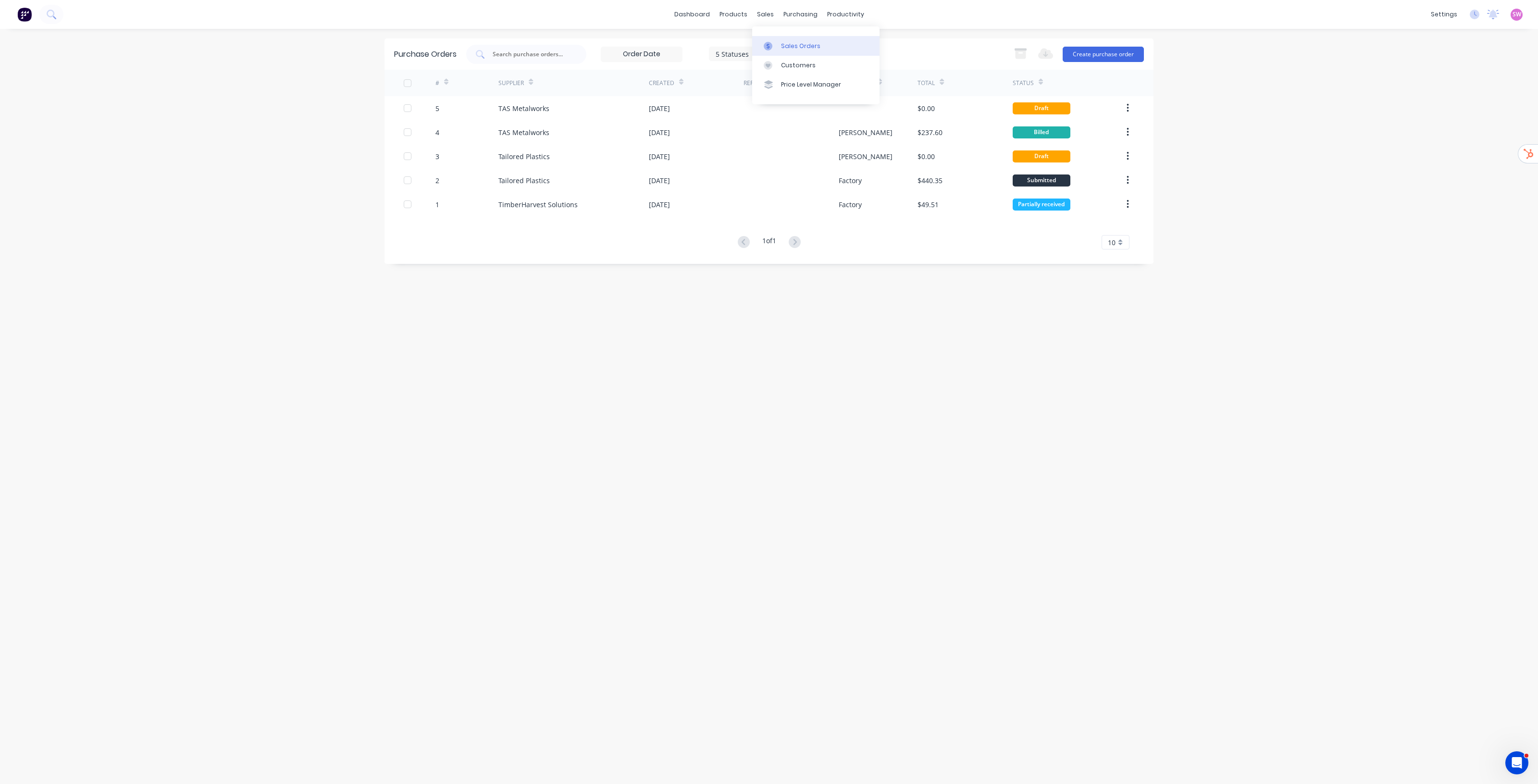
click at [777, 36] on link "Sales Orders" at bounding box center [816, 46] width 128 height 20
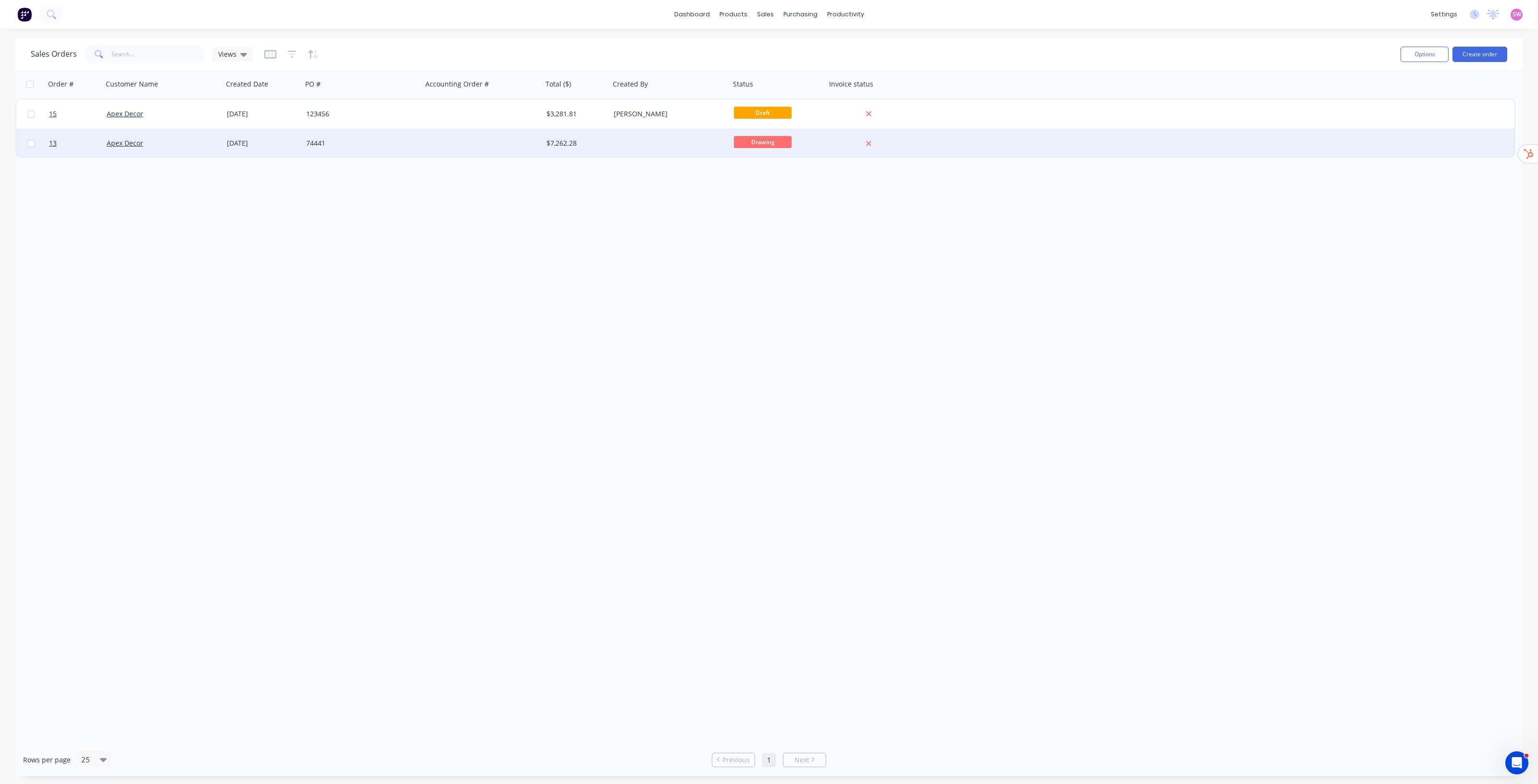
click at [433, 148] on div at bounding box center [483, 143] width 120 height 29
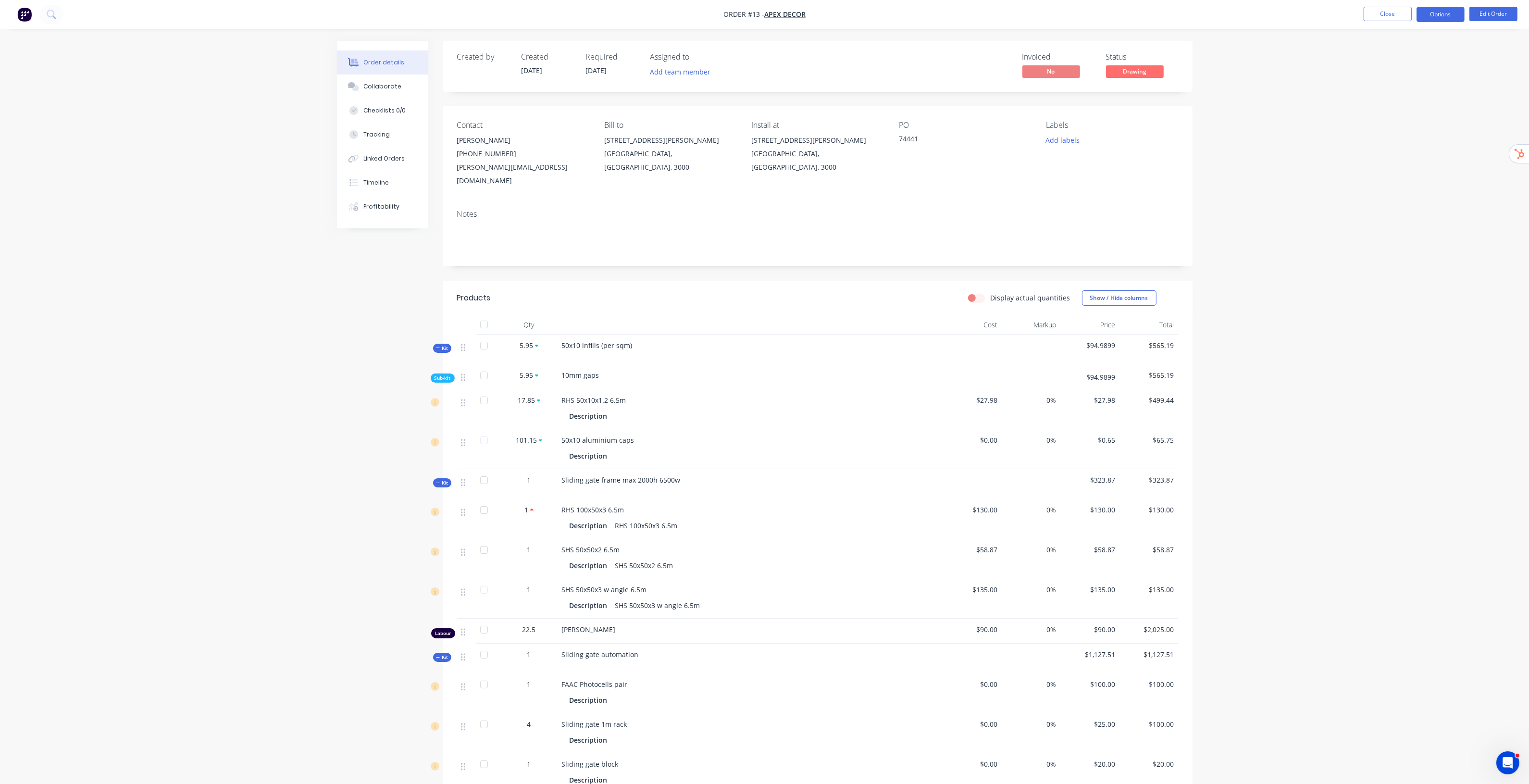
click at [1434, 15] on button "Options" at bounding box center [1441, 14] width 48 height 15
click at [1404, 176] on div "Purchase Products" at bounding box center [1412, 173] width 88 height 14
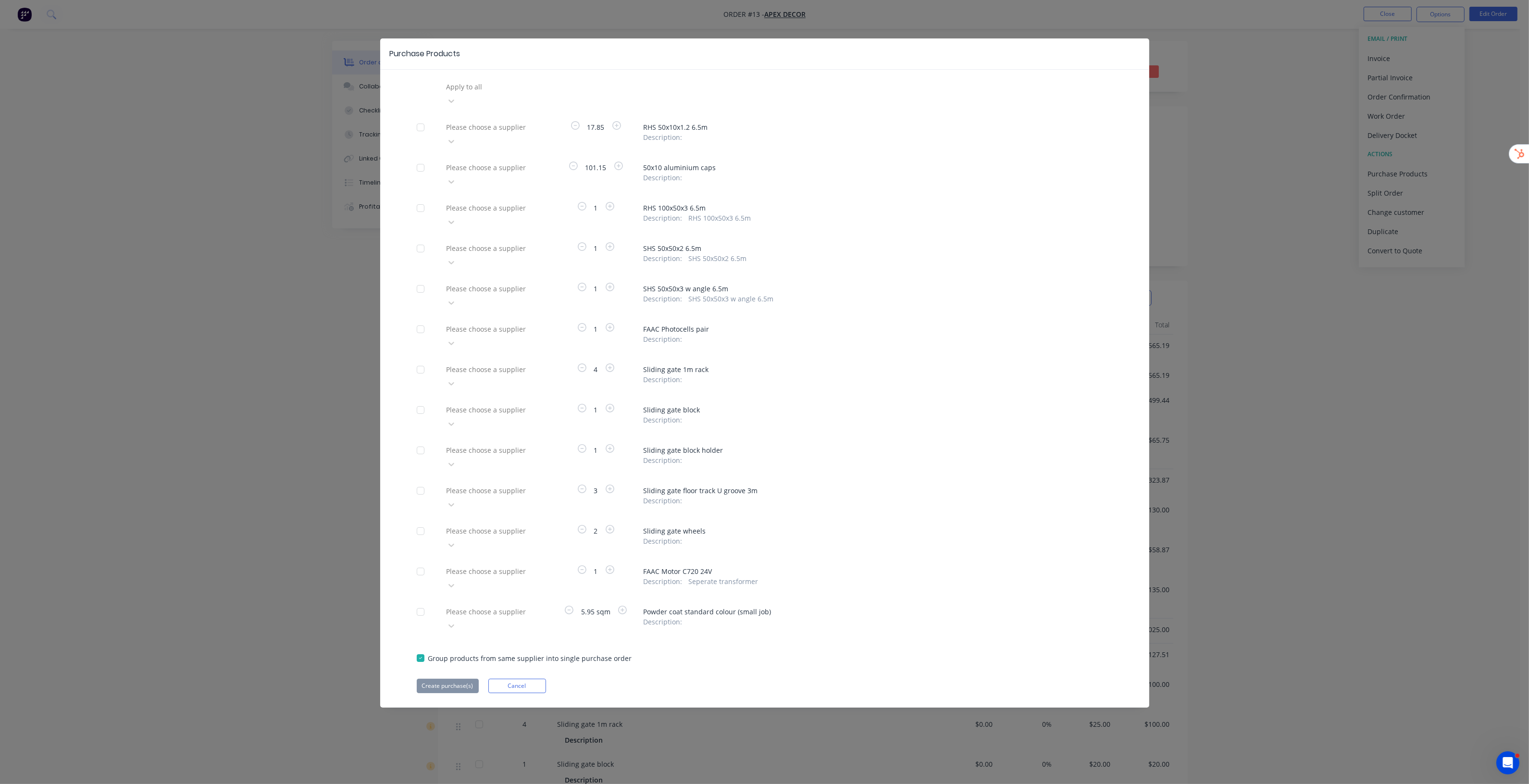
click at [503, 323] on div at bounding box center [514, 329] width 138 height 12
click at [973, 120] on div "Please choose a supplier 17.85 RHS 50x10x1.2 6.5m Description :" at bounding box center [764, 134] width 696 height 29
click at [518, 679] on button "Cancel" at bounding box center [517, 686] width 58 height 14
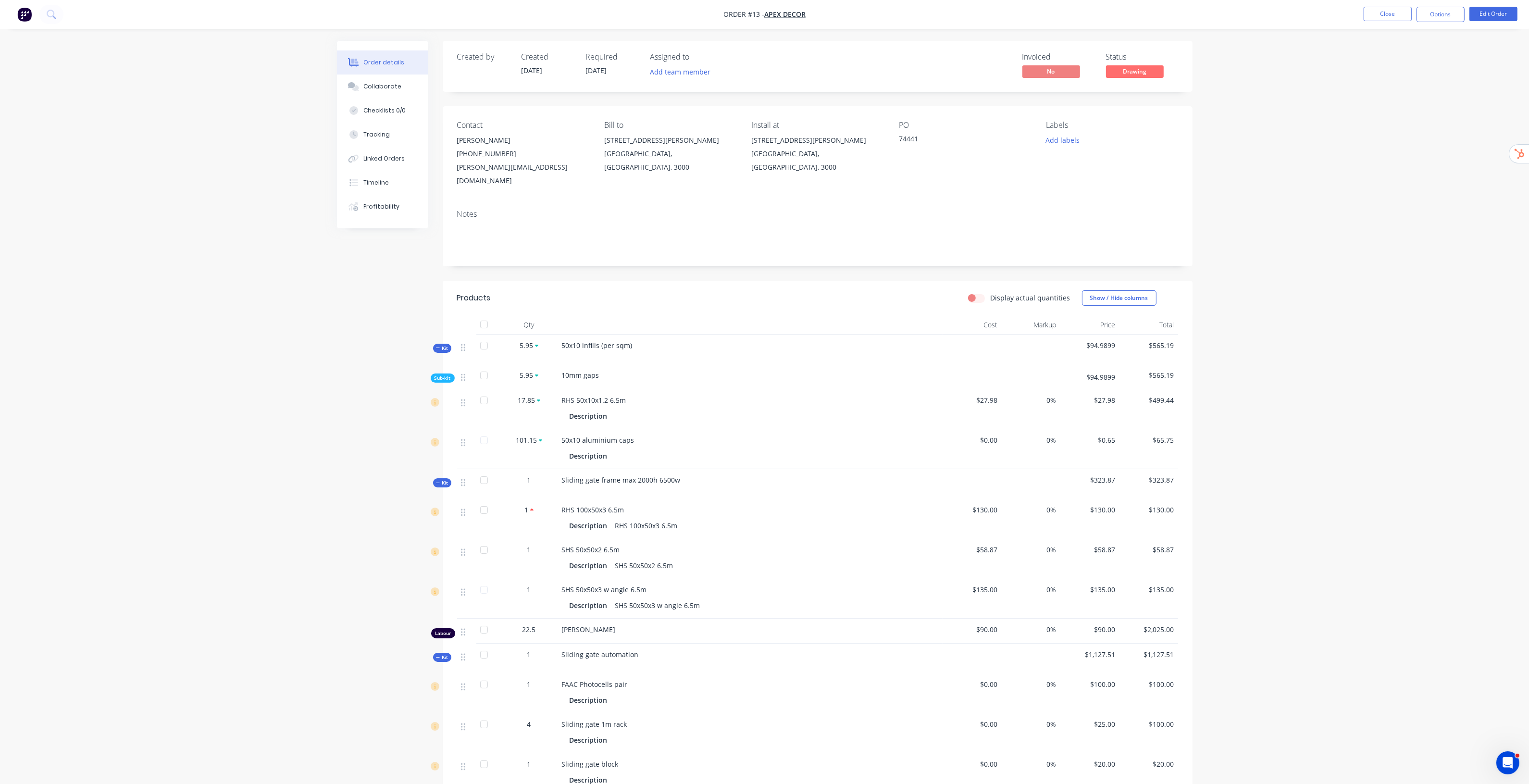
click at [1315, 280] on div "Order details Collaborate Checklists 0/0 Tracking Linked Orders Timeline Profit…" at bounding box center [764, 615] width 1529 height 1230
click at [1396, 14] on button "Close" at bounding box center [1388, 14] width 48 height 14
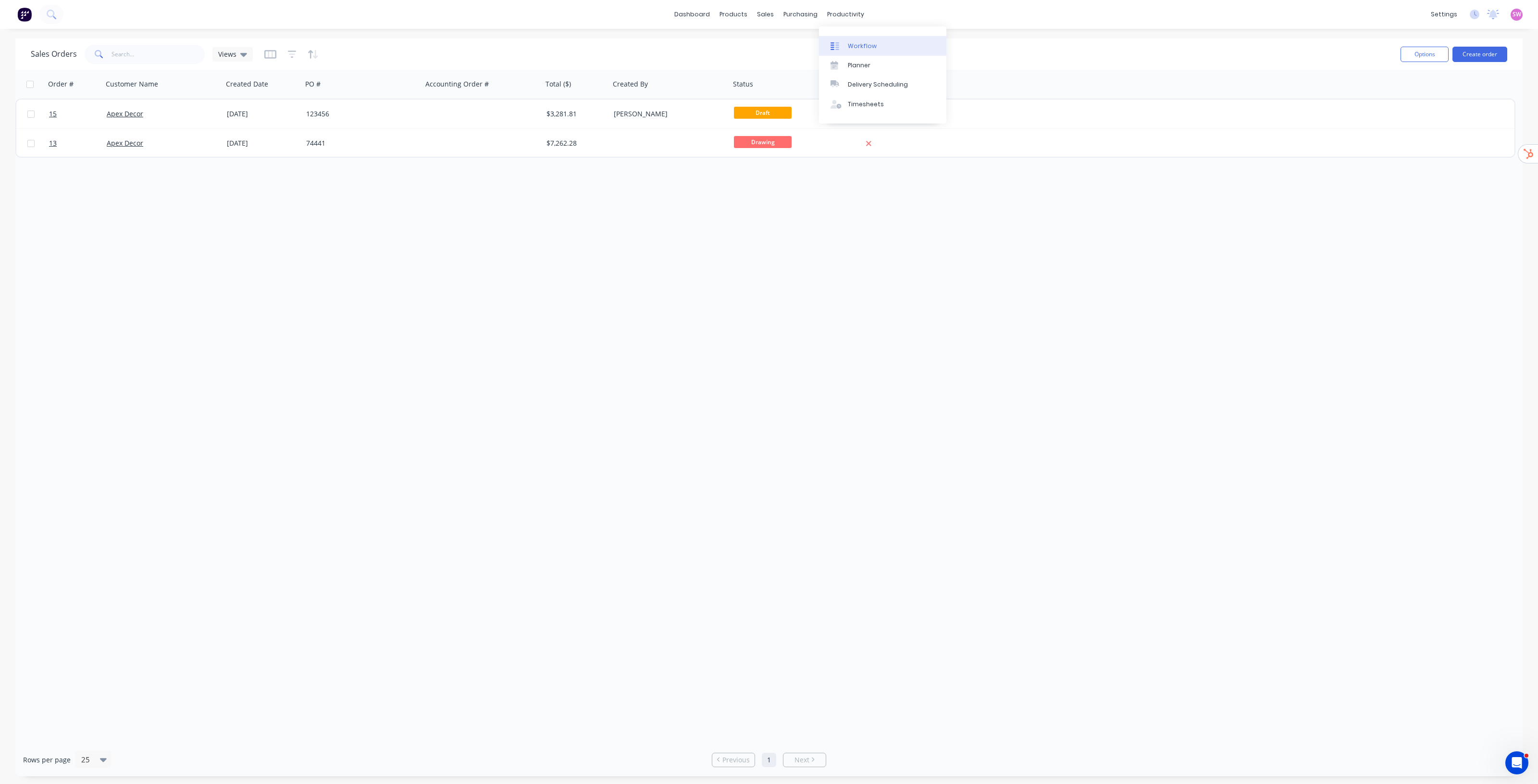
click at [859, 43] on div "Workflow" at bounding box center [862, 46] width 29 height 9
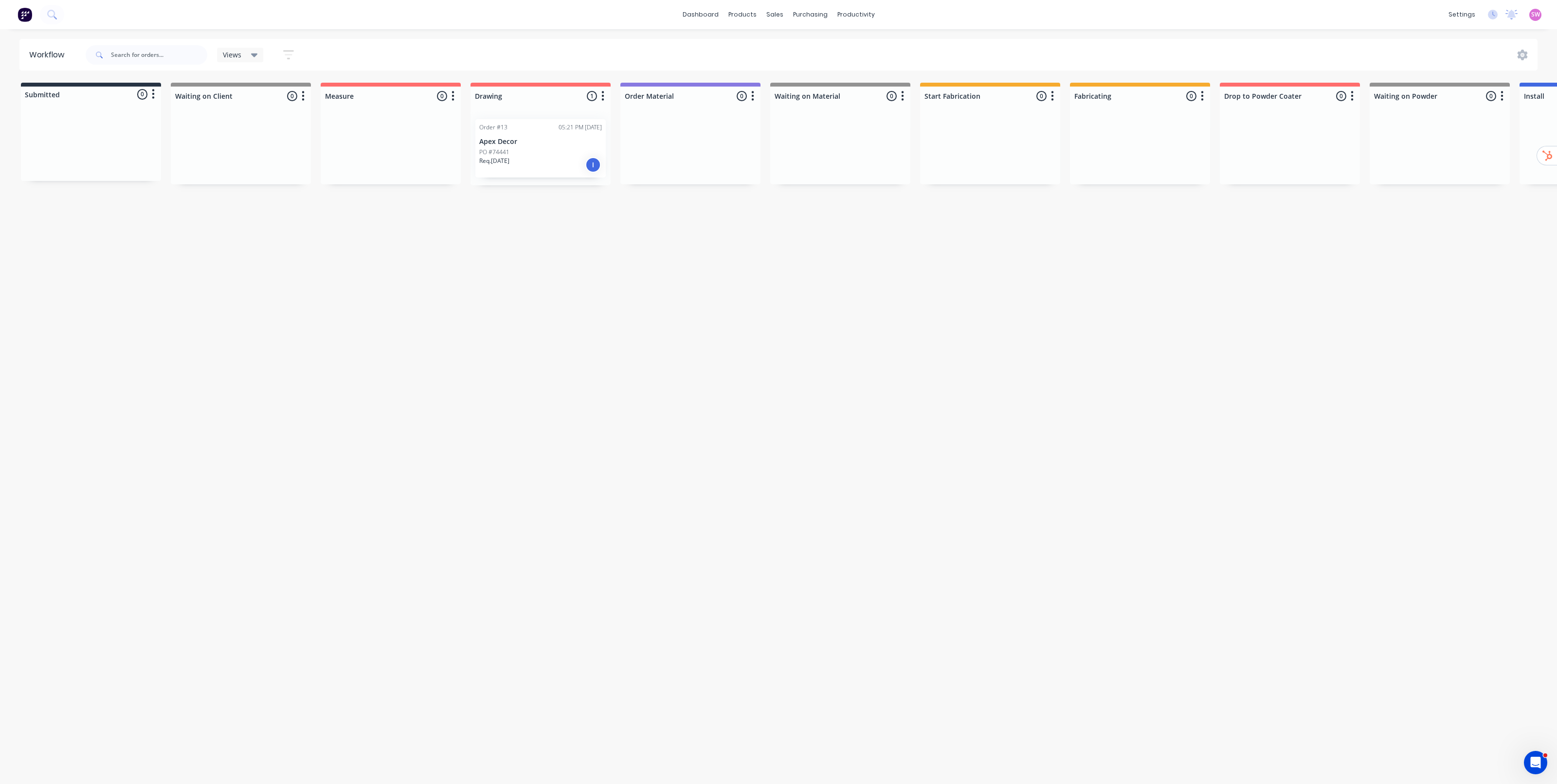
click at [1189, 239] on div "Workflow Views Save new view None (Default) edit Show/Hide statuses Show line i…" at bounding box center [778, 402] width 1557 height 726
click at [1531, 12] on span "SW" at bounding box center [1536, 15] width 9 height 9
click at [1473, 117] on button "Sign out" at bounding box center [1476, 122] width 129 height 20
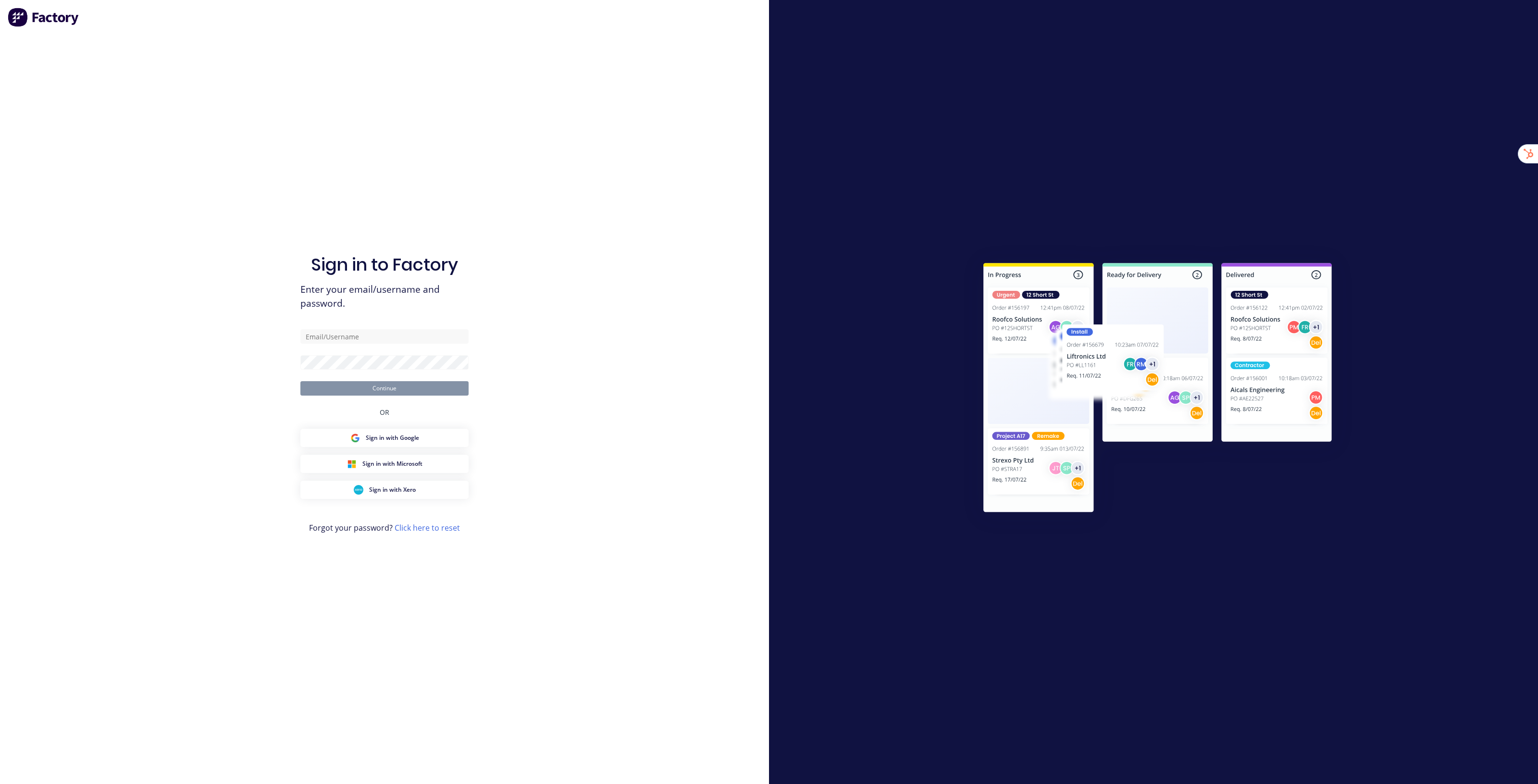
type input "[EMAIL_ADDRESS][DOMAIN_NAME]"
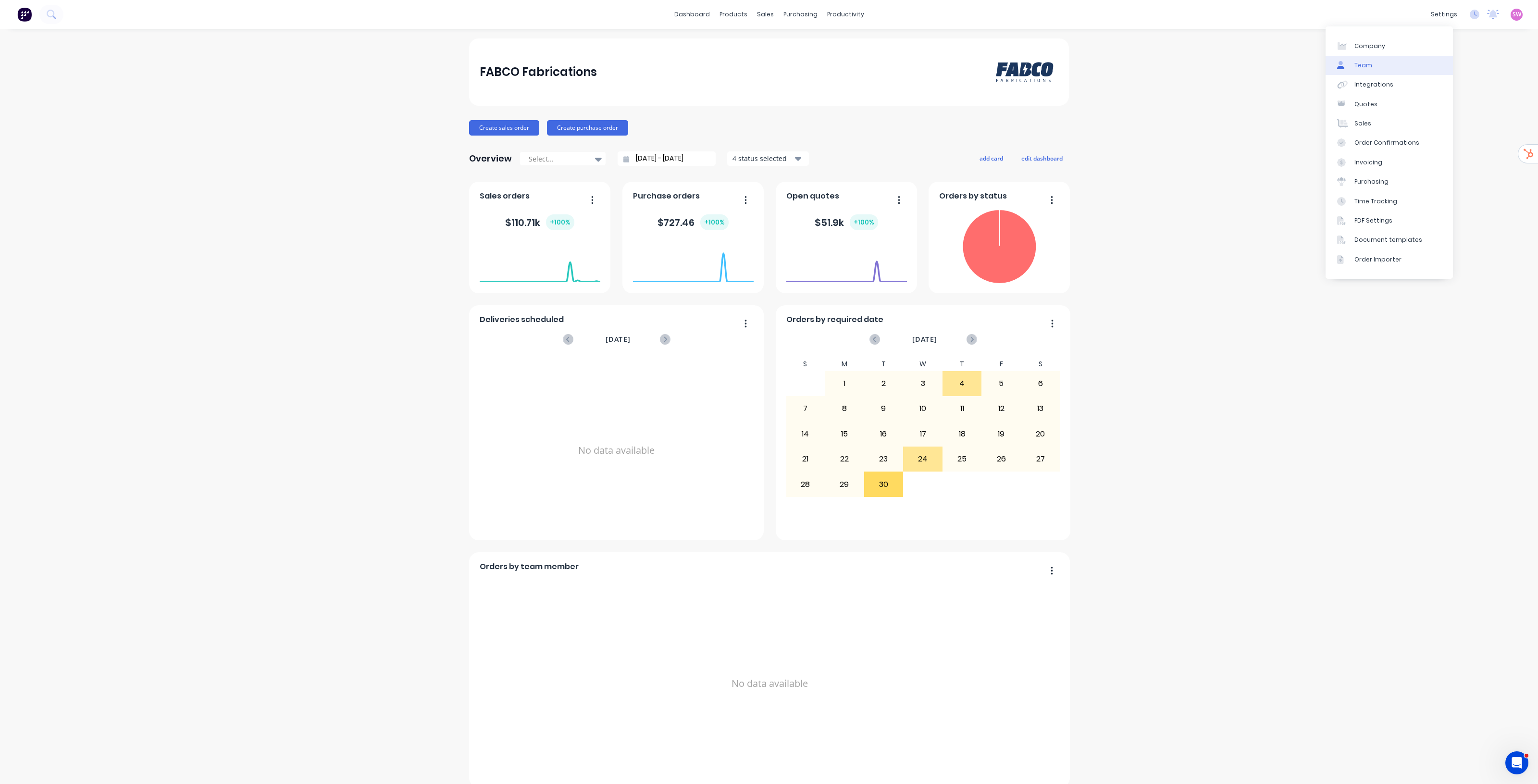
click at [1395, 66] on link "Team" at bounding box center [1389, 65] width 128 height 20
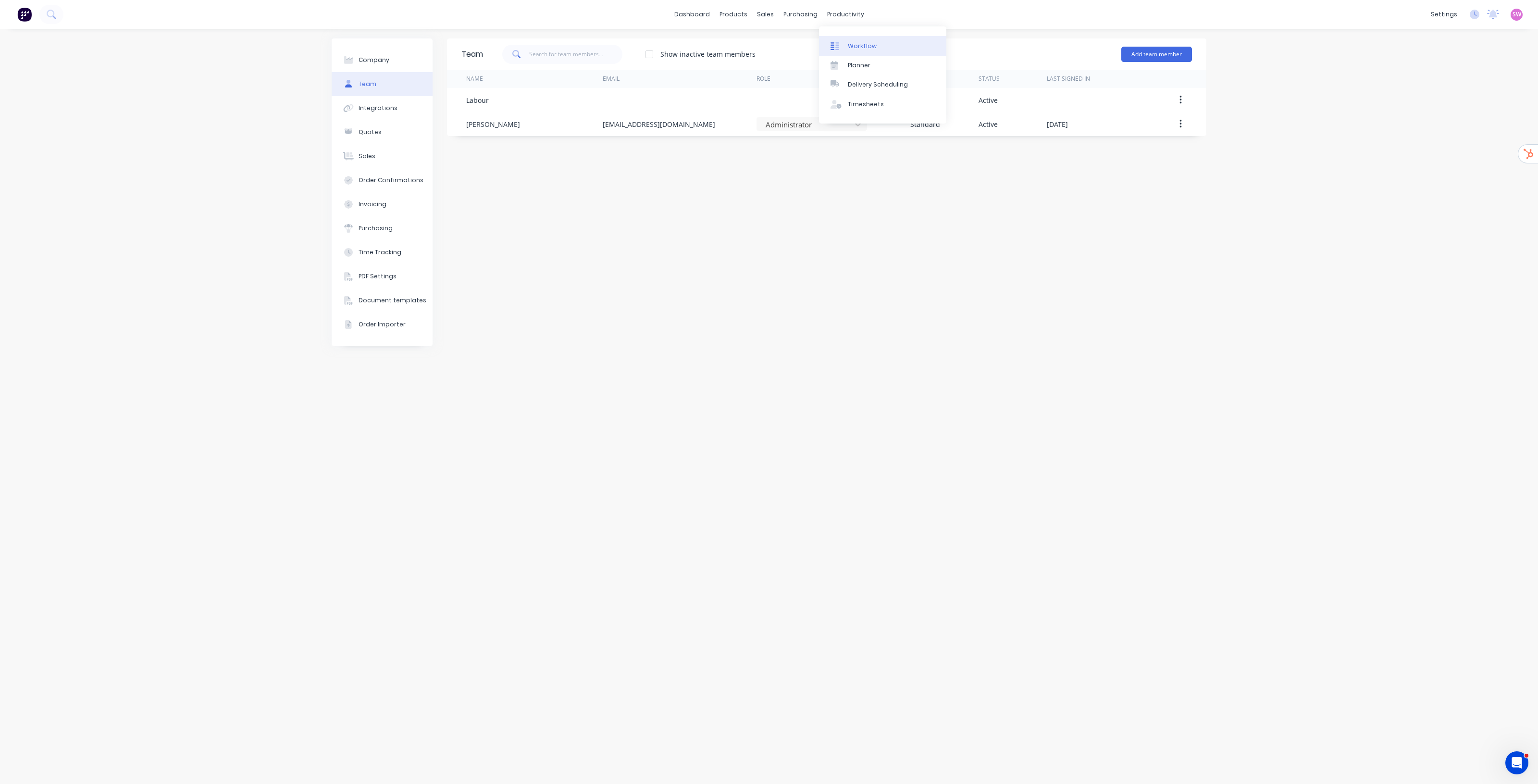
click at [867, 42] on div "Workflow" at bounding box center [862, 46] width 29 height 9
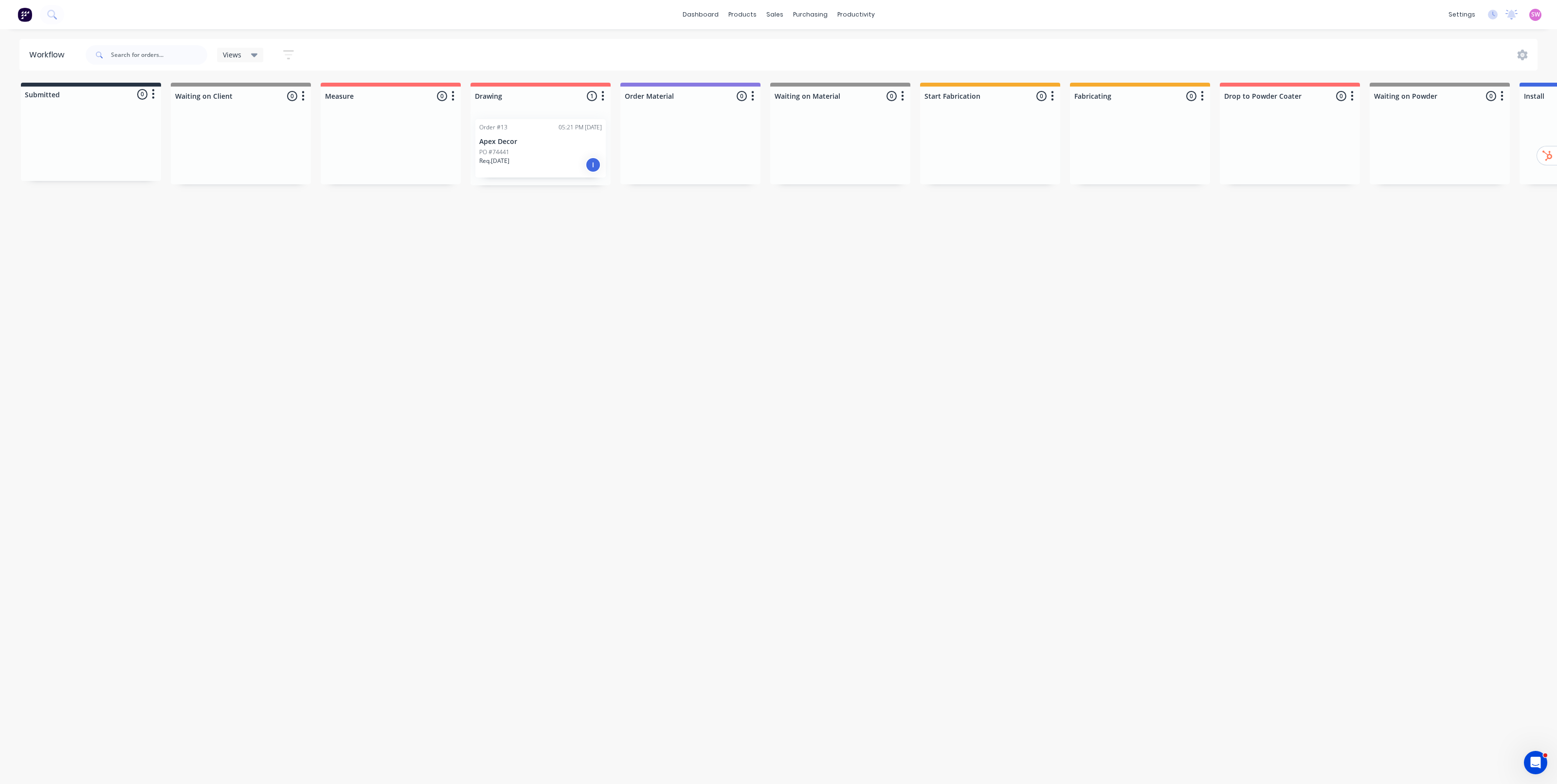
click at [537, 151] on div "PO #74441" at bounding box center [540, 153] width 123 height 9
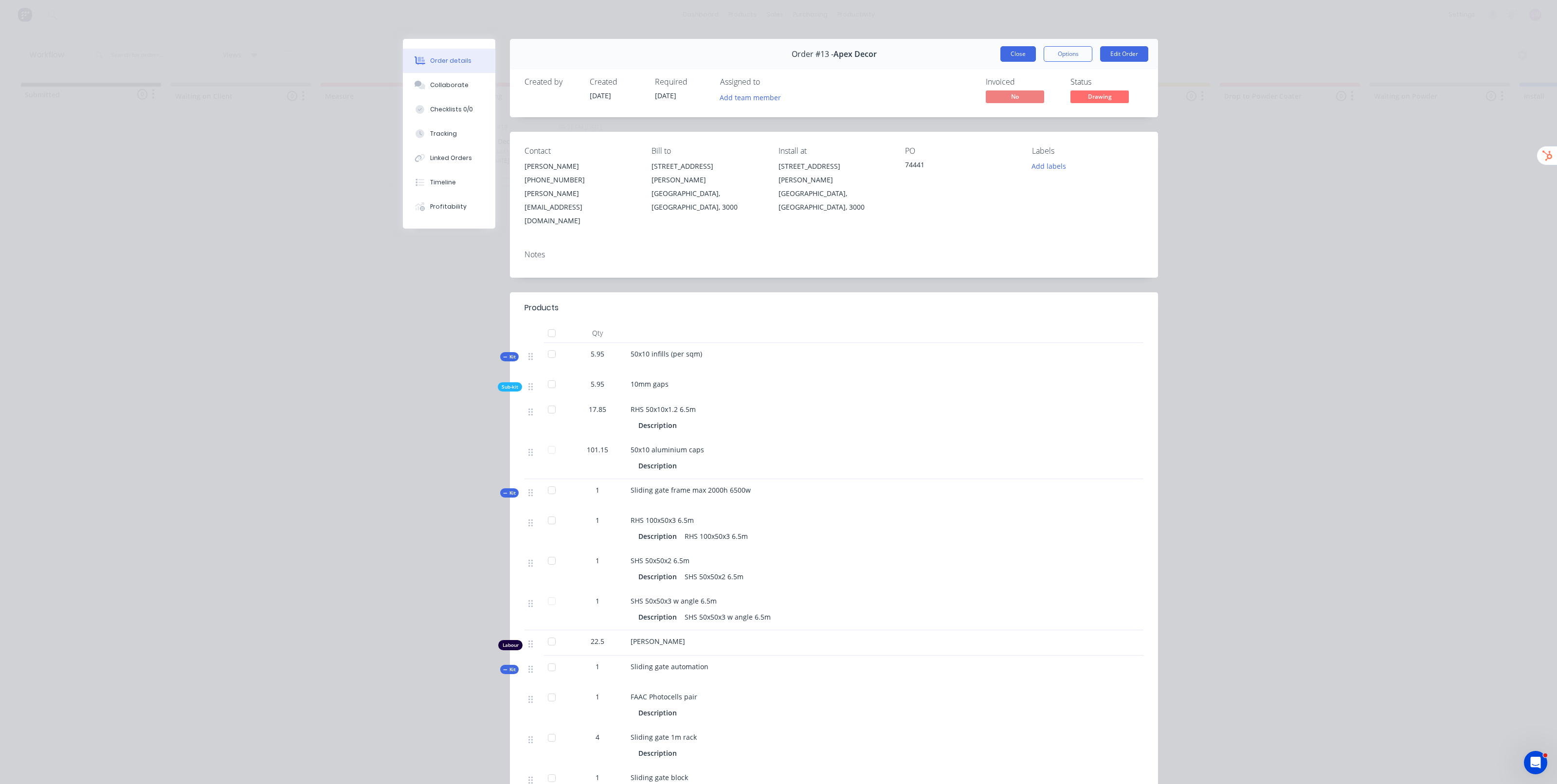
click at [1024, 54] on button "Close" at bounding box center [1018, 54] width 35 height 15
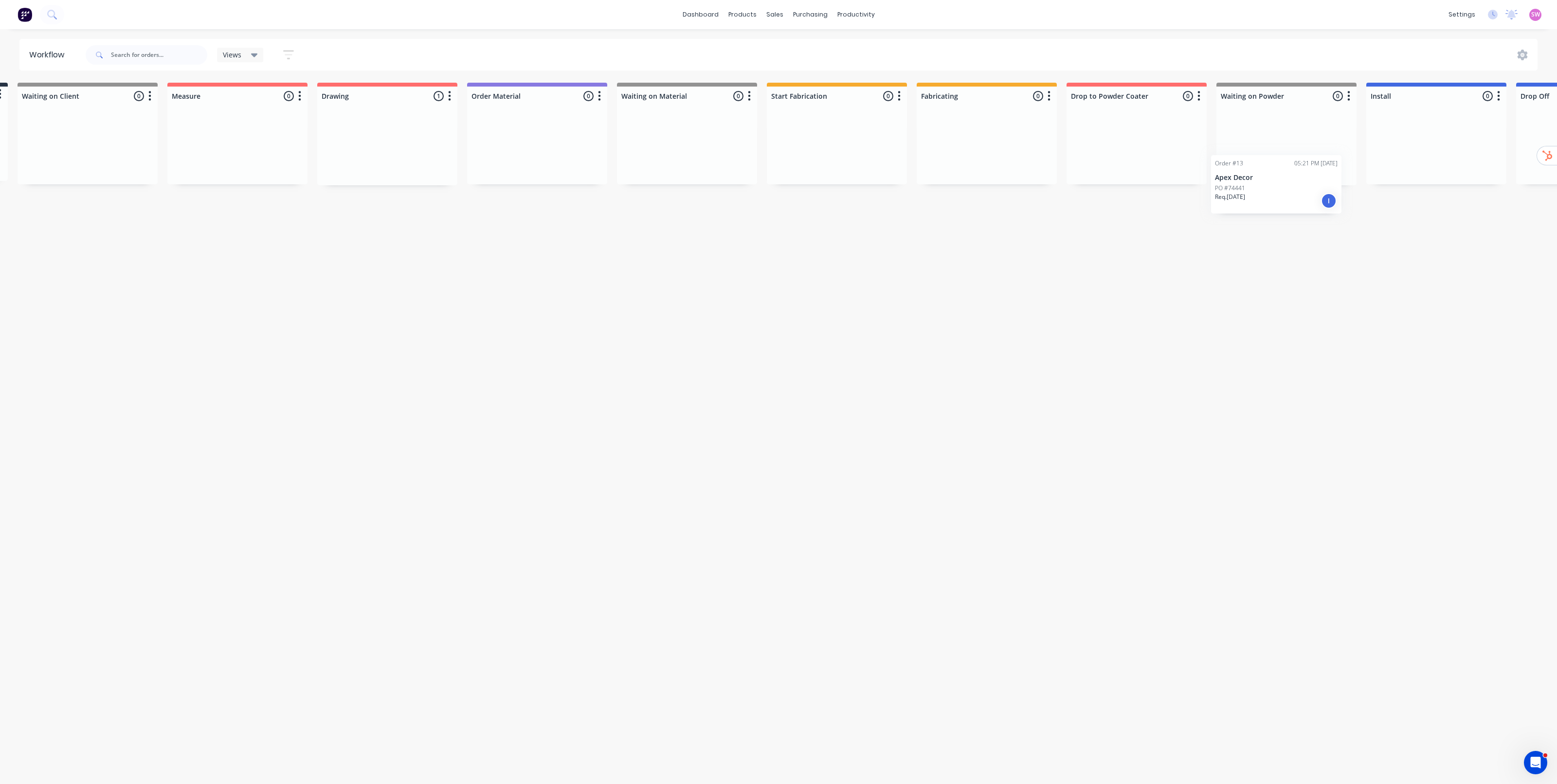
scroll to position [0, 161]
drag, startPoint x: 542, startPoint y: 142, endPoint x: 955, endPoint y: 133, distance: 413.1
click at [955, 133] on div "Submitted 0 Status colour #273444 hex #273444 Save Cancel Summaries Total order…" at bounding box center [925, 134] width 2187 height 103
drag, startPoint x: 987, startPoint y: 153, endPoint x: 404, endPoint y: 169, distance: 583.2
click at [404, 171] on div "Submitted 0 Status colour #273444 hex #273444 Save Cancel Summaries Total order…" at bounding box center [925, 134] width 2187 height 103
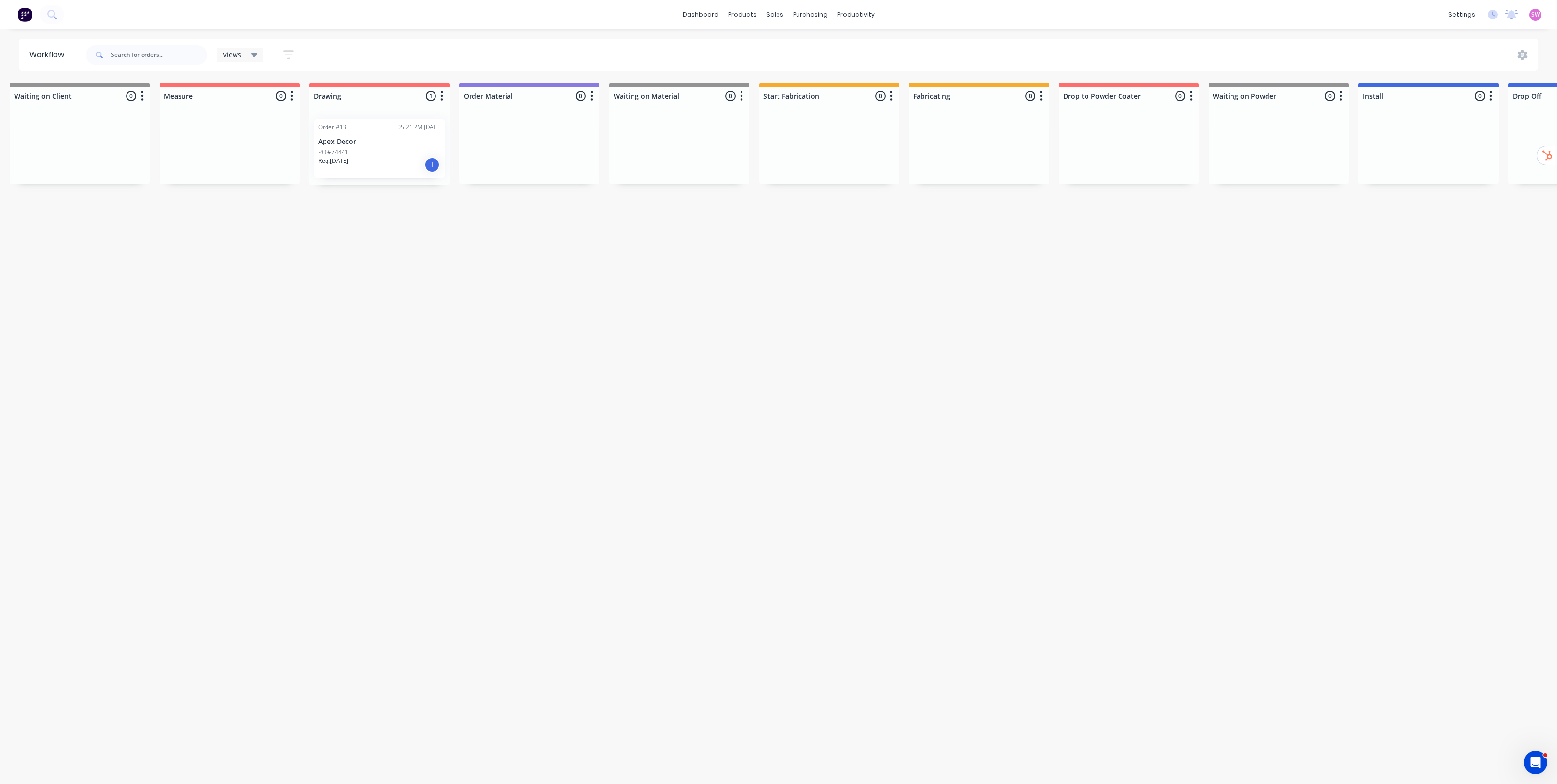
click at [888, 261] on div "Workflow Views Save new view None (Default) edit Show/Hide statuses Show line i…" at bounding box center [617, 402] width 1557 height 726
drag, startPoint x: 669, startPoint y: 305, endPoint x: 660, endPoint y: 297, distance: 12.0
drag, startPoint x: 660, startPoint y: 297, endPoint x: 459, endPoint y: 161, distance: 242.7
click at [457, 157] on div "Submitted 0 Status colour #273444 hex #273444 Save Cancel Summaries Total order…" at bounding box center [925, 134] width 2187 height 103
click at [493, 213] on div "Workflow Views Save new view None (Default) edit Show/Hide statuses Show line i…" at bounding box center [617, 402] width 1557 height 726
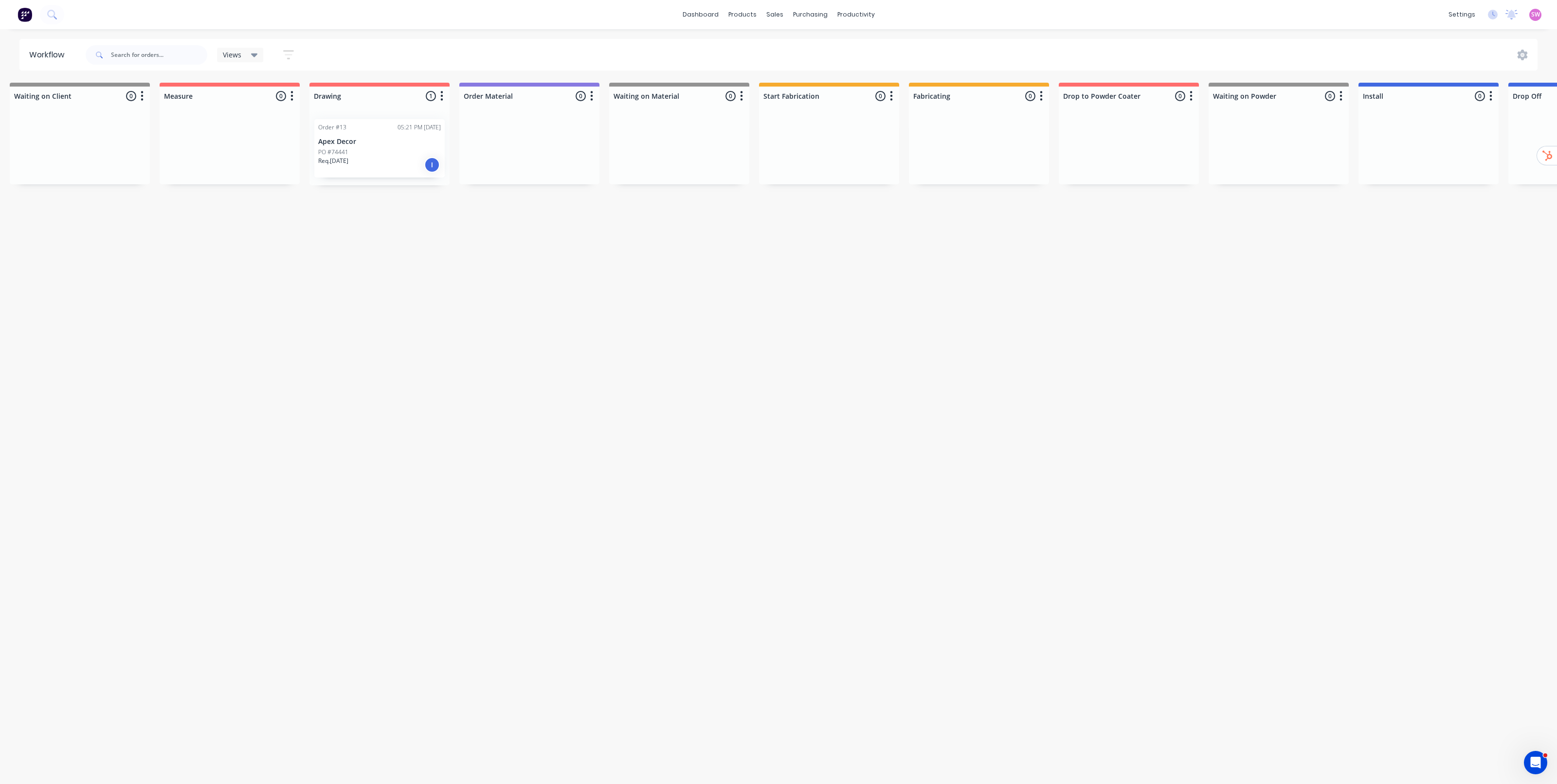
click at [846, 256] on div "Workflow Views Save new view None (Default) edit Show/Hide statuses Show line i…" at bounding box center [617, 402] width 1557 height 726
click at [748, 232] on div "Workflow Views Save new view None (Default) edit Show/Hide statuses Show line i…" at bounding box center [617, 402] width 1557 height 726
click at [806, 44] on div "Sales Orders" at bounding box center [811, 47] width 40 height 9
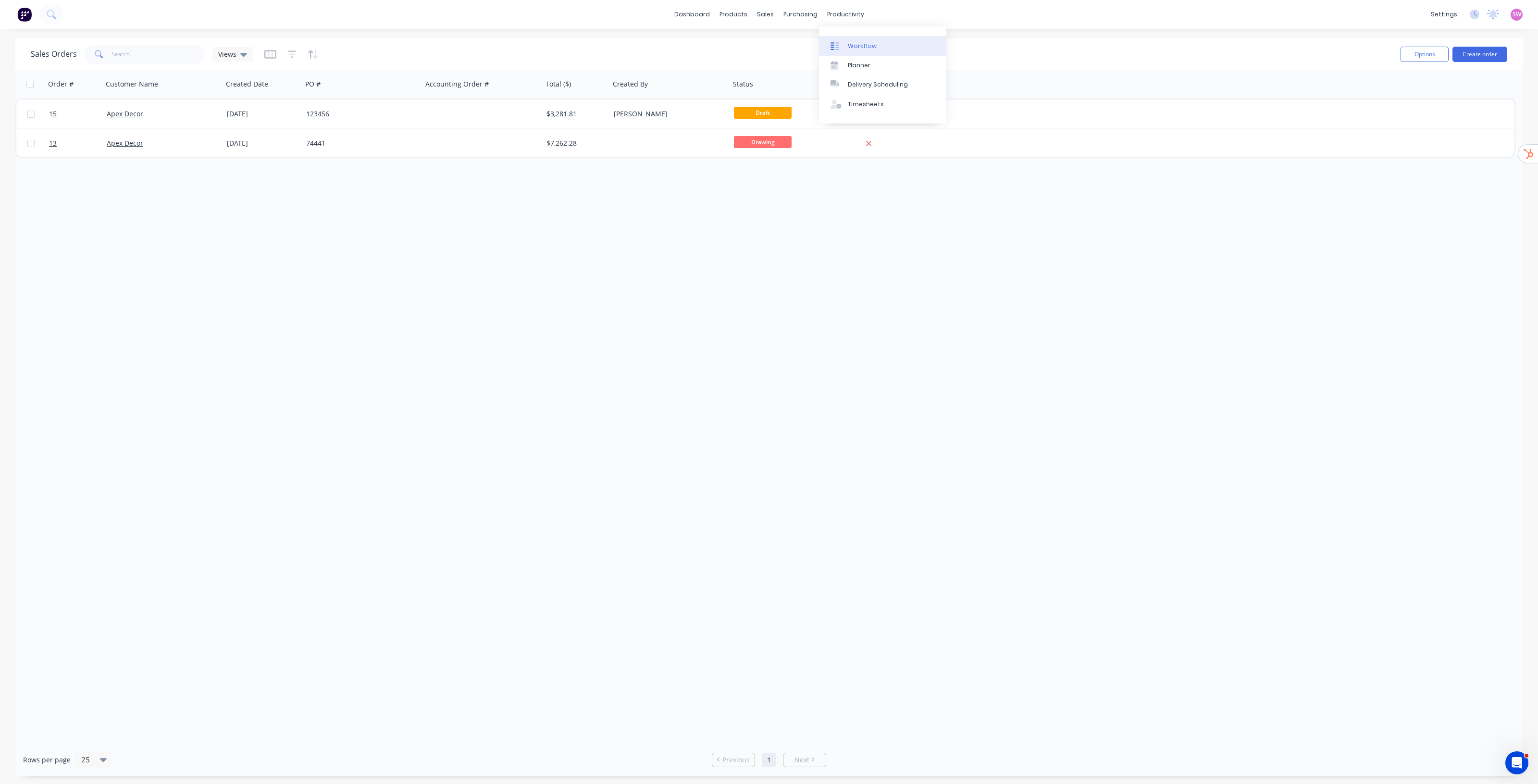
click at [850, 51] on link "Workflow" at bounding box center [883, 46] width 128 height 20
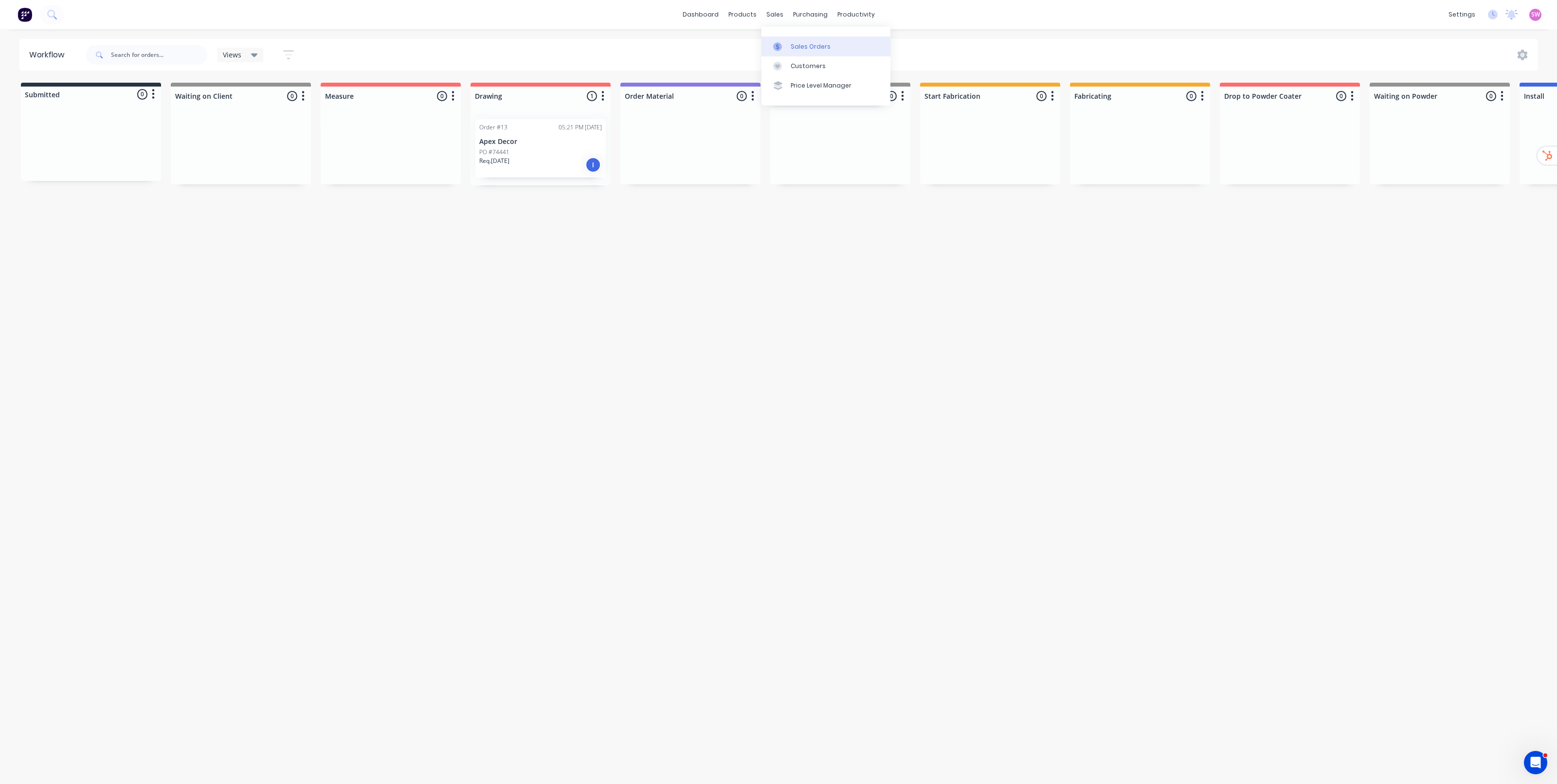
click at [798, 46] on div "Sales Orders" at bounding box center [811, 47] width 40 height 9
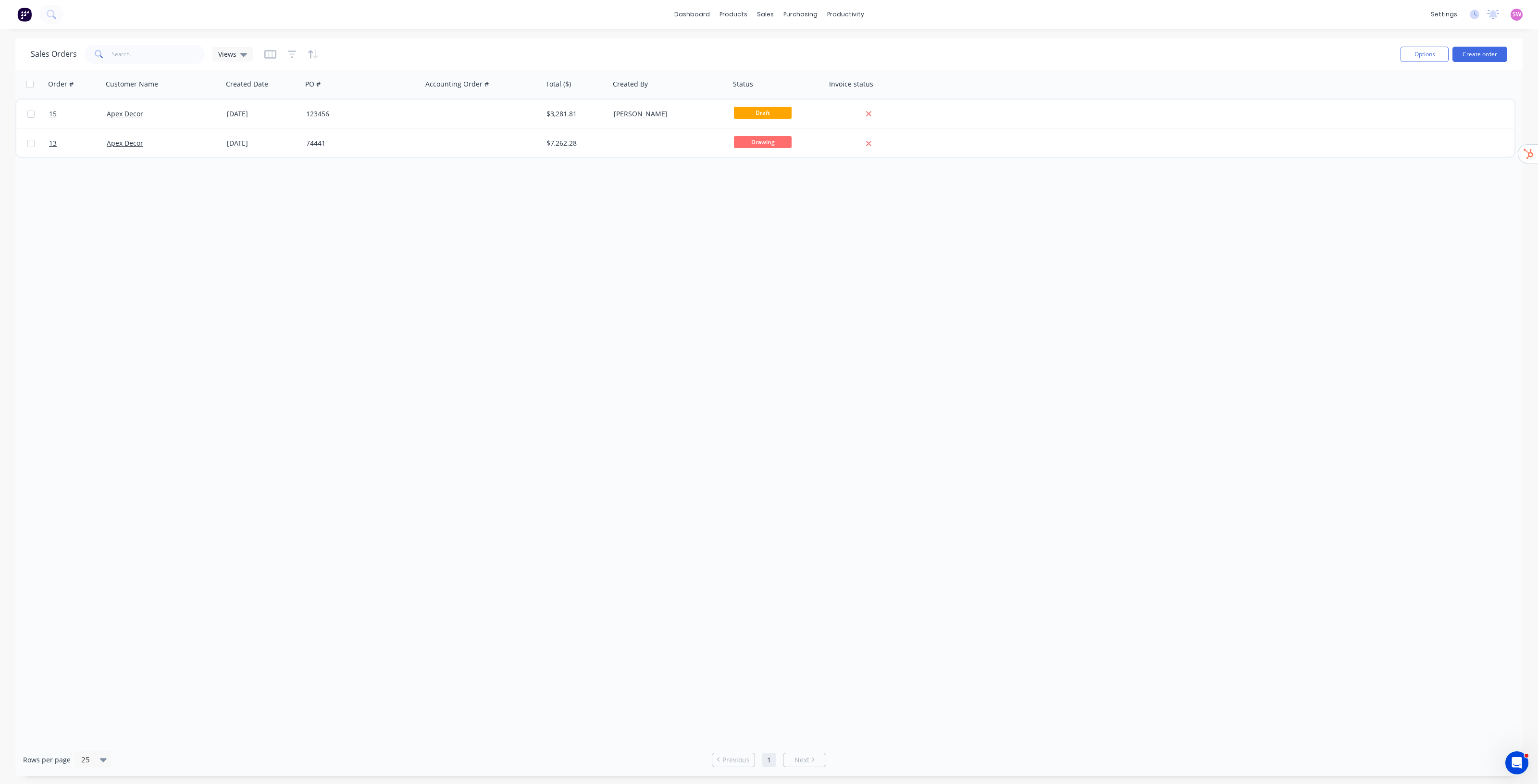
click at [586, 395] on div "Order # Customer Name Created Date PO # Accounting Order # Total ($) Created By…" at bounding box center [769, 406] width 1508 height 673
click at [1389, 62] on link "Team" at bounding box center [1399, 65] width 128 height 20
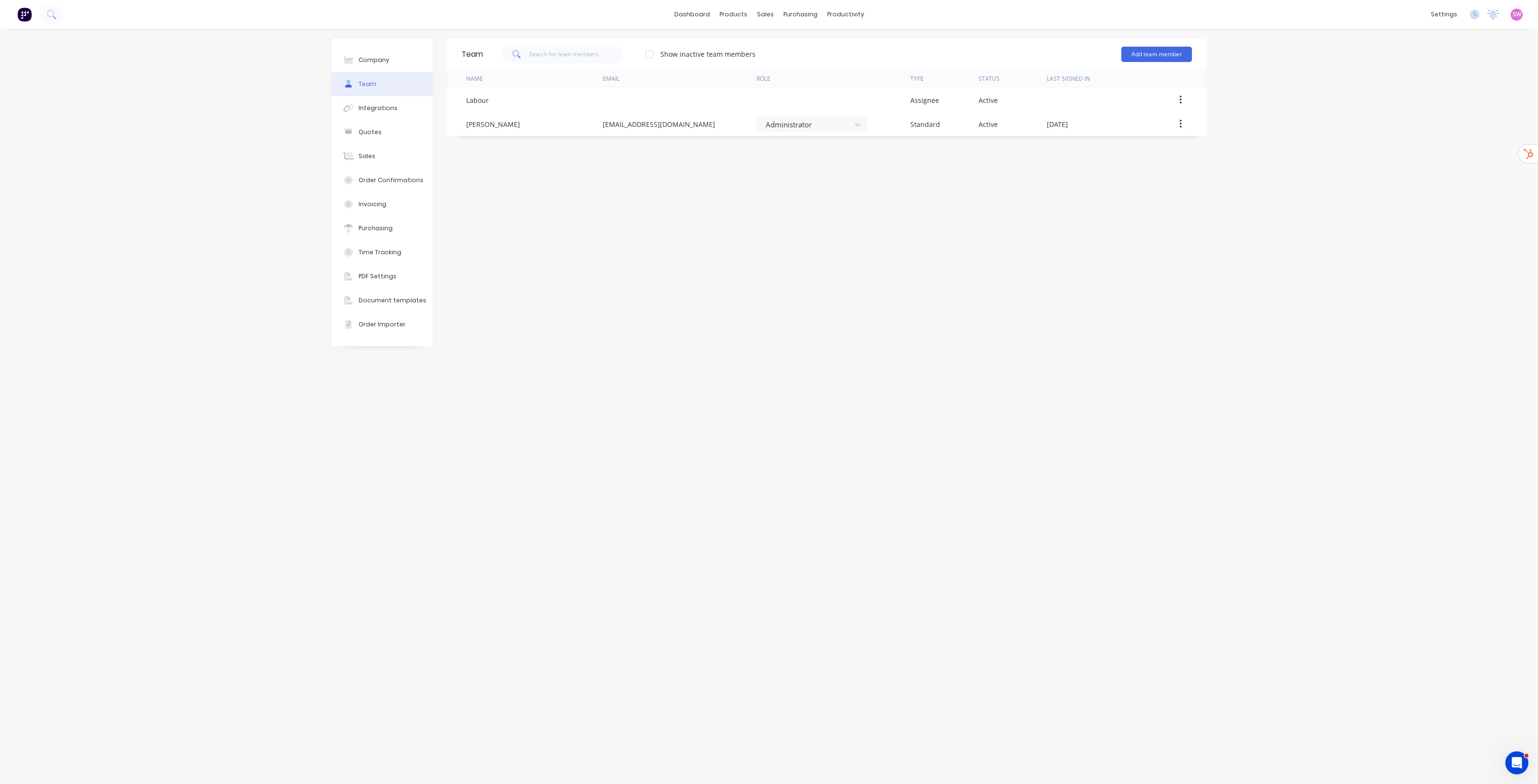
click at [722, 253] on div "Team Show inactive team members Add team member Name Email Role Type Status Las…" at bounding box center [827, 406] width 760 height 735
click at [865, 258] on div "Team Show inactive team members Add team member Name Email Role Type Status Las…" at bounding box center [827, 406] width 760 height 735
click at [1246, 193] on div "Company Team Integrations Quotes Sales Order Confirmations Invoicing Purchasing…" at bounding box center [769, 406] width 1538 height 755
drag, startPoint x: 837, startPoint y: 304, endPoint x: 830, endPoint y: 302, distance: 7.3
click at [836, 304] on div "Team Show inactive team members Add team member Name Email Role Type Status Las…" at bounding box center [827, 406] width 760 height 735
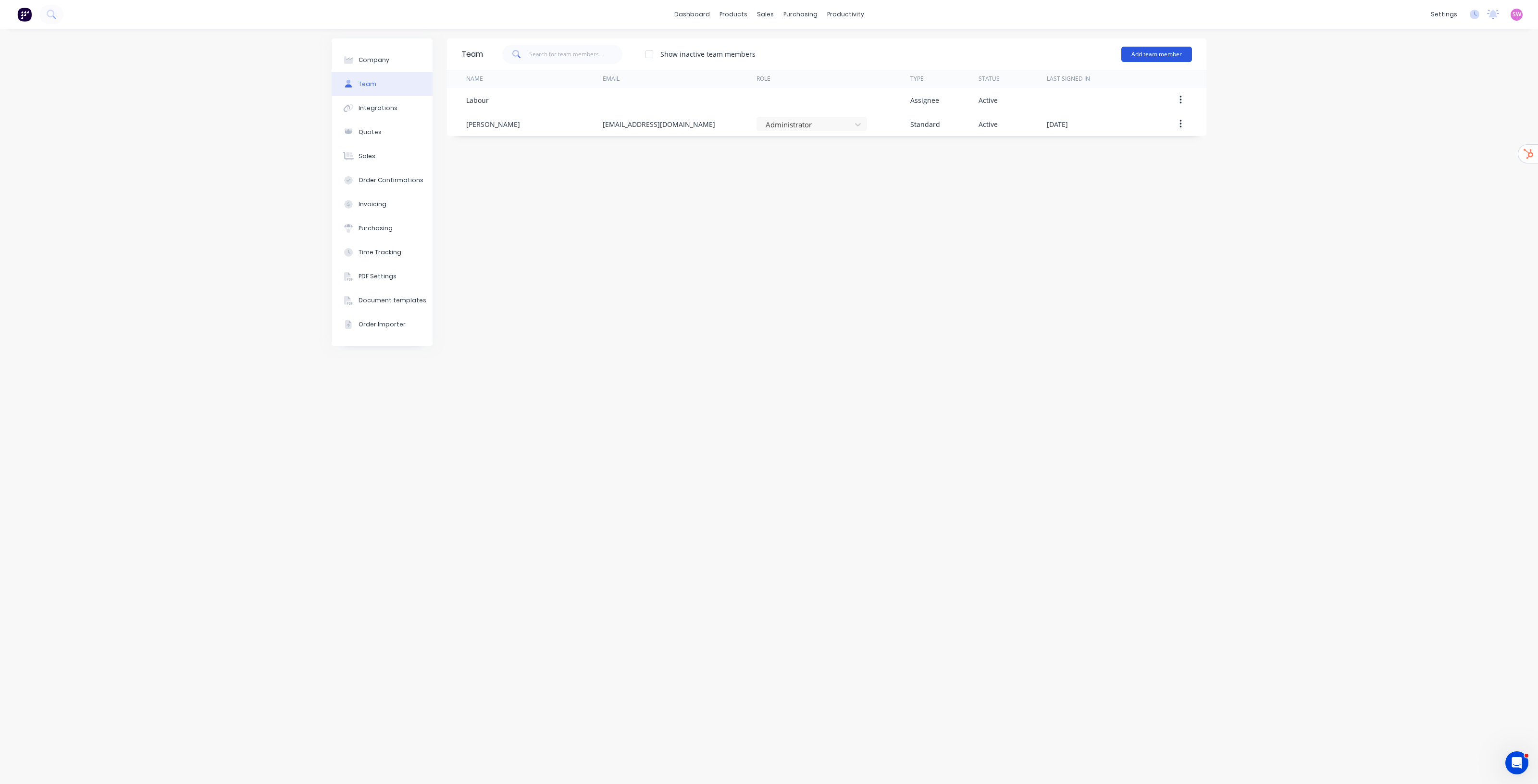
click at [1184, 58] on button "Add team member" at bounding box center [1157, 54] width 71 height 15
click at [1473, 15] on icon at bounding box center [1474, 14] width 9 height 9
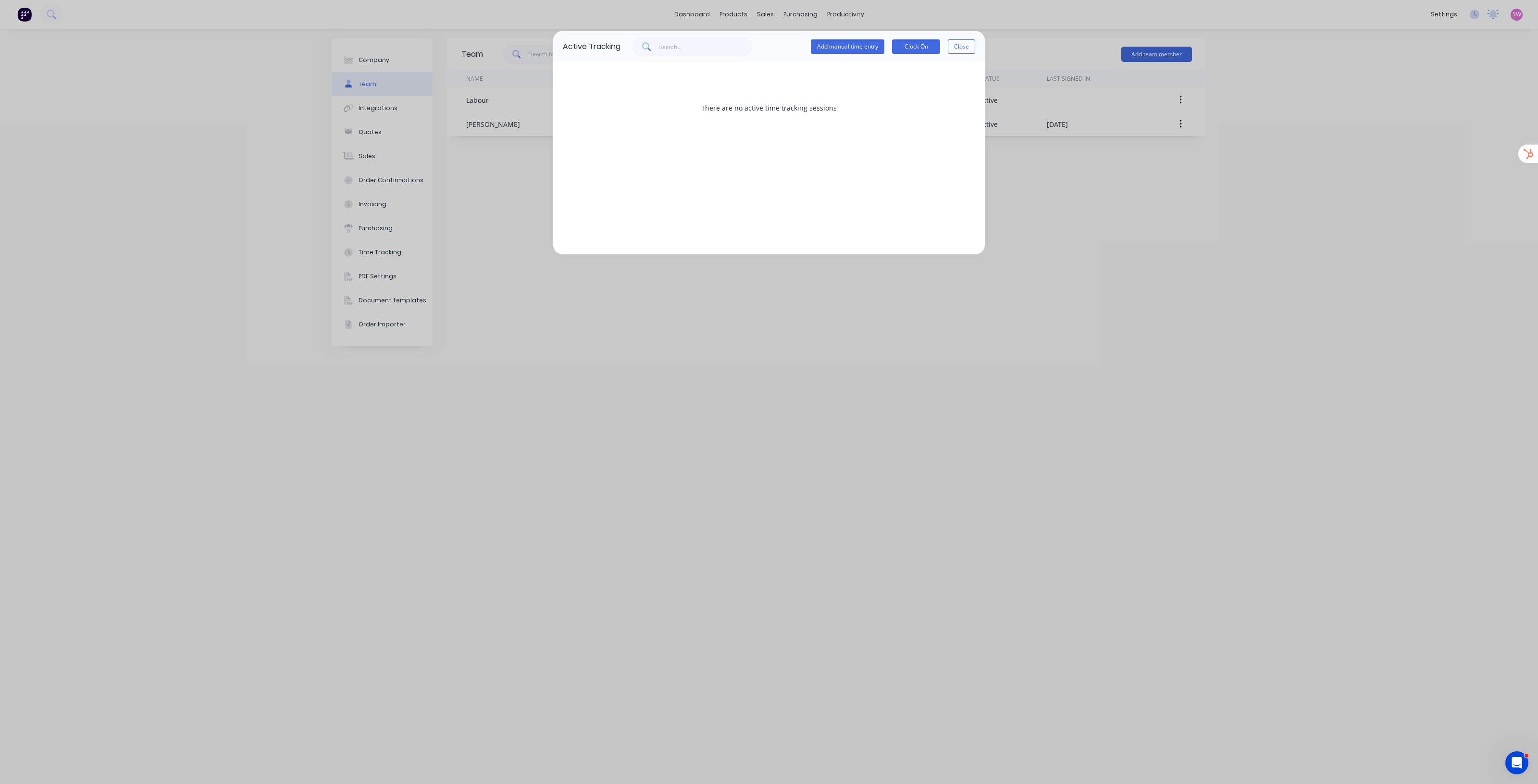
drag, startPoint x: 959, startPoint y: 49, endPoint x: 959, endPoint y: 67, distance: 18.0
click at [959, 48] on button "Close" at bounding box center [962, 46] width 28 height 14
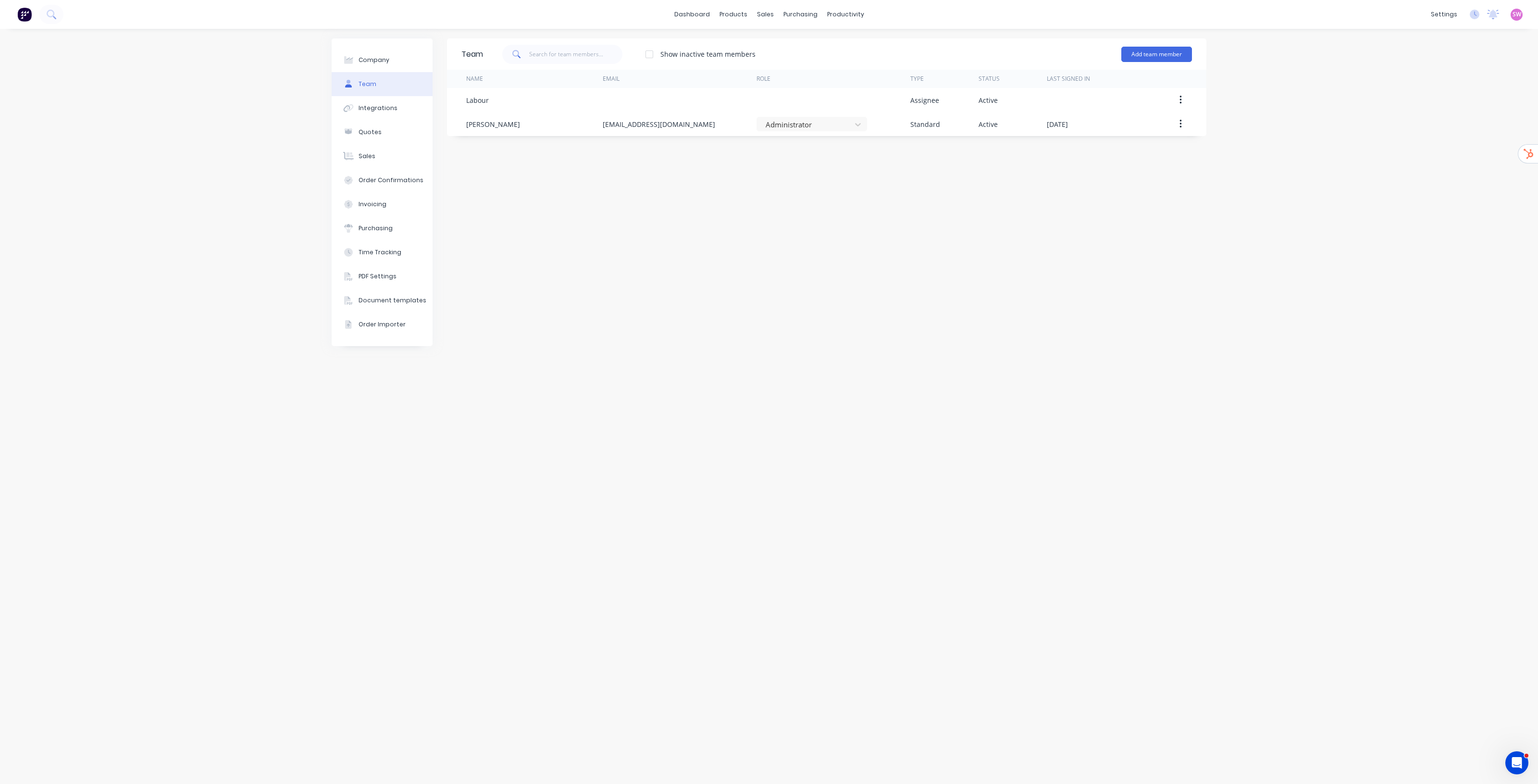
click at [1384, 214] on div "Company Team Integrations Quotes Sales Order Confirmations Invoicing Purchasing…" at bounding box center [769, 406] width 1538 height 755
click at [1150, 54] on button "Add team member" at bounding box center [1157, 54] width 71 height 15
click at [1471, 14] on icon at bounding box center [1474, 14] width 9 height 9
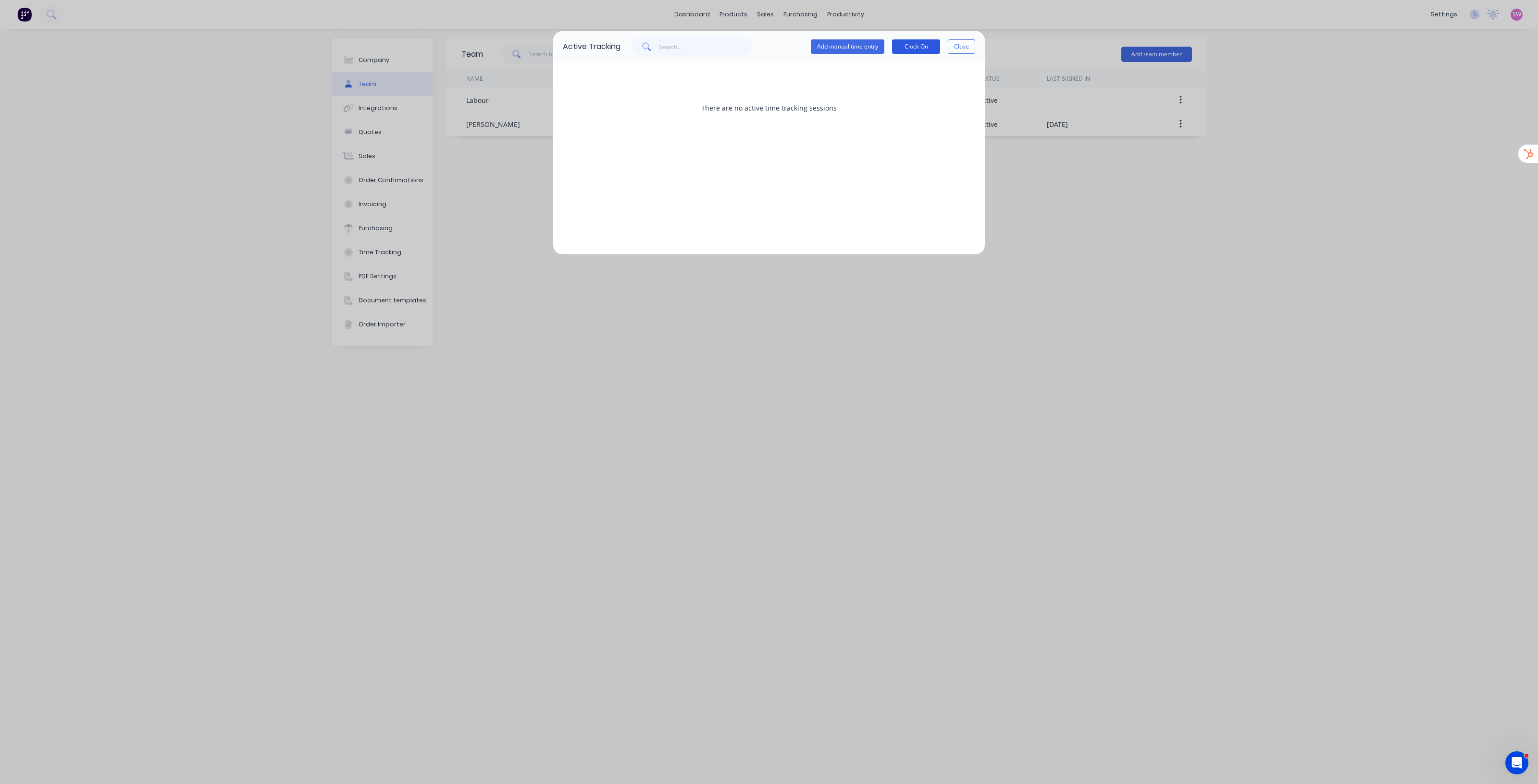
click at [916, 48] on button "Clock On" at bounding box center [916, 46] width 48 height 14
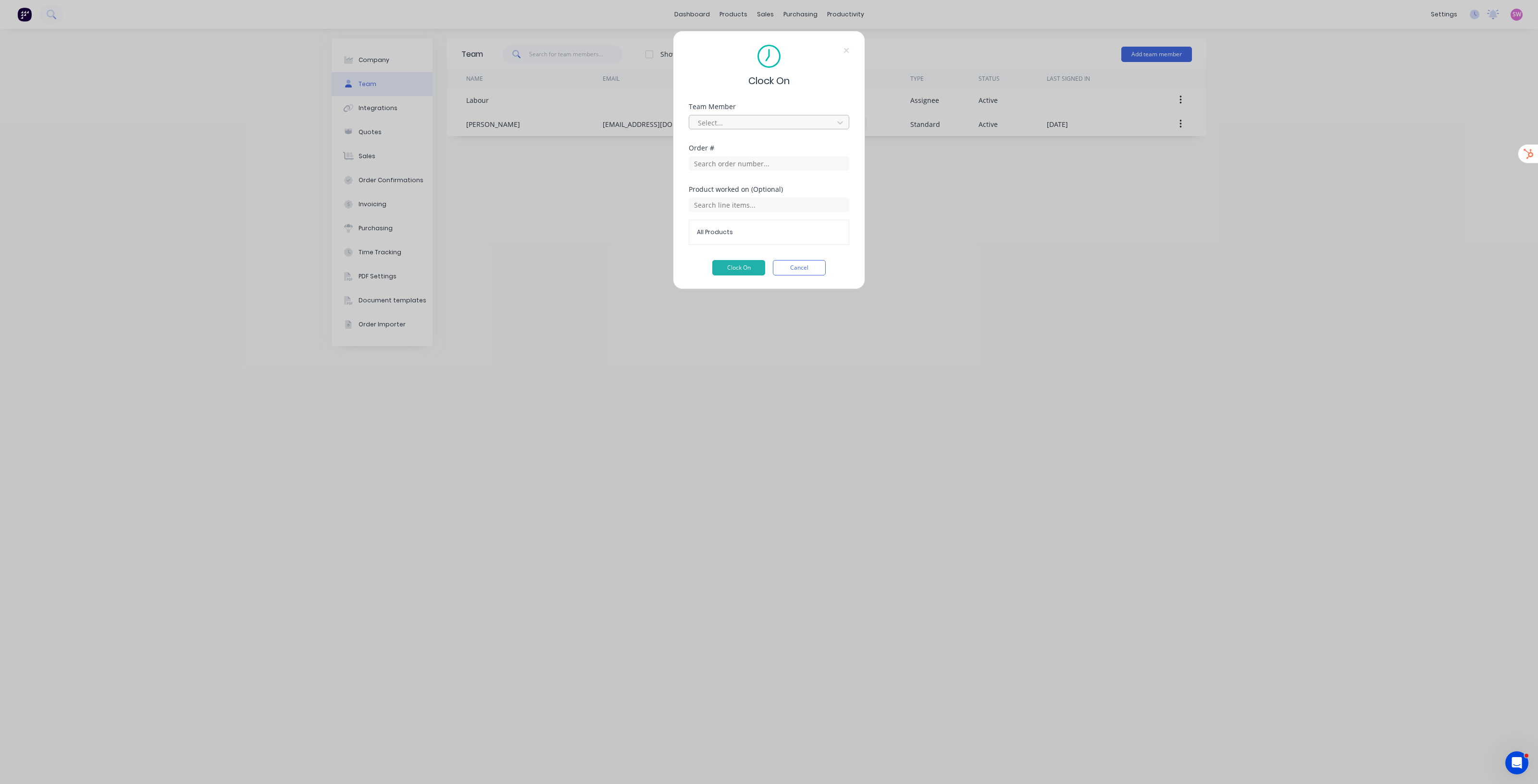
click at [731, 125] on div at bounding box center [763, 122] width 132 height 12
click at [761, 97] on div "Clock On Team Member Select... Order # Product worked on (Optional) All Product…" at bounding box center [769, 159] width 192 height 259
click at [744, 202] on input "text" at bounding box center [769, 205] width 161 height 14
click at [729, 165] on input "text" at bounding box center [769, 164] width 161 height 14
type input "15"
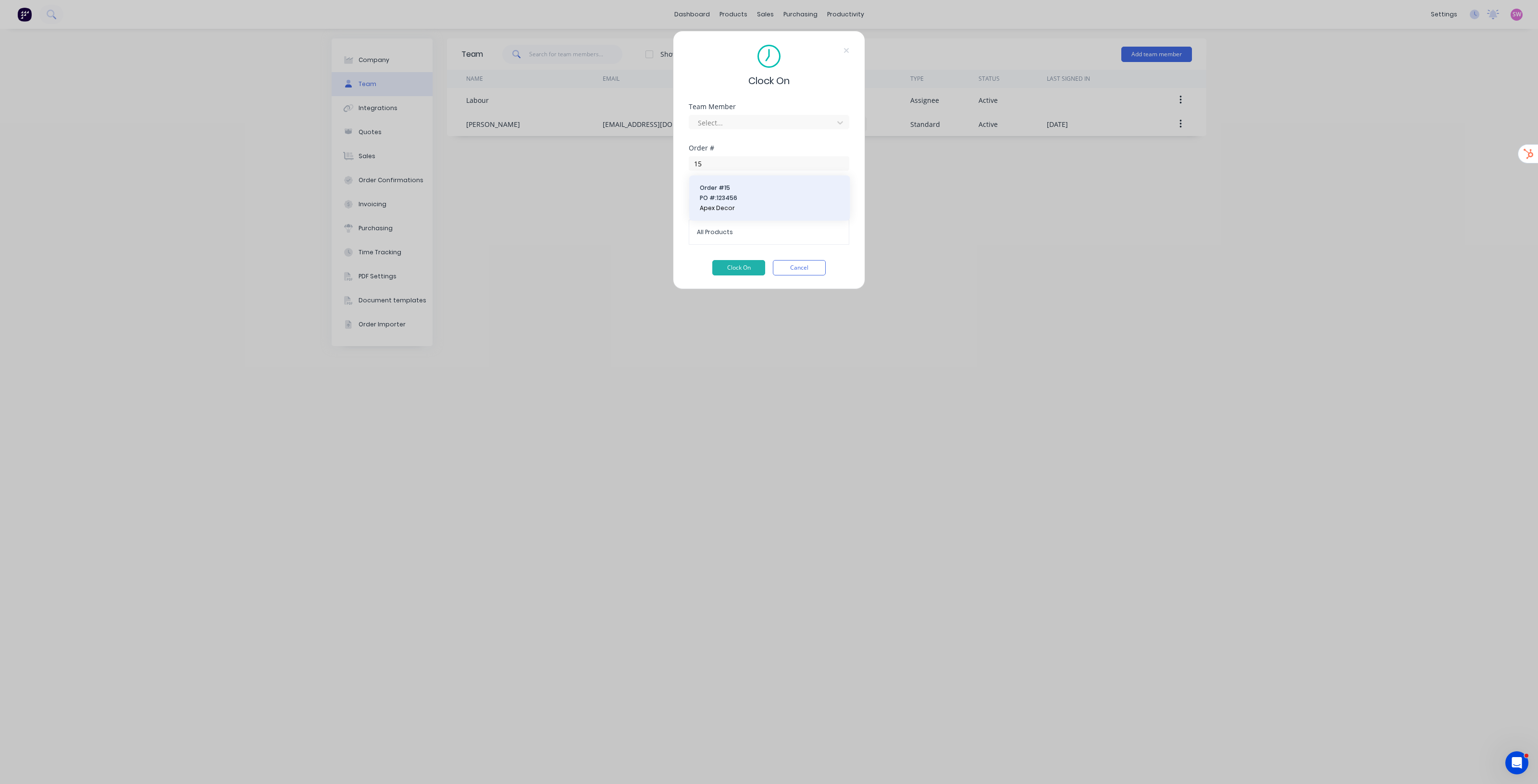
click at [779, 202] on button "Order # 15 PO #: 123456 Apex Decor" at bounding box center [770, 198] width 146 height 30
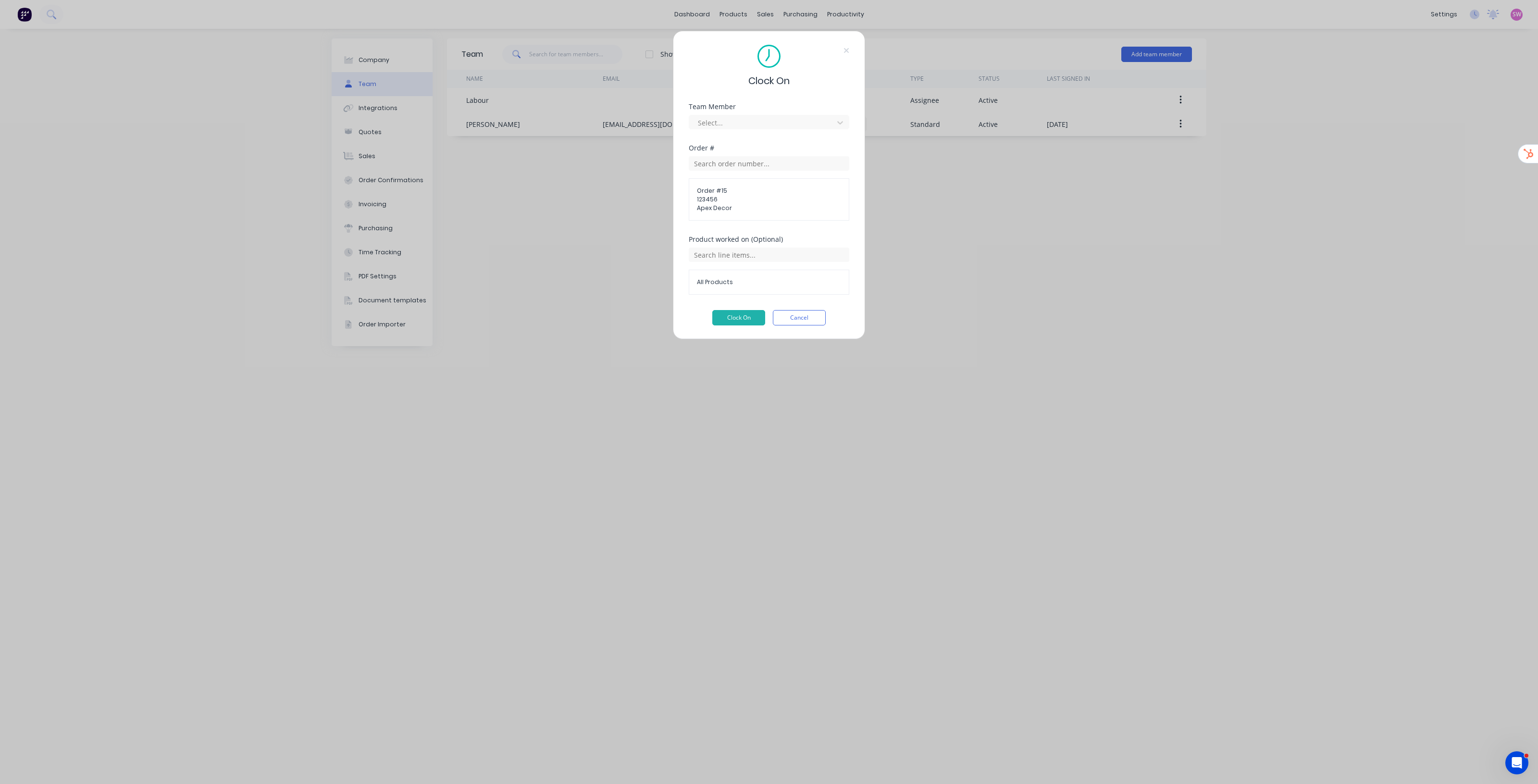
click at [726, 278] on div "All Products" at bounding box center [769, 282] width 161 height 25
click at [734, 259] on input "text" at bounding box center [769, 255] width 161 height 14
click at [698, 299] on button "Aluminium blade fence to front of property and matching sliding gate." at bounding box center [769, 309] width 161 height 34
click at [713, 282] on span "Aluminium blade fence to front of property and matching sliding gate." at bounding box center [769, 286] width 144 height 17
click at [720, 260] on input "text" at bounding box center [769, 255] width 161 height 14
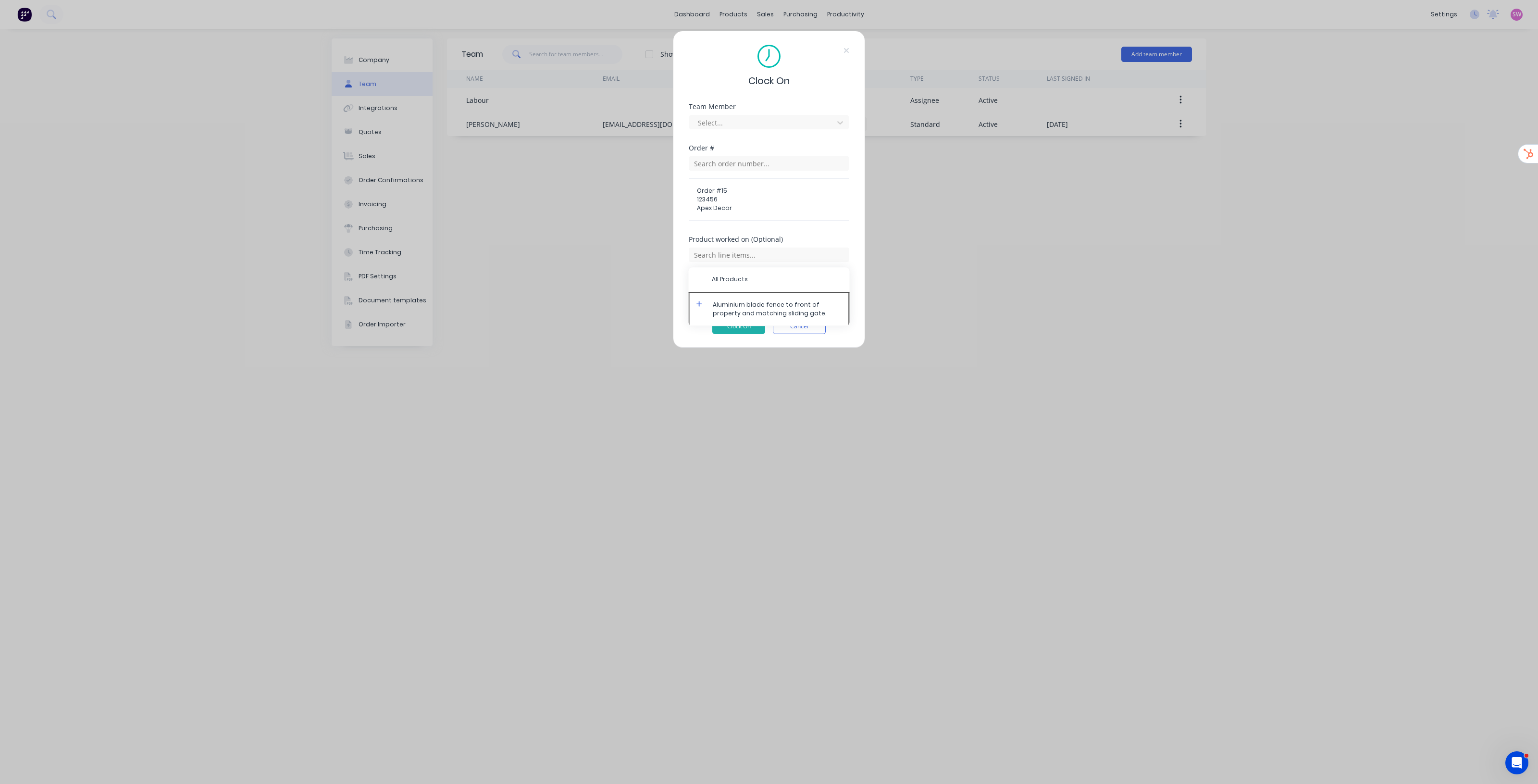
click at [699, 303] on icon at bounding box center [699, 304] width 7 height 7
click at [732, 388] on span "Labour" at bounding box center [777, 387] width 130 height 9
click at [787, 320] on button "Cancel" at bounding box center [799, 317] width 53 height 15
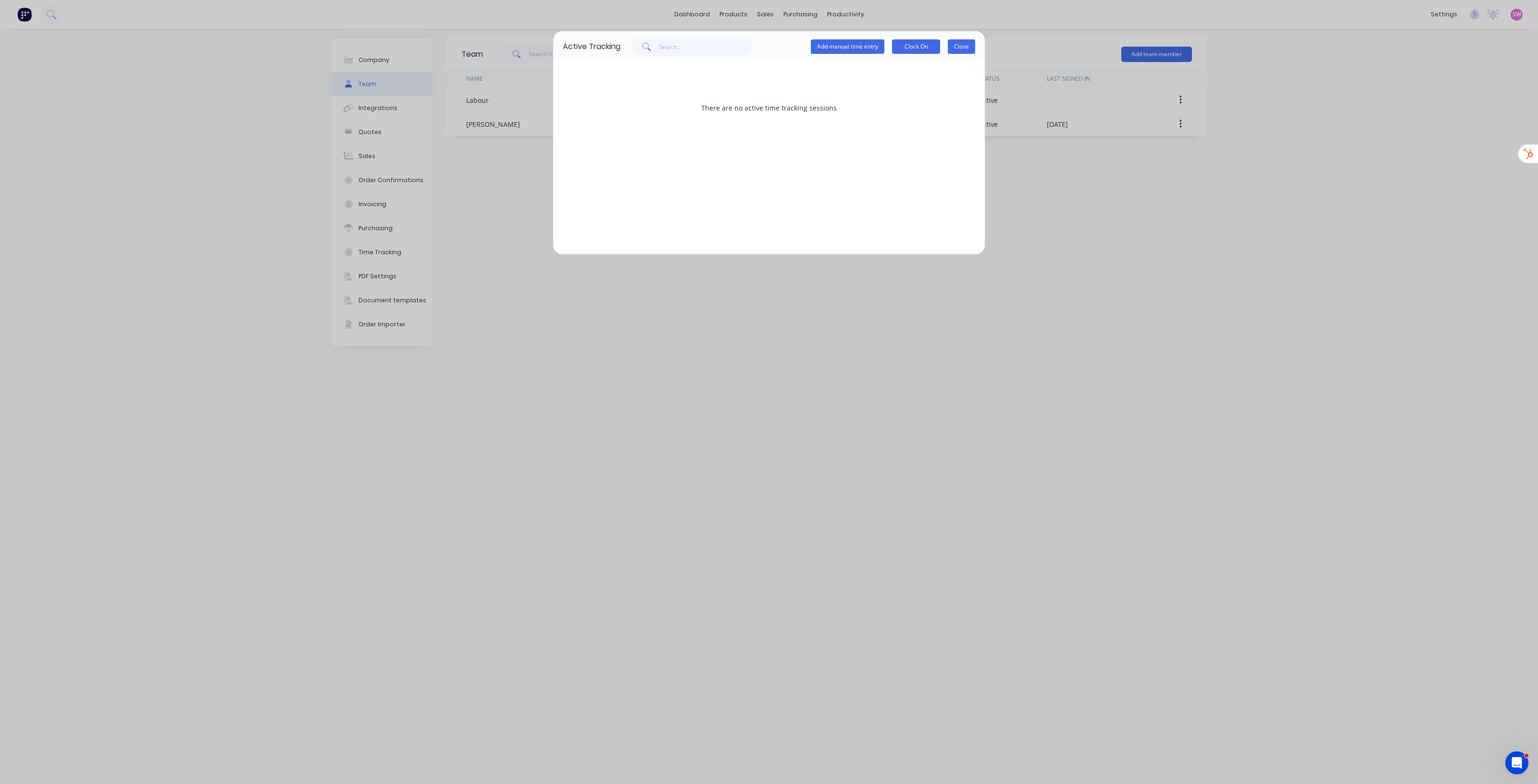
click at [970, 43] on button "Close" at bounding box center [962, 46] width 28 height 14
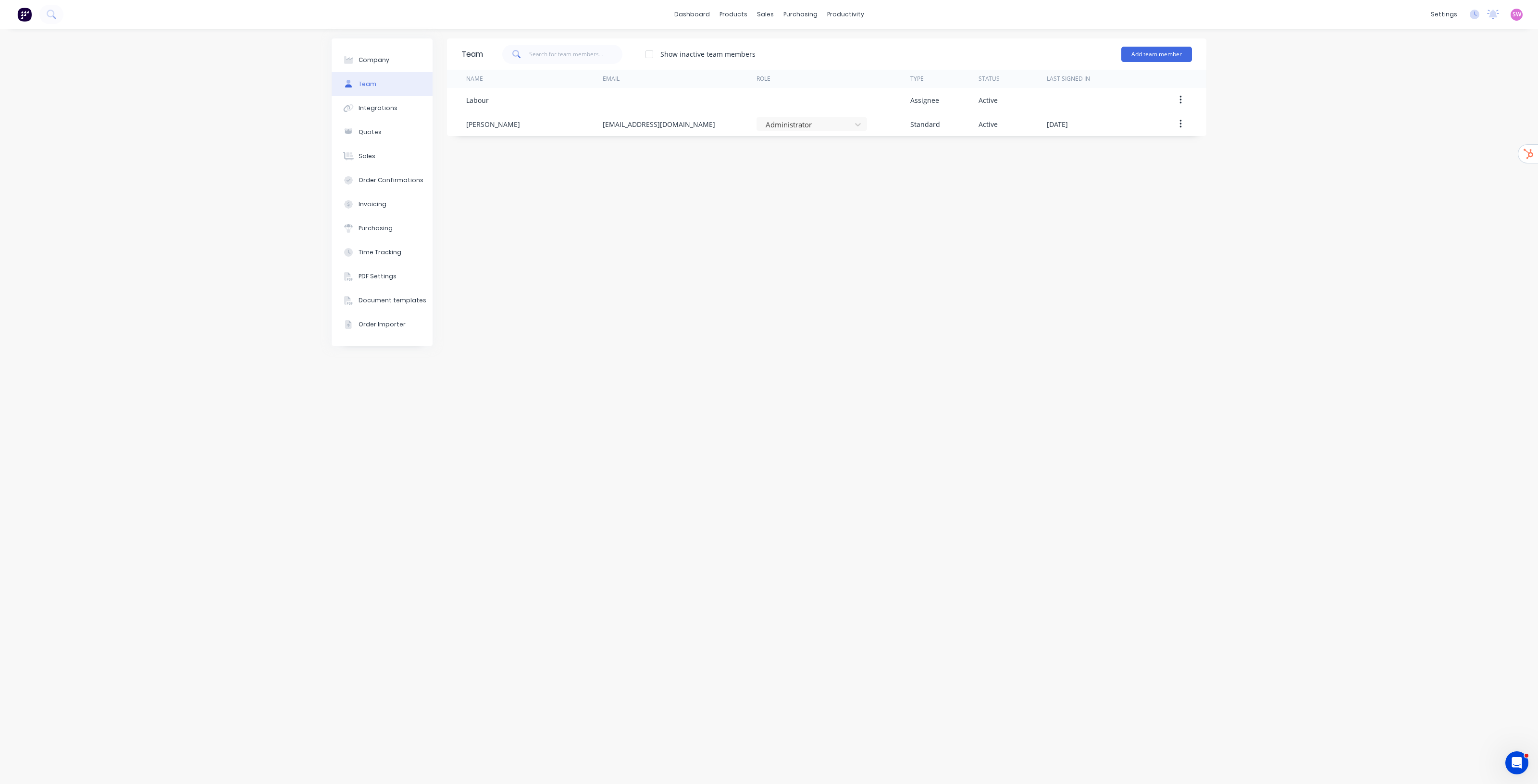
click at [1376, 88] on div "Company Team Integrations Quotes Sales Order Confirmations Invoicing Purchasing…" at bounding box center [769, 406] width 1538 height 755
drag, startPoint x: 1334, startPoint y: 123, endPoint x: 1326, endPoint y: 123, distance: 8.0
click at [1330, 123] on div "Company Team Integrations Quotes Sales Order Confirmations Invoicing Purchasing…" at bounding box center [769, 406] width 1538 height 755
click at [1179, 52] on button "Add team member" at bounding box center [1157, 54] width 71 height 15
drag, startPoint x: 768, startPoint y: 313, endPoint x: 889, endPoint y: 138, distance: 212.8
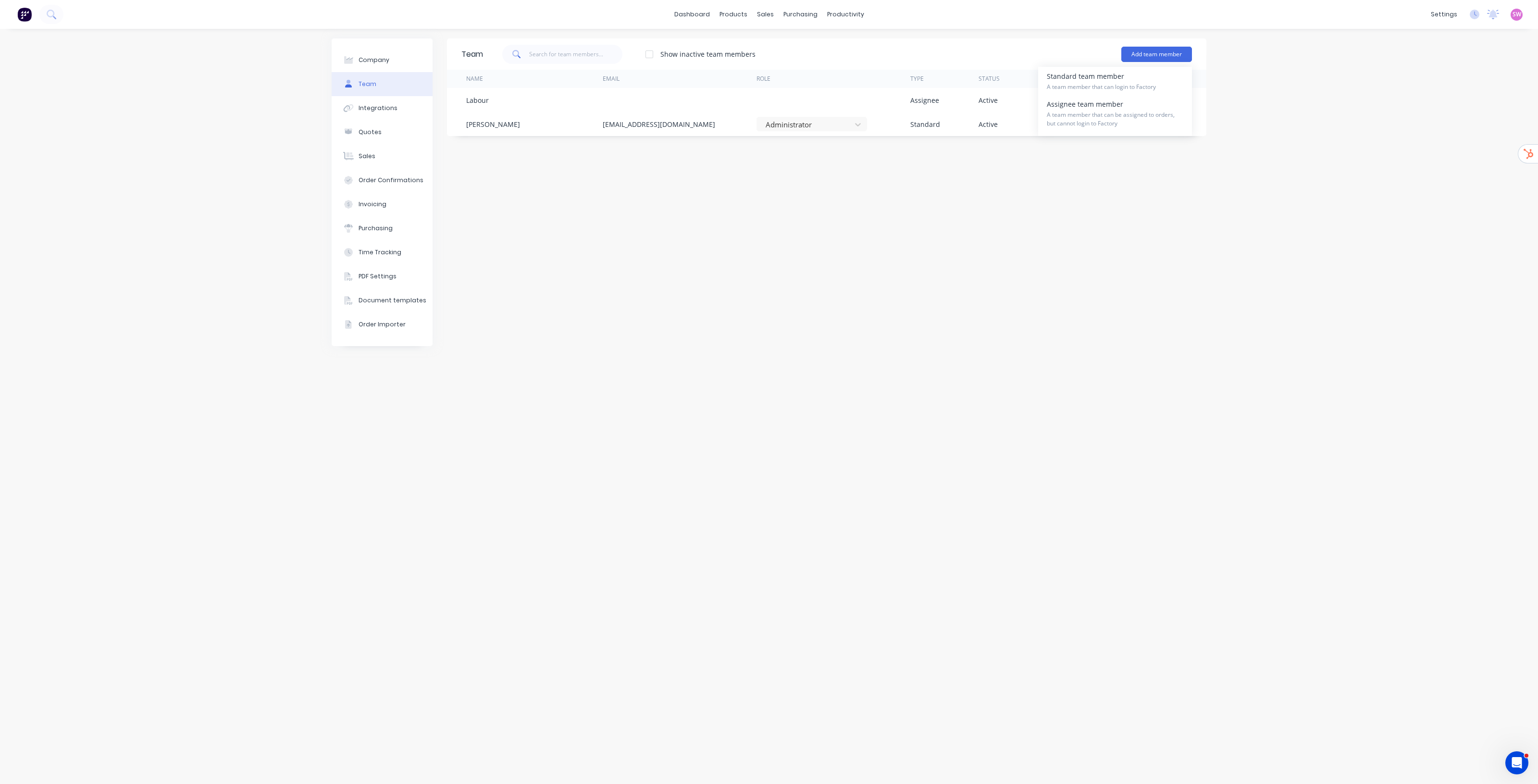
click at [768, 310] on div "Team Show inactive team members Add team member Standard team member A team mem…" at bounding box center [827, 406] width 760 height 735
drag, startPoint x: 1084, startPoint y: 316, endPoint x: 1120, endPoint y: 238, distance: 85.9
click at [1084, 316] on div "Team Show inactive team members Add team member Name Email Role Type Status Las…" at bounding box center [827, 406] width 760 height 735
click at [859, 36] on link "Workflow" at bounding box center [883, 46] width 128 height 20
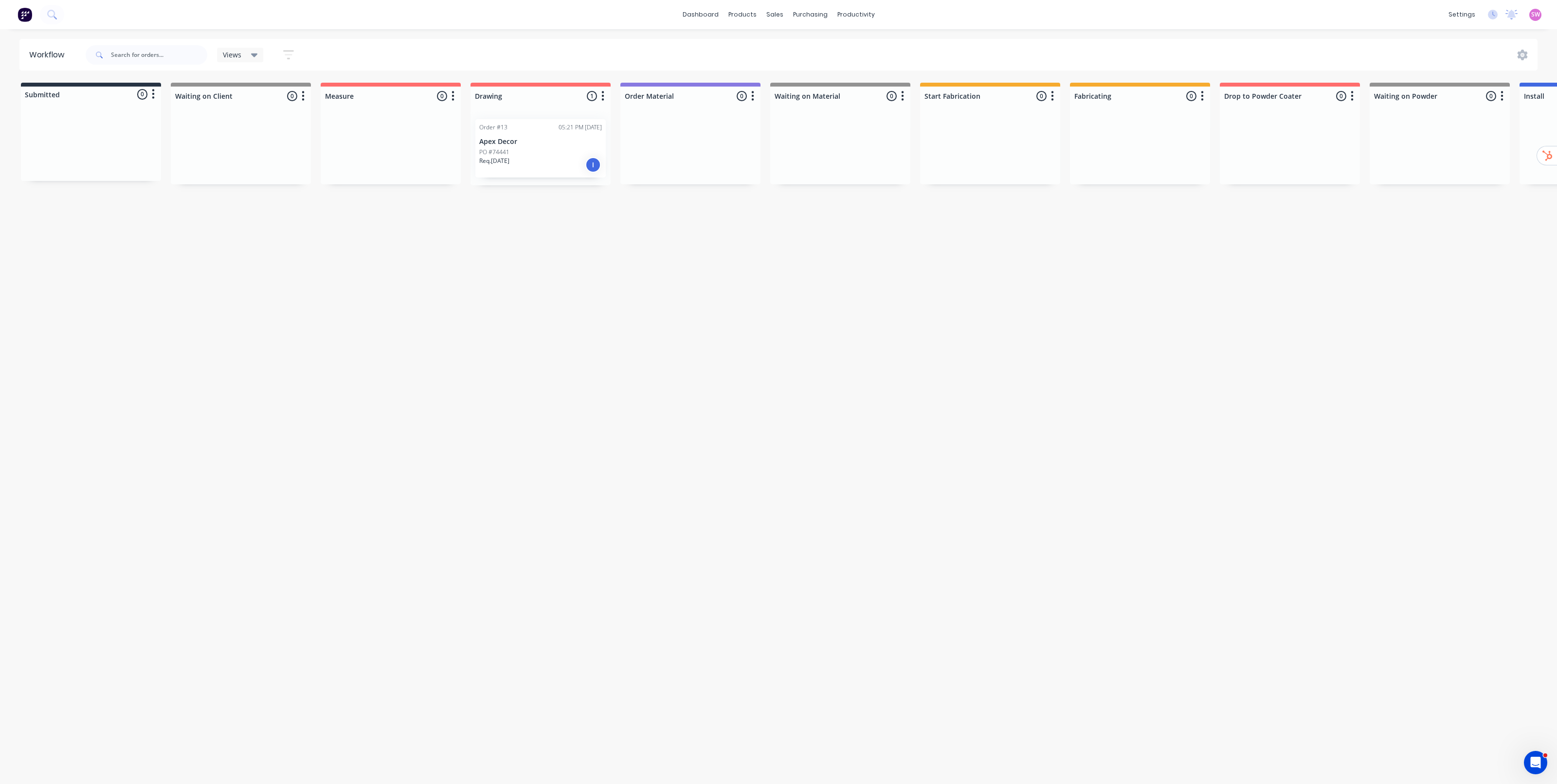
click at [554, 160] on div "Req. 24/09/25 I" at bounding box center [540, 165] width 123 height 17
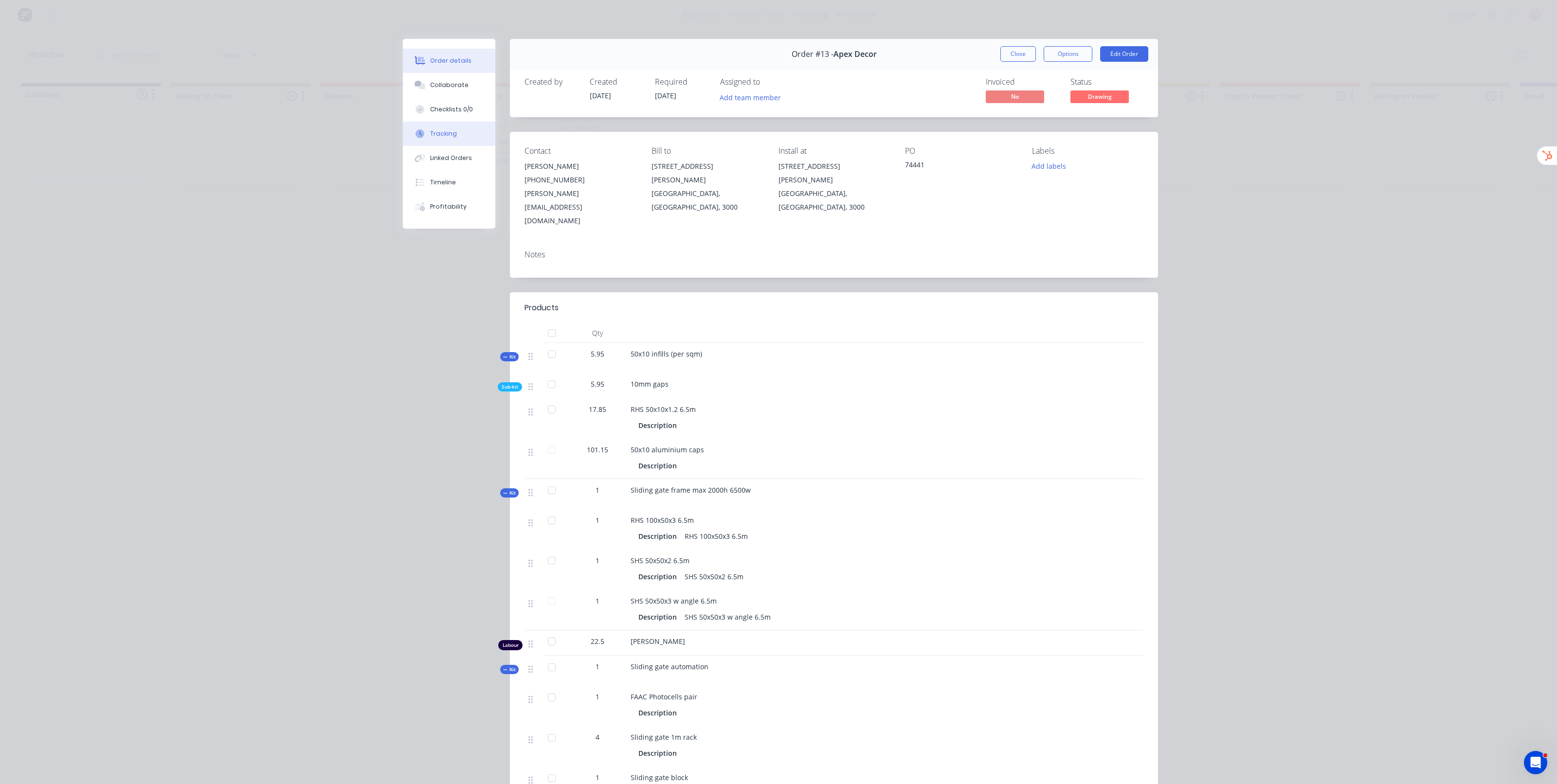
click at [456, 133] on button "Tracking" at bounding box center [449, 133] width 92 height 24
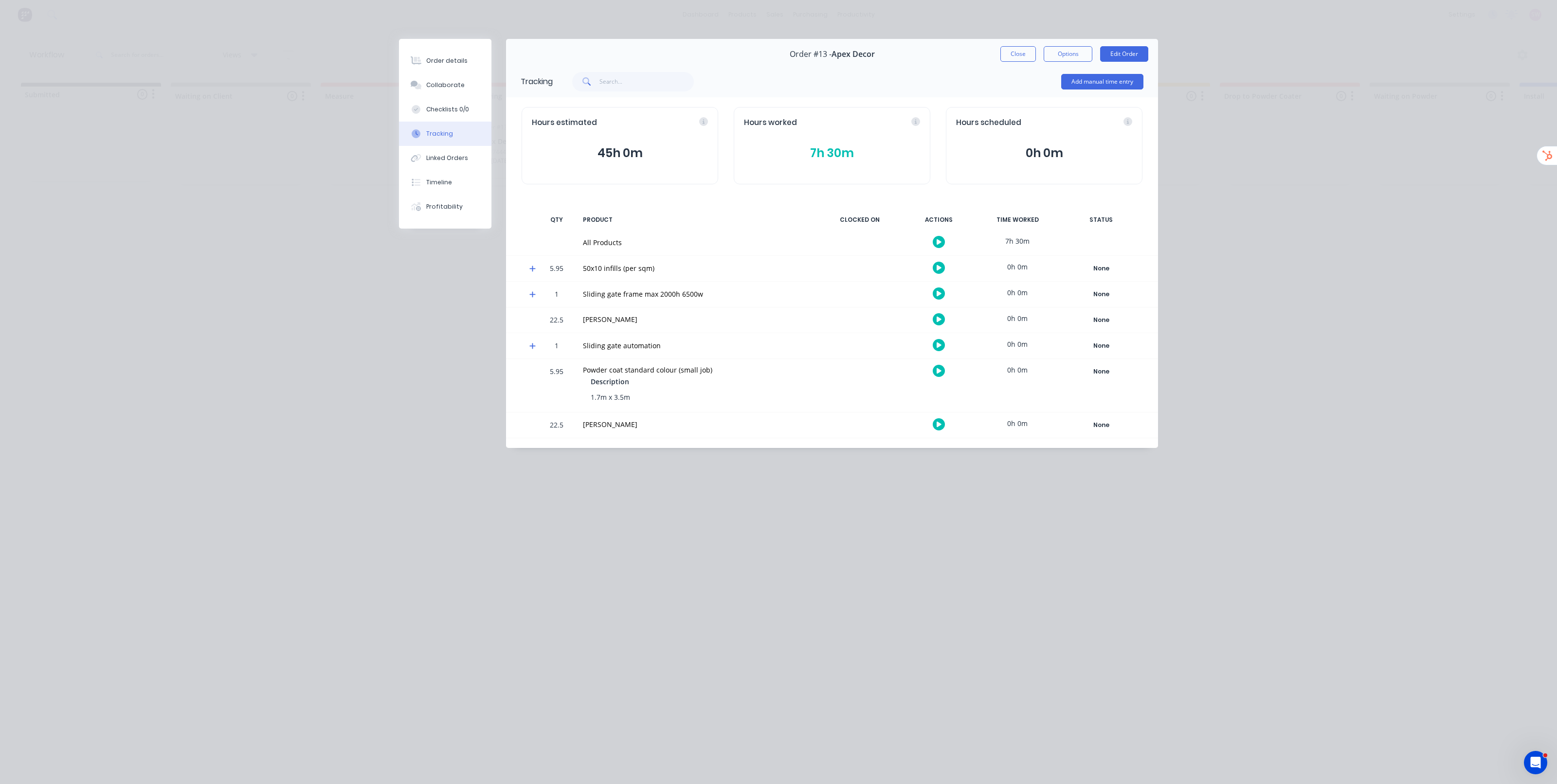
click at [1024, 54] on button "Close" at bounding box center [1018, 54] width 35 height 15
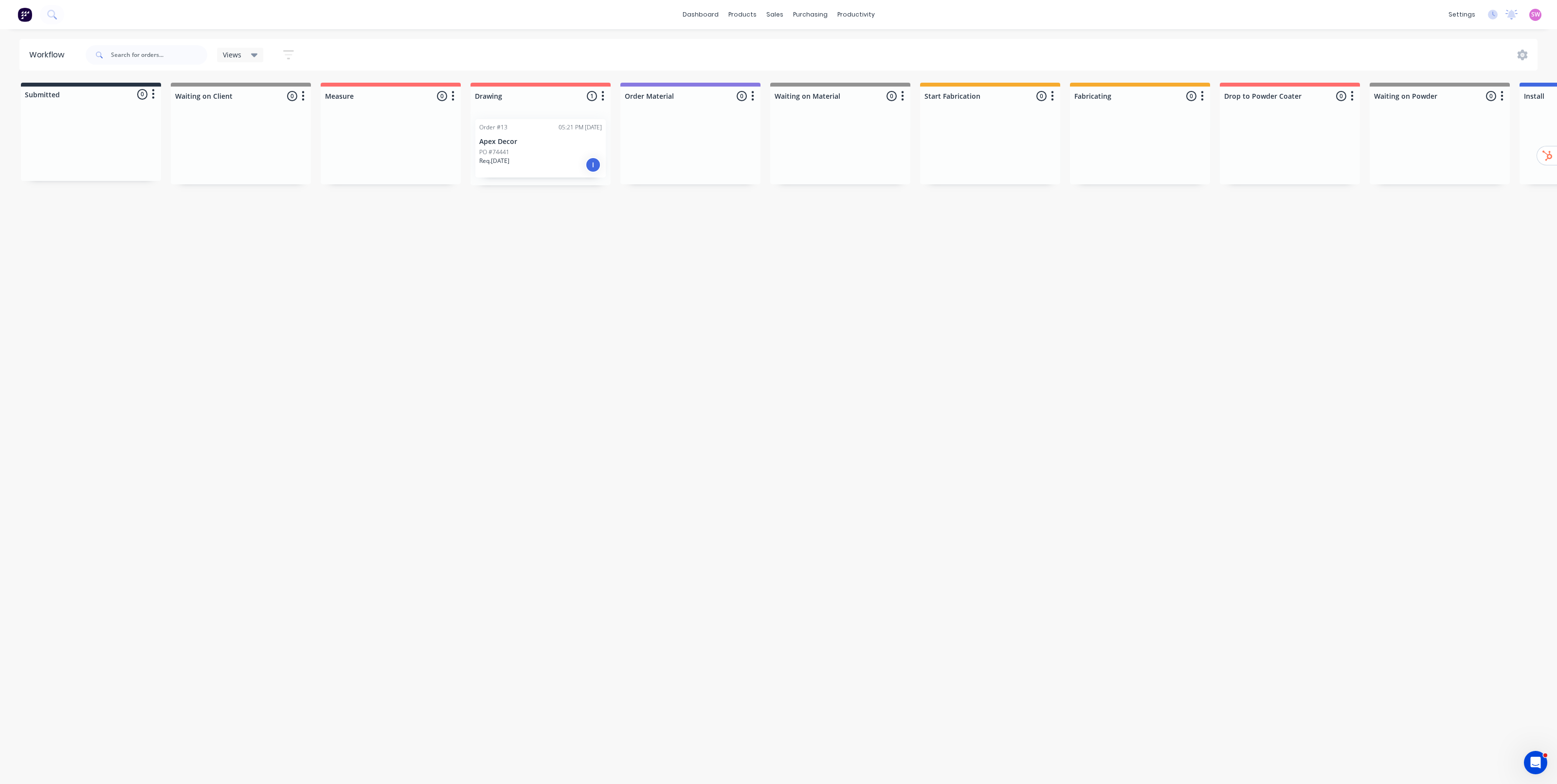
click at [778, 327] on div "Workflow Views Save new view None (Default) edit Show/Hide statuses Show line i…" at bounding box center [778, 402] width 1557 height 726
click at [1528, 758] on icon "Open Intercom Messenger" at bounding box center [1535, 761] width 16 height 16
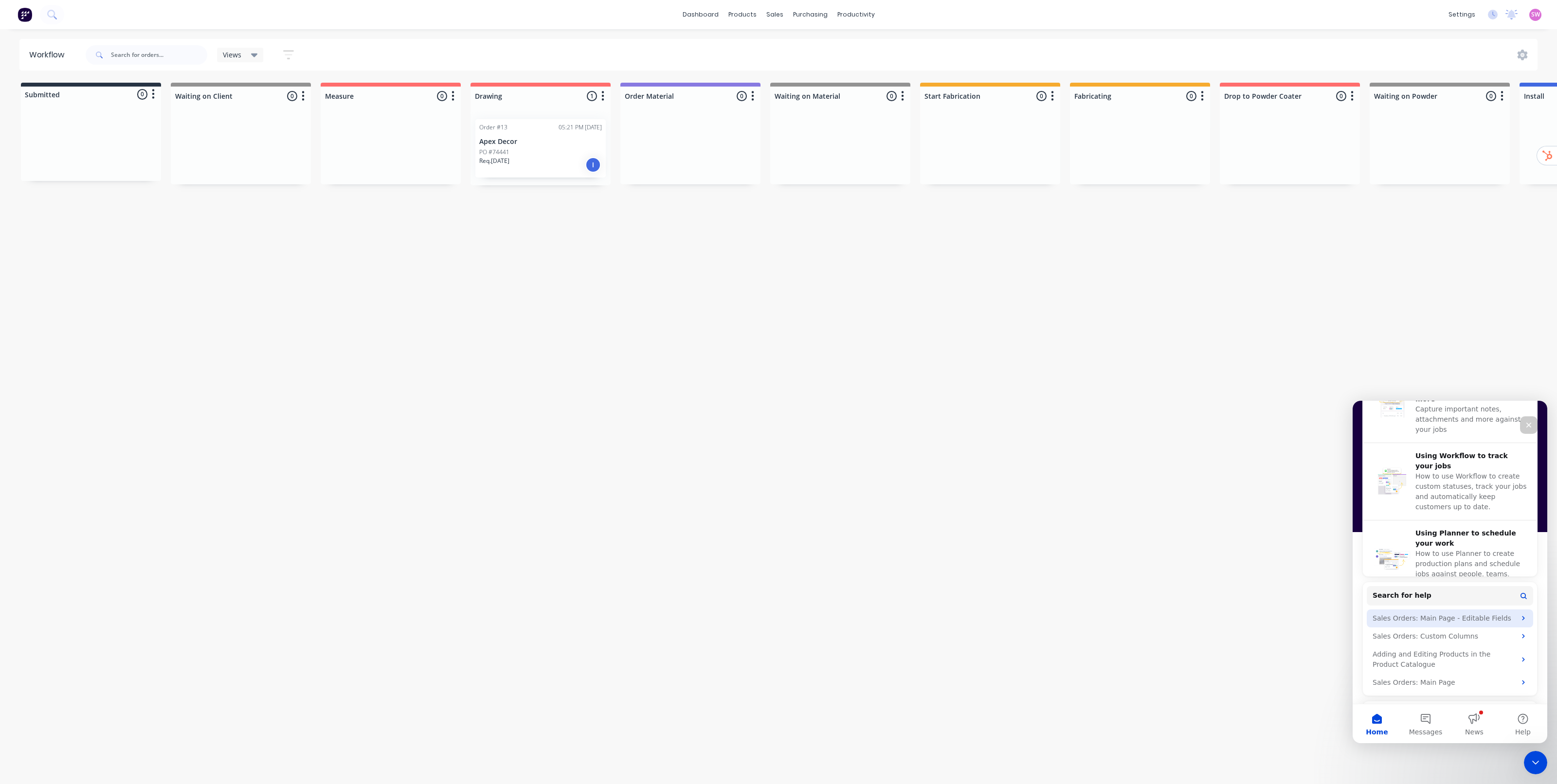
scroll to position [364, 0]
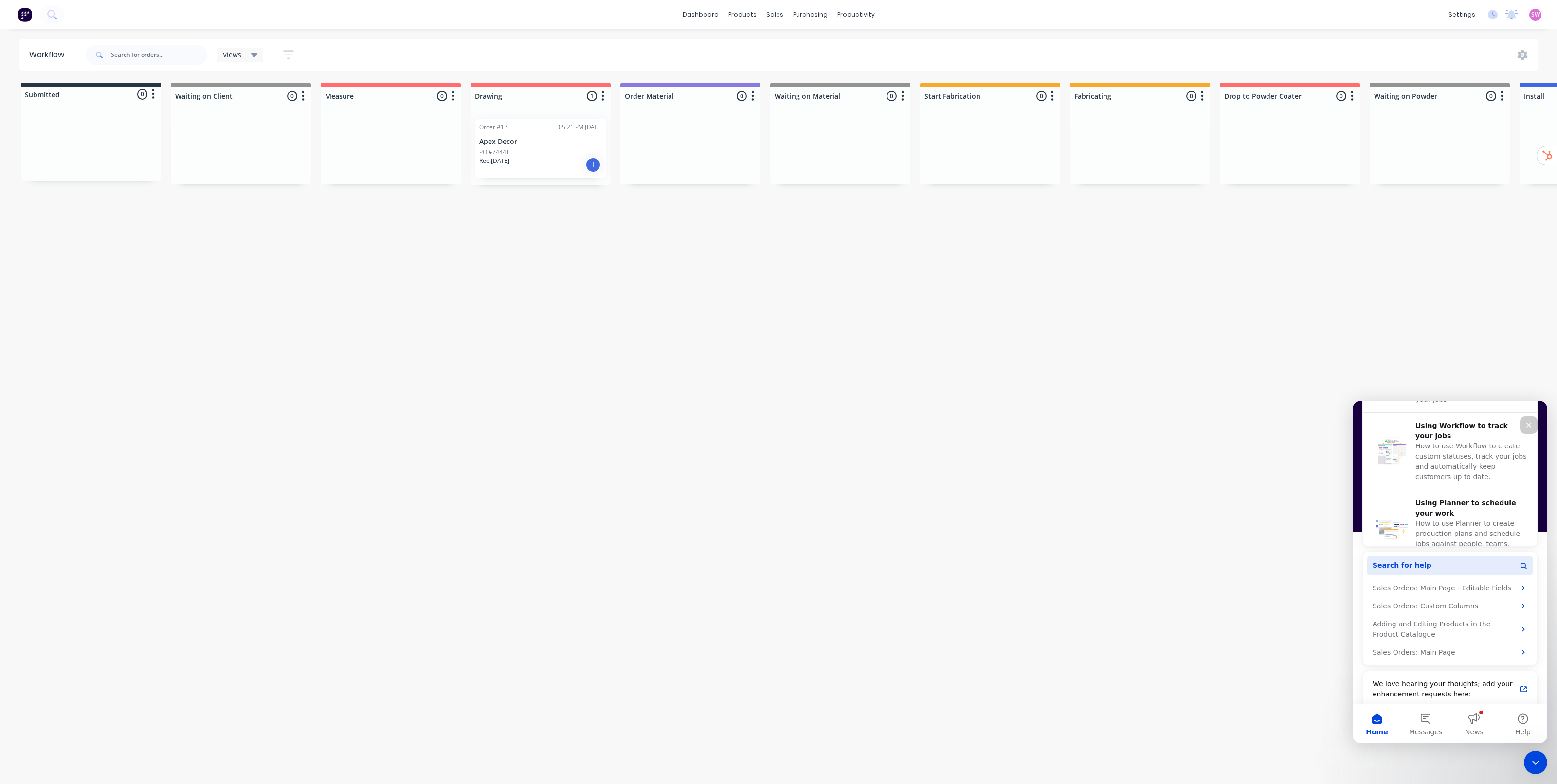
click at [1439, 571] on button "Search for help" at bounding box center [1450, 565] width 167 height 20
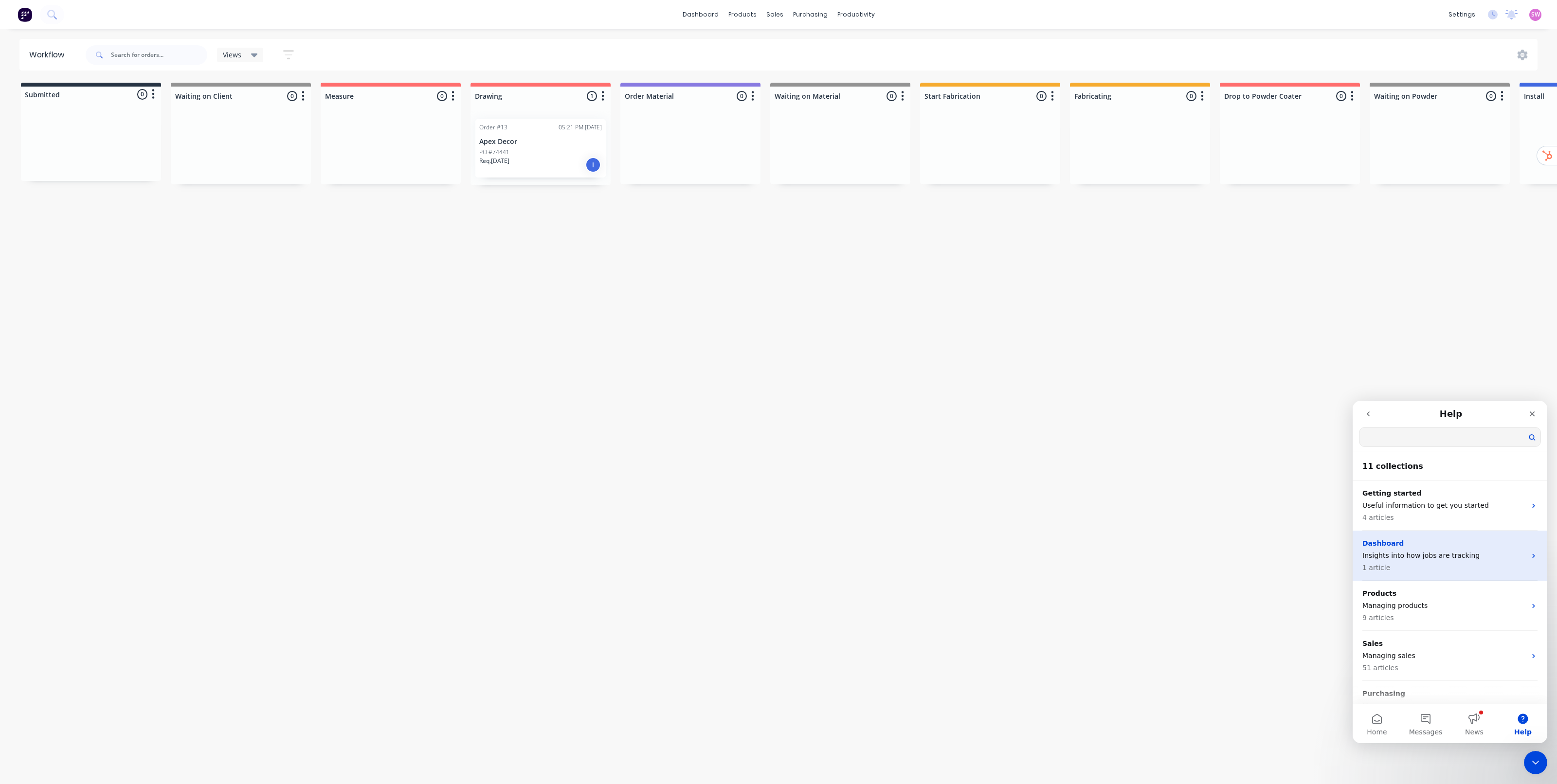
scroll to position [0, 0]
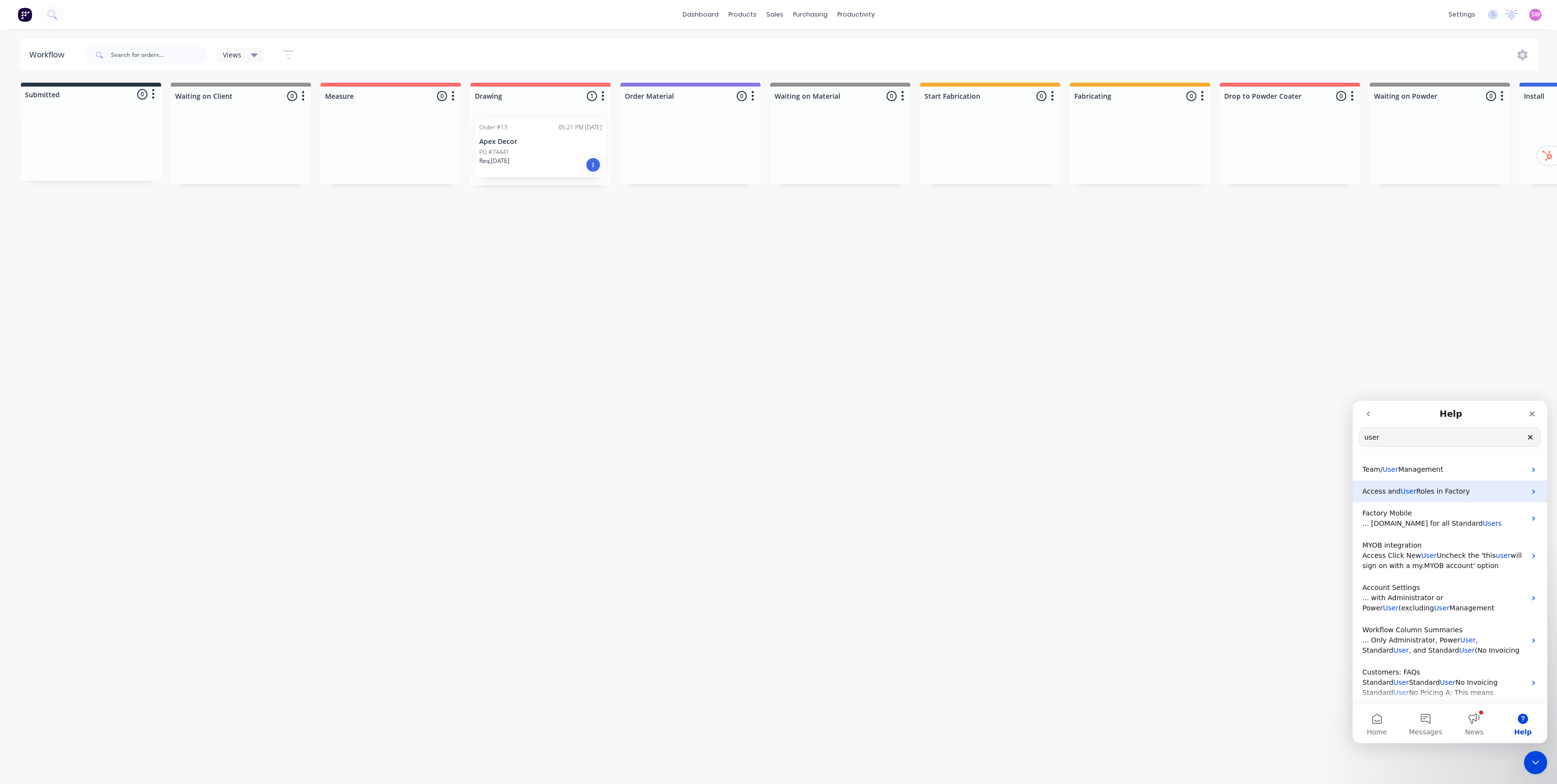
type input "user"
click at [1436, 491] on span "Roles in Factory" at bounding box center [1443, 491] width 54 height 8
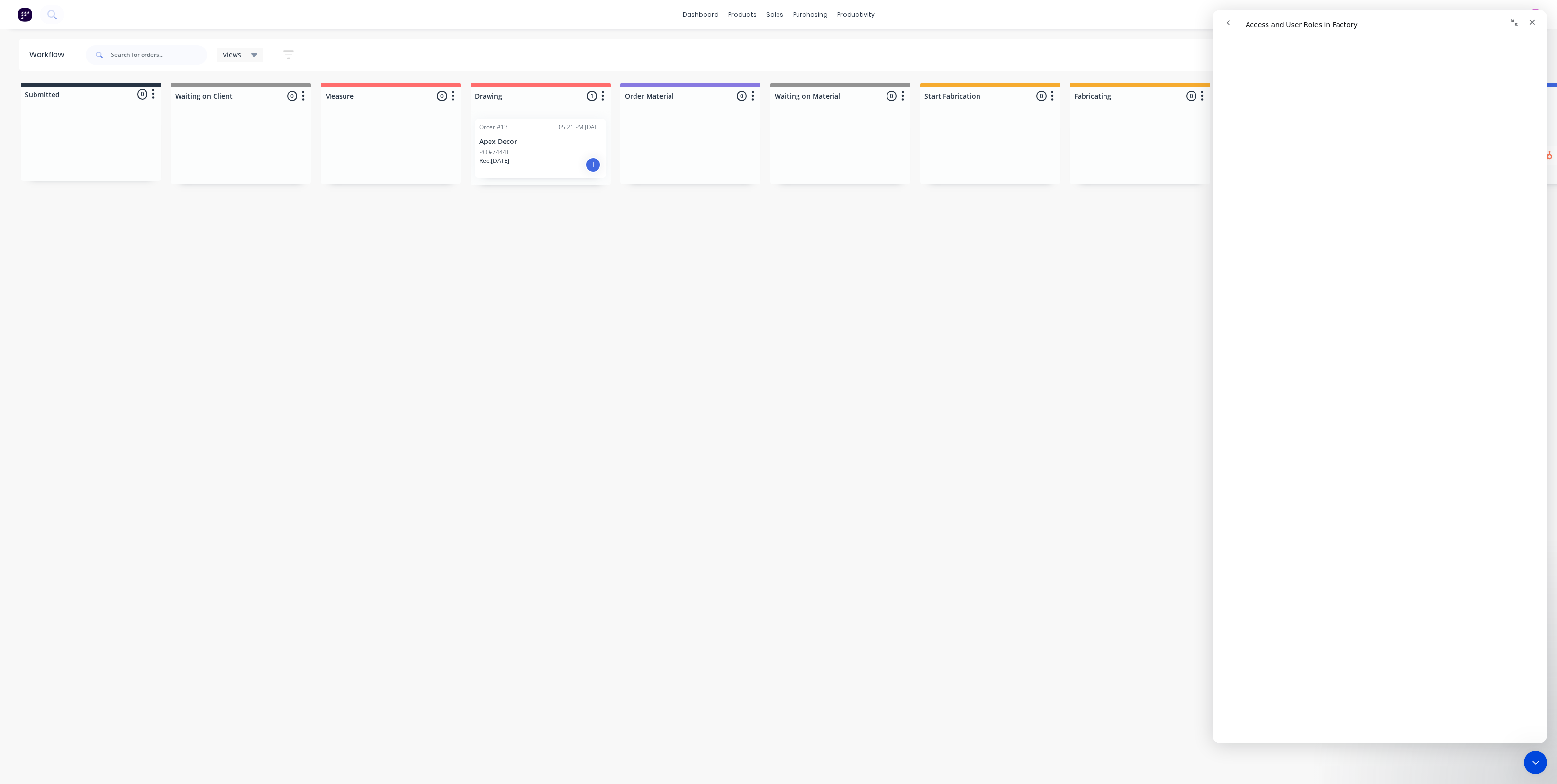
scroll to position [668, 0]
click at [1225, 21] on button "go back" at bounding box center [1228, 23] width 18 height 18
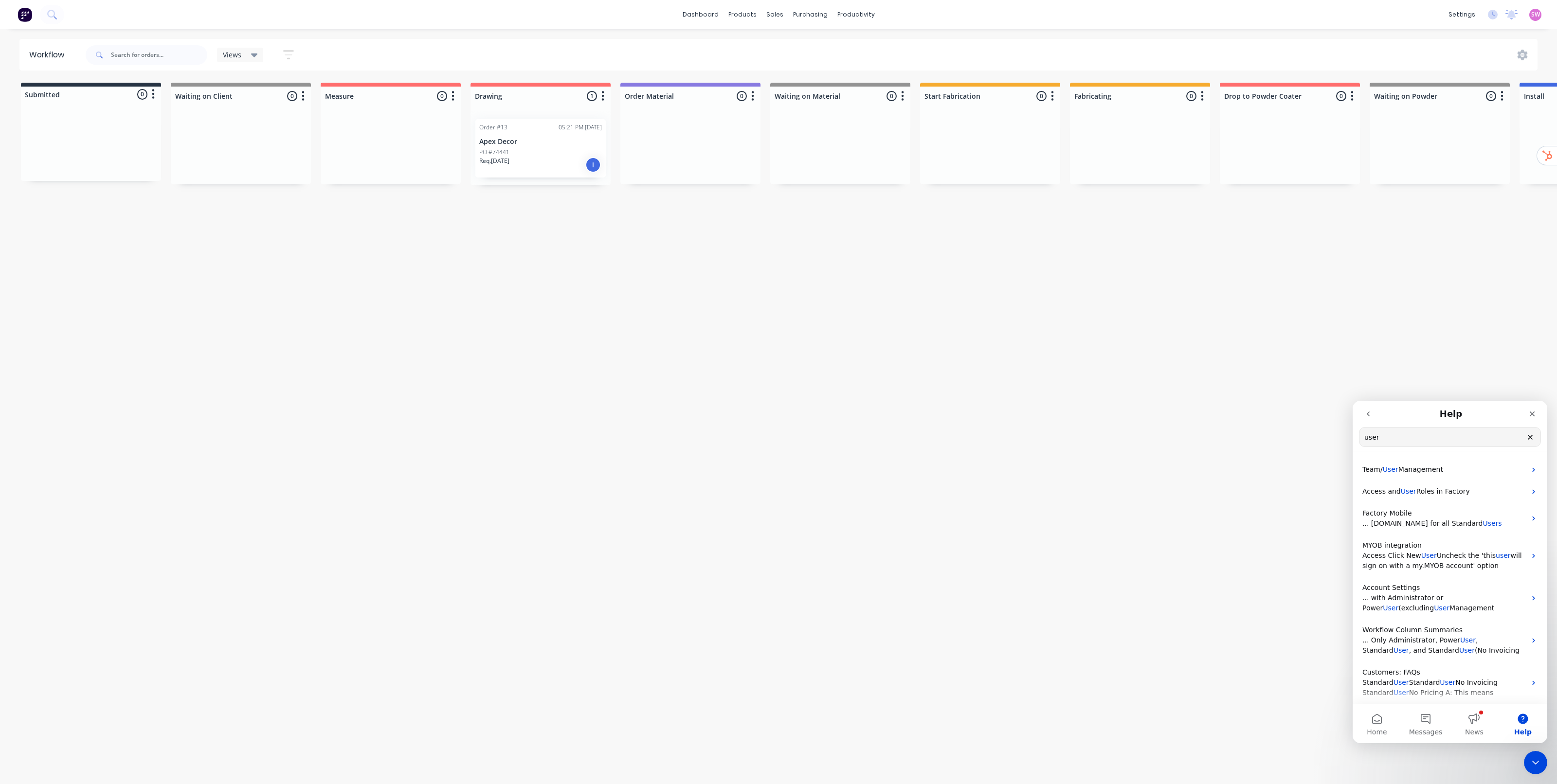
click at [1368, 414] on icon "go back" at bounding box center [1368, 414] width 8 height 8
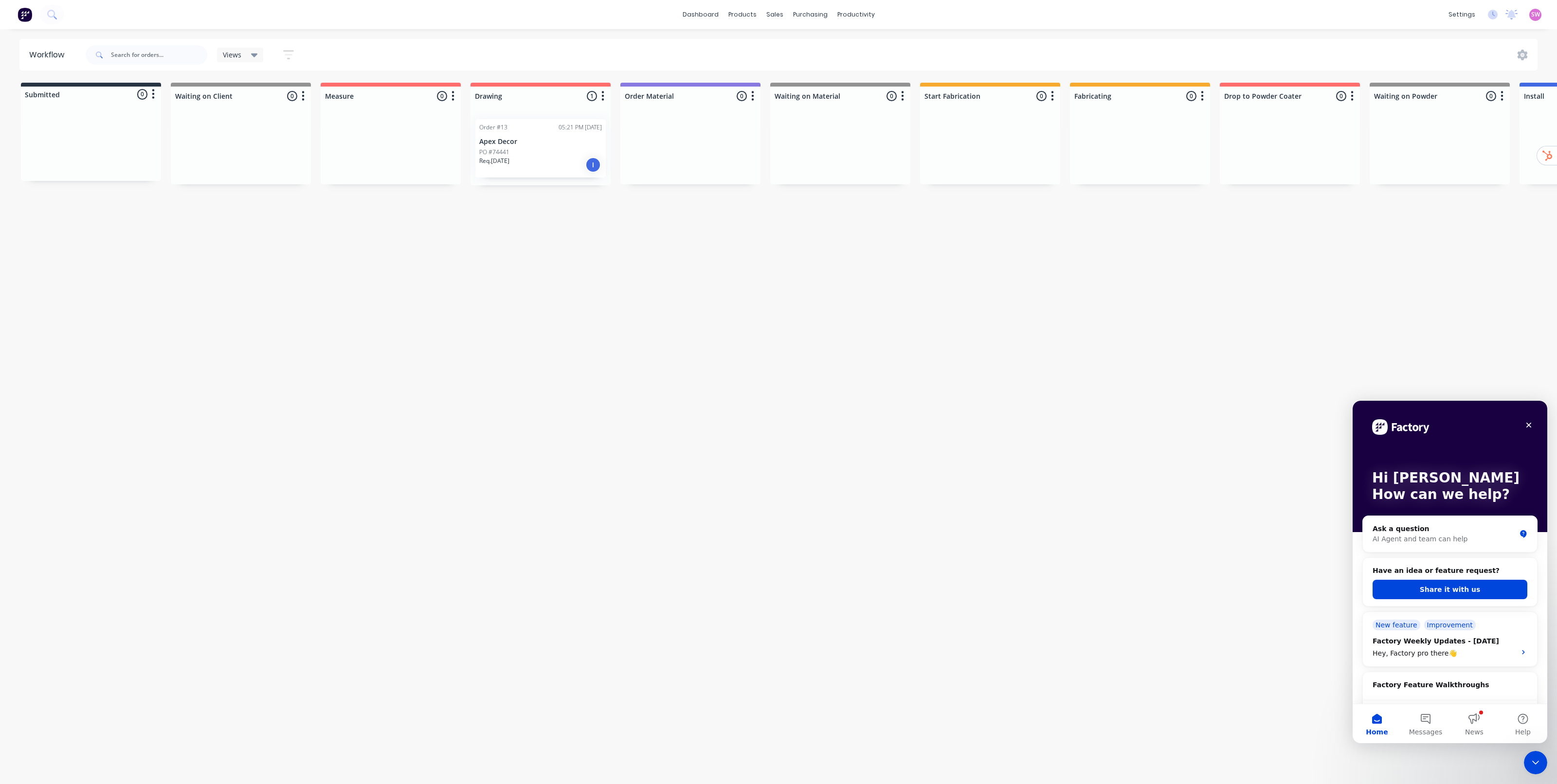
click at [1550, 765] on div "Workflow Views Save new view None (Default) edit Show/Hide statuses Show line i…" at bounding box center [778, 402] width 1557 height 726
click at [1534, 763] on icon "Close Intercom Messenger" at bounding box center [1534, 761] width 12 height 12
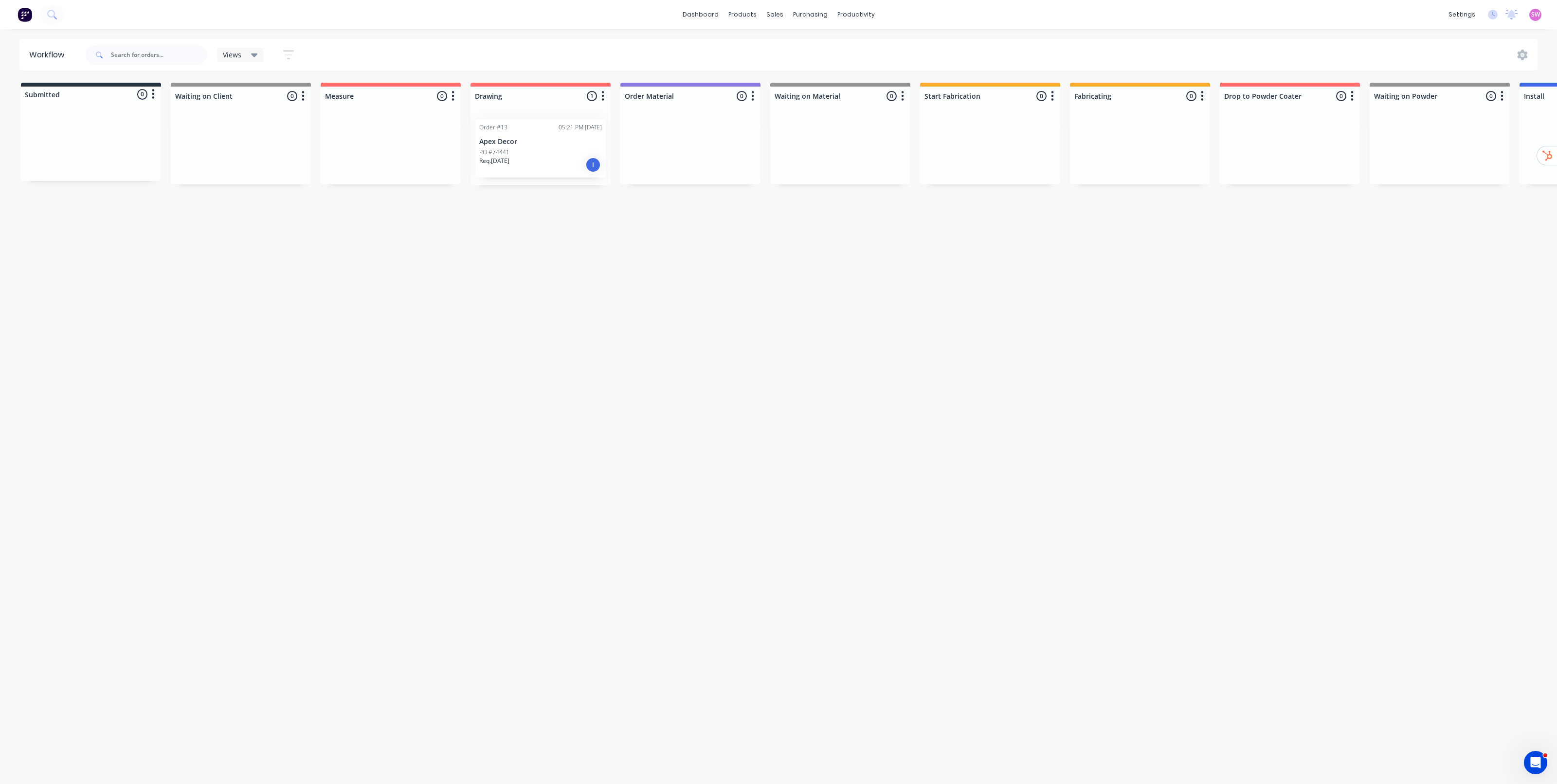
scroll to position [0, 0]
click at [658, 272] on div "Workflow Views Save new view None (Default) edit Show/Hide statuses Show line i…" at bounding box center [778, 402] width 1557 height 726
click at [567, 155] on div "PO #74441" at bounding box center [540, 153] width 123 height 9
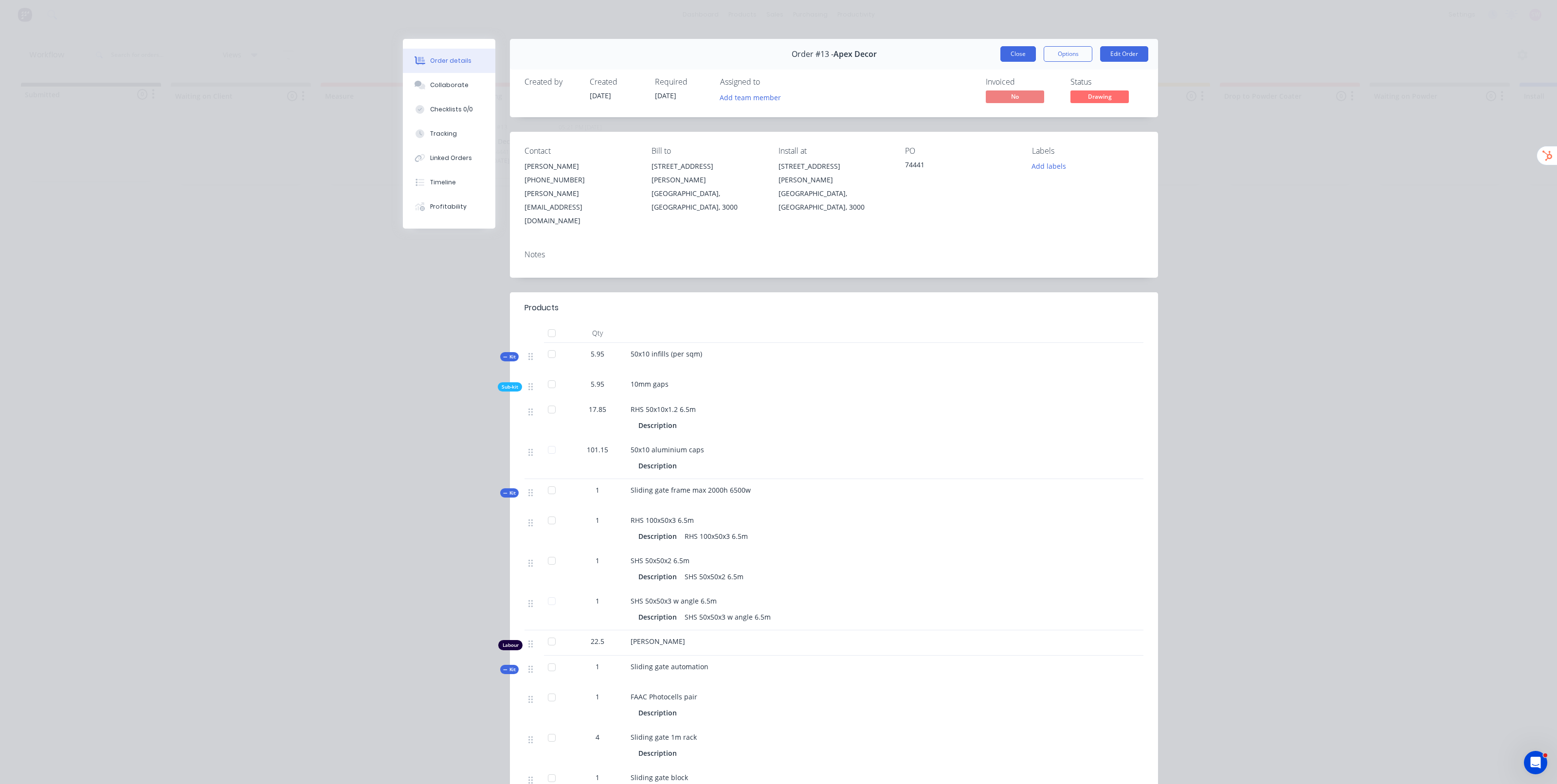
click at [1013, 57] on button "Close" at bounding box center [1018, 54] width 35 height 15
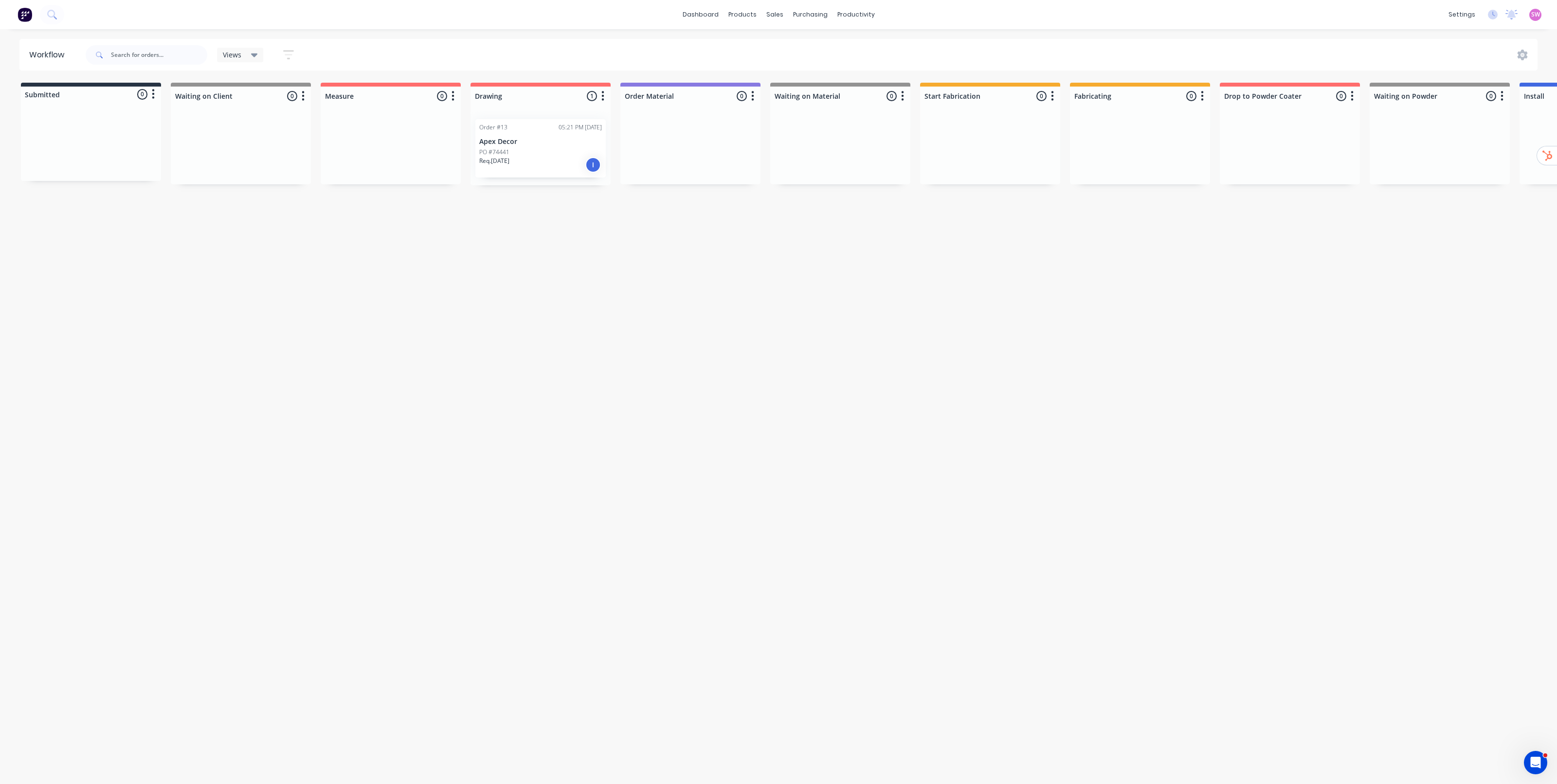
click at [752, 315] on div "Workflow Views Save new view None (Default) edit Show/Hide statuses Show line i…" at bounding box center [778, 402] width 1557 height 726
drag, startPoint x: 665, startPoint y: 385, endPoint x: 652, endPoint y: 373, distance: 17.7
click at [665, 383] on div "Workflow Views Save new view None (Default) edit Show/Hide statuses Show line i…" at bounding box center [778, 402] width 1557 height 726
click at [1536, 760] on icon "Open Intercom Messenger" at bounding box center [1535, 761] width 16 height 16
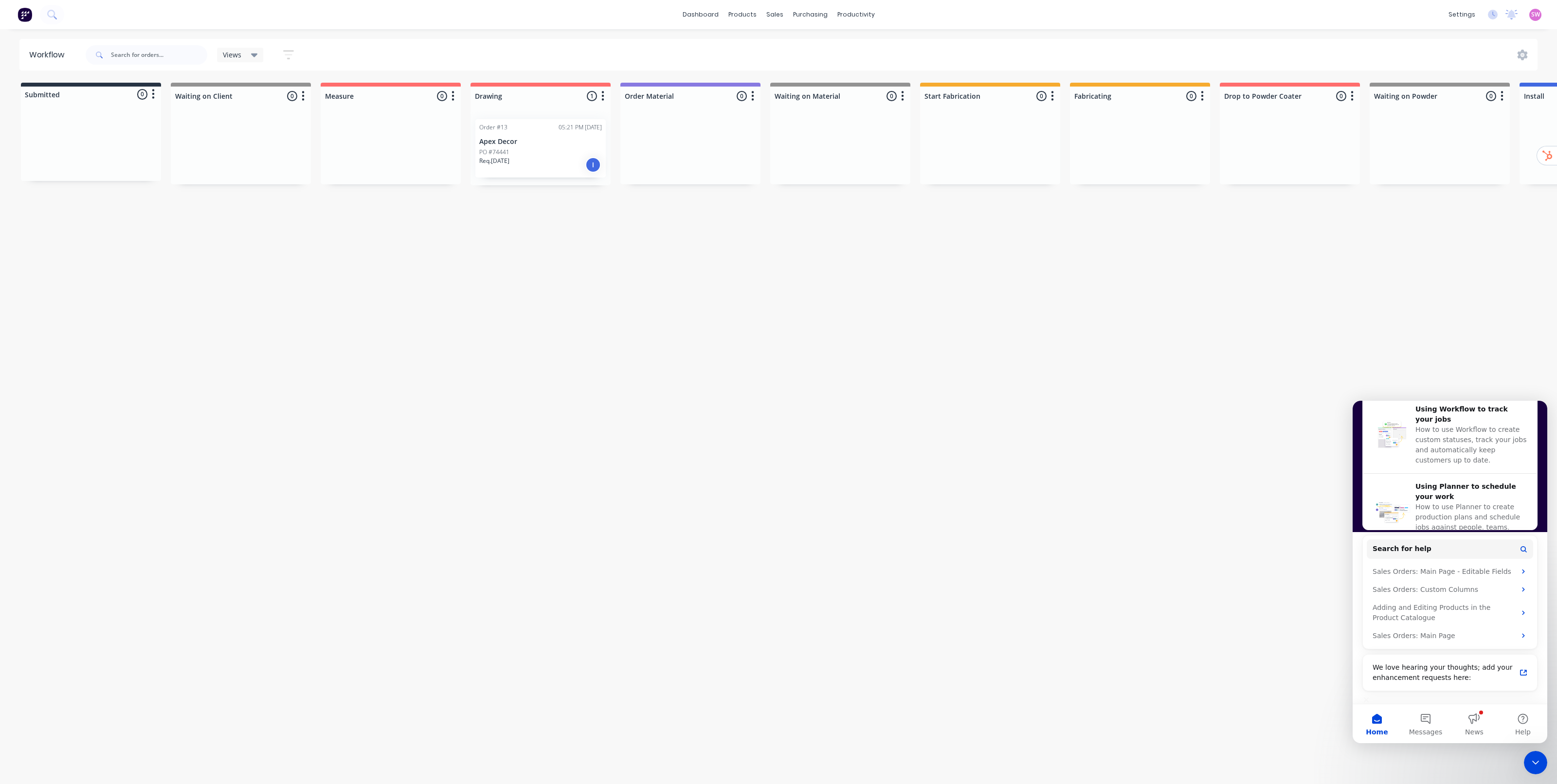
scroll to position [375, 0]
click at [1433, 557] on button "Search for help" at bounding box center [1450, 549] width 167 height 20
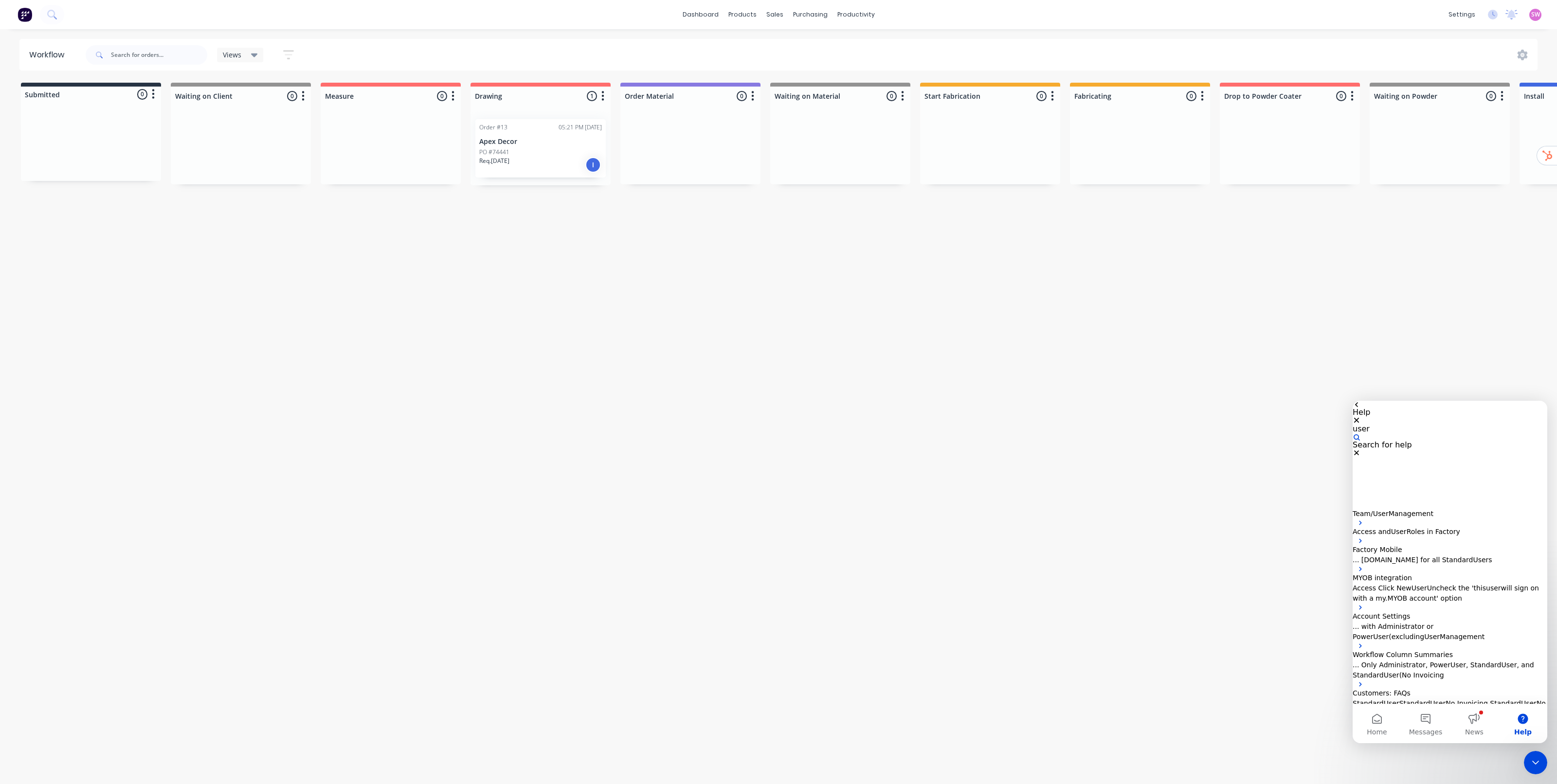
type input "user"
click at [1445, 527] on p "Access and User Roles in Factory" at bounding box center [1450, 532] width 194 height 10
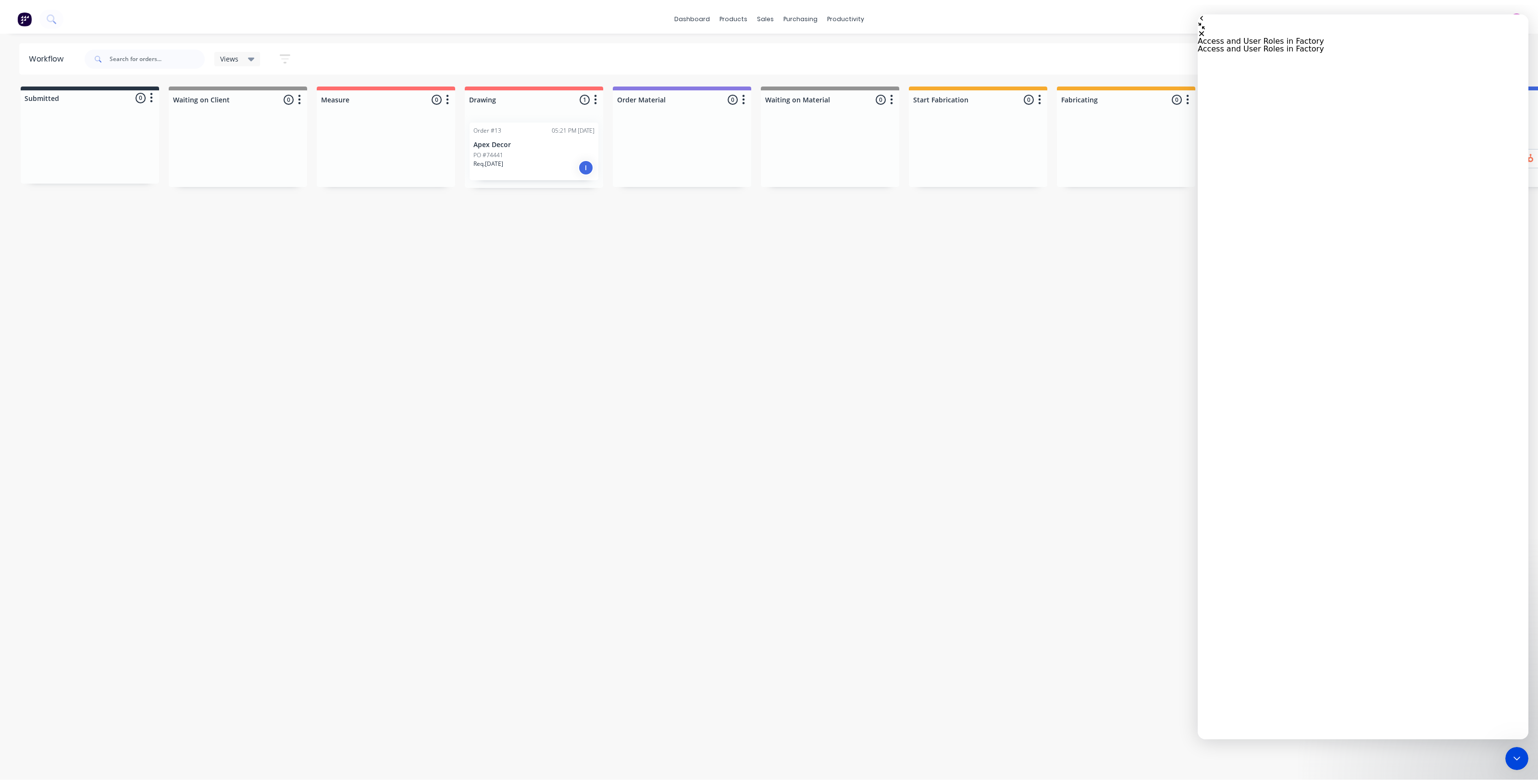
scroll to position [1505, 0]
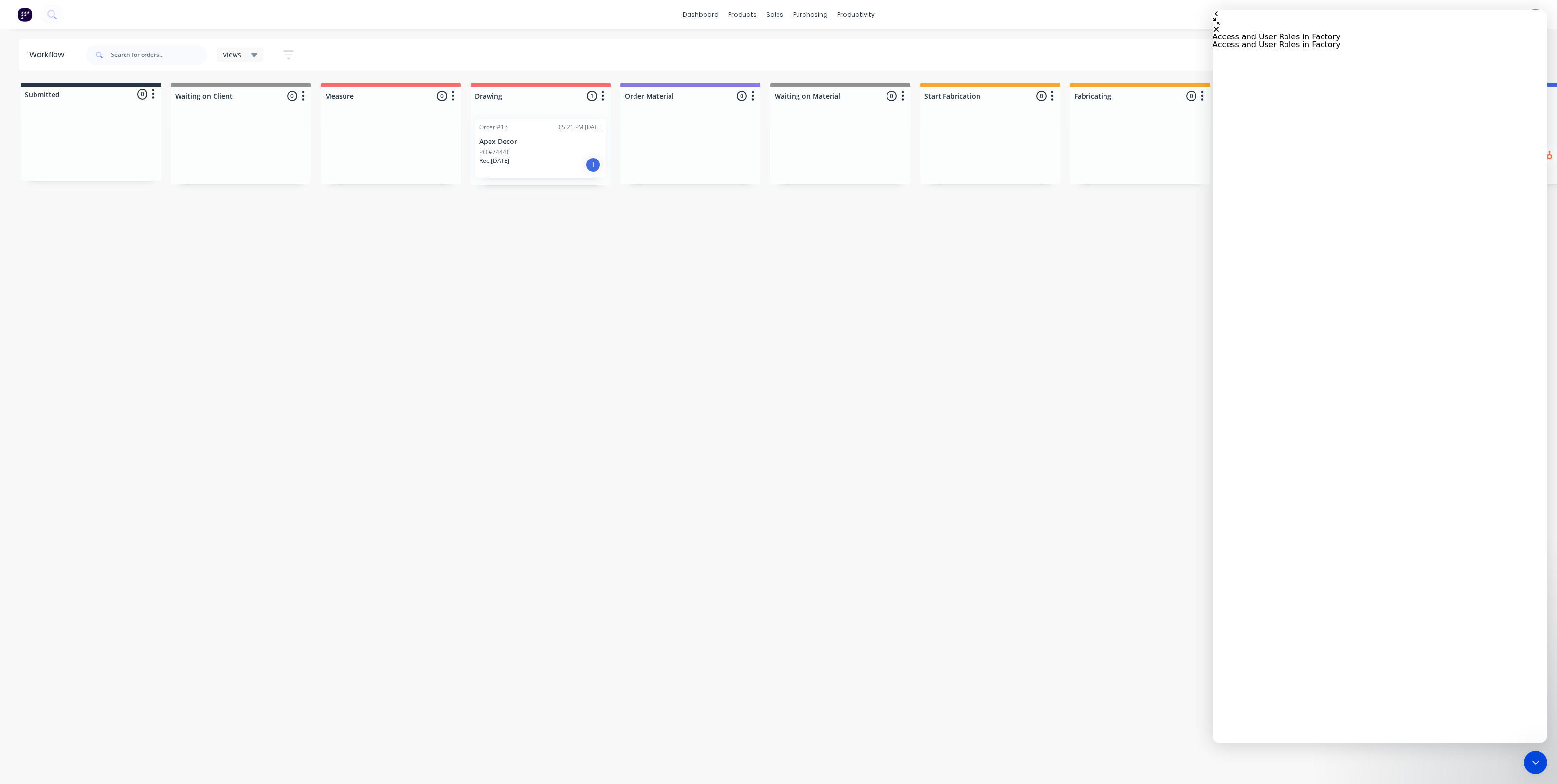
click at [1008, 375] on div "Workflow Views Save new view None (Default) edit Show/Hide statuses Show line i…" at bounding box center [778, 402] width 1557 height 726
click at [1537, 762] on icon "Close Intercom Messenger" at bounding box center [1534, 761] width 12 height 12
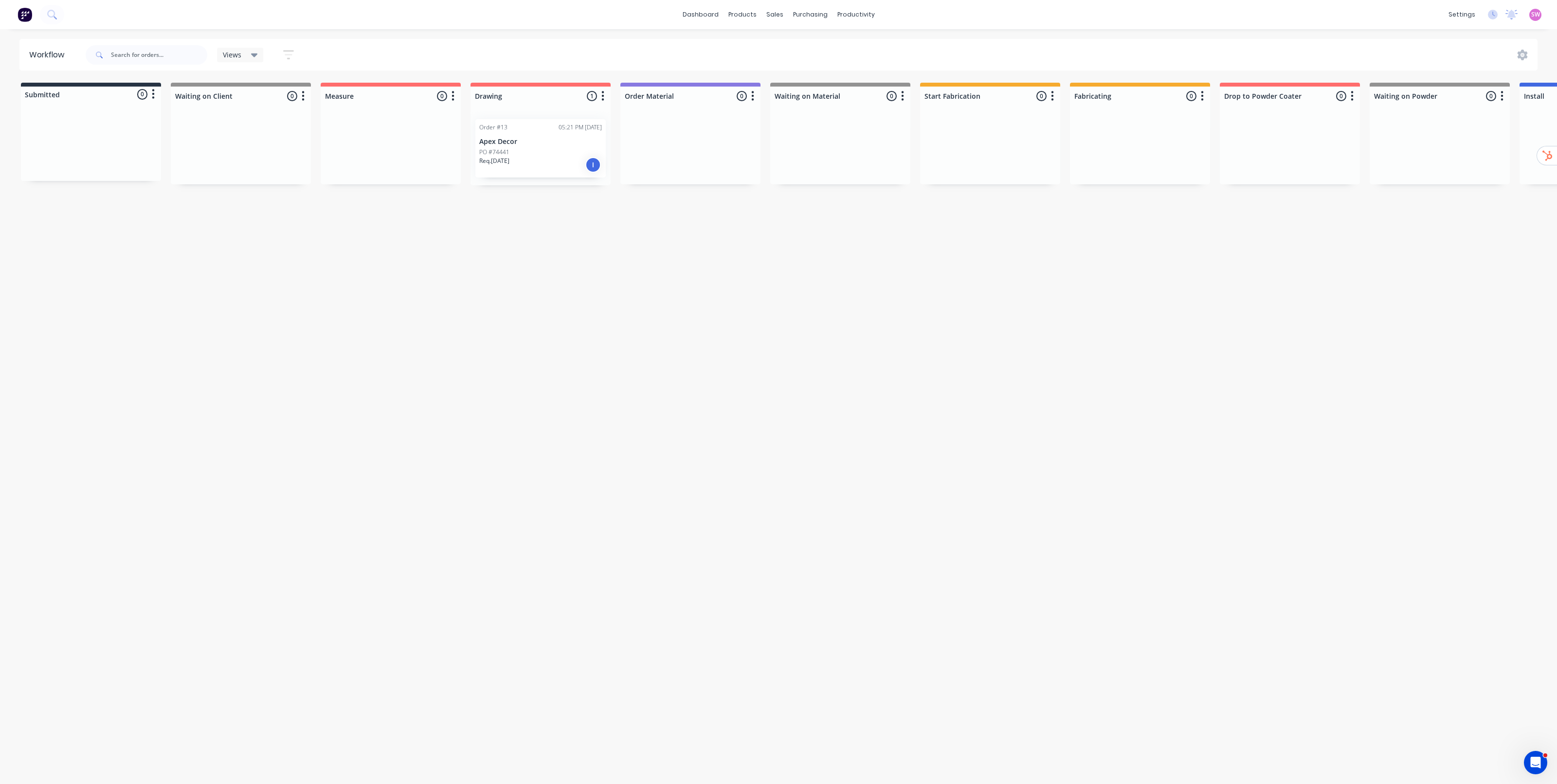
click at [1098, 56] on div "Views Save new view None (Default) edit Show/Hide statuses Show line item cards…" at bounding box center [811, 55] width 1455 height 29
click at [1196, 312] on div "Workflow Views Save new view None (Default) edit Show/Hide statuses Show line i…" at bounding box center [778, 402] width 1557 height 726
click at [813, 59] on link "Customers" at bounding box center [826, 66] width 129 height 20
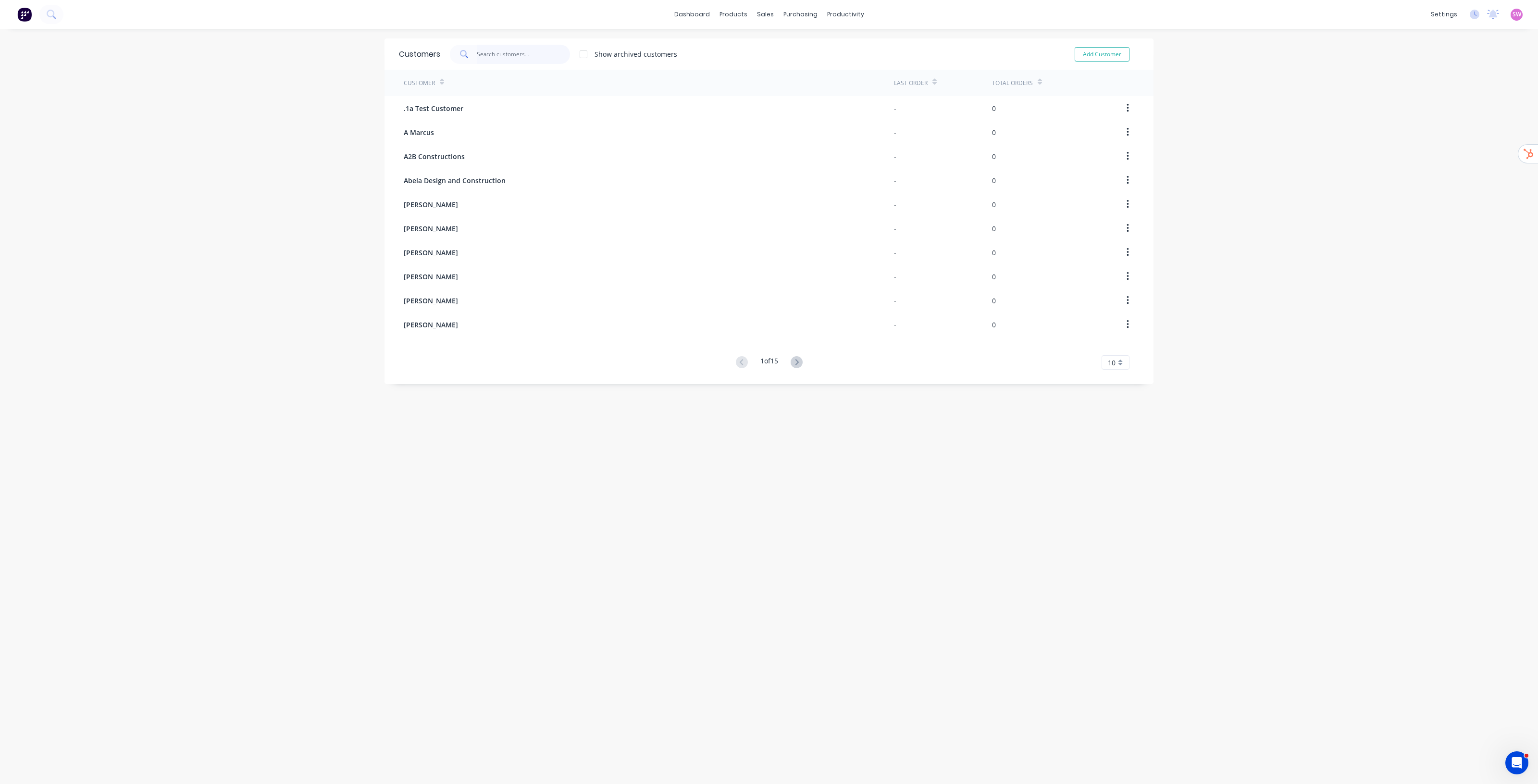
click at [507, 55] on input "text" at bounding box center [523, 54] width 93 height 20
click at [1101, 45] on div "Add Customer" at bounding box center [1095, 54] width 88 height 20
click at [1102, 49] on button "Add Customer" at bounding box center [1102, 54] width 55 height 14
select select "AU"
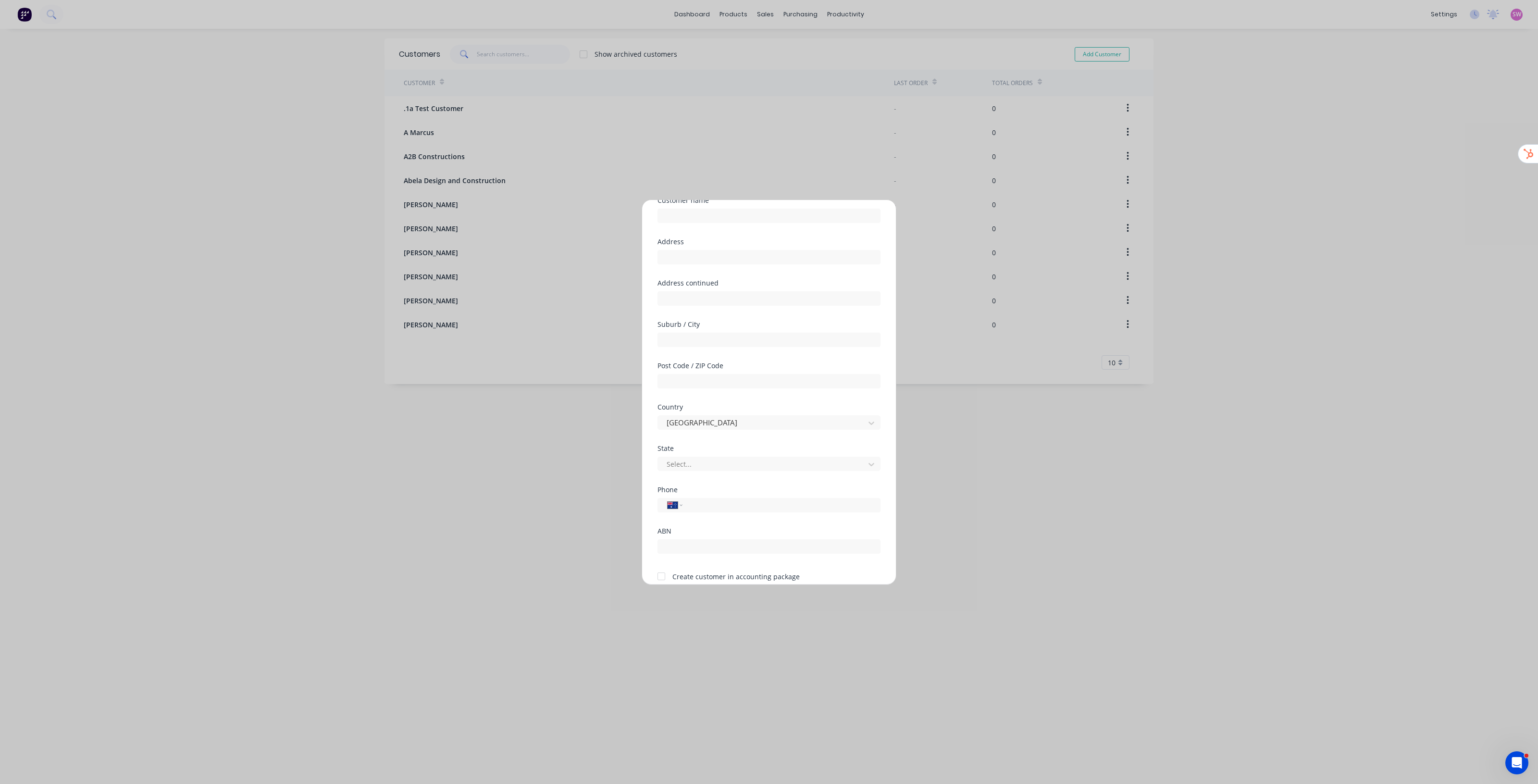
scroll to position [85, 0]
click at [664, 532] on div at bounding box center [661, 535] width 20 height 20
click at [662, 534] on div at bounding box center [661, 535] width 20 height 20
click at [818, 566] on button "Cancel" at bounding box center [799, 563] width 53 height 15
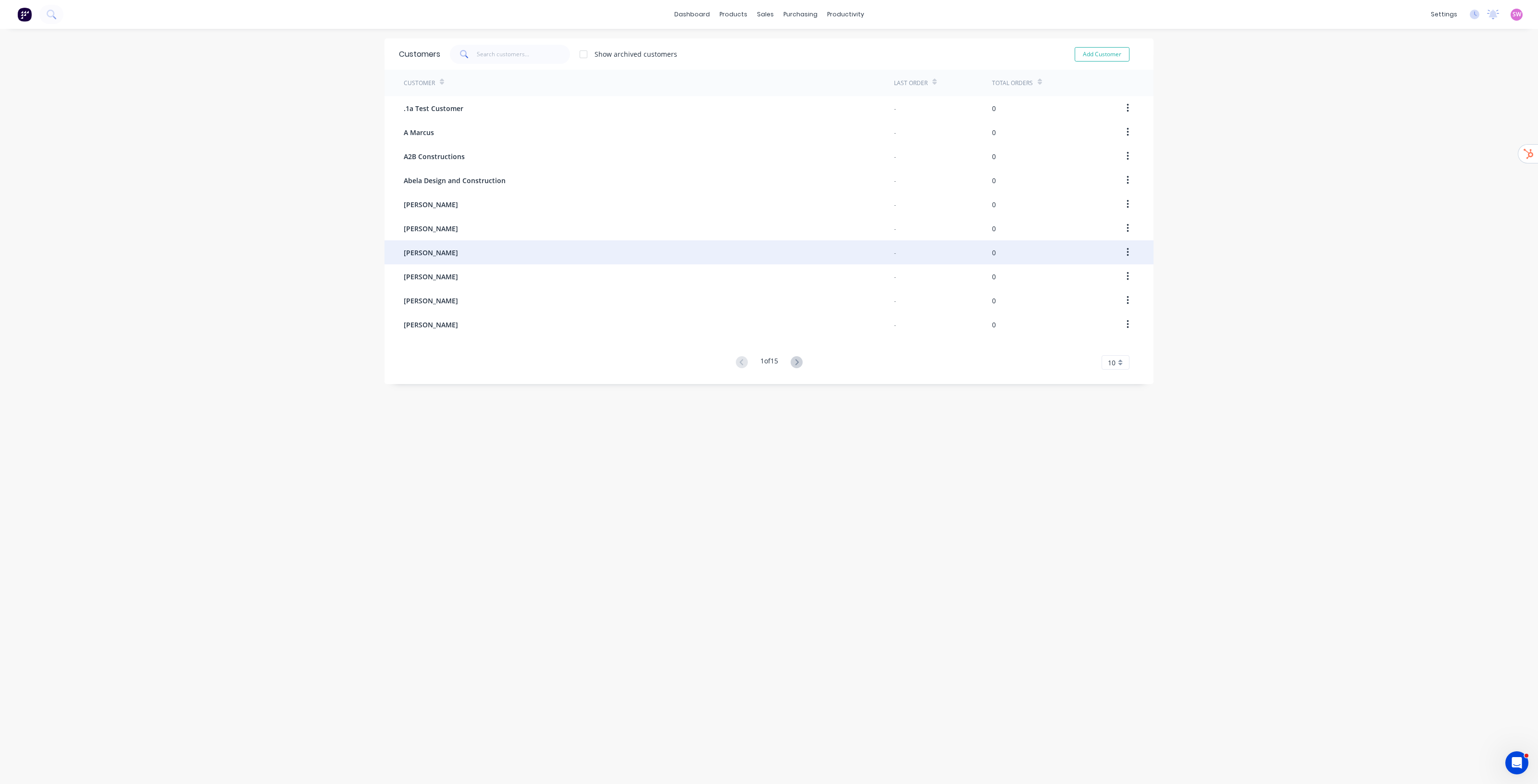
click at [445, 246] on div "Alan Black" at bounding box center [649, 252] width 491 height 24
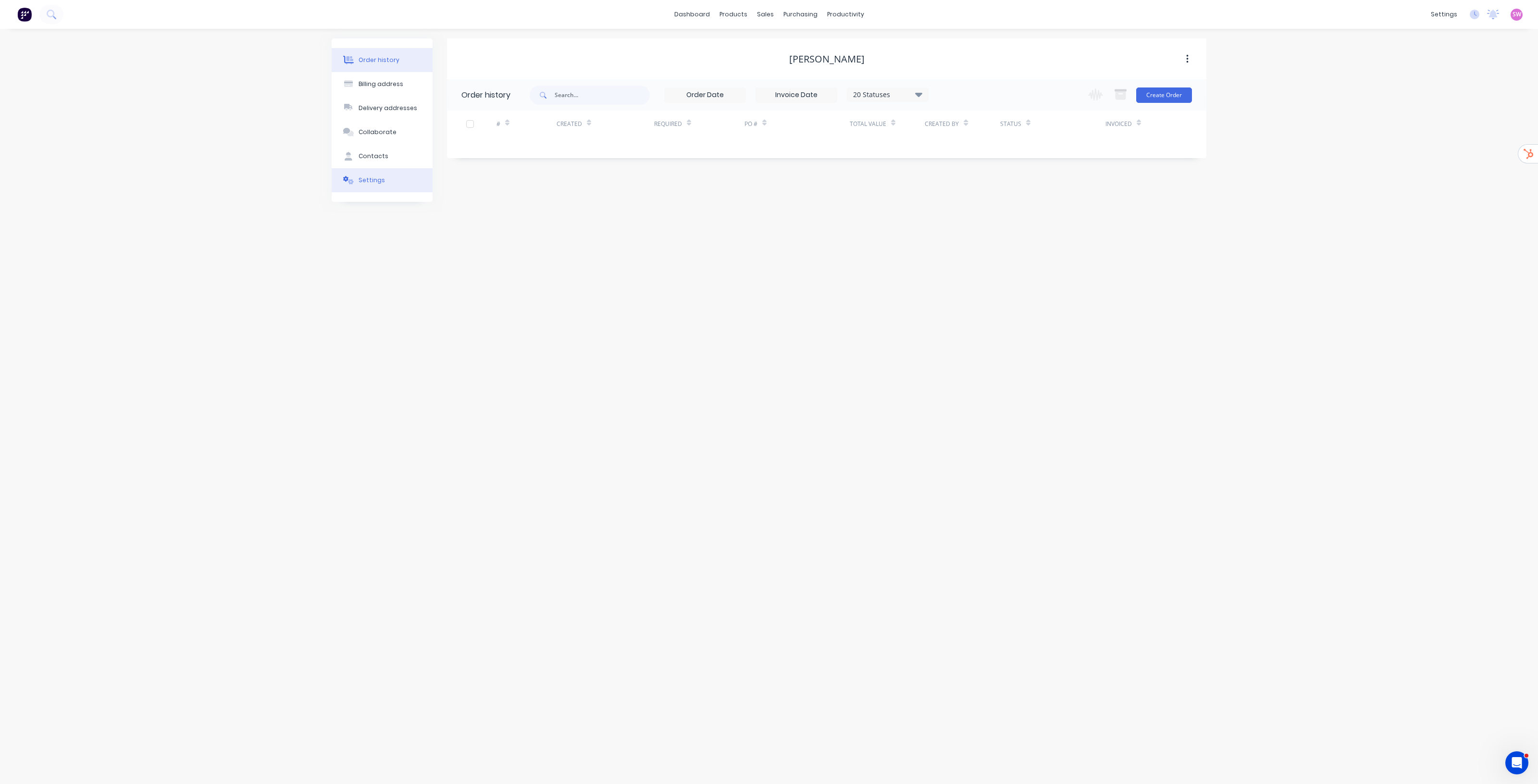
click at [366, 180] on div "Settings" at bounding box center [372, 180] width 26 height 9
click at [549, 406] on div at bounding box center [533, 412] width 138 height 12
click at [779, 307] on div "Enable invoice due dates" at bounding box center [827, 312] width 731 height 10
click at [706, 17] on link "dashboard" at bounding box center [692, 14] width 45 height 14
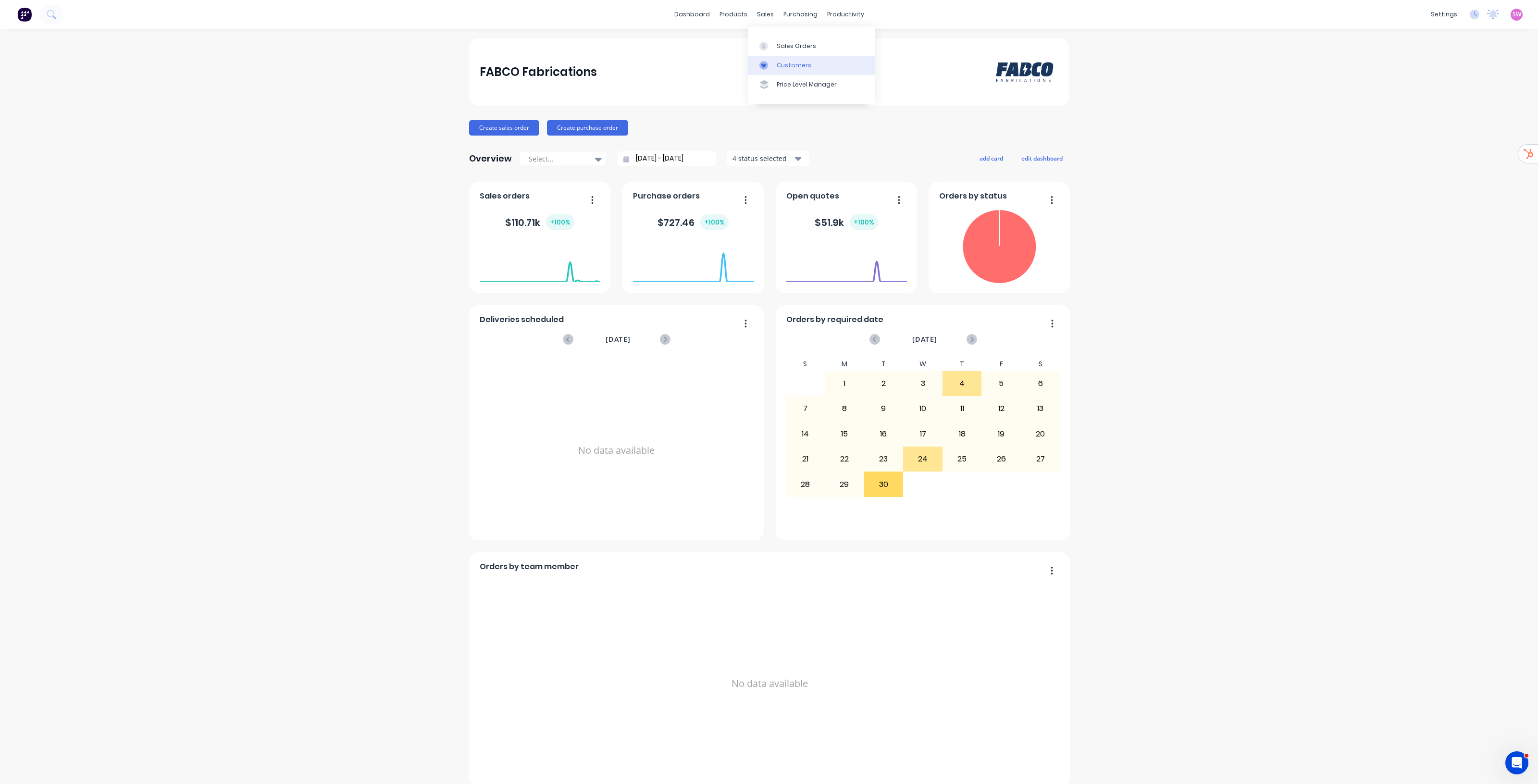
click at [812, 57] on link "Customers" at bounding box center [812, 65] width 128 height 20
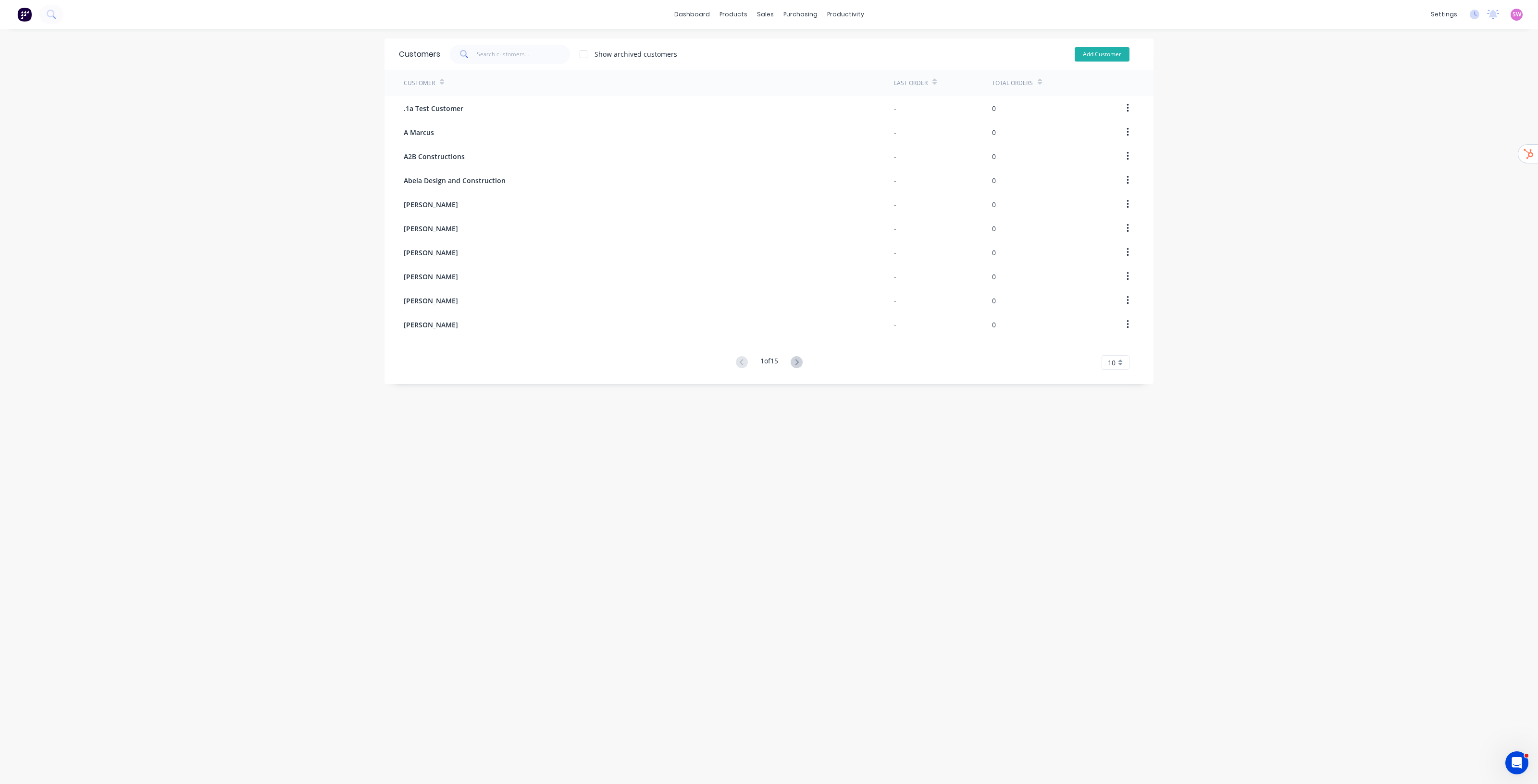
click at [1106, 51] on button "Add Customer" at bounding box center [1102, 54] width 55 height 14
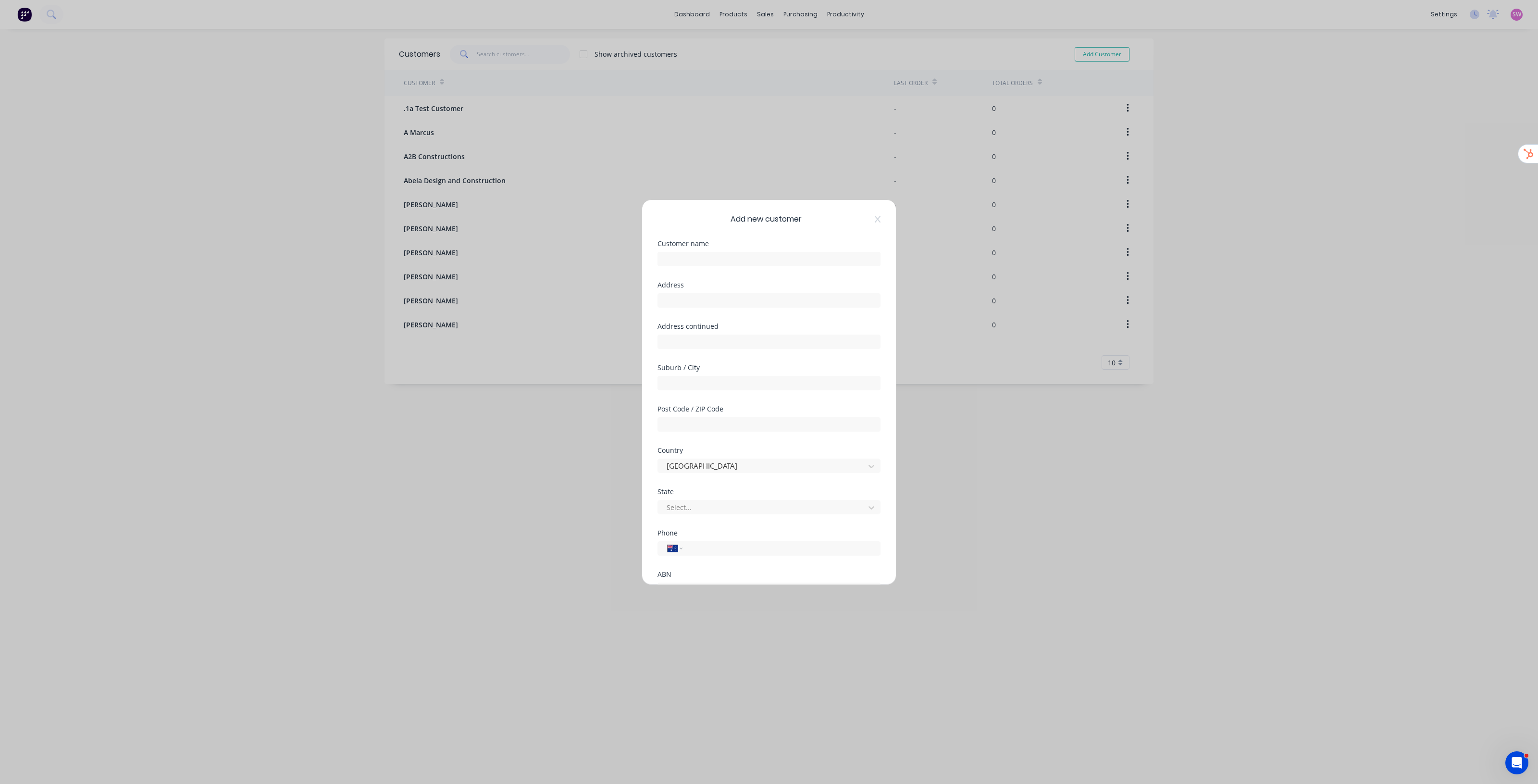
scroll to position [85, 0]
click at [666, 538] on div at bounding box center [661, 535] width 20 height 20
click at [797, 566] on button "Cancel" at bounding box center [799, 563] width 53 height 15
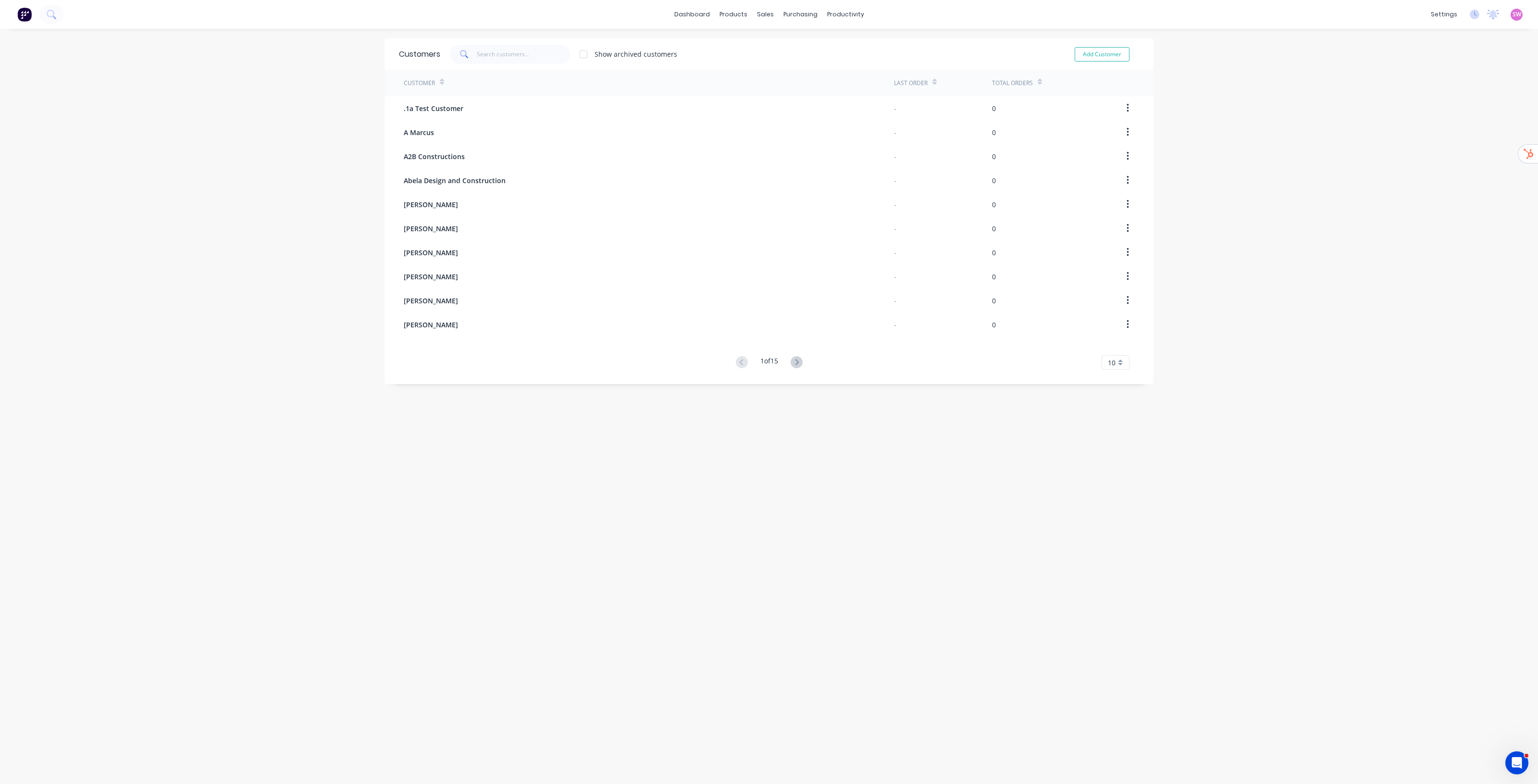
click at [1281, 356] on div "dashboard products sales purchasing productivity dashboard products Product Cat…" at bounding box center [769, 392] width 1538 height 784
click at [1363, 354] on div "dashboard products sales purchasing productivity dashboard products Product Cat…" at bounding box center [769, 392] width 1538 height 784
click at [813, 64] on div "Suppliers" at bounding box center [816, 65] width 29 height 9
click at [515, 56] on input "text" at bounding box center [507, 54] width 80 height 9
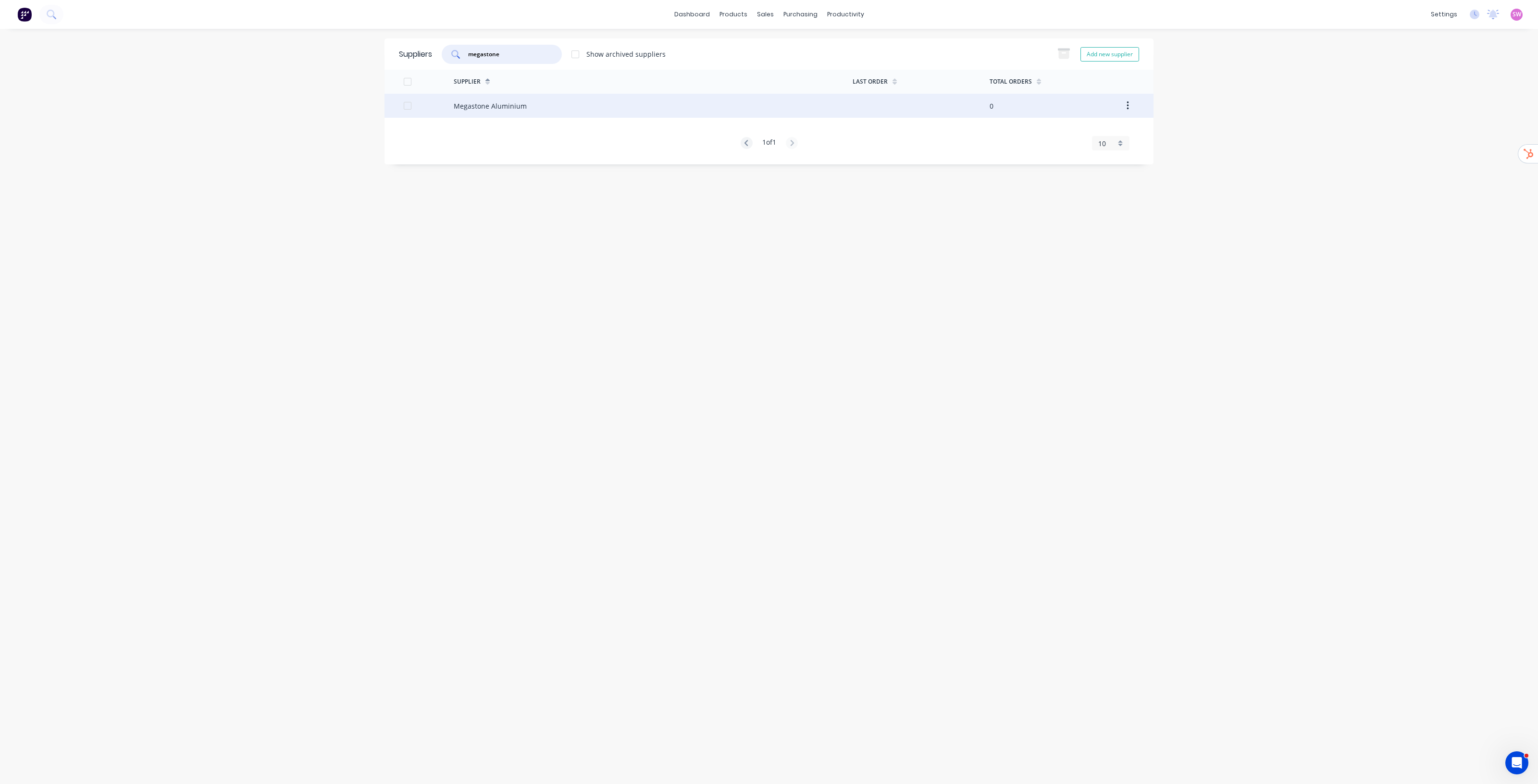
type input "megastone"
click at [532, 105] on div "Megastone Aluminium" at bounding box center [653, 105] width 399 height 24
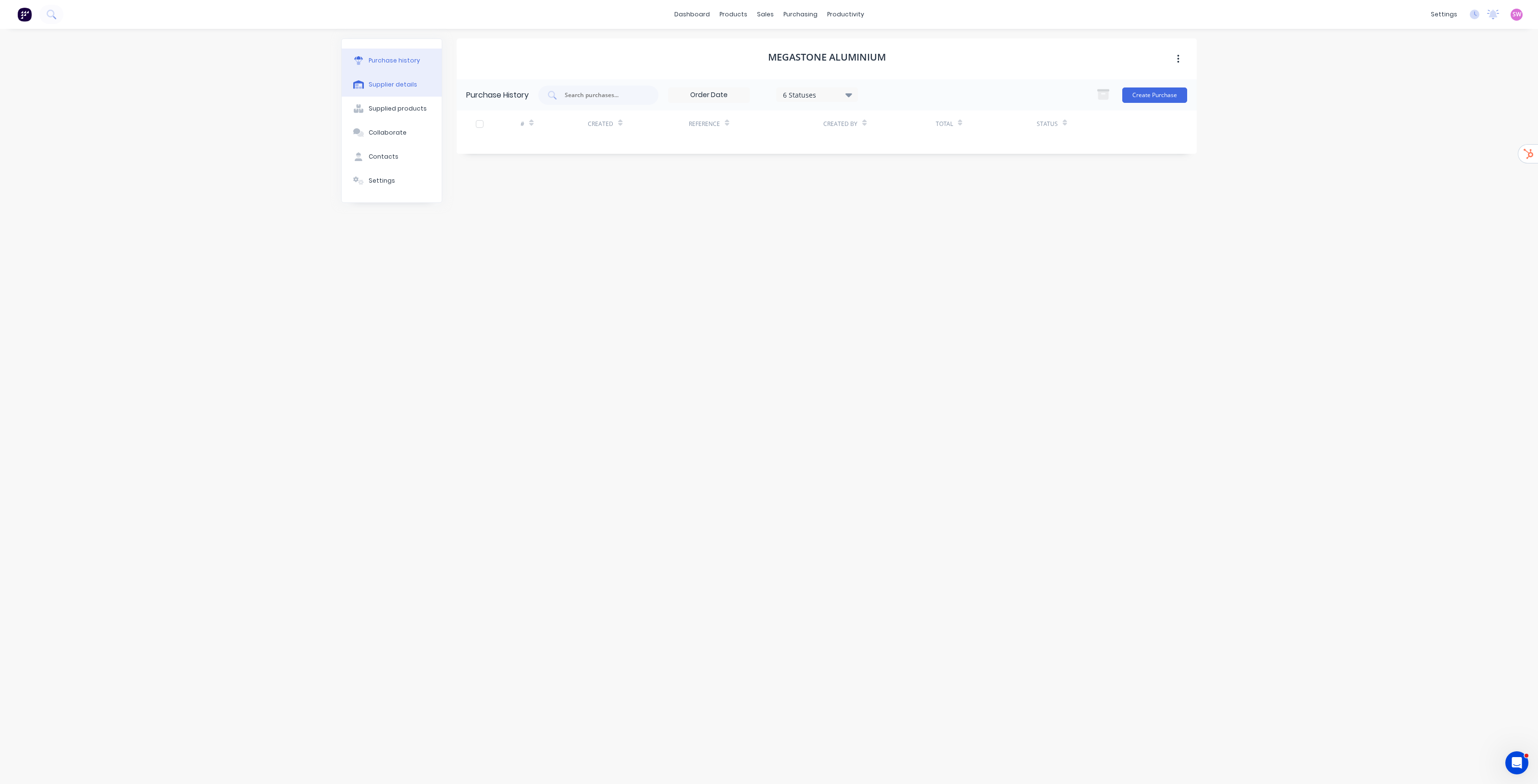
click at [378, 86] on div "Supplier details" at bounding box center [393, 85] width 49 height 9
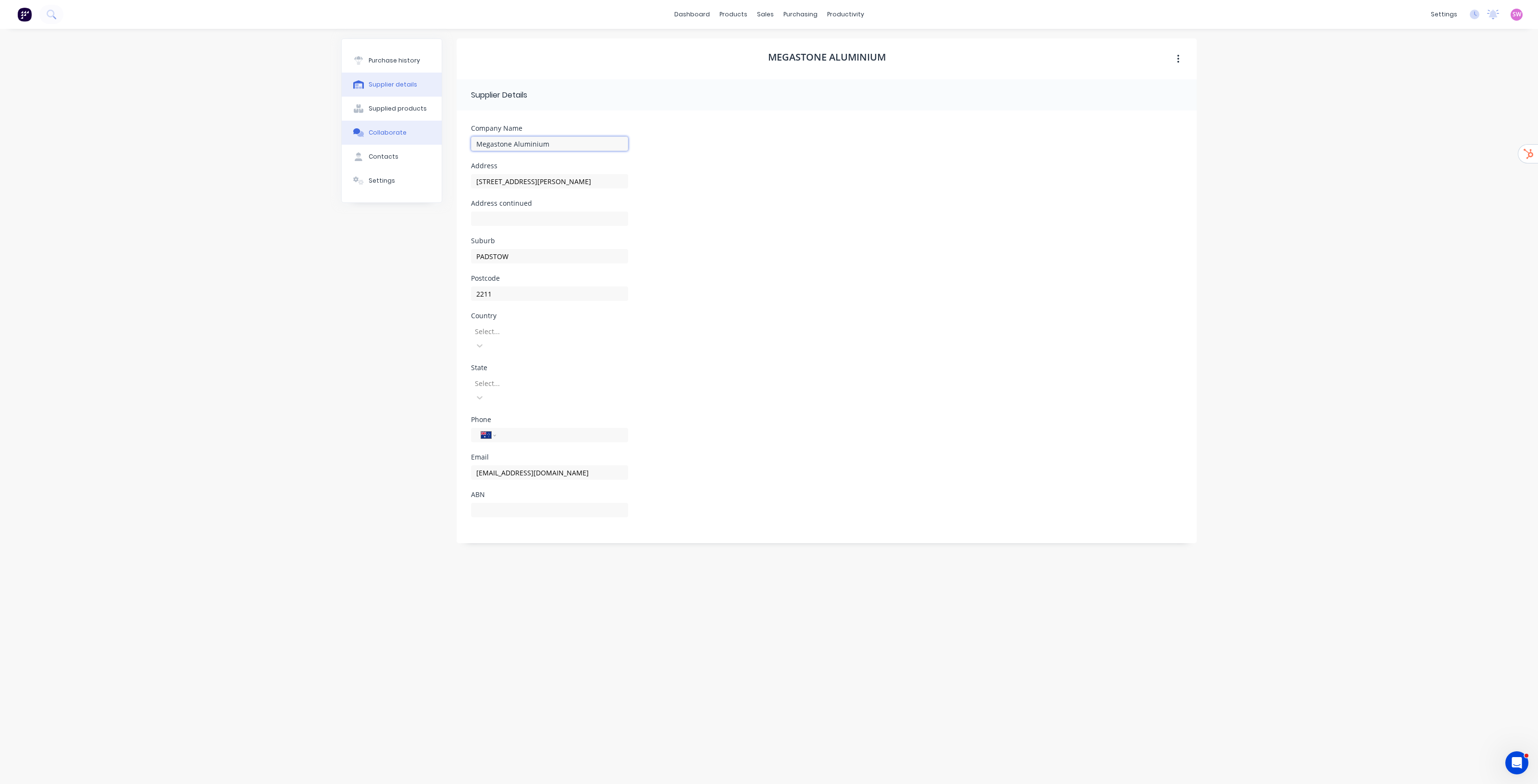
drag, startPoint x: 539, startPoint y: 141, endPoint x: 422, endPoint y: 142, distance: 117.0
click at [423, 141] on div "Purchase history Supplier details Supplied products Collaborate Contacts Settin…" at bounding box center [769, 401] width 856 height 726
click at [325, 307] on div "dashboard products sales purchasing productivity dashboard products Product Cat…" at bounding box center [769, 392] width 1538 height 784
click at [699, 15] on link "dashboard" at bounding box center [692, 14] width 45 height 14
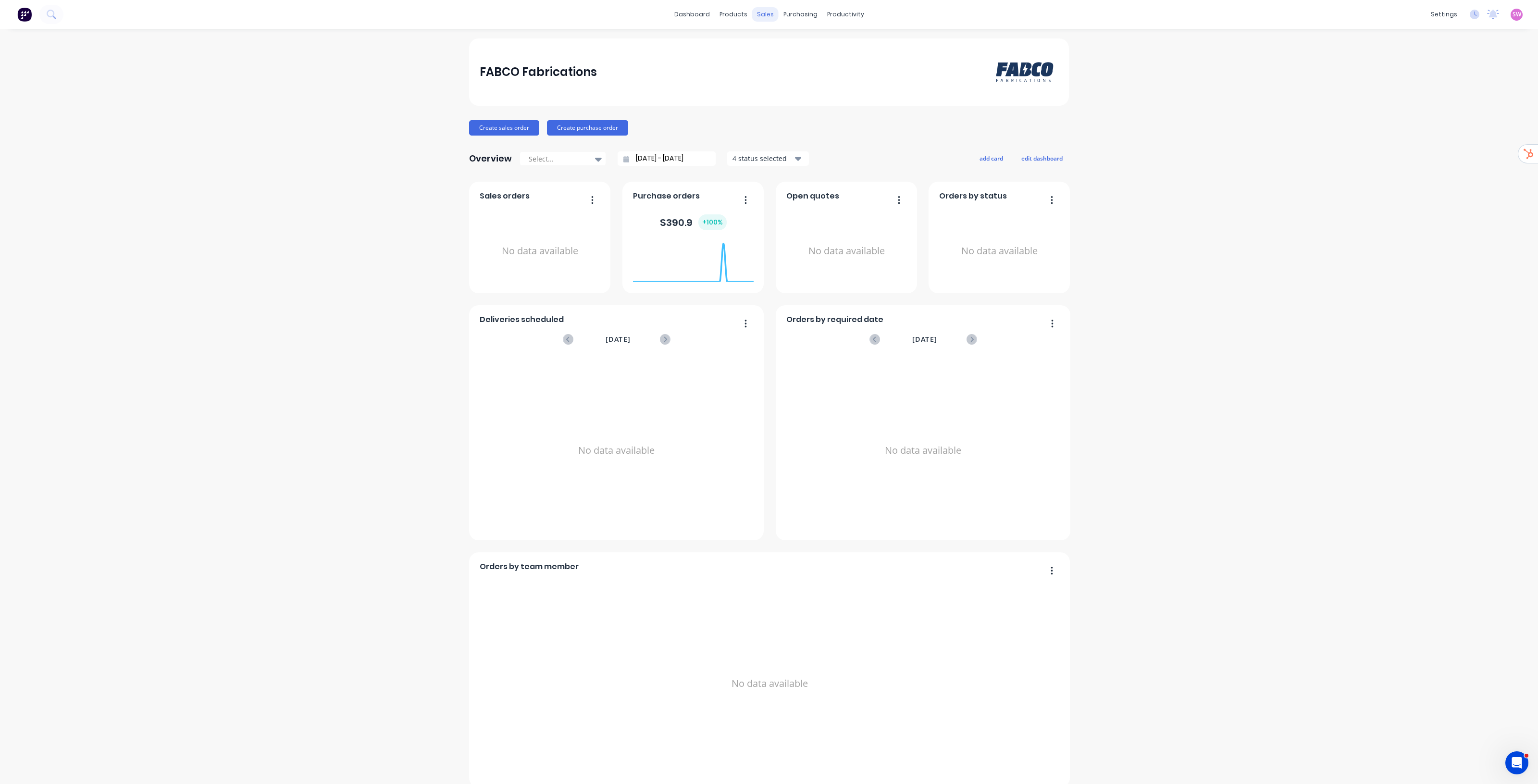
click at [760, 18] on div "sales" at bounding box center [765, 14] width 26 height 14
click at [774, 42] on link "Sales Orders" at bounding box center [812, 46] width 128 height 20
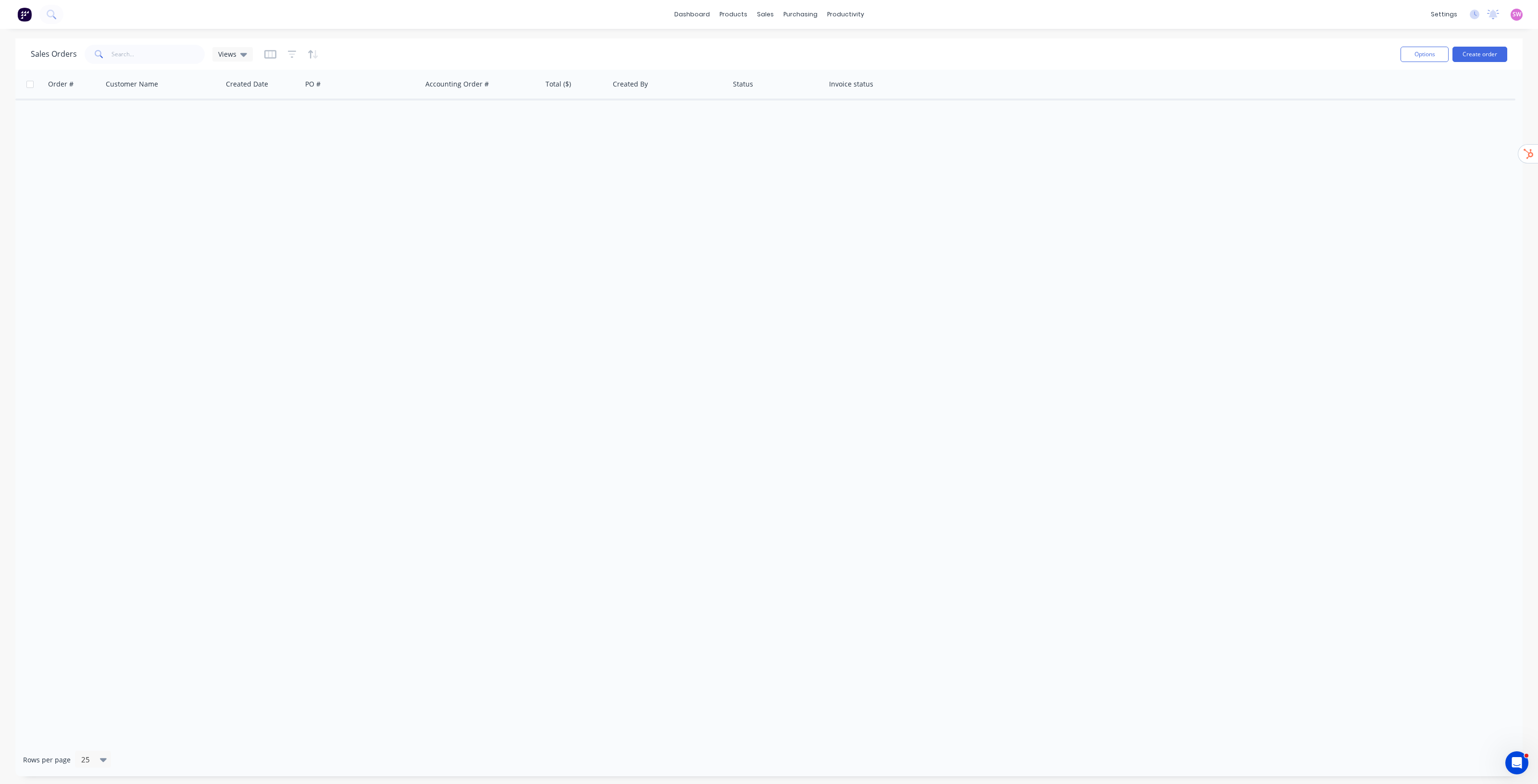
click at [284, 51] on div at bounding box center [291, 54] width 54 height 15
click at [285, 52] on div at bounding box center [291, 54] width 54 height 15
click at [289, 51] on icon "button" at bounding box center [292, 54] width 9 height 7
click at [304, 99] on button "add" at bounding box center [308, 99] width 24 height 8
click at [346, 101] on div at bounding box center [398, 104] width 138 height 12
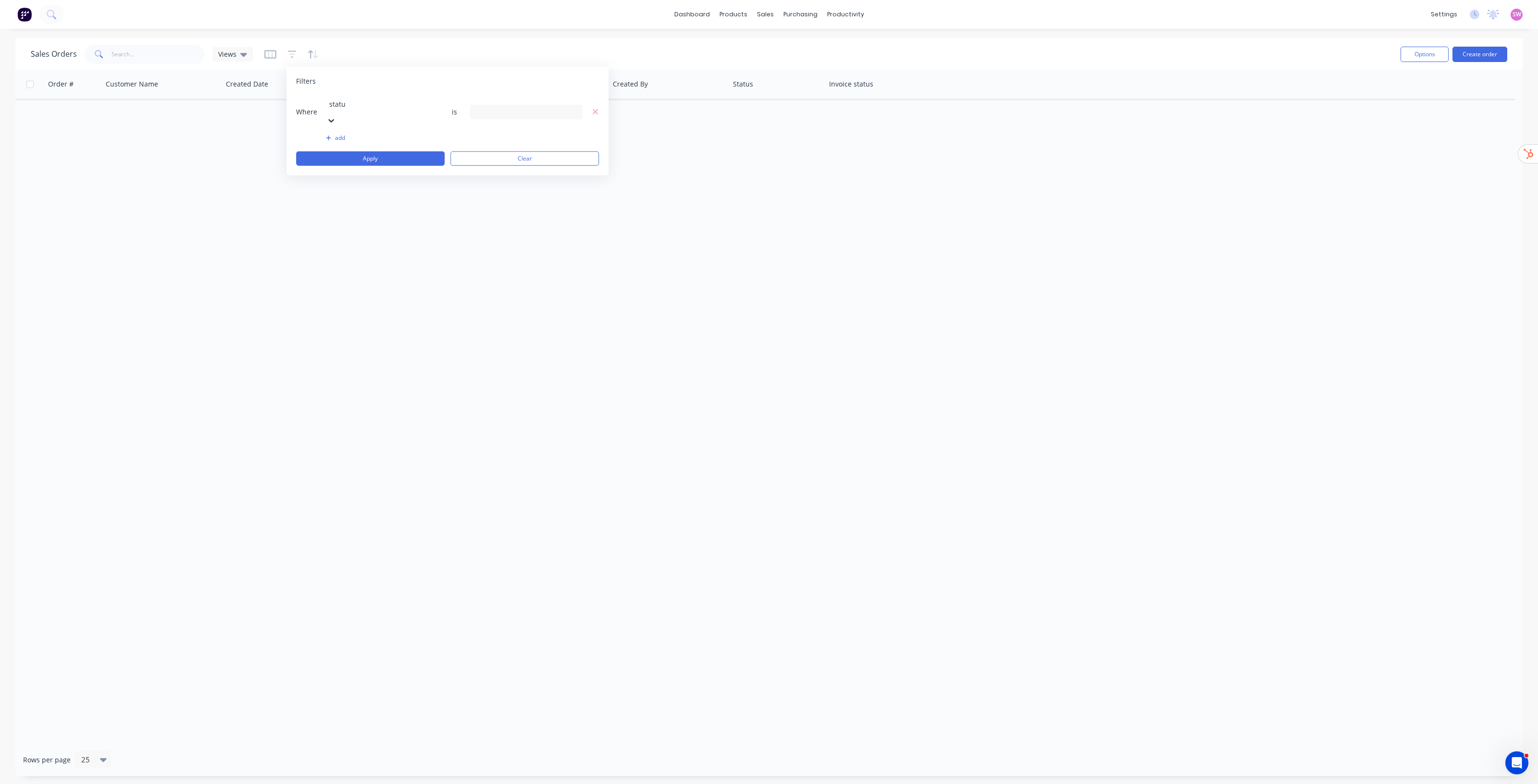
type input "status"
click at [346, 783] on div "Status" at bounding box center [769, 799] width 1538 height 10
click at [508, 96] on div "Where Status is 17 Status selected" at bounding box center [448, 117] width 303 height 43
click at [508, 112] on div "17 Status selected" at bounding box center [518, 117] width 87 height 10
click at [496, 159] on button "All" at bounding box center [554, 157] width 168 height 20
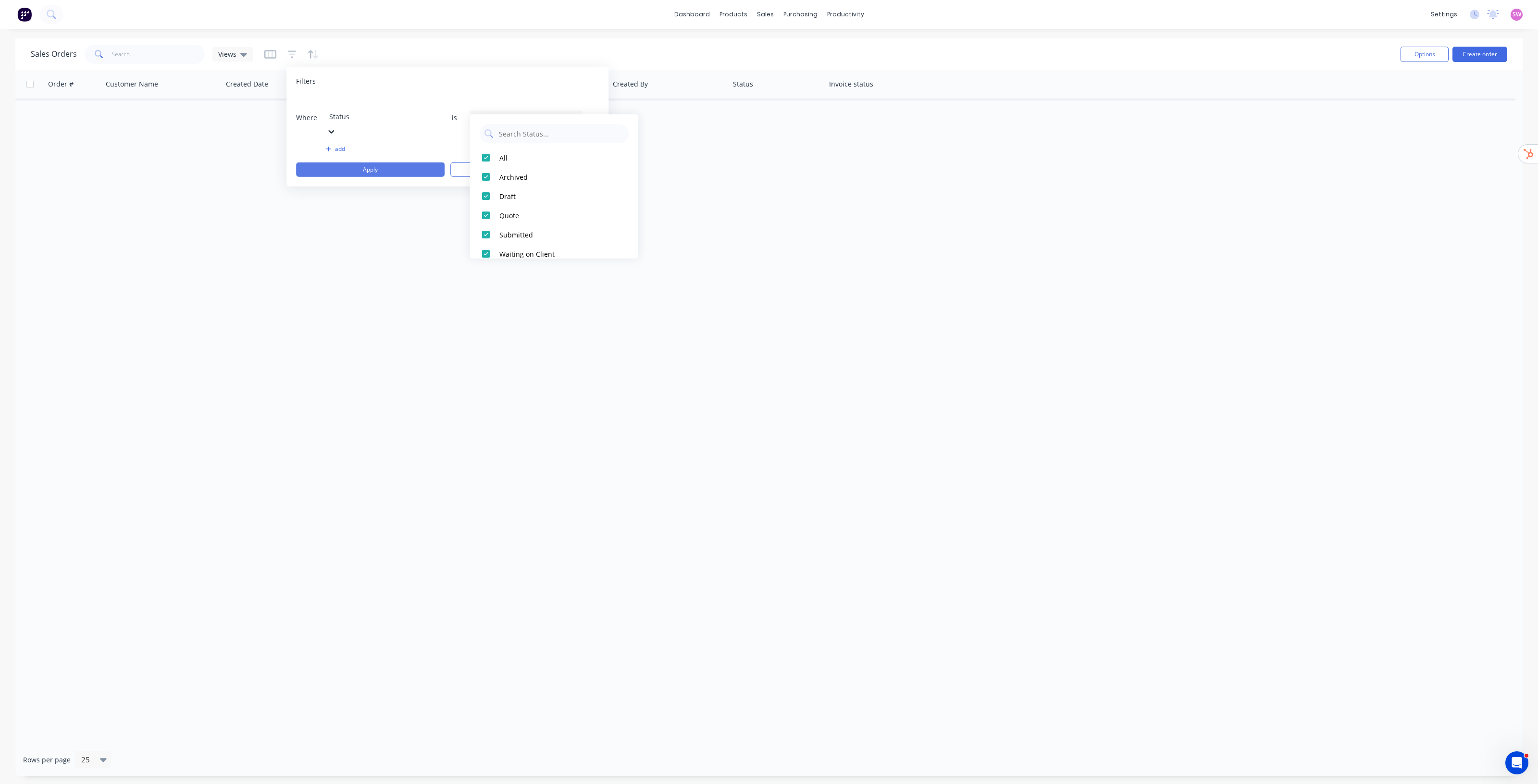
click at [418, 162] on button "Apply" at bounding box center [370, 170] width 149 height 14
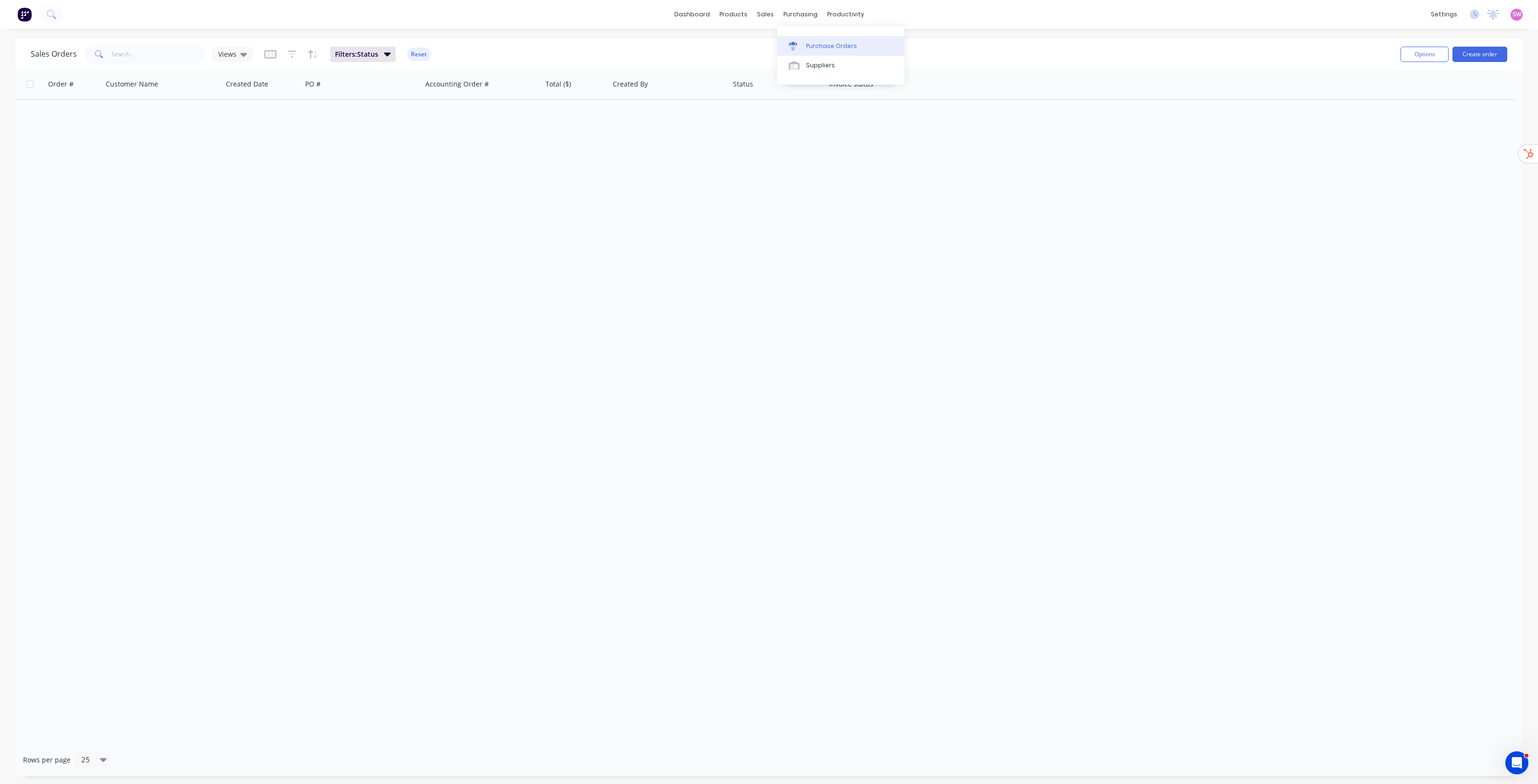
click at [826, 49] on div "Purchase Orders" at bounding box center [831, 46] width 51 height 9
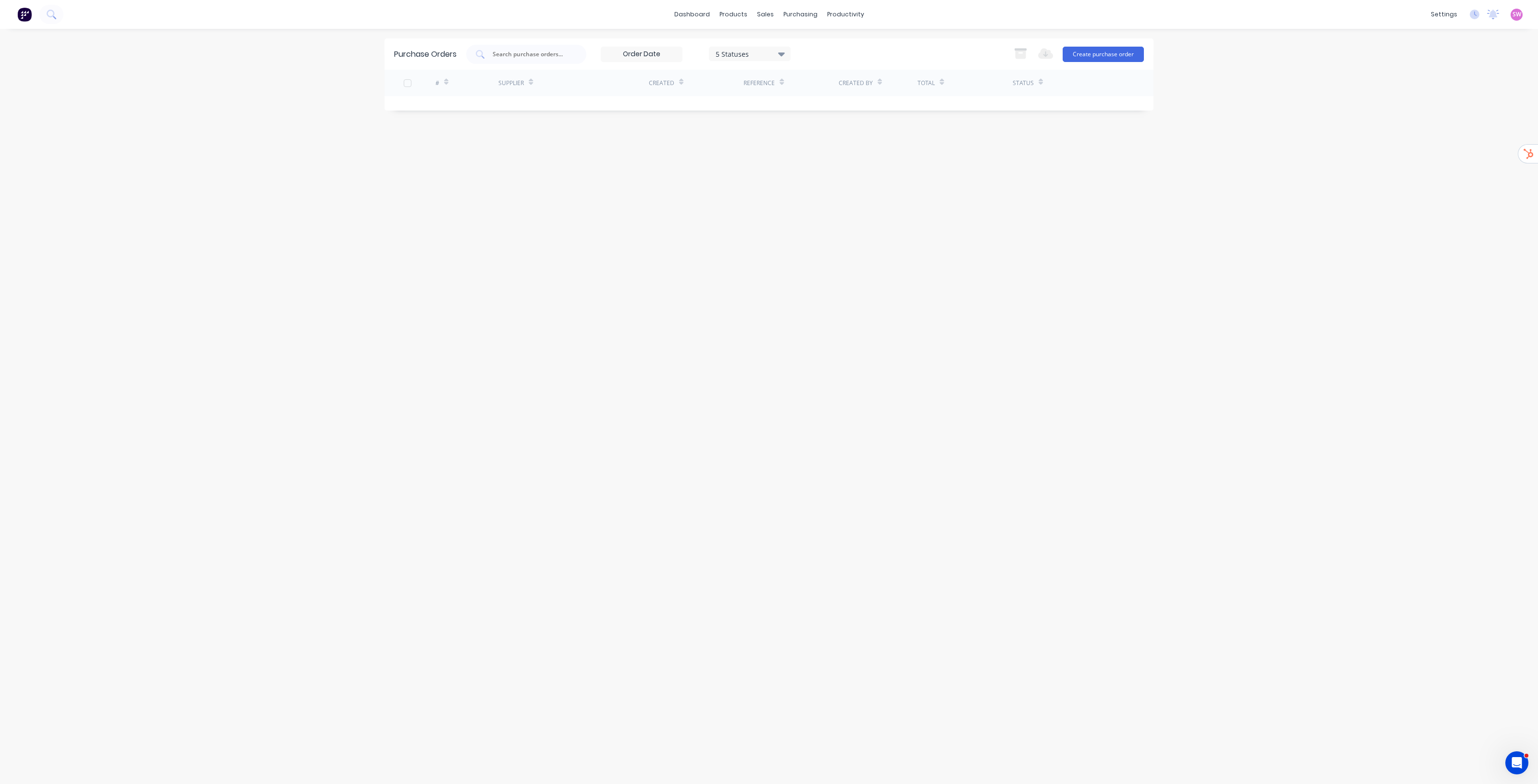
click at [768, 54] on div "5 Statuses" at bounding box center [750, 54] width 69 height 10
click at [770, 78] on div "All" at bounding box center [761, 78] width 77 height 10
click at [871, 146] on div "Purchase Orders 7 Statuses 7 Statuses Export to Excel (XLSX) Create purchase or…" at bounding box center [769, 406] width 769 height 735
click at [751, 38] on link "Product Catalogue" at bounding box center [781, 46] width 128 height 20
click at [412, 373] on span at bounding box center [417, 372] width 12 height 12
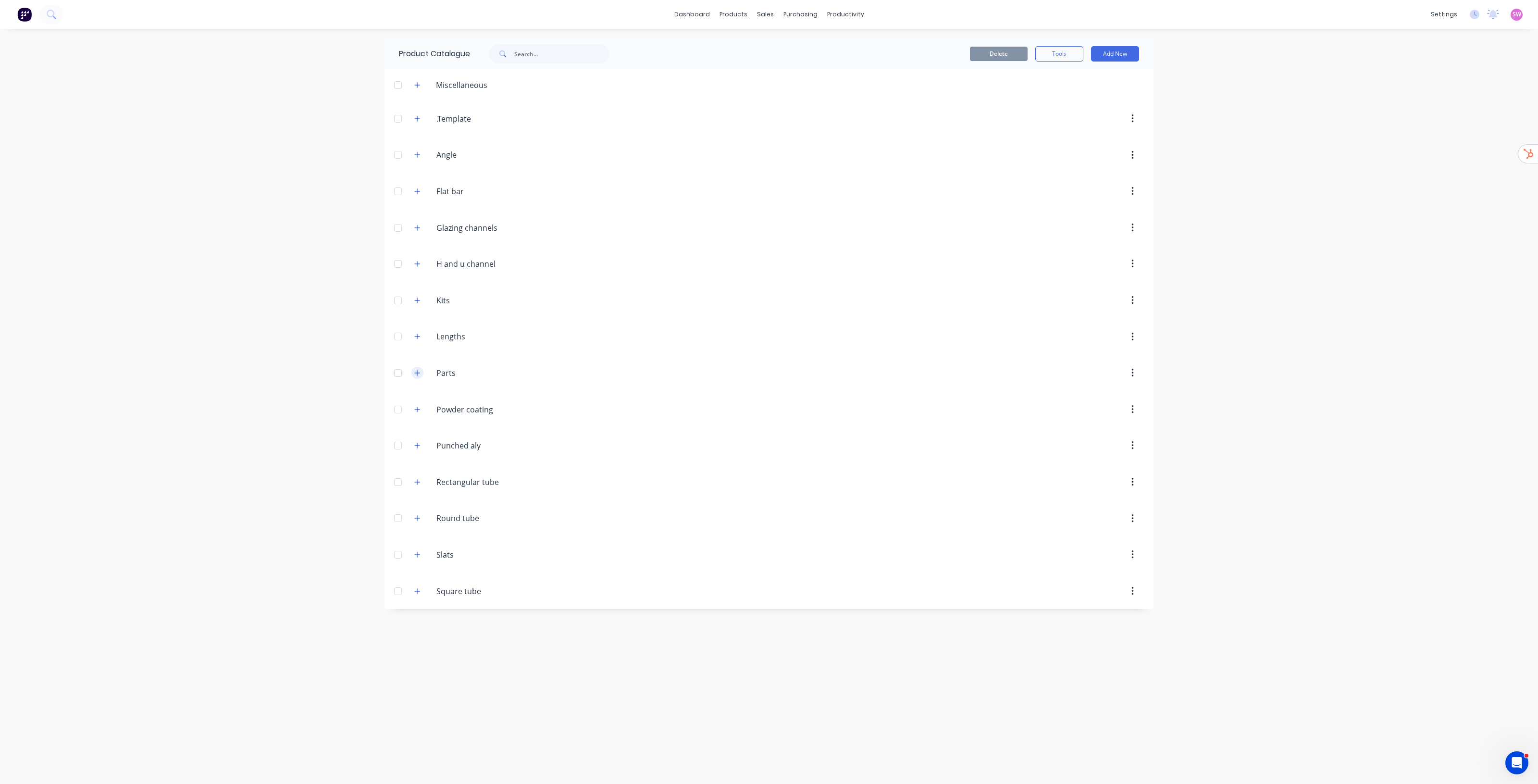
click at [415, 371] on icon "button" at bounding box center [417, 372] width 6 height 7
click at [415, 372] on icon "button" at bounding box center [417, 372] width 6 height 7
click at [415, 305] on button "button" at bounding box center [417, 300] width 12 height 12
click at [419, 299] on icon "button" at bounding box center [417, 300] width 6 height 7
drag, startPoint x: 1373, startPoint y: 220, endPoint x: 1210, endPoint y: 166, distance: 171.7
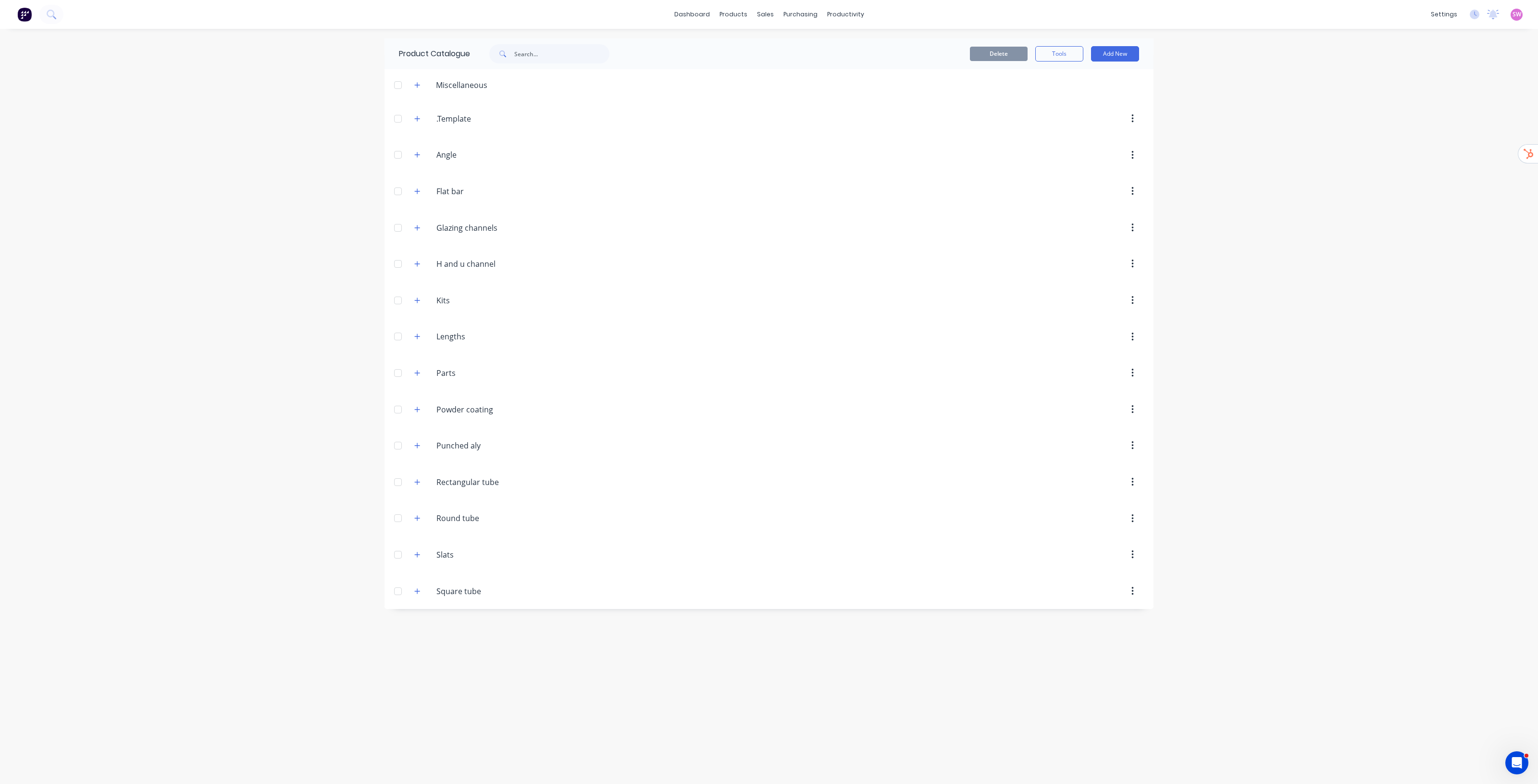
click at [1373, 220] on div "dashboard products sales purchasing productivity dashboard products Product Cat…" at bounding box center [769, 392] width 1538 height 784
click at [794, 42] on div "Sales Orders" at bounding box center [801, 46] width 39 height 9
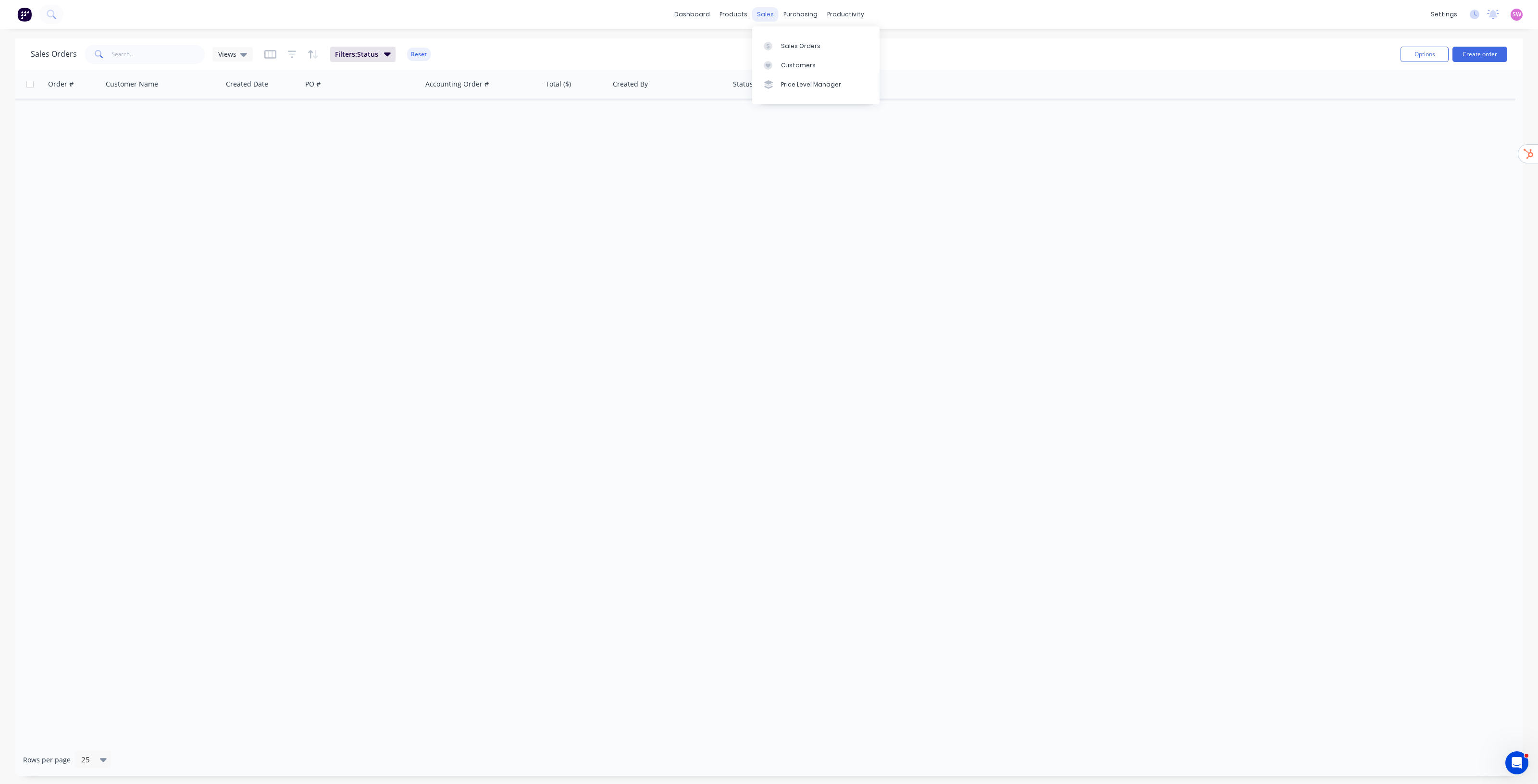
click at [770, 11] on div "sales" at bounding box center [765, 14] width 26 height 14
click at [792, 58] on link "Customers" at bounding box center [816, 65] width 128 height 20
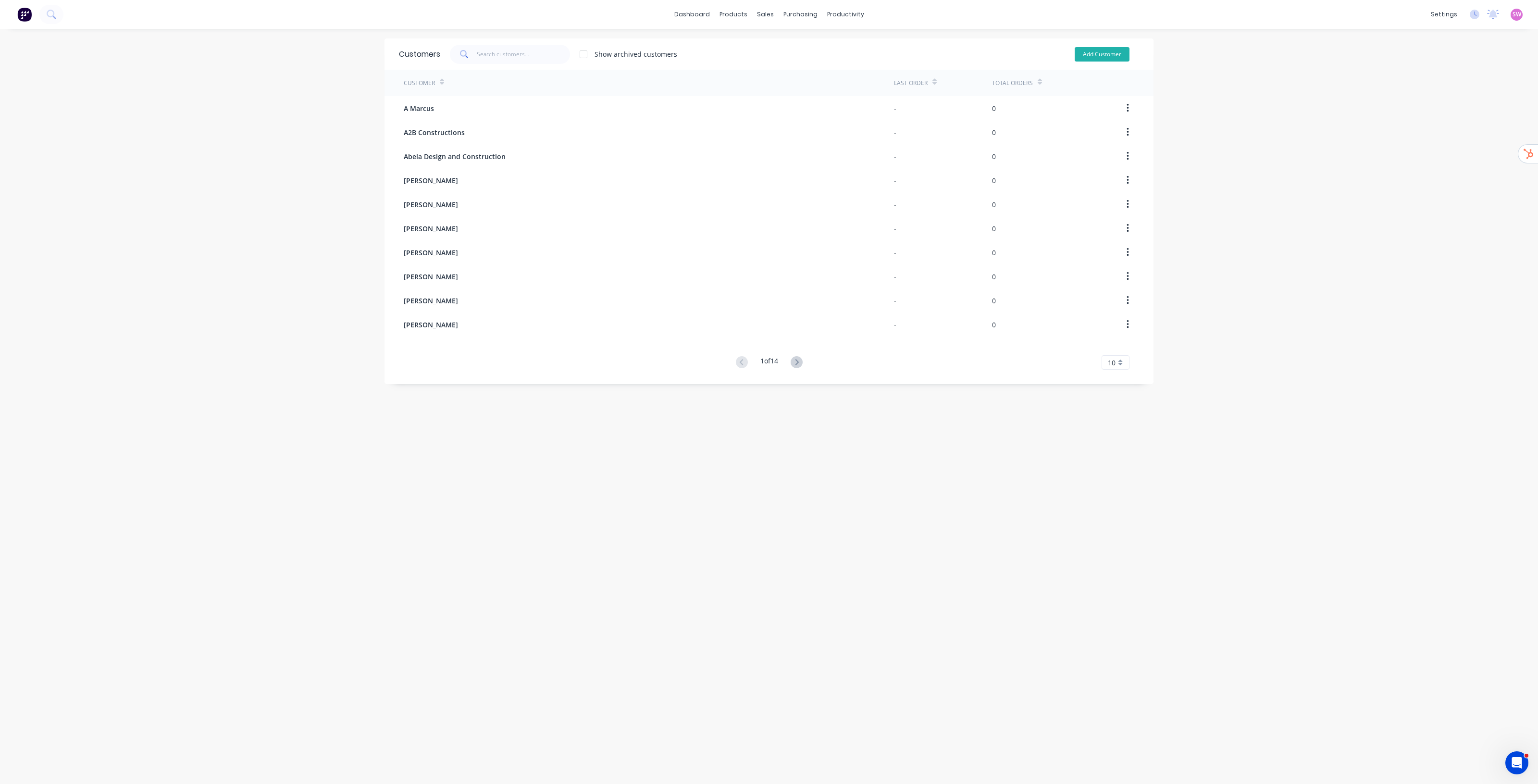
click at [1086, 56] on button "Add Customer" at bounding box center [1102, 54] width 55 height 14
select select "AU"
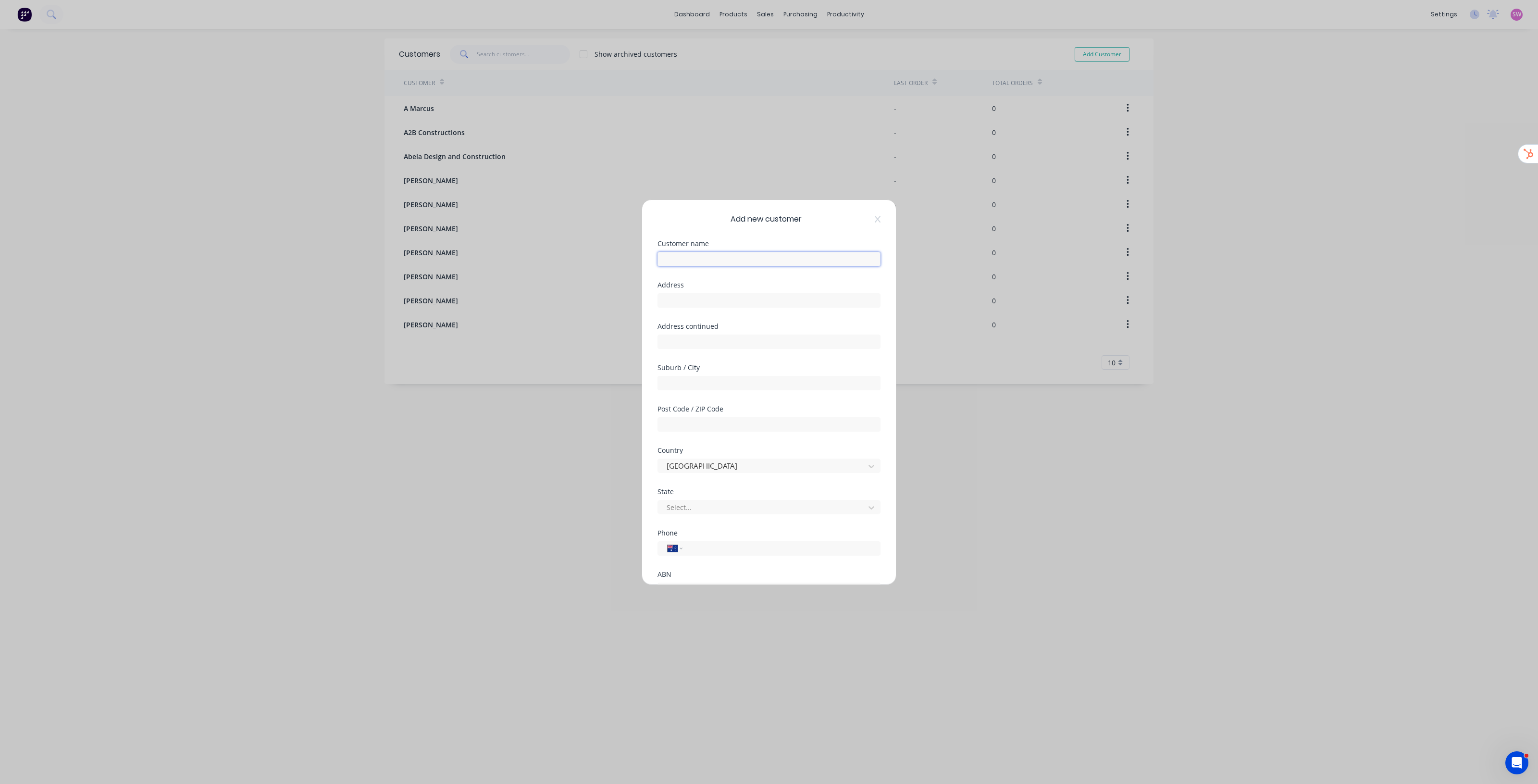
click at [733, 253] on input "text" at bounding box center [769, 259] width 223 height 14
drag, startPoint x: 712, startPoint y: 226, endPoint x: 723, endPoint y: 208, distance: 21.1
click at [712, 226] on div "Add new customer Customer name Test Customer Address Address continued Suburb /…" at bounding box center [769, 392] width 254 height 385
click at [664, 259] on input "Test Customer" at bounding box center [769, 259] width 223 height 14
type input ".Test Customer"
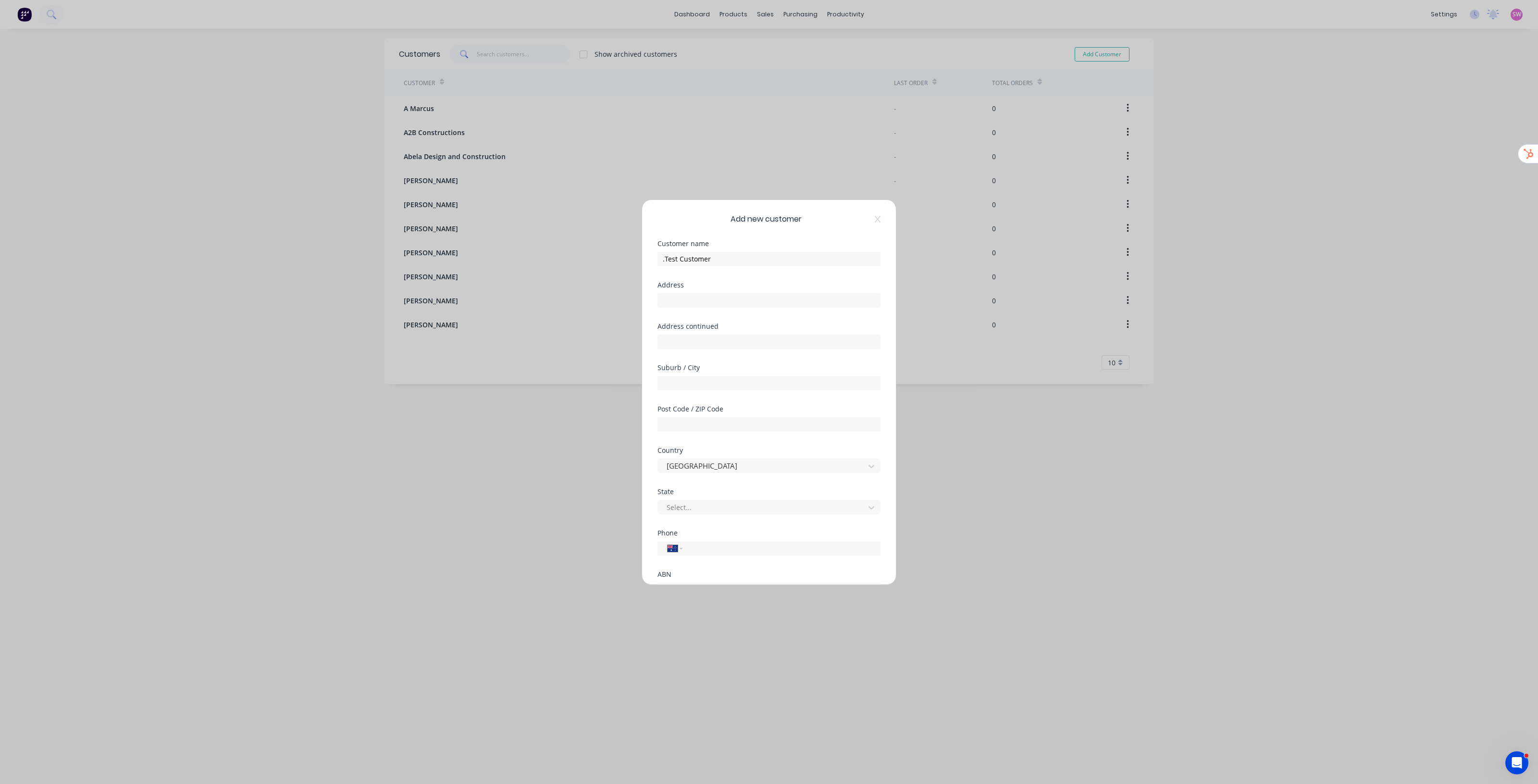
click at [706, 229] on div "Add new customer Customer name .Test Customer Address Address continued Suburb …" at bounding box center [769, 392] width 254 height 385
click at [741, 556] on button "Save" at bounding box center [739, 563] width 53 height 15
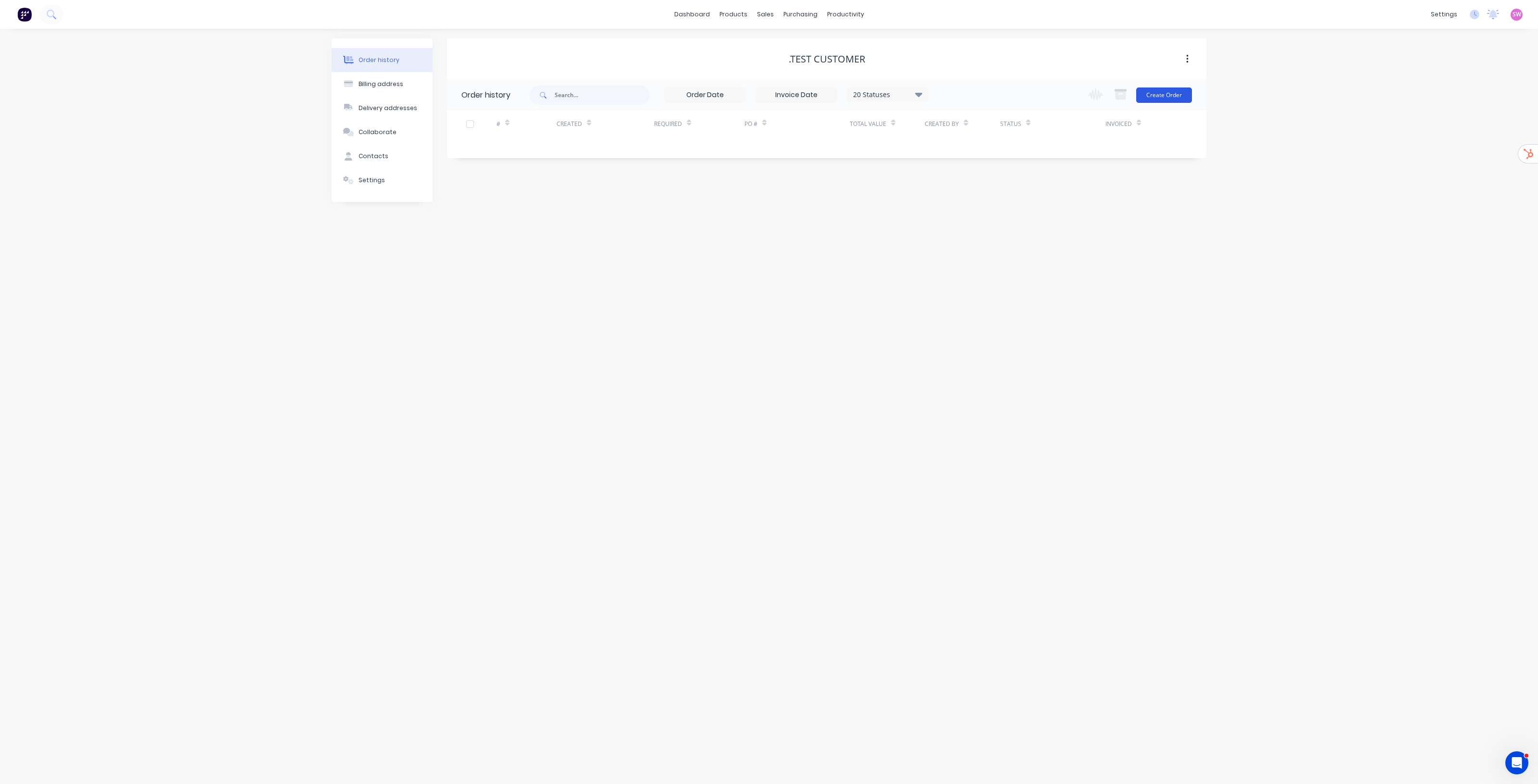
click at [1179, 96] on button "Create Order" at bounding box center [1164, 95] width 56 height 15
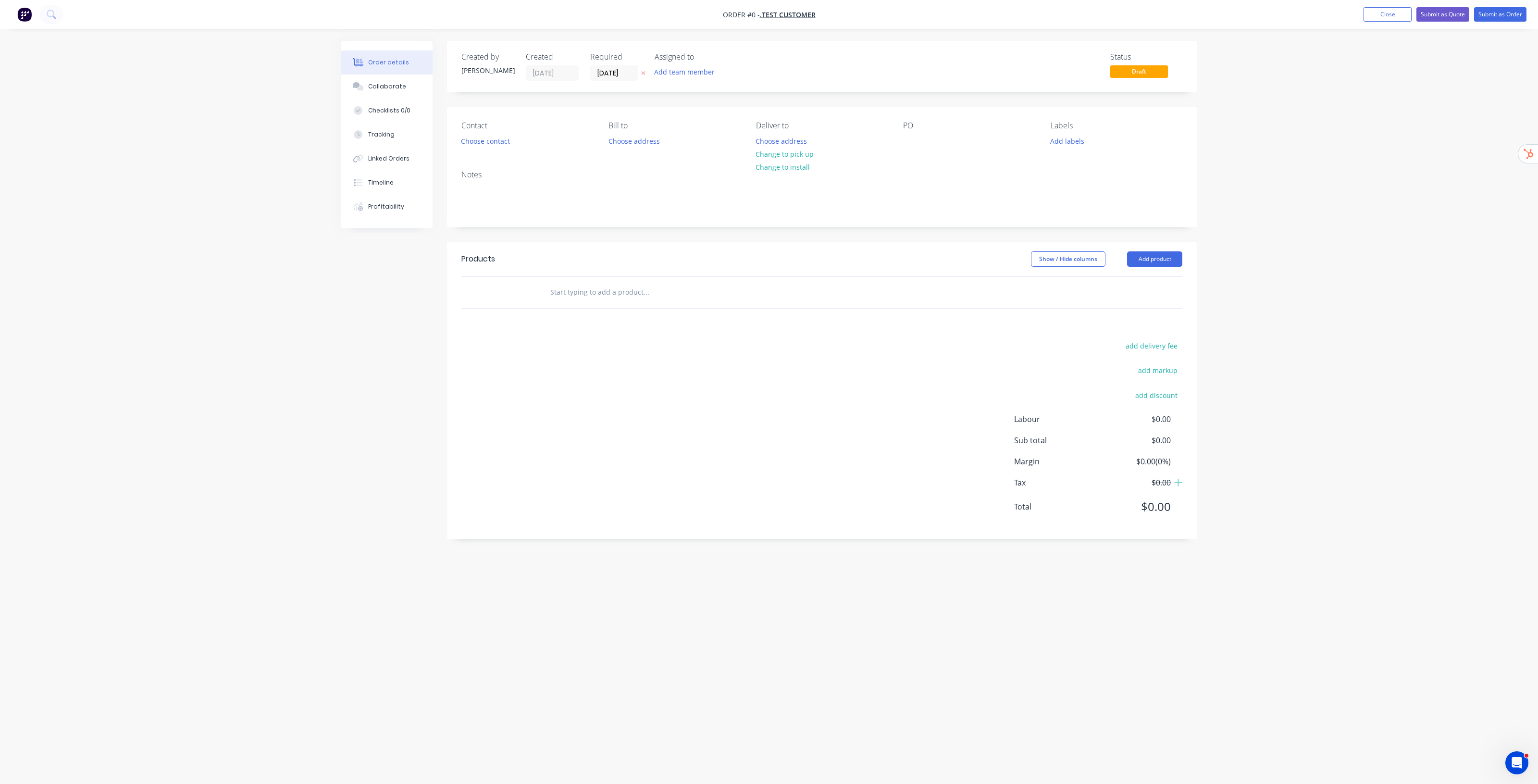
click at [602, 292] on input "text" at bounding box center [646, 292] width 192 height 20
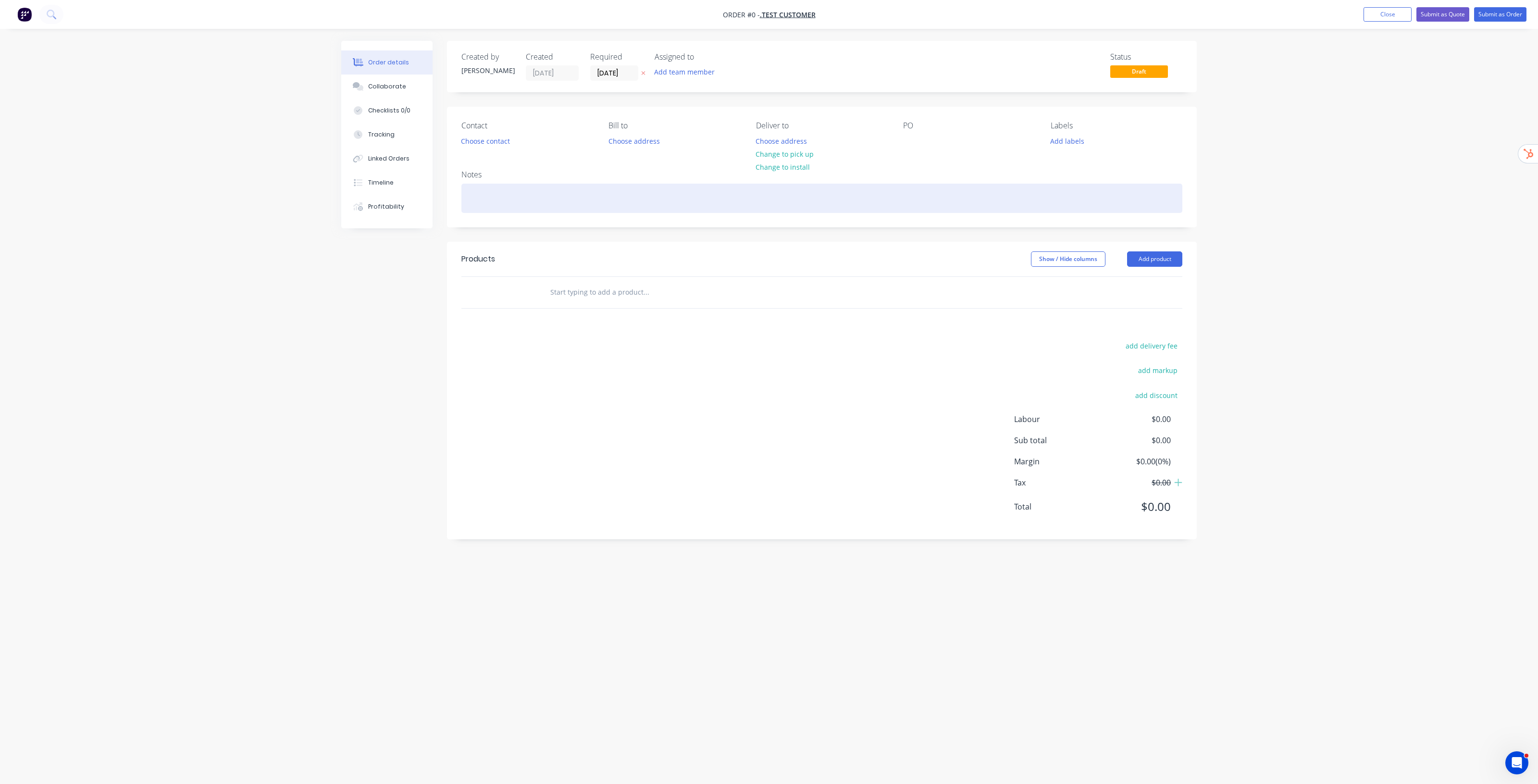
click at [602, 203] on div at bounding box center [822, 198] width 721 height 29
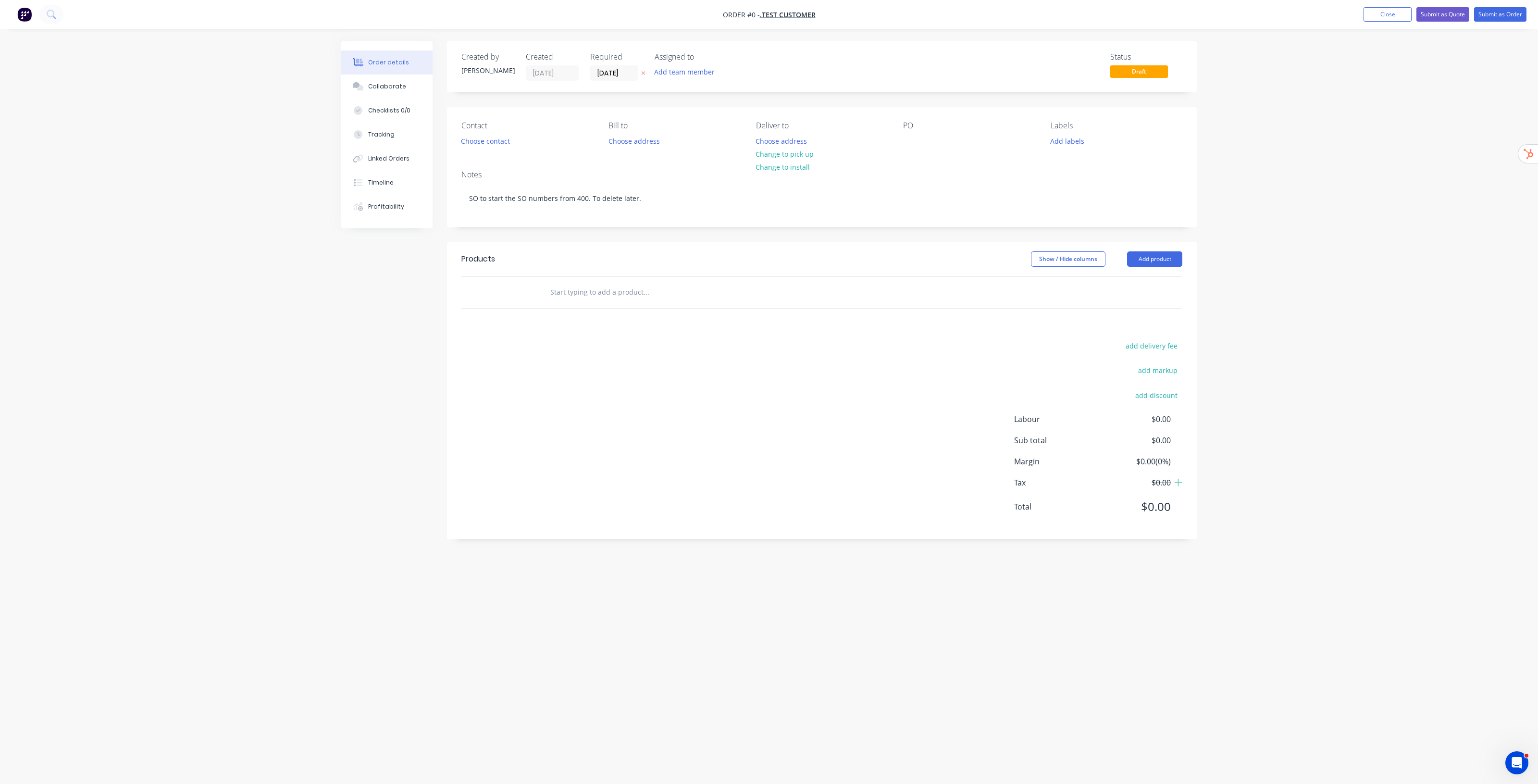
click at [1383, 282] on div "Order details Collaborate Checklists 0/0 Tracking Linked Orders Timeline Profit…" at bounding box center [769, 392] width 1538 height 784
click at [1381, 10] on button "Close" at bounding box center [1388, 14] width 48 height 14
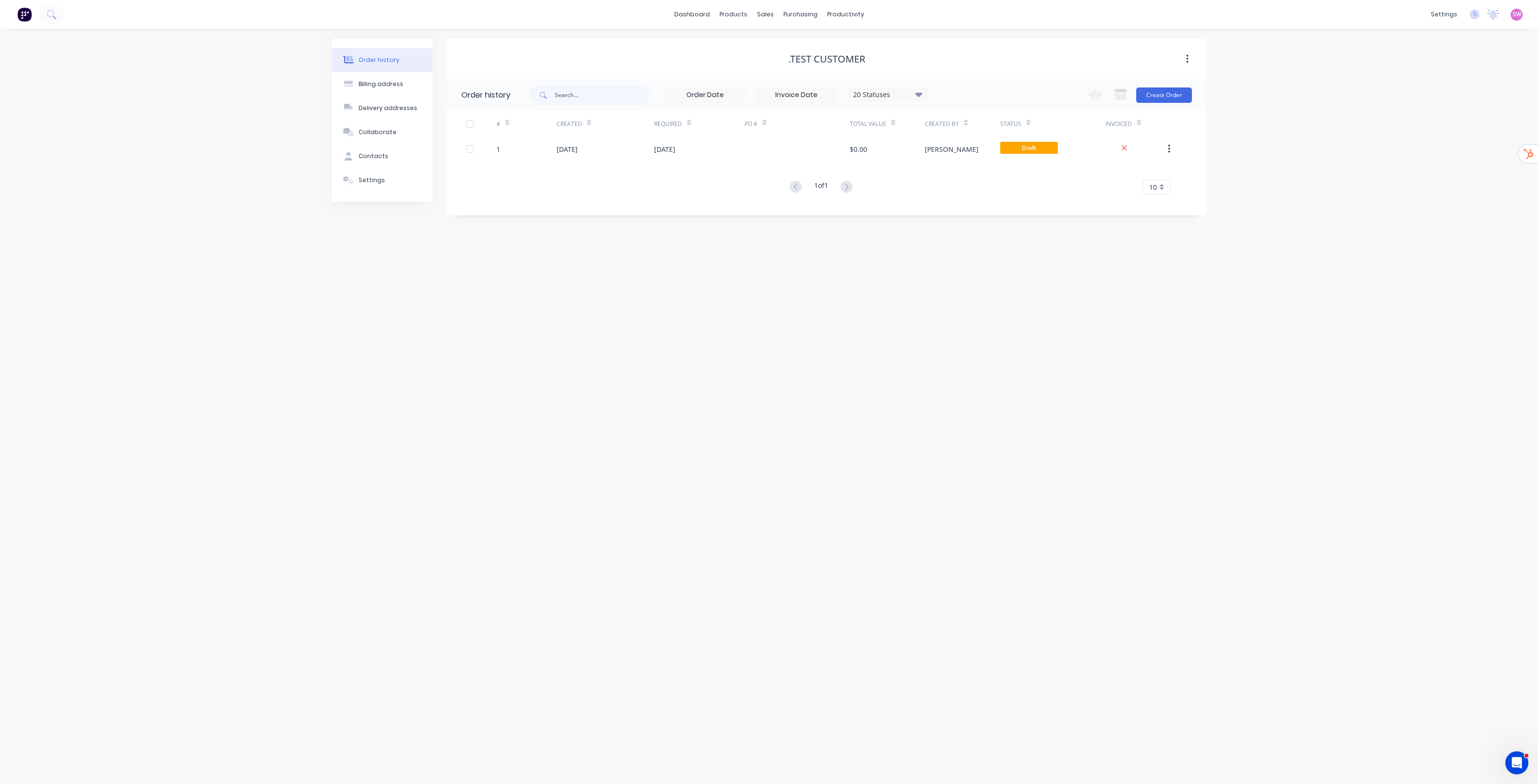
click at [892, 312] on div "Order history Billing address Delivery addresses Collaborate Contacts Settings …" at bounding box center [769, 406] width 1538 height 755
drag, startPoint x: 1236, startPoint y: 288, endPoint x: 1238, endPoint y: 294, distance: 6.3
click at [1236, 288] on div "Order history Billing address Delivery addresses Collaborate Contacts Settings …" at bounding box center [769, 406] width 1538 height 755
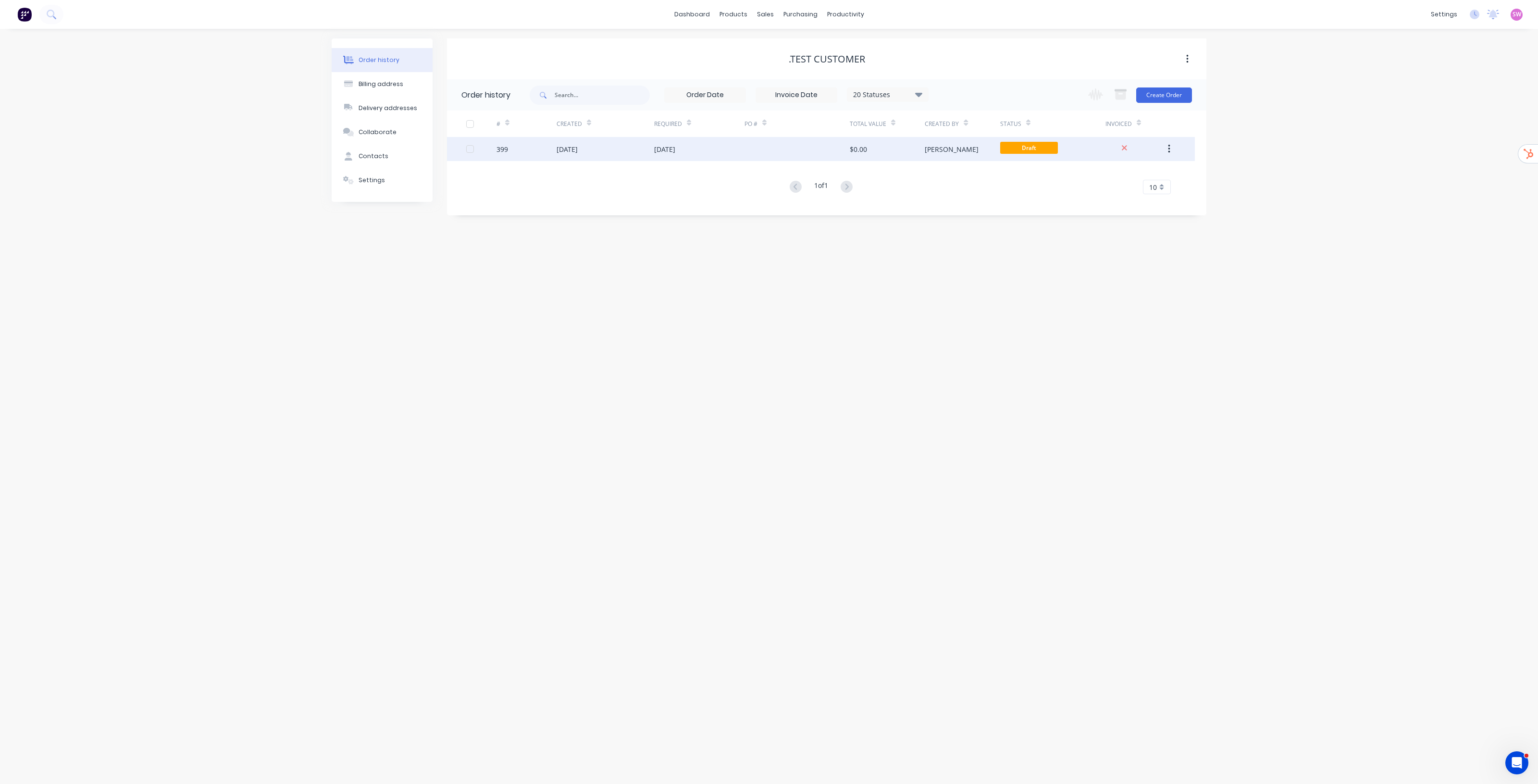
click at [1166, 148] on button "button" at bounding box center [1169, 149] width 22 height 17
click at [1136, 172] on div "Archive" at bounding box center [1135, 174] width 74 height 14
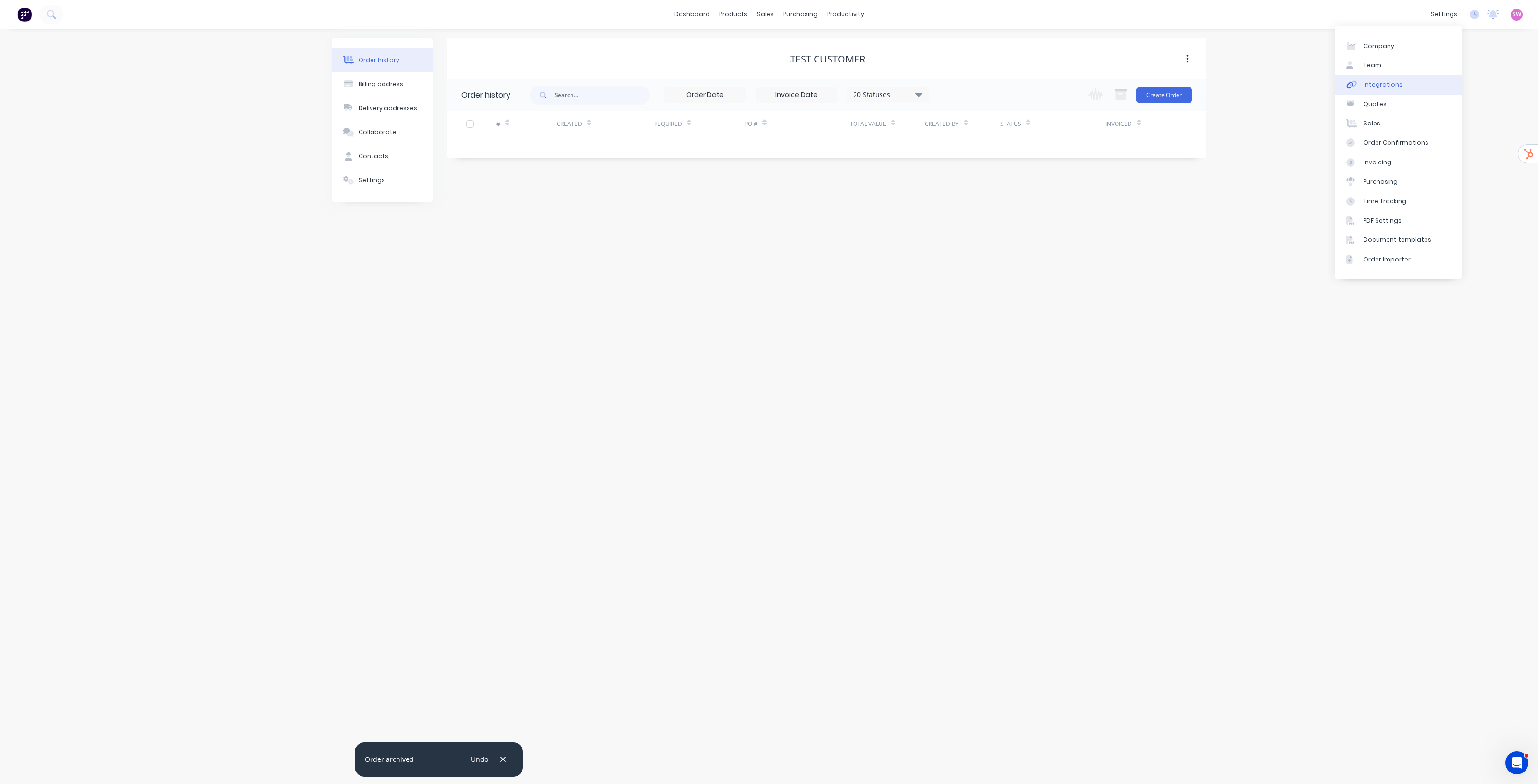
click at [1389, 85] on div "Integrations" at bounding box center [1384, 85] width 39 height 9
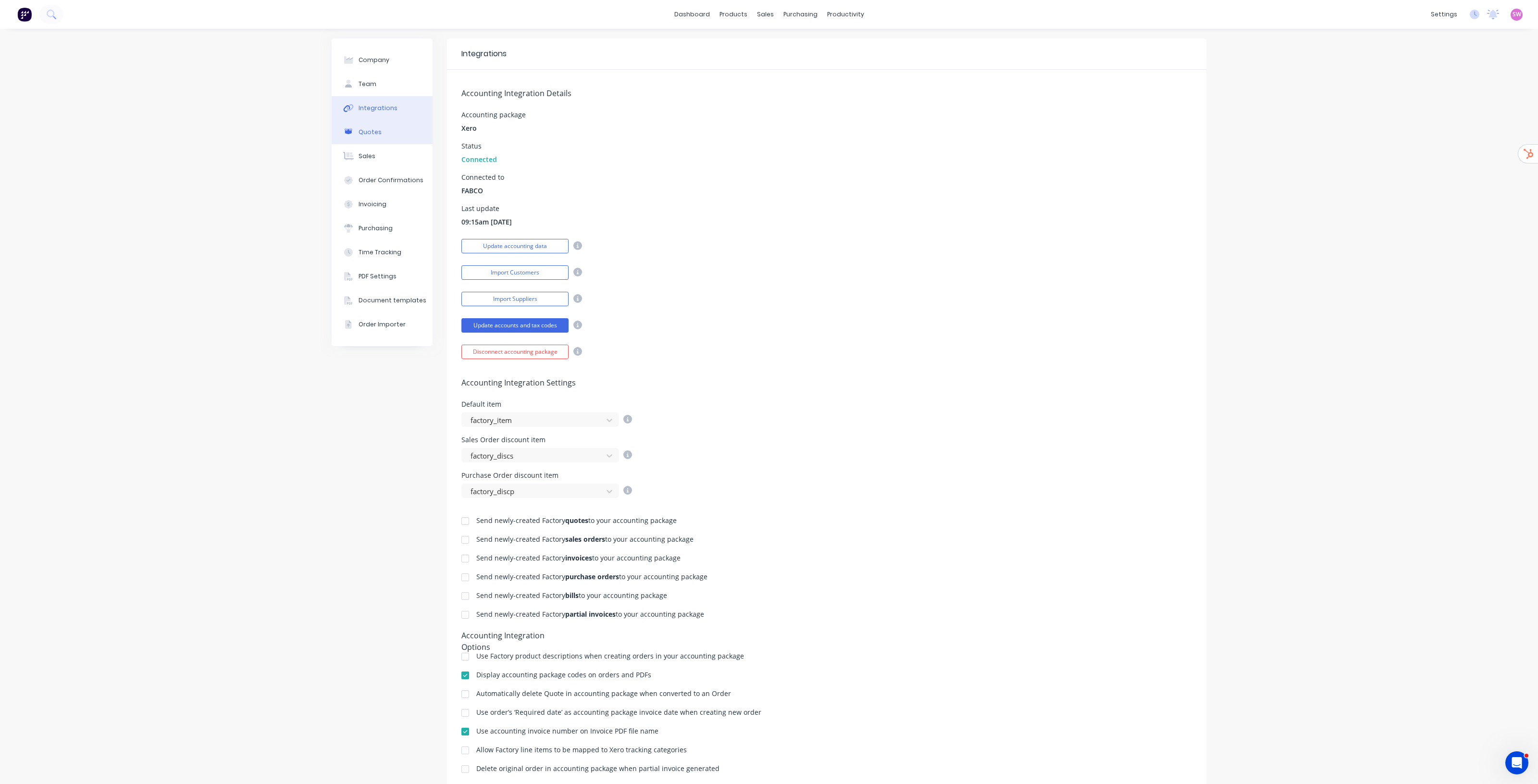
click at [359, 131] on div "Quotes" at bounding box center [370, 132] width 23 height 9
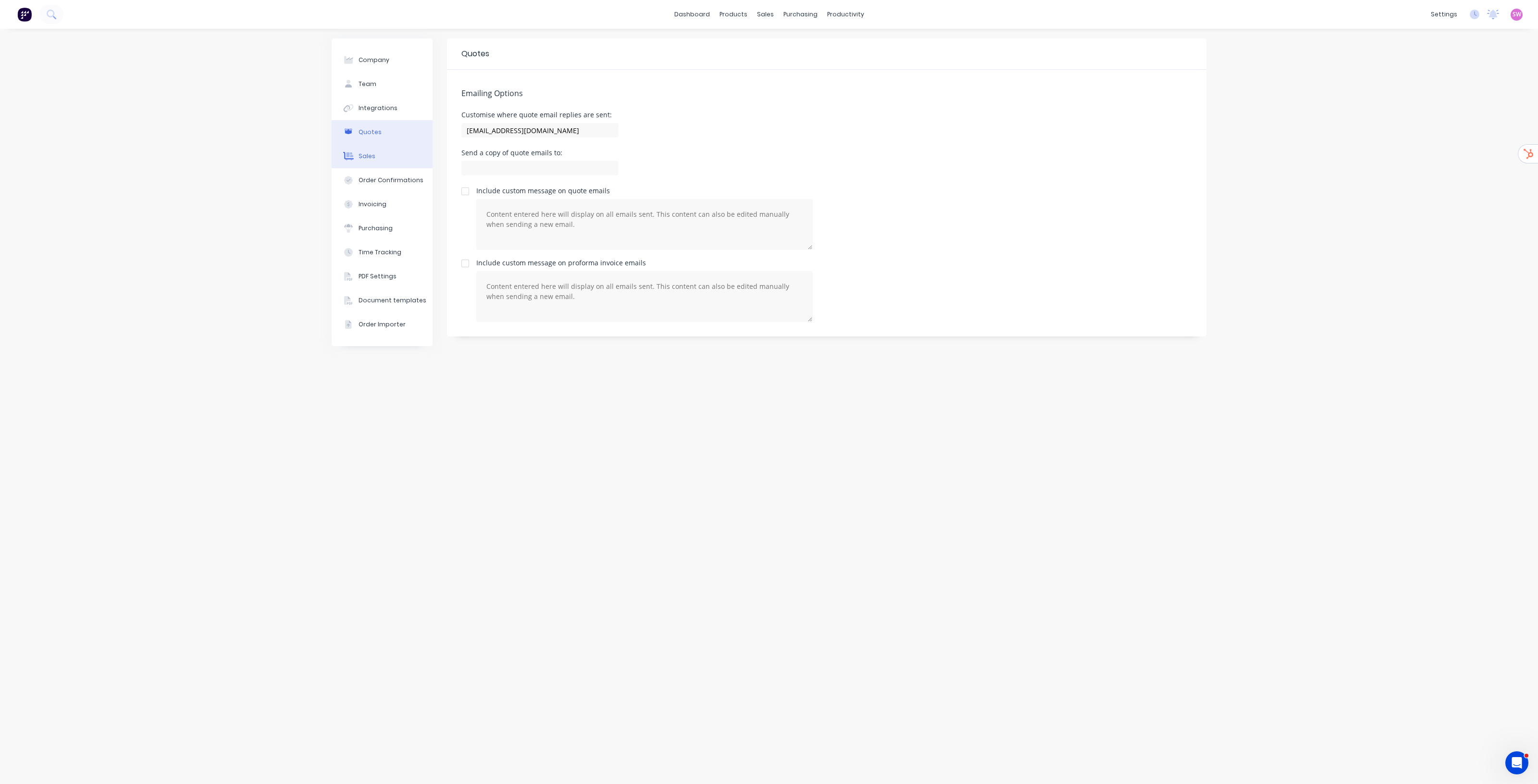
click at [369, 149] on button "Sales" at bounding box center [382, 156] width 101 height 24
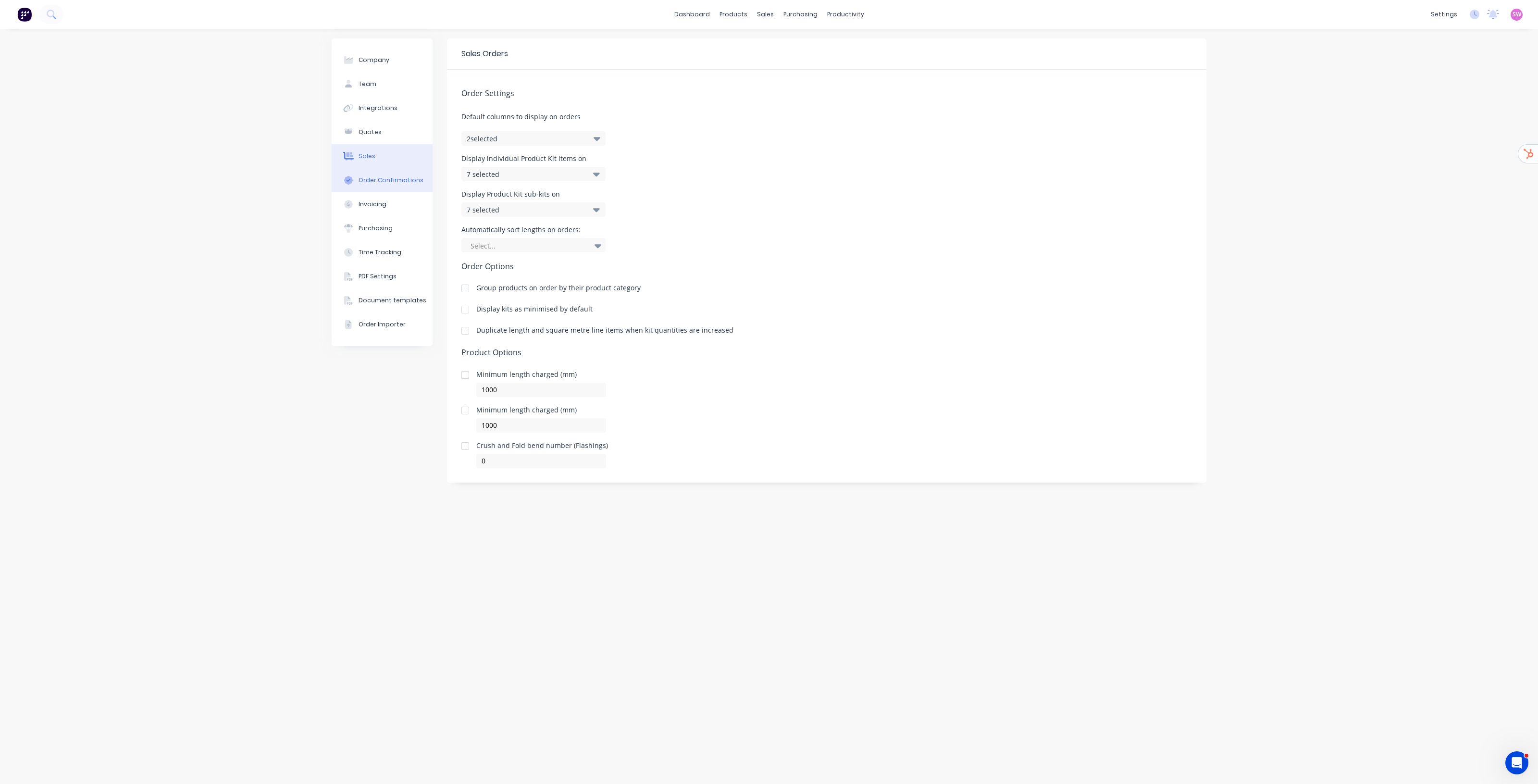
click at [373, 177] on div "Order Confirmations" at bounding box center [391, 180] width 65 height 9
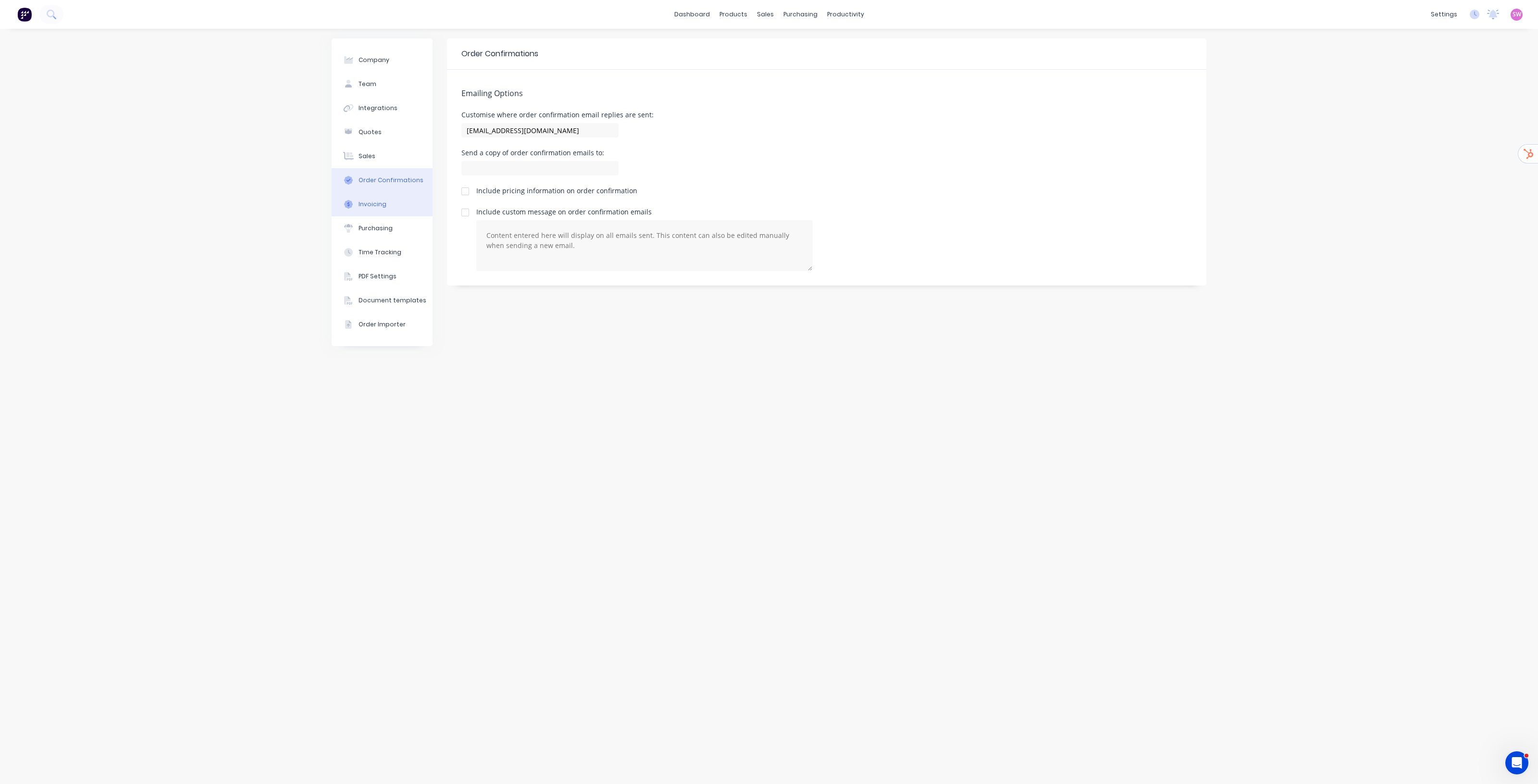
click at [374, 201] on div "Invoicing" at bounding box center [373, 204] width 28 height 9
click at [375, 224] on div "Purchasing" at bounding box center [375, 228] width 34 height 9
click at [375, 131] on div "Quotes" at bounding box center [370, 132] width 23 height 9
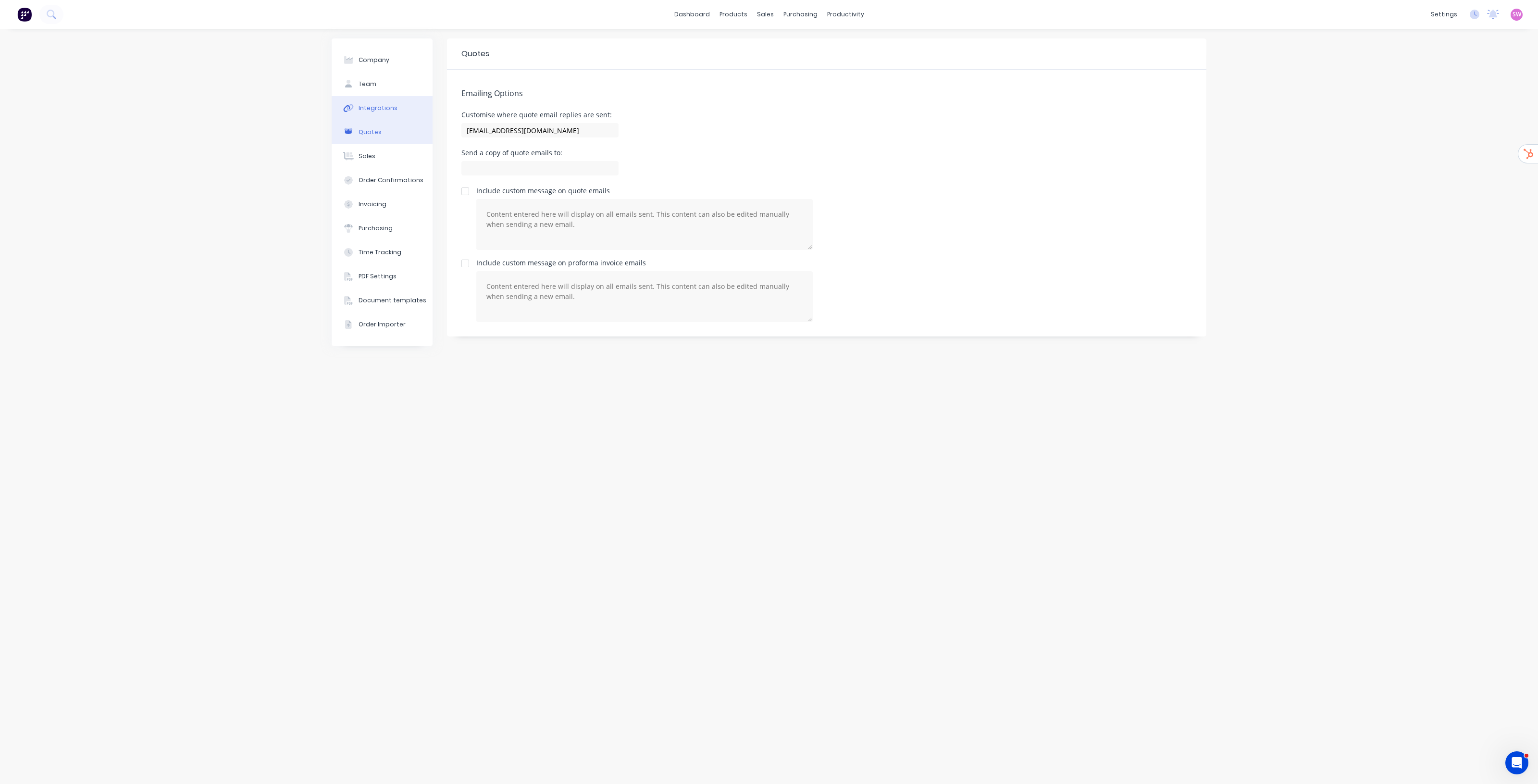
click at [375, 104] on div "Integrations" at bounding box center [378, 108] width 39 height 9
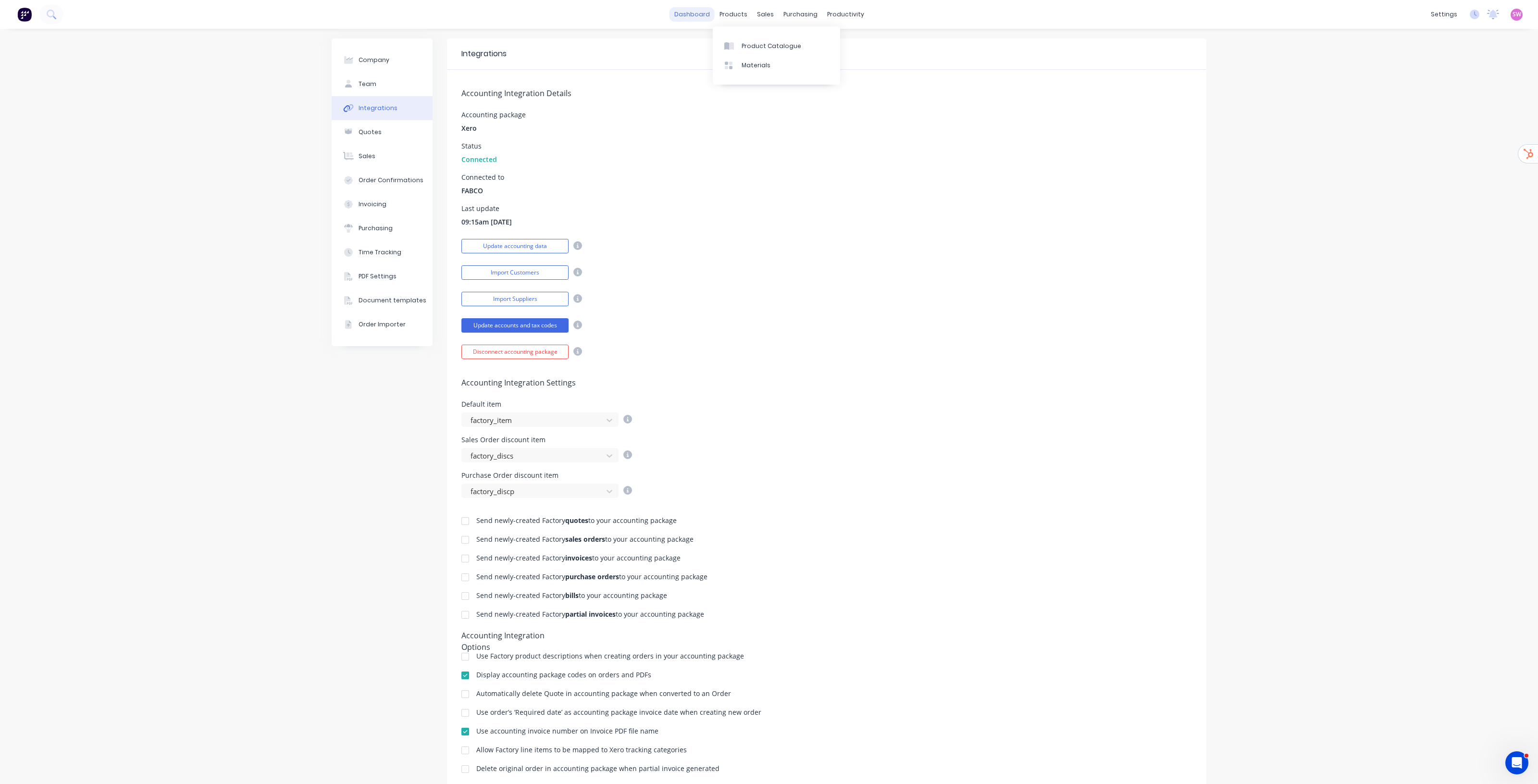
click at [693, 20] on link "dashboard" at bounding box center [692, 14] width 45 height 14
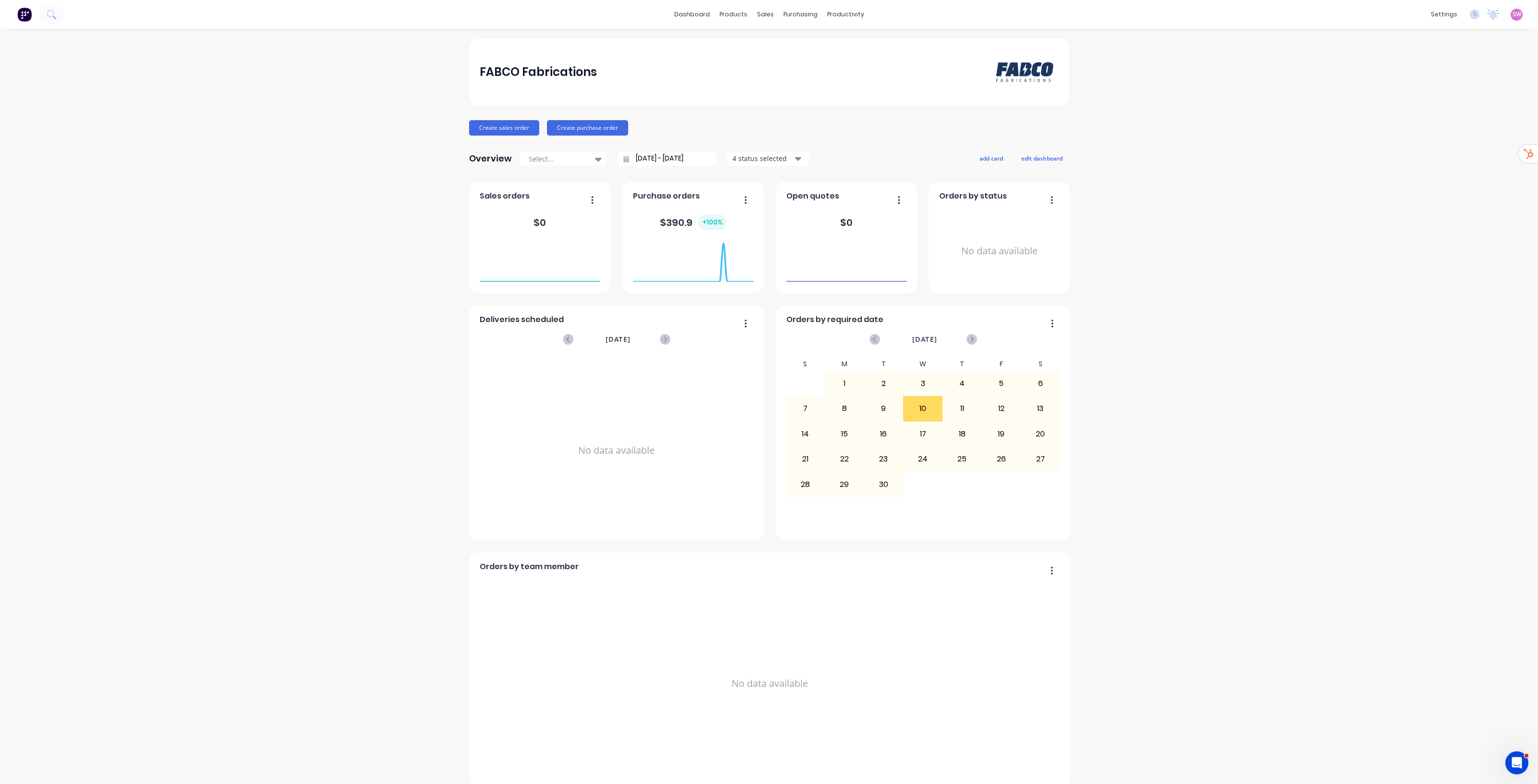
click at [1513, 14] on span "SW" at bounding box center [1517, 14] width 9 height 9
click at [1429, 121] on div "Sign out" at bounding box center [1436, 120] width 26 height 9
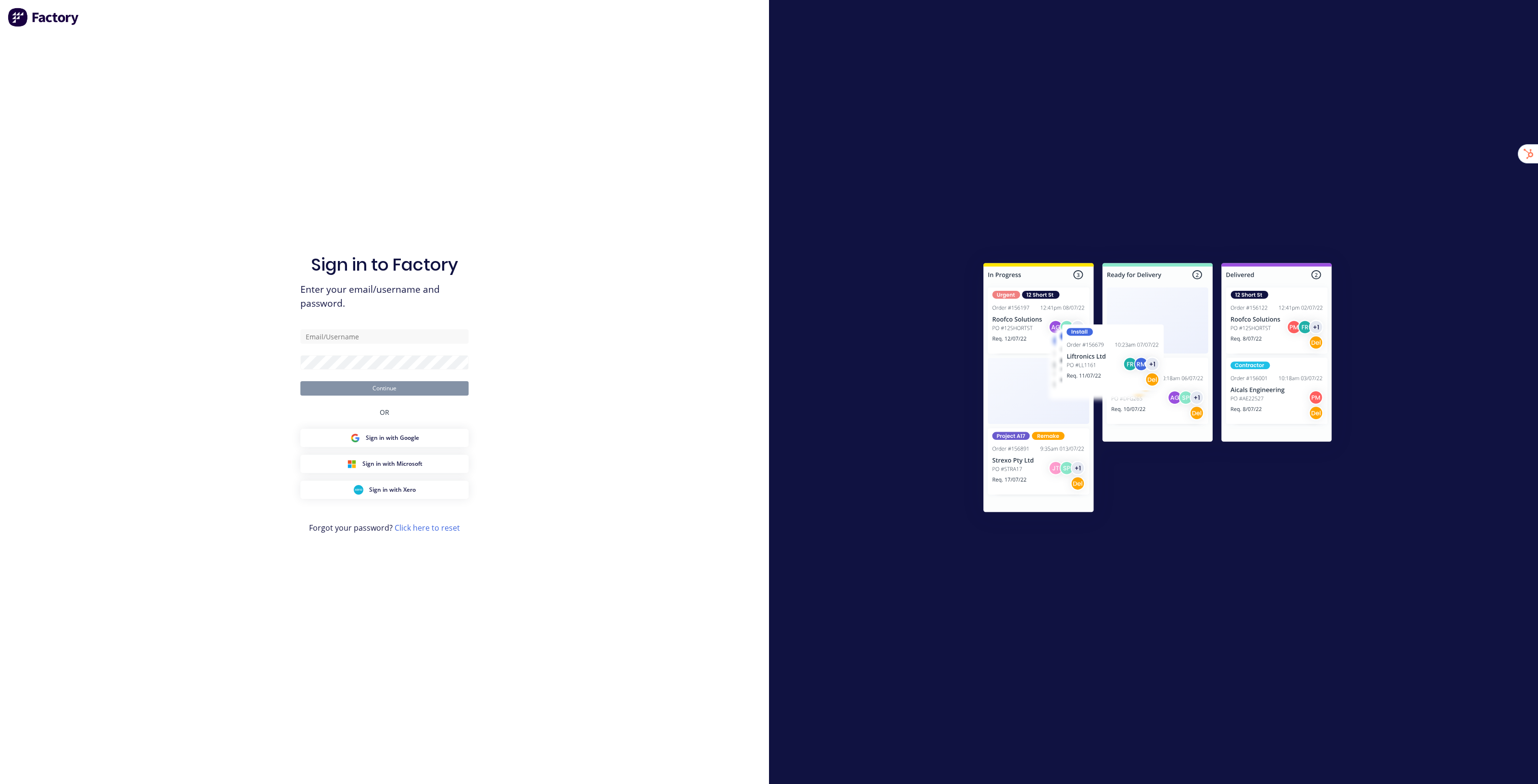
click at [669, 627] on div "Sign in to Factory Enter your email/username and password. Continue OR Sign in …" at bounding box center [384, 392] width 769 height 784
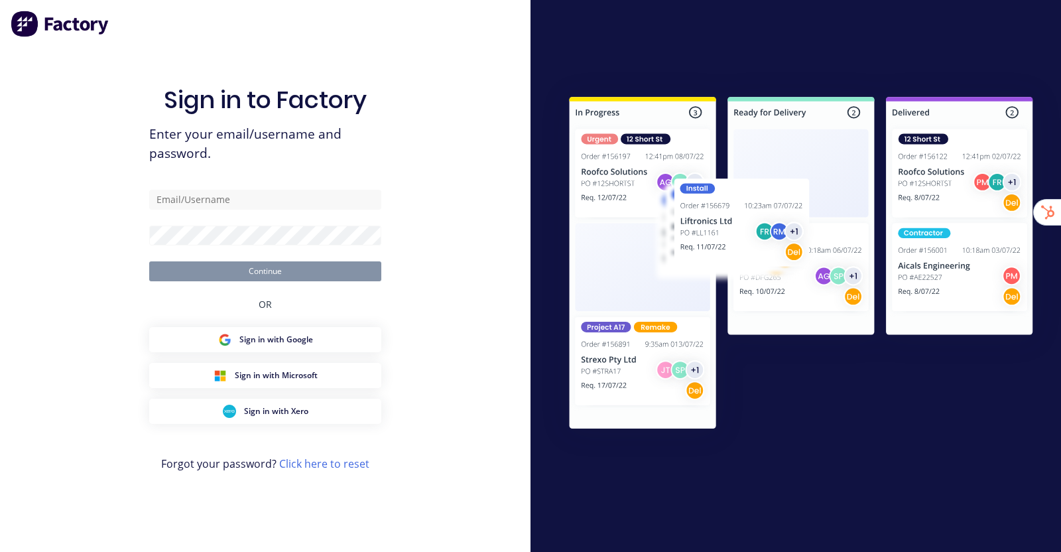
click at [456, 158] on div "Sign in to Factory Enter your email/username and password. Continue OR Sign in …" at bounding box center [265, 276] width 531 height 552
type input "[EMAIL_ADDRESS][DOMAIN_NAME]"
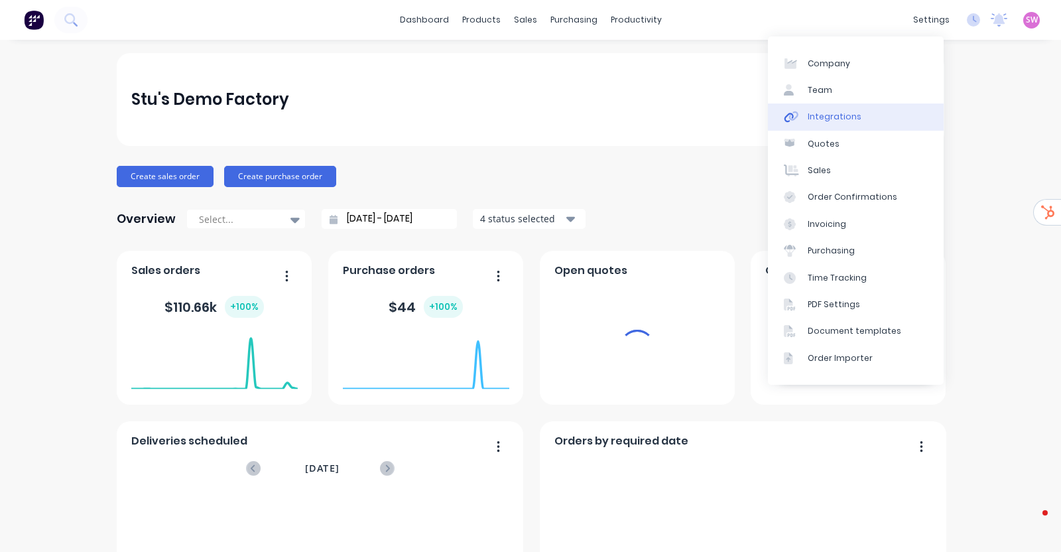
click at [858, 115] on link "Integrations" at bounding box center [856, 116] width 176 height 27
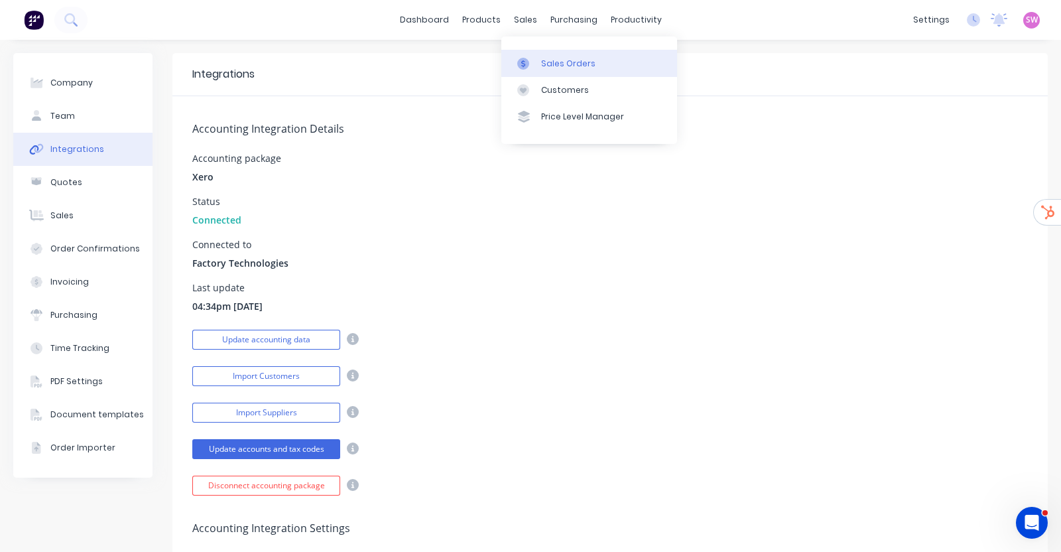
click at [563, 58] on div "Sales Orders" at bounding box center [568, 64] width 54 height 12
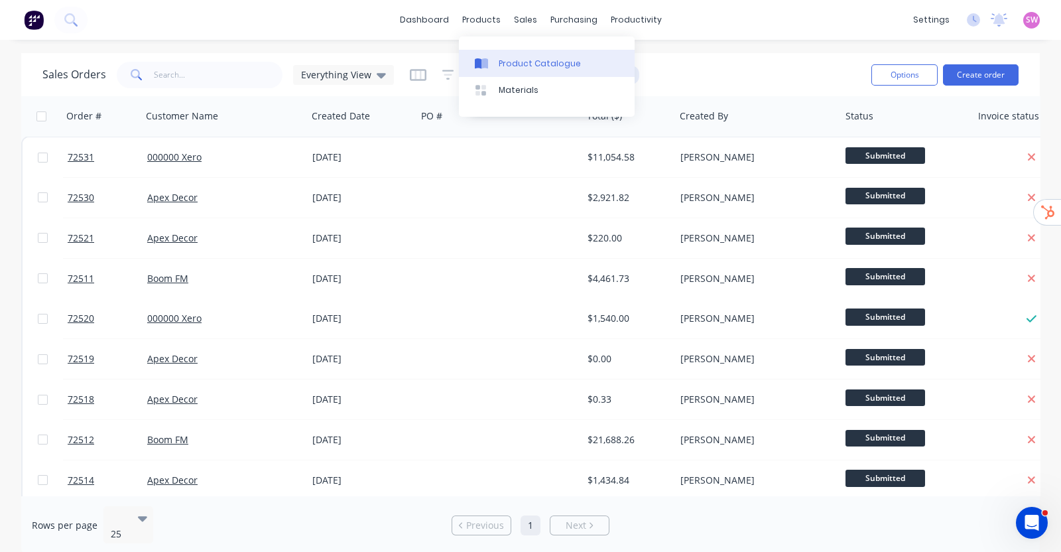
click at [500, 52] on link "Product Catalogue" at bounding box center [547, 63] width 176 height 27
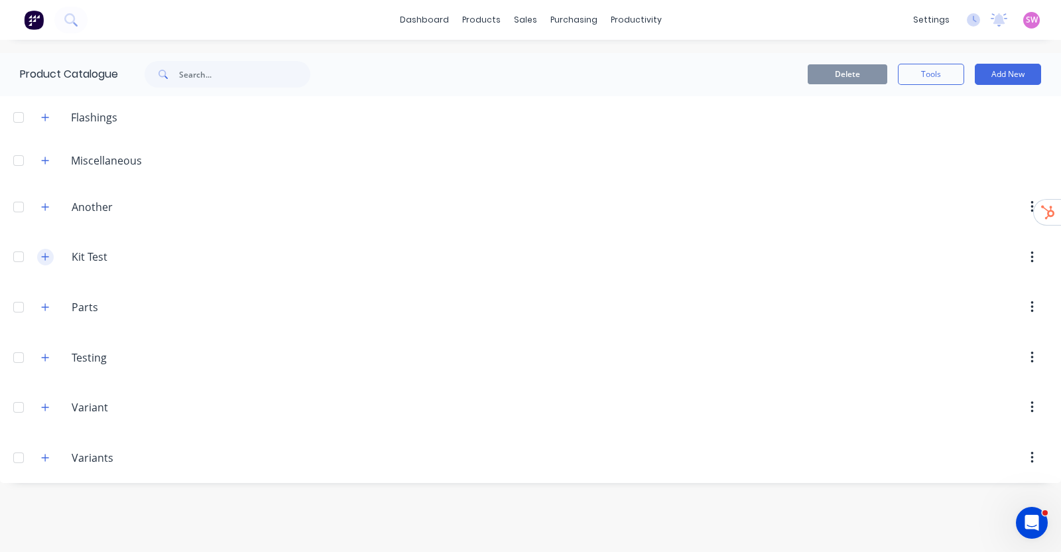
click at [44, 253] on icon "button" at bounding box center [45, 256] width 8 height 9
click at [1039, 68] on button "Add New" at bounding box center [1008, 74] width 66 height 21
click at [978, 184] on div "Product Kit" at bounding box center [978, 187] width 102 height 19
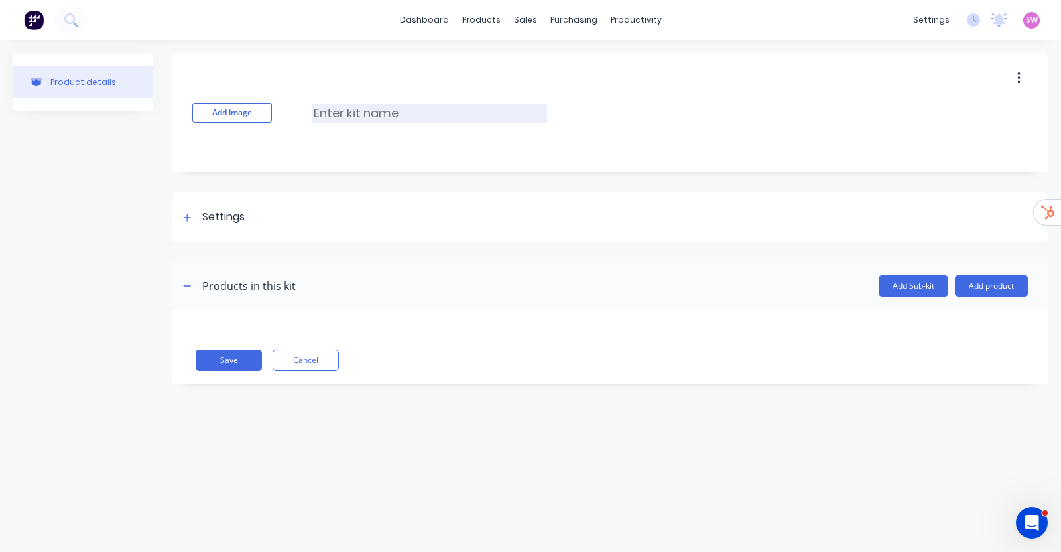
click at [345, 113] on input at bounding box center [429, 112] width 235 height 19
type input "Kit with Products to accounting package"
drag, startPoint x: 202, startPoint y: 217, endPoint x: 208, endPoint y: 230, distance: 14.3
click at [202, 216] on div "Settings" at bounding box center [223, 217] width 42 height 17
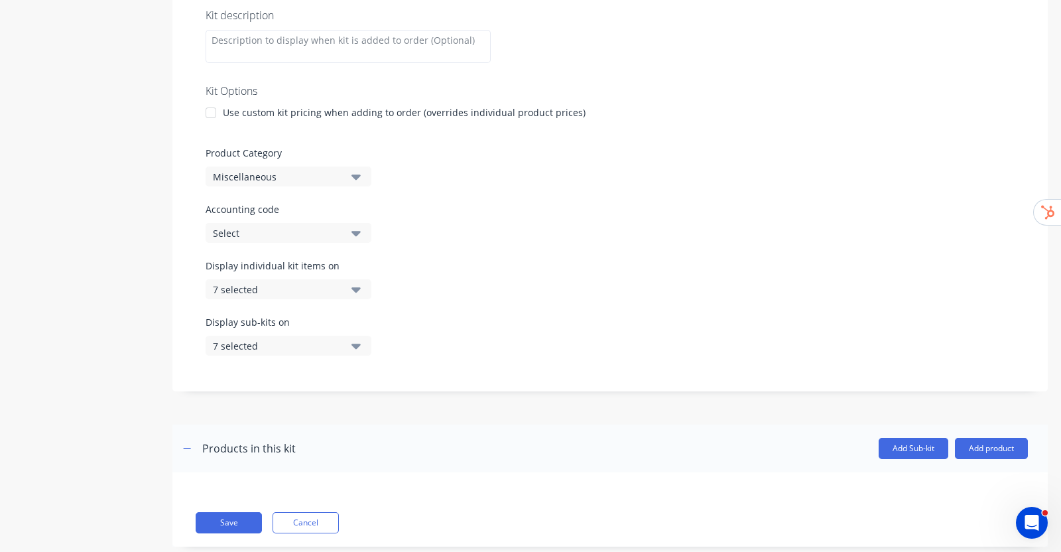
scroll to position [282, 0]
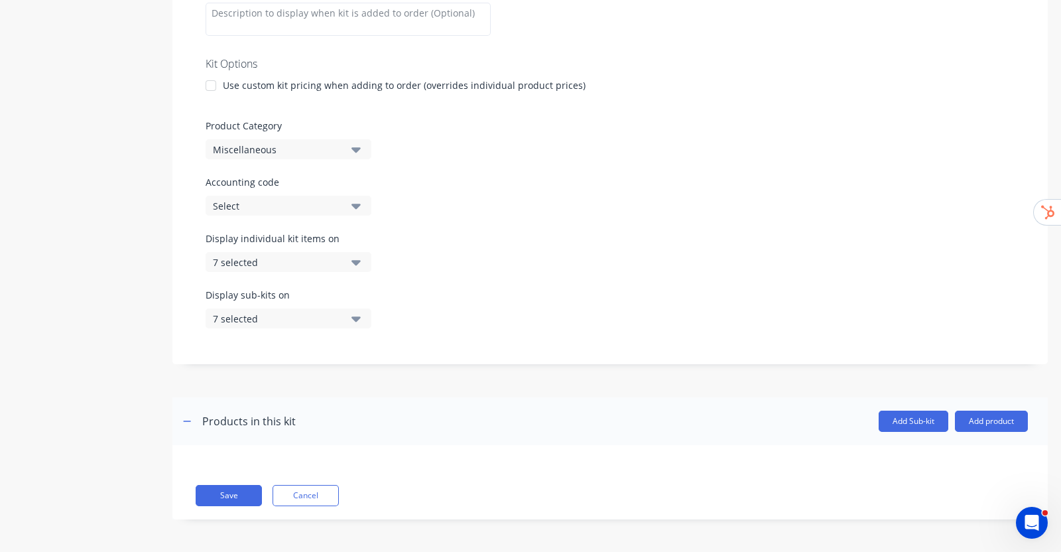
click at [349, 269] on button "7 selected" at bounding box center [289, 262] width 166 height 20
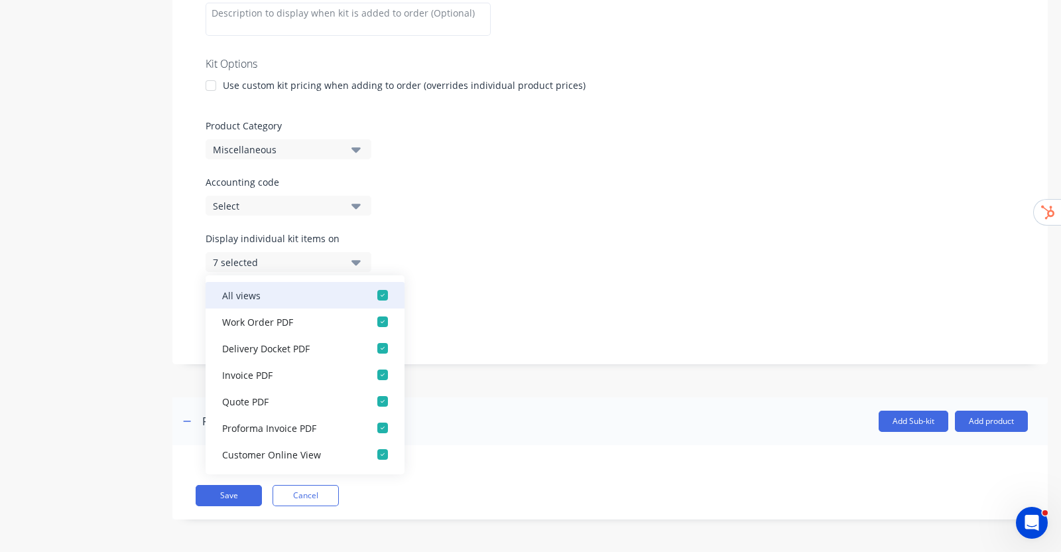
click at [369, 294] on div "button" at bounding box center [382, 295] width 27 height 27
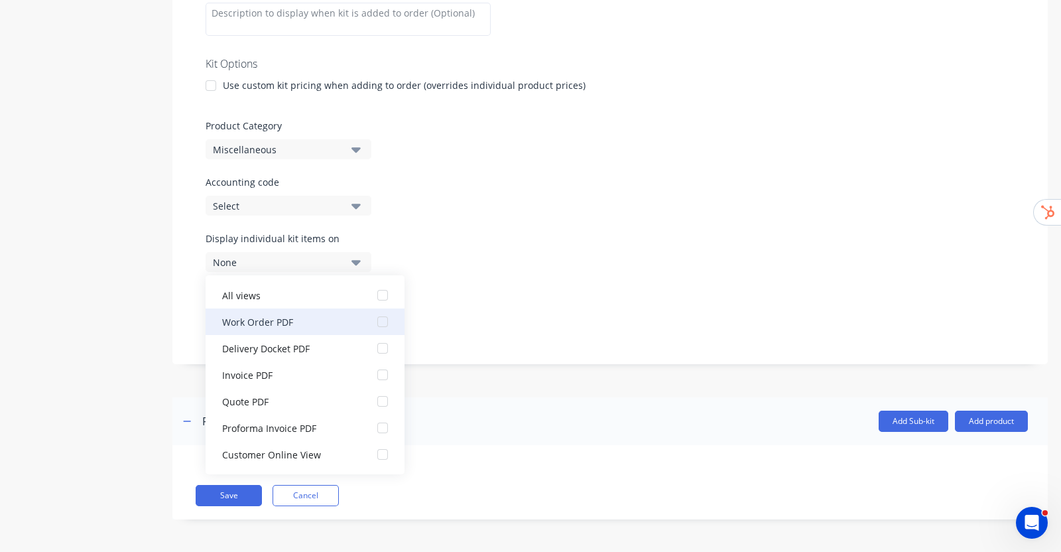
click at [370, 316] on div "button" at bounding box center [382, 321] width 27 height 27
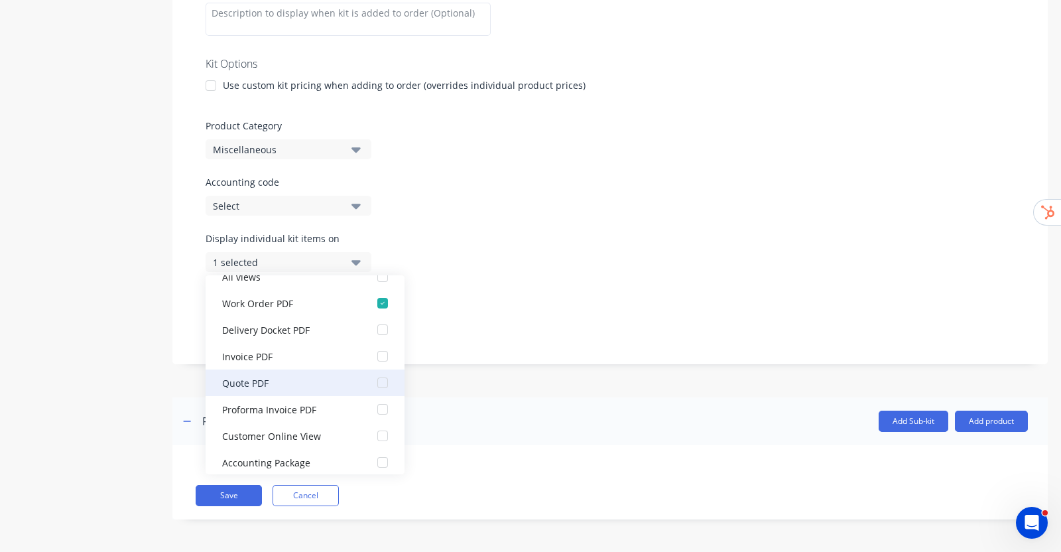
scroll to position [27, 0]
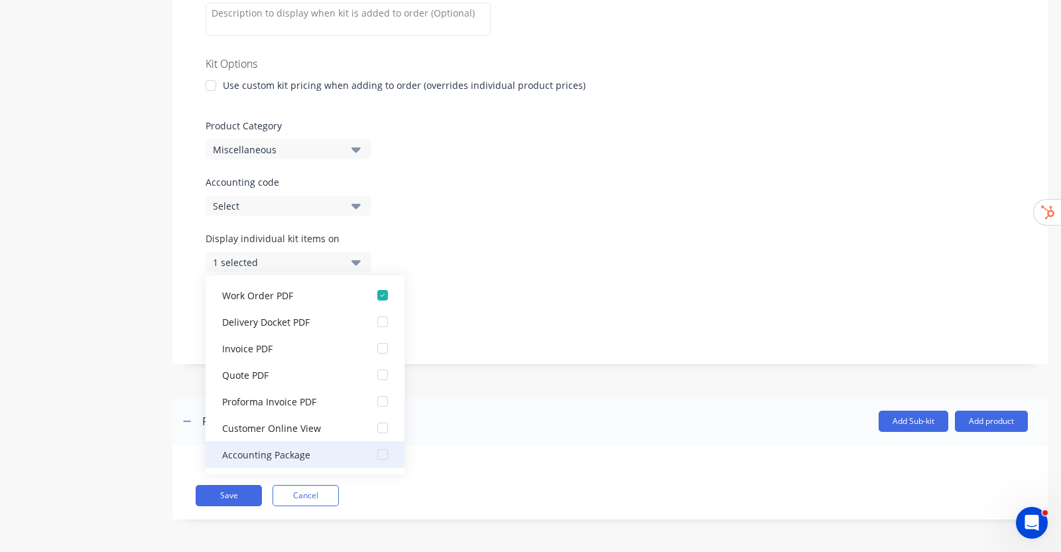
click at [369, 454] on div "button" at bounding box center [382, 454] width 27 height 27
click at [529, 243] on div "Display individual kit items on 2 selected" at bounding box center [610, 259] width 809 height 56
click at [348, 252] on button "2 selected" at bounding box center [289, 262] width 166 height 20
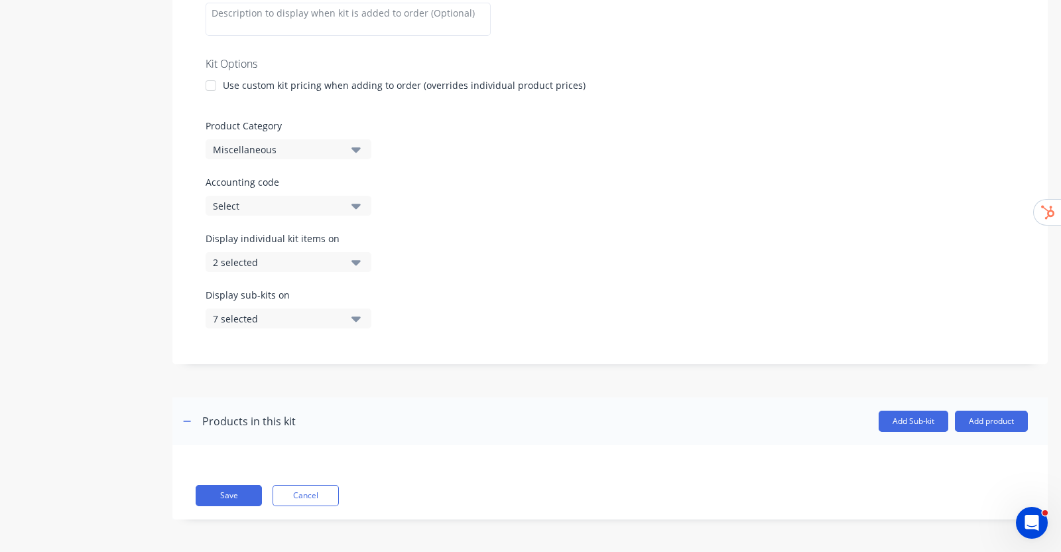
click at [356, 313] on icon "button" at bounding box center [356, 318] width 9 height 15
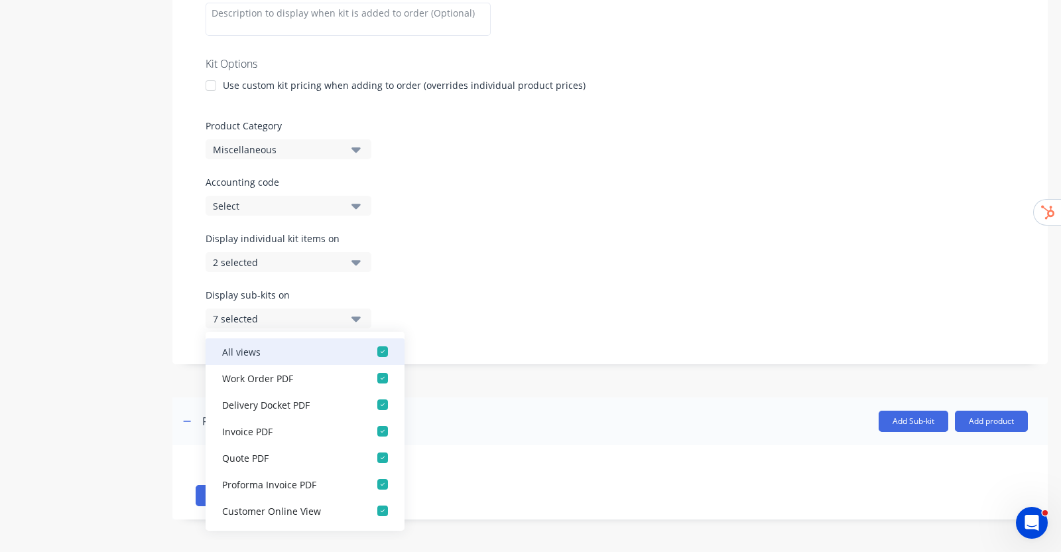
click at [375, 355] on div "button" at bounding box center [382, 351] width 27 height 27
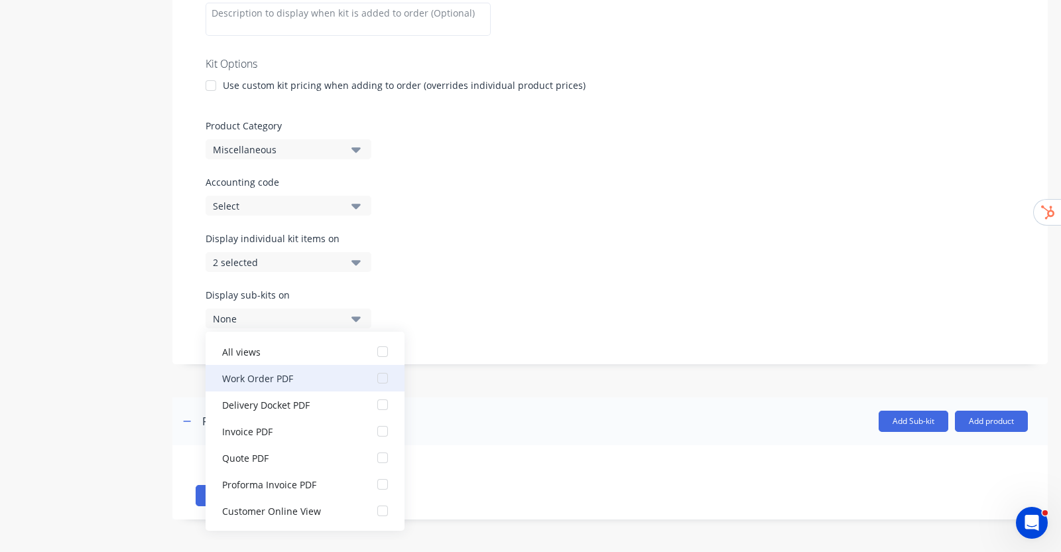
click at [373, 375] on div "button" at bounding box center [382, 378] width 27 height 27
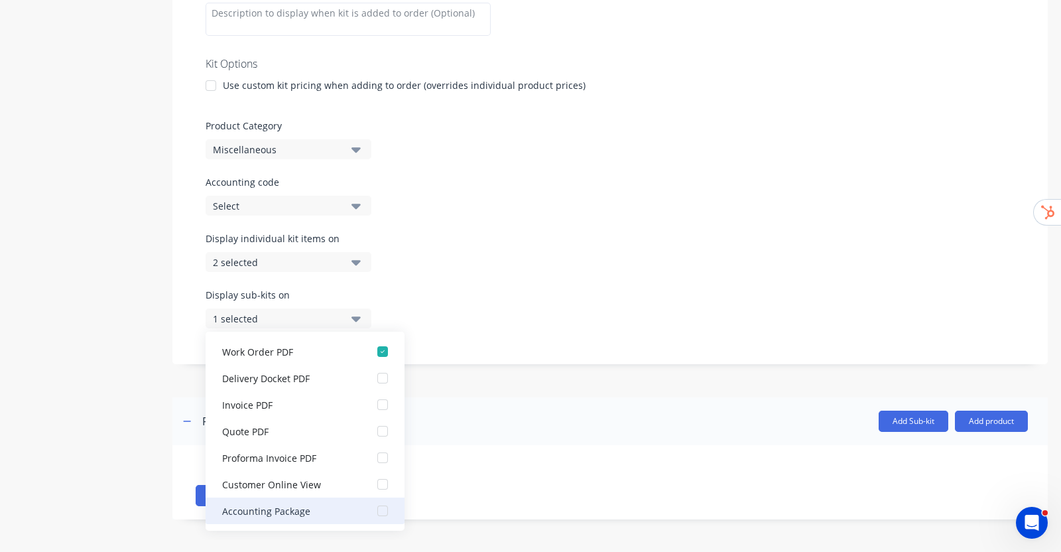
click at [373, 512] on div "button" at bounding box center [382, 510] width 27 height 27
click at [627, 200] on div "Accounting code Select" at bounding box center [610, 195] width 809 height 40
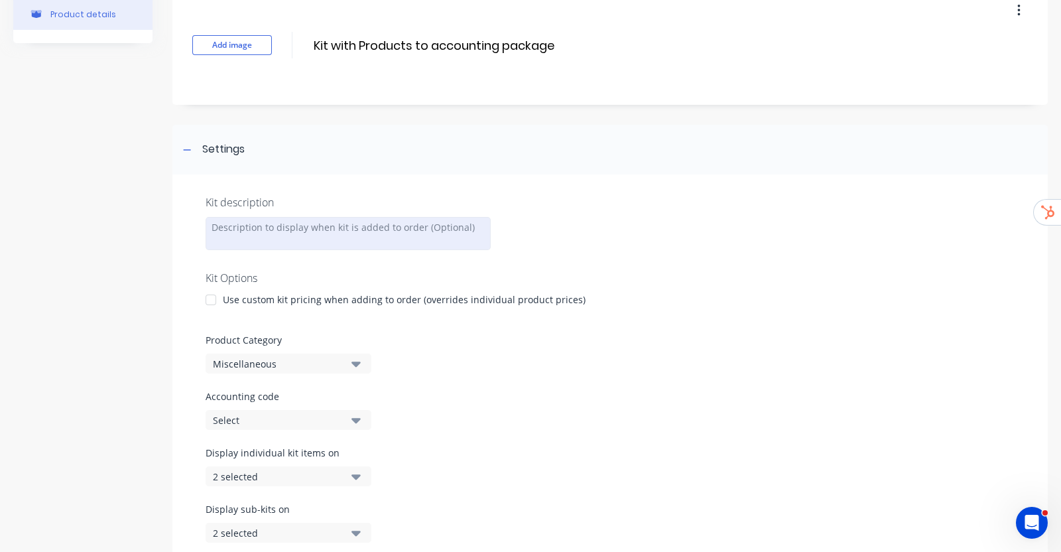
scroll to position [33, 0]
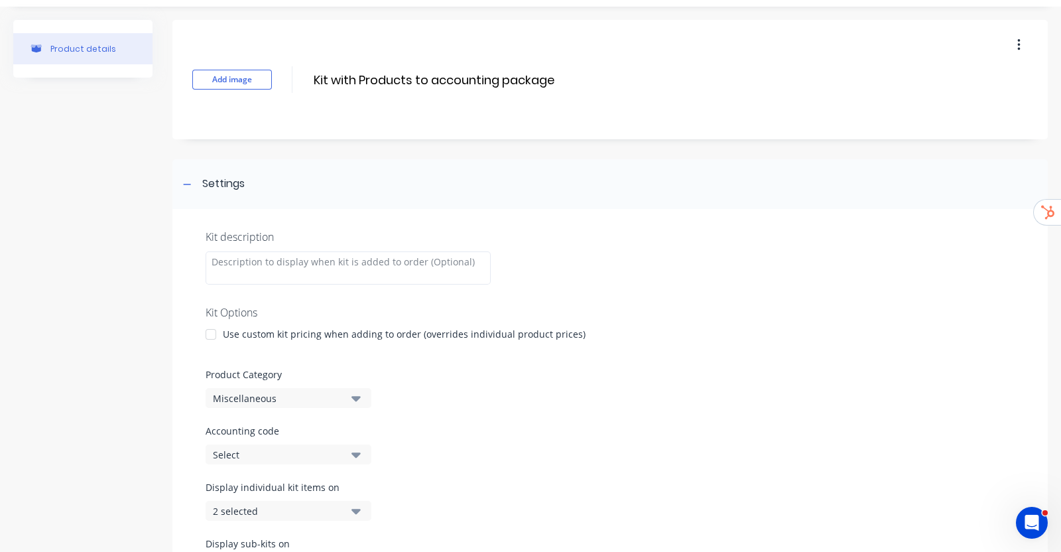
click at [332, 401] on div "Miscellaneous" at bounding box center [277, 398] width 129 height 14
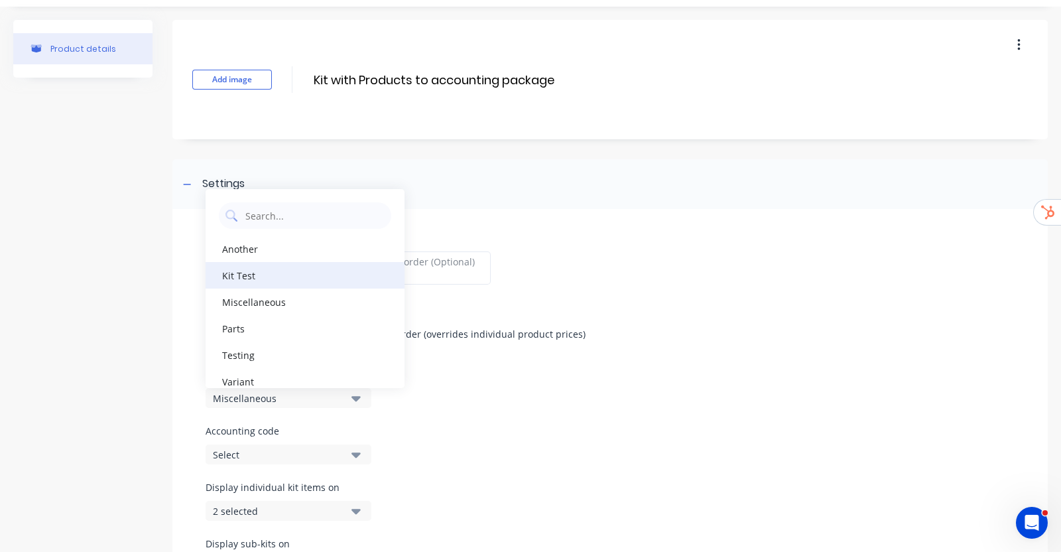
click at [271, 280] on div "Kit Test" at bounding box center [305, 275] width 199 height 27
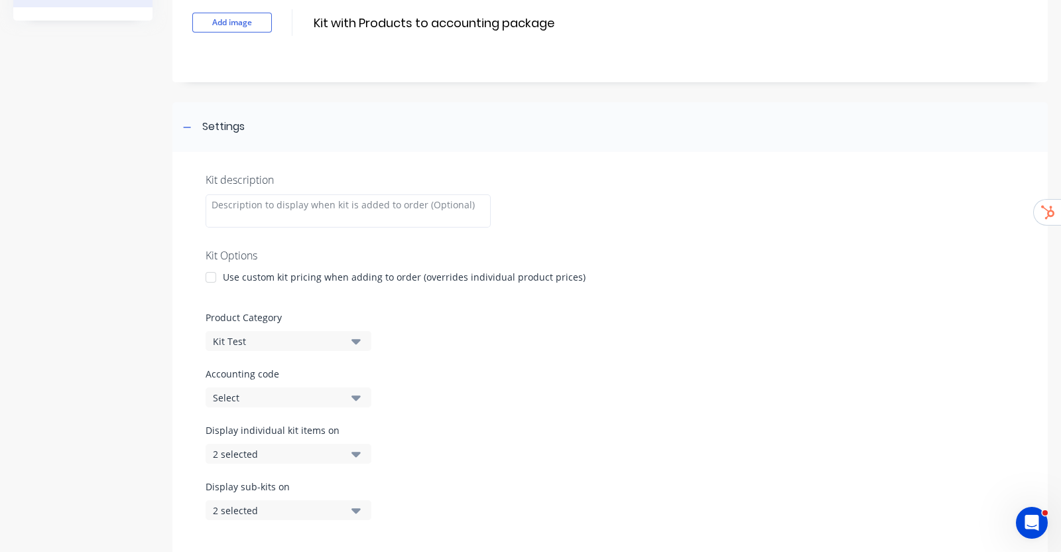
scroll to position [282, 0]
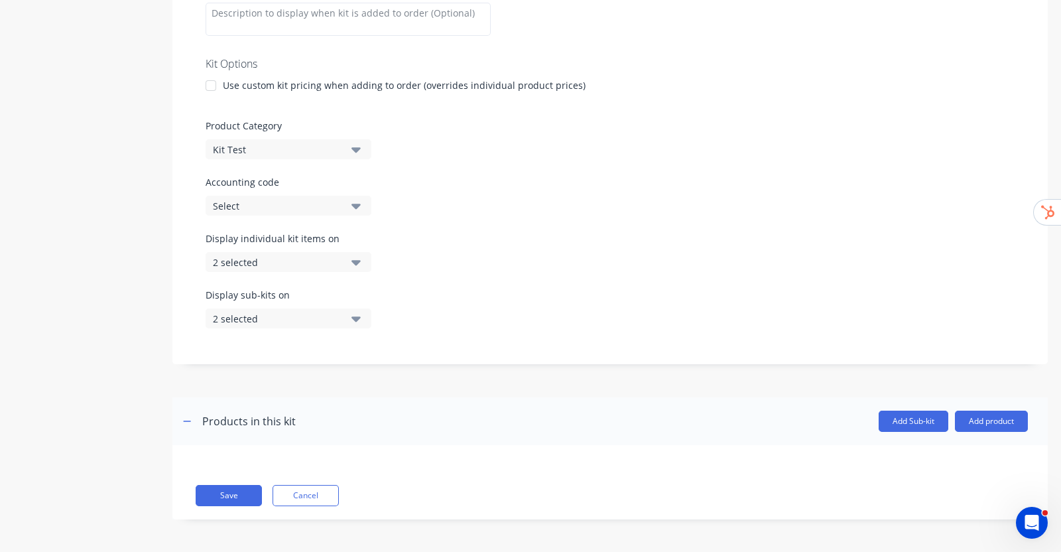
click at [324, 204] on div "Select" at bounding box center [277, 206] width 129 height 14
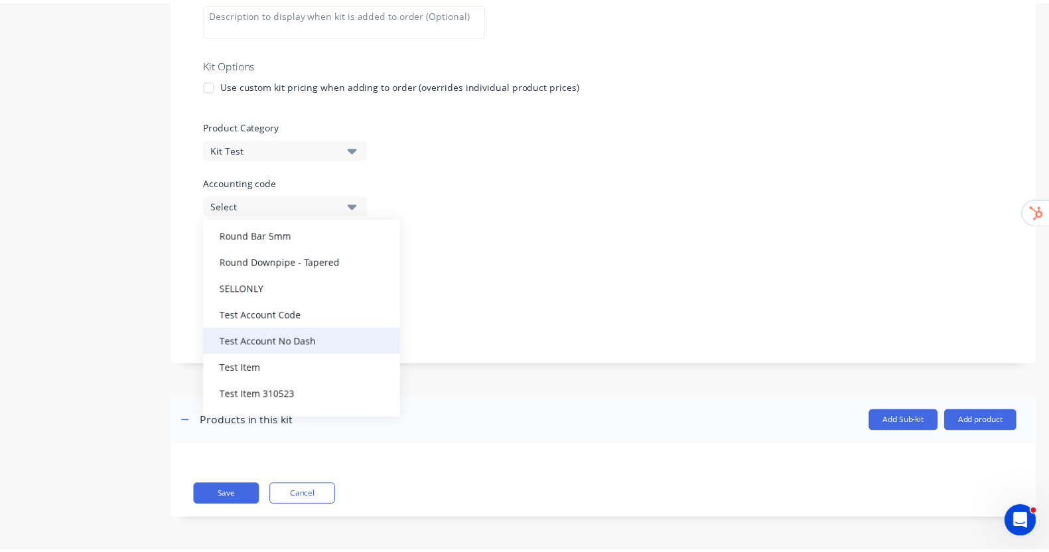
scroll to position [438, 0]
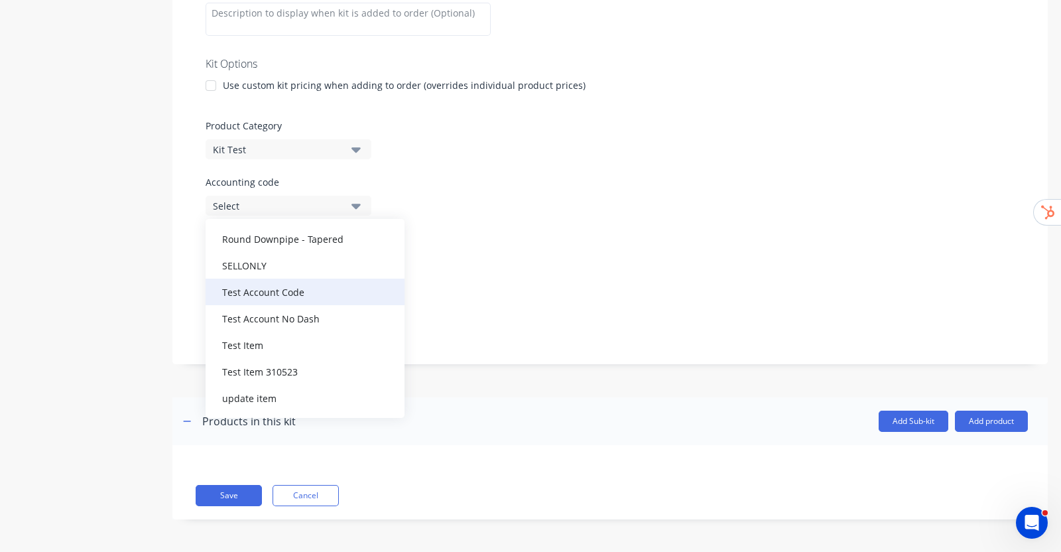
click at [299, 294] on div "Test Account Code" at bounding box center [305, 292] width 199 height 27
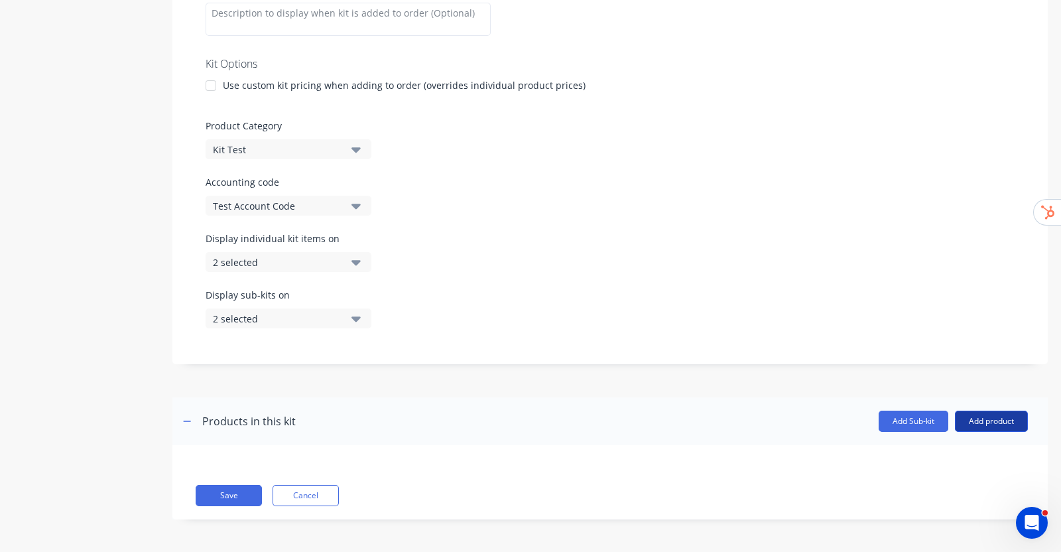
click at [992, 426] on button "Add product" at bounding box center [991, 421] width 73 height 21
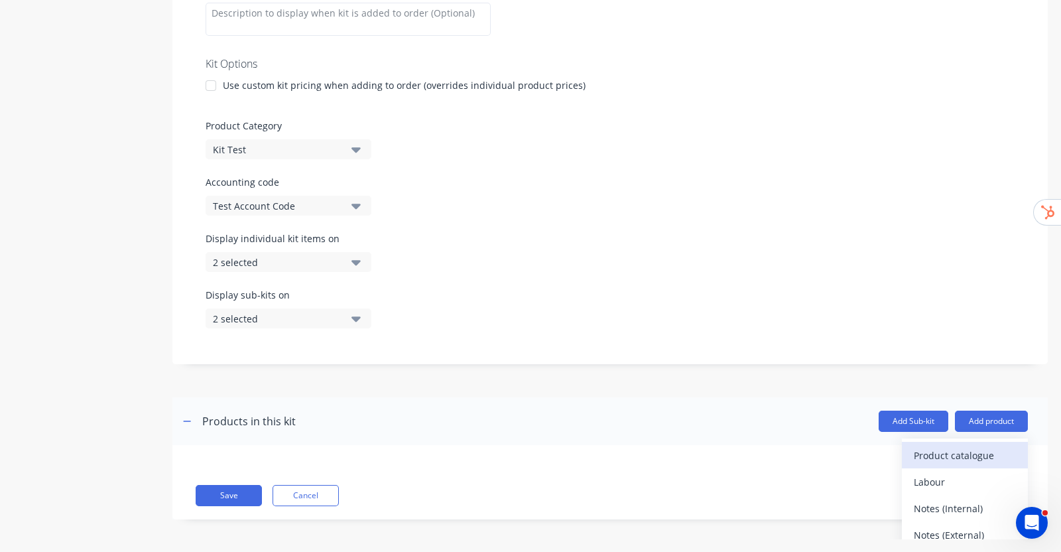
click at [945, 449] on div "Product catalogue" at bounding box center [965, 455] width 102 height 19
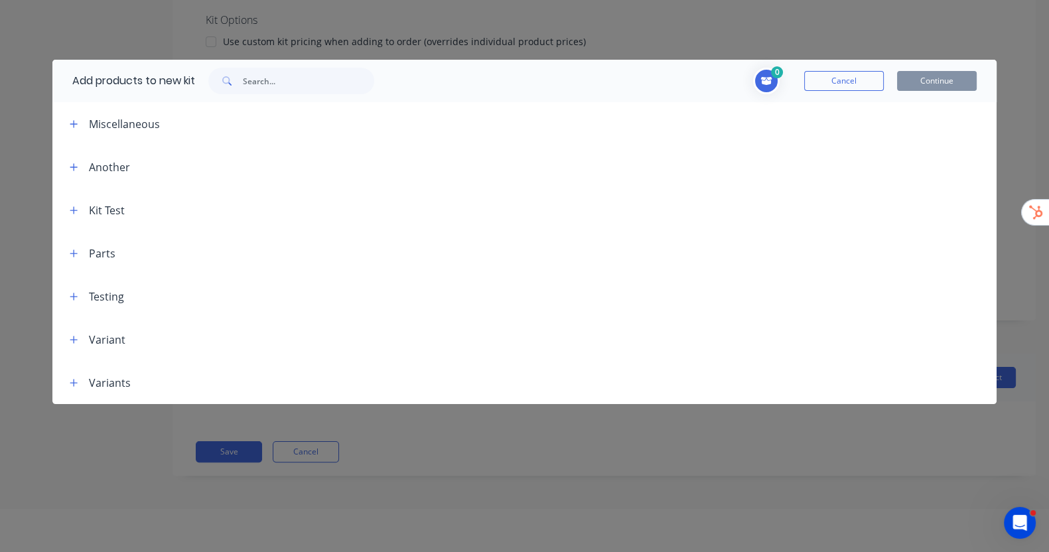
scroll to position [66, 0]
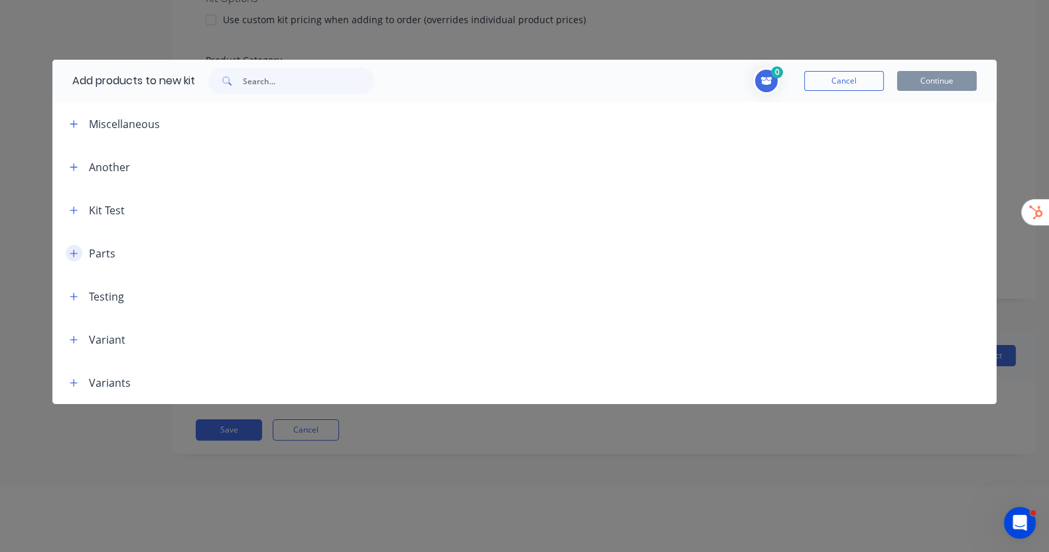
click at [77, 257] on icon "button" at bounding box center [74, 253] width 8 height 9
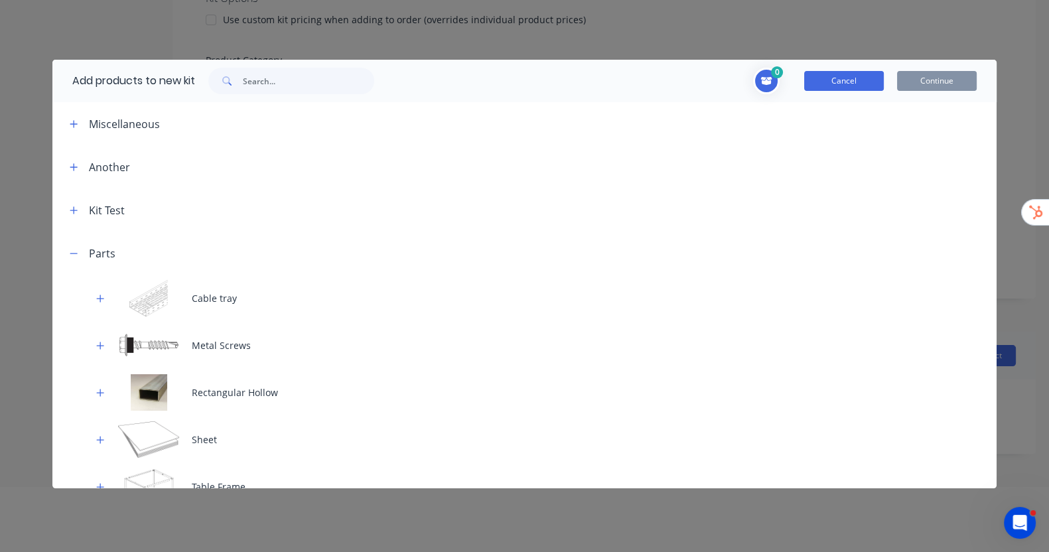
click at [844, 84] on button "Cancel" at bounding box center [844, 81] width 80 height 20
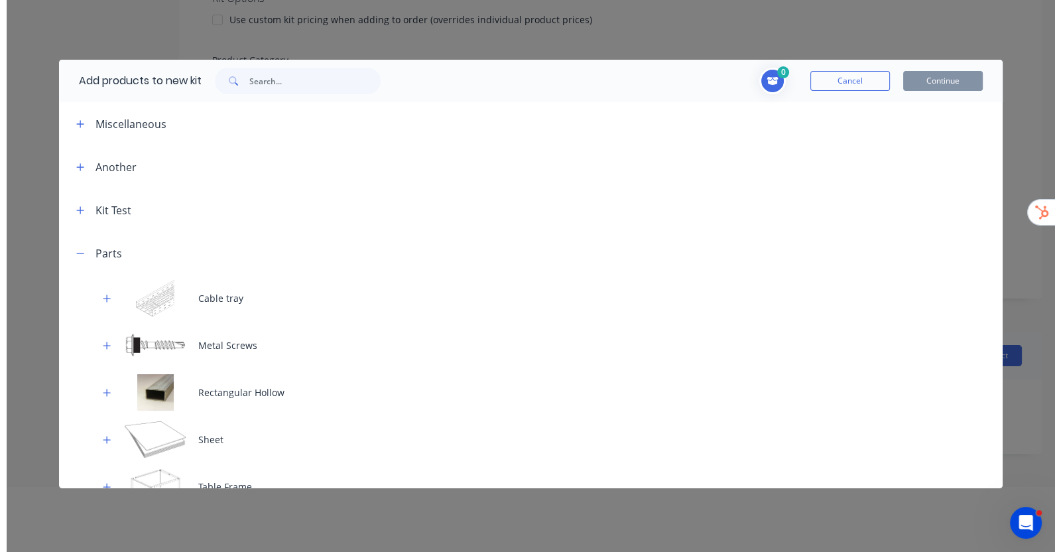
scroll to position [0, 0]
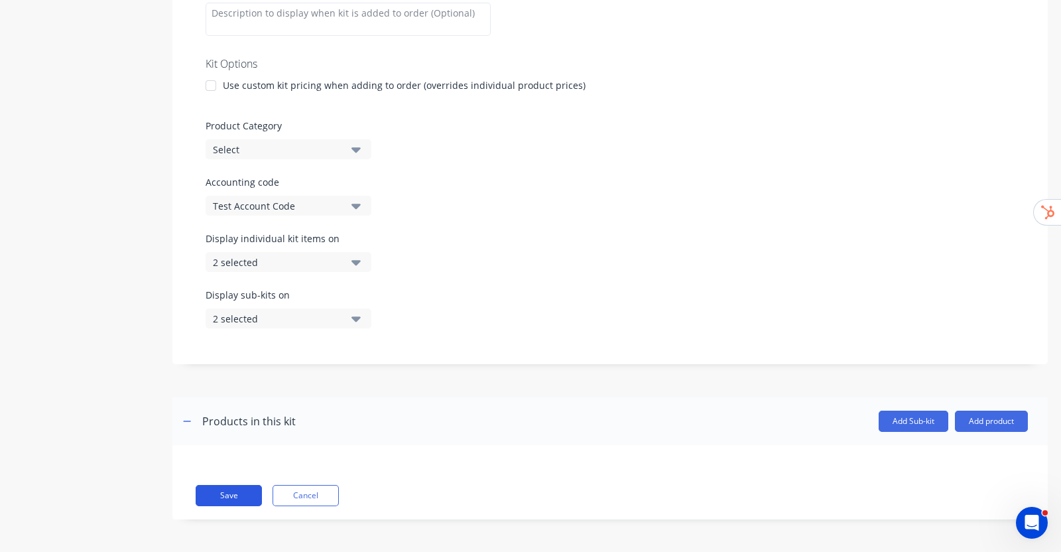
click at [226, 492] on button "Save" at bounding box center [229, 495] width 66 height 21
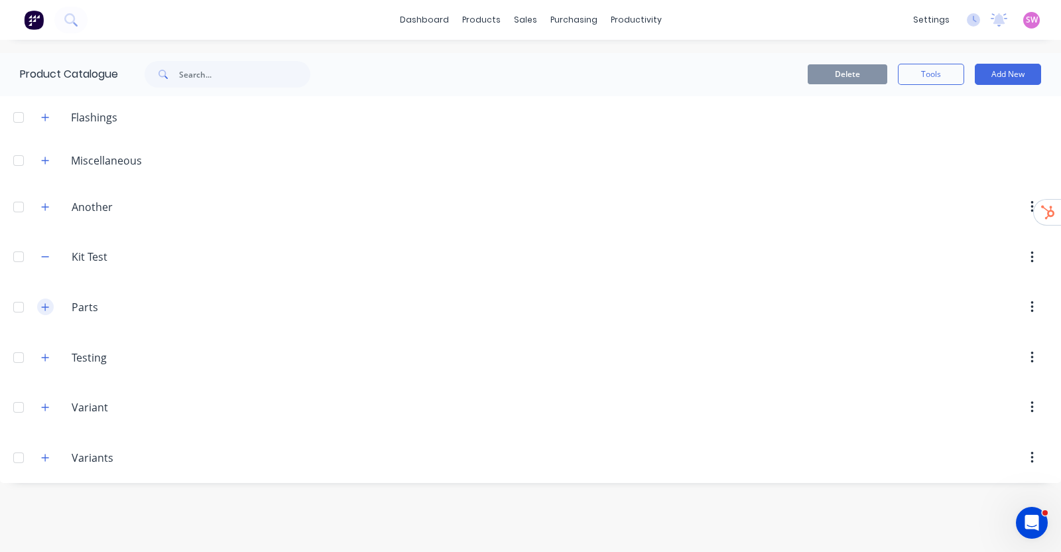
click at [43, 300] on button "button" at bounding box center [45, 306] width 17 height 17
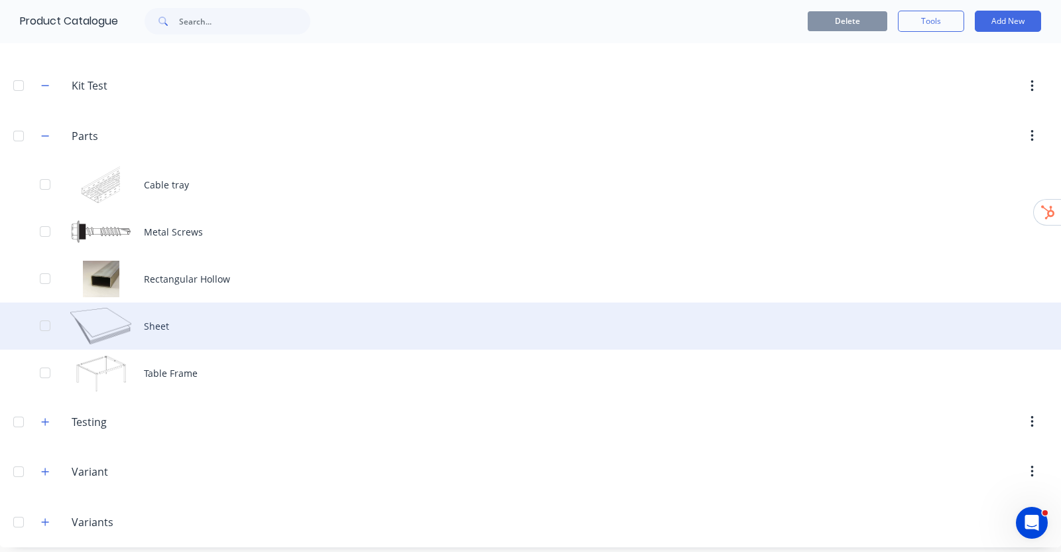
scroll to position [178, 0]
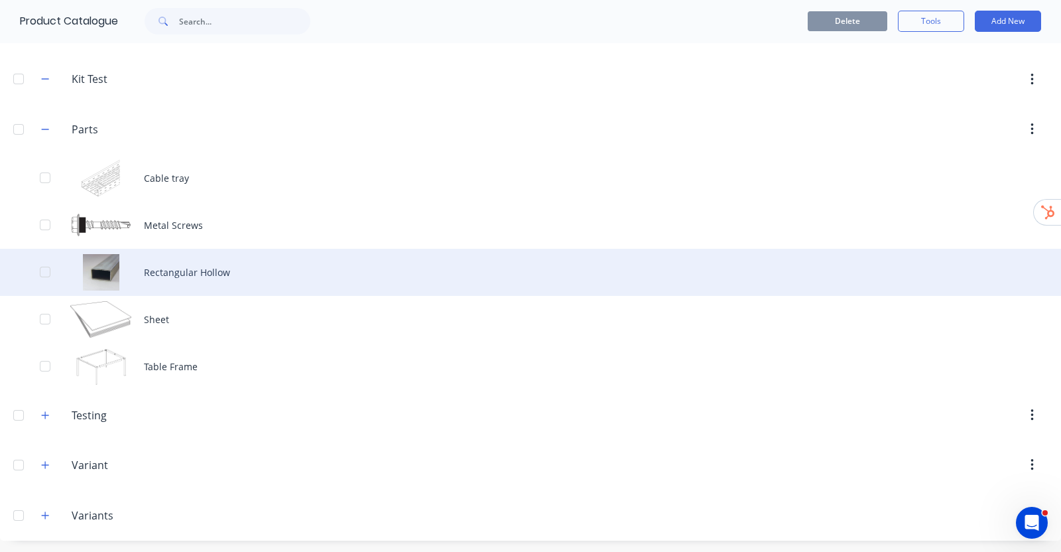
click at [204, 274] on div "Rectangular Hollow" at bounding box center [530, 272] width 1061 height 47
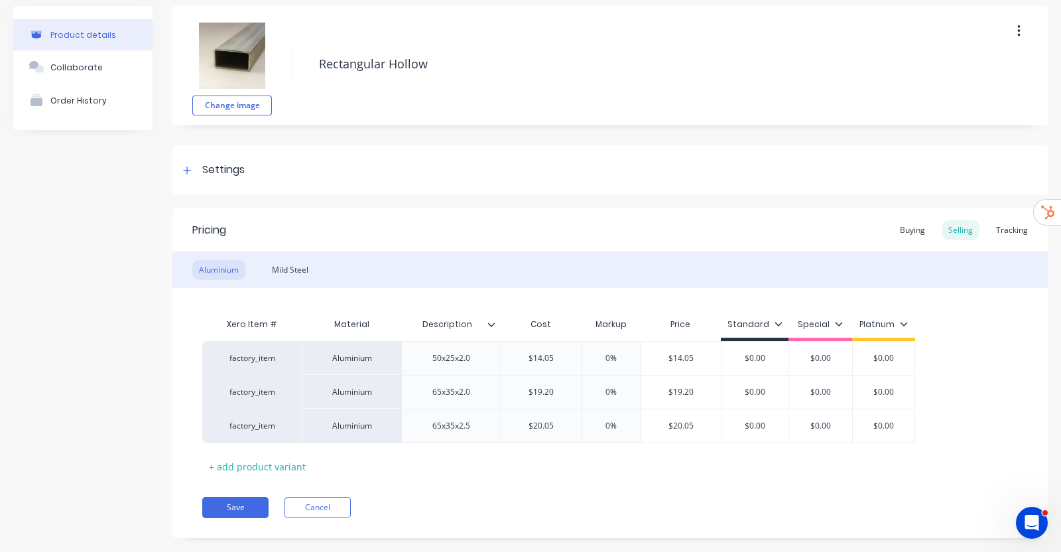
scroll to position [72, 0]
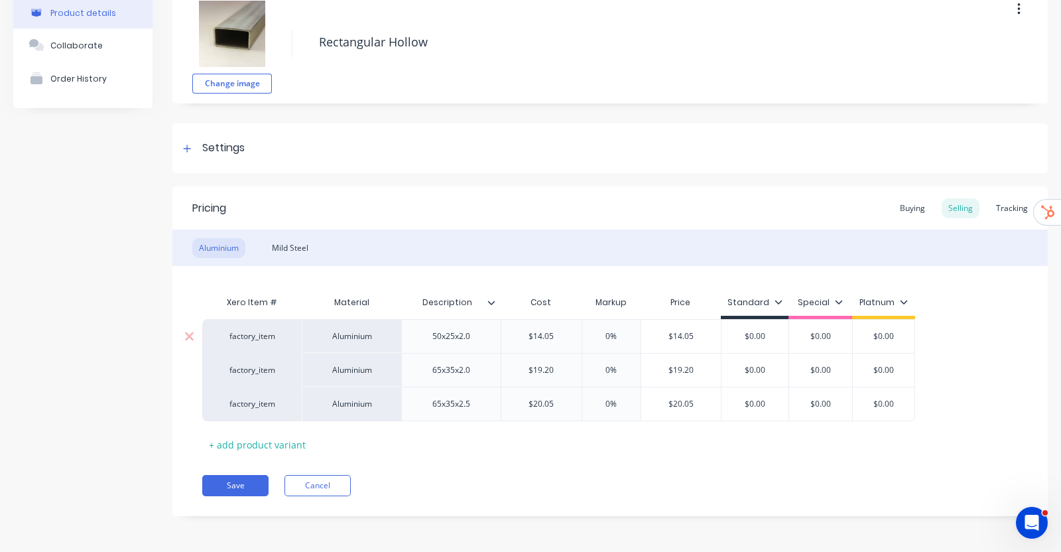
click at [272, 342] on div "factory_item" at bounding box center [251, 336] width 99 height 34
click at [271, 340] on div "factory_item" at bounding box center [252, 336] width 73 height 12
click at [275, 360] on button "tstnoname" at bounding box center [274, 356] width 116 height 20
click at [256, 366] on div "factory_item" at bounding box center [252, 370] width 73 height 12
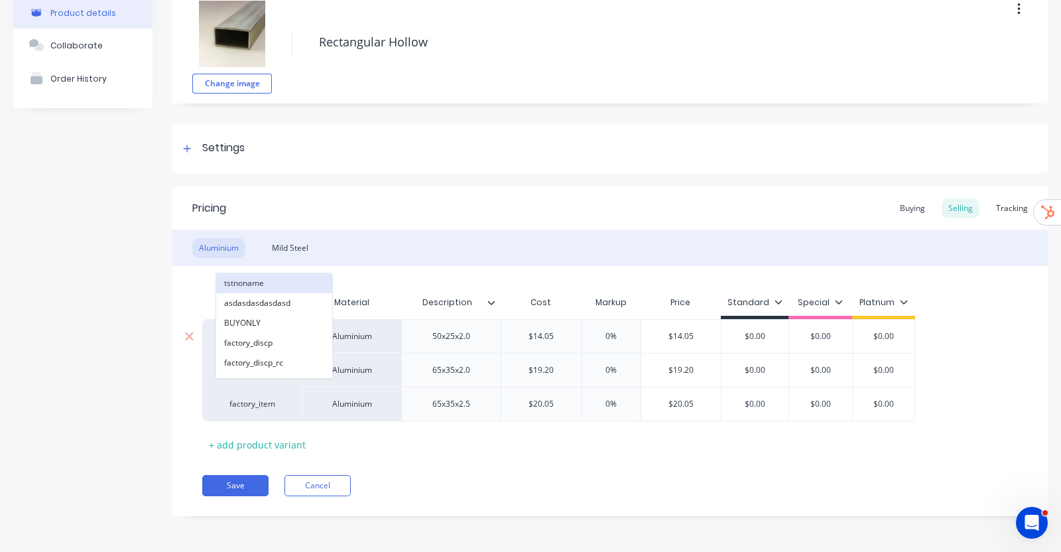
click at [253, 282] on button "tstnoname" at bounding box center [274, 283] width 116 height 20
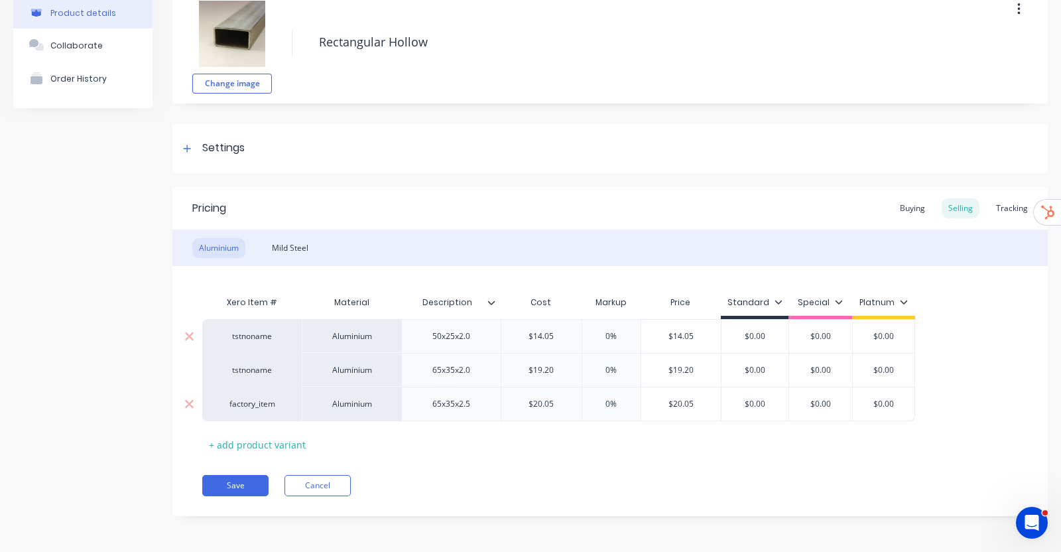
click at [257, 395] on div "factory_item" at bounding box center [251, 404] width 99 height 34
click at [257, 401] on div "factory_item" at bounding box center [252, 404] width 73 height 12
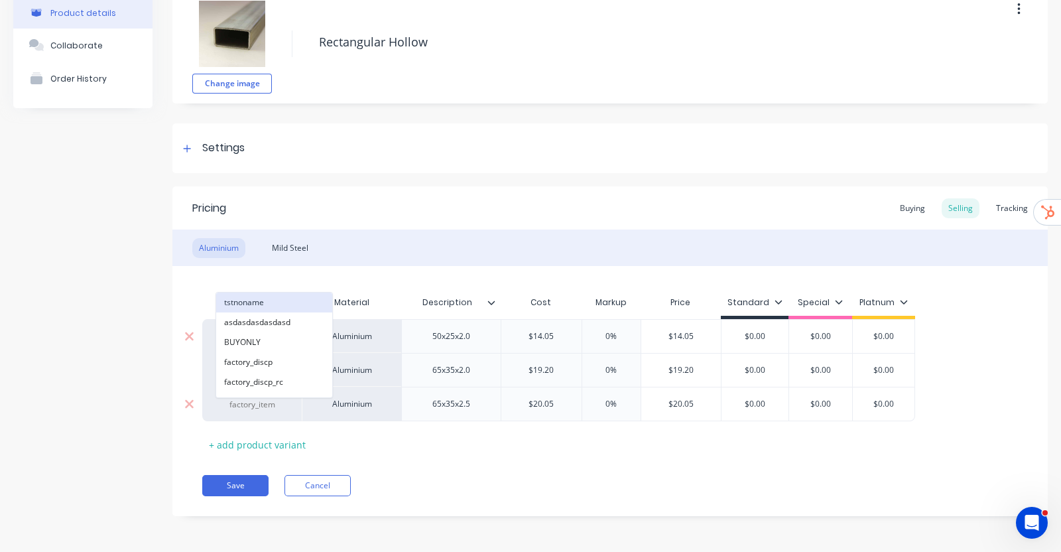
click at [262, 300] on button "tstnoname" at bounding box center [274, 303] width 116 height 20
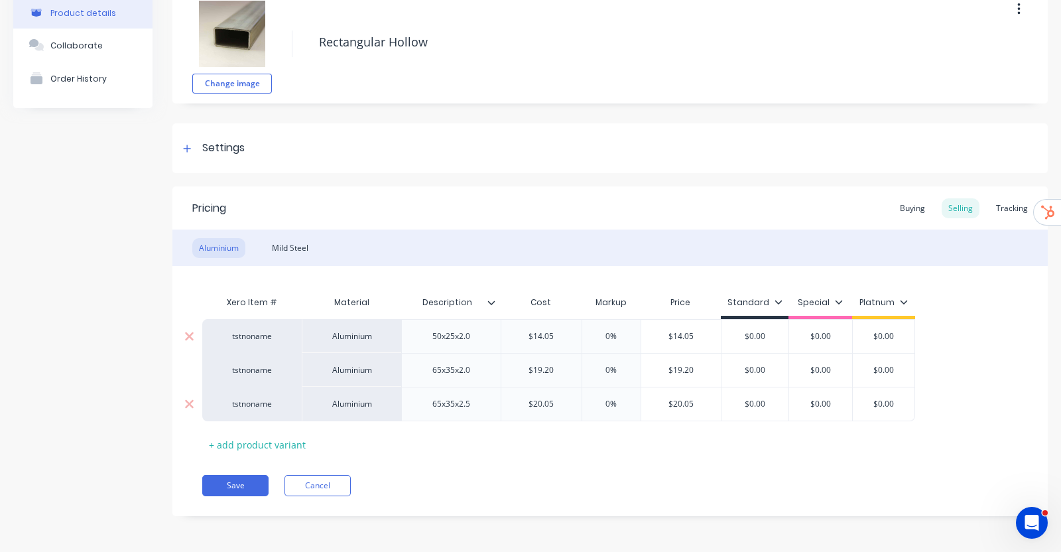
click at [239, 472] on div "Pricing Buying Selling Tracking Aluminium Mild Steel Xero Item # Material Descr…" at bounding box center [610, 351] width 876 height 330
click at [235, 478] on button "Save" at bounding box center [235, 485] width 66 height 21
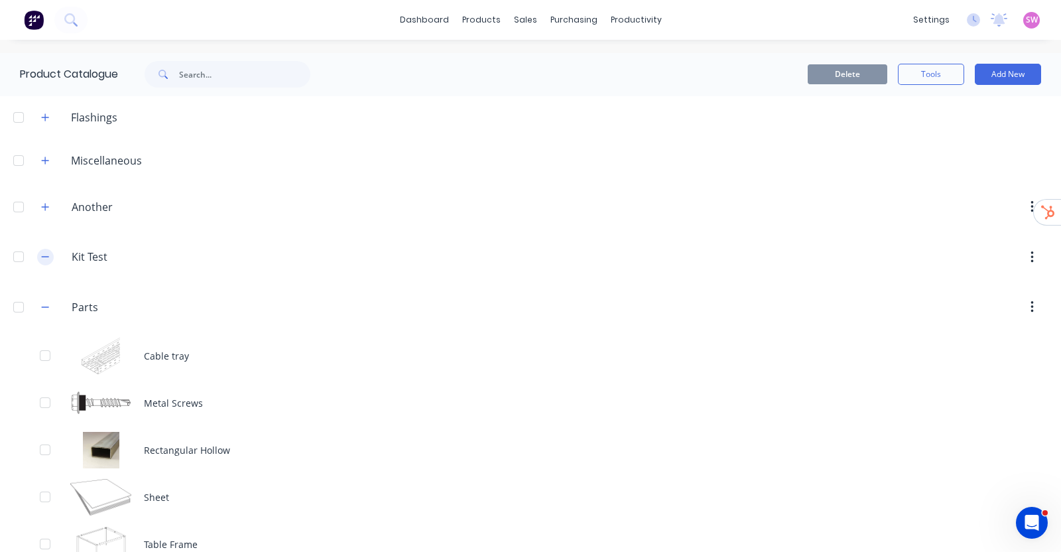
click at [53, 257] on span at bounding box center [45, 257] width 17 height 17
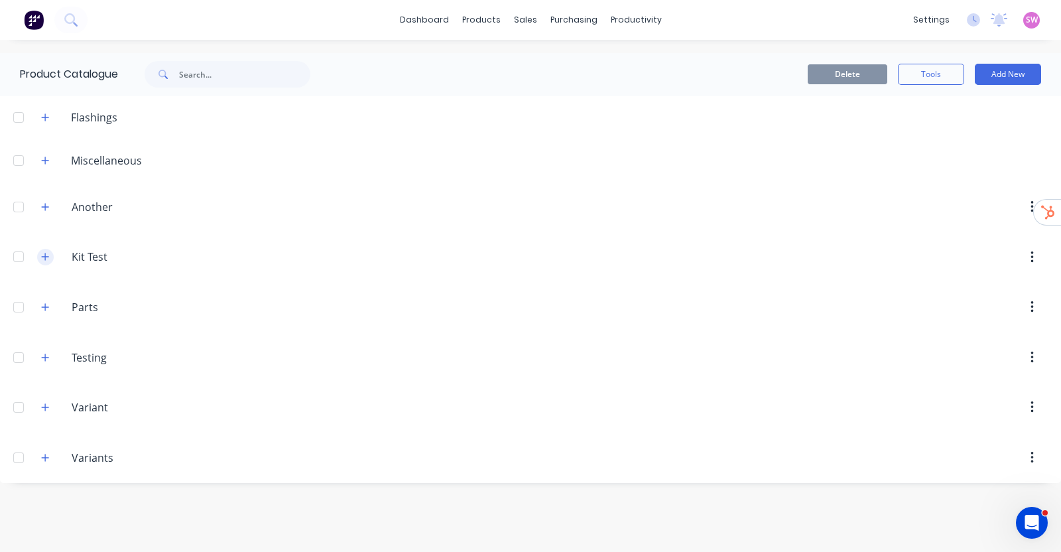
click at [49, 253] on icon "button" at bounding box center [45, 256] width 8 height 9
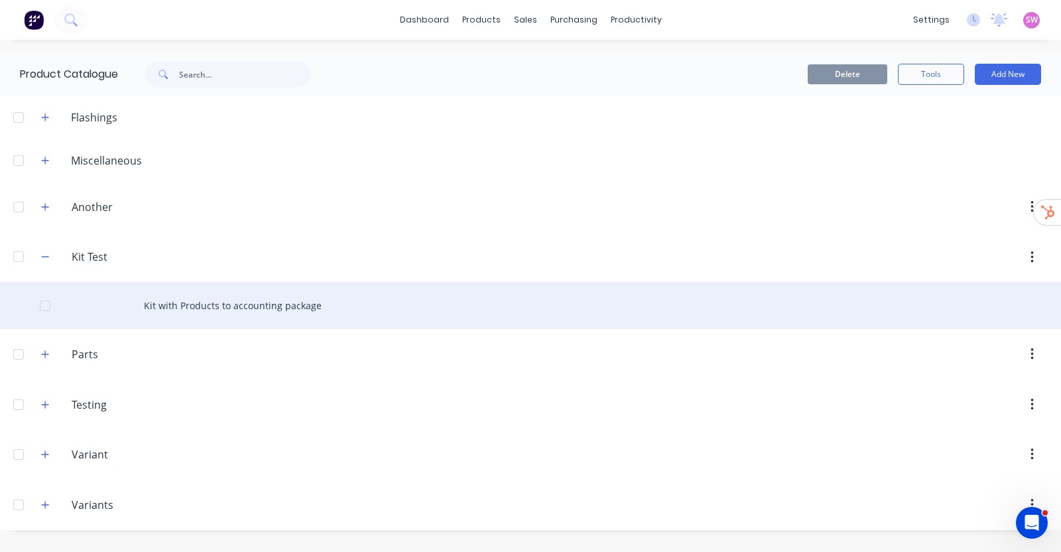
click at [168, 298] on div "Kit with Products to accounting package" at bounding box center [530, 305] width 1061 height 47
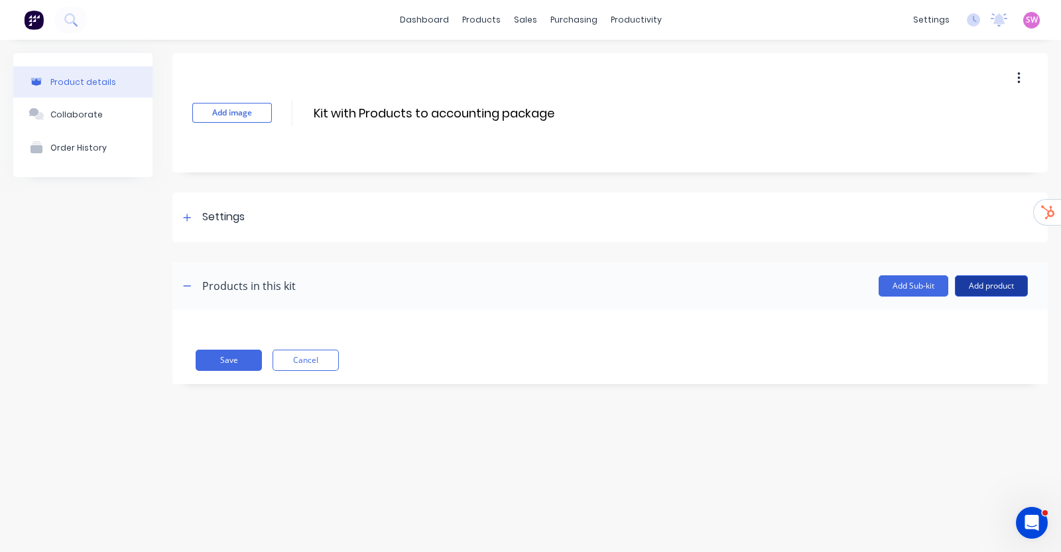
click at [983, 283] on button "Add product" at bounding box center [991, 285] width 73 height 21
click at [934, 323] on div "Product catalogue" at bounding box center [965, 319] width 102 height 19
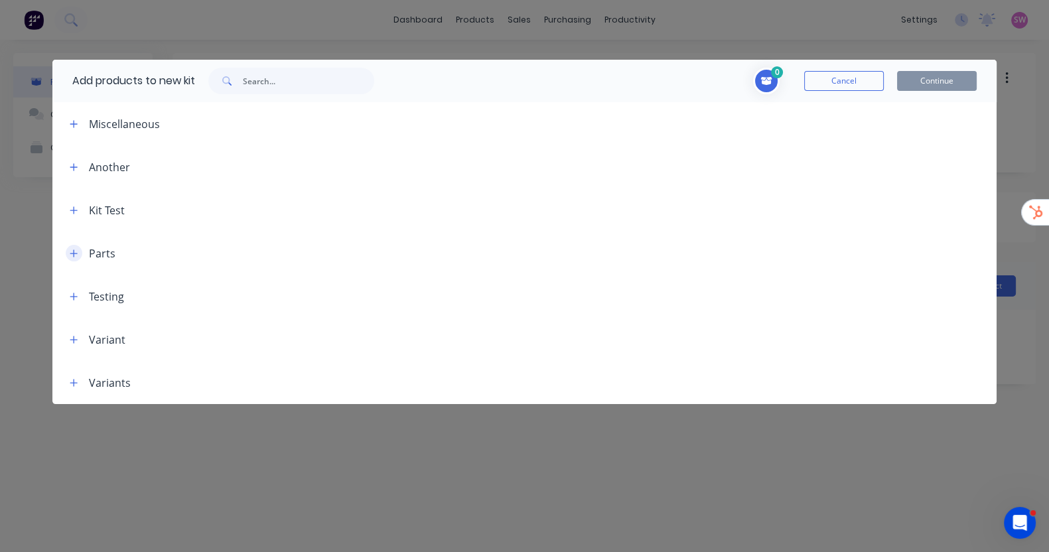
click at [76, 260] on button "button" at bounding box center [74, 253] width 17 height 17
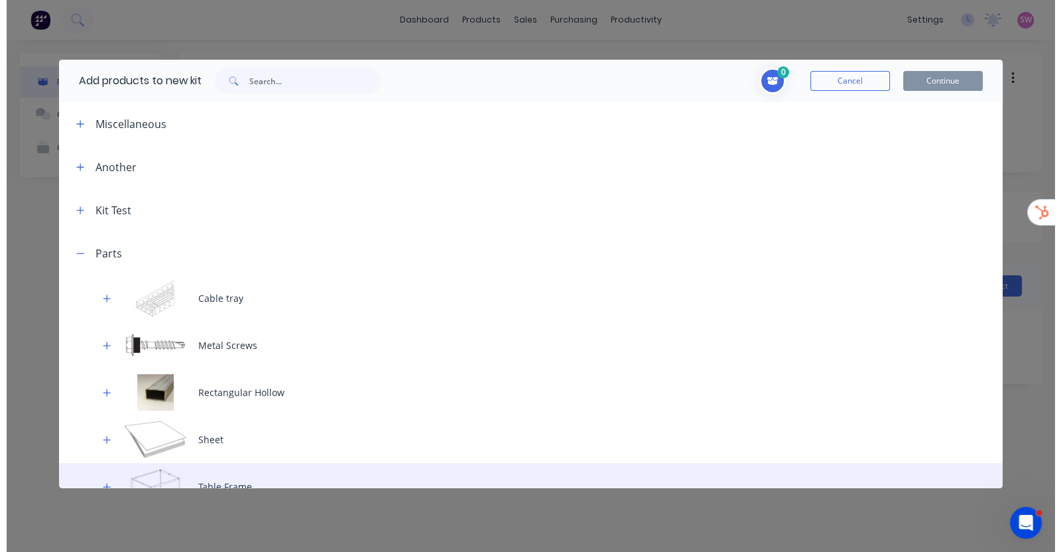
scroll to position [151, 0]
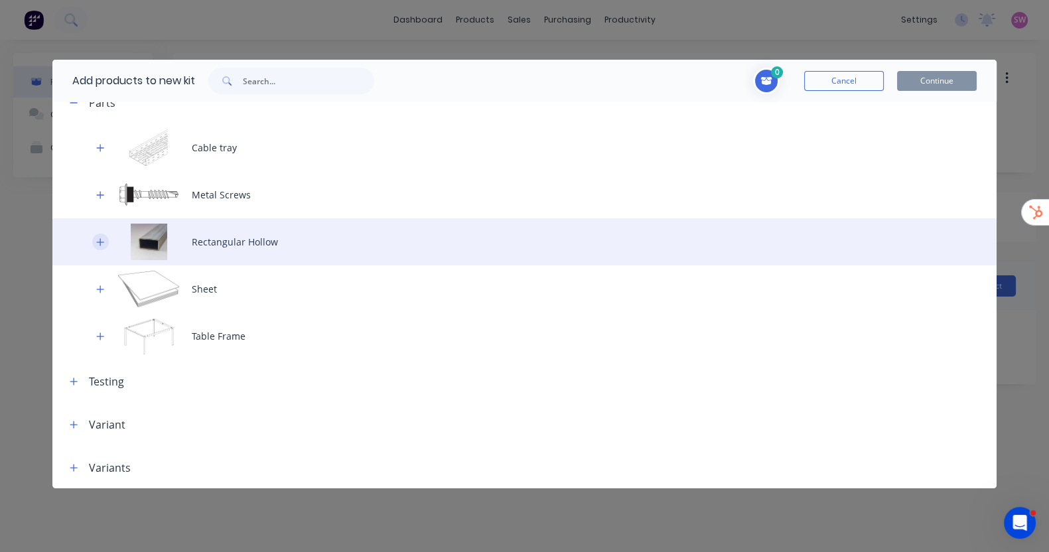
click at [103, 240] on icon "button" at bounding box center [100, 241] width 8 height 9
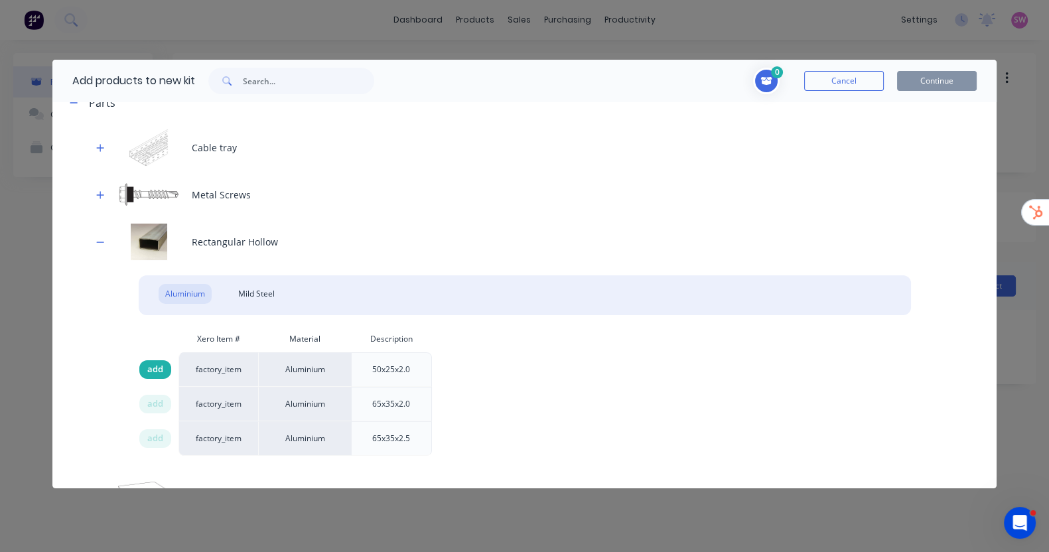
click at [159, 371] on span "add" at bounding box center [155, 369] width 16 height 13
click at [153, 402] on span "add" at bounding box center [155, 403] width 16 height 13
click at [155, 439] on span "add" at bounding box center [155, 438] width 16 height 13
click at [921, 81] on button "Continue" at bounding box center [937, 81] width 80 height 20
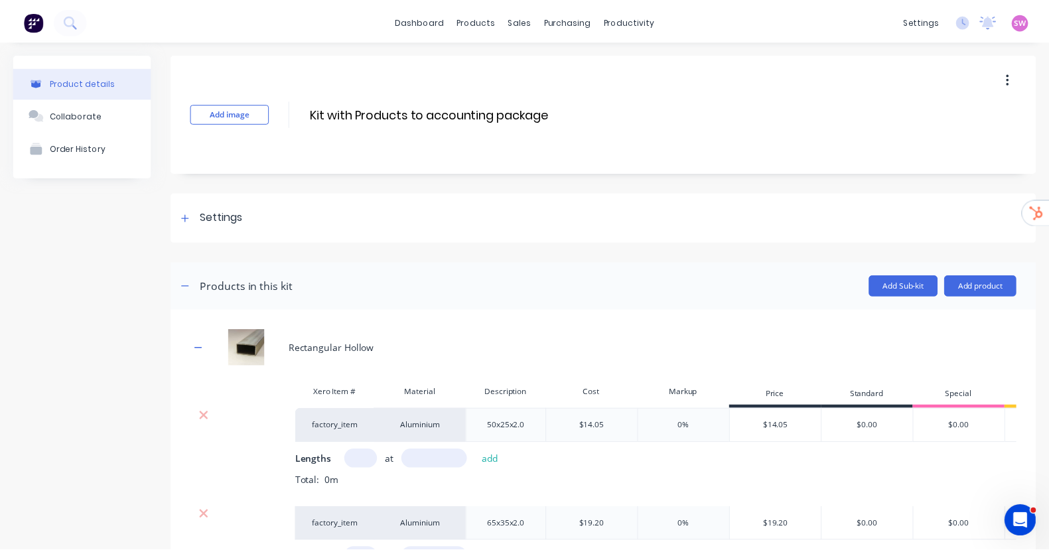
scroll to position [267, 0]
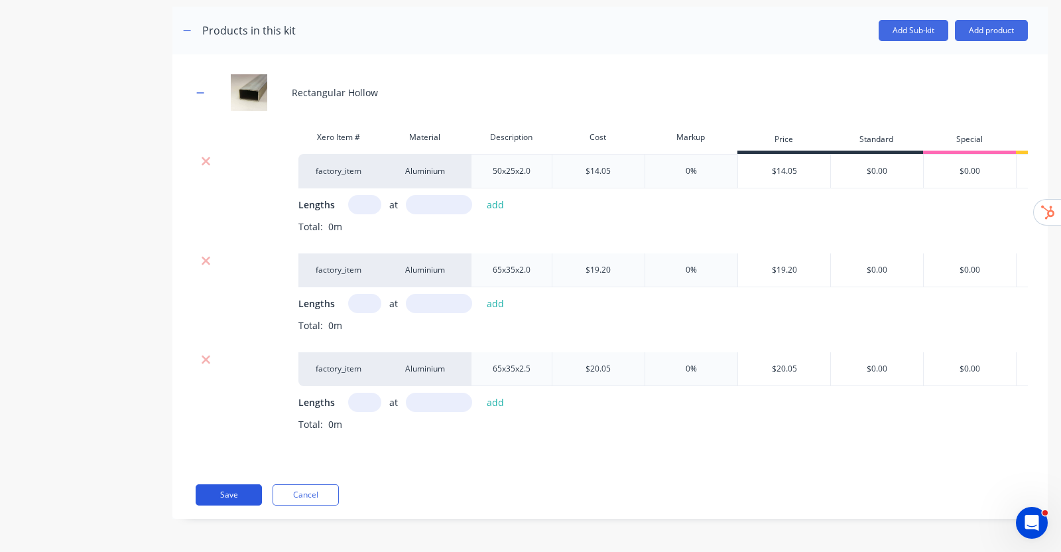
click at [226, 499] on button "Save" at bounding box center [229, 494] width 66 height 21
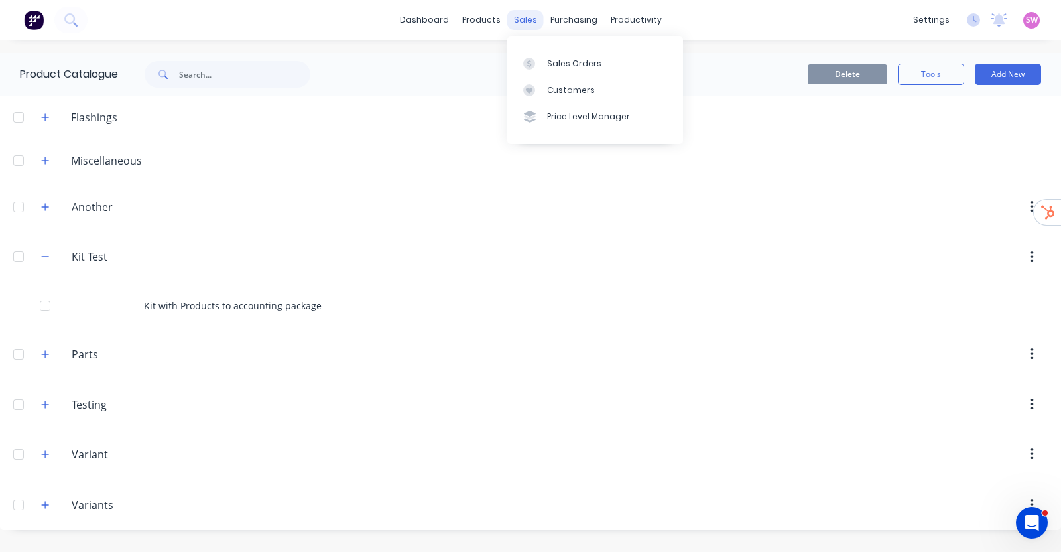
click at [531, 23] on div "sales" at bounding box center [525, 20] width 36 height 20
click at [554, 56] on link "Sales Orders" at bounding box center [595, 63] width 176 height 27
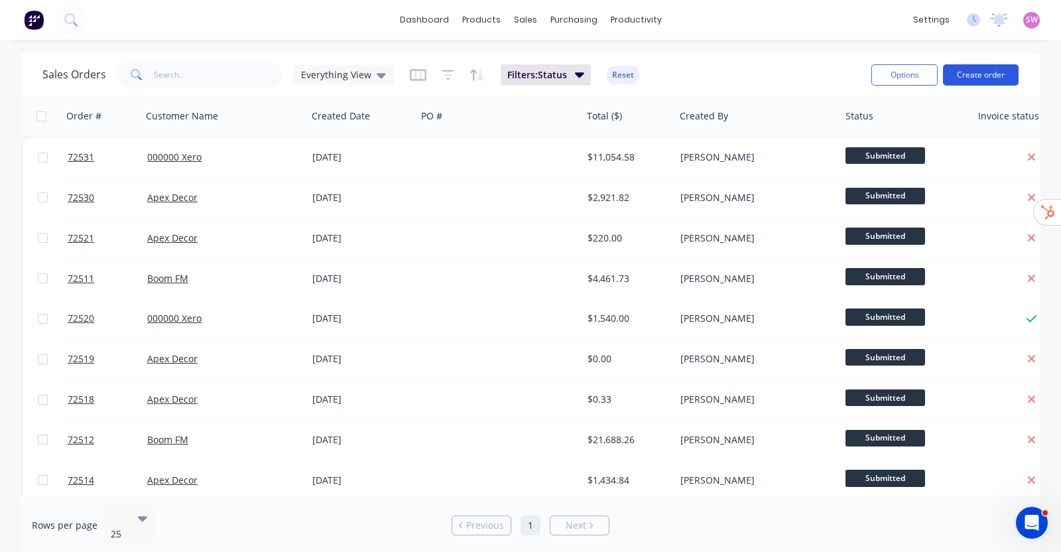
click at [985, 79] on button "Create order" at bounding box center [981, 74] width 76 height 21
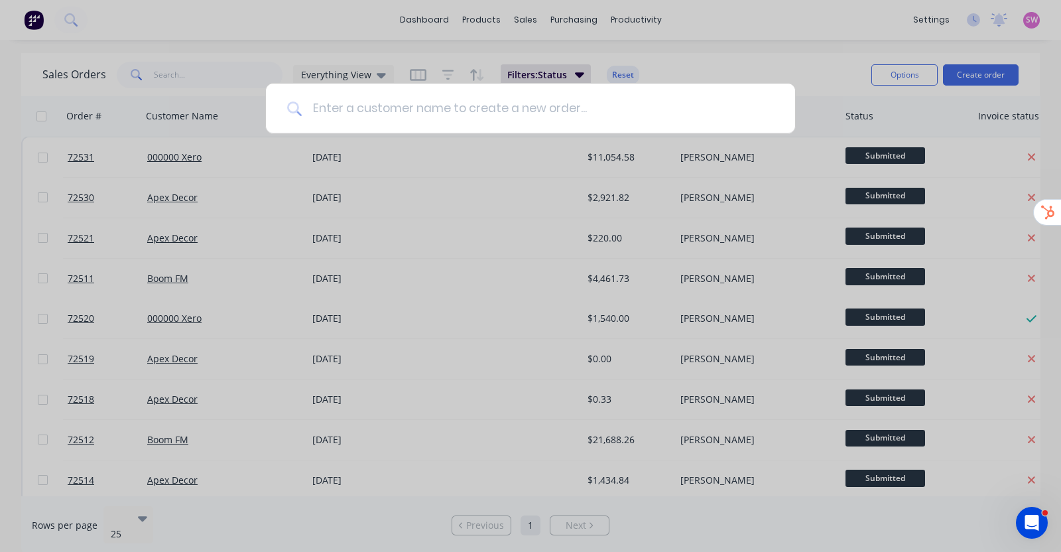
click at [525, 99] on input at bounding box center [538, 109] width 472 height 50
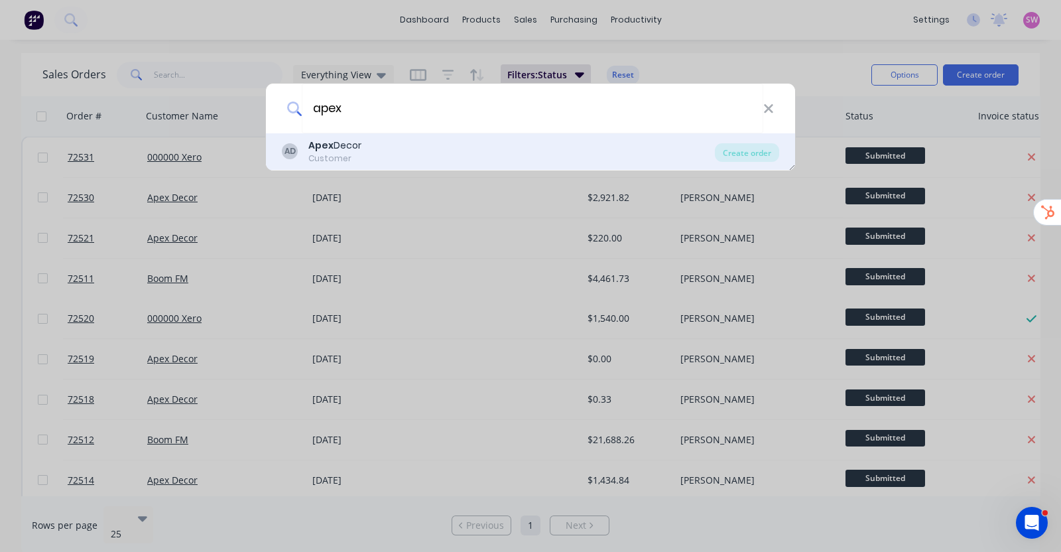
type input "apex"
click at [660, 153] on div "AD Apex Decor Customer" at bounding box center [498, 152] width 433 height 26
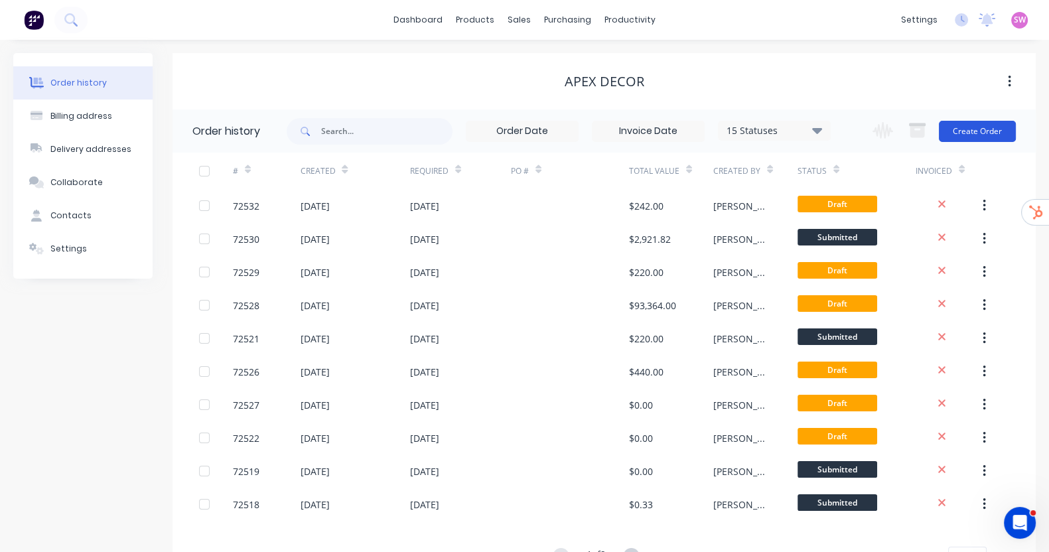
click at [980, 132] on button "Create Order" at bounding box center [977, 131] width 77 height 21
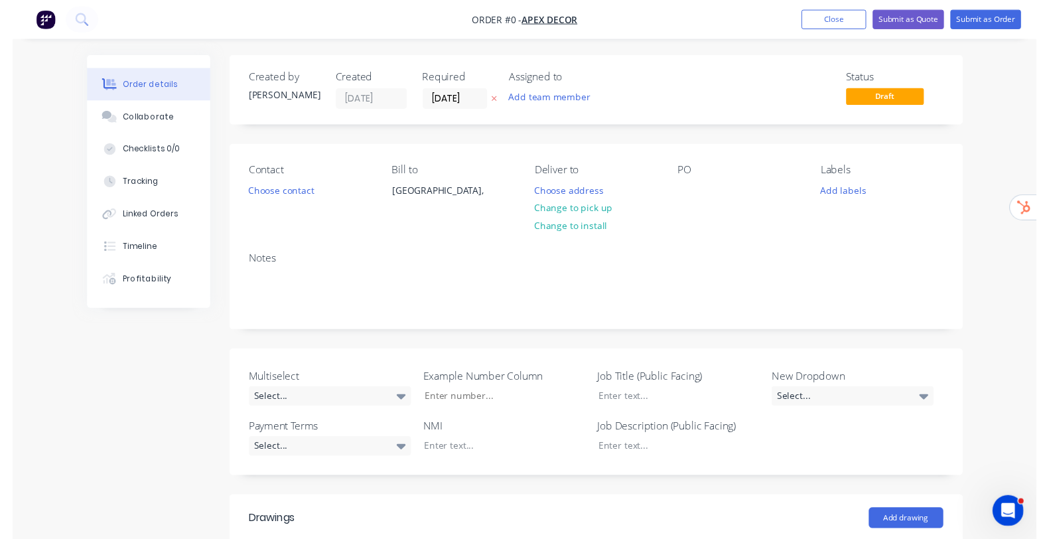
scroll to position [431, 0]
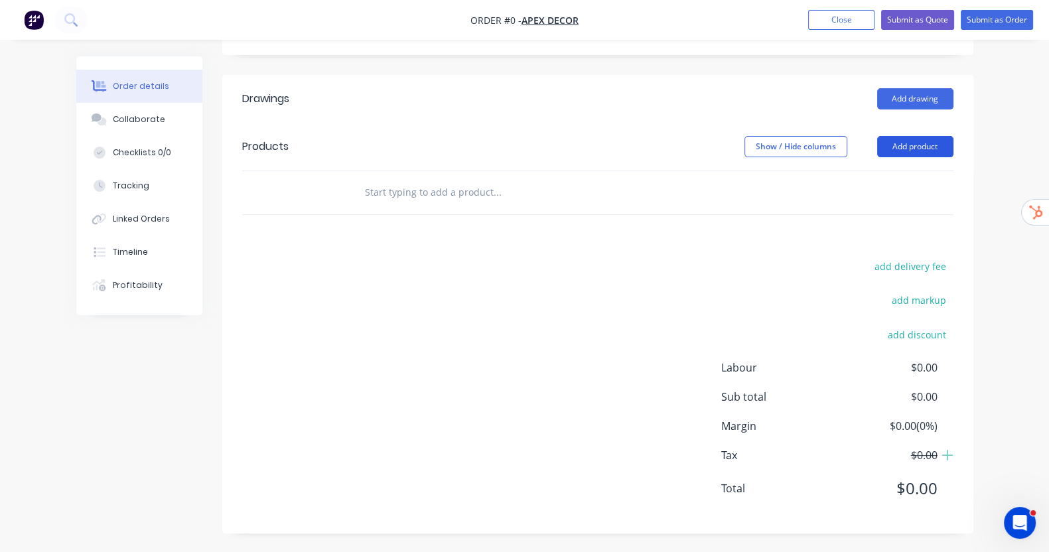
click at [953, 149] on button "Add product" at bounding box center [915, 146] width 76 height 21
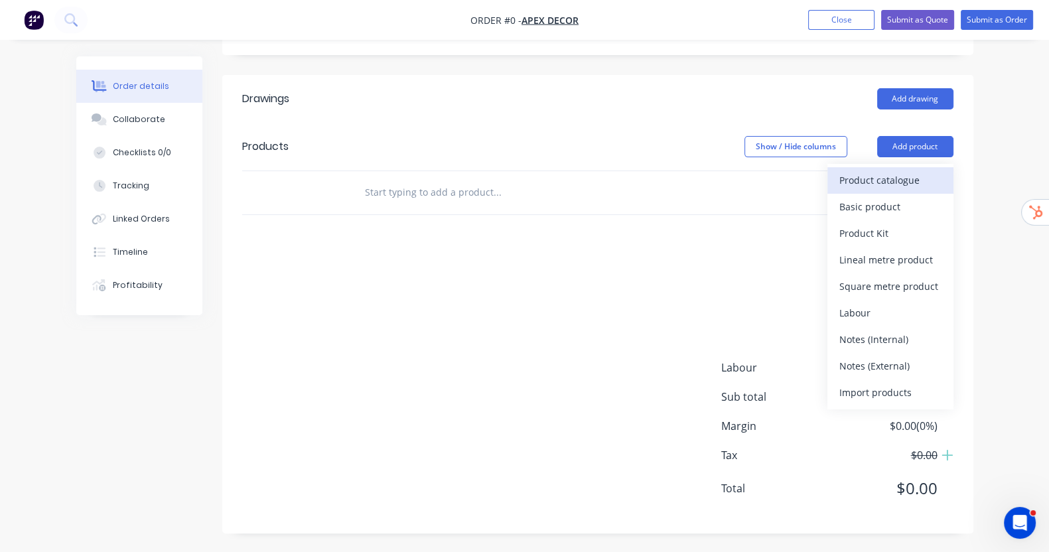
click at [935, 186] on div "Product catalogue" at bounding box center [890, 179] width 102 height 19
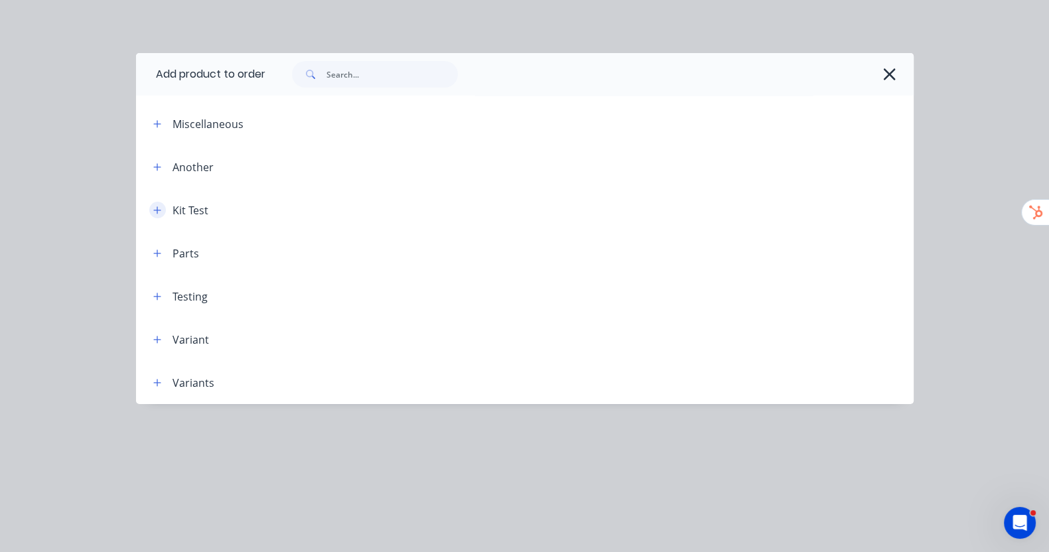
click at [153, 210] on icon "button" at bounding box center [157, 210] width 8 height 9
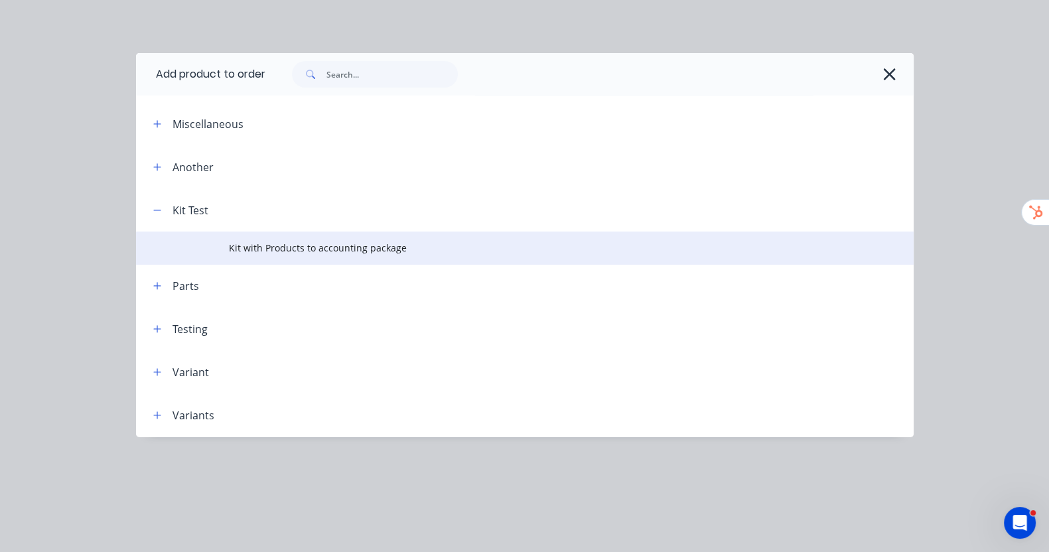
click at [229, 245] on span "Kit with Products to accounting package" at bounding box center [502, 248] width 547 height 14
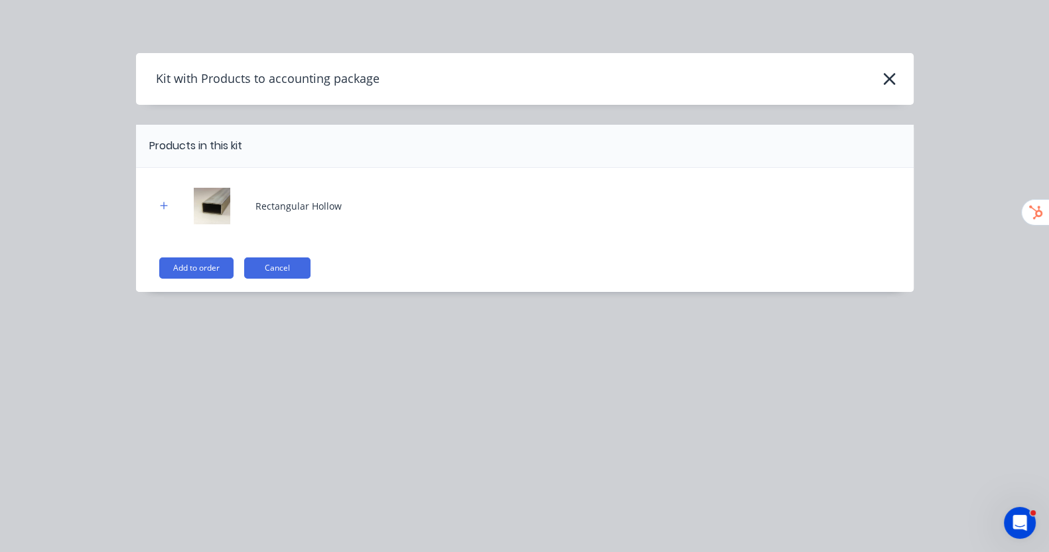
click at [136, 260] on div "Rectangular Hollow Add to order Cancel" at bounding box center [524, 230] width 777 height 124
click at [159, 267] on button "Add to order" at bounding box center [196, 267] width 74 height 21
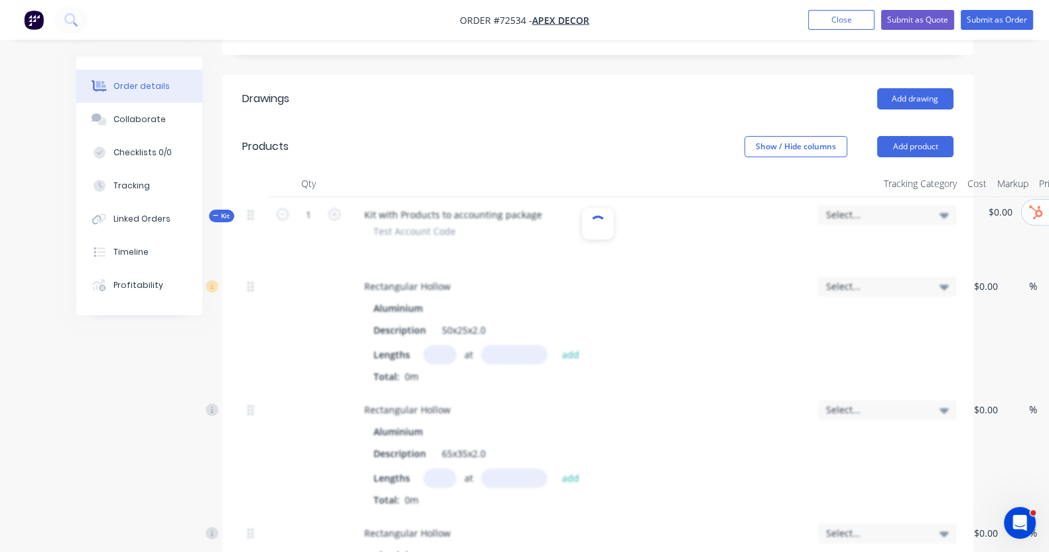
type input "$14.05"
type input "-100"
type input "$19.20"
type input "-100"
type input "$20.05"
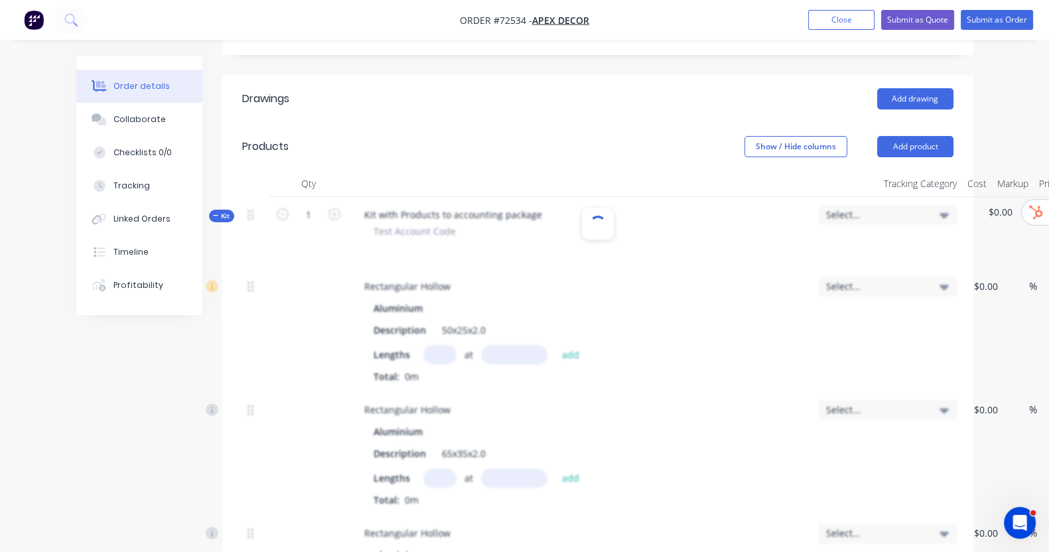
type input "-100"
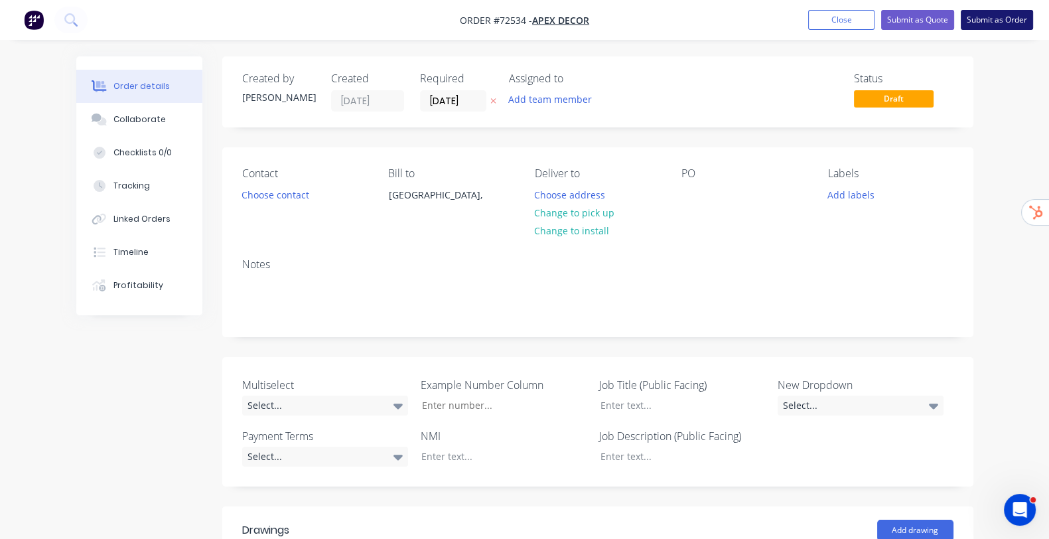
click at [1009, 23] on button "Submit as Order" at bounding box center [996, 20] width 72 height 20
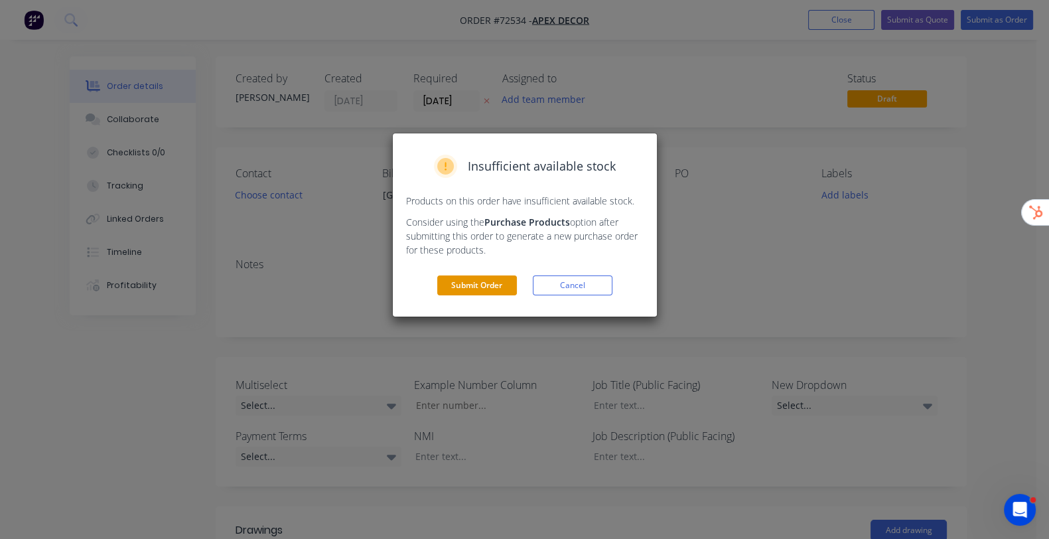
click at [480, 281] on button "Submit Order" at bounding box center [477, 285] width 80 height 20
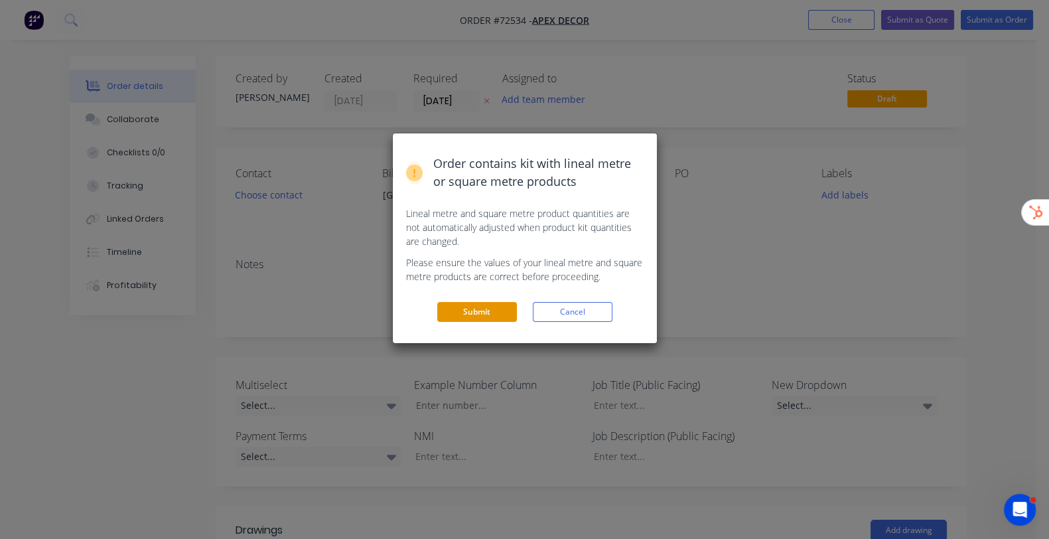
click at [484, 312] on button "Submit" at bounding box center [477, 312] width 80 height 20
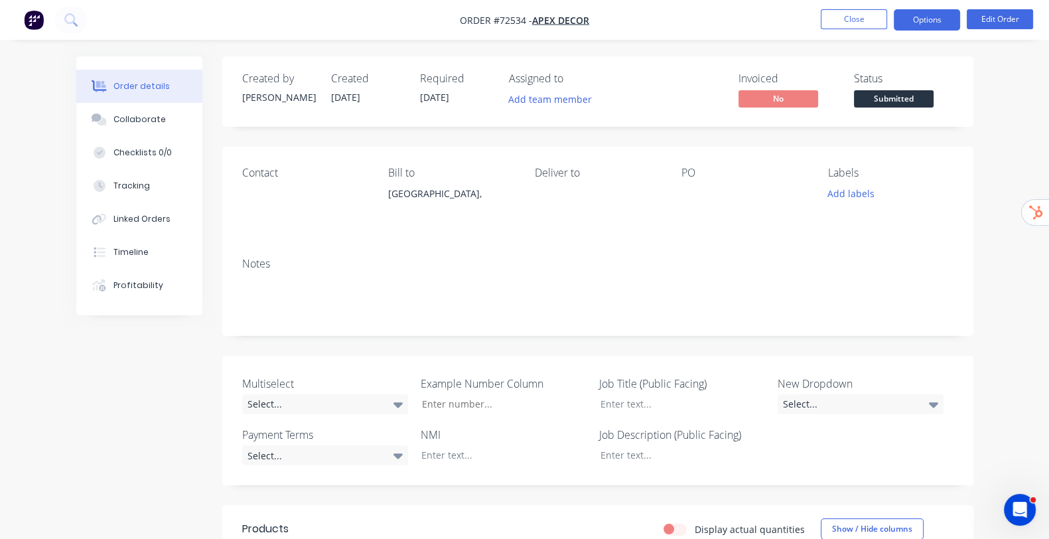
click at [918, 25] on button "Options" at bounding box center [926, 19] width 66 height 21
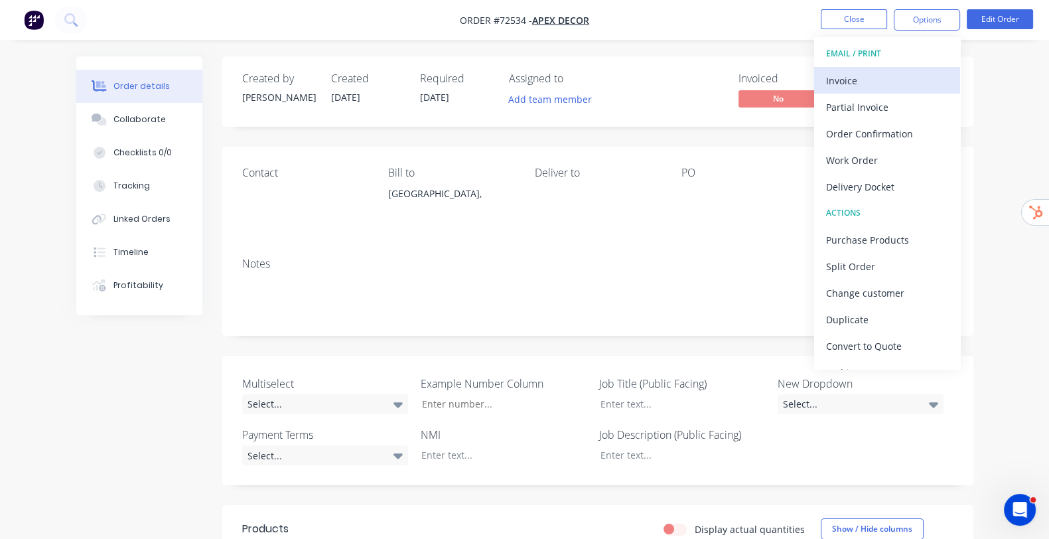
click at [869, 84] on div "Invoice" at bounding box center [887, 80] width 122 height 19
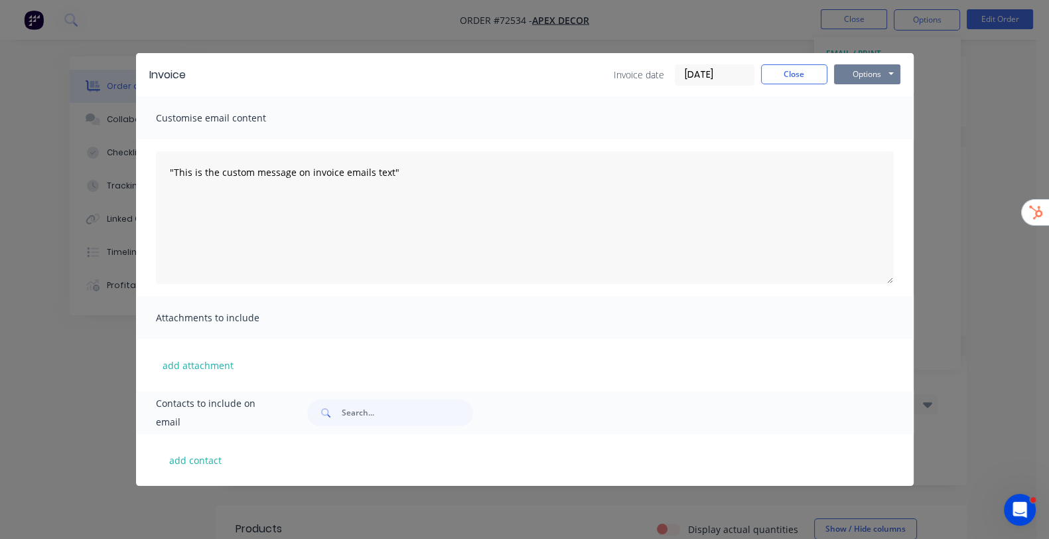
click at [900, 74] on button "Options" at bounding box center [867, 74] width 66 height 20
click at [156, 458] on button "add contact" at bounding box center [196, 460] width 80 height 20
select select "AU"
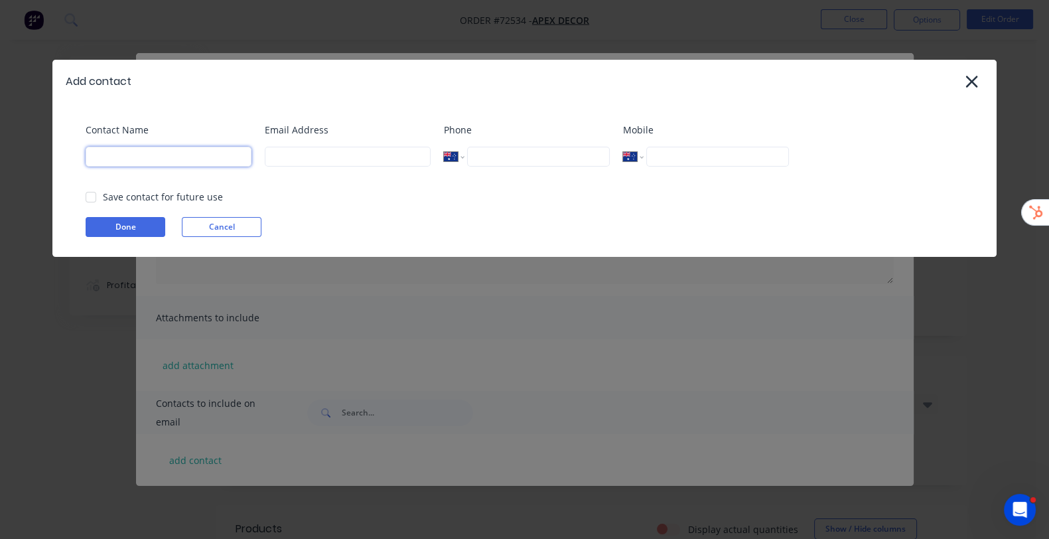
click at [171, 151] on input at bounding box center [169, 157] width 166 height 20
type input "[PERSON_NAME]"
drag, startPoint x: 315, startPoint y: 135, endPoint x: 319, endPoint y: 144, distance: 10.1
click at [315, 137] on div "Email Address" at bounding box center [348, 150] width 166 height 54
click at [320, 147] on input at bounding box center [348, 157] width 166 height 20
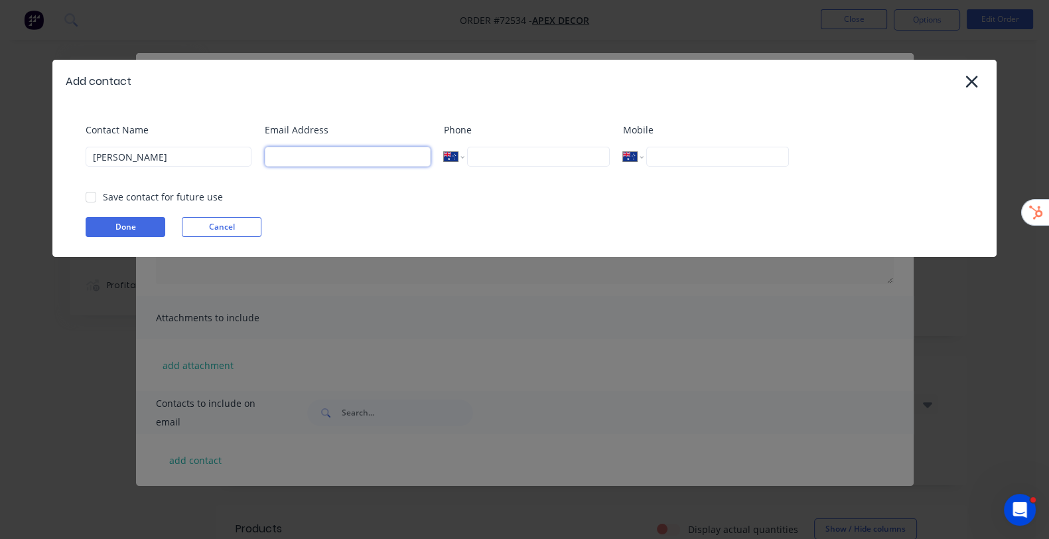
type input "[EMAIL_ADDRESS][DOMAIN_NAME]"
click at [127, 234] on button "Done" at bounding box center [126, 227] width 80 height 20
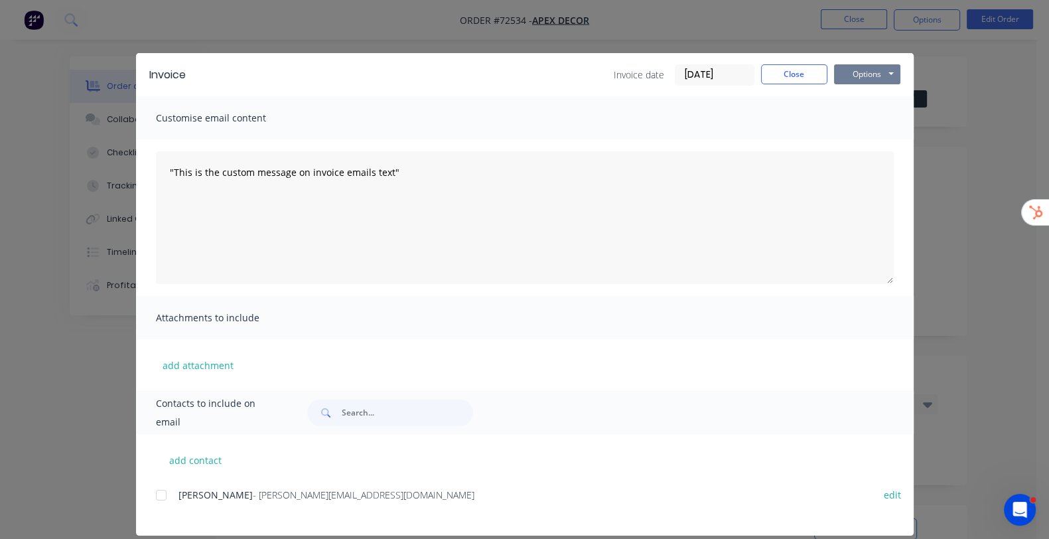
click at [900, 69] on button "Options" at bounding box center [867, 74] width 66 height 20
click at [919, 147] on button "Email" at bounding box center [876, 142] width 85 height 22
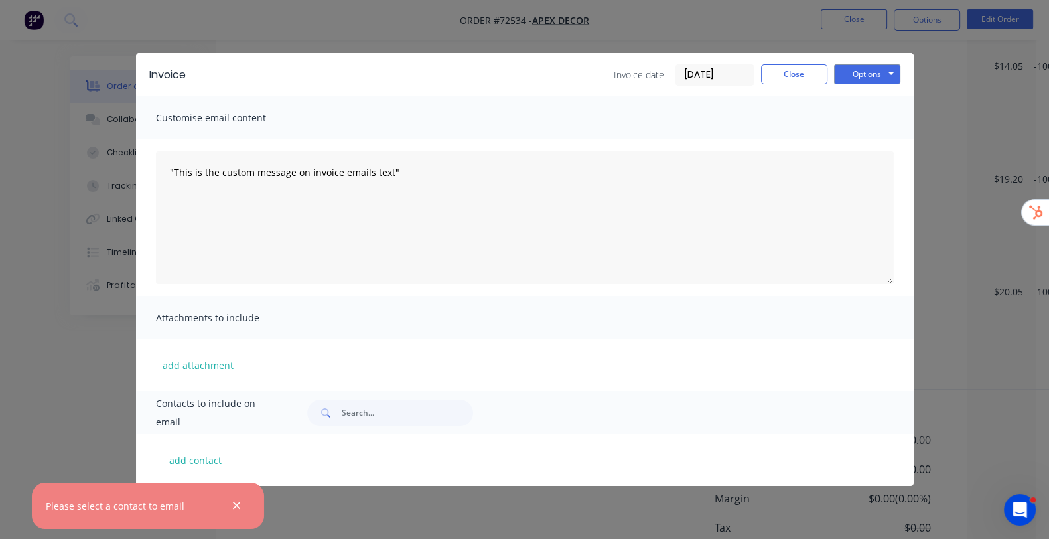
scroll to position [669, 0]
click at [136, 468] on div "add contact" at bounding box center [524, 460] width 777 height 52
click at [156, 462] on button "add contact" at bounding box center [196, 460] width 80 height 20
select select "AU"
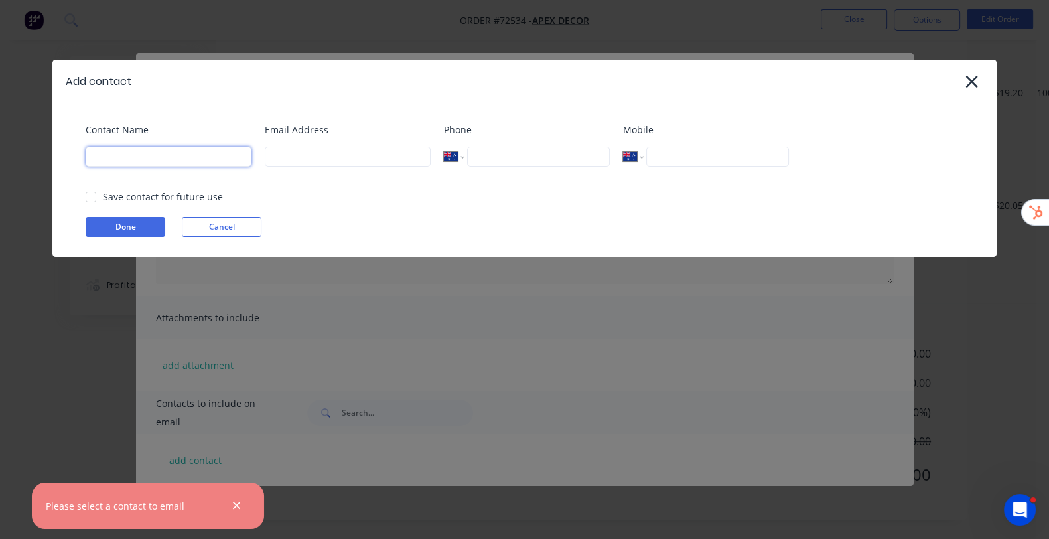
click at [152, 154] on input at bounding box center [169, 157] width 166 height 20
select select "AU"
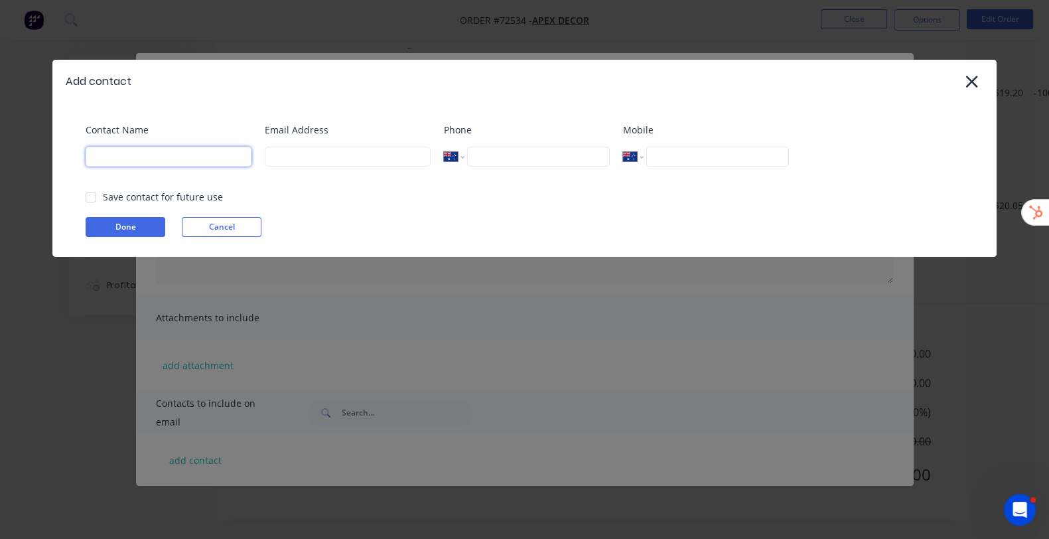
click at [152, 154] on input at bounding box center [169, 157] width 166 height 20
type input "[PERSON_NAME]"
type input "[EMAIL_ADDRESS][DOMAIN_NAME]"
click at [131, 228] on button "Done" at bounding box center [126, 227] width 80 height 20
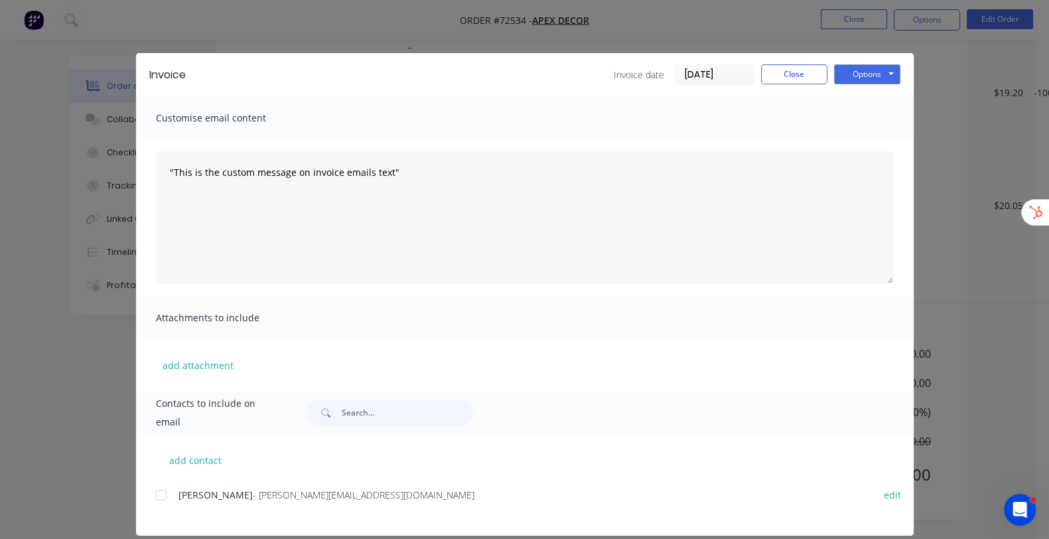
click at [148, 493] on div at bounding box center [161, 495] width 27 height 27
click at [900, 76] on button "Options" at bounding box center [867, 74] width 66 height 20
click at [919, 114] on button "Print" at bounding box center [876, 120] width 85 height 22
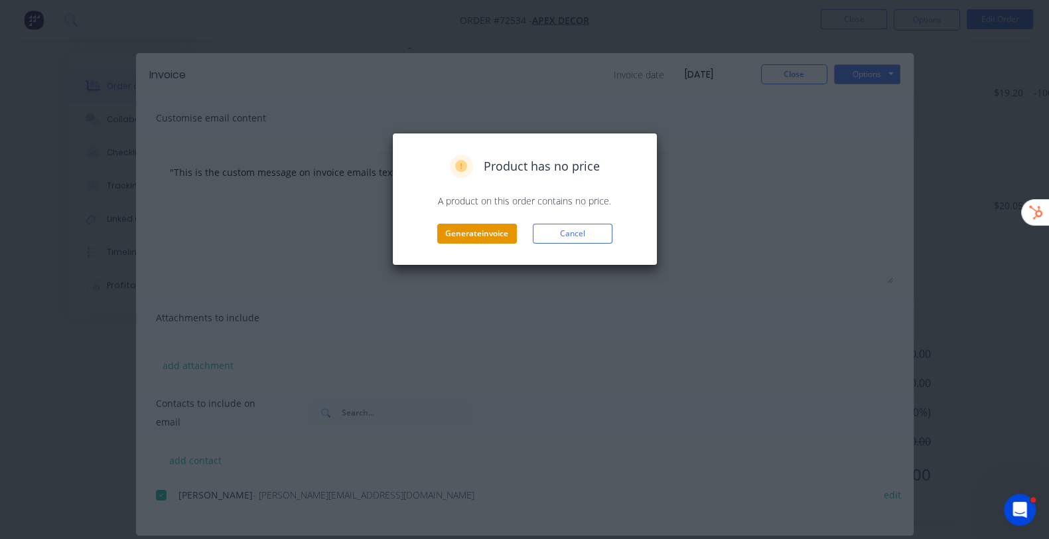
click at [481, 239] on button "Generate invoice" at bounding box center [477, 234] width 80 height 20
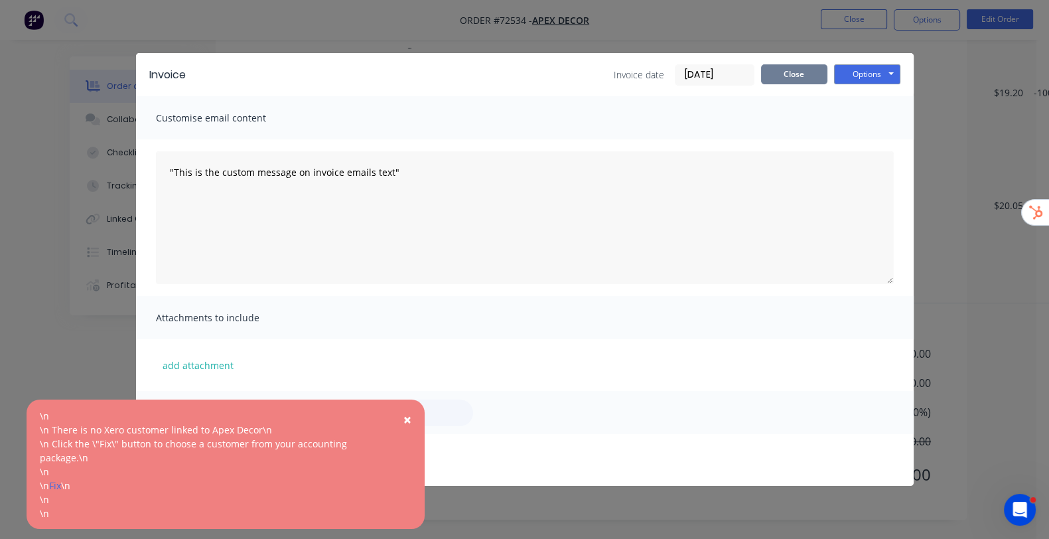
click at [827, 76] on button "Close" at bounding box center [794, 74] width 66 height 20
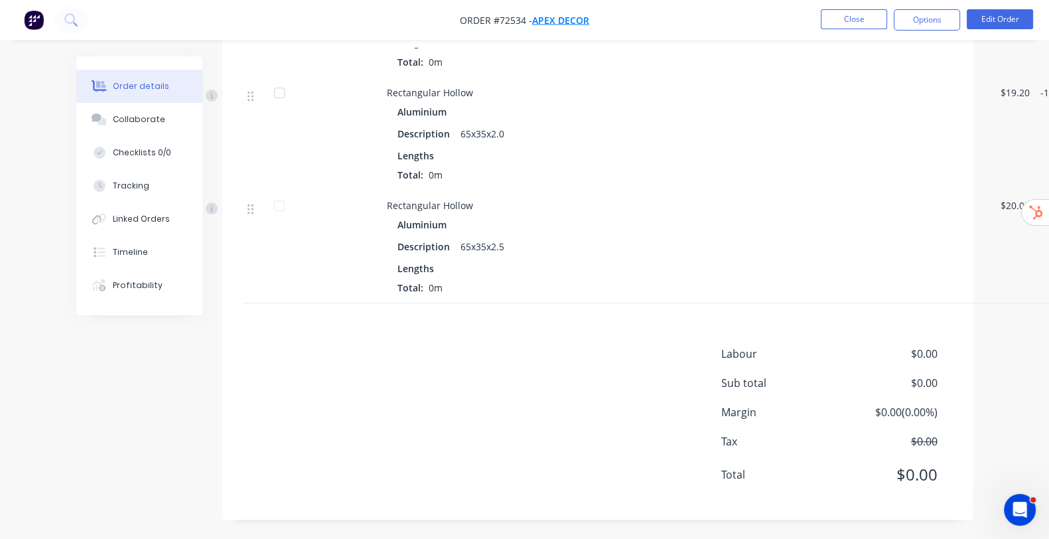
click at [569, 18] on span "Apex Decor" at bounding box center [560, 20] width 57 height 13
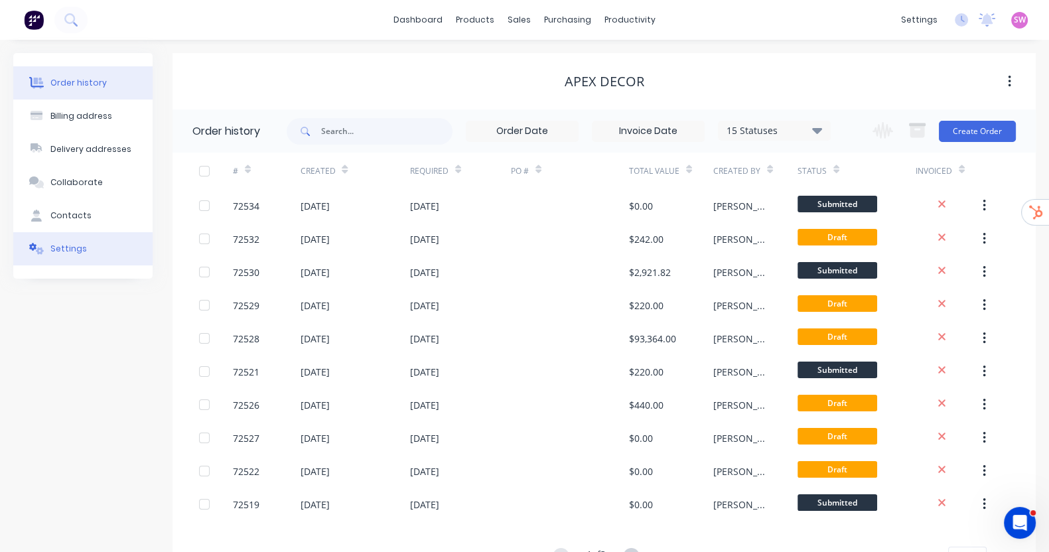
click at [71, 251] on div "Settings" at bounding box center [68, 249] width 36 height 12
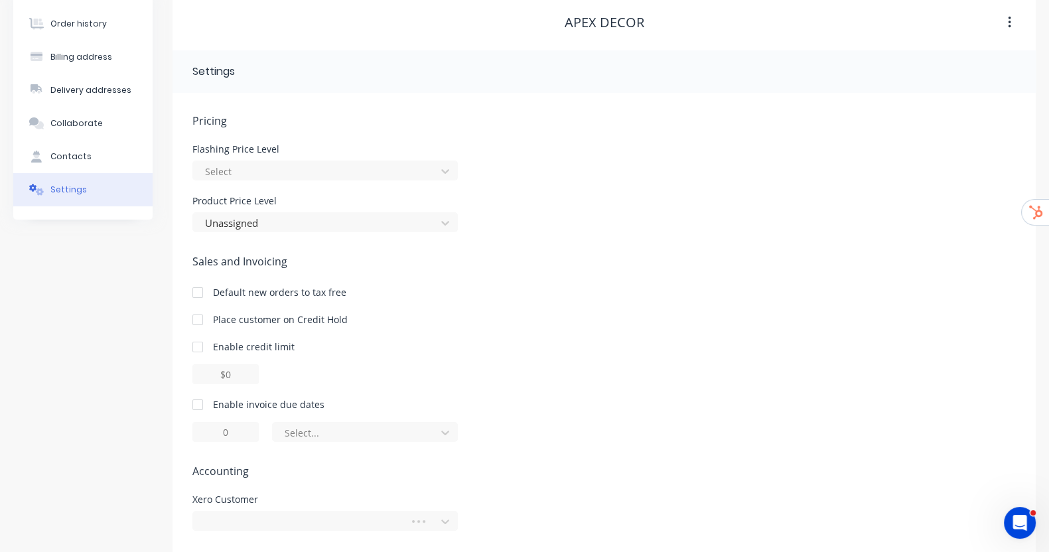
scroll to position [105, 0]
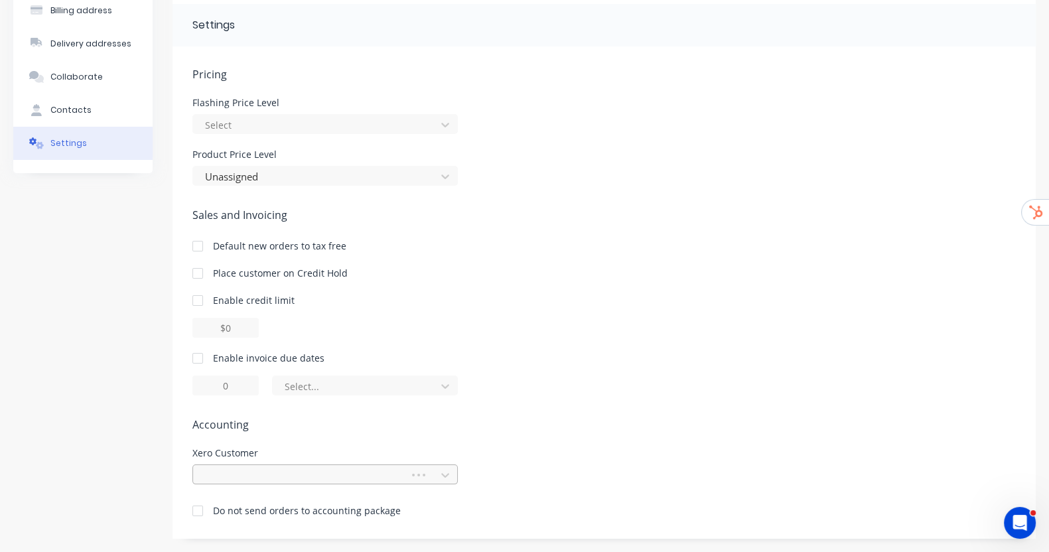
click at [319, 472] on div at bounding box center [303, 475] width 199 height 17
click at [272, 523] on div "000000 Xero" at bounding box center [416, 525] width 448 height 14
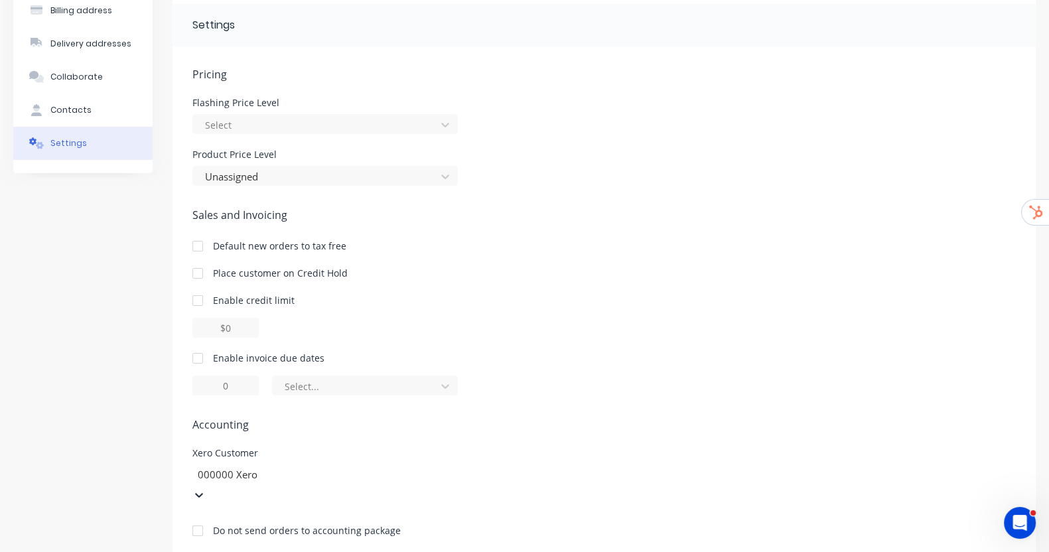
click at [524, 386] on div "Select..." at bounding box center [603, 385] width 823 height 20
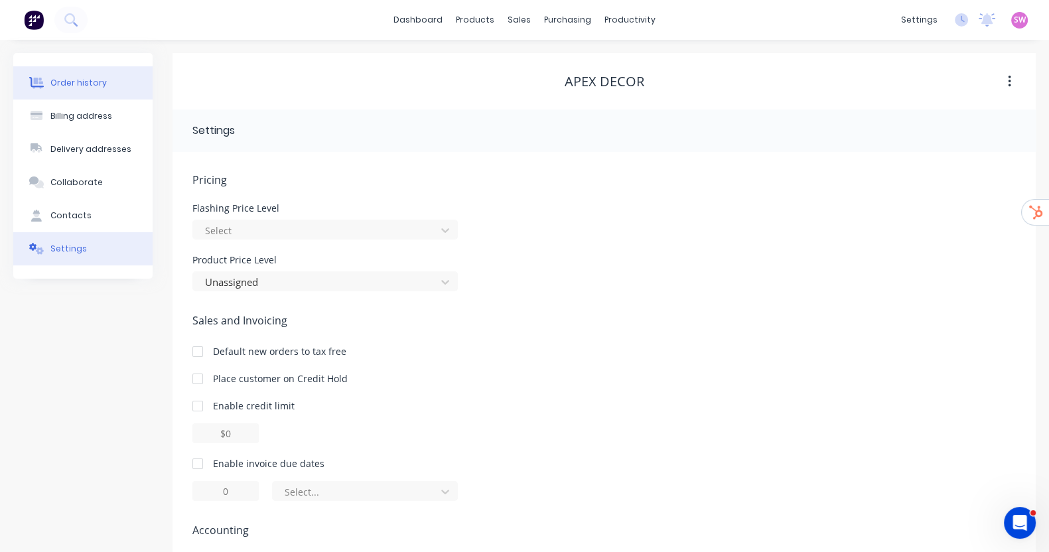
click at [63, 69] on button "Order history" at bounding box center [82, 82] width 139 height 33
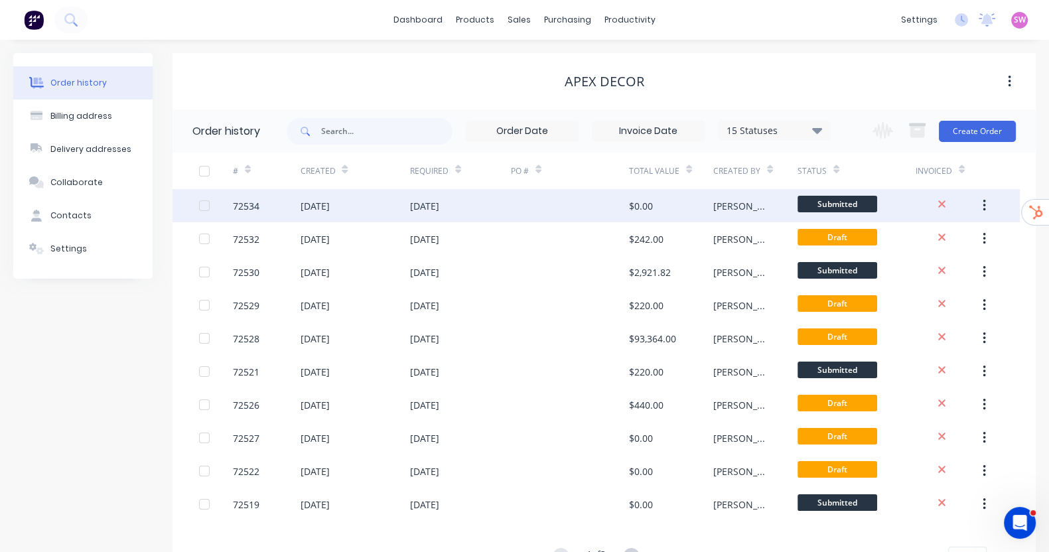
click at [582, 206] on div at bounding box center [570, 205] width 118 height 33
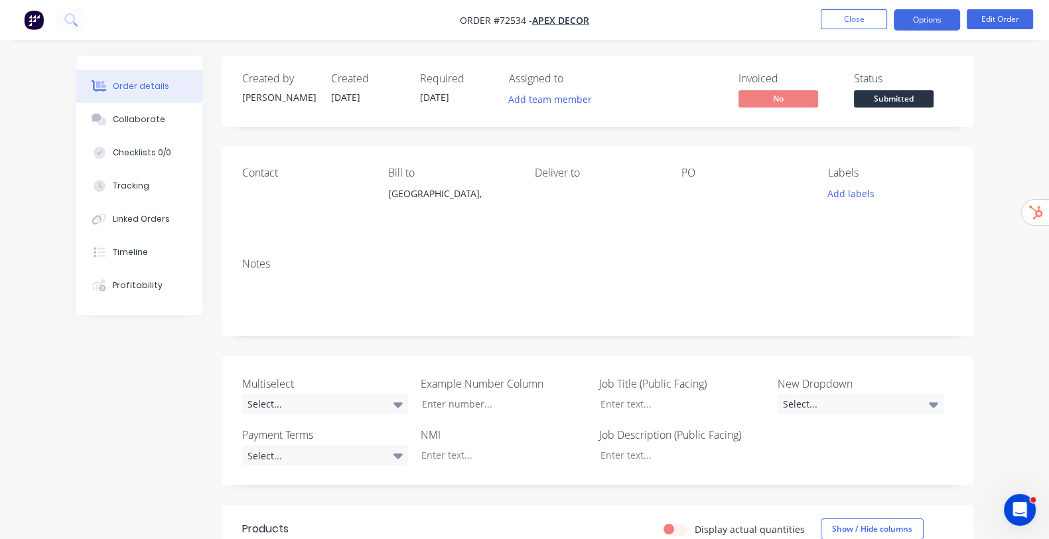
click at [929, 21] on button "Options" at bounding box center [926, 19] width 66 height 21
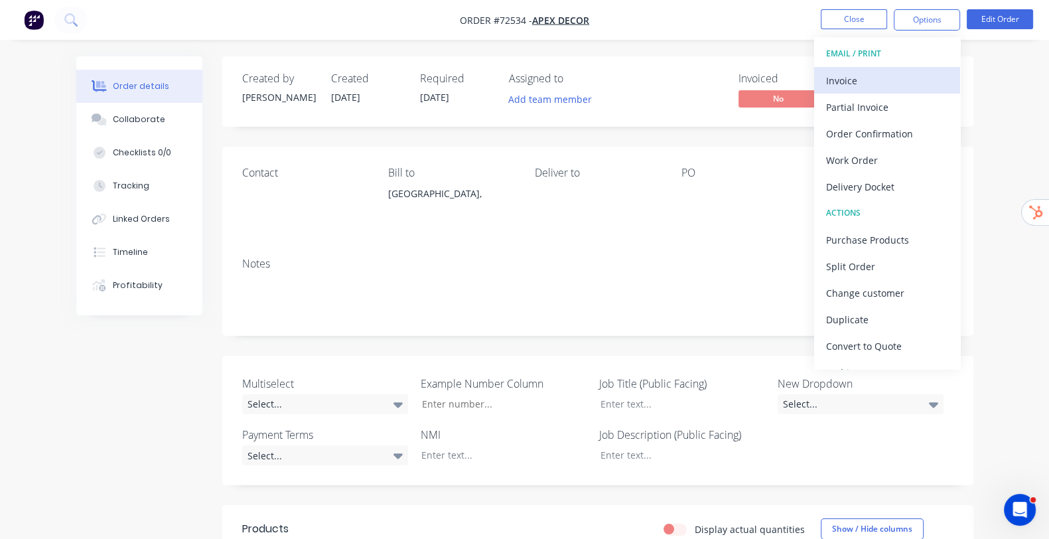
click at [839, 83] on div "Invoice" at bounding box center [887, 80] width 122 height 19
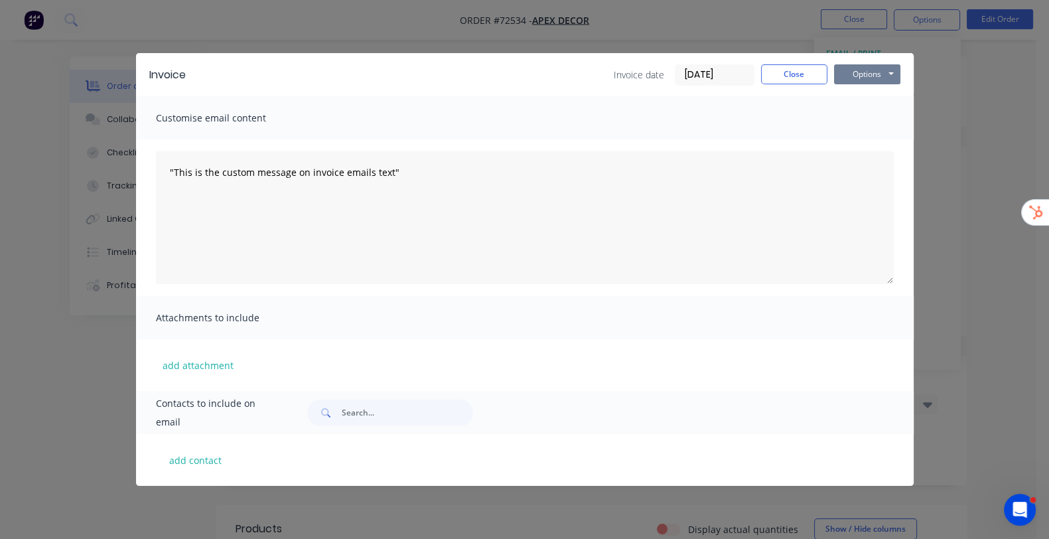
click at [900, 74] on button "Options" at bounding box center [867, 74] width 66 height 20
click at [919, 118] on button "Print" at bounding box center [876, 120] width 85 height 22
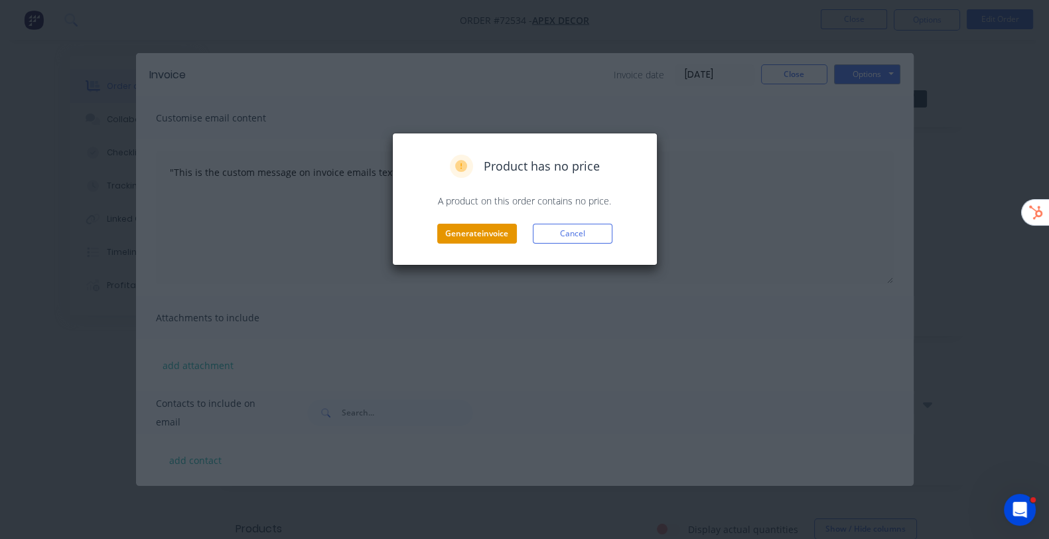
click at [484, 231] on button "Generate invoice" at bounding box center [477, 234] width 80 height 20
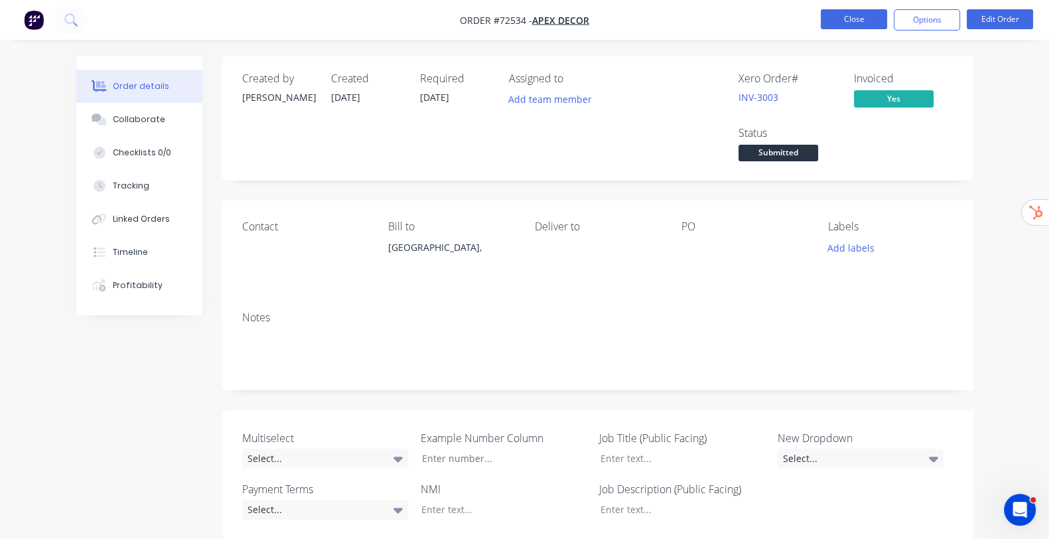
click at [885, 25] on button "Close" at bounding box center [853, 19] width 66 height 20
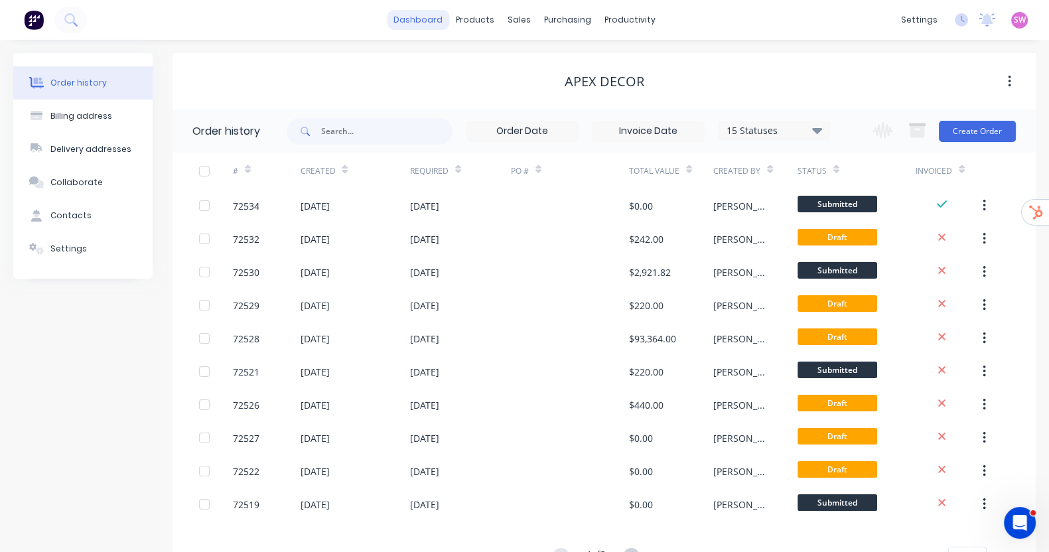
click at [418, 19] on link "dashboard" at bounding box center [418, 20] width 62 height 20
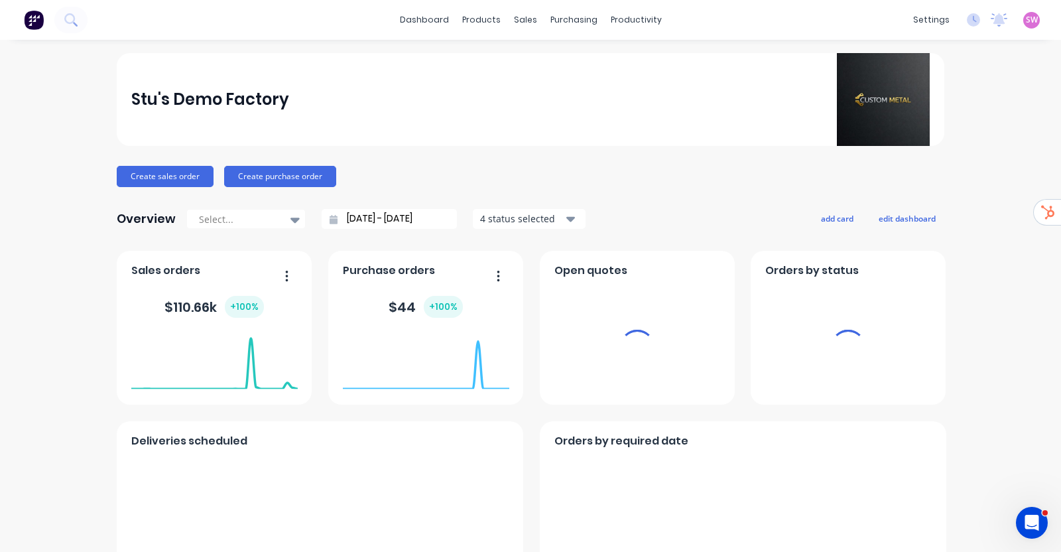
click at [1027, 14] on div "settings No new notifications [PERSON_NAME] all as read You have no notificatio…" at bounding box center [984, 20] width 155 height 20
click at [1019, 28] on div "settings No new notifications [PERSON_NAME] all as read You have no notificatio…" at bounding box center [984, 20] width 155 height 20
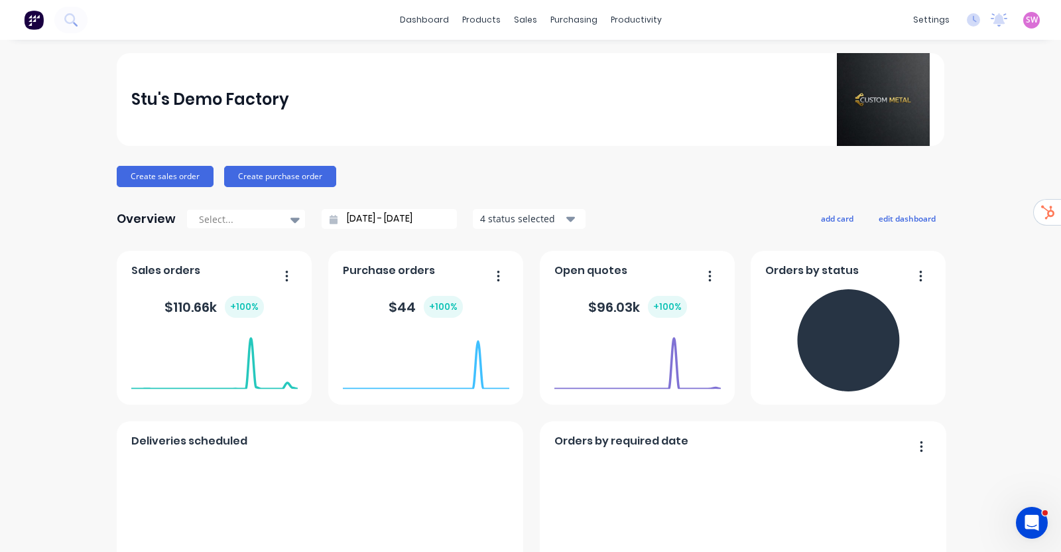
click at [1026, 21] on span "SW" at bounding box center [1032, 20] width 12 height 12
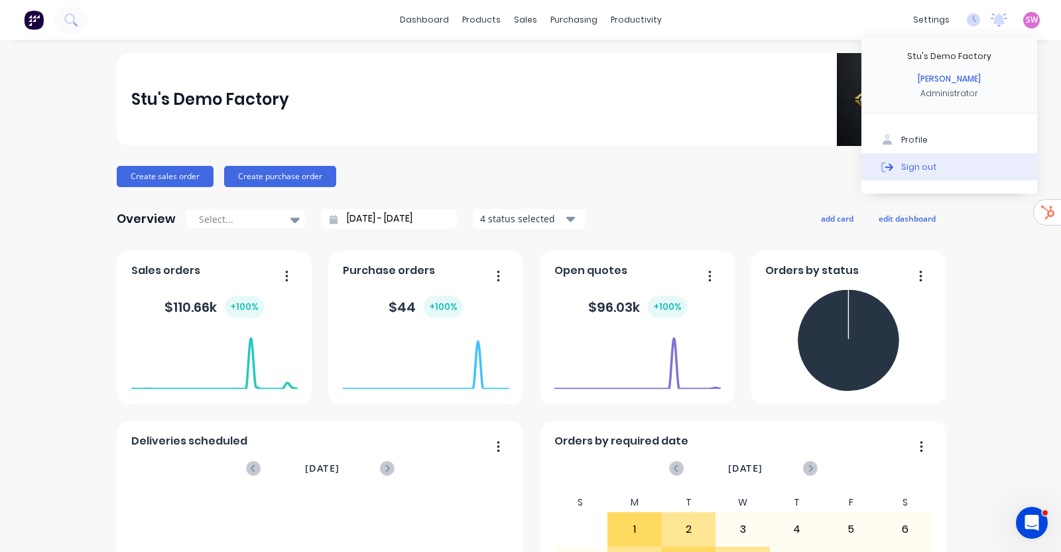
click at [925, 167] on button "Sign out" at bounding box center [950, 166] width 176 height 27
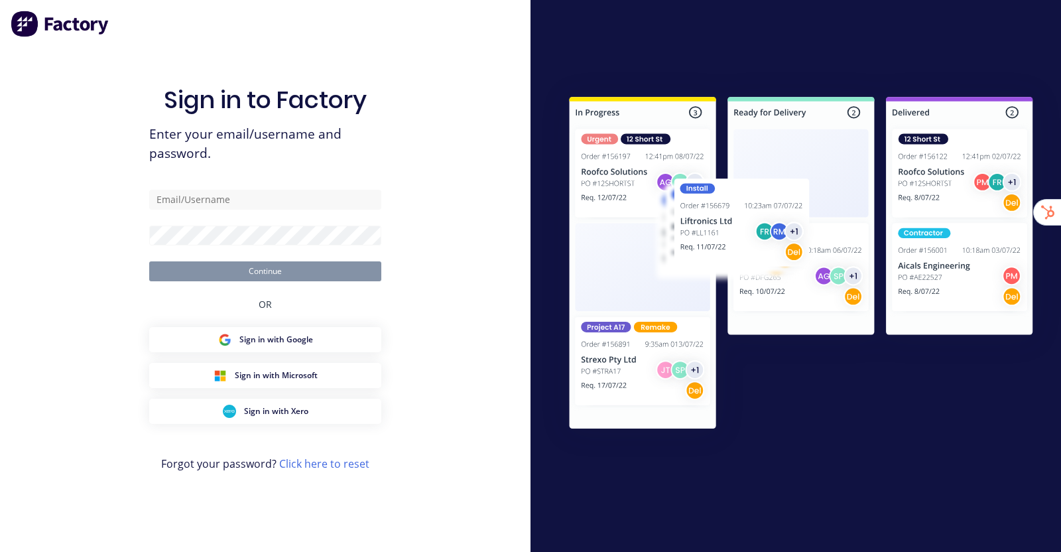
type input "[EMAIL_ADDRESS][DOMAIN_NAME]"
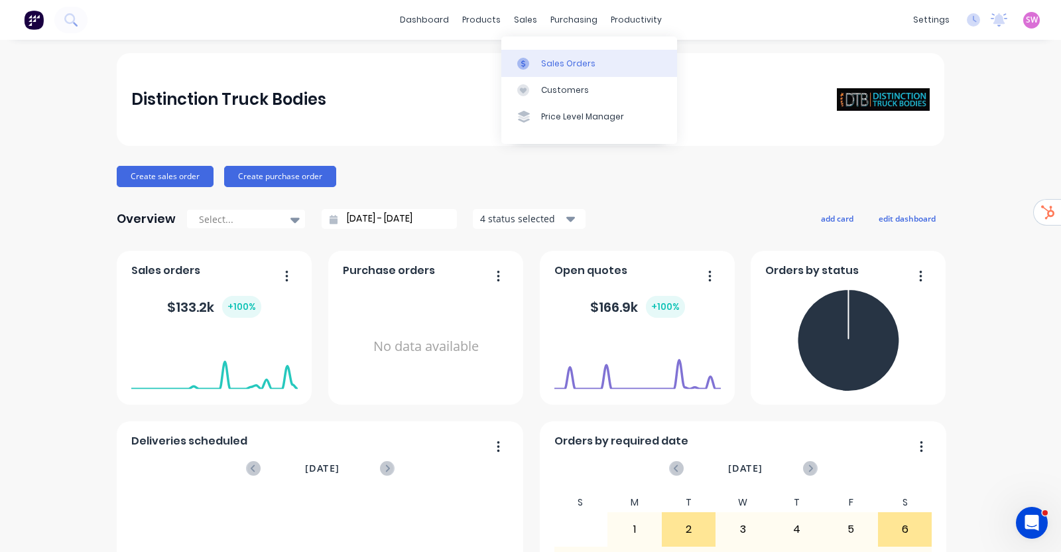
click at [564, 54] on link "Sales Orders" at bounding box center [589, 63] width 176 height 27
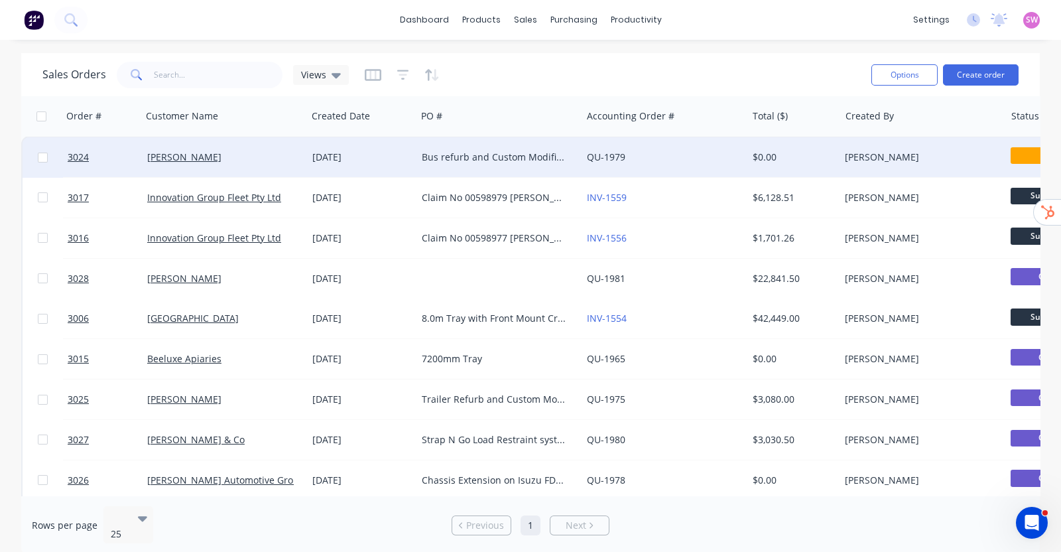
click at [492, 154] on div "Bus refurb and Custom Modification" at bounding box center [495, 157] width 147 height 13
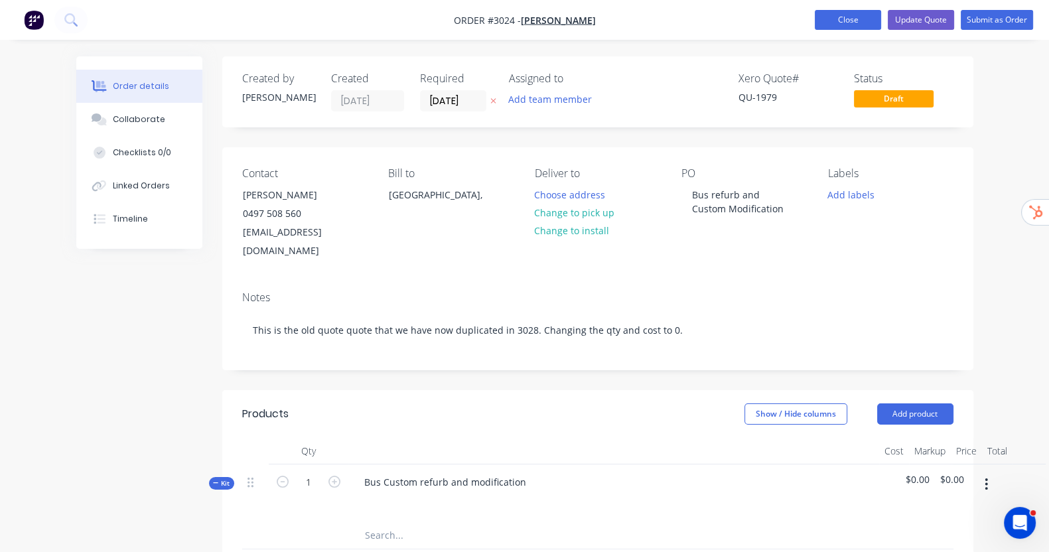
click at [870, 14] on button "Close" at bounding box center [848, 20] width 66 height 20
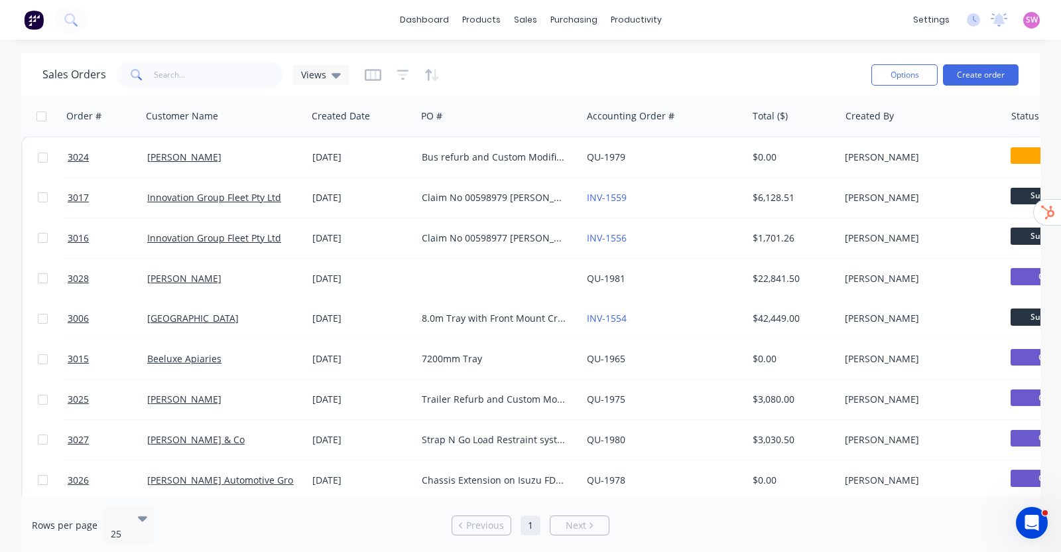
click at [562, 64] on div "Sales Orders Views" at bounding box center [451, 74] width 818 height 33
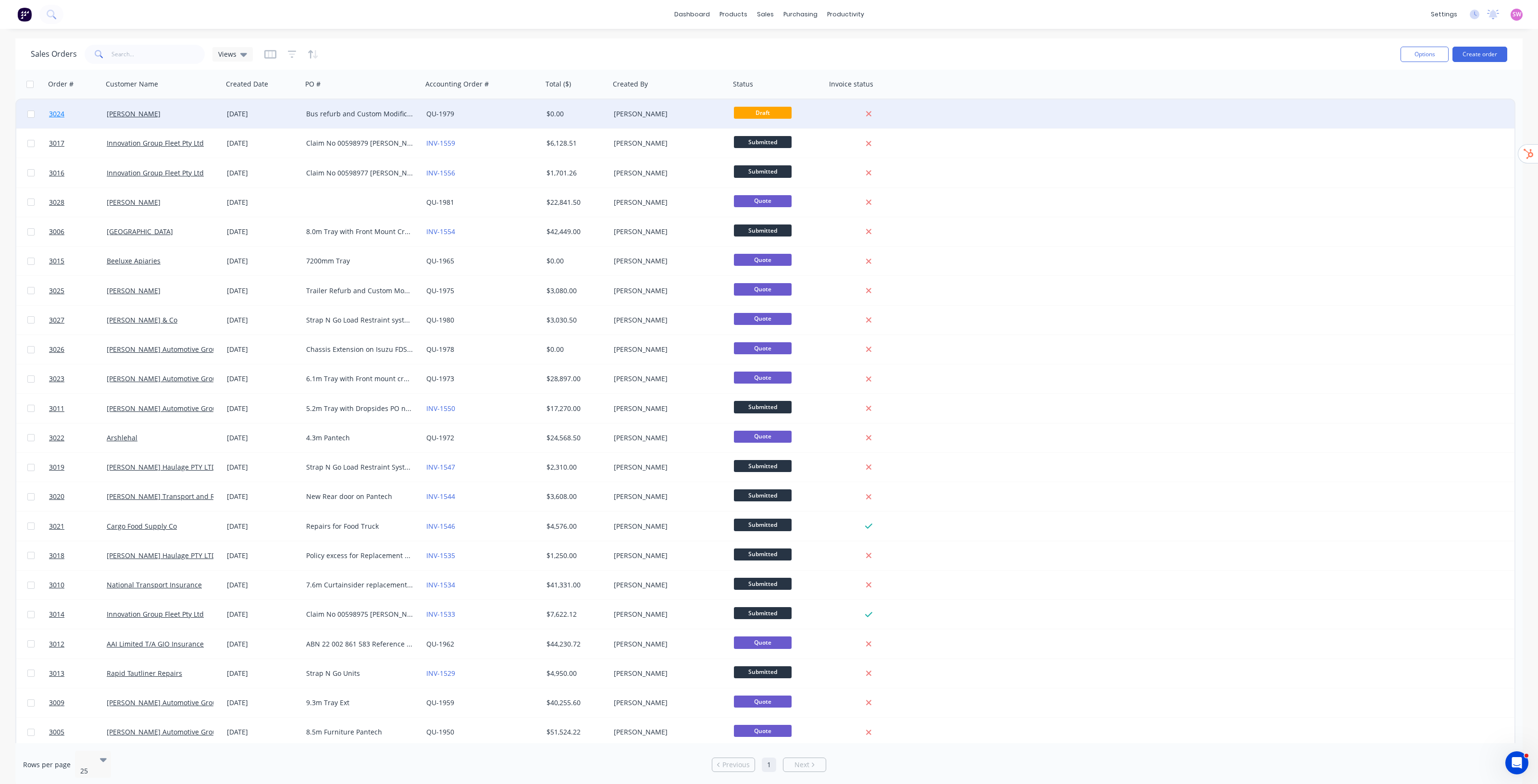
click at [54, 112] on span "3024" at bounding box center [57, 114] width 15 height 9
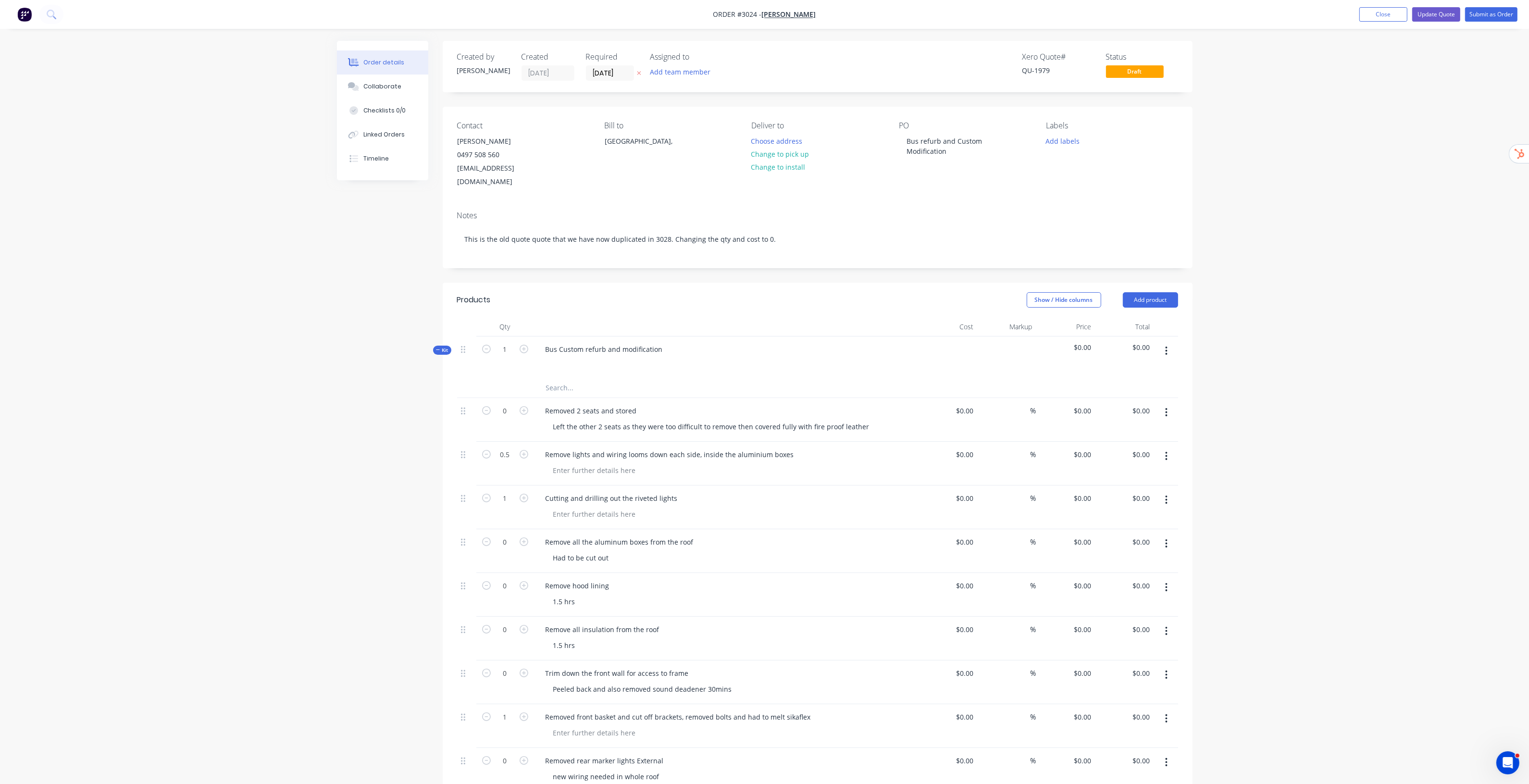
click at [769, 17] on button "Close" at bounding box center [1383, 14] width 48 height 14
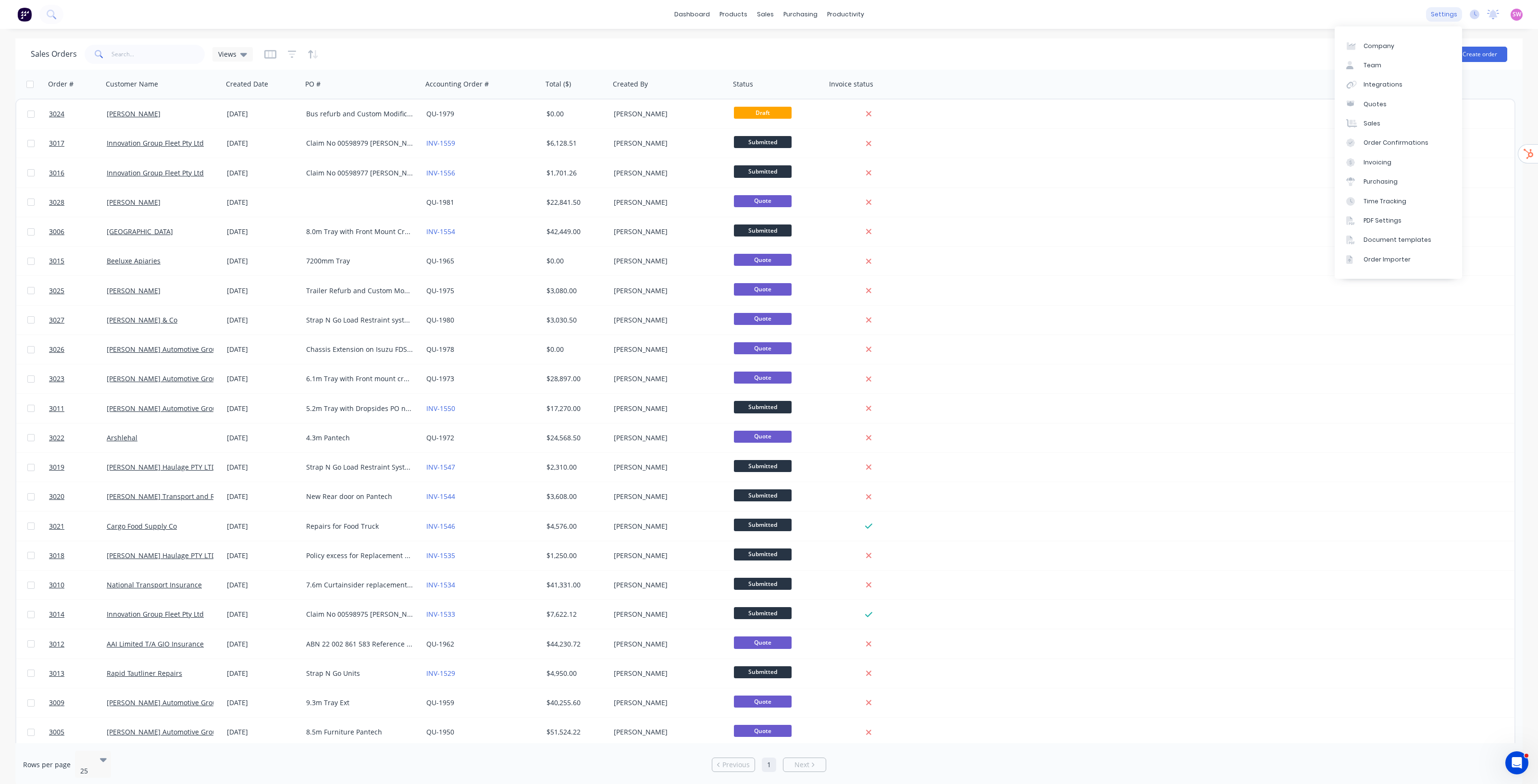
click at [769, 17] on div "settings" at bounding box center [1445, 14] width 36 height 14
click at [769, 86] on div "Integrations" at bounding box center [1384, 85] width 39 height 9
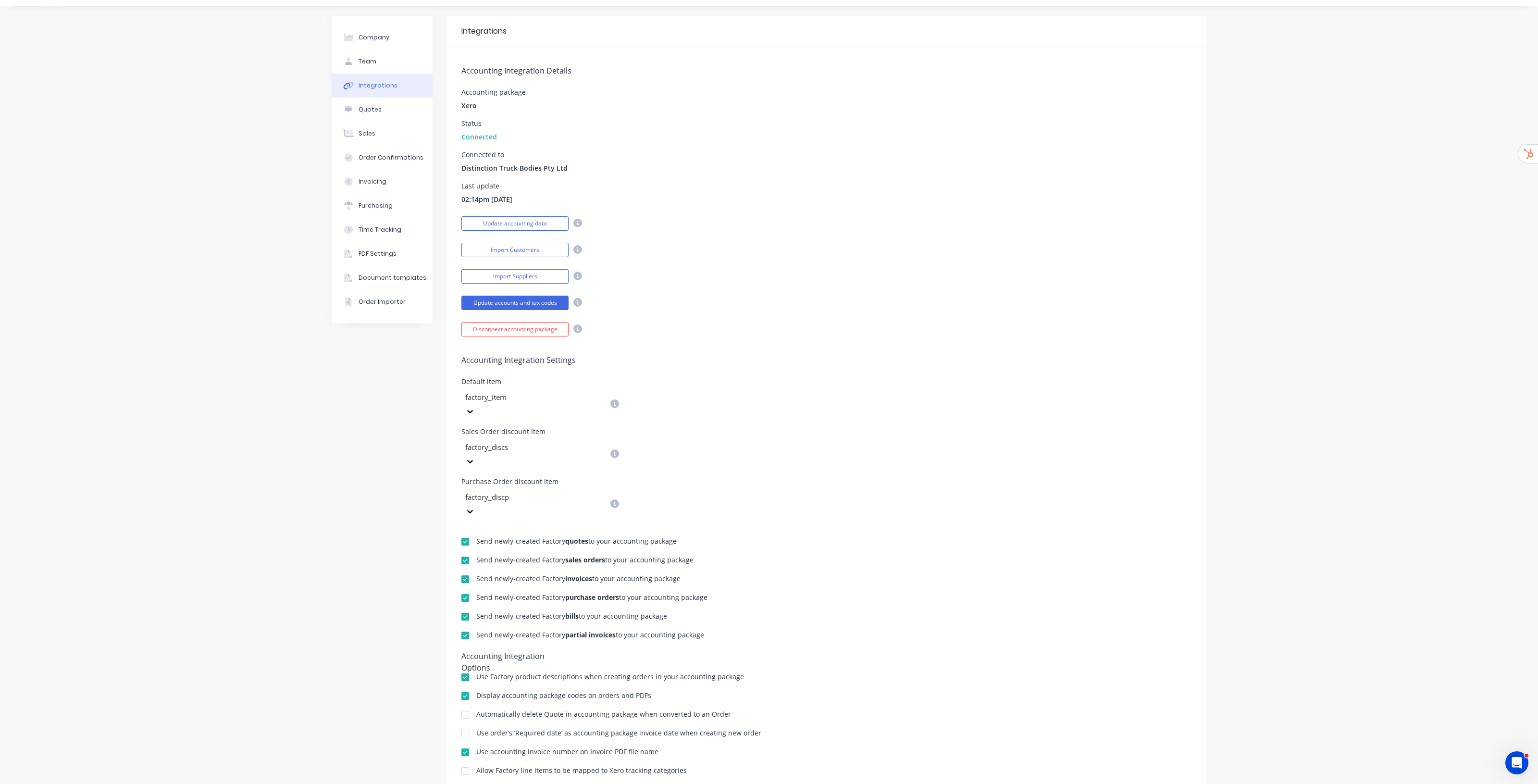
scroll to position [30, 0]
click at [462, 399] on div at bounding box center [465, 534] width 20 height 20
click at [460, 399] on div at bounding box center [465, 553] width 20 height 20
click at [460, 399] on div at bounding box center [465, 572] width 20 height 20
click at [460, 399] on div at bounding box center [465, 591] width 20 height 20
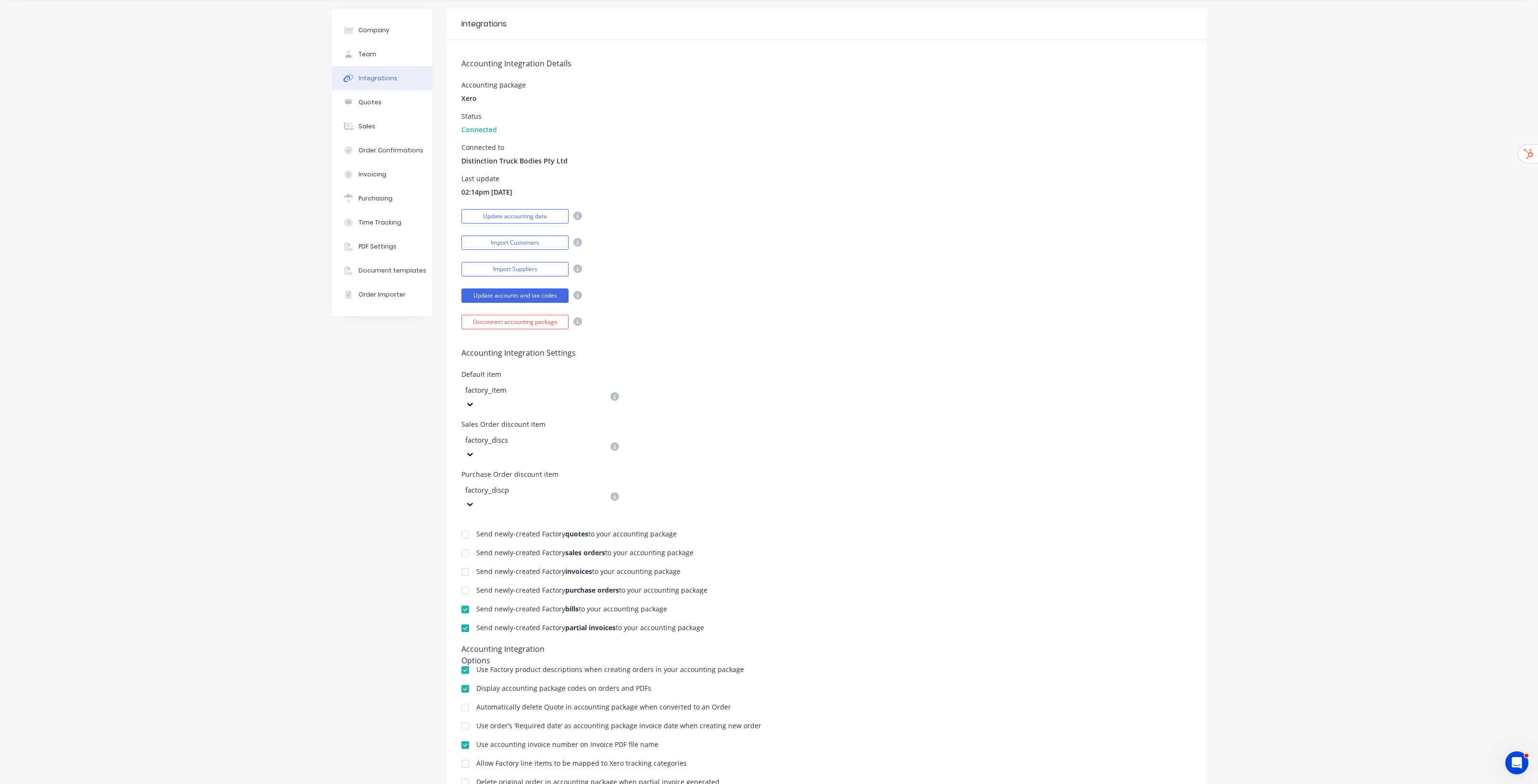
click at [462, 399] on div at bounding box center [465, 609] width 20 height 20
click at [460, 399] on div at bounding box center [465, 628] width 20 height 20
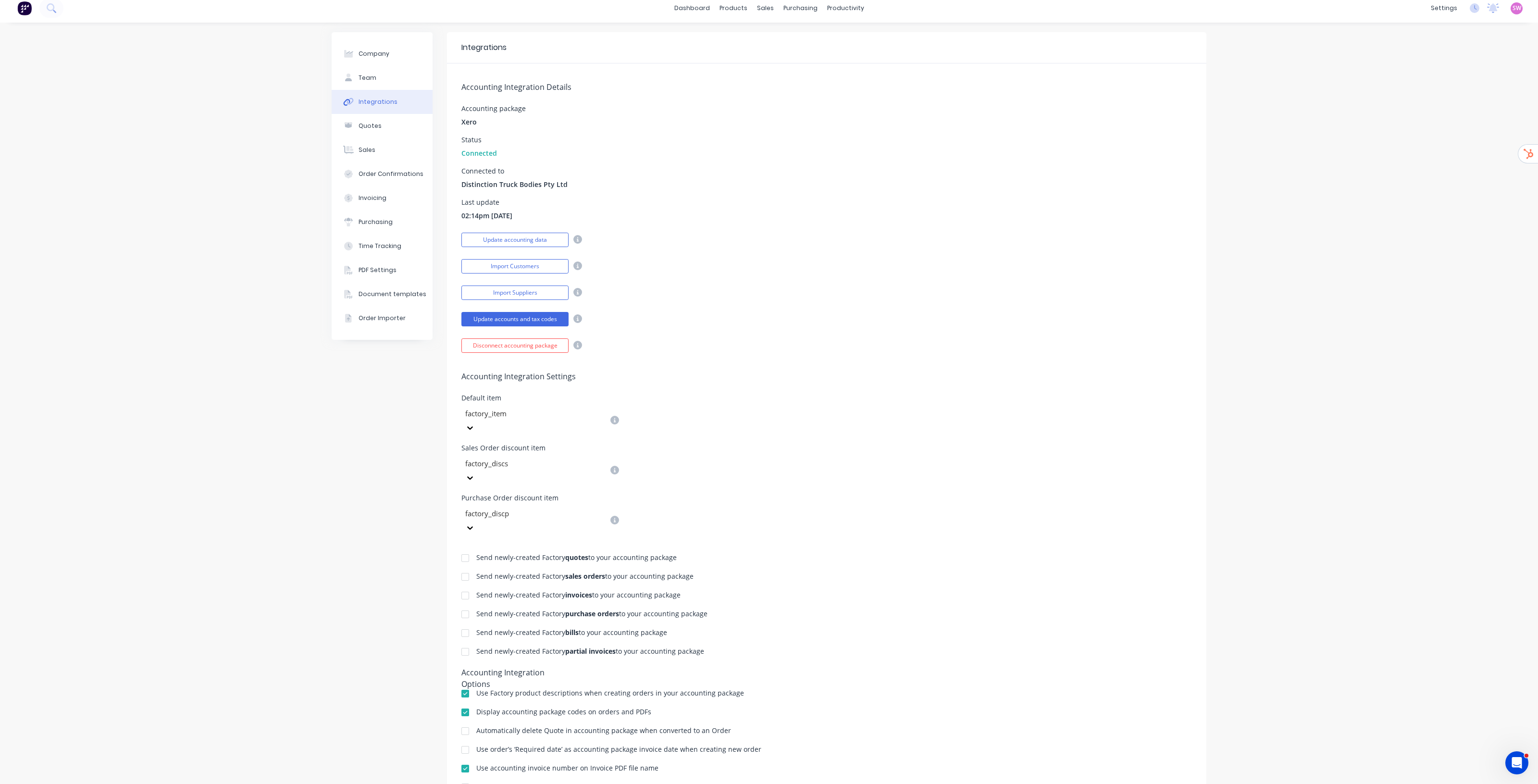
scroll to position [0, 0]
click at [769, 47] on link "Sales Orders" at bounding box center [812, 46] width 128 height 20
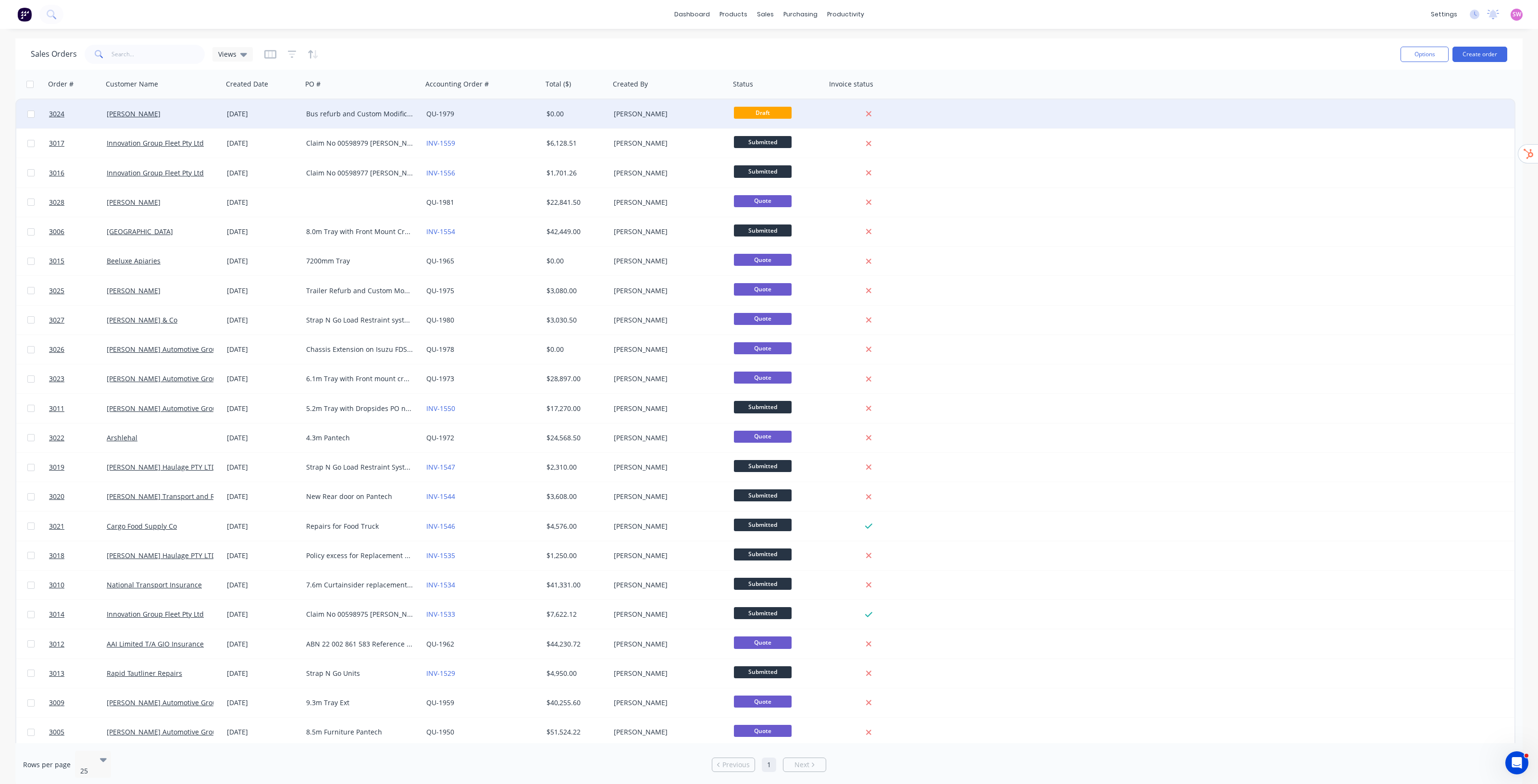
click at [769, 122] on div "3024 Scott Halliday 05 Sep 2025 Bus refurb and Custom Modification QU-1979 $0.0…" at bounding box center [765, 114] width 1498 height 29
click at [507, 117] on div "QU-1979" at bounding box center [479, 114] width 107 height 9
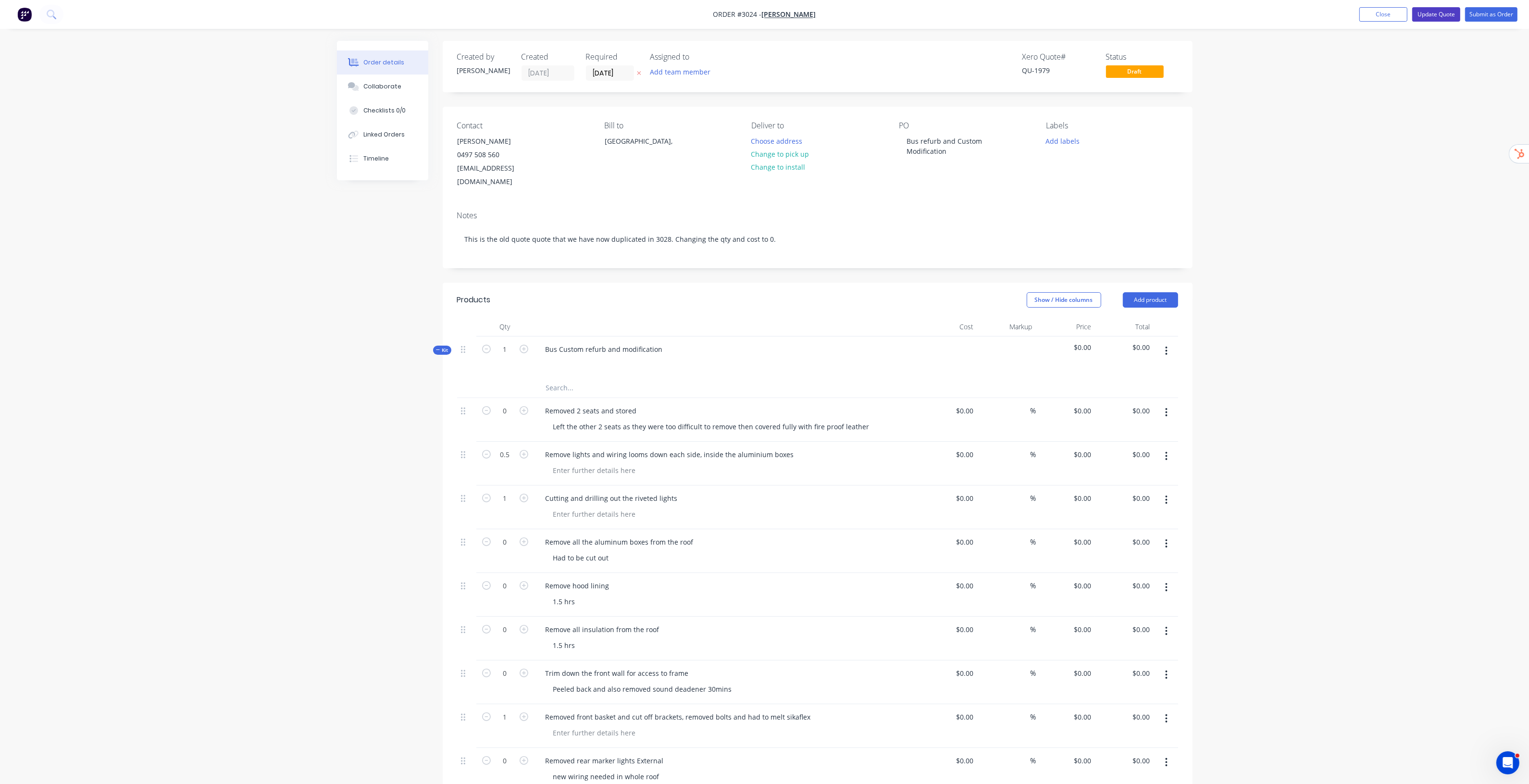
click at [769, 14] on button "Update Quote" at bounding box center [1436, 14] width 48 height 14
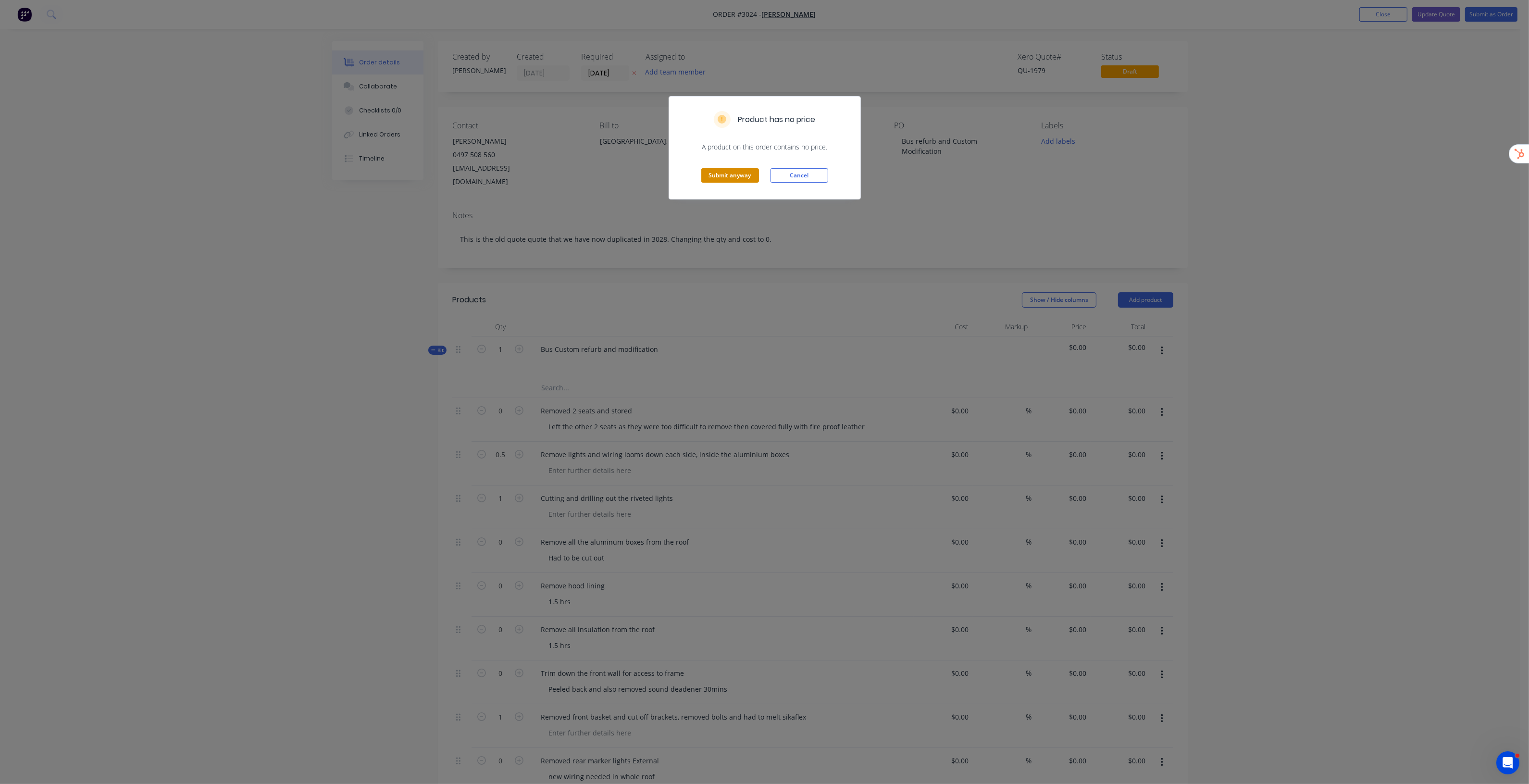
click at [736, 176] on button "Submit anyway" at bounding box center [730, 175] width 58 height 14
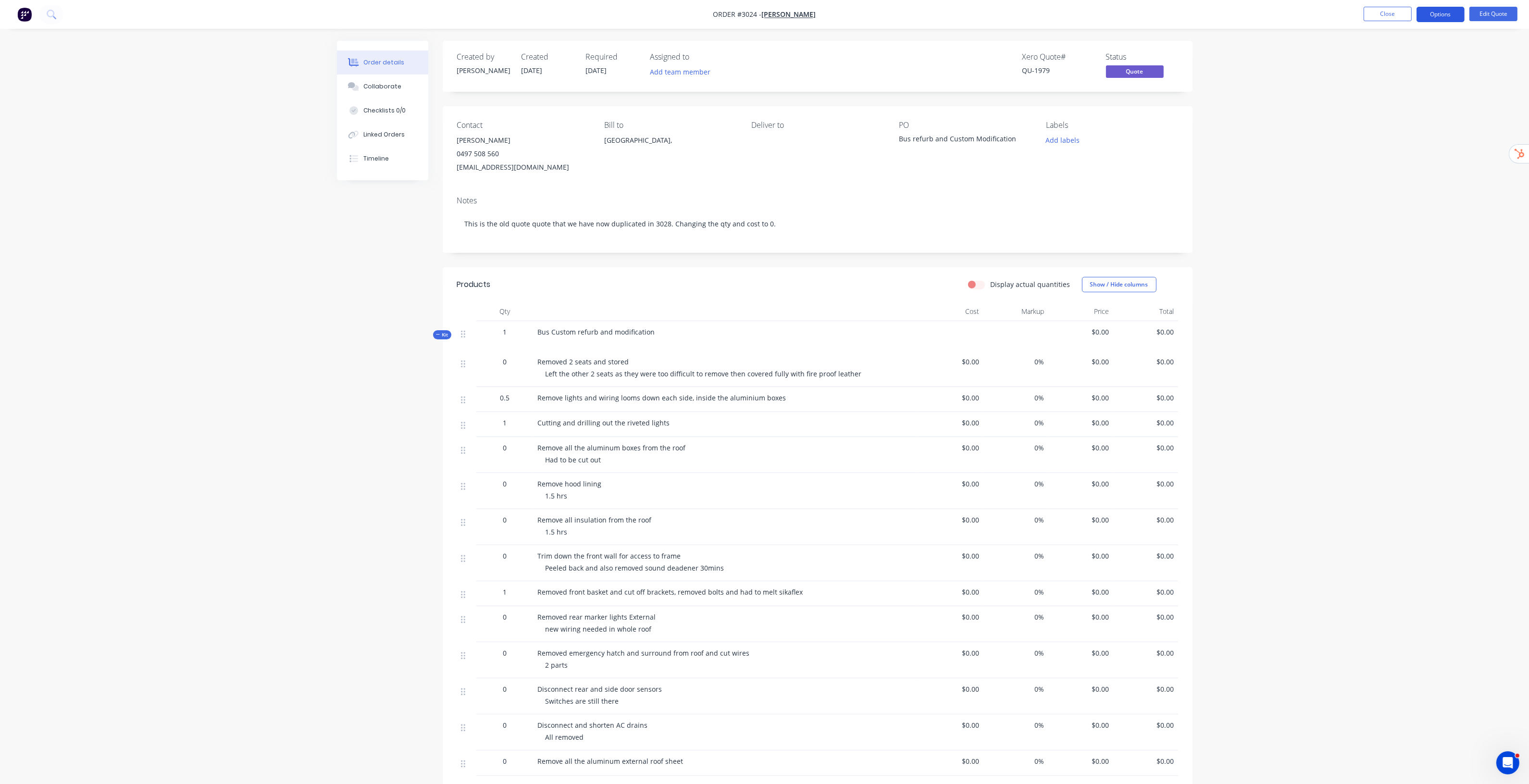
click at [769, 14] on button "Options" at bounding box center [1441, 14] width 48 height 15
click at [769, 174] on div "Duplicate" at bounding box center [1412, 173] width 88 height 14
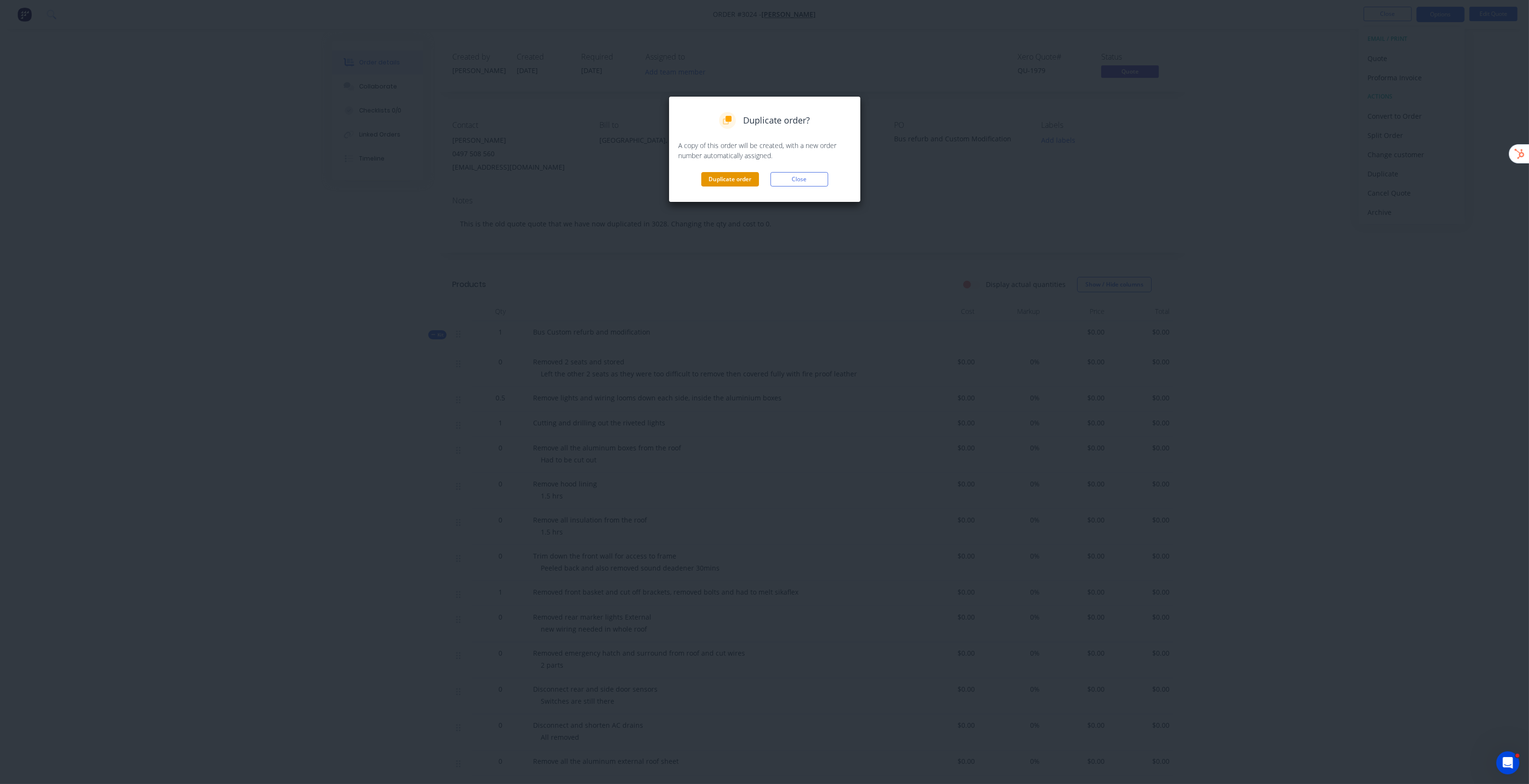
click at [731, 176] on button "Duplicate order" at bounding box center [730, 179] width 58 height 14
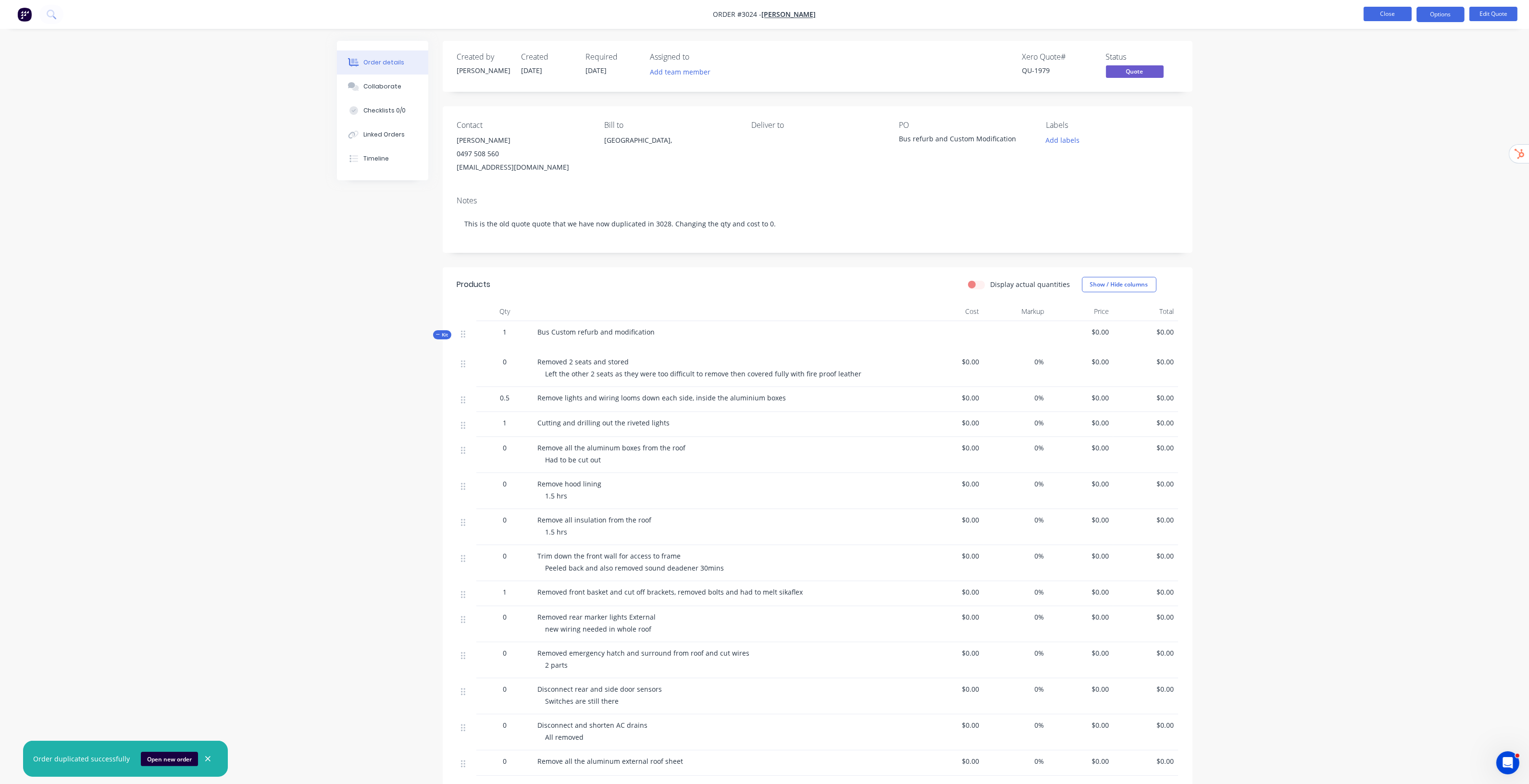
click at [769, 7] on button "Close" at bounding box center [1388, 14] width 48 height 14
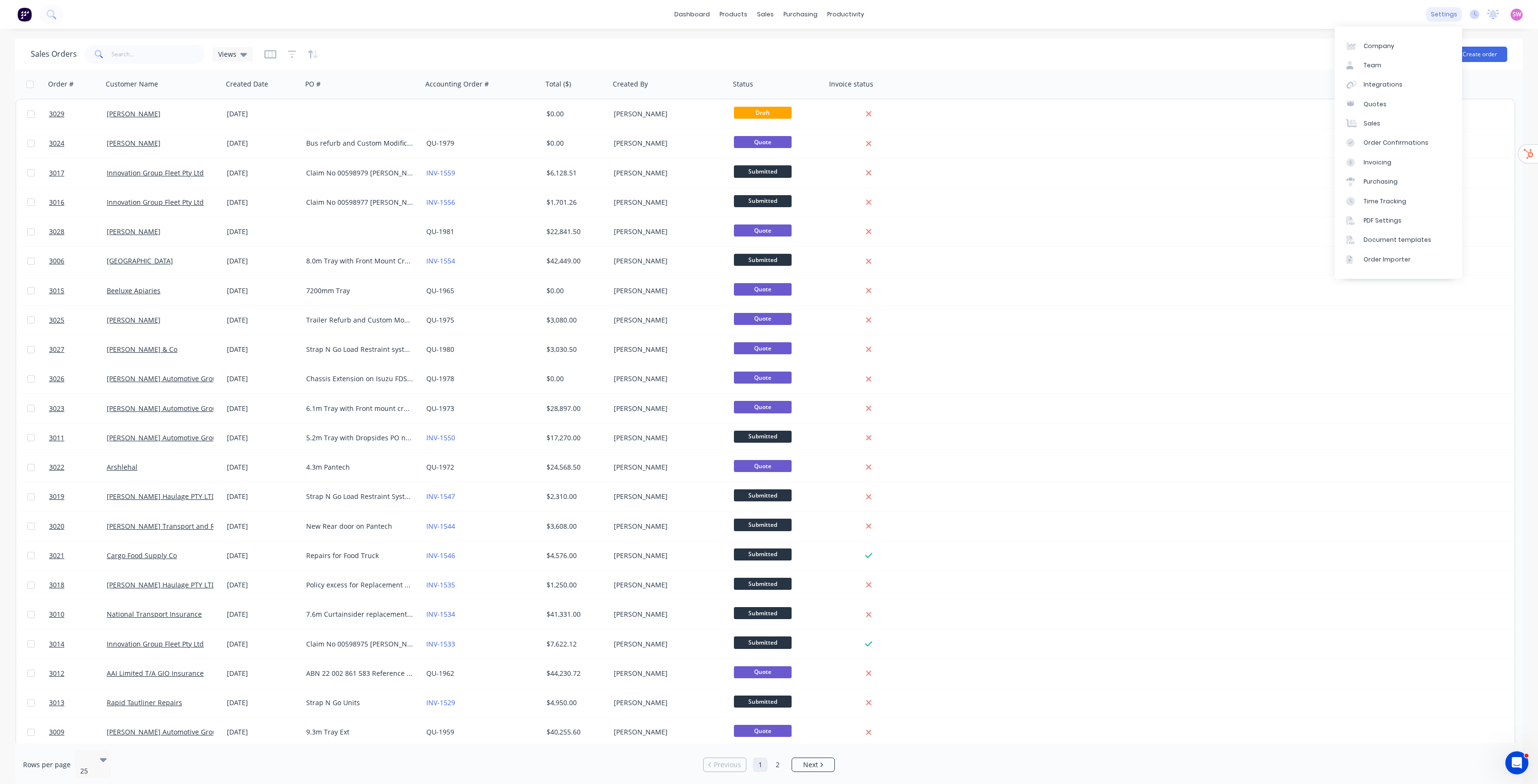
click at [769, 10] on div "settings" at bounding box center [1445, 14] width 36 height 14
click at [769, 89] on div "Integrations" at bounding box center [1384, 85] width 39 height 9
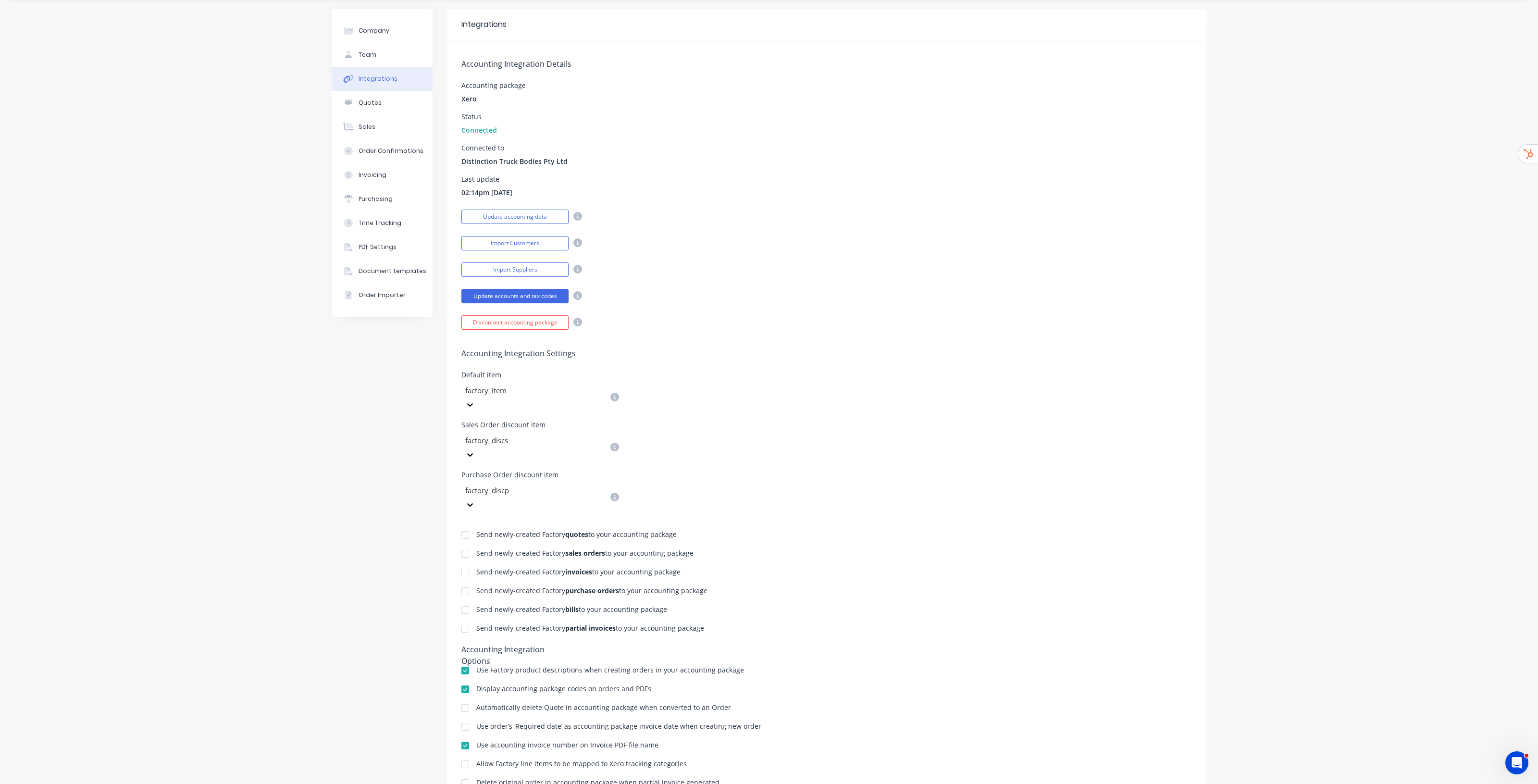
scroll to position [30, 0]
click at [458, 399] on div at bounding box center [465, 534] width 20 height 20
click at [465, 399] on div at bounding box center [465, 553] width 20 height 20
click at [459, 399] on div at bounding box center [465, 572] width 20 height 20
click at [460, 399] on div at bounding box center [465, 591] width 20 height 20
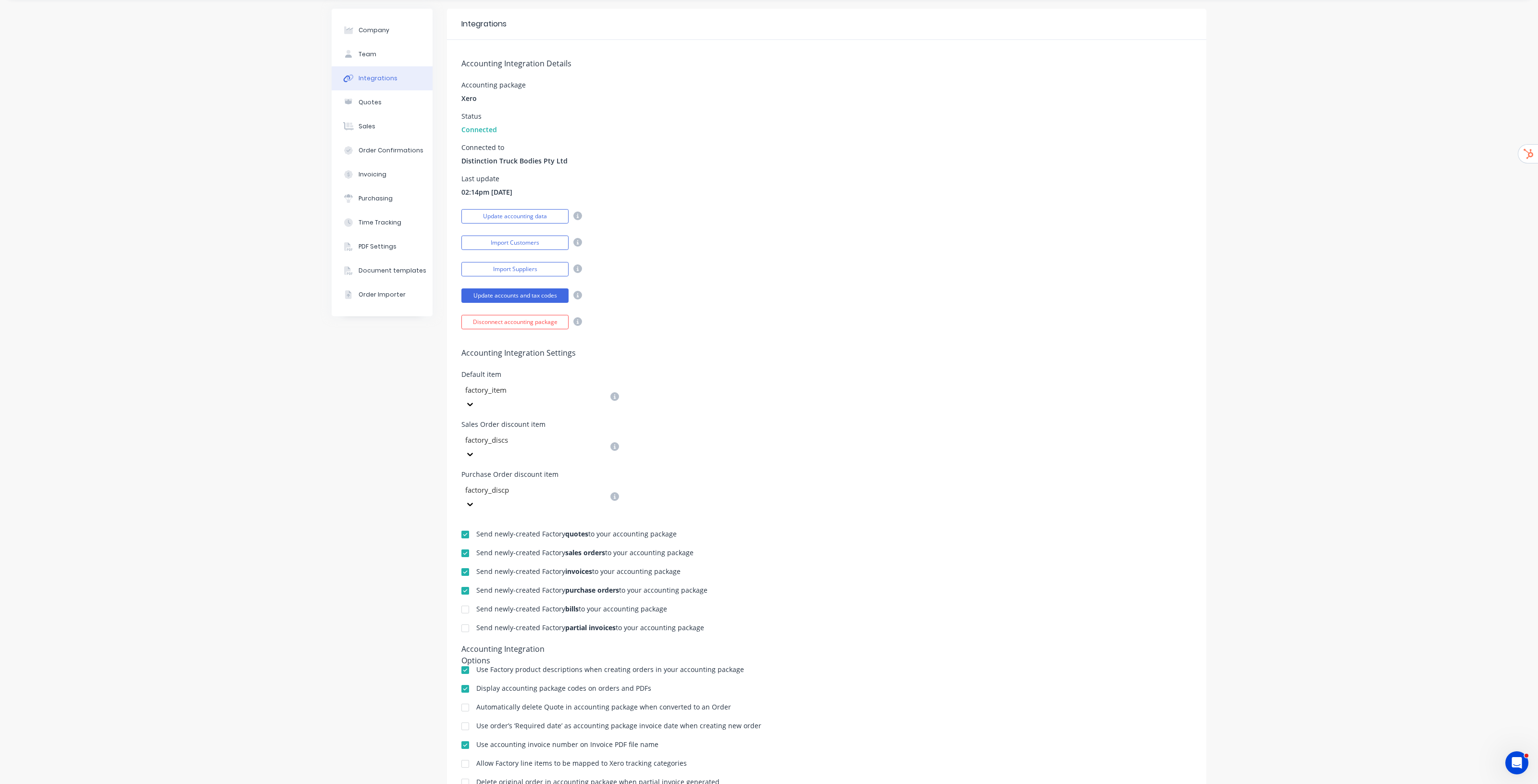
drag, startPoint x: 462, startPoint y: 565, endPoint x: 462, endPoint y: 580, distance: 15.0
click at [462, 399] on div at bounding box center [465, 609] width 20 height 20
click at [462, 399] on div at bounding box center [465, 628] width 20 height 20
click at [769, 399] on div "Sales Order discount item factory_discs" at bounding box center [827, 441] width 731 height 41
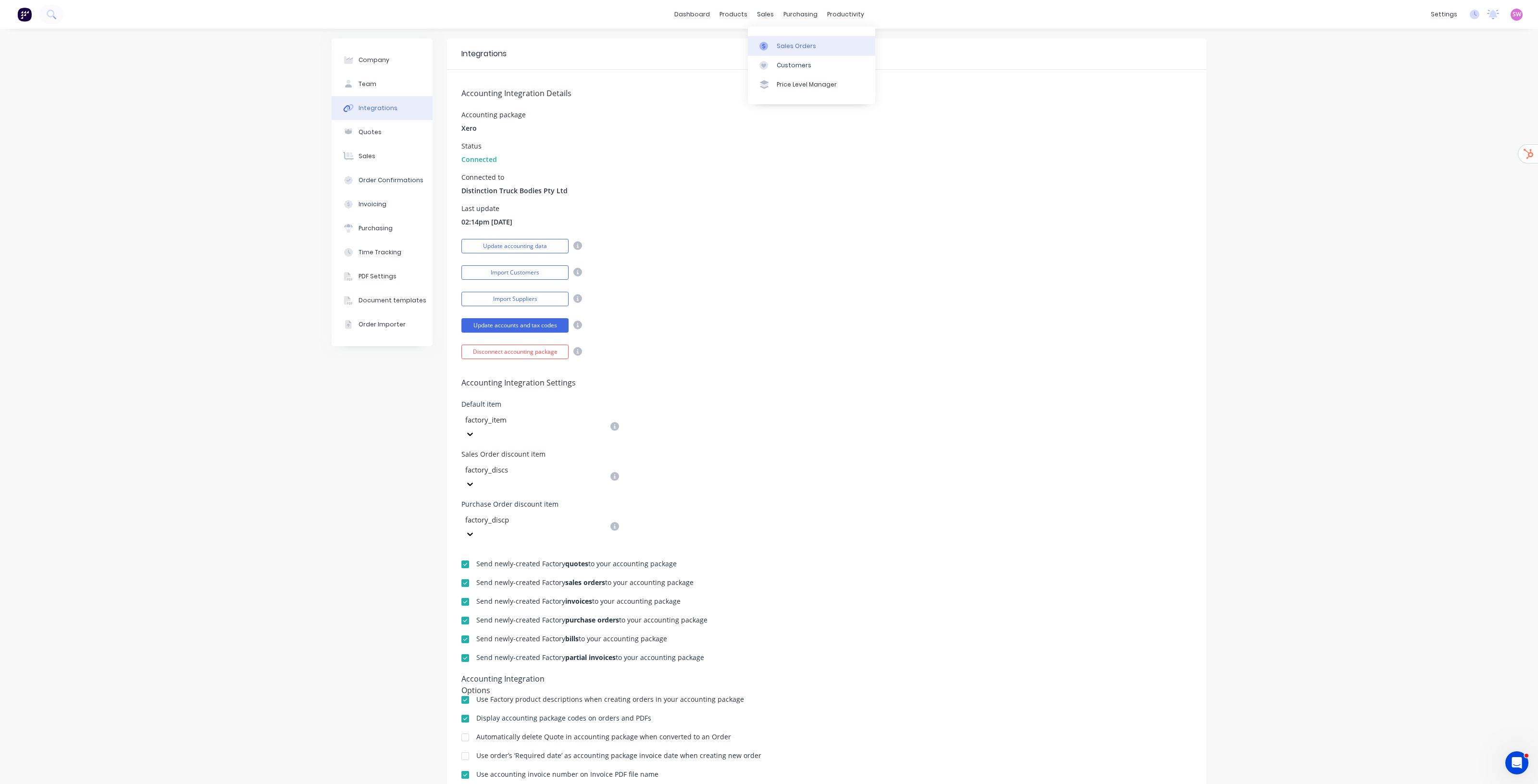
click at [769, 40] on link "Sales Orders" at bounding box center [812, 46] width 128 height 20
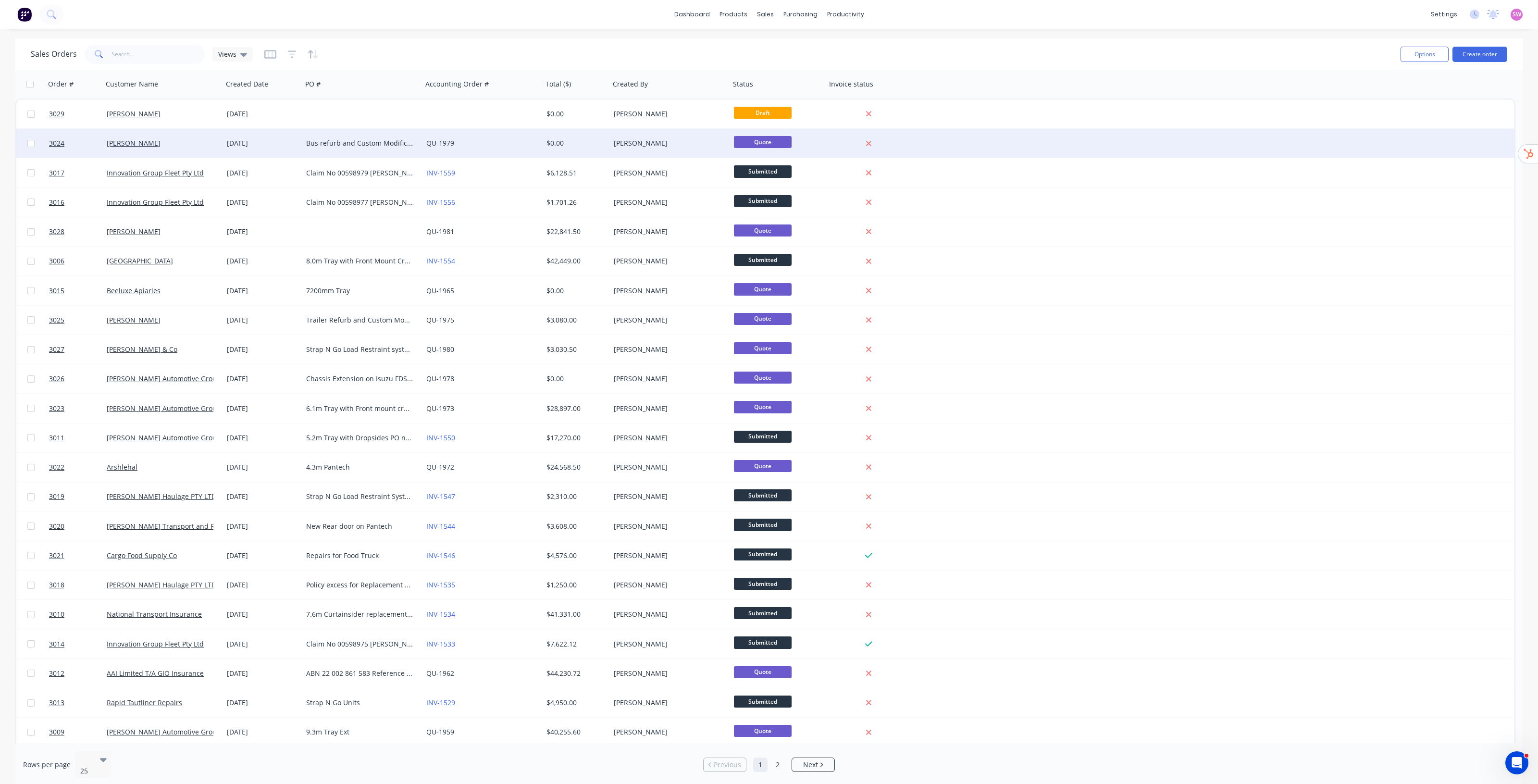
click at [502, 146] on div "QU-1979" at bounding box center [479, 143] width 107 height 9
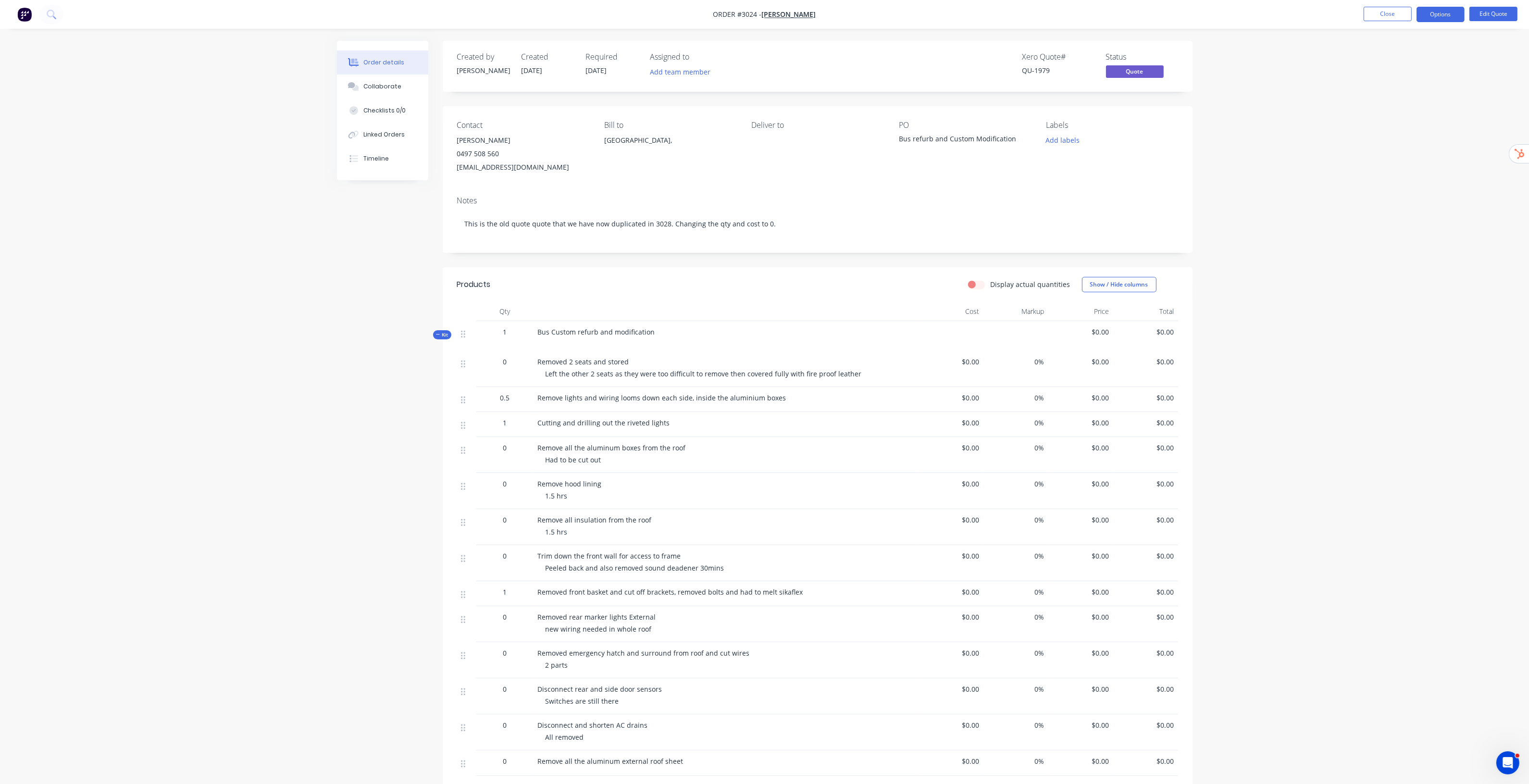
click at [769, 9] on button "Options" at bounding box center [1441, 14] width 48 height 15
click at [769, 215] on div "Archive" at bounding box center [1412, 212] width 88 height 14
click at [769, 14] on button "Close" at bounding box center [1388, 14] width 48 height 14
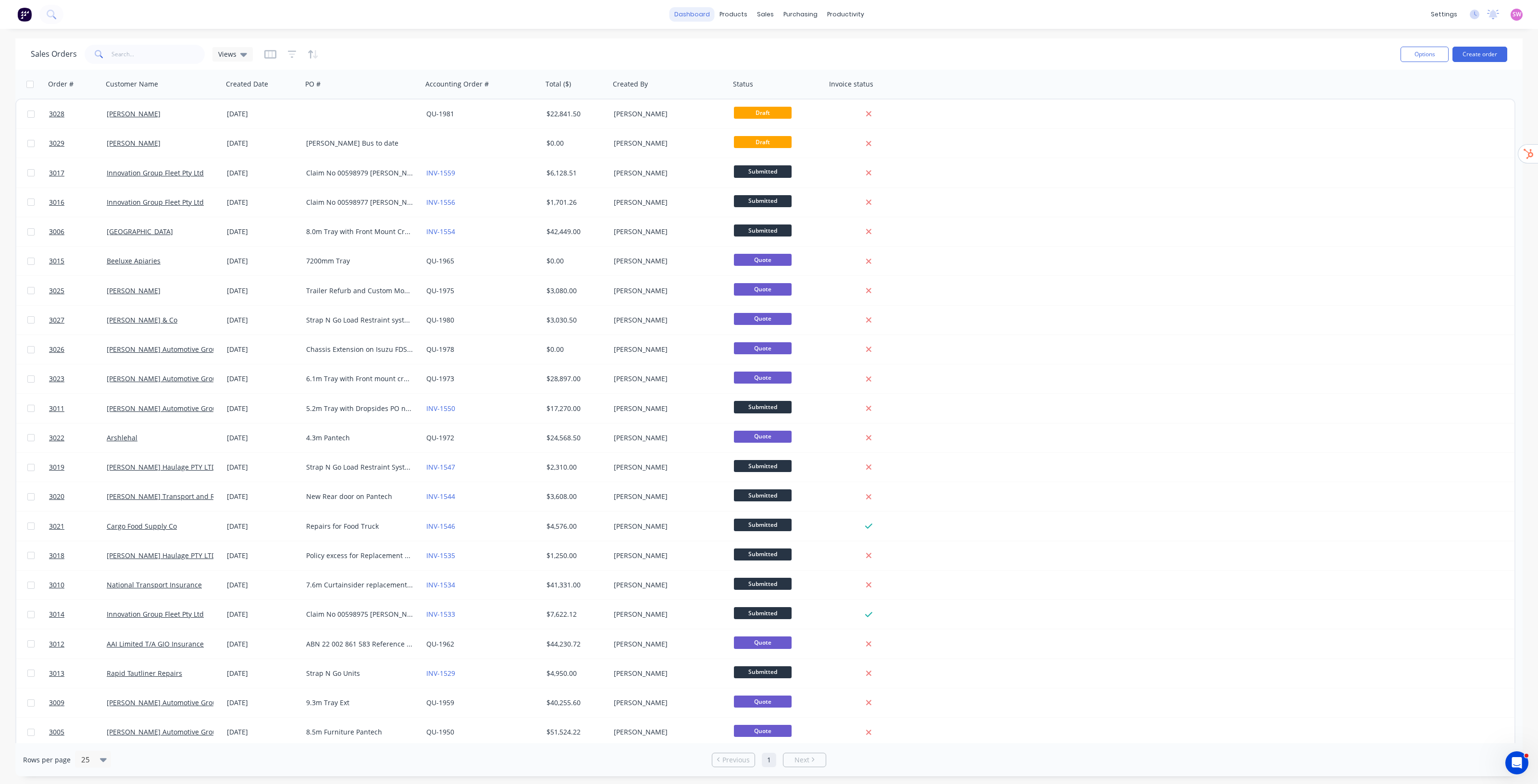
click at [693, 16] on link "dashboard" at bounding box center [692, 14] width 45 height 14
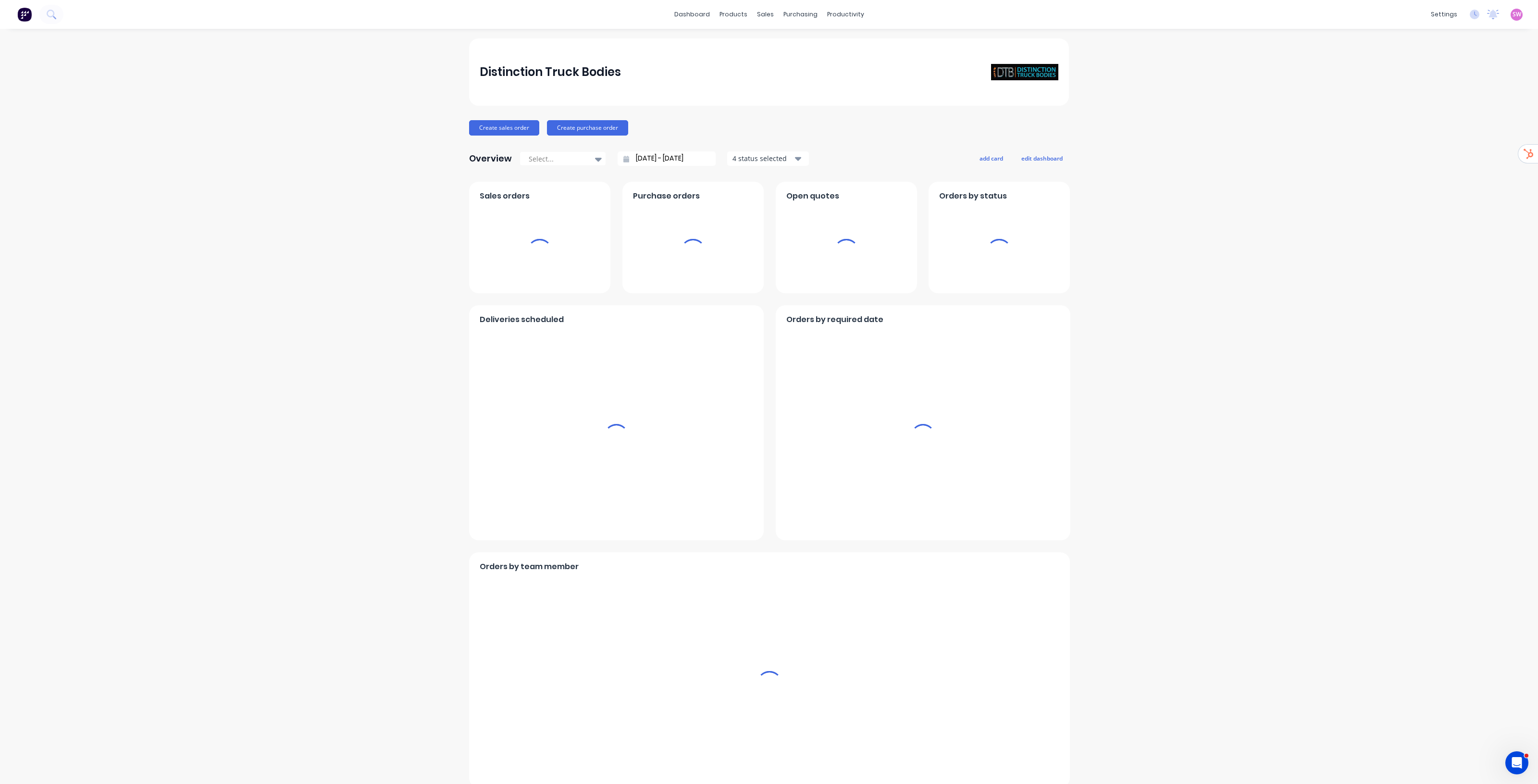
click at [1513, 15] on span "SW" at bounding box center [1517, 14] width 9 height 9
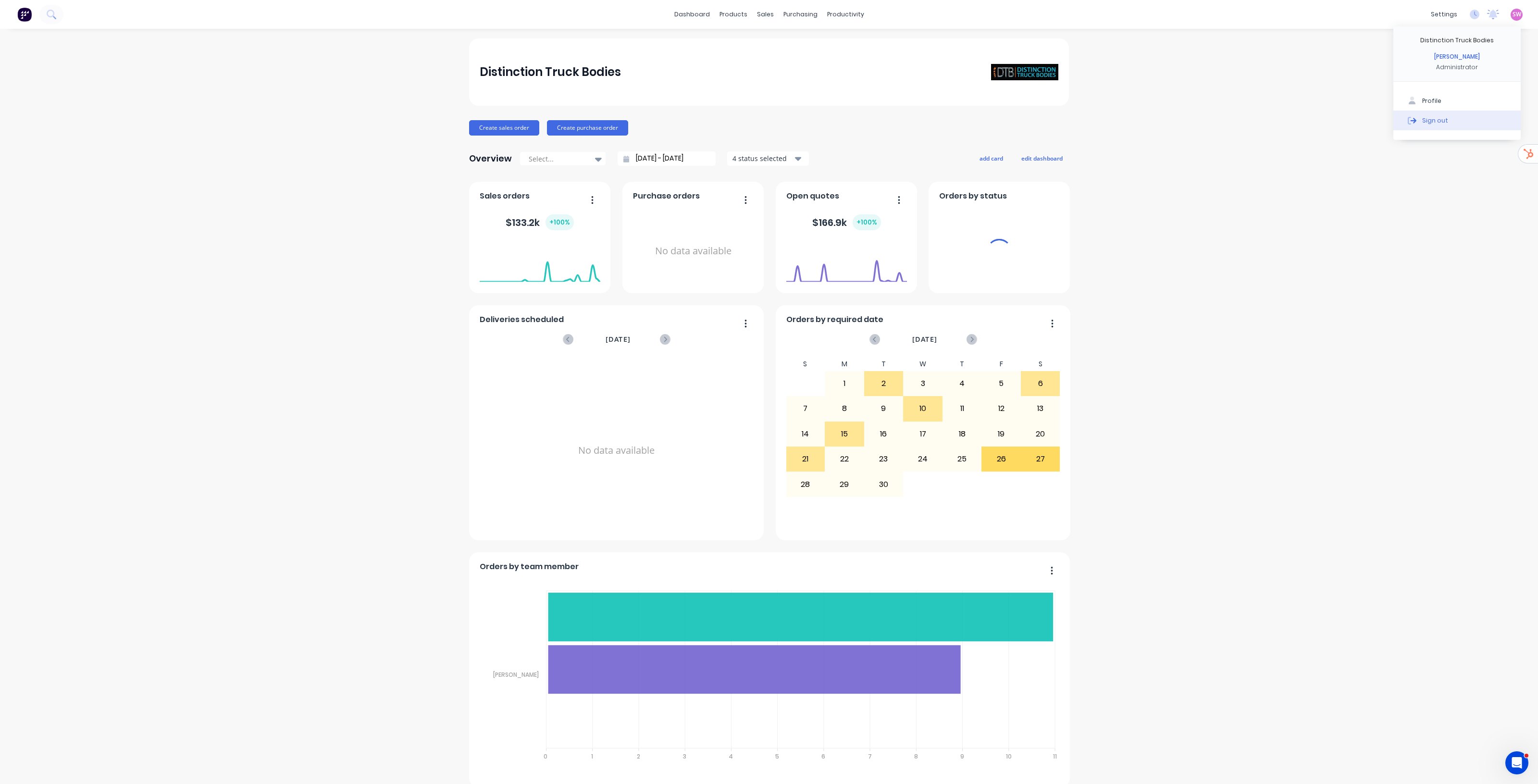
click at [1436, 117] on div "Sign out" at bounding box center [1436, 120] width 26 height 9
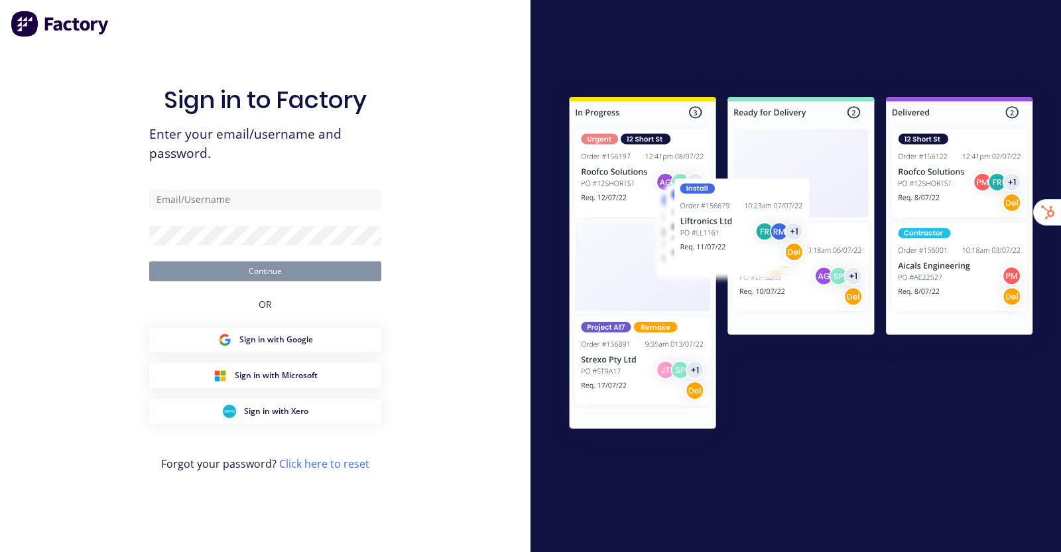
click at [467, 40] on div "Sign in to Factory Enter your email/username and password. Continue OR Sign in …" at bounding box center [265, 276] width 531 height 552
type input "[EMAIL_ADDRESS][DOMAIN_NAME]"
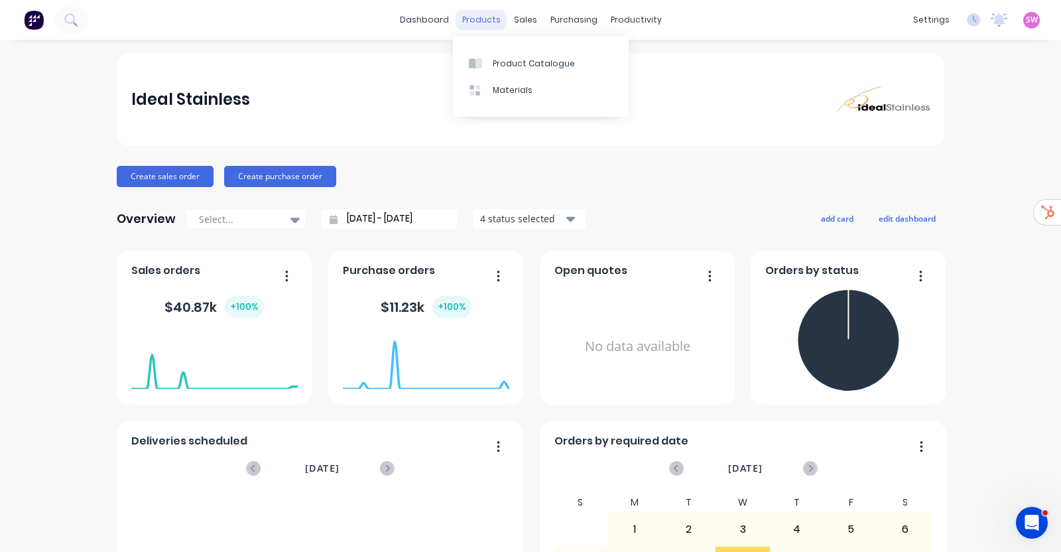
click at [496, 14] on div "products" at bounding box center [482, 20] width 52 height 20
click at [536, 69] on div "Product Catalogue" at bounding box center [534, 64] width 82 height 12
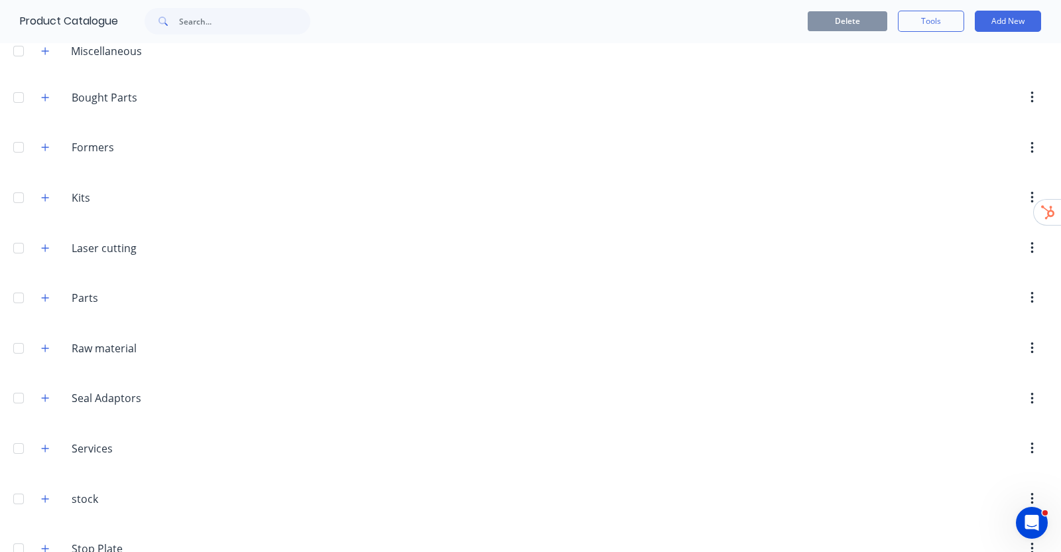
scroll to position [149, 0]
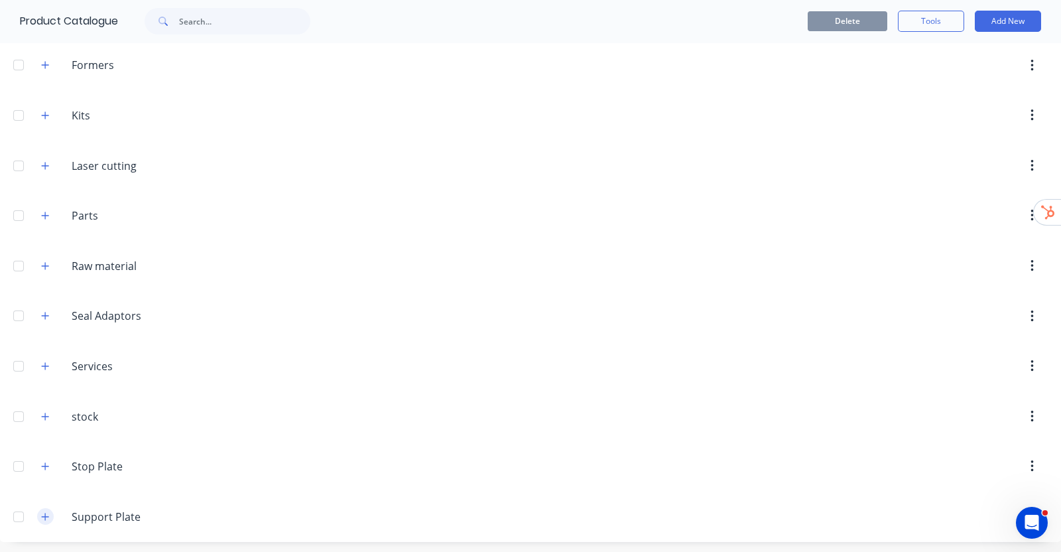
click at [46, 515] on icon "button" at bounding box center [45, 516] width 8 height 9
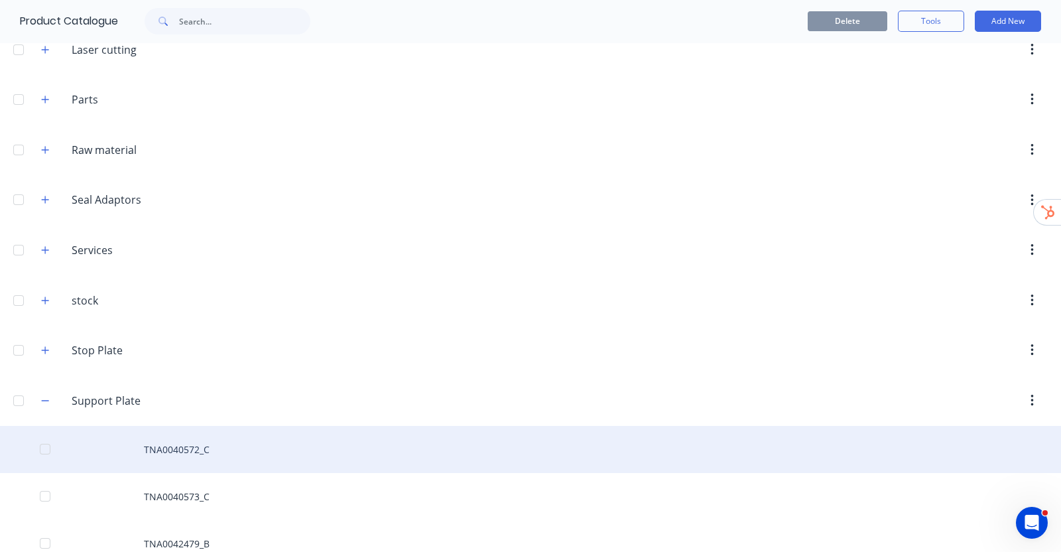
scroll to position [314, 0]
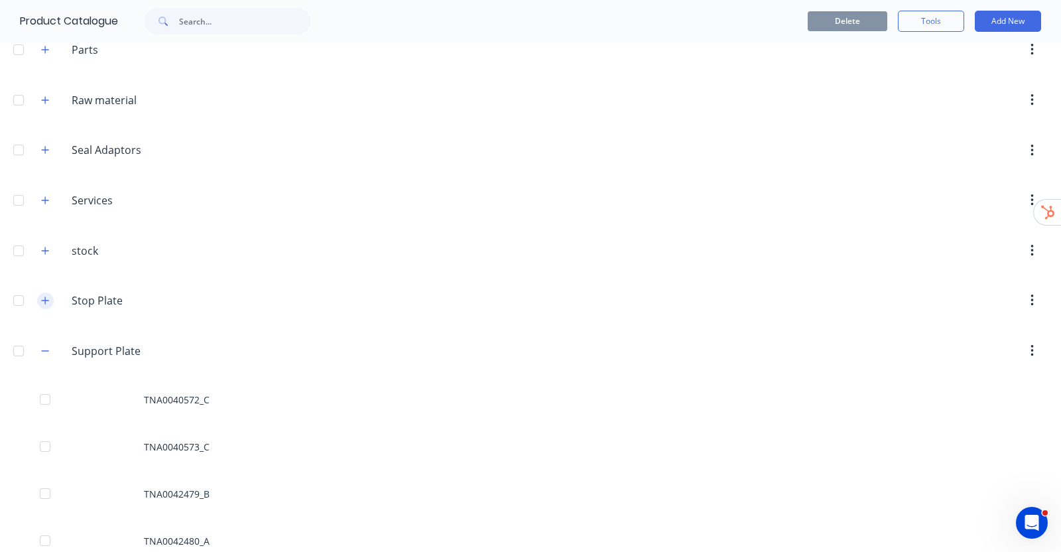
click at [46, 296] on icon "button" at bounding box center [45, 300] width 8 height 9
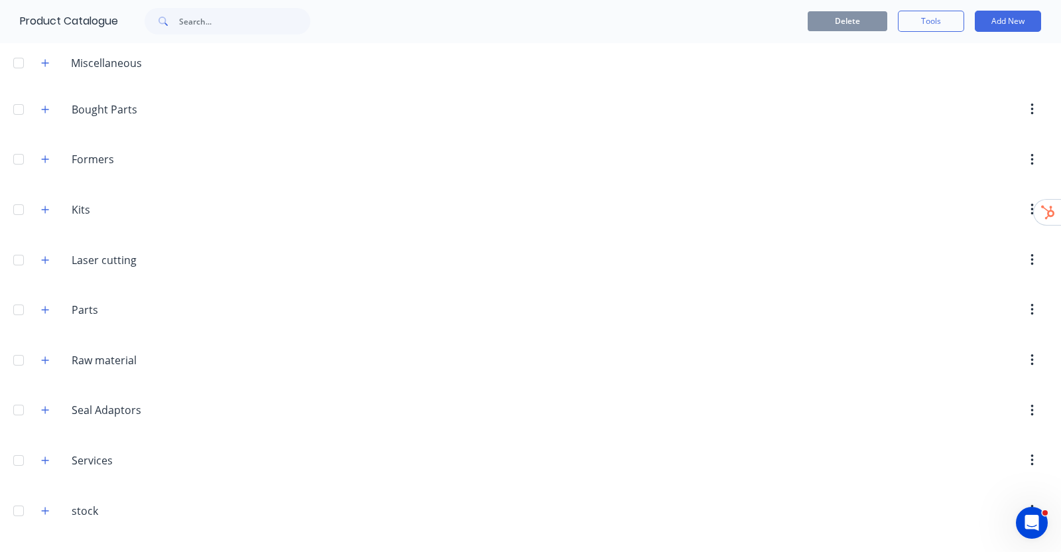
scroll to position [0, 0]
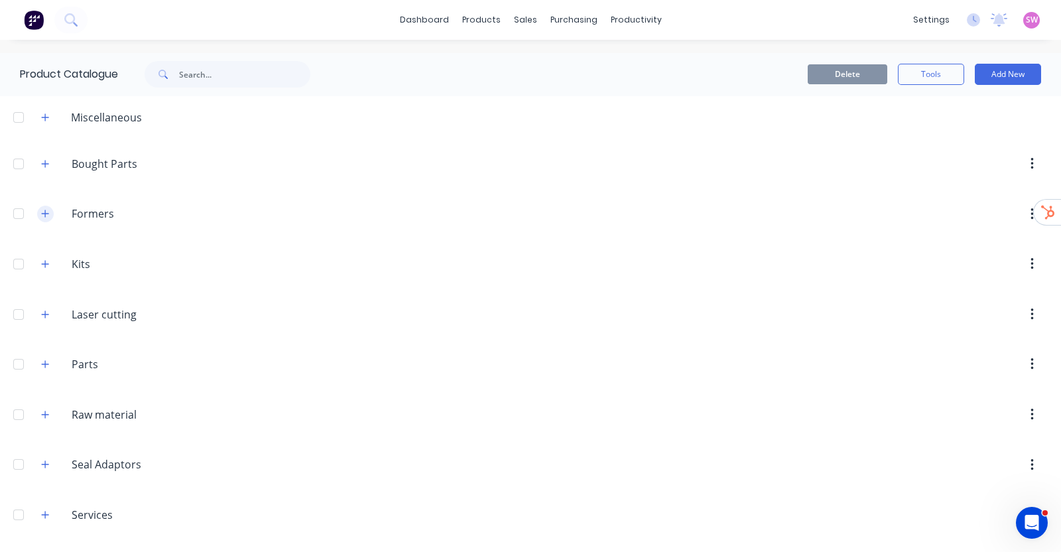
click at [49, 209] on icon "button" at bounding box center [45, 213] width 8 height 9
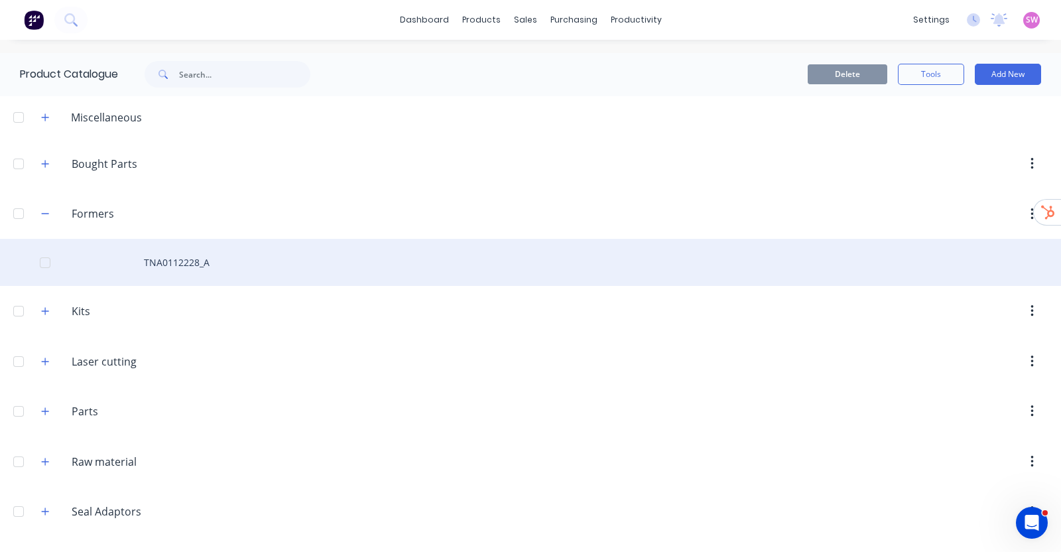
click at [192, 267] on div "TNA0112228_A" at bounding box center [530, 262] width 1061 height 47
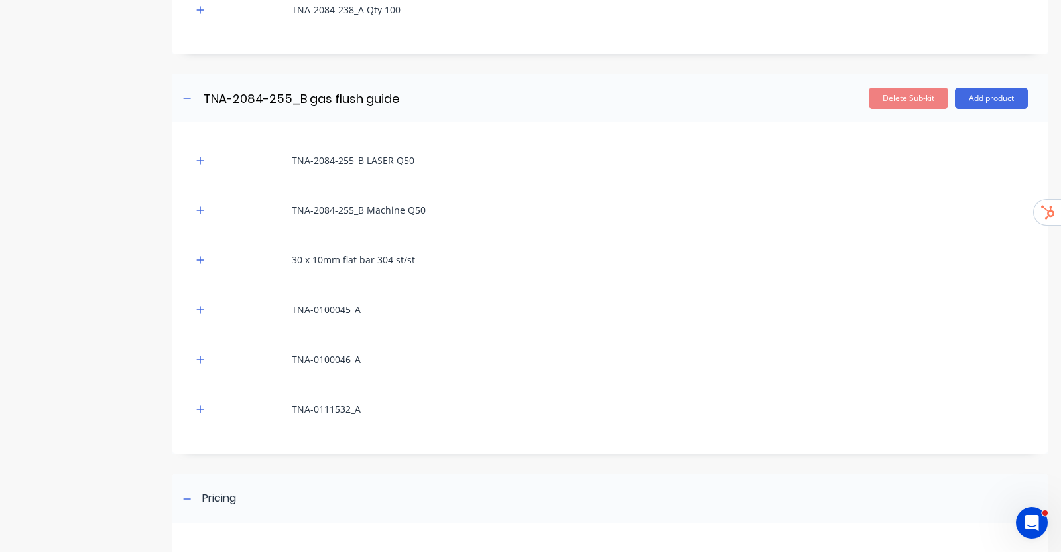
scroll to position [415, 0]
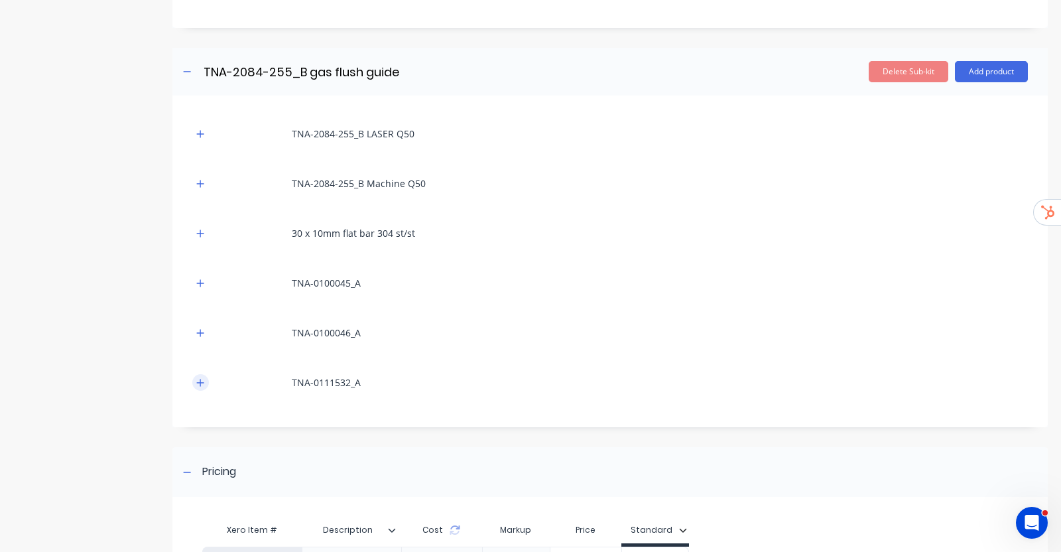
click at [196, 379] on icon "button" at bounding box center [200, 382] width 8 height 9
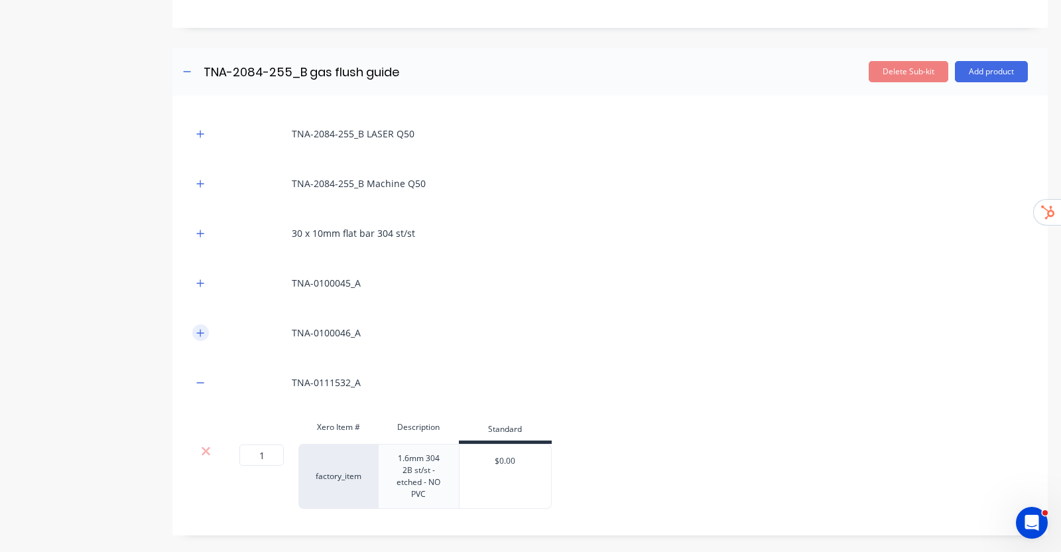
click at [199, 330] on icon "button" at bounding box center [200, 332] width 8 height 9
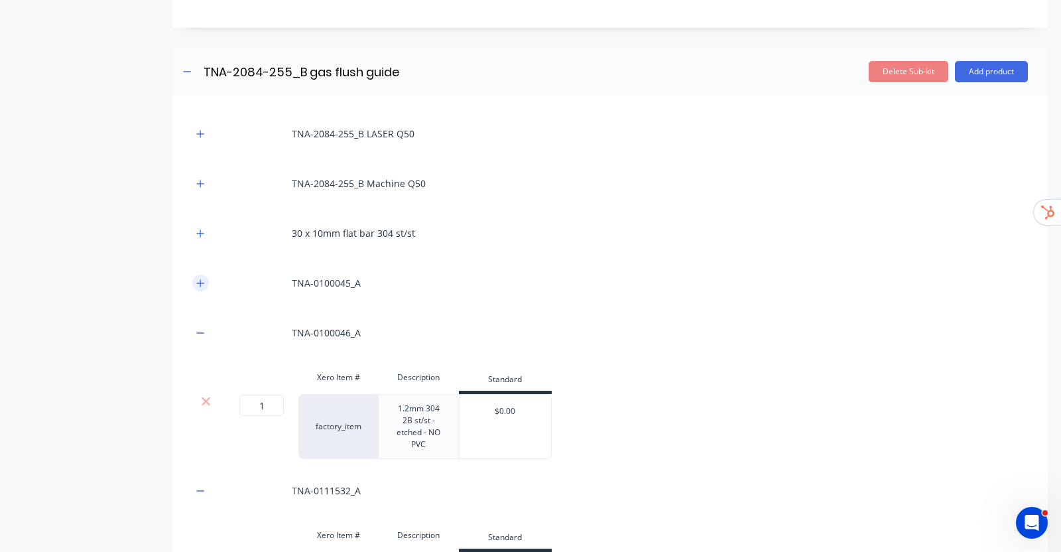
click at [205, 279] on button "button" at bounding box center [200, 283] width 17 height 17
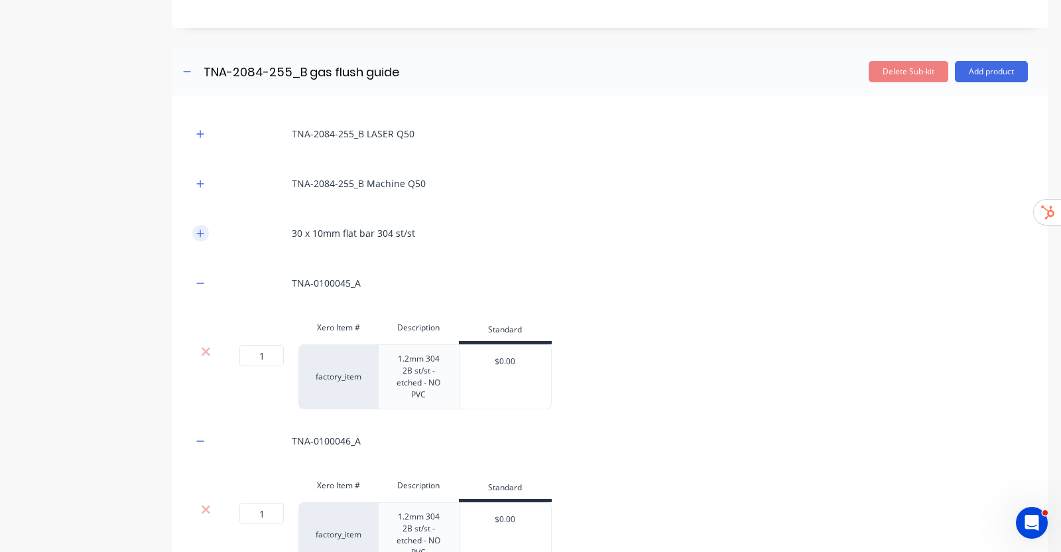
click at [201, 229] on icon "button" at bounding box center [200, 233] width 8 height 9
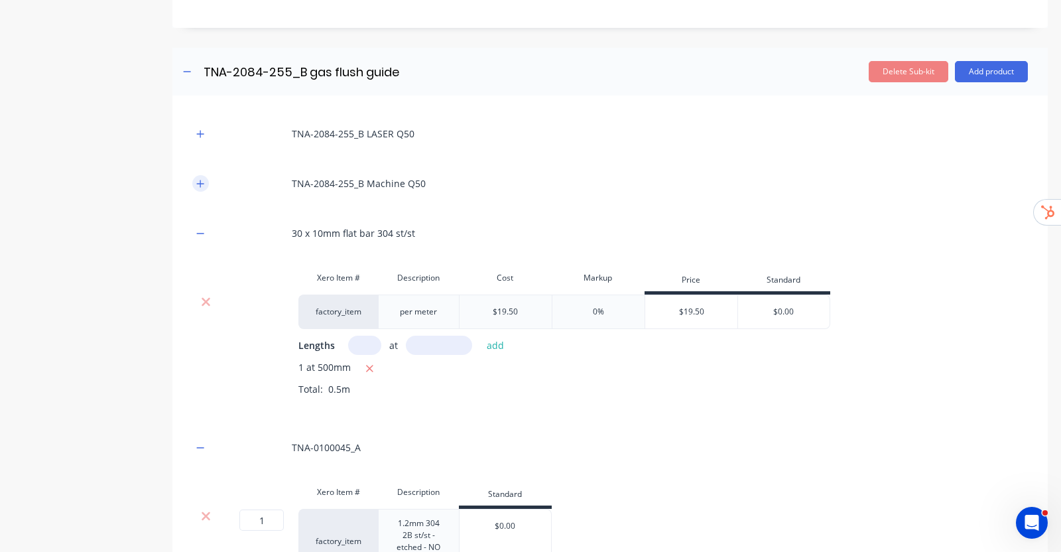
click at [202, 184] on icon "button" at bounding box center [200, 183] width 8 height 9
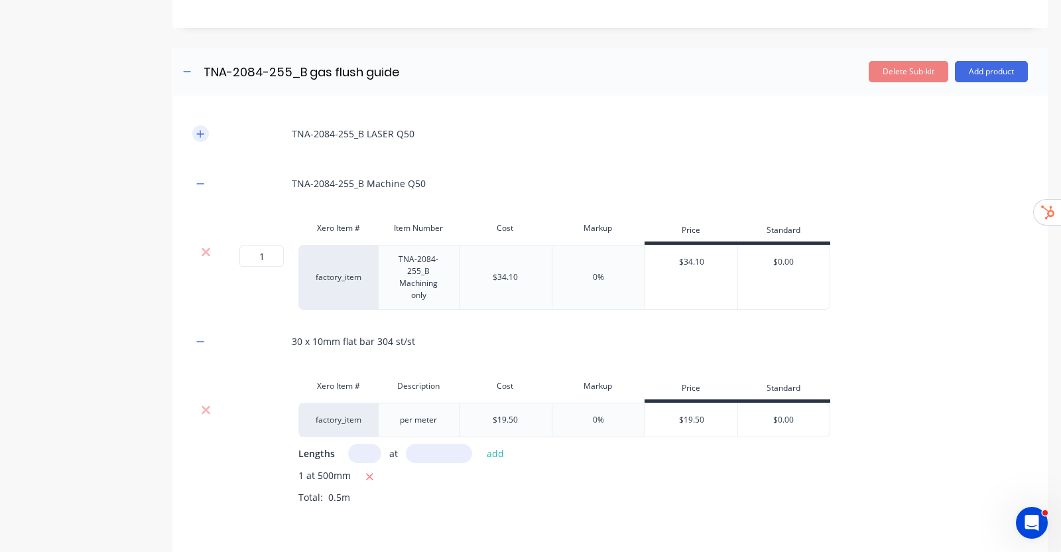
click at [203, 135] on icon "button" at bounding box center [200, 133] width 8 height 9
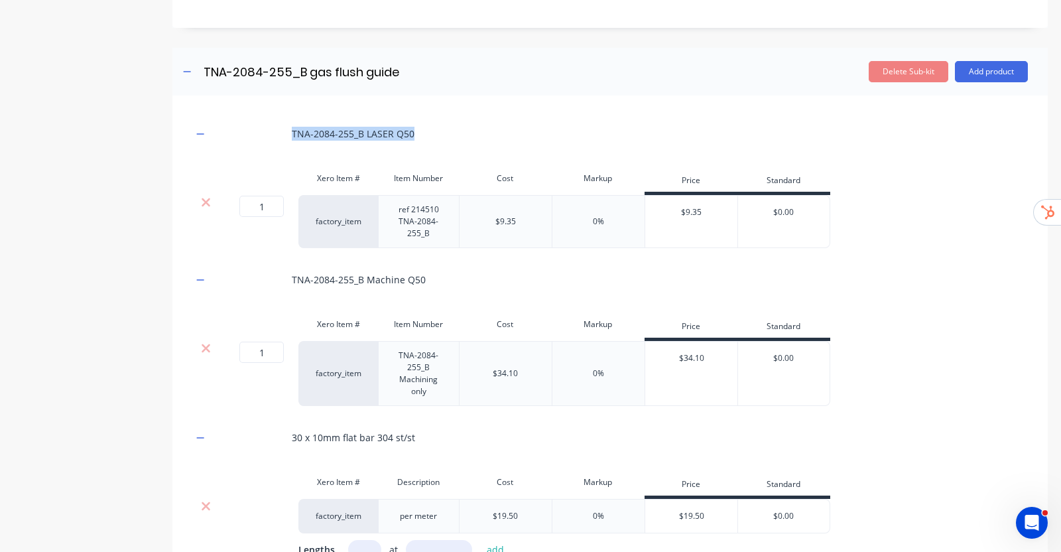
drag, startPoint x: 427, startPoint y: 131, endPoint x: 289, endPoint y: 133, distance: 138.6
click at [289, 133] on div "TNA-2084-255_B LASER Q50" at bounding box center [610, 133] width 836 height 36
copy div "TNA-2084-255_B LASER Q50"
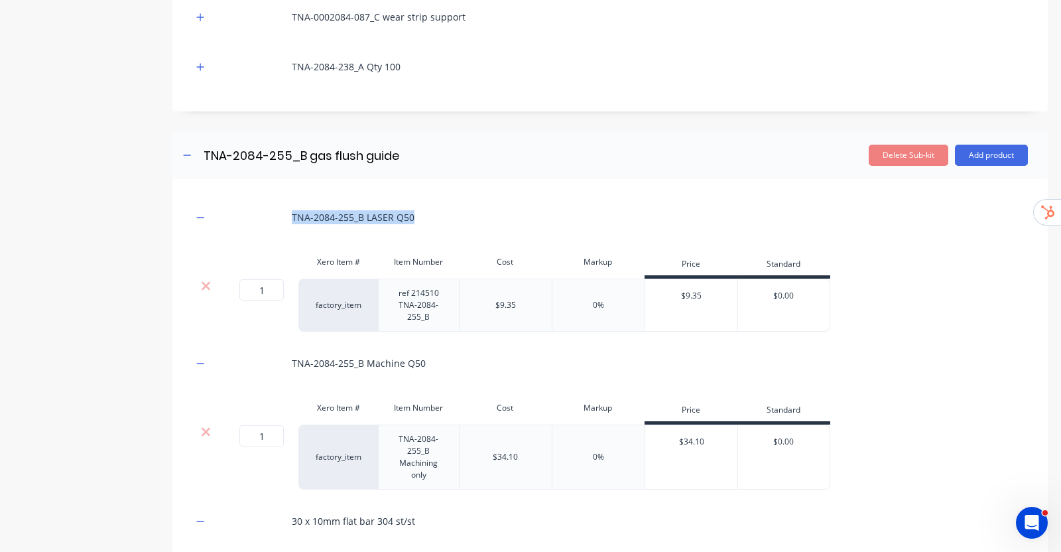
scroll to position [0, 0]
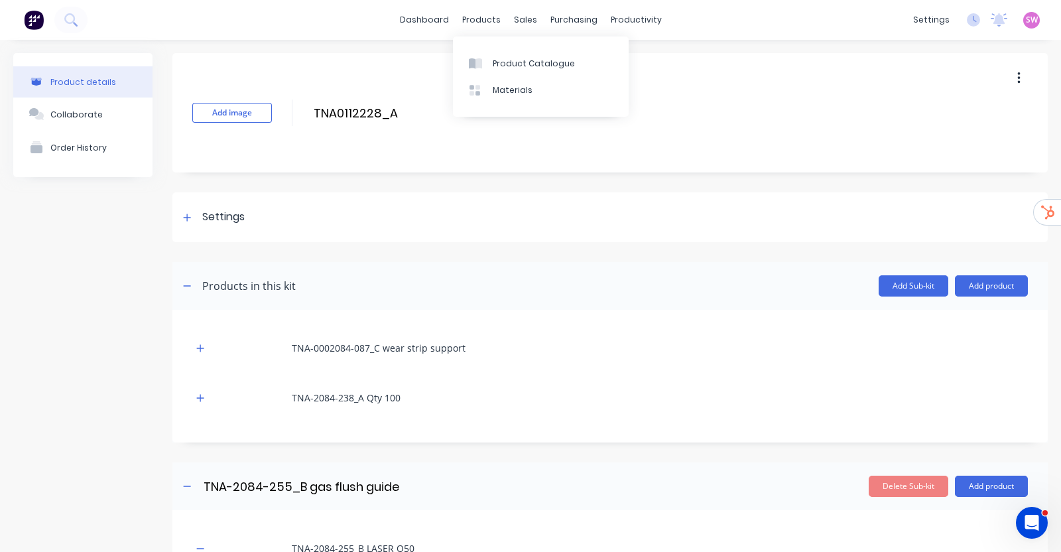
click at [489, 48] on div "Product Catalogue Materials" at bounding box center [541, 76] width 176 height 80
click at [492, 57] on link "Product Catalogue" at bounding box center [541, 63] width 176 height 27
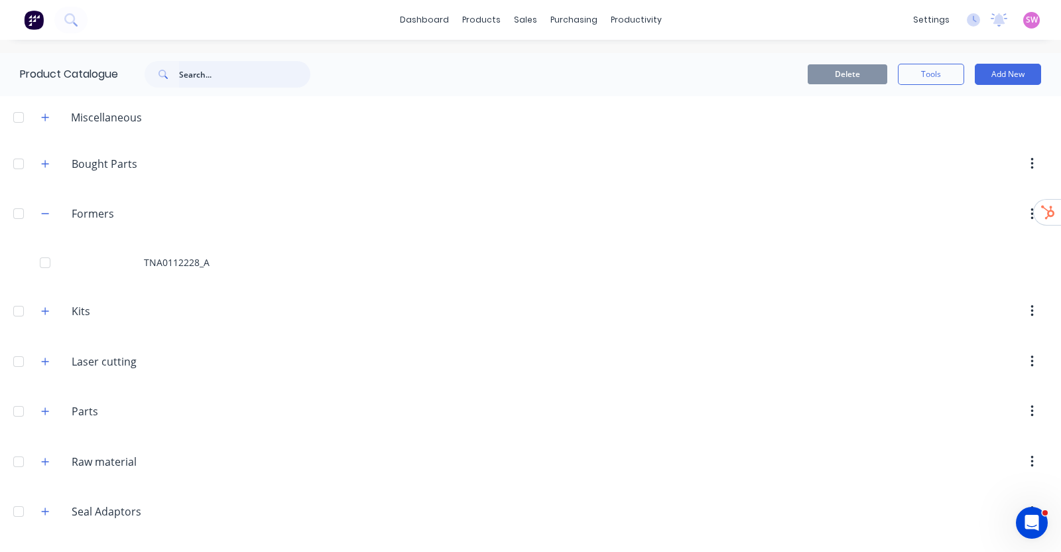
click at [243, 69] on input "text" at bounding box center [244, 74] width 131 height 27
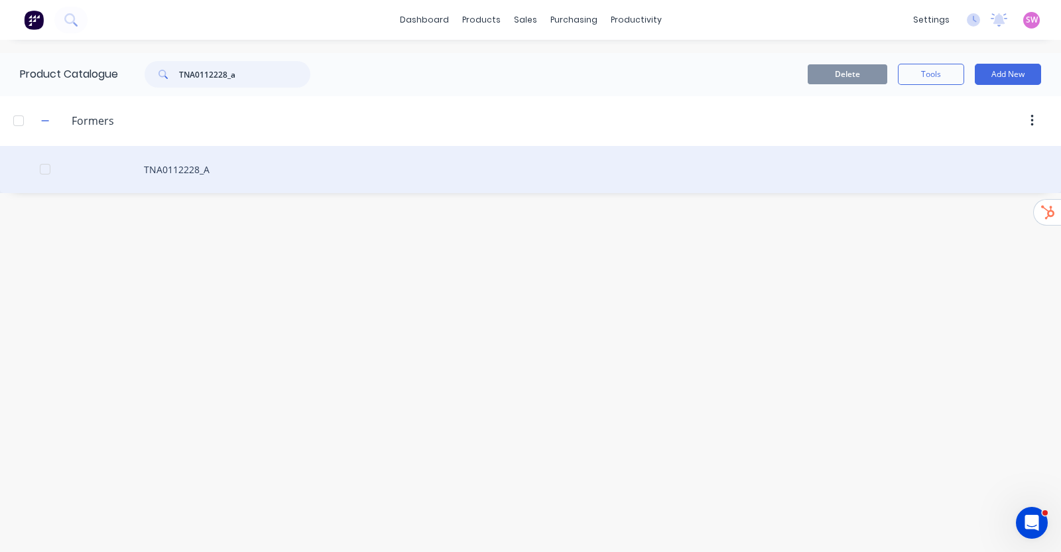
type input "TNA0112228_a"
click at [178, 159] on div "TNA0112228_A" at bounding box center [530, 169] width 1061 height 47
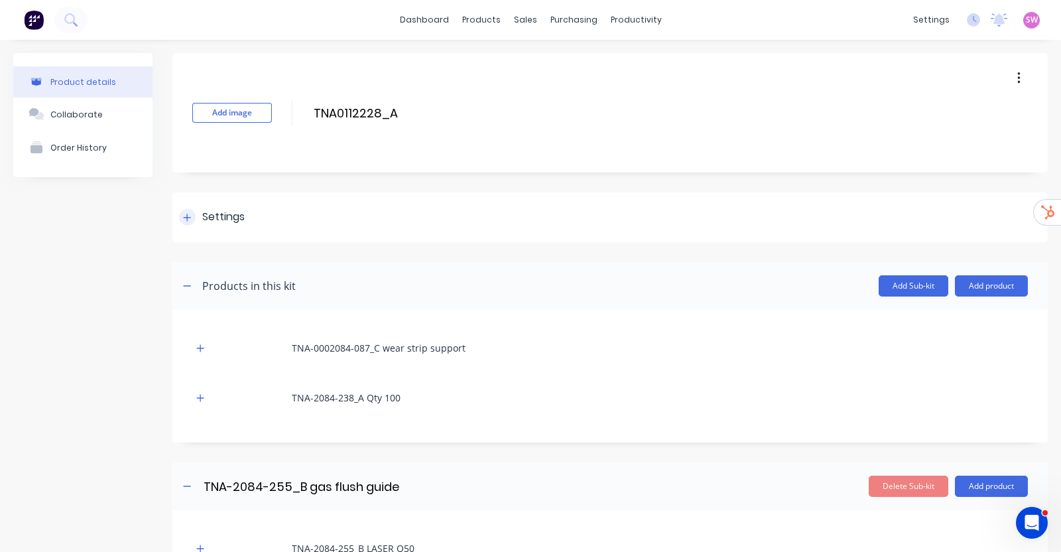
click at [206, 224] on div "Settings" at bounding box center [223, 217] width 42 height 17
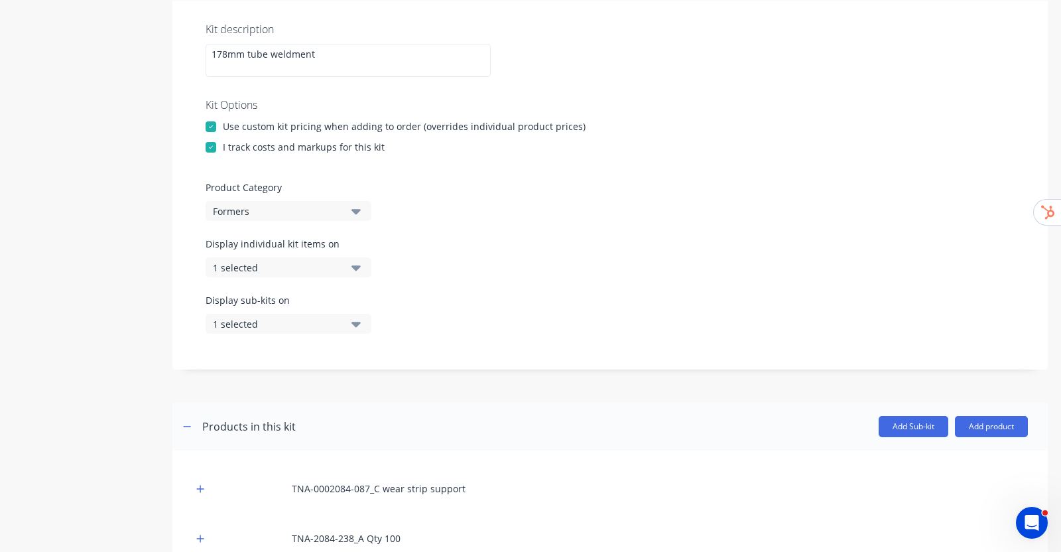
scroll to position [249, 0]
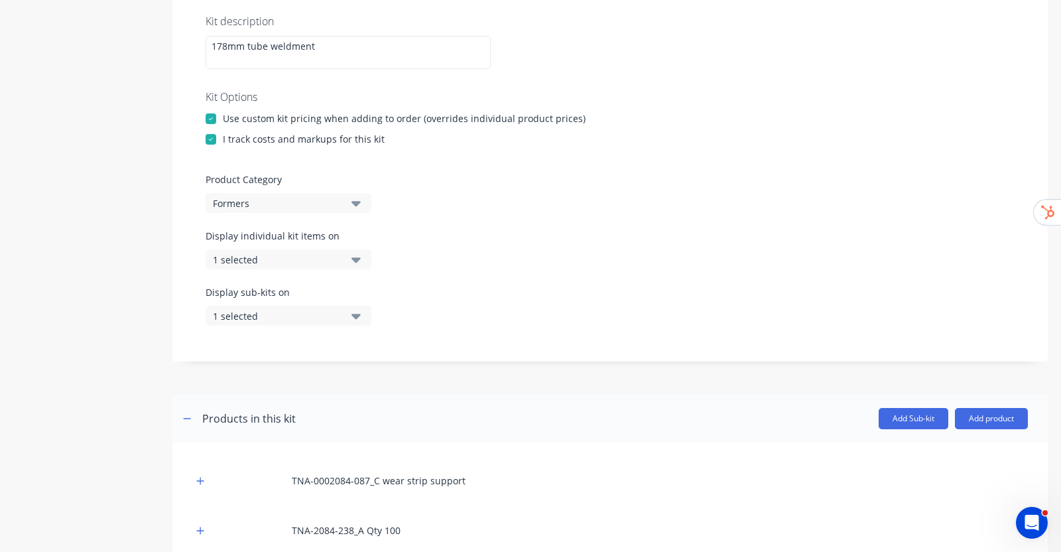
click at [358, 253] on icon "button" at bounding box center [356, 259] width 9 height 15
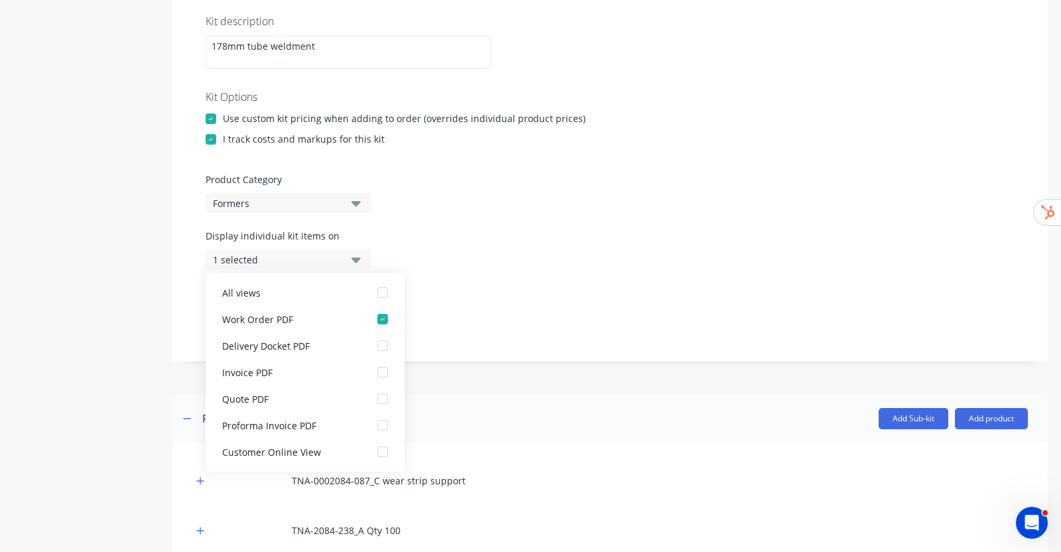
click at [480, 201] on div "Product Category Formers" at bounding box center [610, 192] width 809 height 40
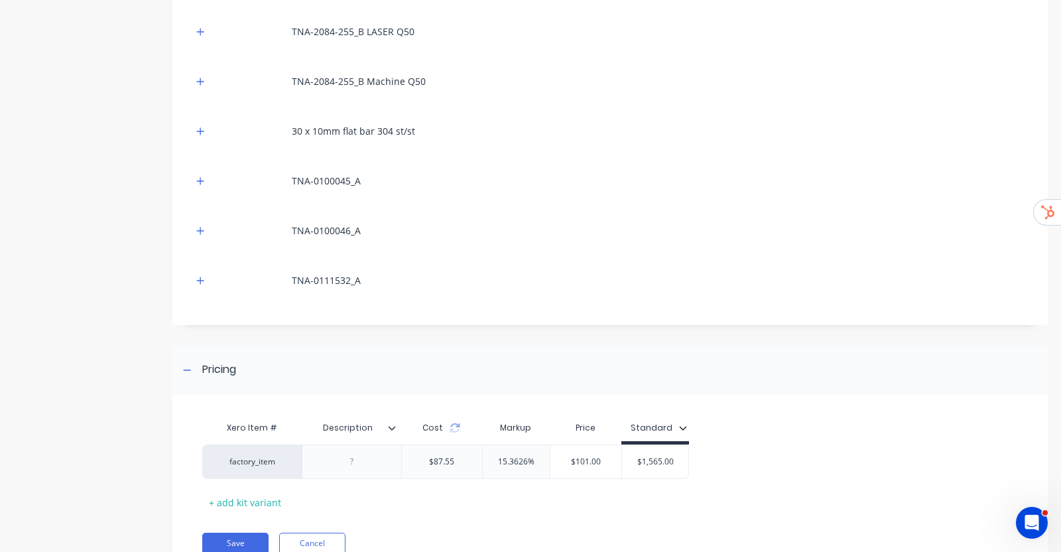
scroll to position [952, 0]
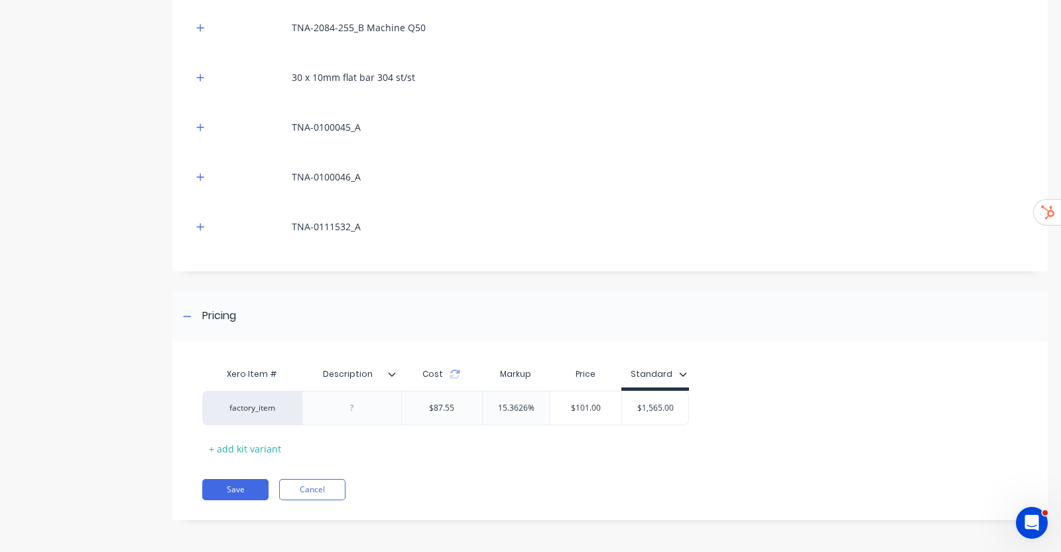
drag, startPoint x: 104, startPoint y: 278, endPoint x: 194, endPoint y: 281, distance: 90.2
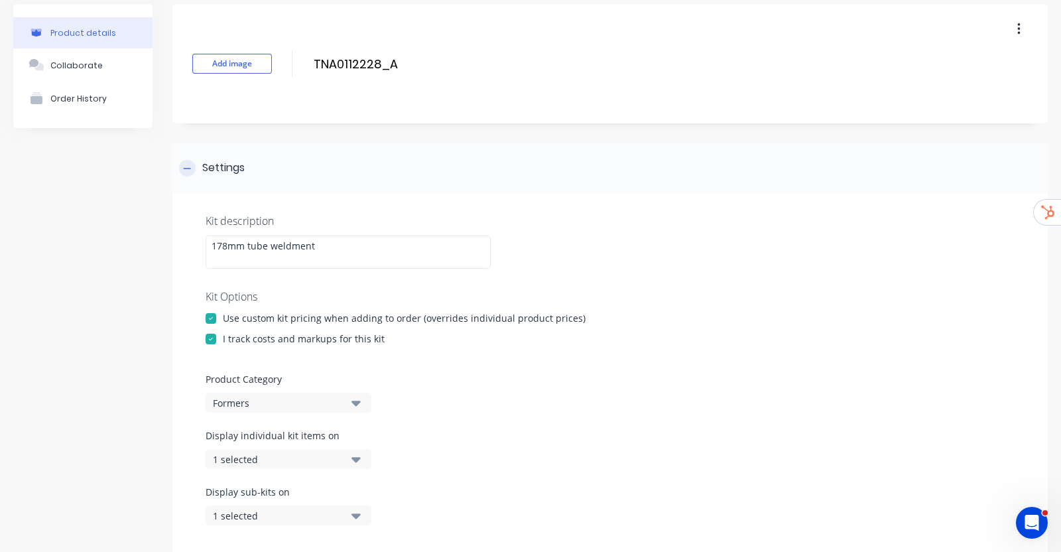
scroll to position [0, 0]
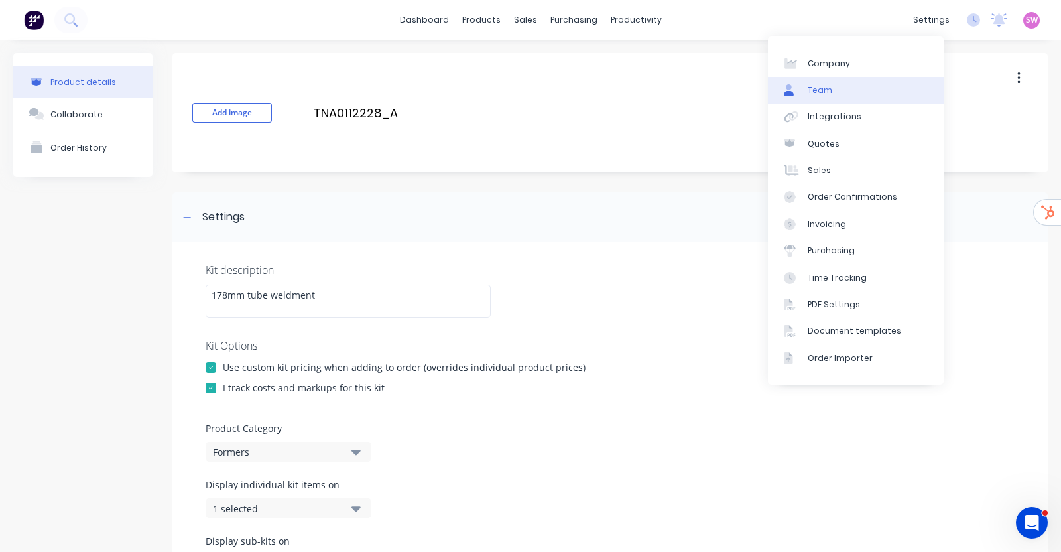
click at [856, 86] on link "Team" at bounding box center [856, 90] width 176 height 27
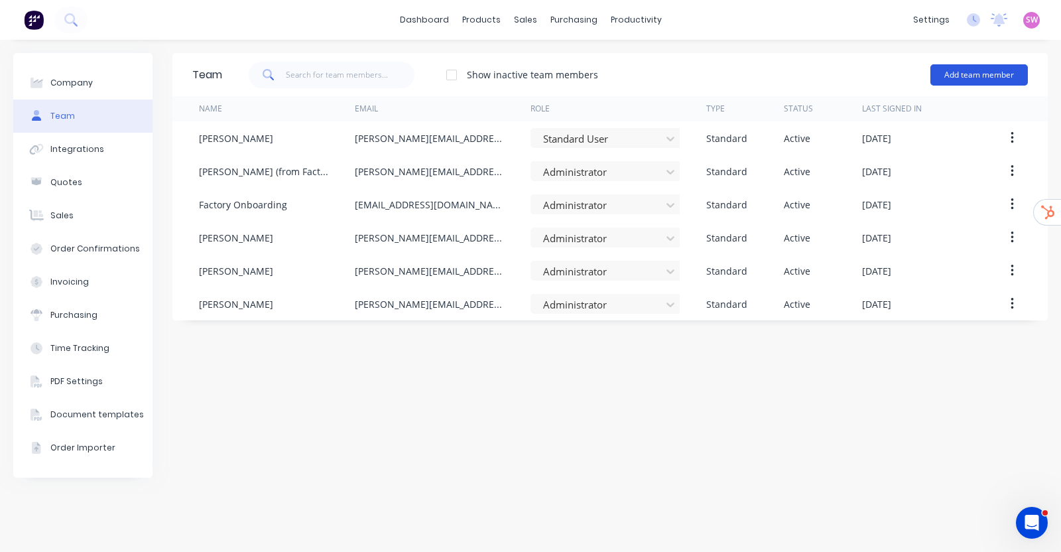
click at [1014, 69] on button "Add team member" at bounding box center [980, 74] width 98 height 21
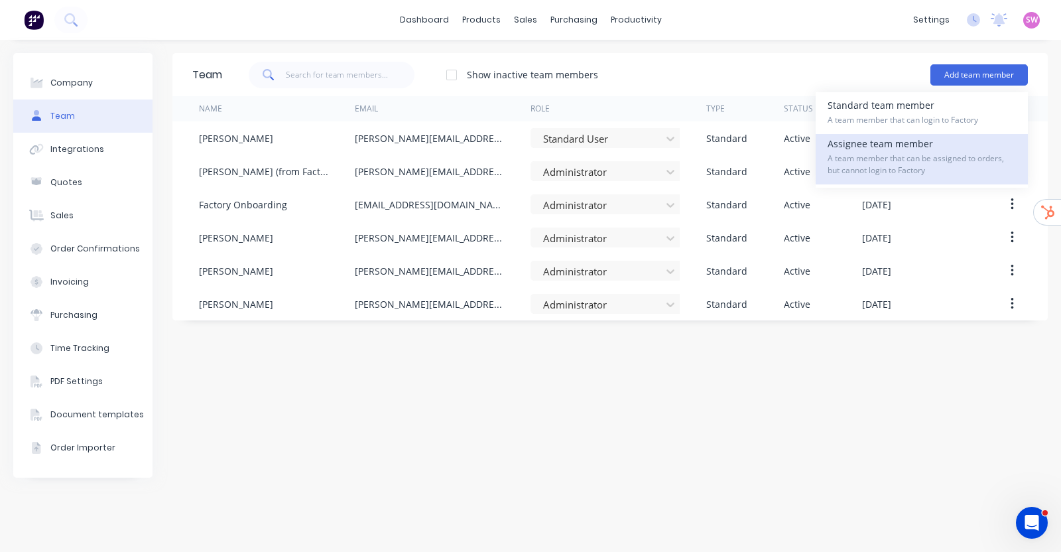
click at [904, 159] on span "A team member that can be assigned to orders, but cannot login to Factory" at bounding box center [922, 165] width 188 height 24
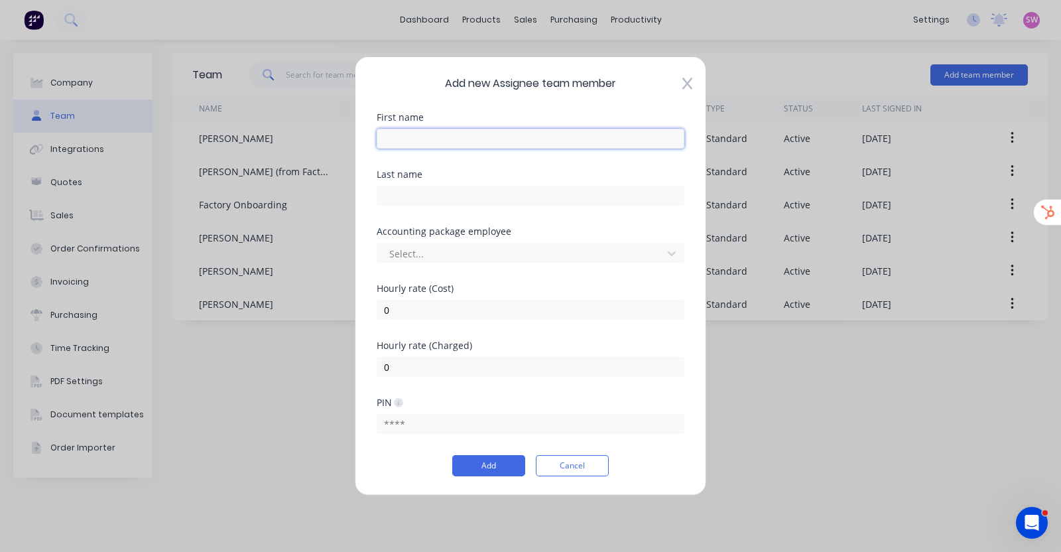
click at [515, 135] on input "text" at bounding box center [531, 139] width 308 height 20
drag, startPoint x: 515, startPoint y: 135, endPoint x: 455, endPoint y: 135, distance: 59.7
click at [455, 135] on input "text" at bounding box center [531, 139] width 308 height 20
type input "Labour"
click at [509, 101] on div "Add new Assignee team member First name Labour Last name Accounting package emp…" at bounding box center [531, 275] width 352 height 439
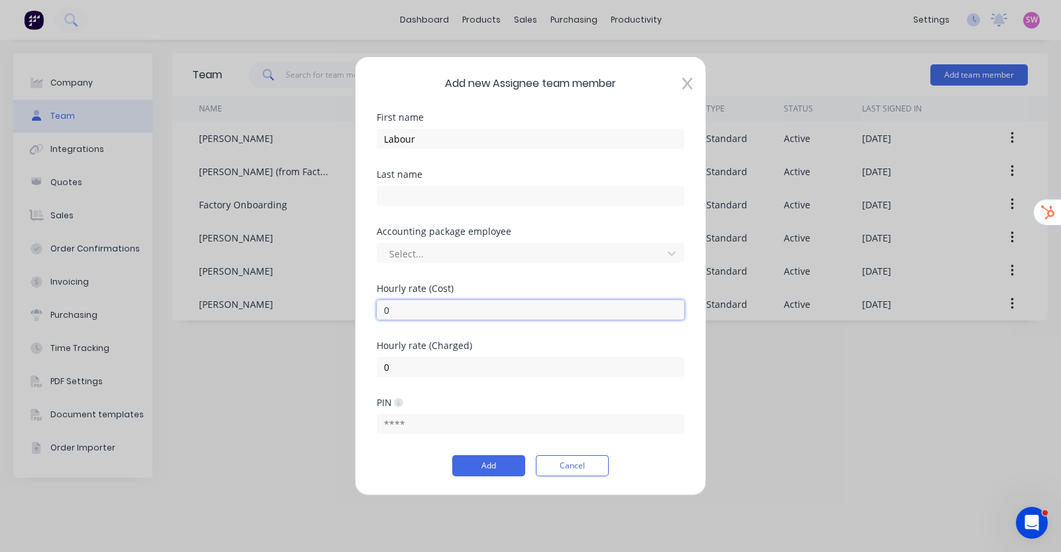
click at [423, 308] on input "0" at bounding box center [531, 310] width 308 height 20
drag, startPoint x: 396, startPoint y: 306, endPoint x: 367, endPoint y: 306, distance: 28.5
click at [368, 306] on div "Add new Assignee team member First name Labour Last name Accounting package emp…" at bounding box center [531, 275] width 352 height 439
type input "70"
drag, startPoint x: 448, startPoint y: 371, endPoint x: 232, endPoint y: 371, distance: 216.2
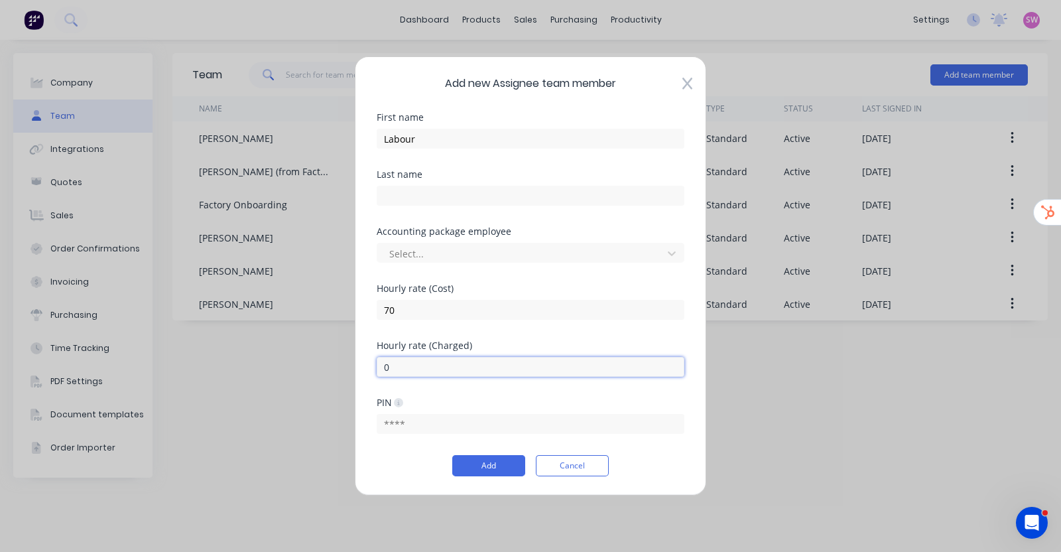
click at [285, 371] on div "Add new Assignee team member First name Labour Last name Accounting package emp…" at bounding box center [530, 276] width 1061 height 552
click at [419, 306] on input "70" at bounding box center [531, 310] width 308 height 20
click at [514, 342] on div "Hourly rate (Charged)" at bounding box center [531, 345] width 308 height 9
click at [489, 459] on button "Add" at bounding box center [488, 465] width 73 height 21
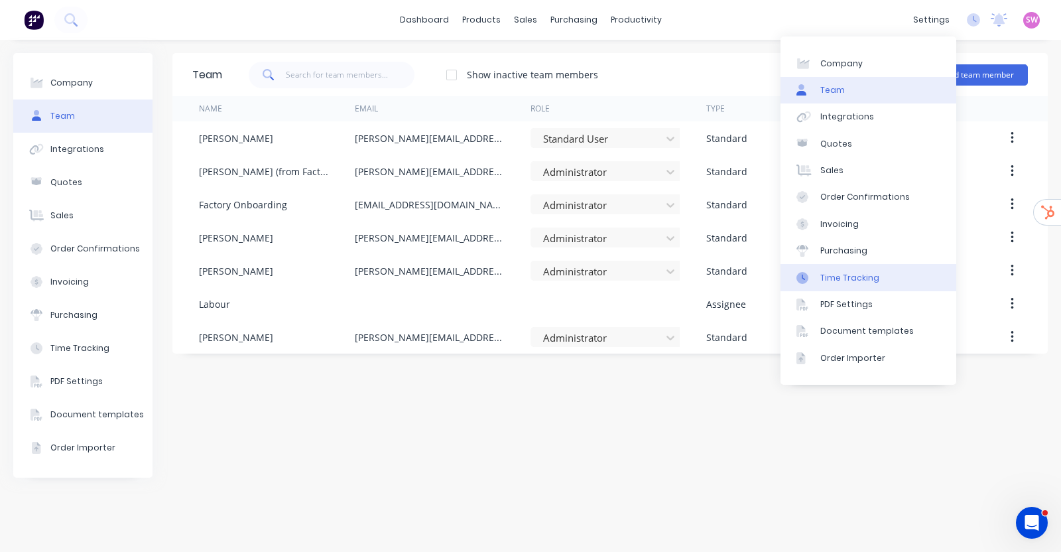
click at [882, 268] on link "Time Tracking" at bounding box center [869, 277] width 176 height 27
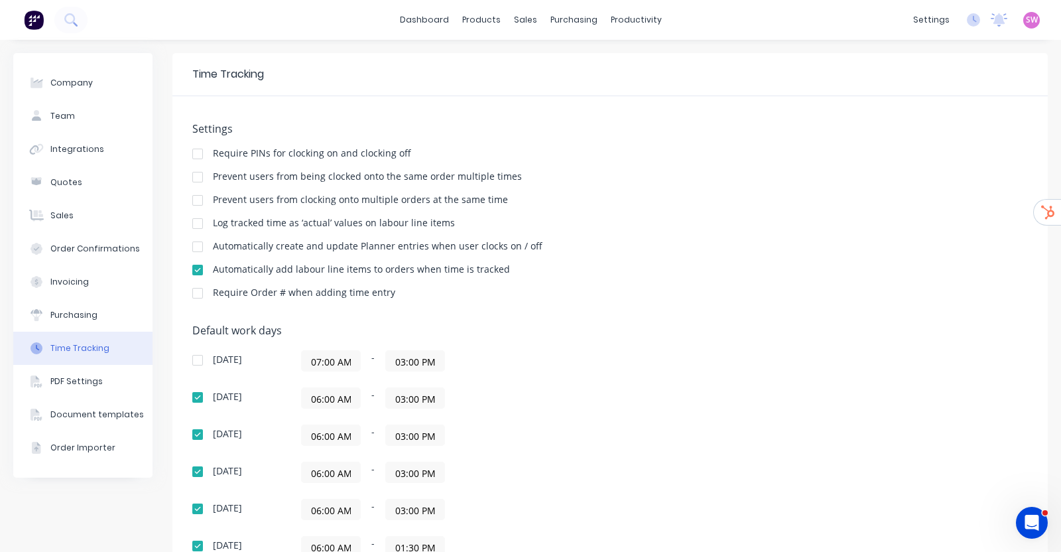
click at [199, 228] on div at bounding box center [197, 223] width 27 height 27
click at [196, 271] on div at bounding box center [197, 270] width 27 height 27
click at [681, 243] on div "Automatically create and update Planner entries when user clocks on / off" at bounding box center [610, 247] width 836 height 13
click at [1027, 512] on icon "Open Intercom Messenger" at bounding box center [1030, 521] width 22 height 22
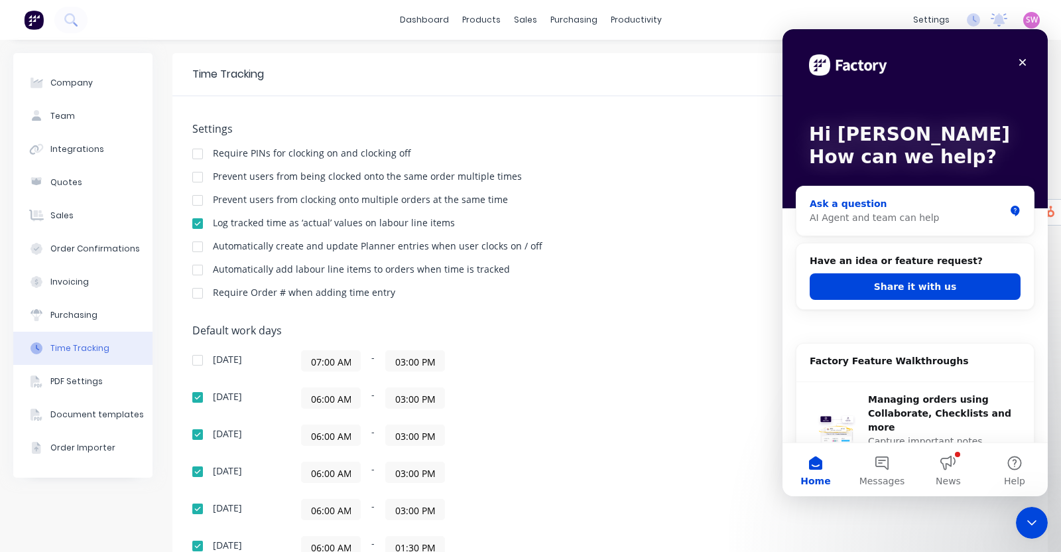
click at [937, 286] on button "Share it with us" at bounding box center [915, 286] width 211 height 27
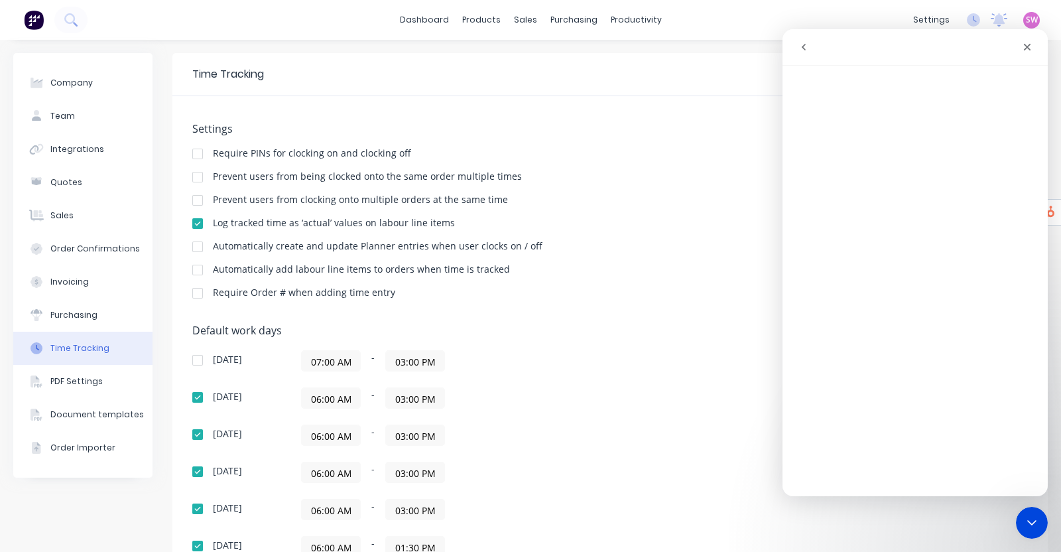
click at [196, 272] on div at bounding box center [197, 270] width 27 height 27
click at [196, 222] on div at bounding box center [197, 223] width 27 height 27
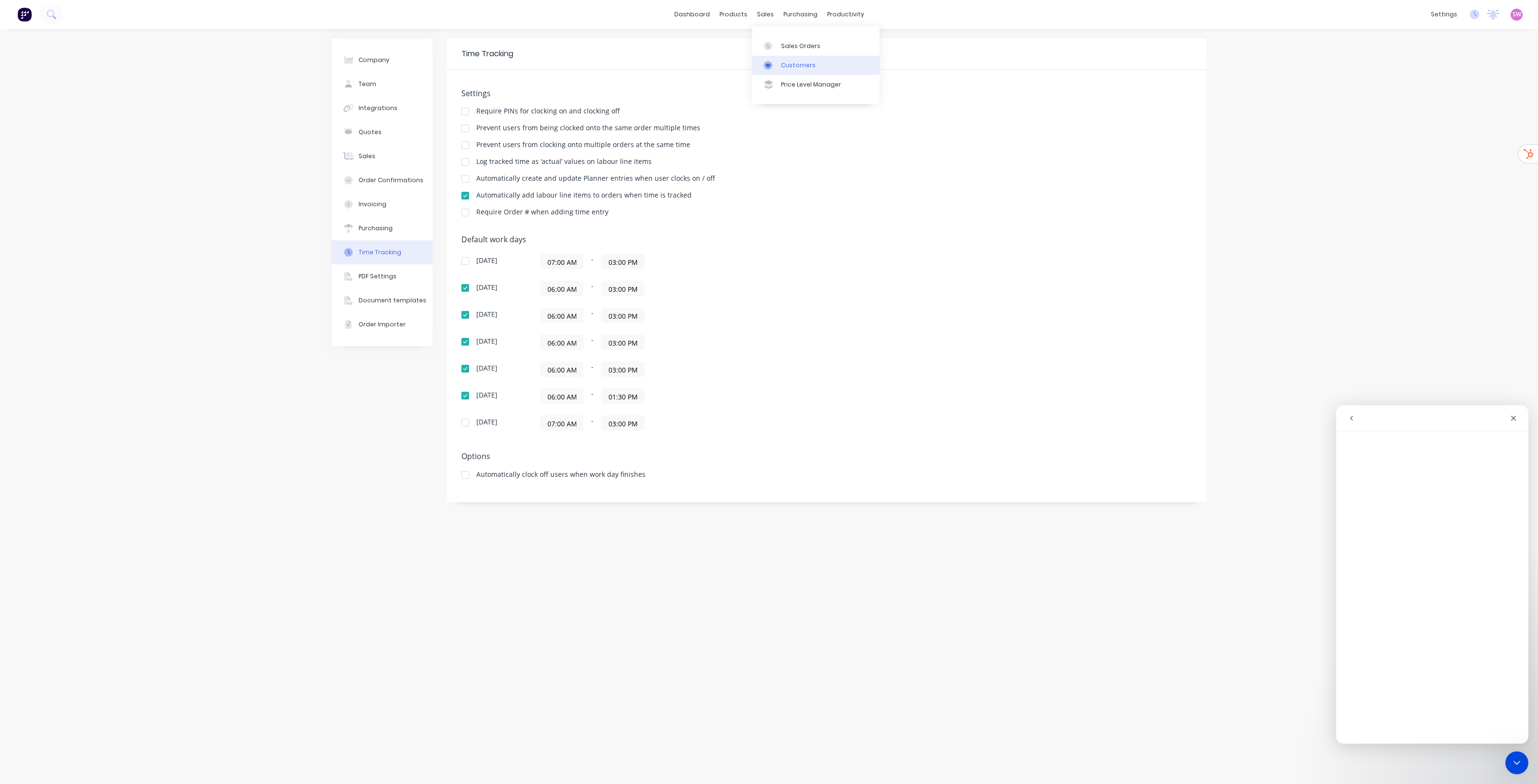
click at [769, 61] on div "Customers" at bounding box center [799, 65] width 35 height 9
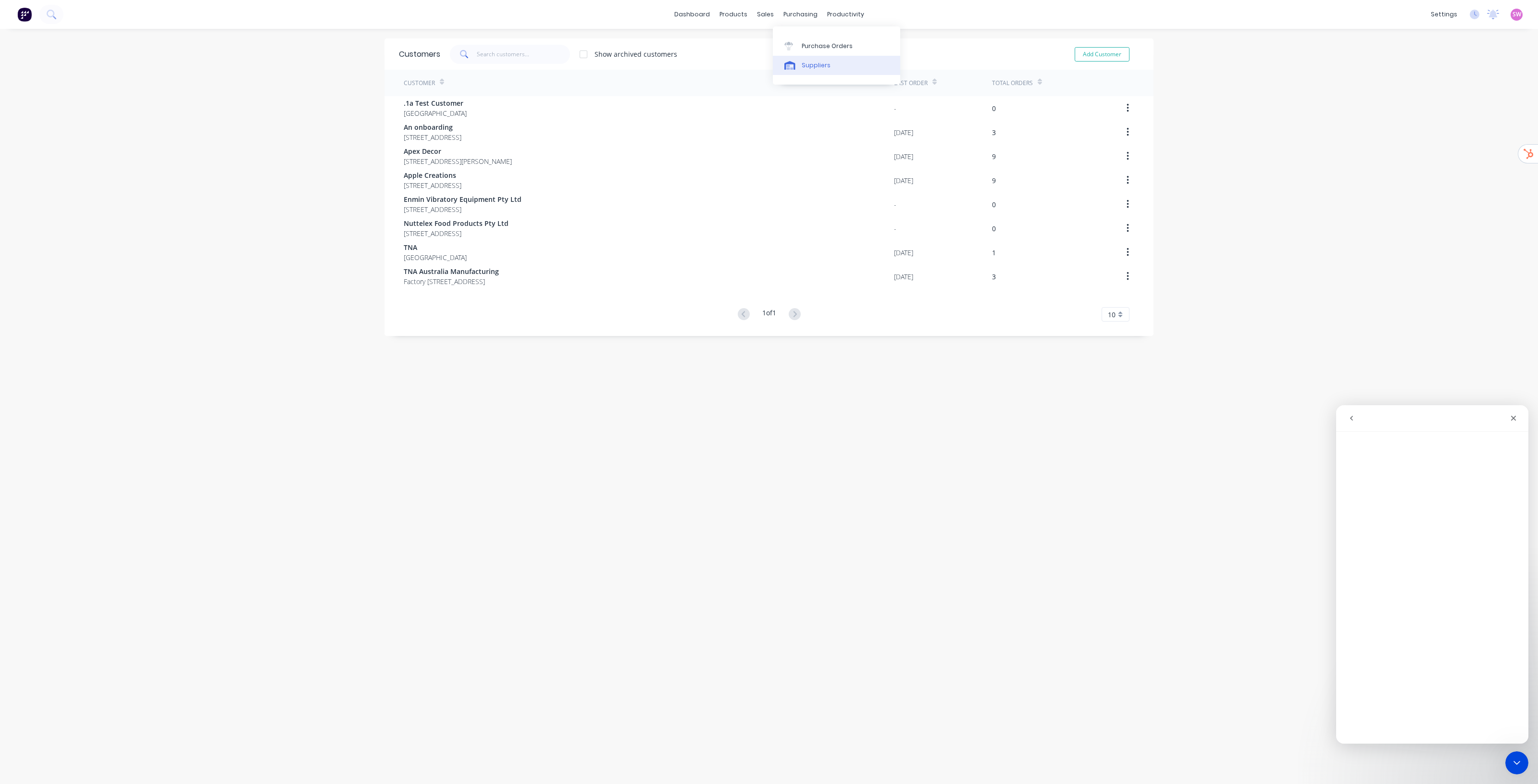
click at [769, 58] on link "Suppliers" at bounding box center [837, 65] width 128 height 20
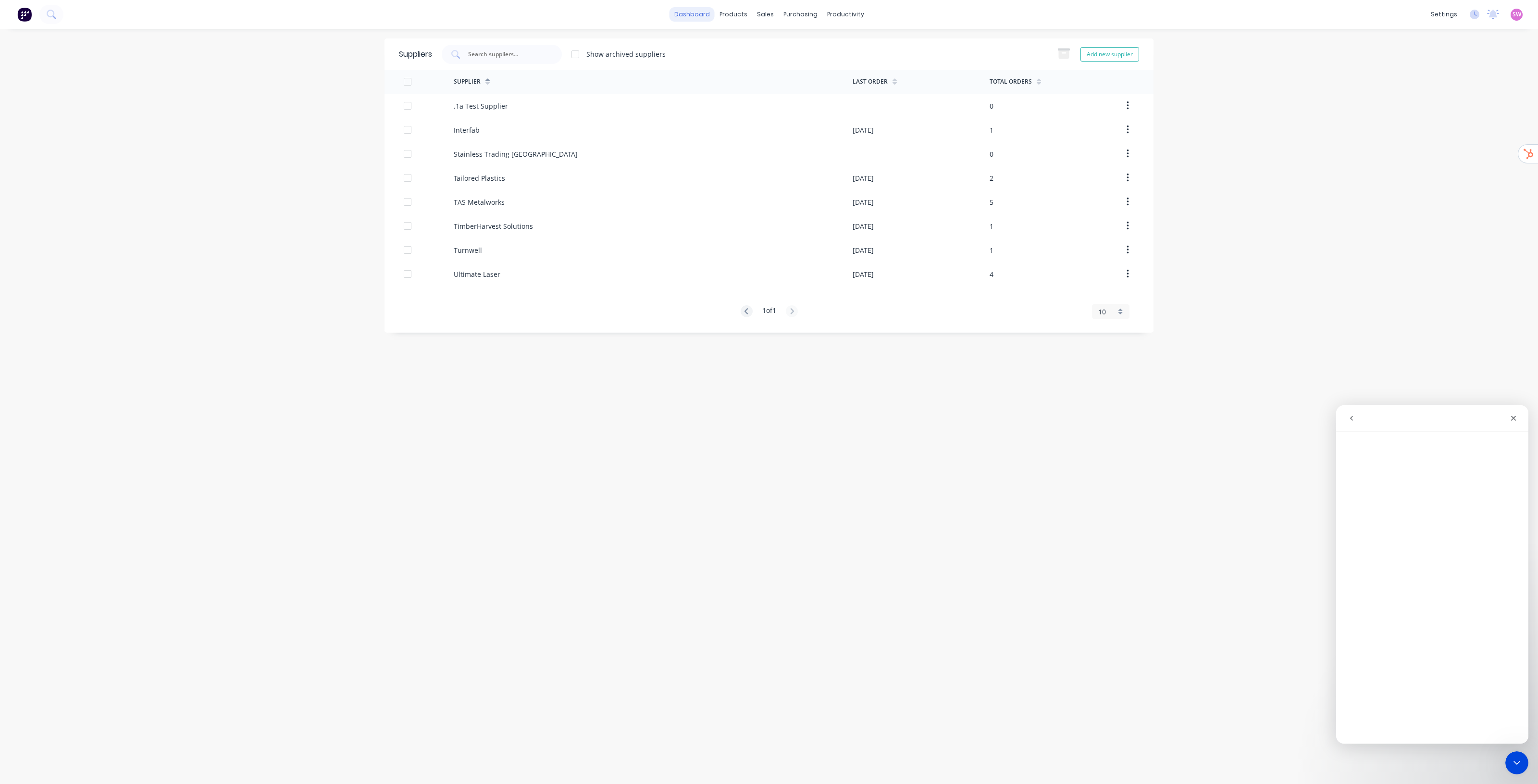
click at [697, 20] on link "dashboard" at bounding box center [692, 14] width 45 height 14
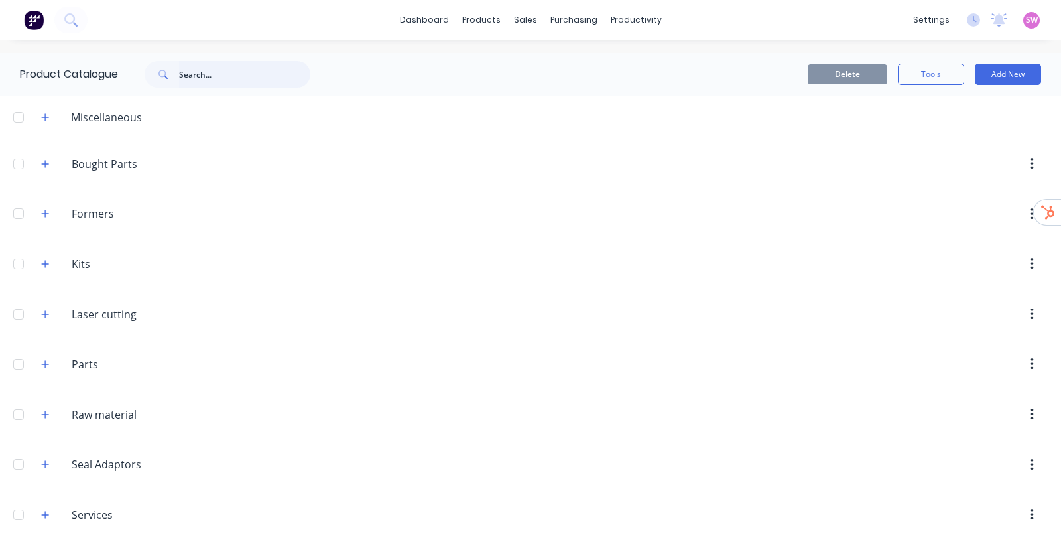
click at [269, 80] on input "text" at bounding box center [244, 74] width 131 height 27
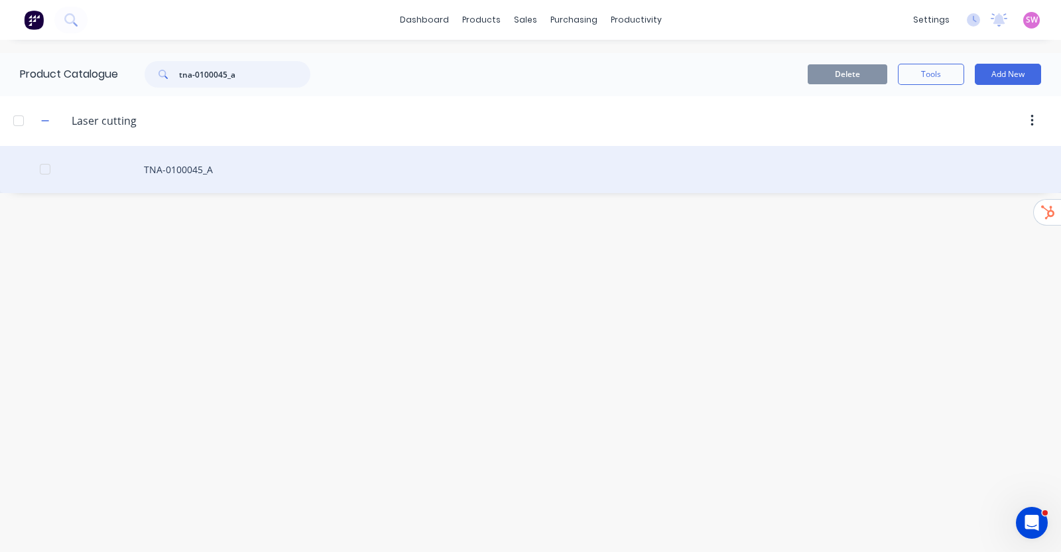
type input "tna-0100045_a"
click at [218, 177] on div "TNA-0100045_A" at bounding box center [530, 169] width 1061 height 47
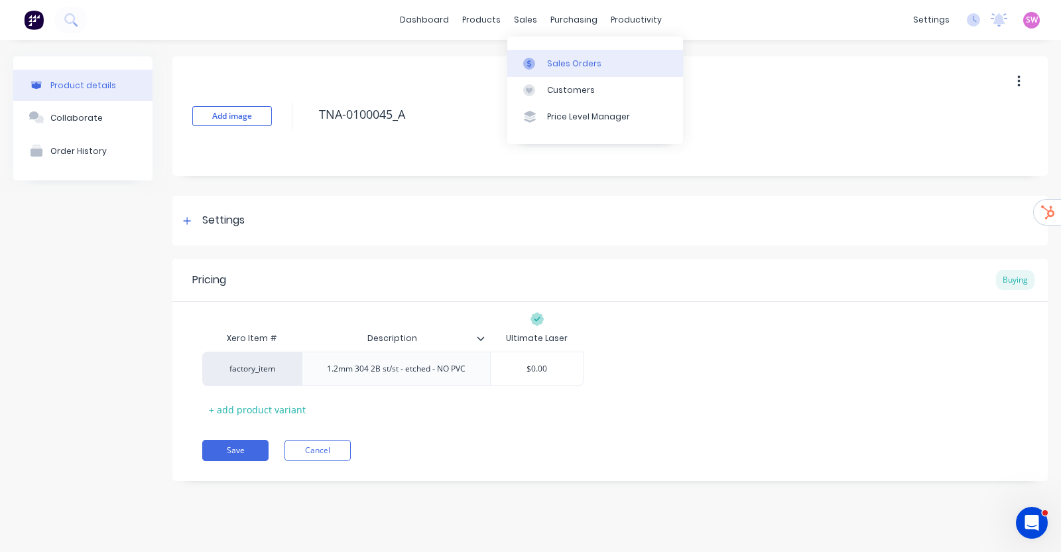
click at [543, 58] on div at bounding box center [533, 64] width 20 height 12
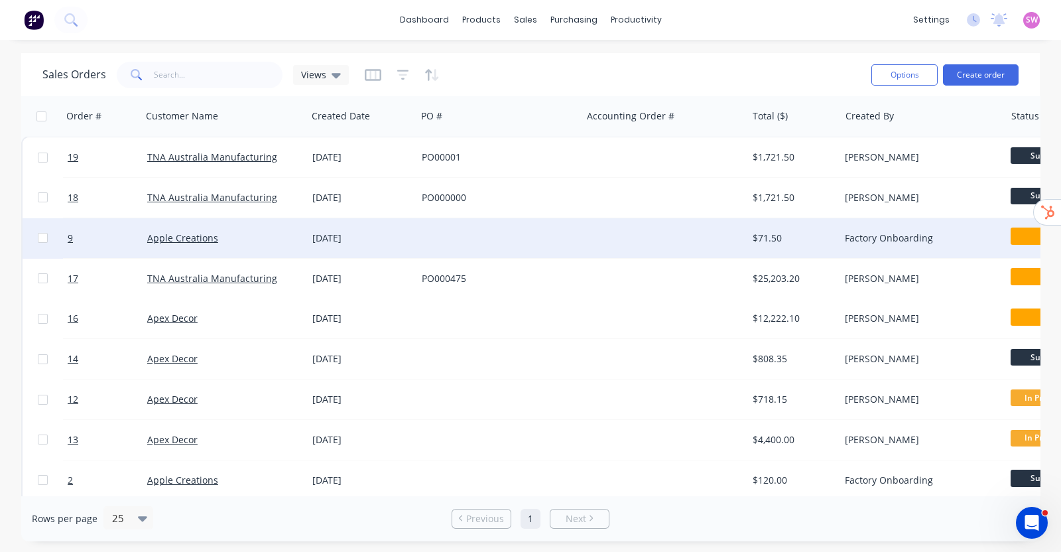
click at [633, 237] on div at bounding box center [664, 238] width 165 height 40
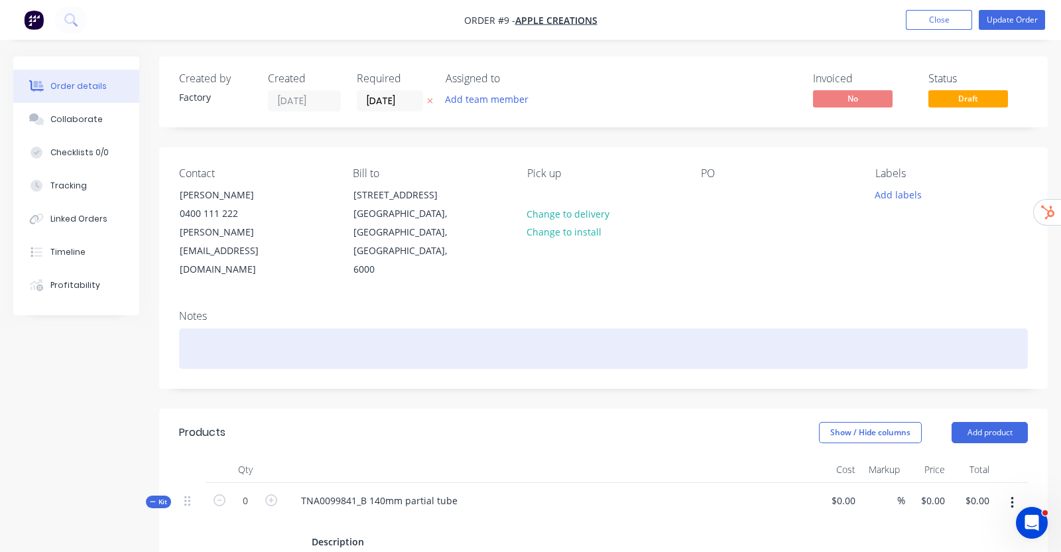
type input "15020.77"
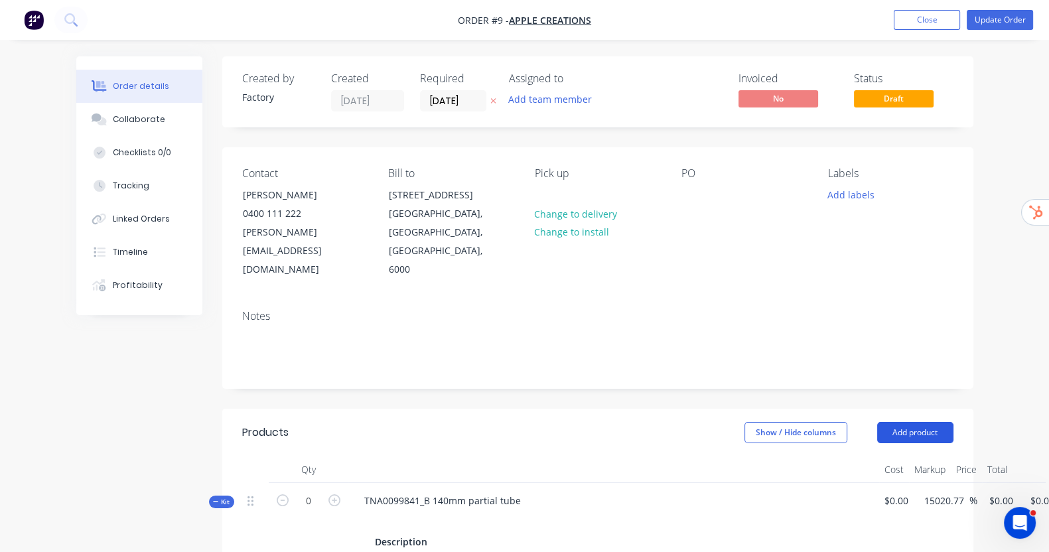
click at [953, 422] on button "Add product" at bounding box center [915, 432] width 76 height 21
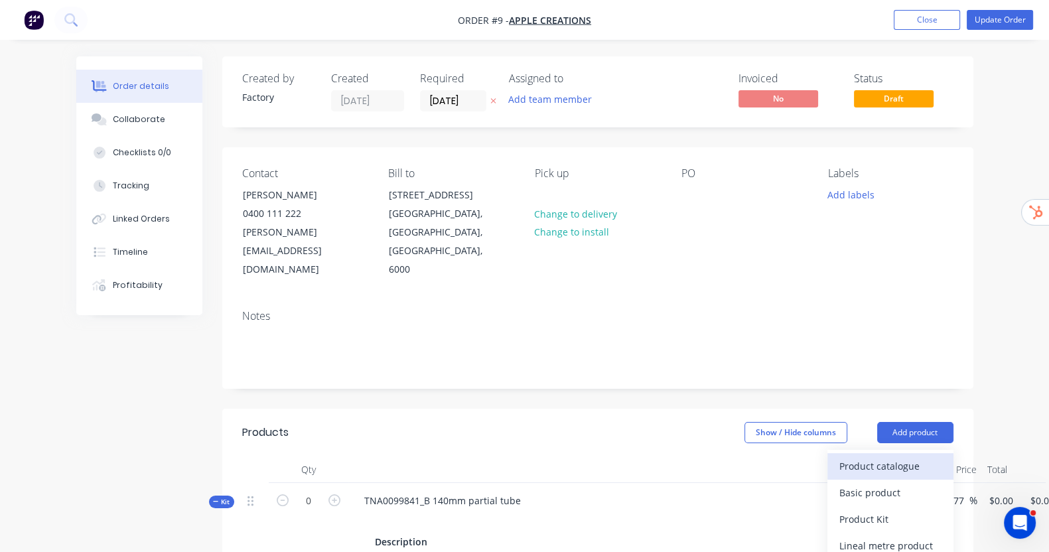
click at [941, 456] on div "Product catalogue" at bounding box center [890, 465] width 102 height 19
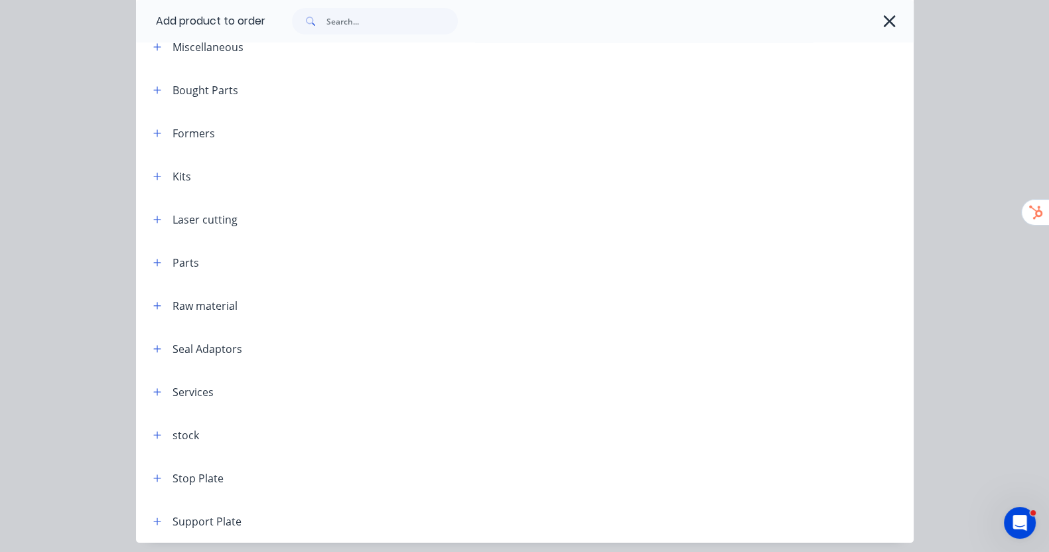
scroll to position [126, 0]
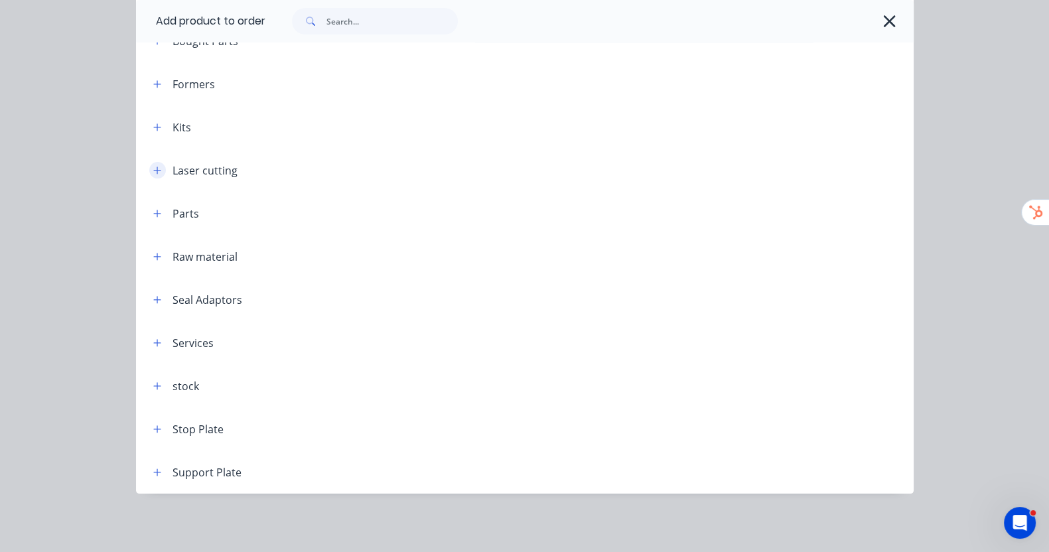
click at [153, 174] on icon "button" at bounding box center [157, 170] width 8 height 9
click at [149, 220] on button "button" at bounding box center [157, 213] width 17 height 17
click at [149, 260] on button "button" at bounding box center [157, 256] width 17 height 17
click at [149, 306] on button "button" at bounding box center [157, 299] width 17 height 17
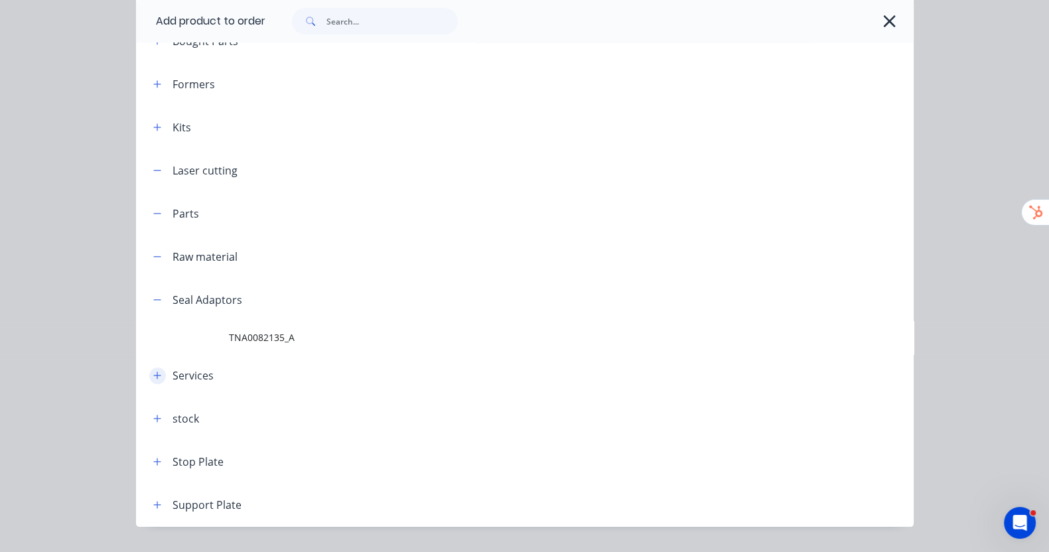
click at [149, 369] on button "button" at bounding box center [157, 375] width 17 height 17
click at [153, 415] on icon "button" at bounding box center [157, 418] width 8 height 9
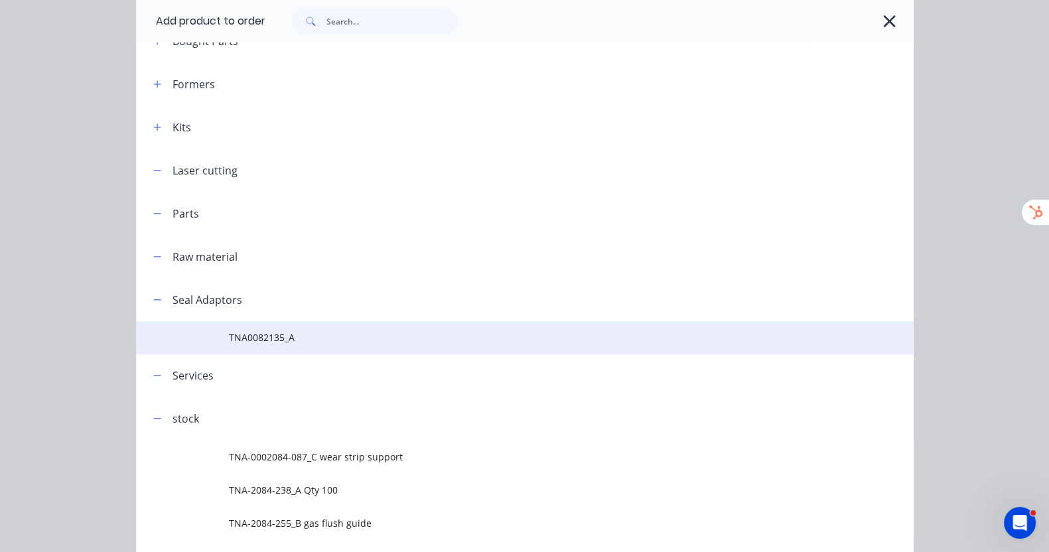
scroll to position [258, 0]
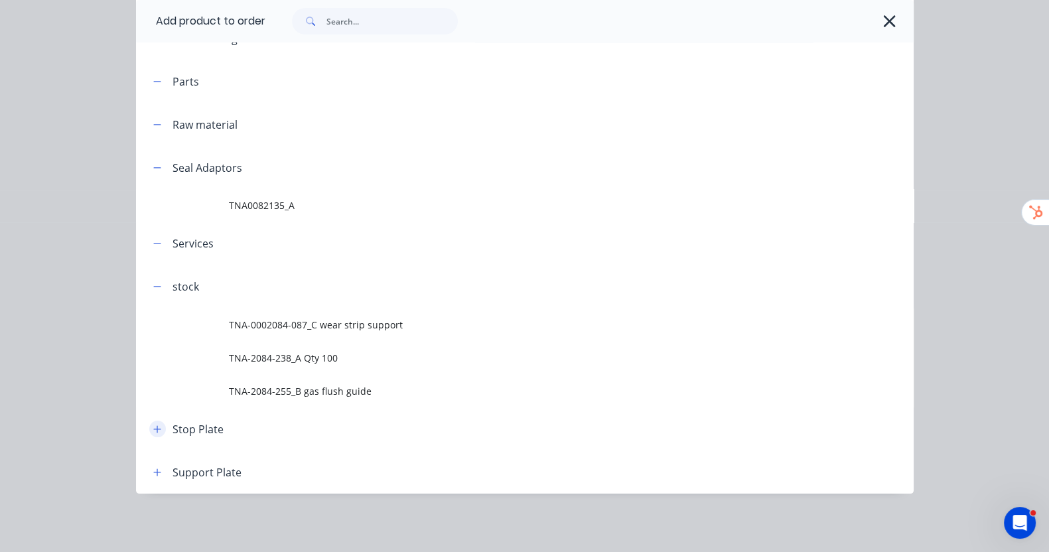
click at [153, 432] on icon "button" at bounding box center [157, 428] width 8 height 9
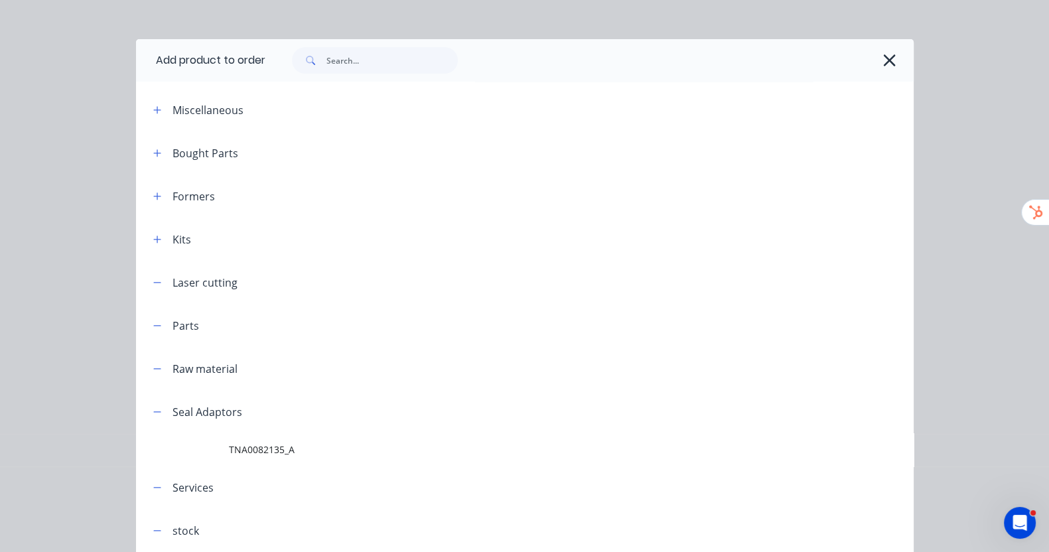
scroll to position [0, 0]
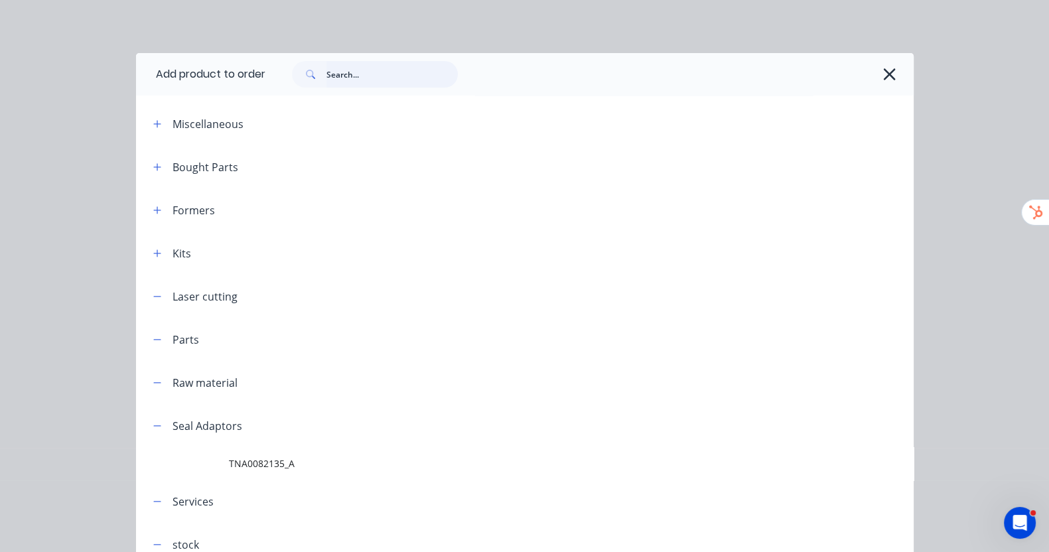
click at [326, 76] on input "text" at bounding box center [391, 74] width 131 height 27
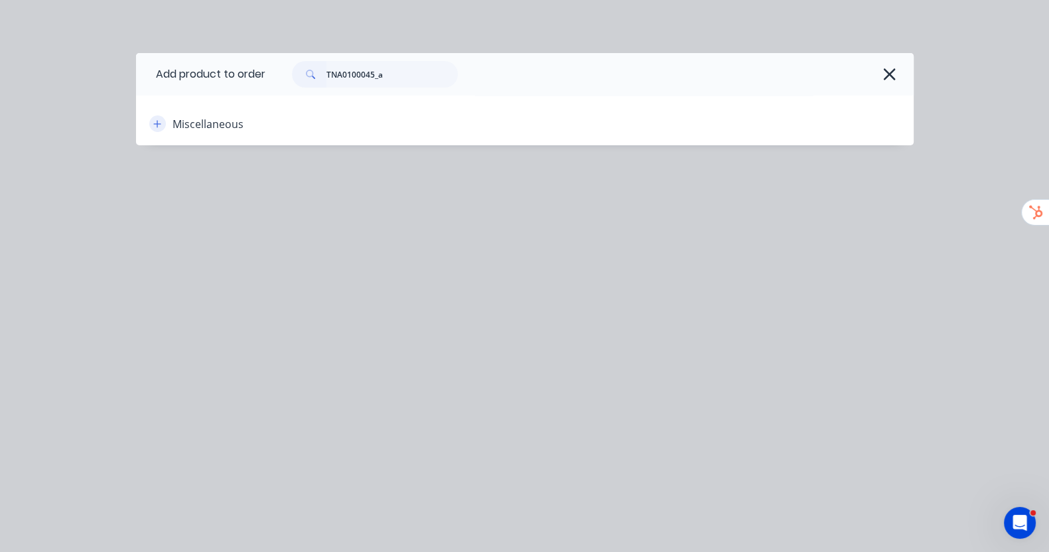
click at [153, 124] on icon "button" at bounding box center [157, 123] width 8 height 9
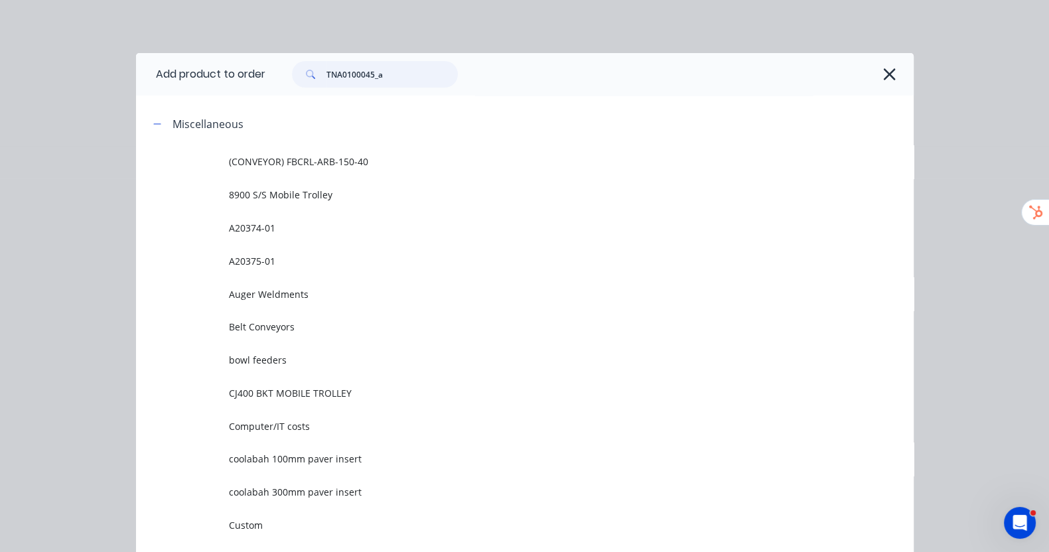
click at [326, 70] on input "TNA0100045_a" at bounding box center [391, 74] width 131 height 27
click at [326, 72] on input "TNA0100045_a" at bounding box center [391, 74] width 131 height 27
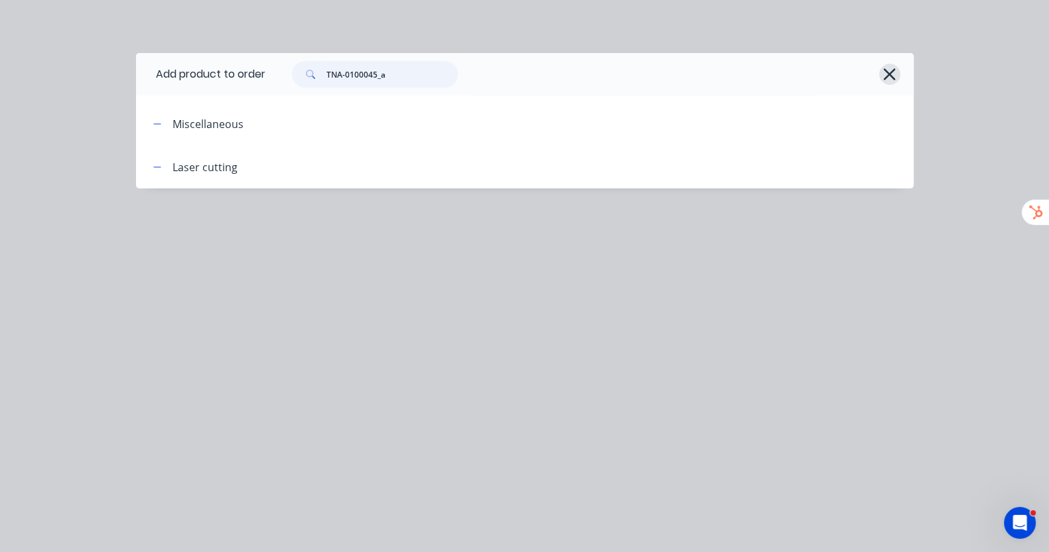
type input "TNA-0100045_a"
click at [895, 74] on icon "button" at bounding box center [889, 74] width 12 height 12
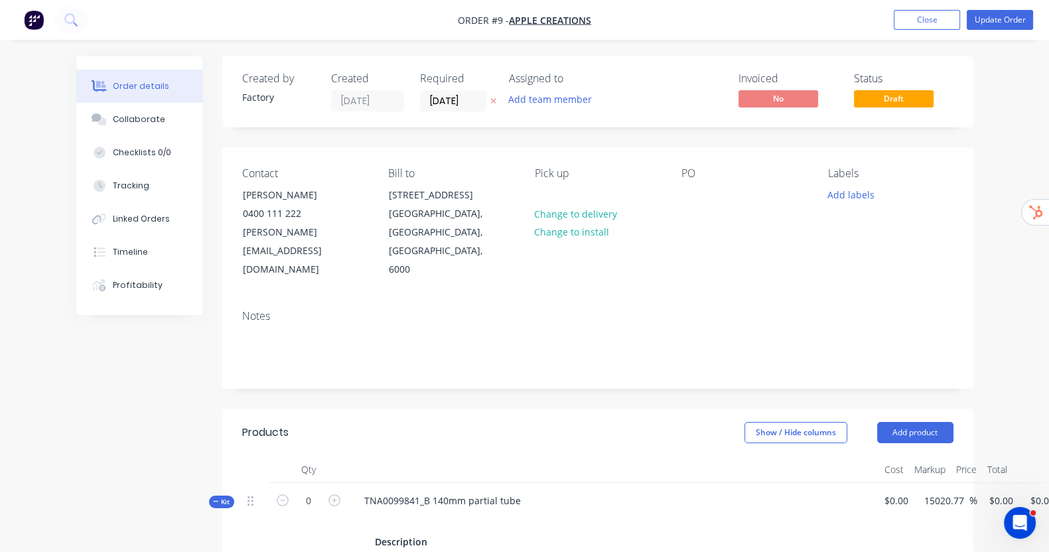
drag, startPoint x: 1040, startPoint y: 524, endPoint x: 25, endPoint y: 17, distance: 1135.2
click at [986, 524] on div "Order details Collaborate Checklists 0/0 Tracking Linked Orders Timeline Profit…" at bounding box center [524, 554] width 923 height 996
click at [1012, 519] on icon "Open Intercom Messenger" at bounding box center [1018, 521] width 22 height 22
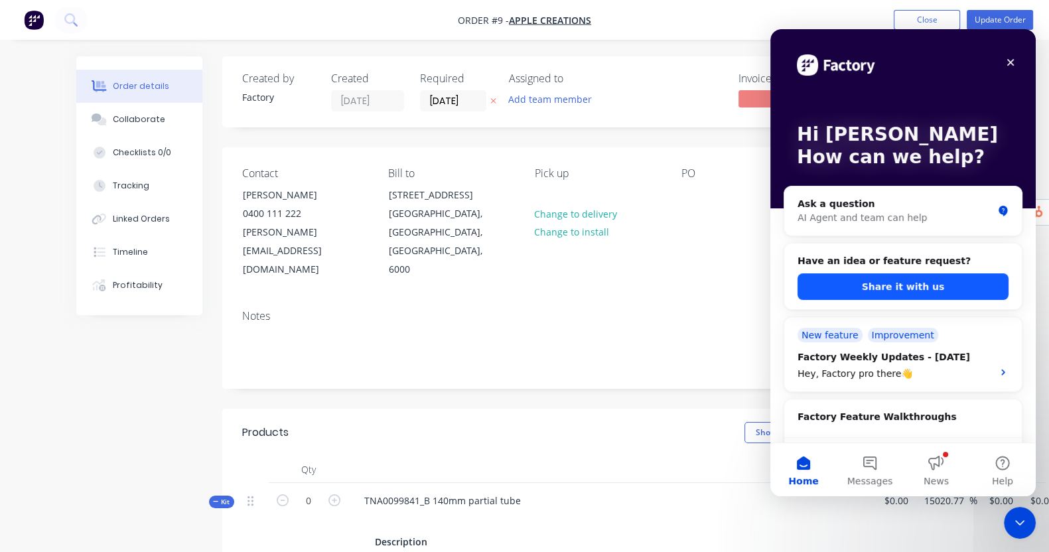
click at [917, 290] on button "Share it with us" at bounding box center [902, 286] width 211 height 27
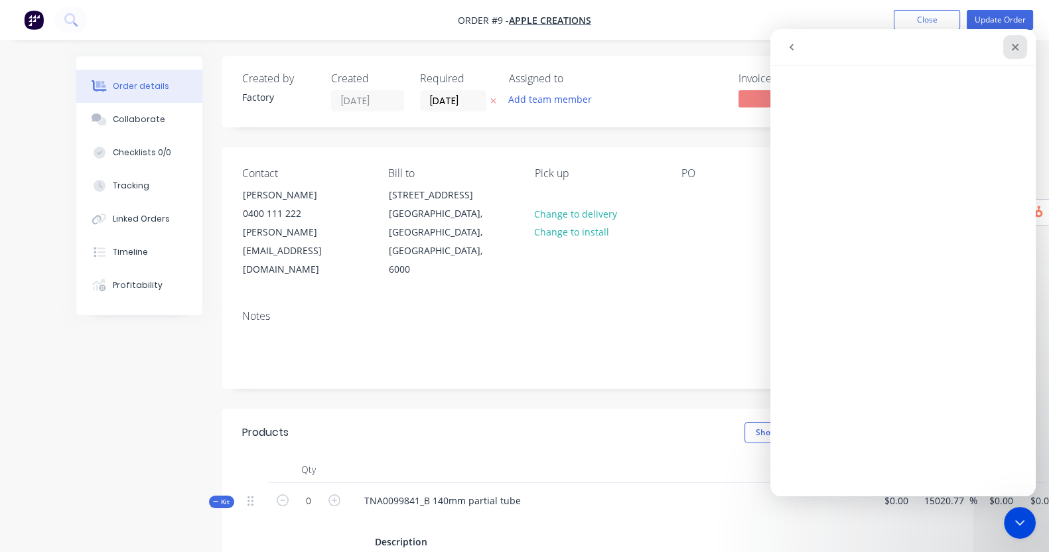
click at [1012, 48] on icon "Close" at bounding box center [1015, 47] width 11 height 11
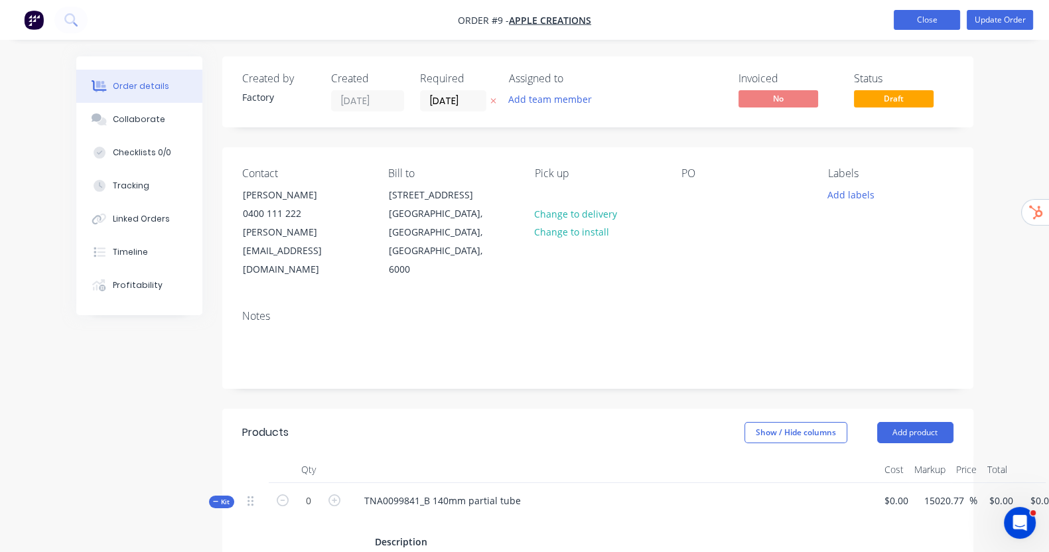
click at [943, 20] on button "Close" at bounding box center [926, 20] width 66 height 20
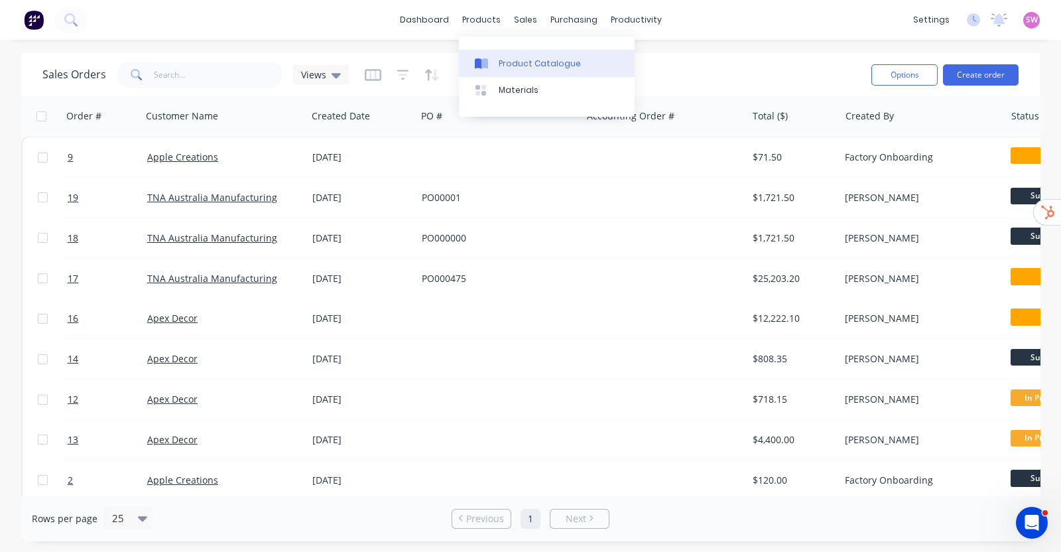
click at [513, 54] on link "Product Catalogue" at bounding box center [547, 63] width 176 height 27
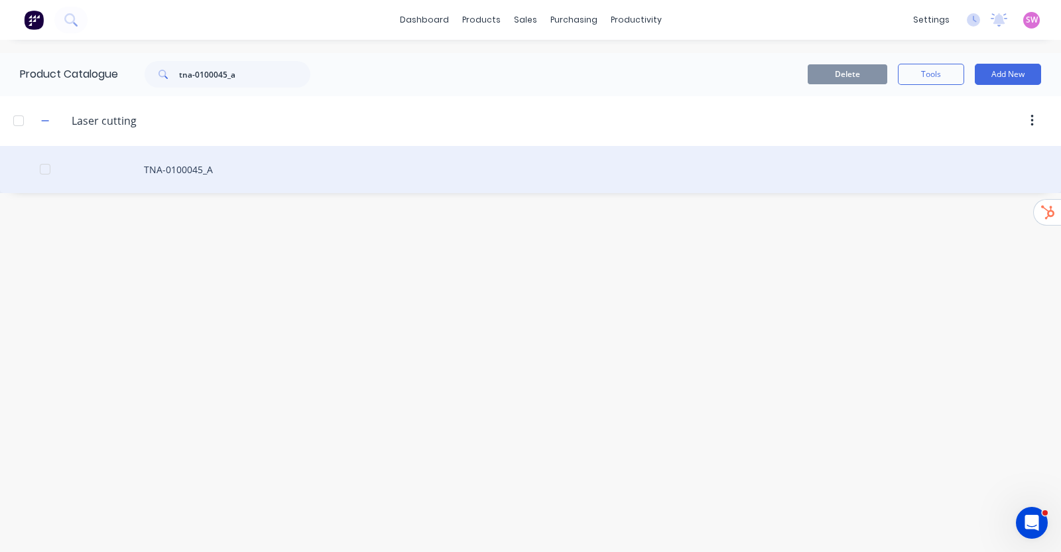
drag, startPoint x: 214, startPoint y: 170, endPoint x: 146, endPoint y: 170, distance: 67.7
click at [146, 170] on div "TNA-0100045_A" at bounding box center [530, 169] width 1061 height 47
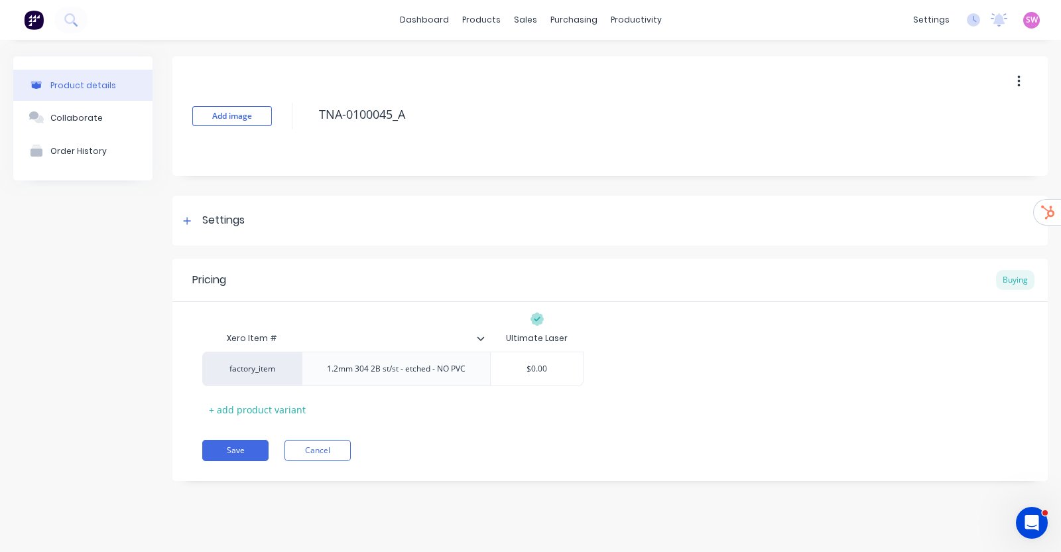
drag, startPoint x: 300, startPoint y: 115, endPoint x: 273, endPoint y: 114, distance: 26.5
click at [273, 114] on div "Add image TNA-0100045_A" at bounding box center [610, 115] width 876 height 119
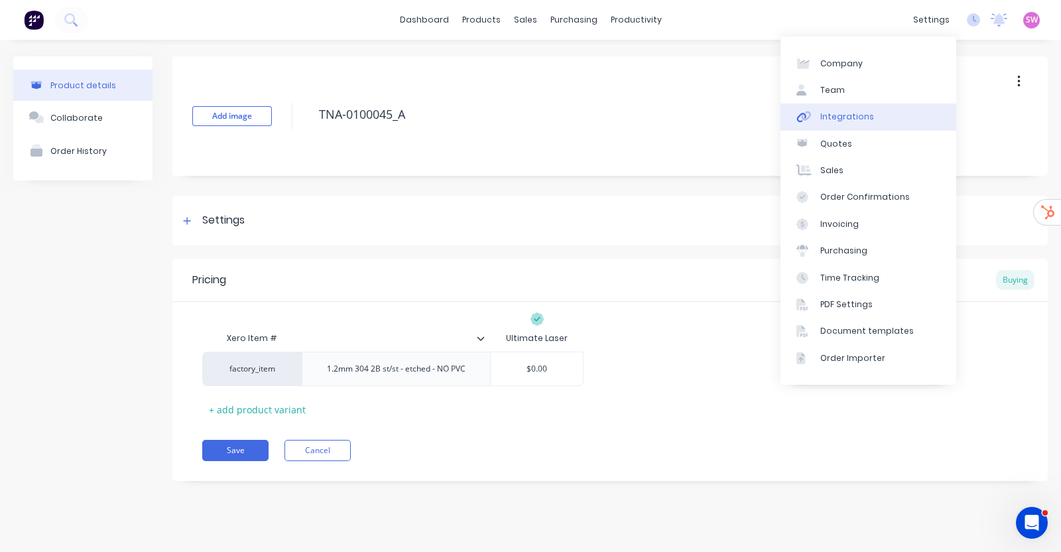
type textarea "x"
click at [862, 119] on div "Integrations" at bounding box center [847, 117] width 54 height 12
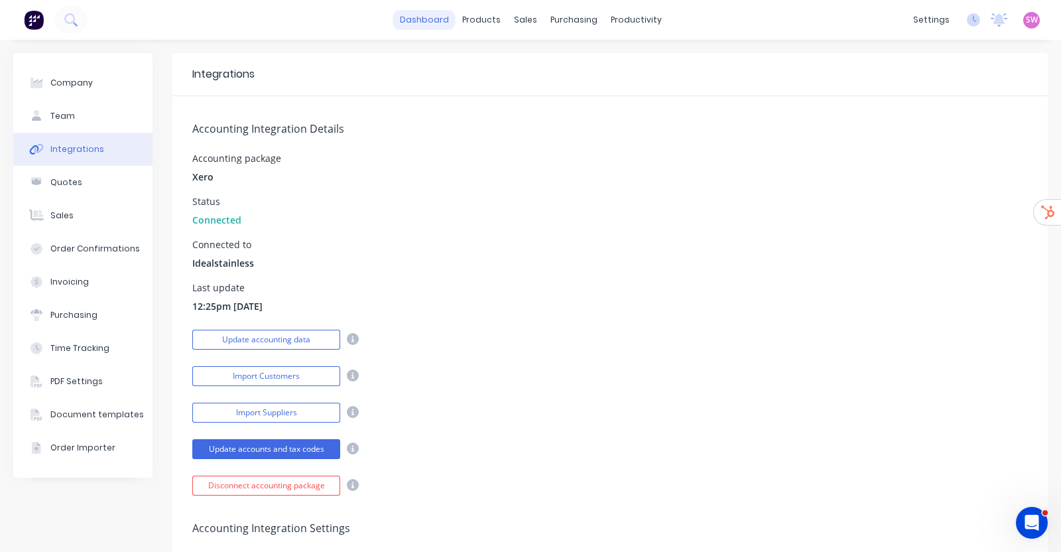
click at [424, 24] on link "dashboard" at bounding box center [424, 20] width 62 height 20
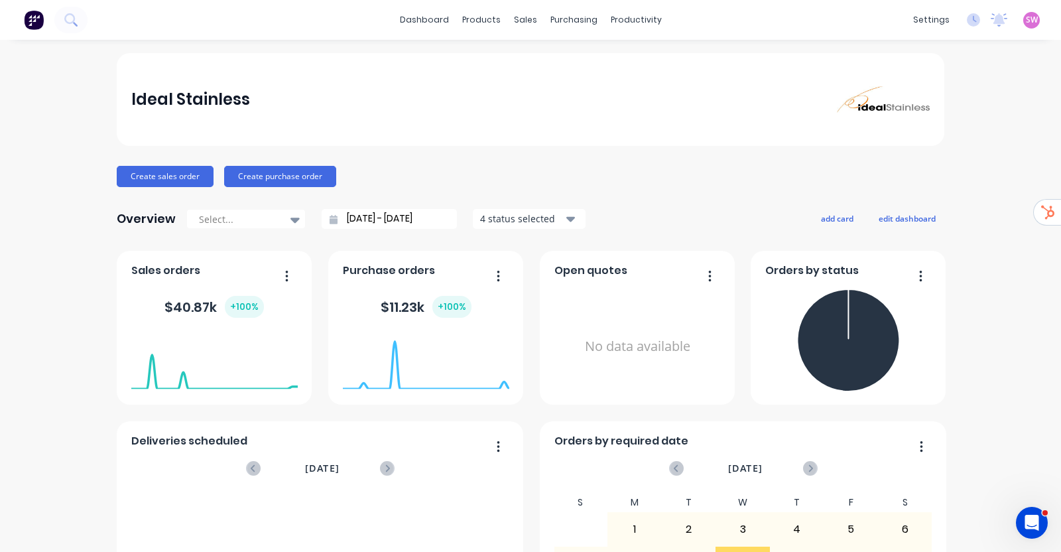
drag, startPoint x: 411, startPoint y: 112, endPoint x: 421, endPoint y: 111, distance: 10.0
click at [411, 112] on div "Ideal Stainless" at bounding box center [530, 99] width 799 height 27
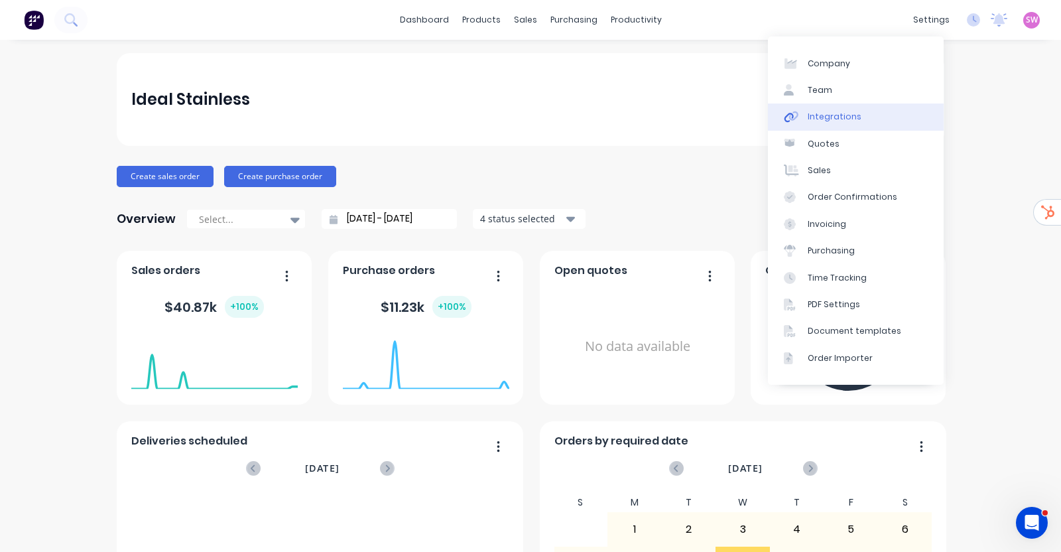
click at [849, 111] on div "Integrations" at bounding box center [835, 117] width 54 height 12
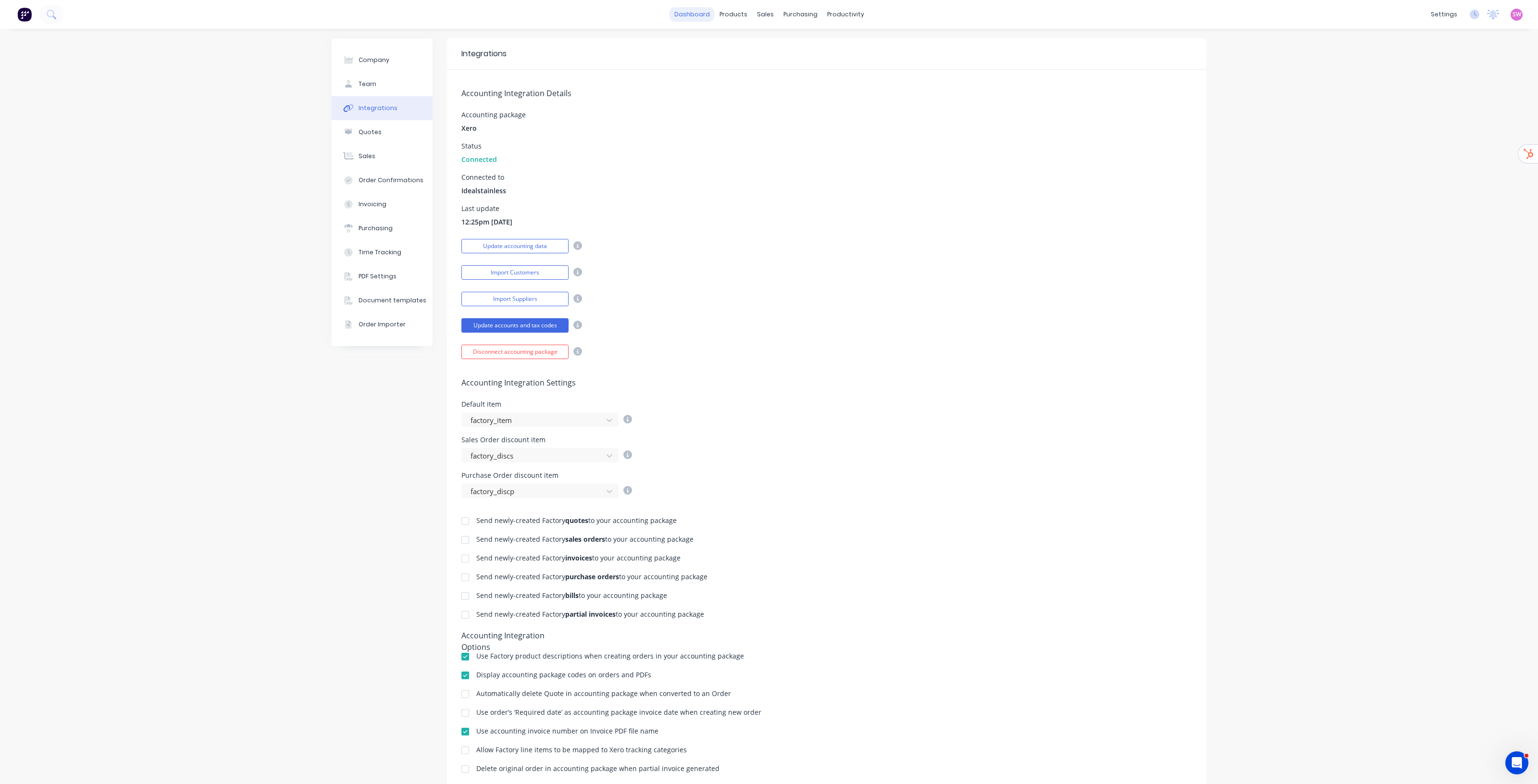
click at [678, 15] on link "dashboard" at bounding box center [692, 14] width 45 height 14
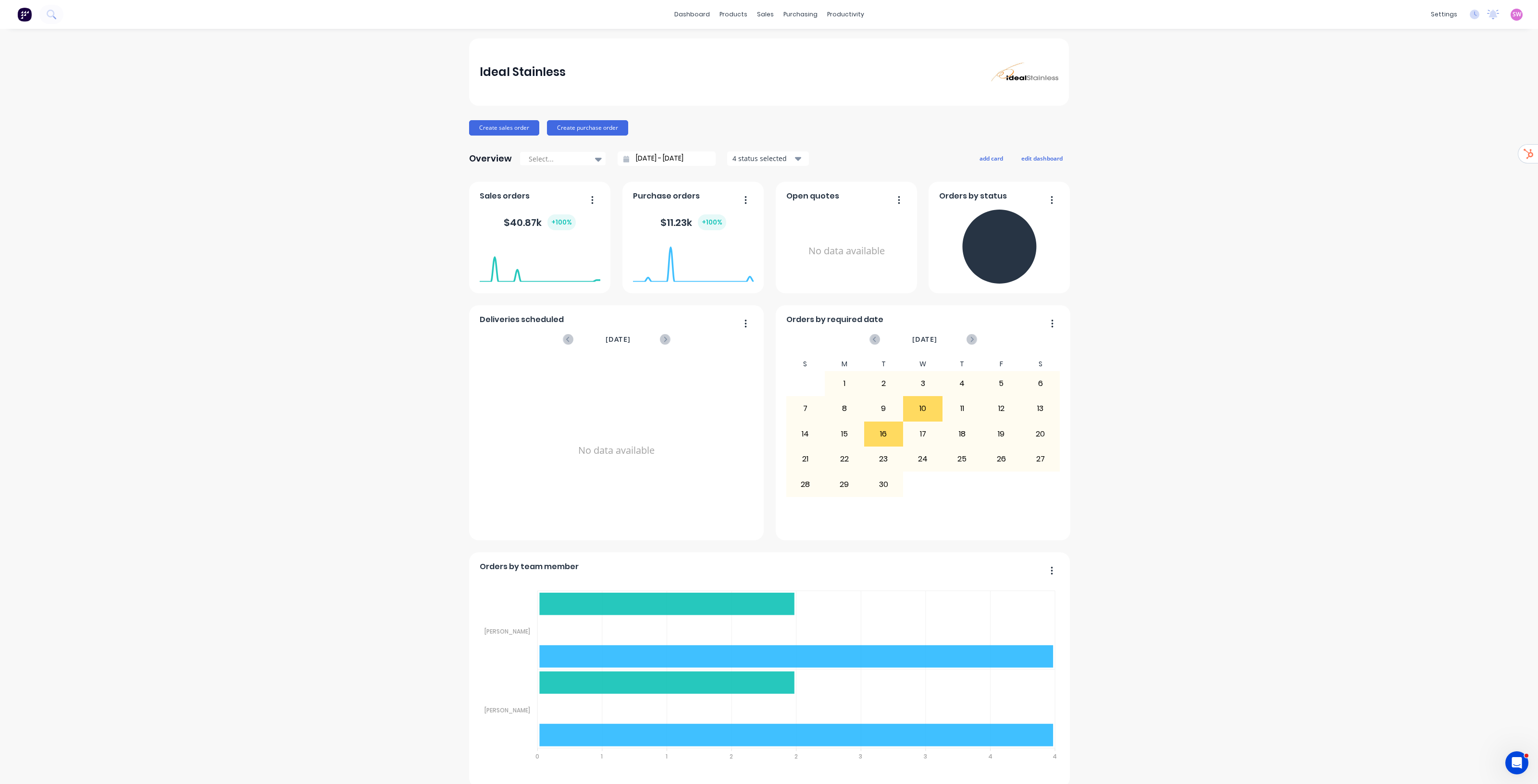
click at [686, 11] on link "dashboard" at bounding box center [692, 14] width 45 height 14
click at [769, 11] on span "SW" at bounding box center [1517, 14] width 9 height 9
click at [769, 114] on button "Sign out" at bounding box center [1458, 120] width 128 height 20
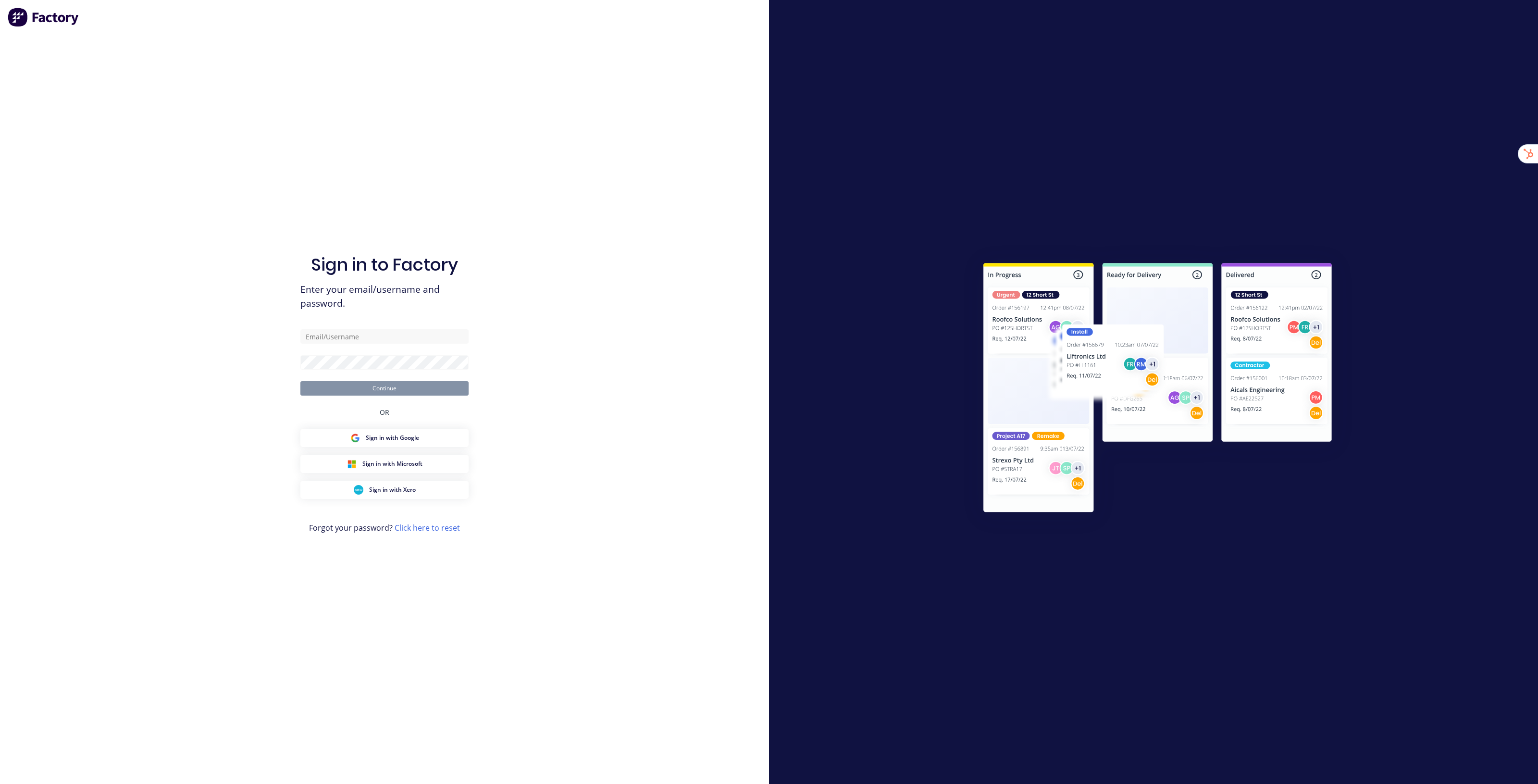
type input "[EMAIL_ADDRESS][DOMAIN_NAME]"
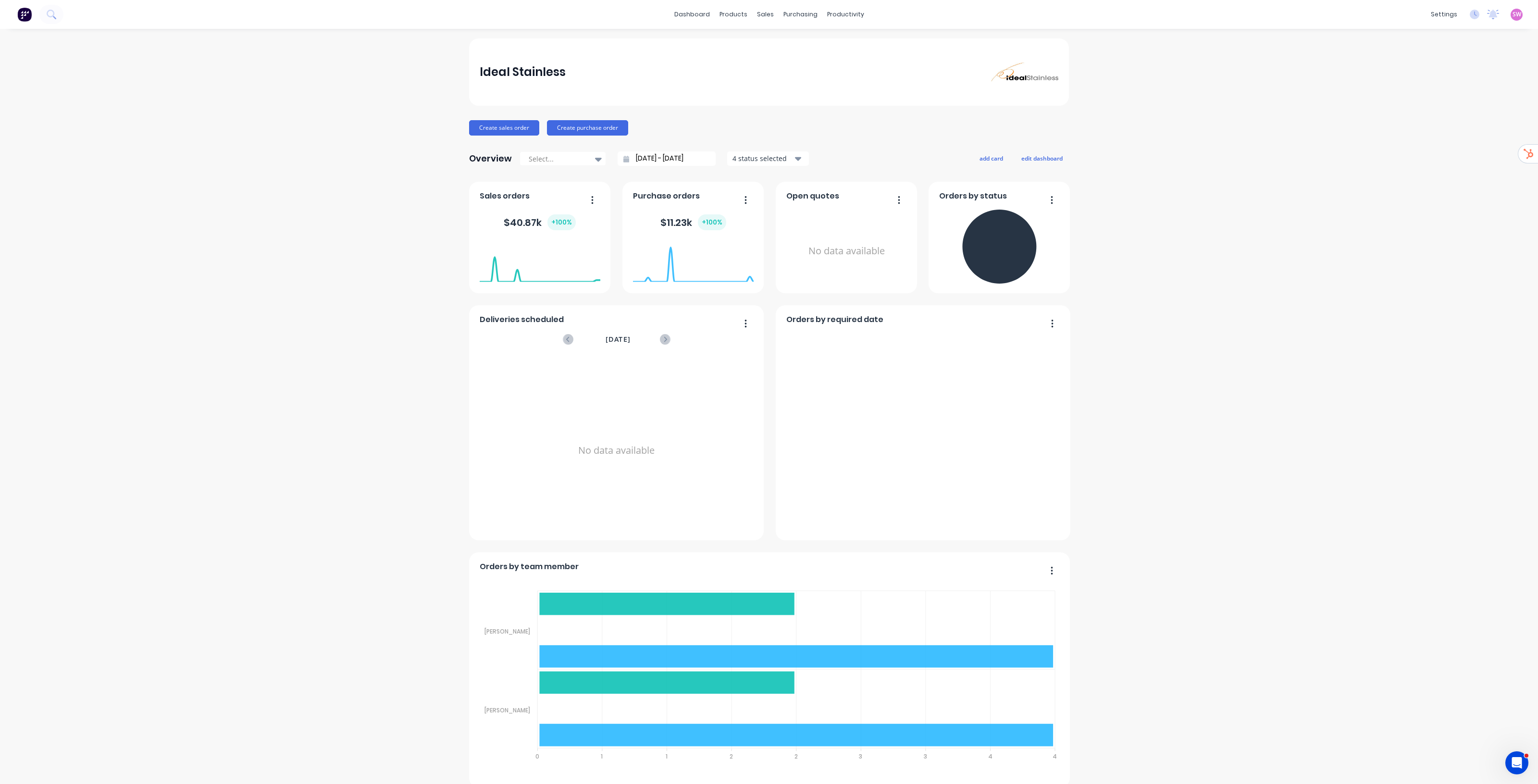
click at [1511, 9] on div "SW Ideal Stainless [PERSON_NAME] Administrator Profile Sign out" at bounding box center [1517, 14] width 12 height 12
click at [1513, 17] on span "SW" at bounding box center [1517, 14] width 9 height 9
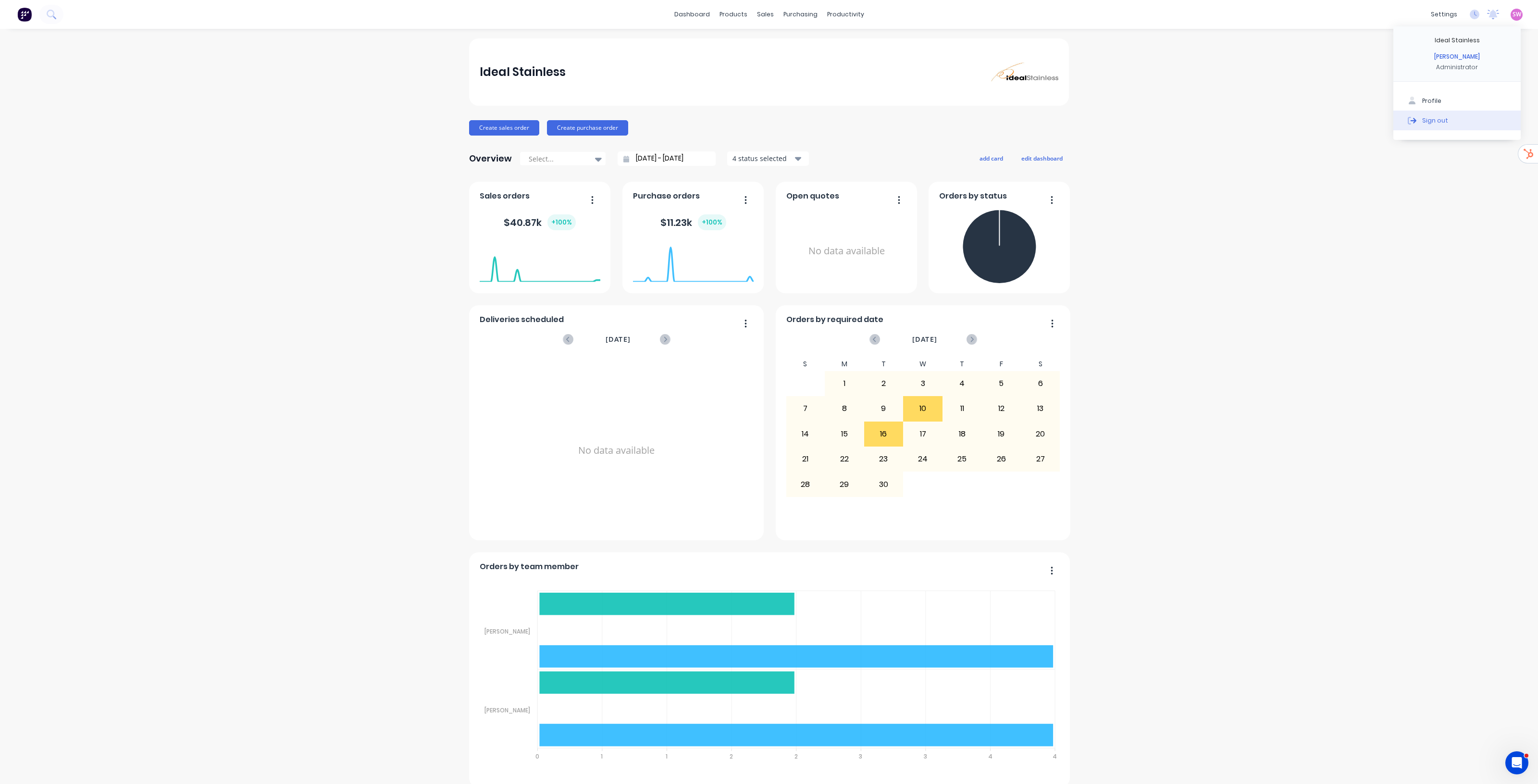
click at [1423, 117] on div "Sign out" at bounding box center [1436, 120] width 26 height 9
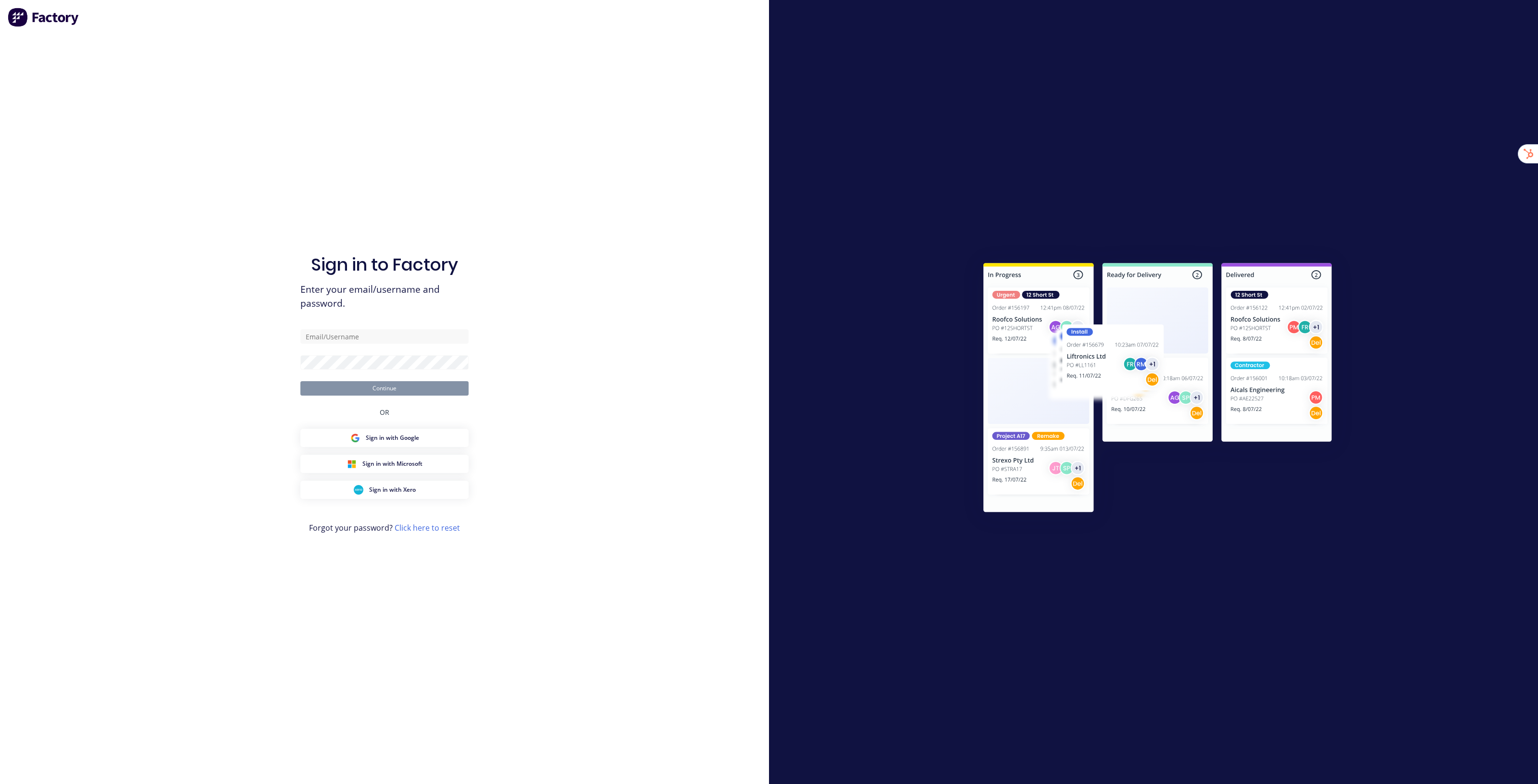
type input "[EMAIL_ADDRESS][DOMAIN_NAME]"
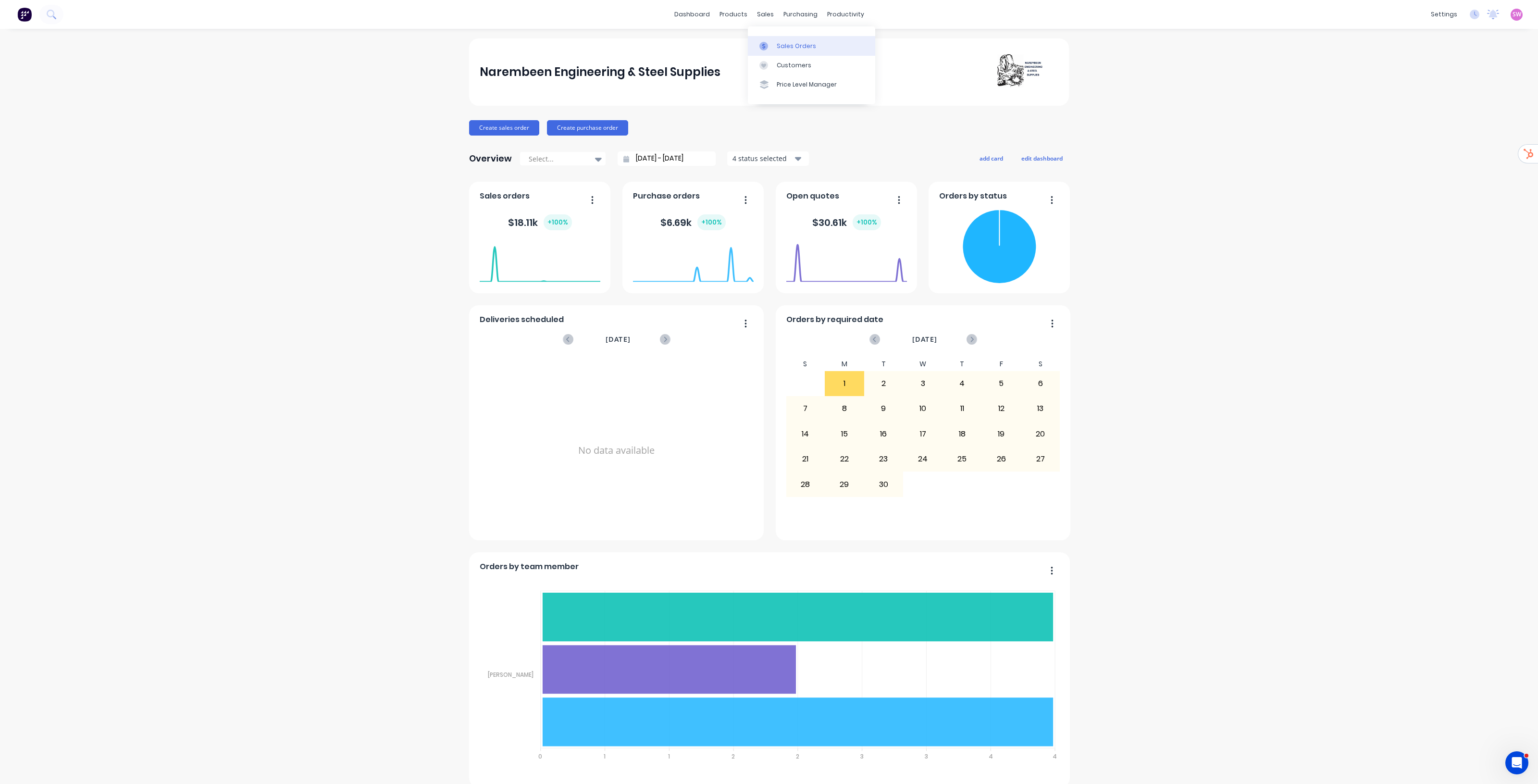
click at [778, 40] on link "Sales Orders" at bounding box center [812, 46] width 128 height 20
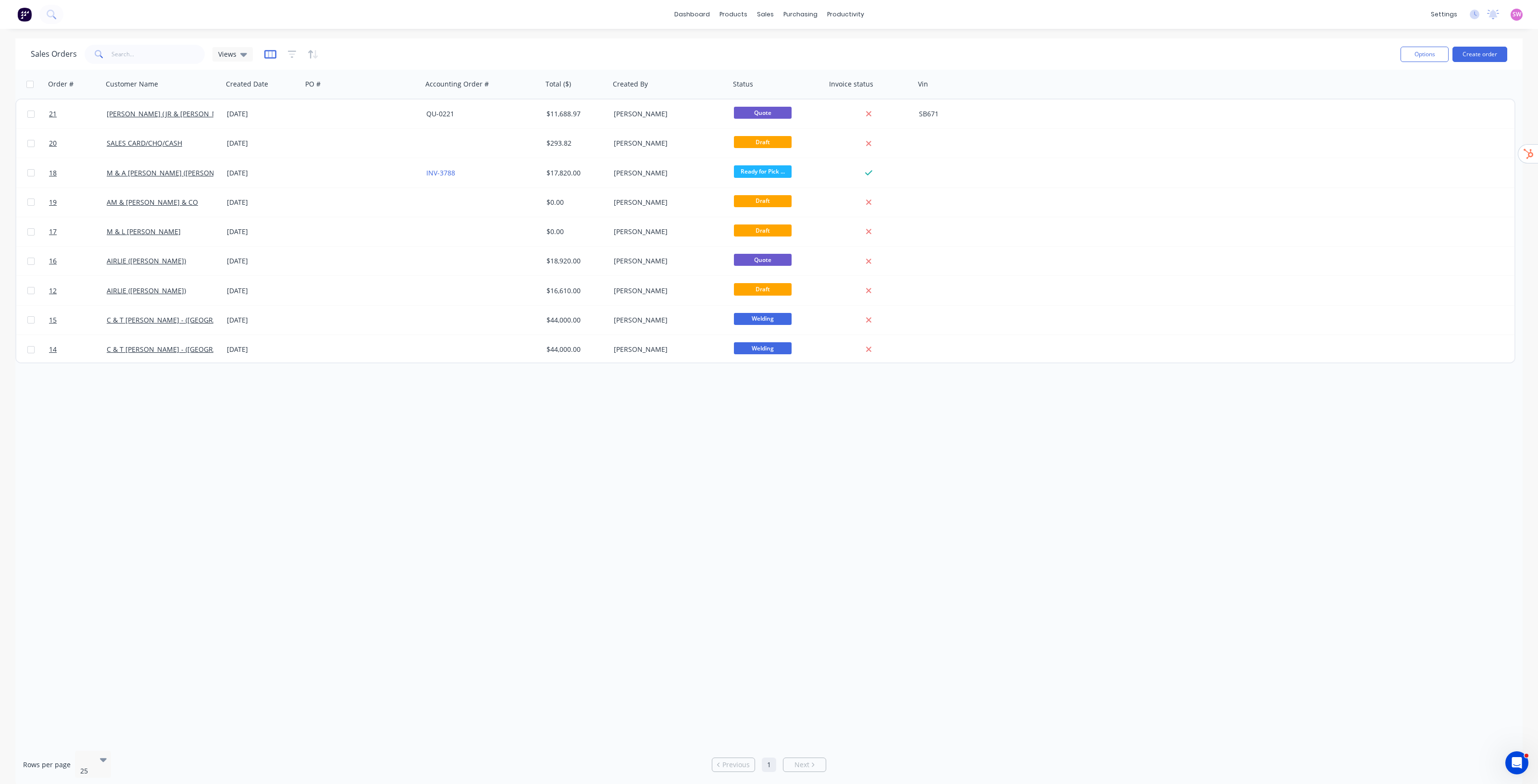
click at [270, 55] on icon "button" at bounding box center [270, 54] width 5 height 7
click at [242, 54] on icon at bounding box center [244, 54] width 7 height 4
click at [288, 54] on icon "button" at bounding box center [292, 54] width 9 height 9
click at [308, 101] on button "add" at bounding box center [308, 99] width 24 height 8
click at [383, 104] on div at bounding box center [398, 104] width 138 height 12
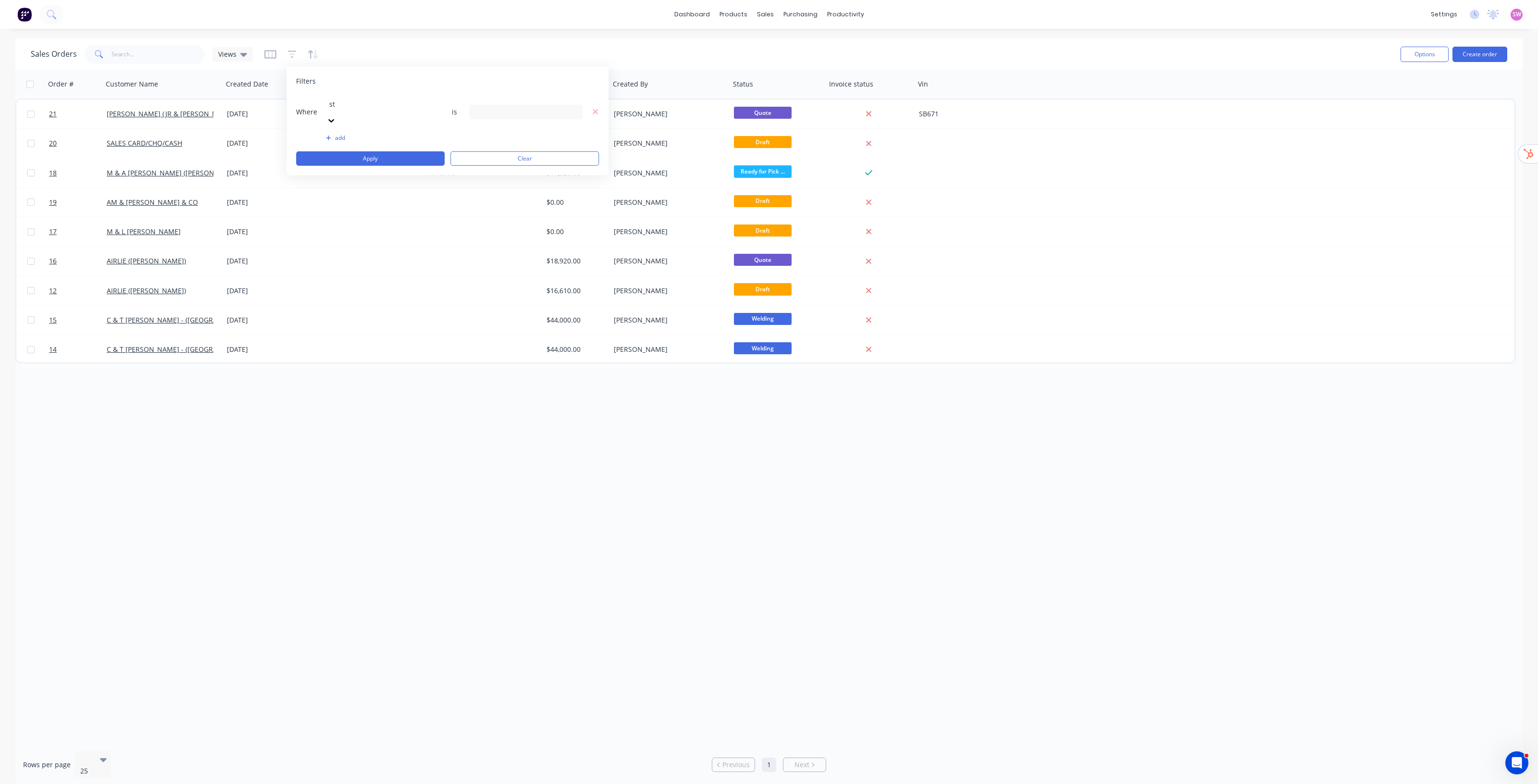
type input "sta"
click at [517, 112] on div "13 Status selected" at bounding box center [518, 117] width 87 height 10
click at [494, 155] on div at bounding box center [486, 157] width 20 height 20
click at [416, 162] on button "Apply" at bounding box center [370, 170] width 149 height 14
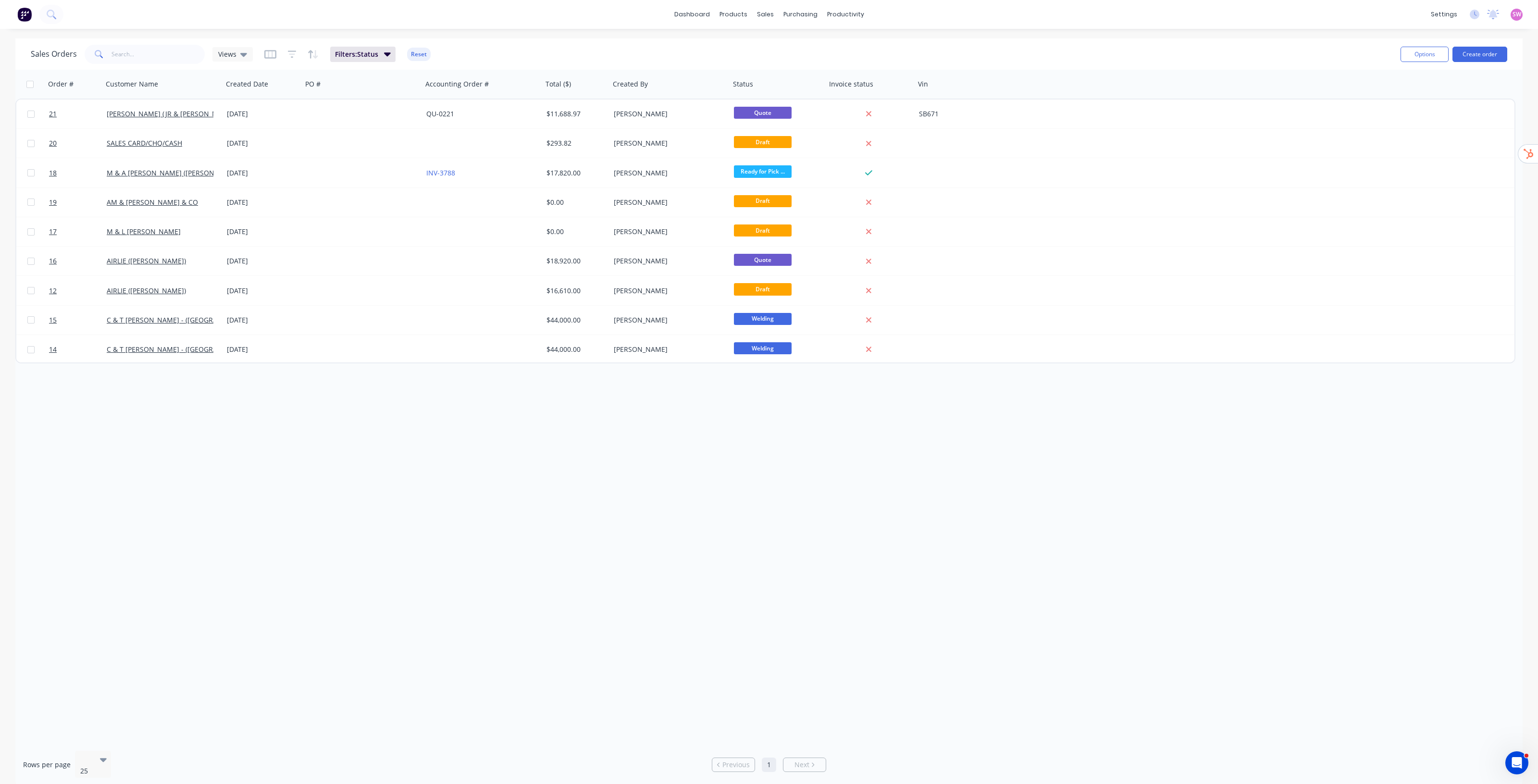
click at [506, 457] on div "Order # Customer Name Created Date PO # Accounting Order # Total ($) Created By…" at bounding box center [769, 406] width 1508 height 673
click at [834, 43] on div "Purchase Orders" at bounding box center [831, 46] width 51 height 9
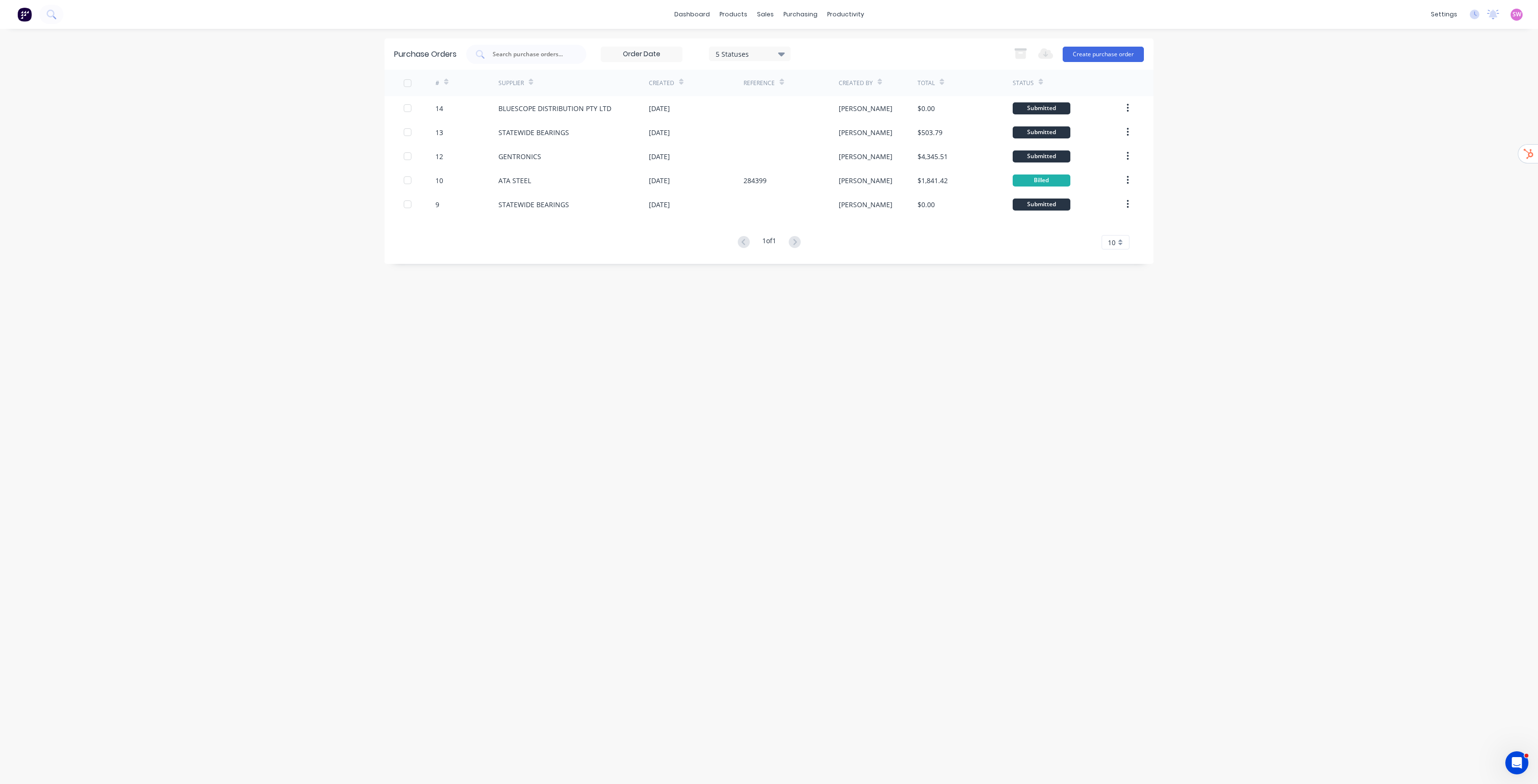
click at [789, 53] on div "5 Statuses" at bounding box center [749, 54] width 82 height 14
click at [758, 73] on div "All" at bounding box center [761, 78] width 77 height 10
click at [1127, 375] on div "Purchase Orders 7 Statuses 7 Statuses Export to Excel (XLSX) Create purchase or…" at bounding box center [769, 406] width 769 height 735
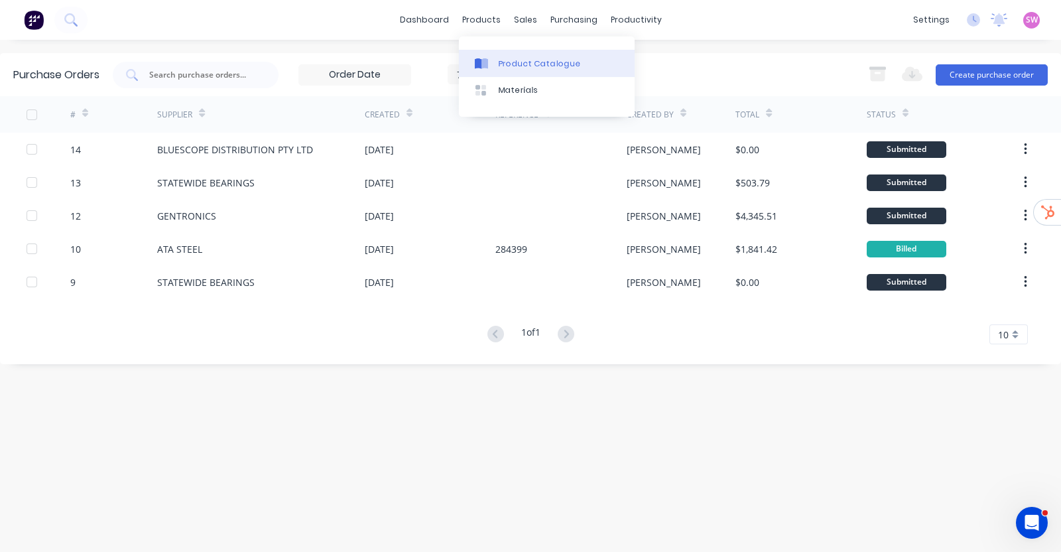
click at [531, 68] on div "Product Catalogue" at bounding box center [540, 64] width 82 height 12
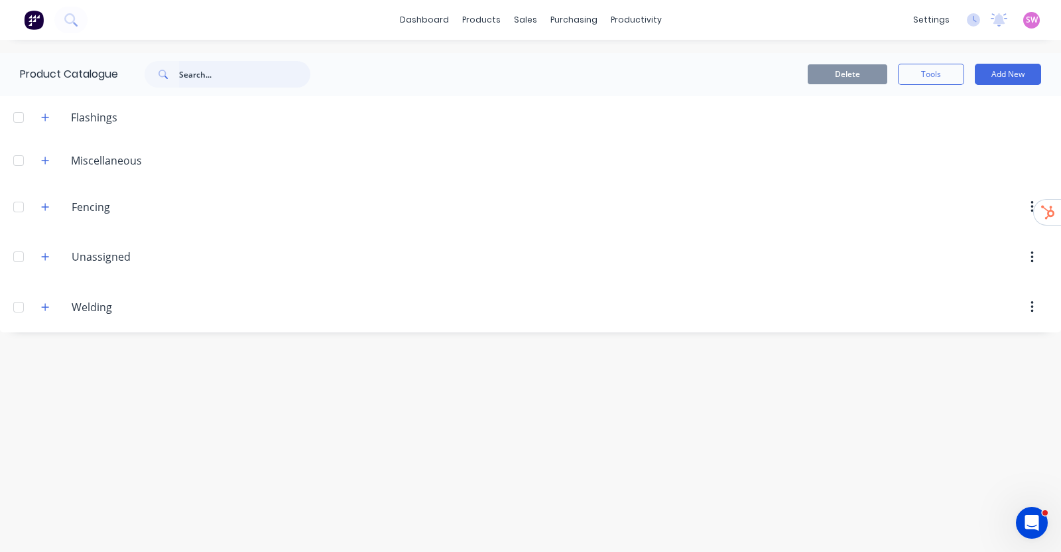
click at [283, 79] on input "text" at bounding box center [244, 74] width 131 height 27
drag, startPoint x: 250, startPoint y: 74, endPoint x: 132, endPoint y: 73, distance: 118.1
click at [132, 73] on div "top fold atm lh" at bounding box center [224, 74] width 212 height 27
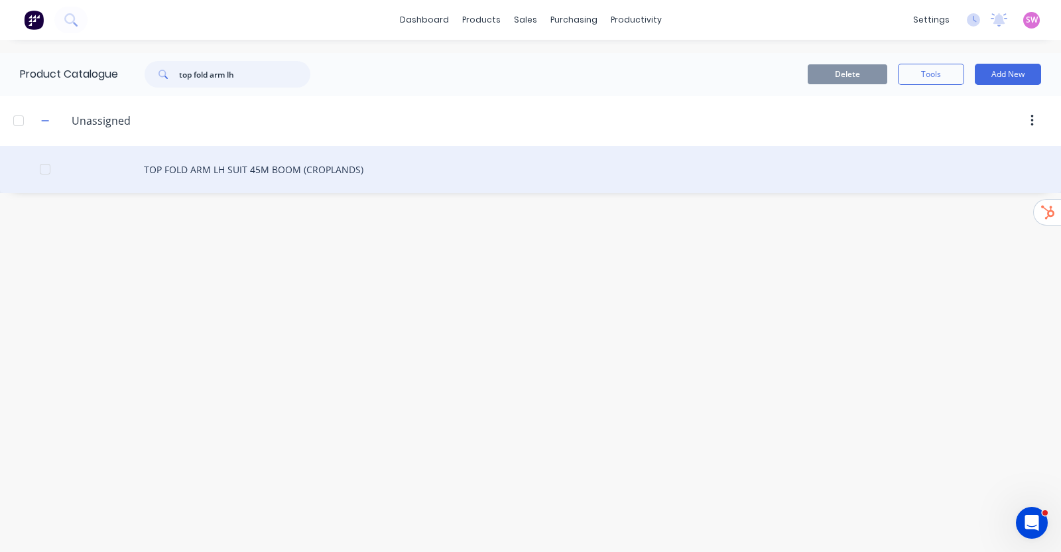
type input "top fold arm lh"
click at [251, 168] on div "TOP FOLD ARM LH SUIT 45M BOOM (CROPLANDS)" at bounding box center [530, 169] width 1061 height 47
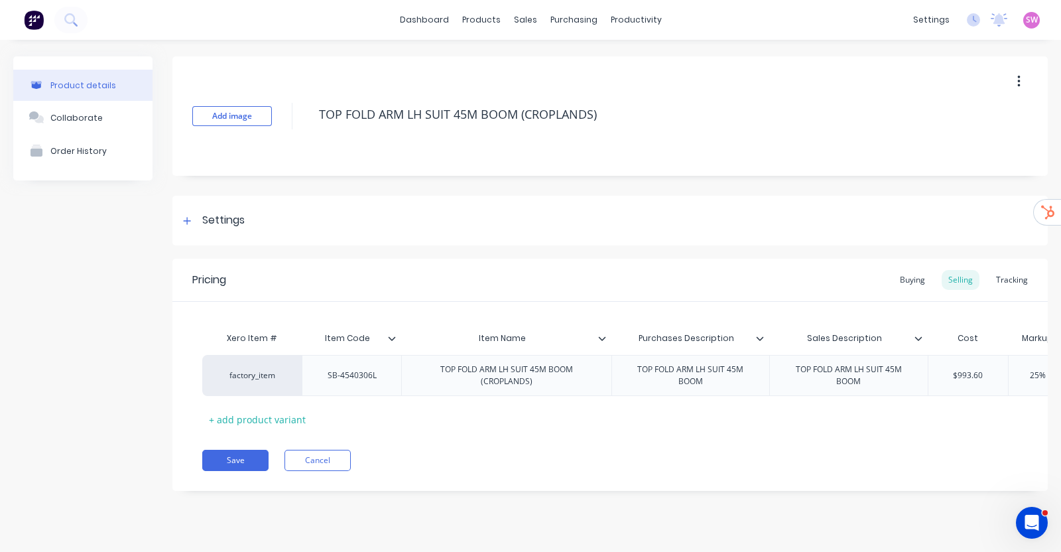
click at [393, 345] on div "Item Code" at bounding box center [348, 338] width 92 height 33
type input "Item Code"
click at [393, 338] on icon at bounding box center [392, 338] width 7 height 4
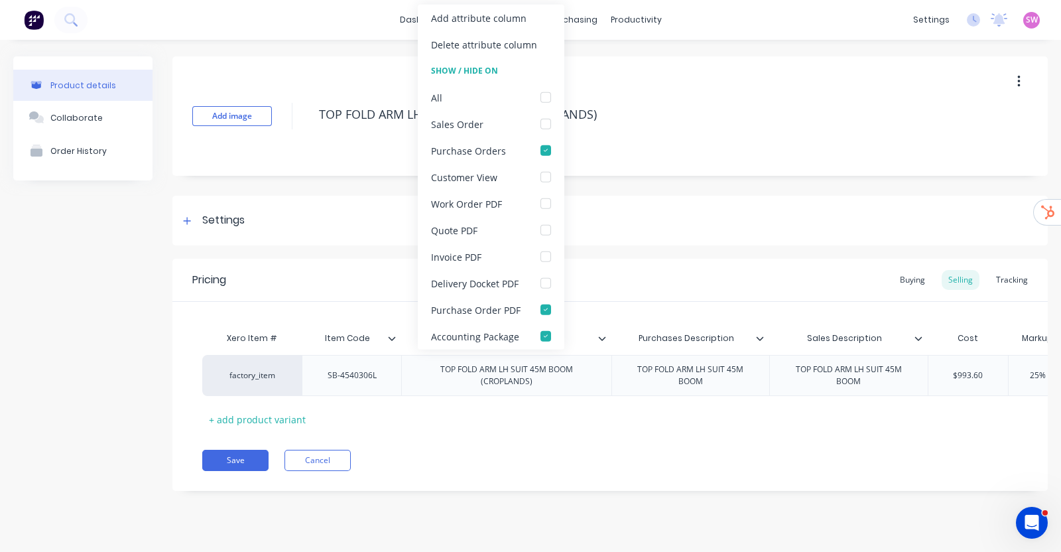
click at [361, 287] on div "Pricing Buying Selling Tracking" at bounding box center [610, 280] width 876 height 43
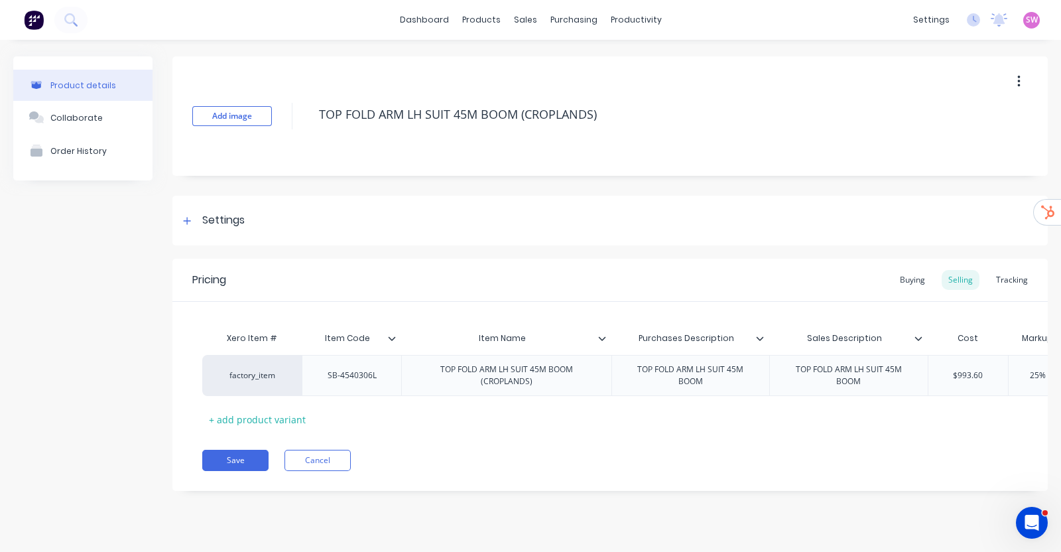
type input "Item Name"
click at [603, 342] on input "Item Name" at bounding box center [502, 338] width 202 height 12
click at [602, 336] on icon at bounding box center [602, 338] width 8 height 8
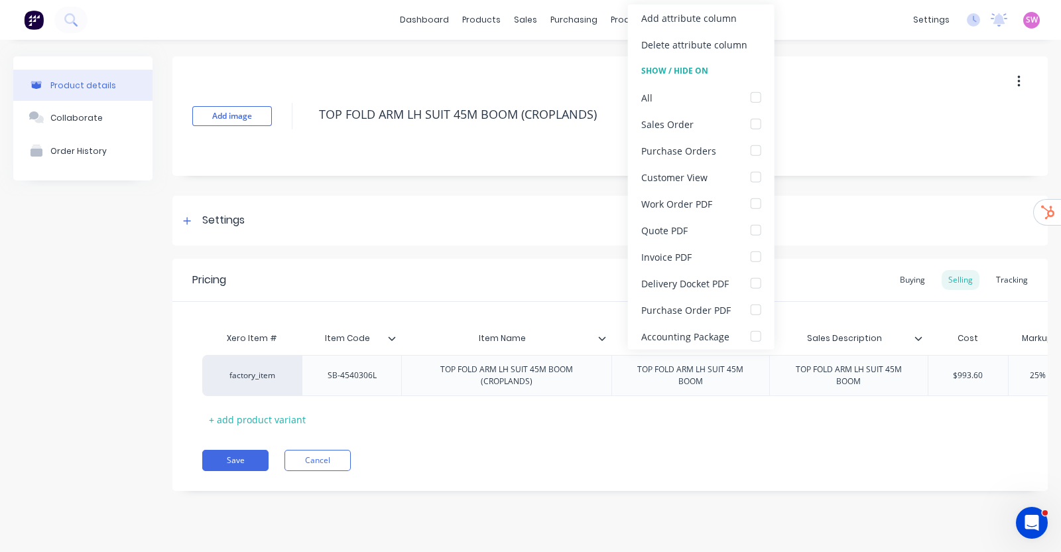
click at [572, 289] on div "Pricing Buying Selling Tracking" at bounding box center [610, 280] width 876 height 43
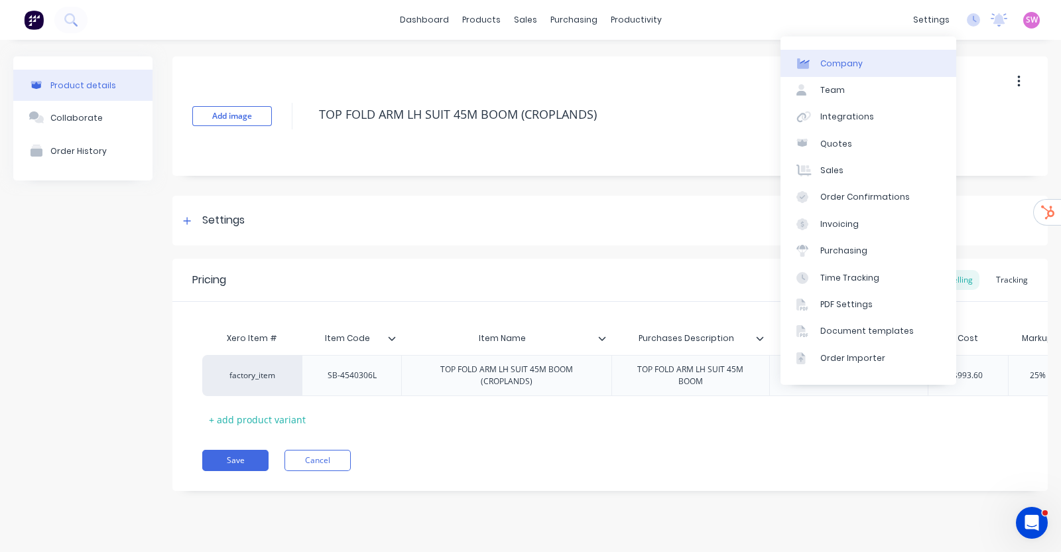
click at [865, 57] on link "Company" at bounding box center [869, 63] width 176 height 27
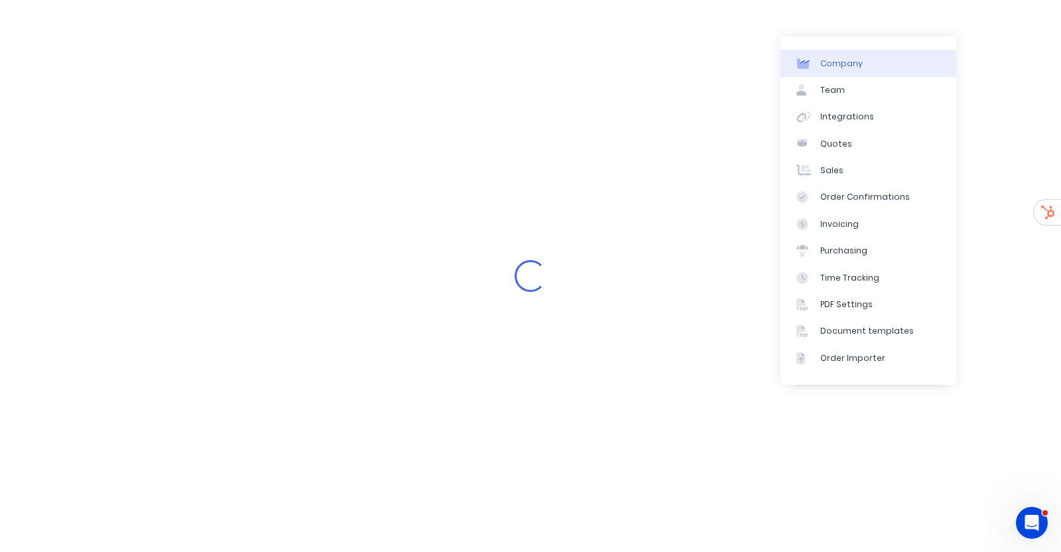
select select "AU"
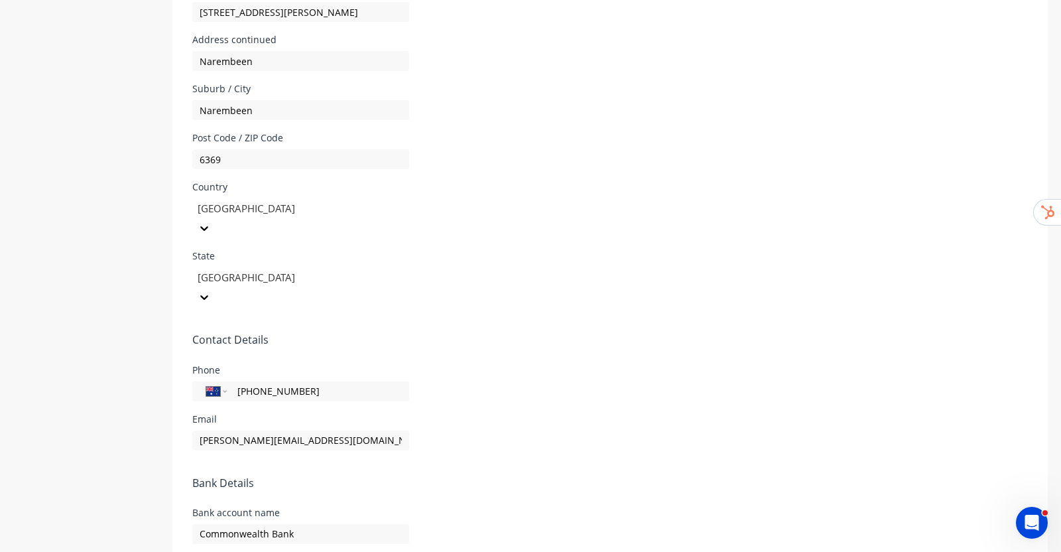
scroll to position [596, 0]
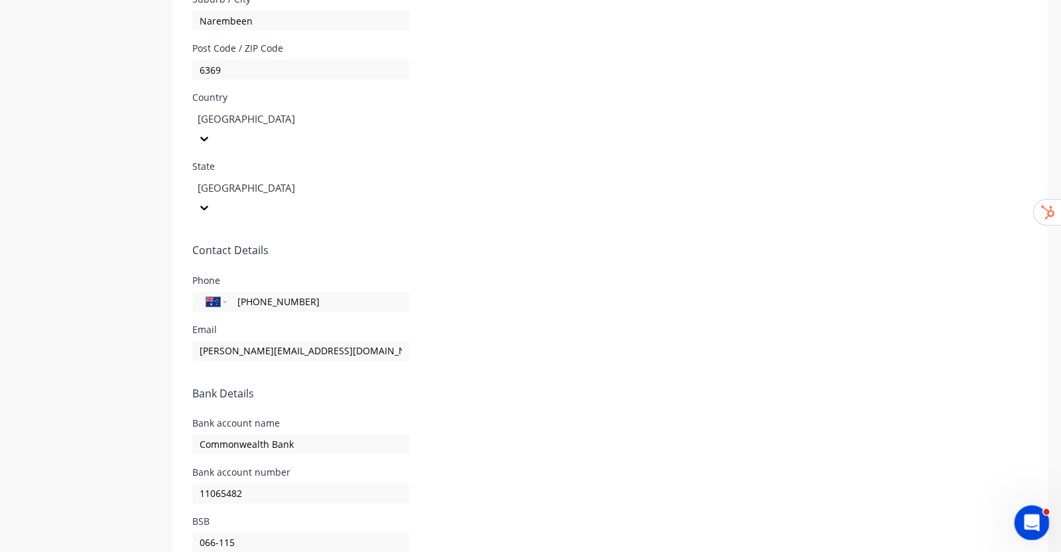
click at [1021, 517] on div "Open Intercom Messenger" at bounding box center [1030, 521] width 44 height 44
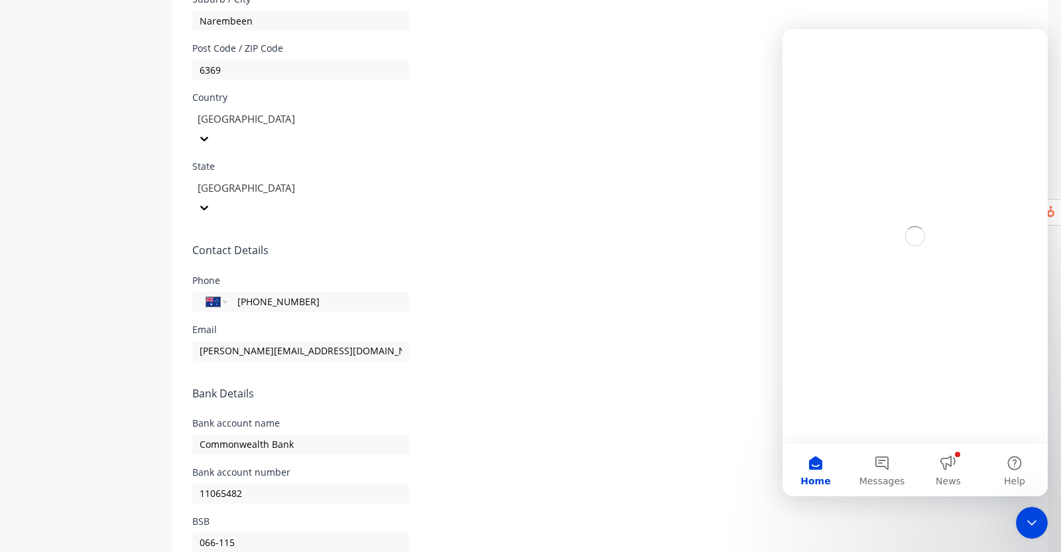
scroll to position [0, 0]
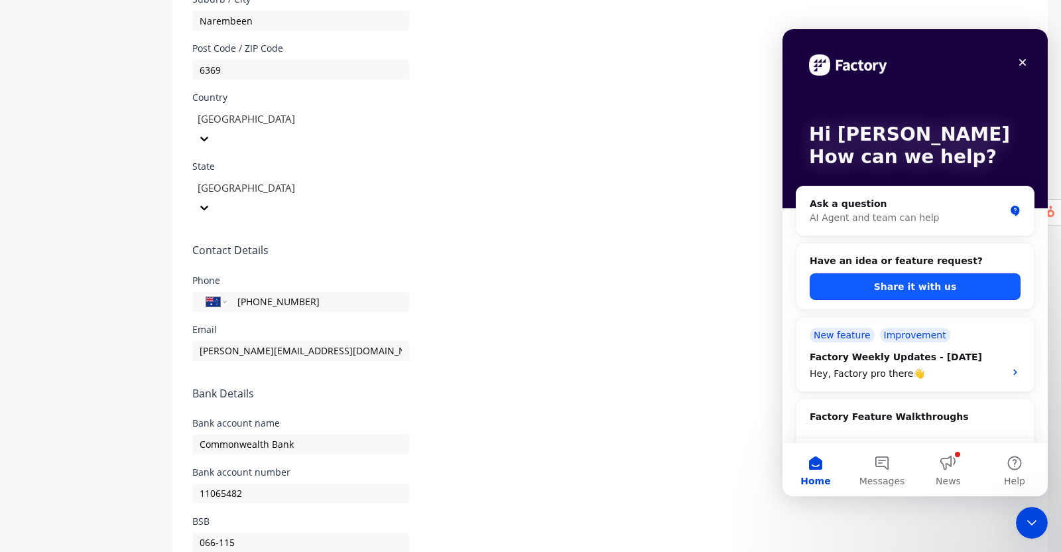
click at [918, 279] on button "Share it with us" at bounding box center [915, 286] width 211 height 27
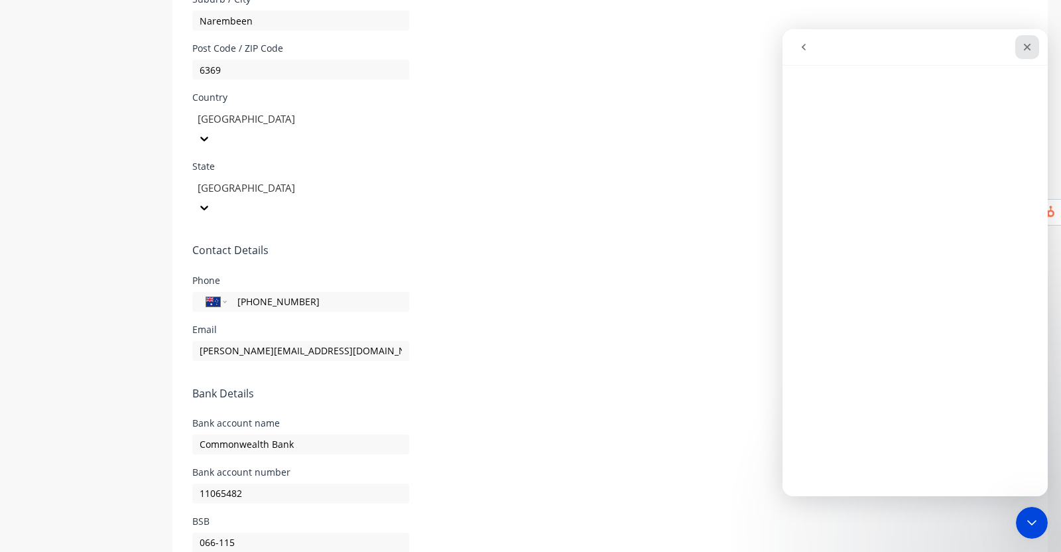
click at [1022, 39] on div "Close" at bounding box center [1027, 47] width 24 height 24
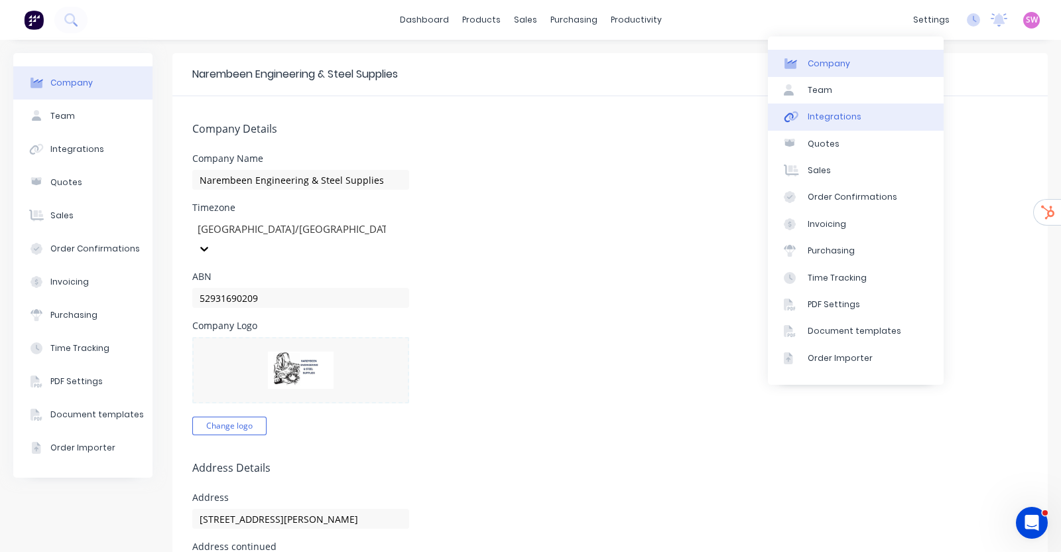
click at [842, 117] on div "Integrations" at bounding box center [835, 117] width 54 height 12
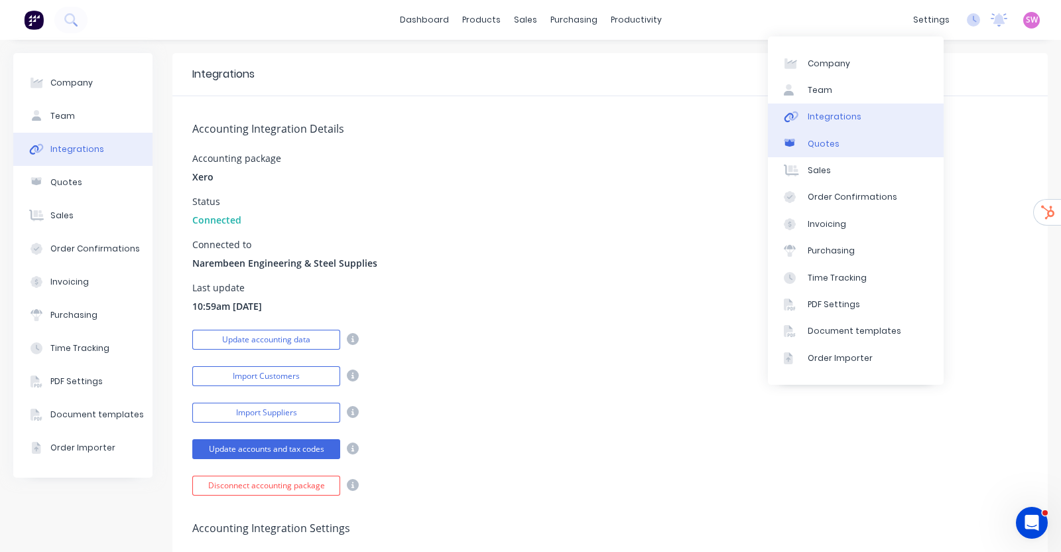
click at [823, 142] on div "Quotes" at bounding box center [824, 144] width 32 height 12
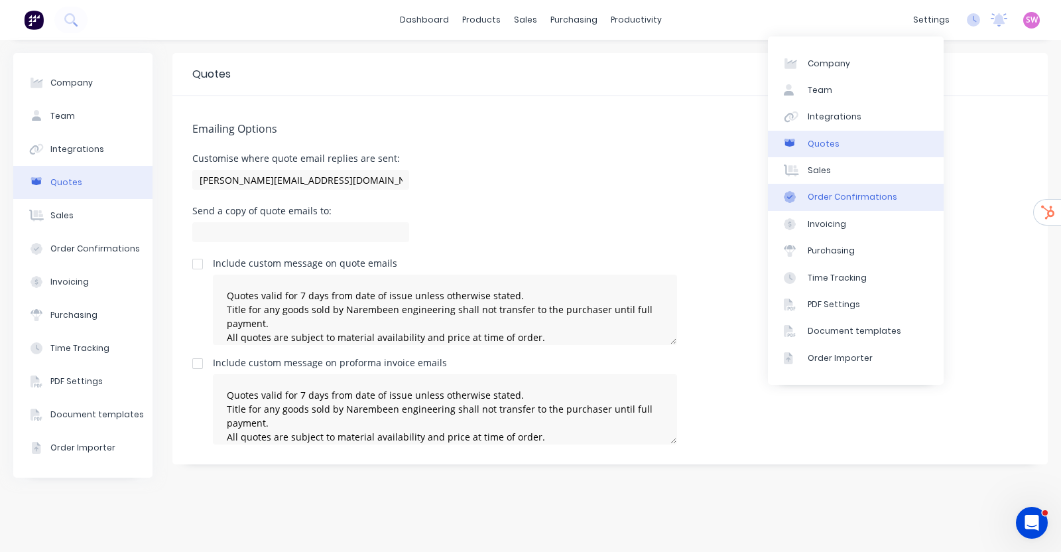
click at [871, 192] on div "Order Confirmations" at bounding box center [853, 197] width 90 height 12
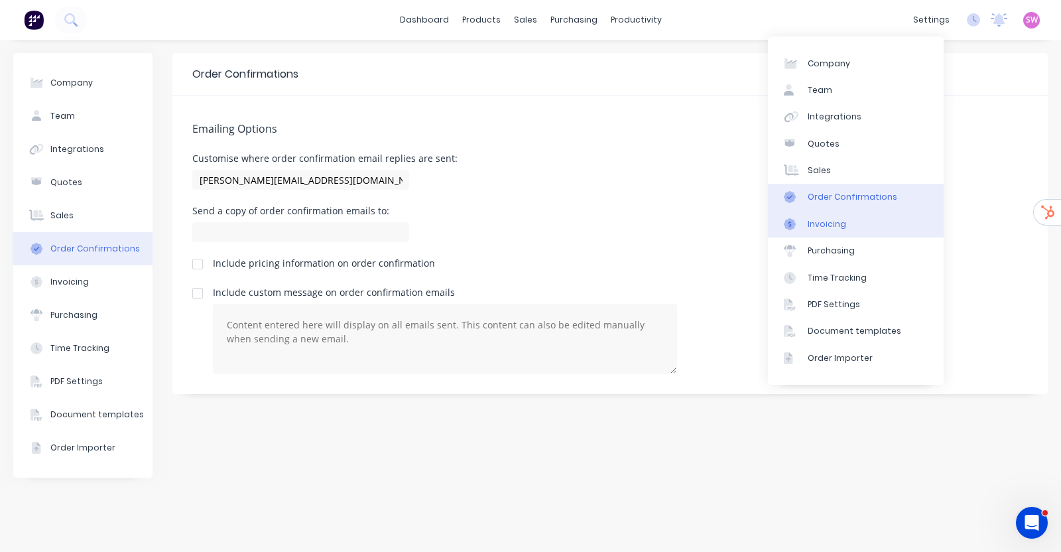
click at [843, 220] on link "Invoicing" at bounding box center [856, 224] width 176 height 27
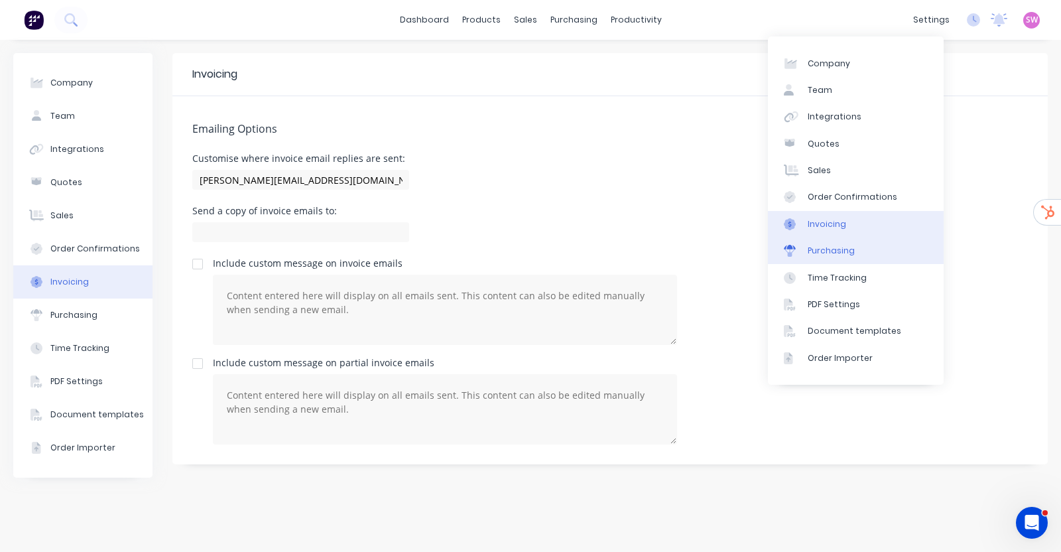
click at [843, 247] on div "Purchasing" at bounding box center [831, 251] width 47 height 12
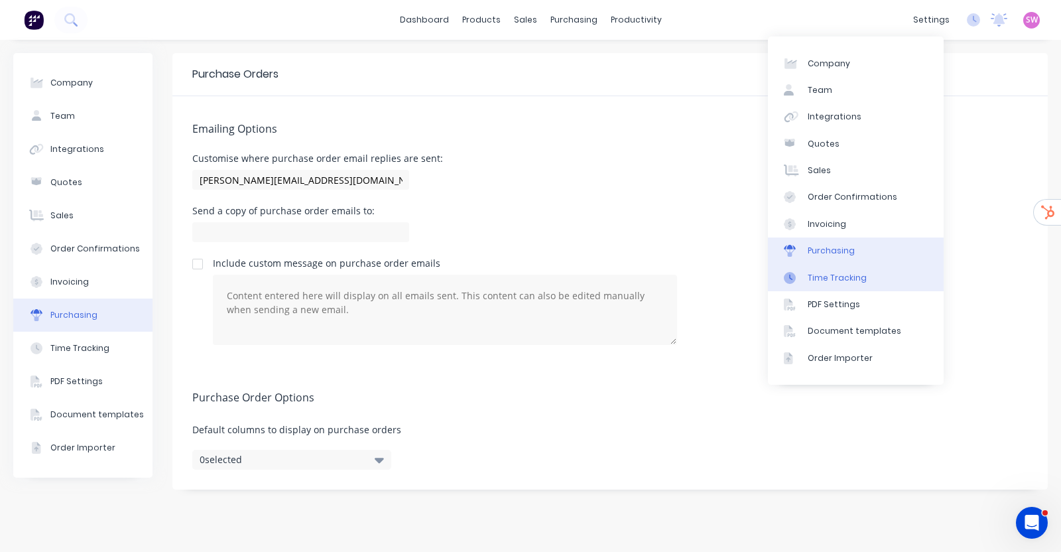
click at [862, 277] on link "Time Tracking" at bounding box center [856, 277] width 176 height 27
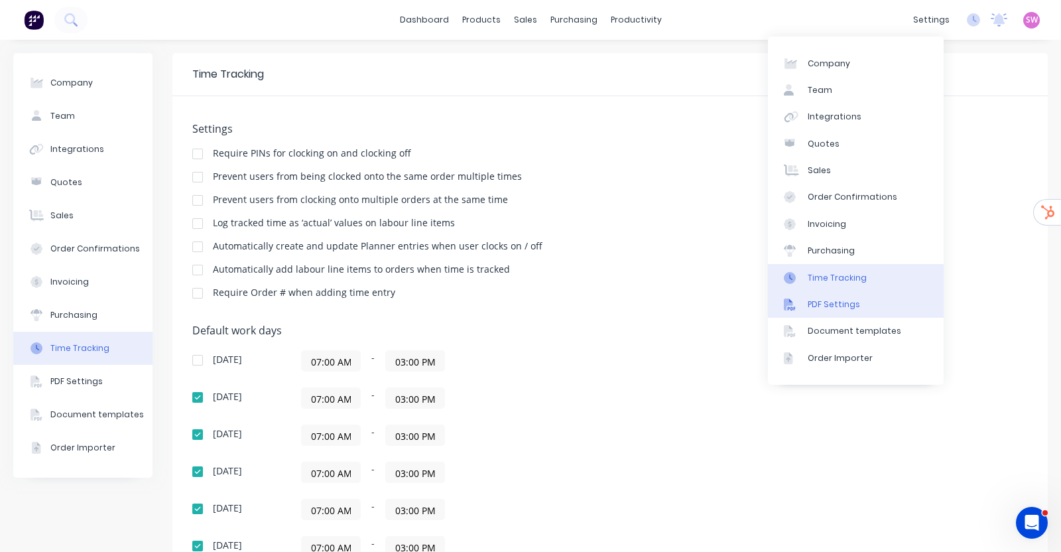
click at [876, 294] on link "PDF Settings" at bounding box center [856, 304] width 176 height 27
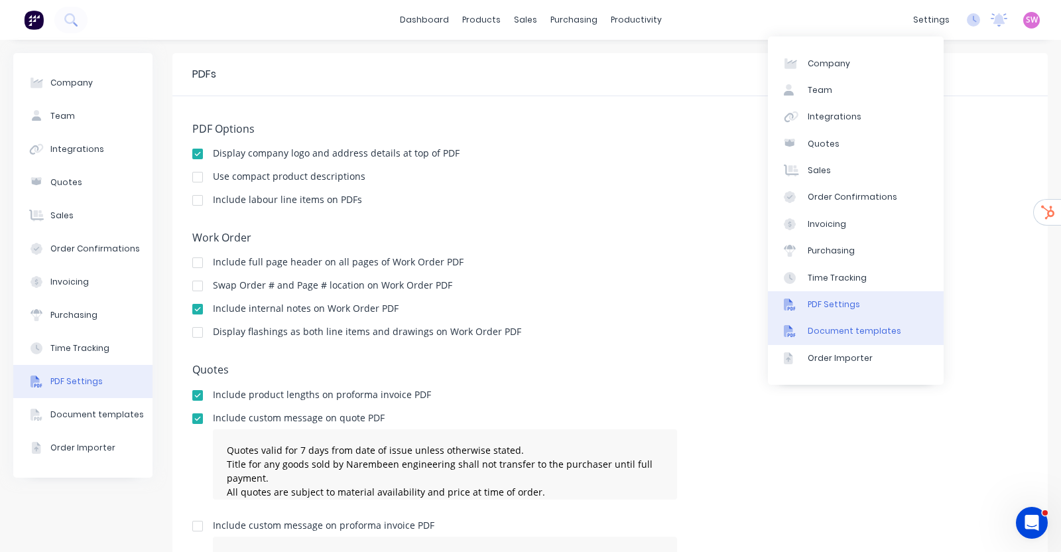
click at [885, 333] on div "Document templates" at bounding box center [855, 331] width 94 height 12
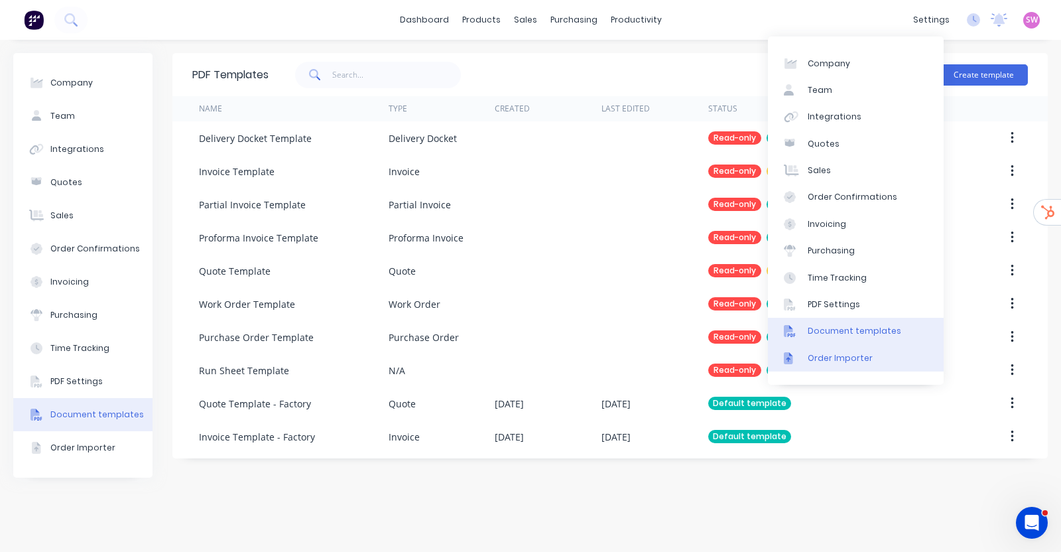
click at [870, 364] on link "Order Importer" at bounding box center [856, 358] width 176 height 27
